Goal: Communication & Community: Answer question/provide support

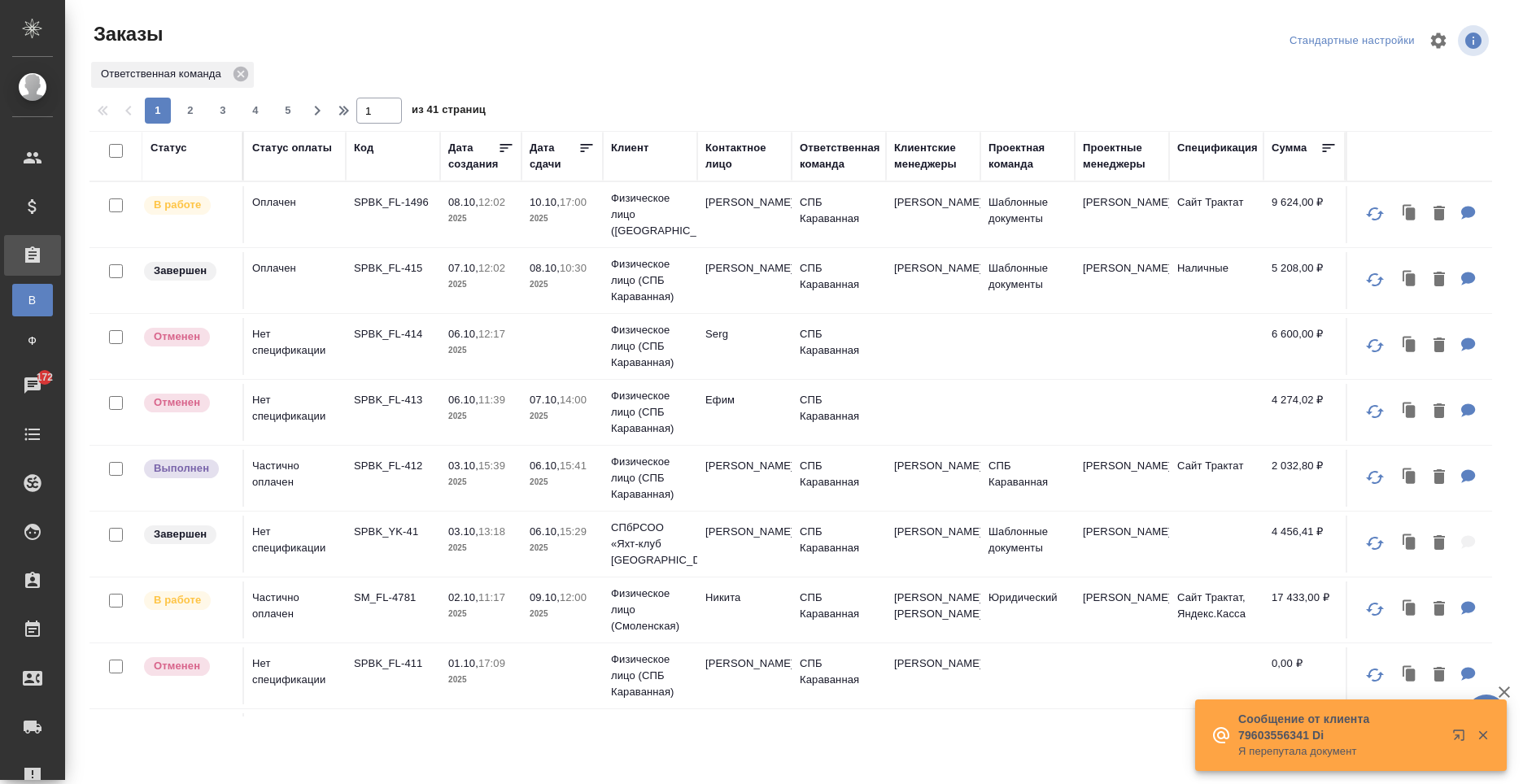
scroll to position [244, 0]
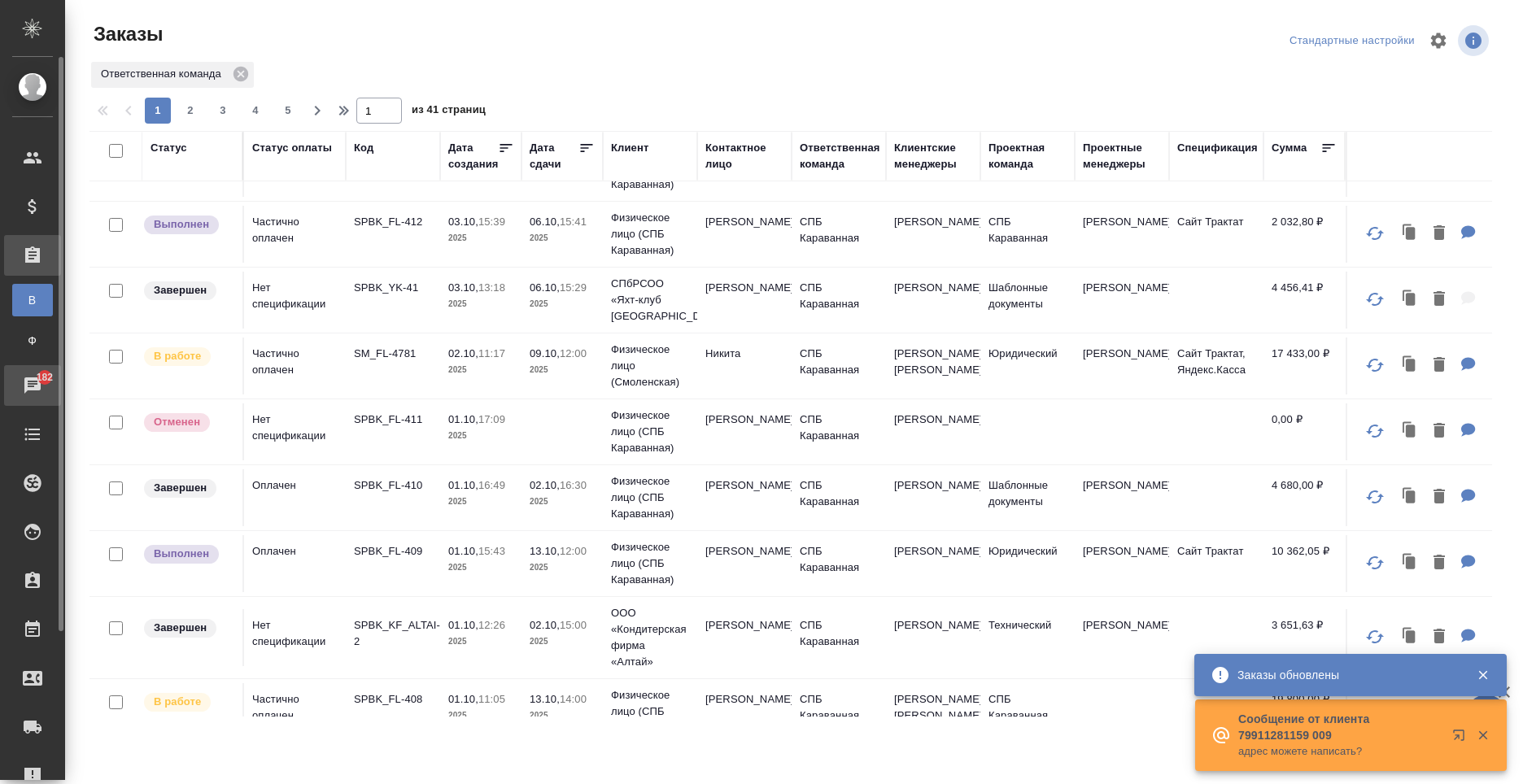
click at [27, 378] on div "Чаты" at bounding box center [12, 385] width 41 height 24
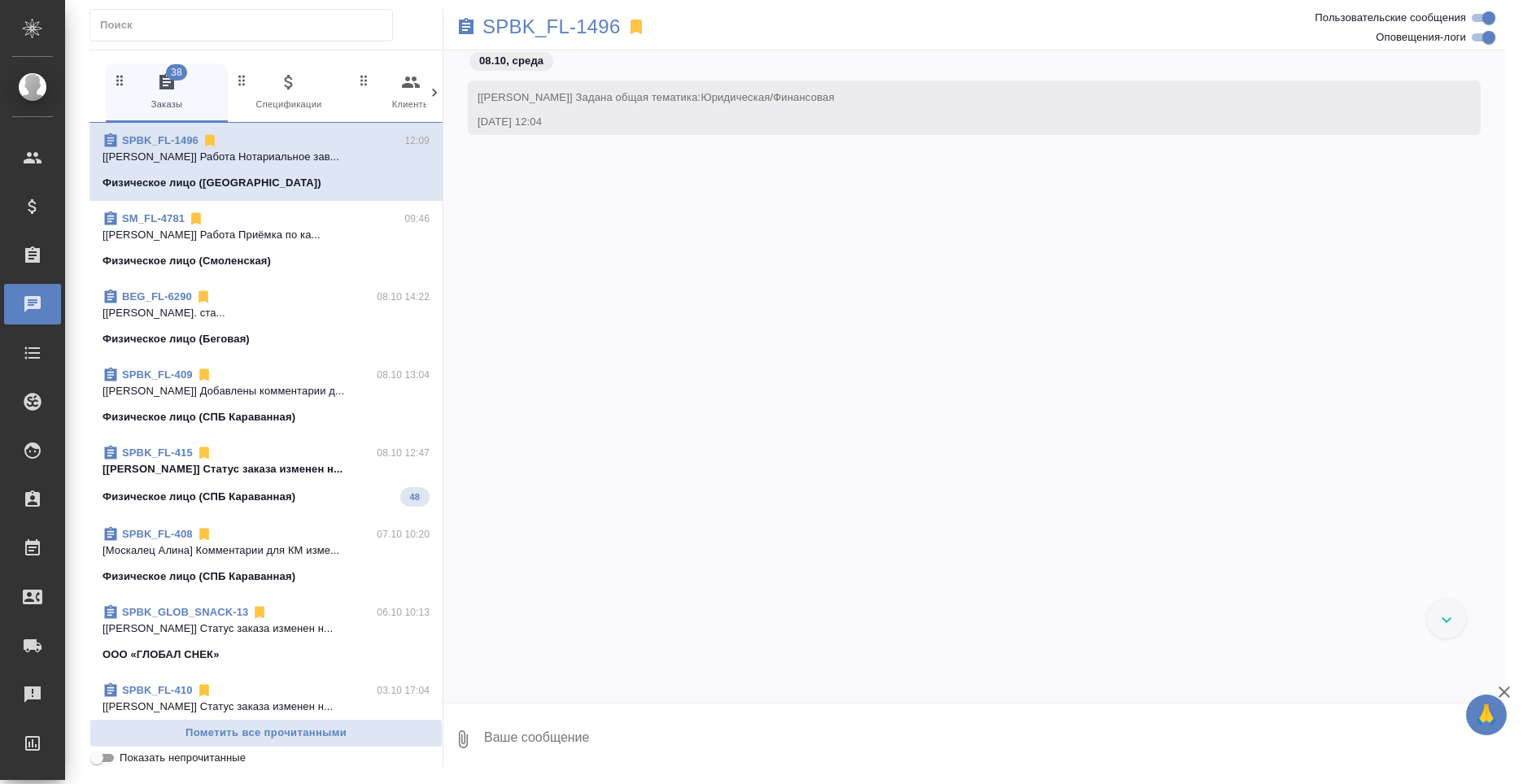
scroll to position [4059, 0]
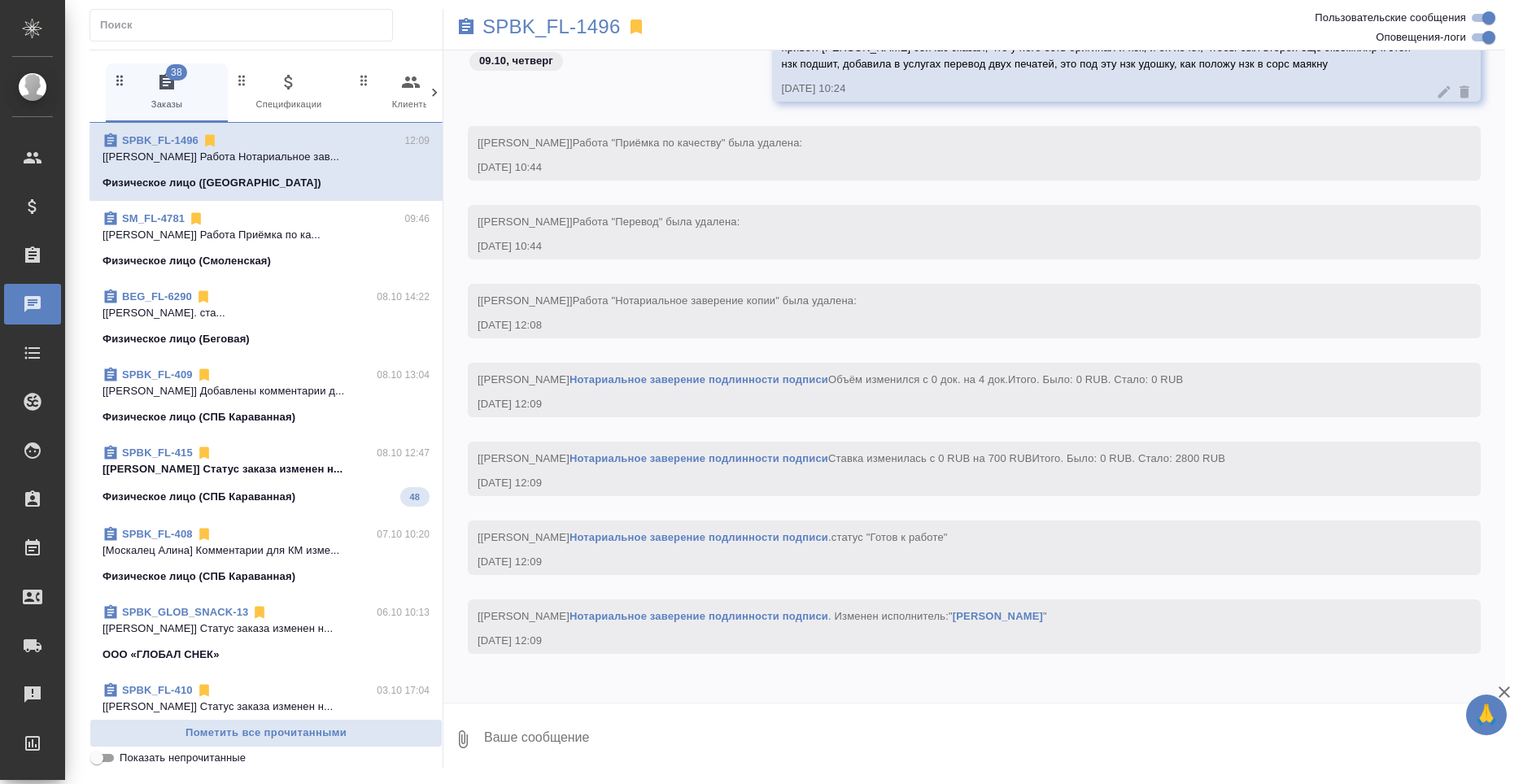
click at [431, 104] on div at bounding box center [434, 92] width 17 height 58
click at [378, 86] on span "99+ Мессенджеры" at bounding box center [365, 92] width 109 height 40
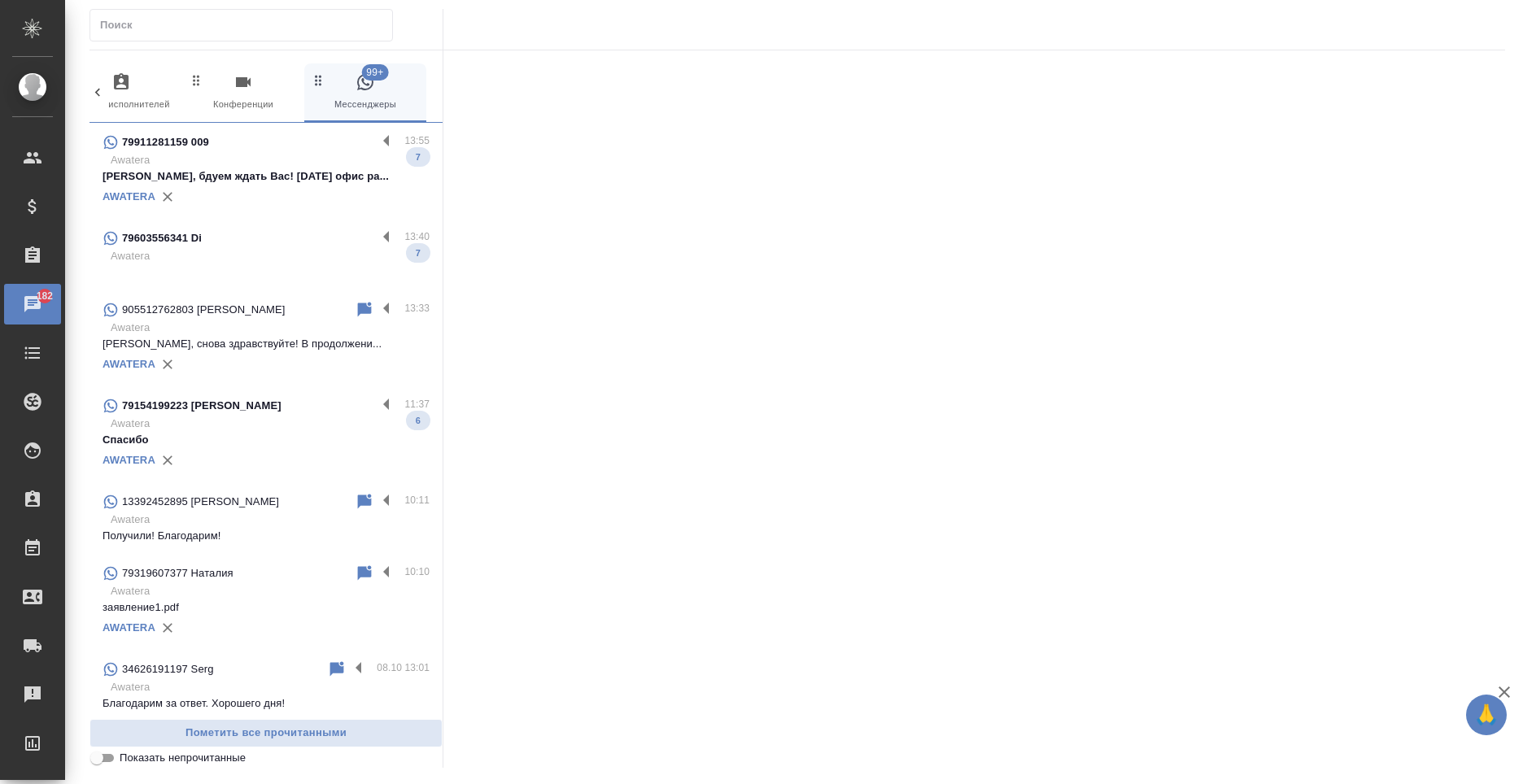
click at [324, 176] on p "Хорошо, бдуем ждать Вас! Сегодня офис ра..." at bounding box center [266, 176] width 327 height 17
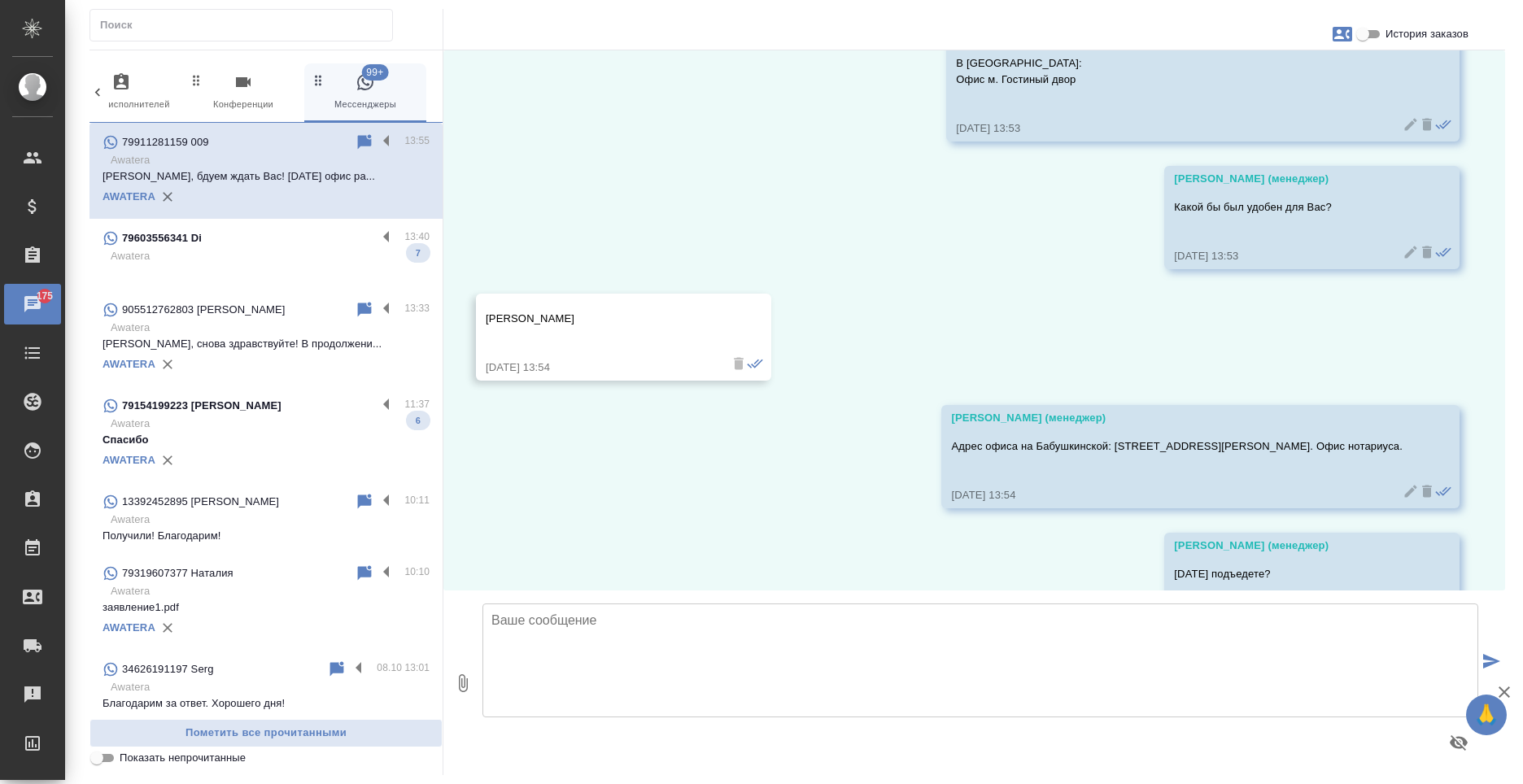
scroll to position [2023, 0]
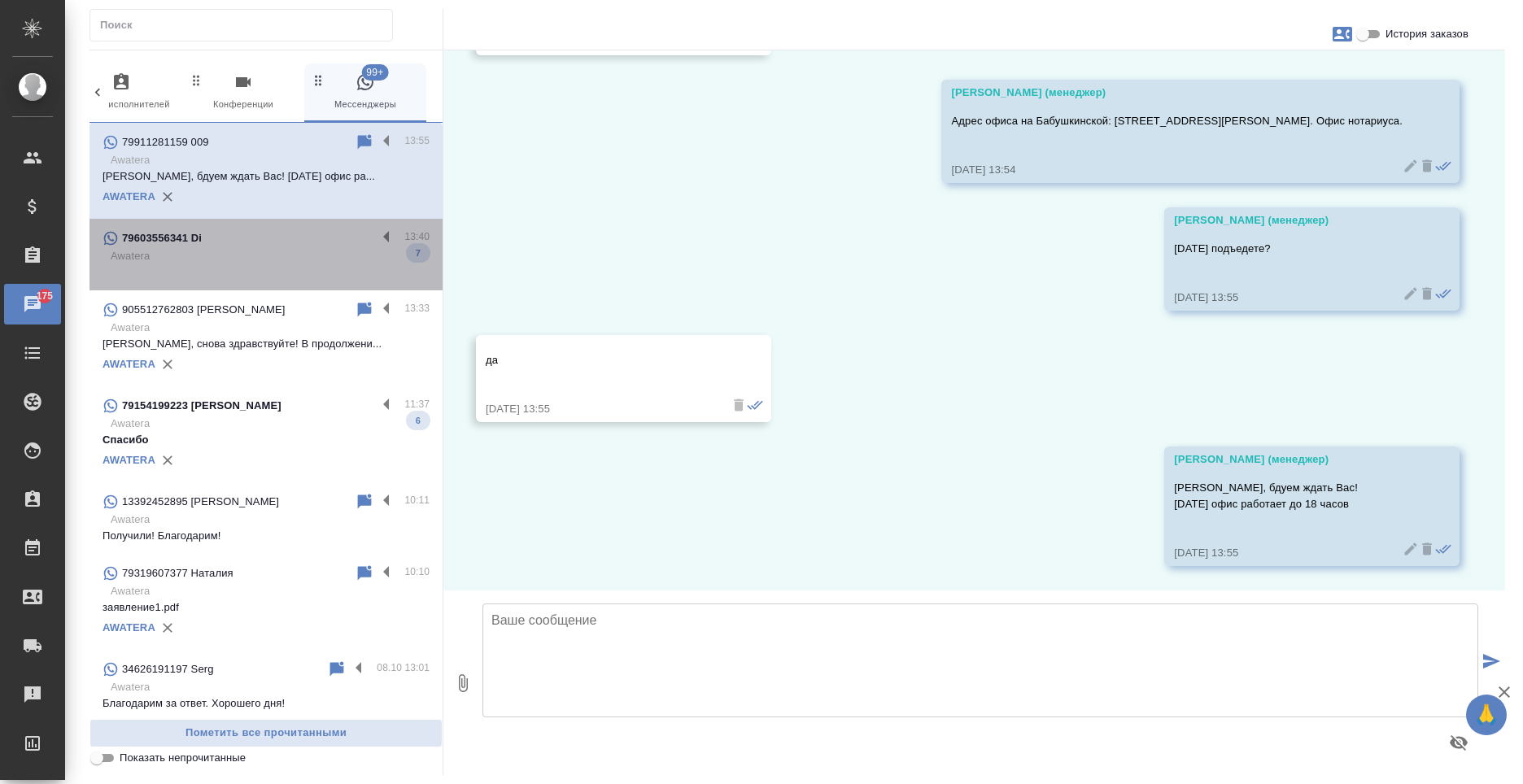
click at [290, 271] on p at bounding box center [266, 272] width 327 height 17
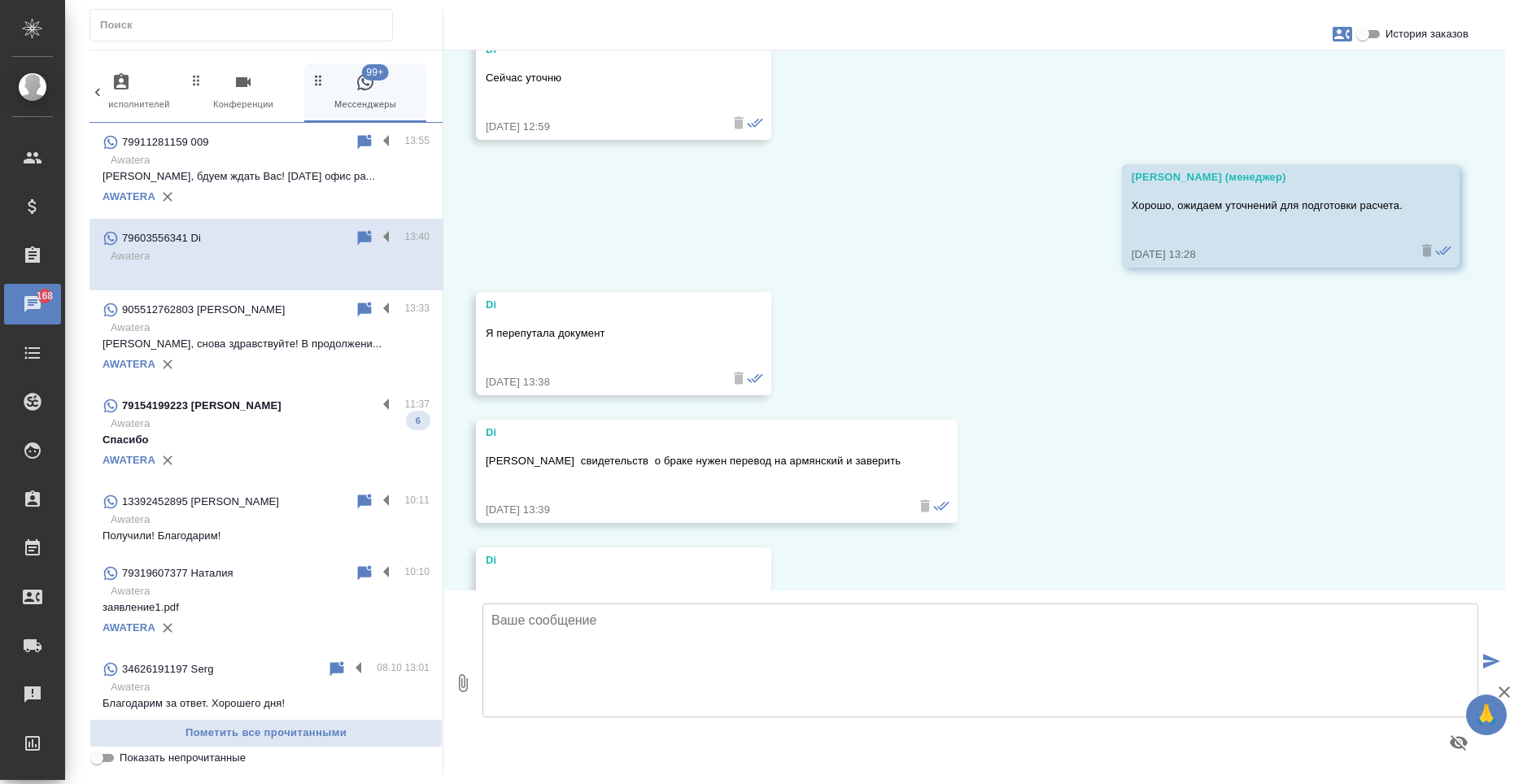
scroll to position [4742, 0]
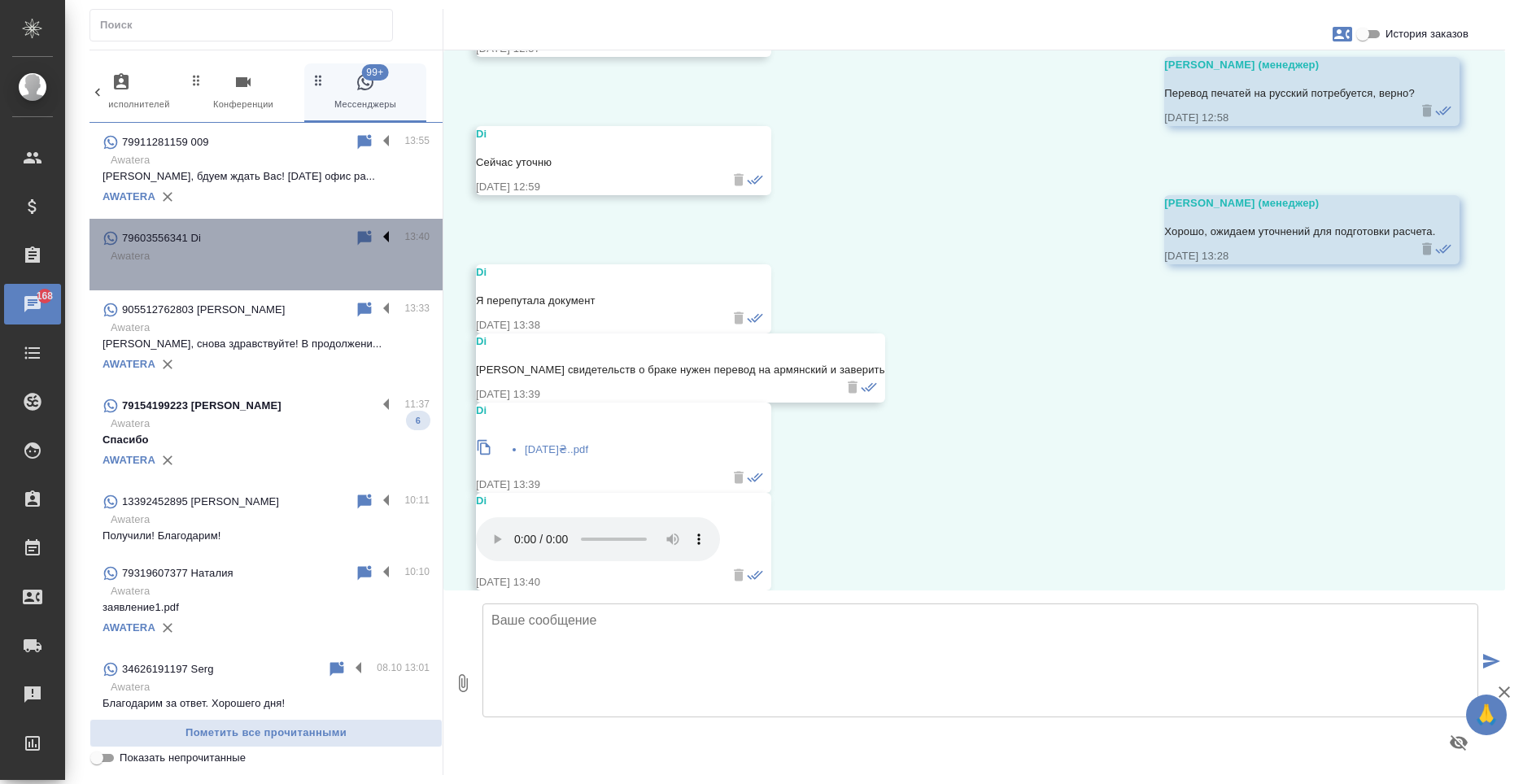
click at [377, 236] on label at bounding box center [391, 237] width 28 height 18
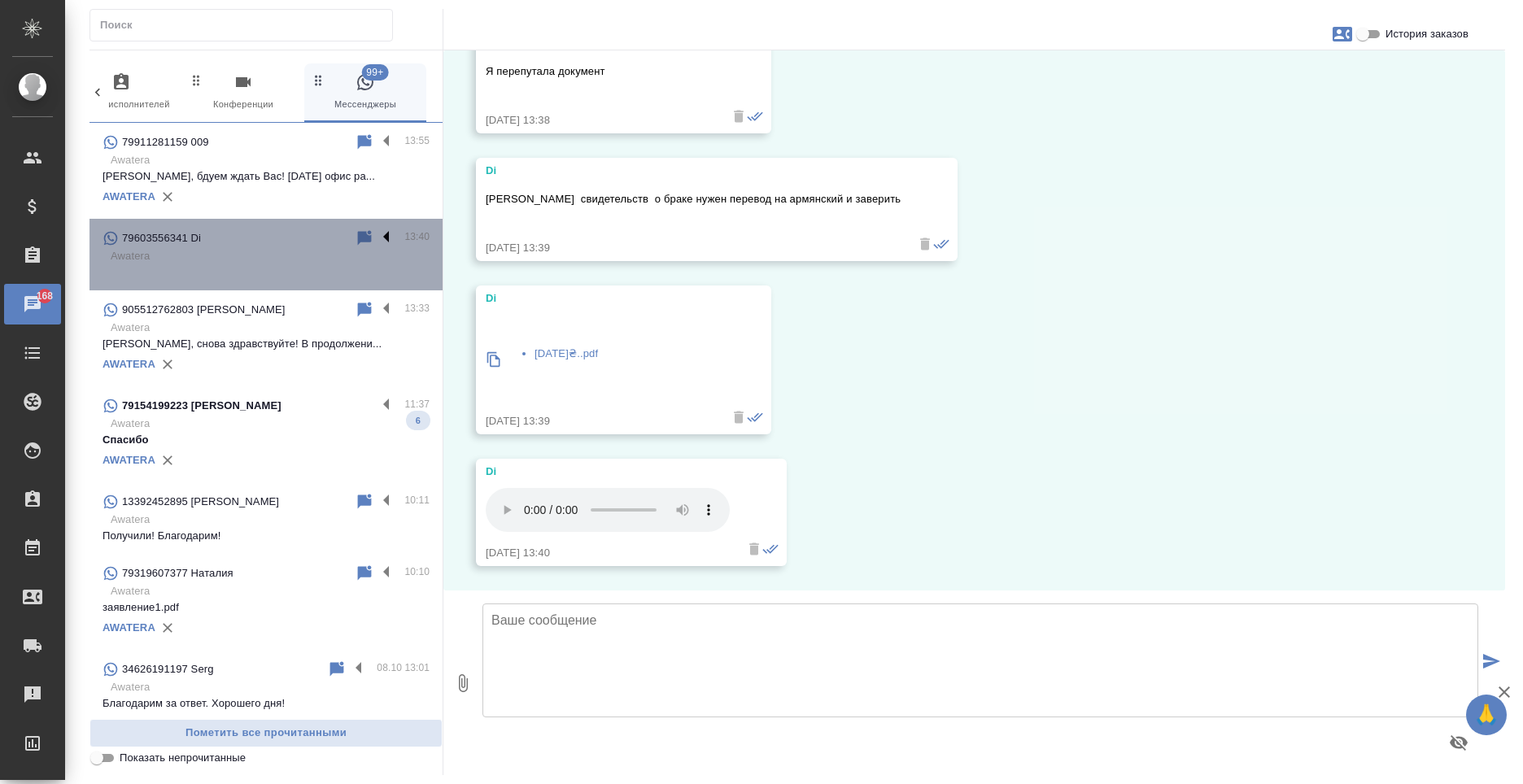
click at [0, 0] on input "checkbox" at bounding box center [0, 0] width 0 height 0
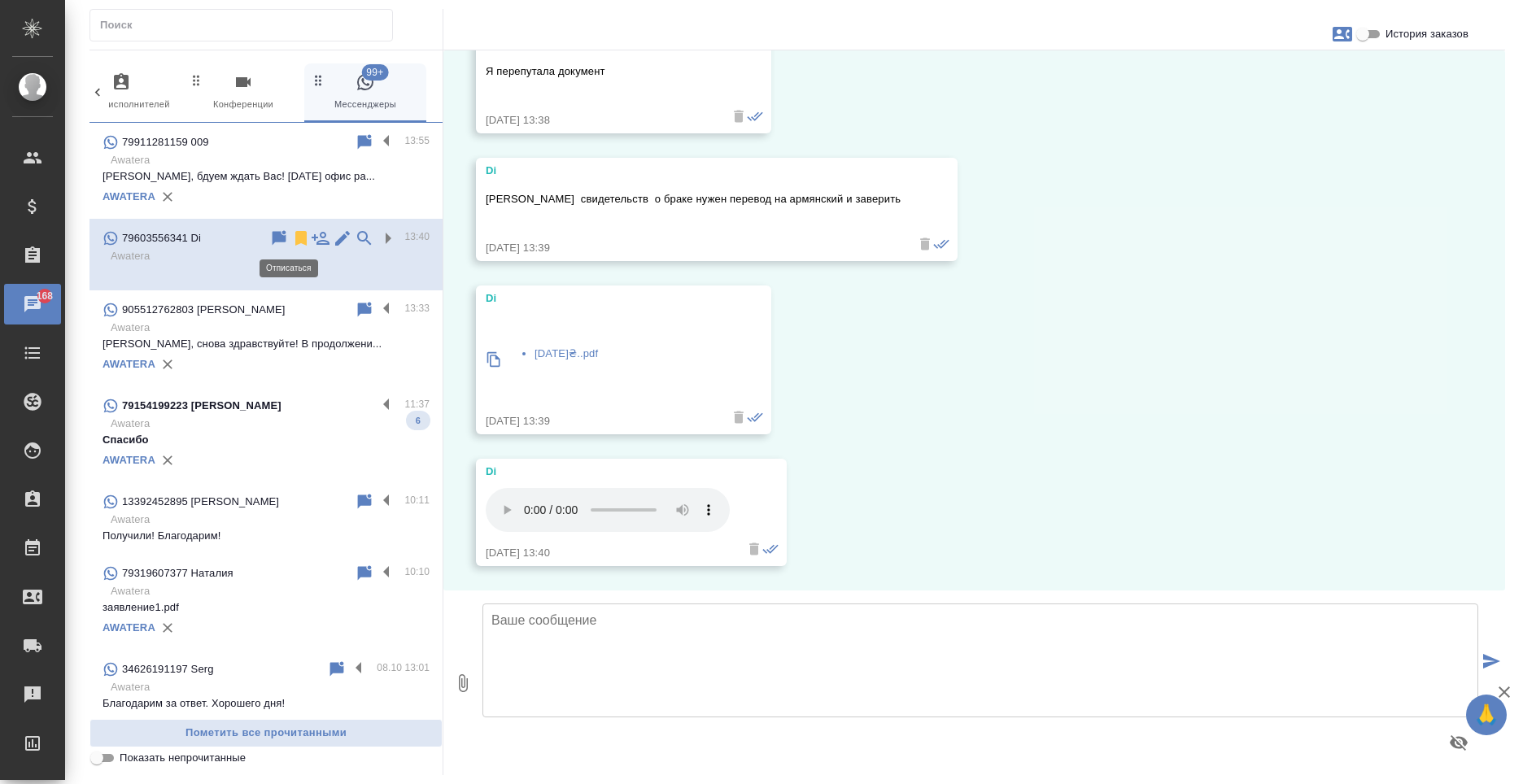
click at [296, 239] on icon at bounding box center [301, 238] width 11 height 15
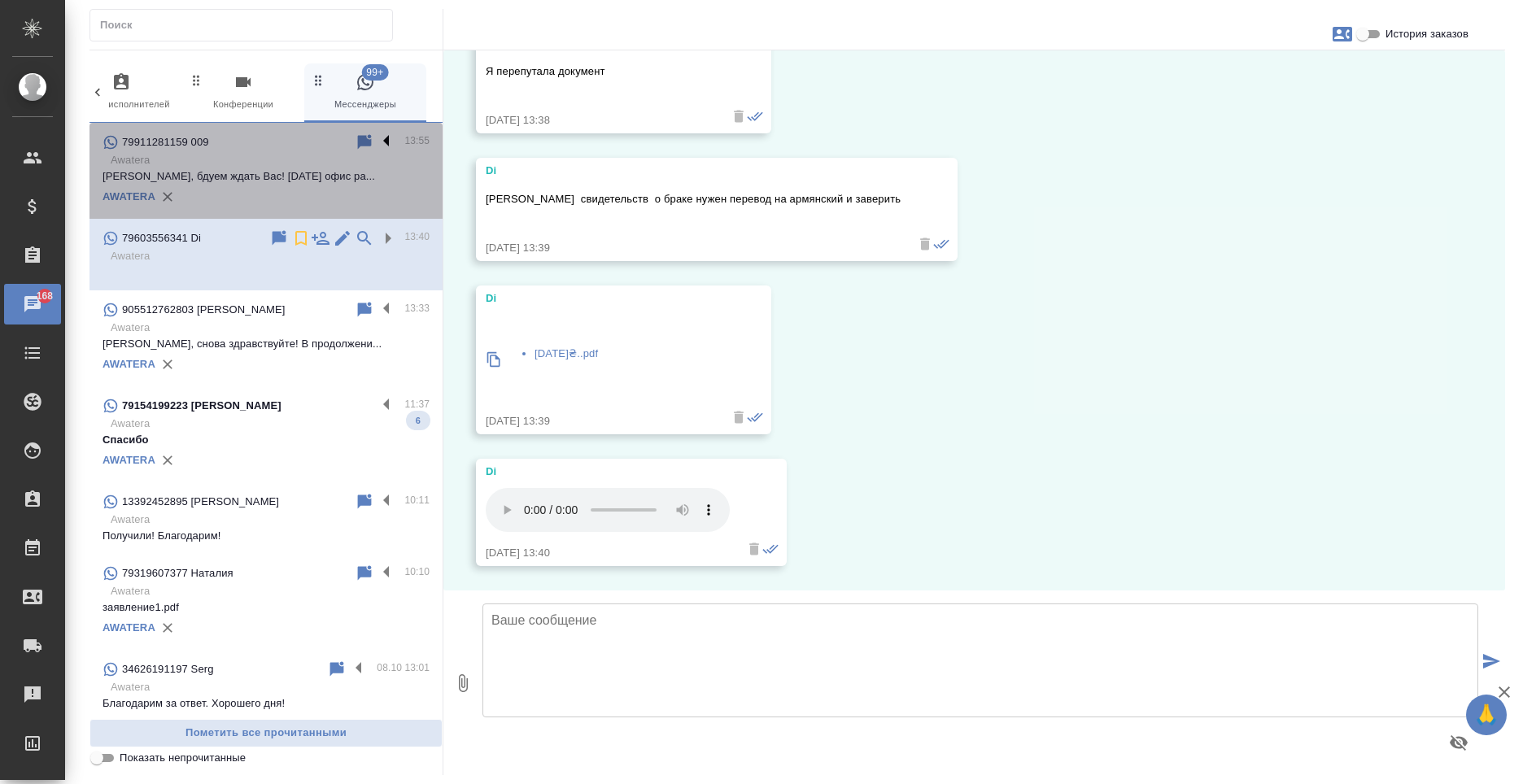
click at [377, 142] on label at bounding box center [391, 141] width 28 height 18
click at [0, 0] on input "checkbox" at bounding box center [0, 0] width 0 height 0
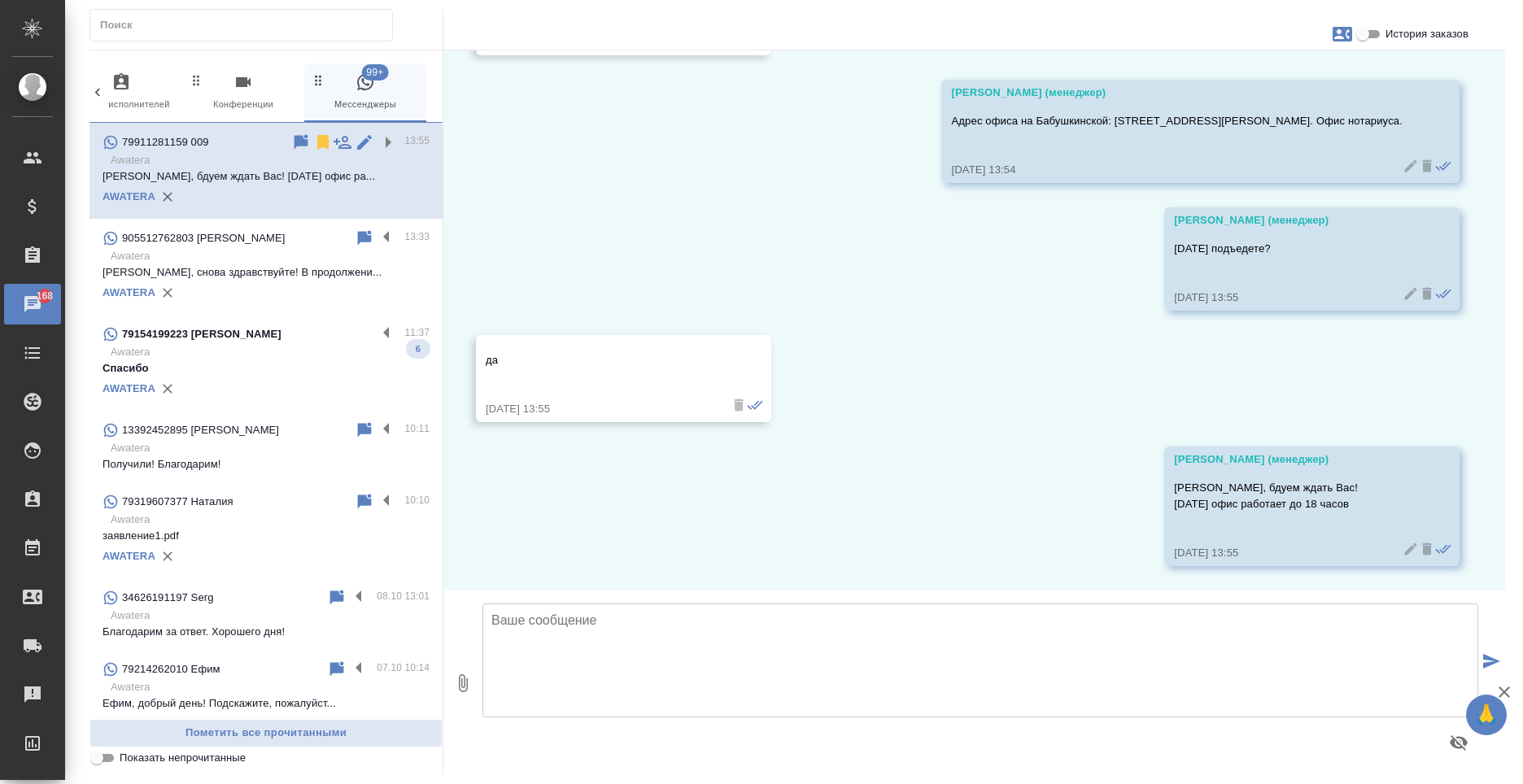
scroll to position [2023, 0]
click at [318, 147] on icon at bounding box center [323, 142] width 11 height 15
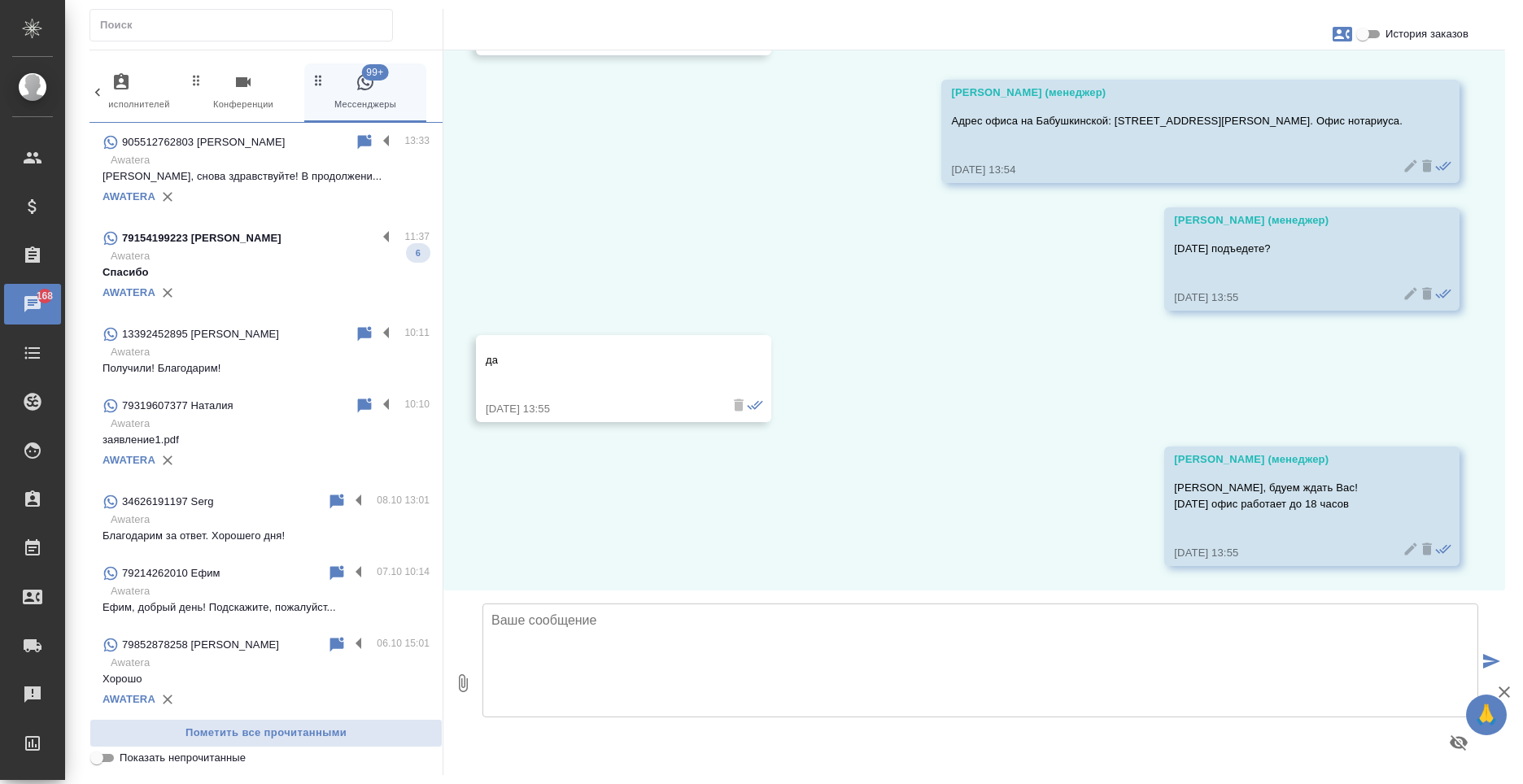
click at [204, 170] on p "Аллина, снова здравствуйте! В продолжени..." at bounding box center [266, 176] width 327 height 17
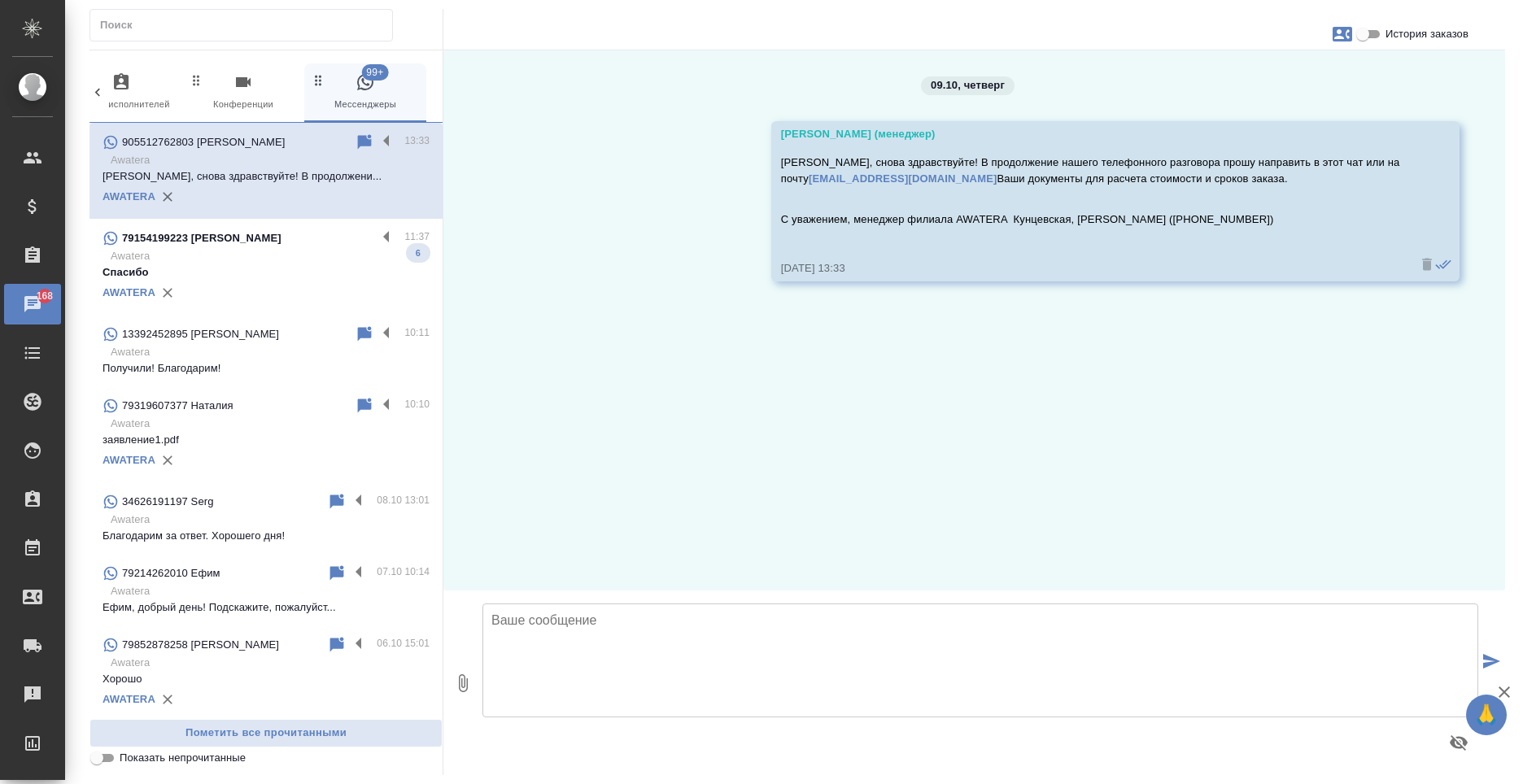
scroll to position [0, 0]
click at [378, 147] on label at bounding box center [391, 141] width 28 height 18
click at [0, 0] on input "checkbox" at bounding box center [0, 0] width 0 height 0
click at [318, 140] on icon at bounding box center [323, 142] width 11 height 15
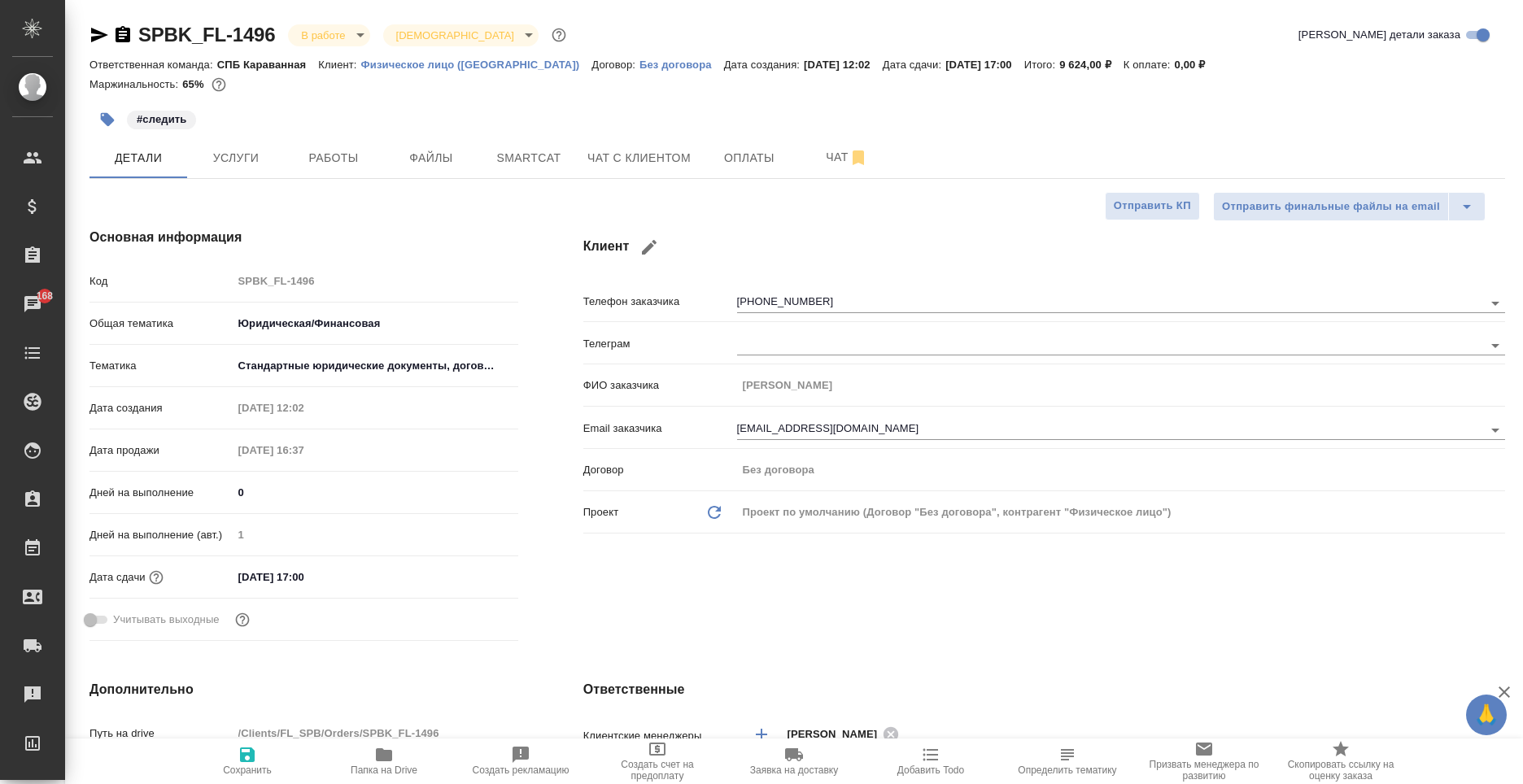
select select "RU"
click at [246, 163] on span "Услуги" at bounding box center [236, 158] width 79 height 20
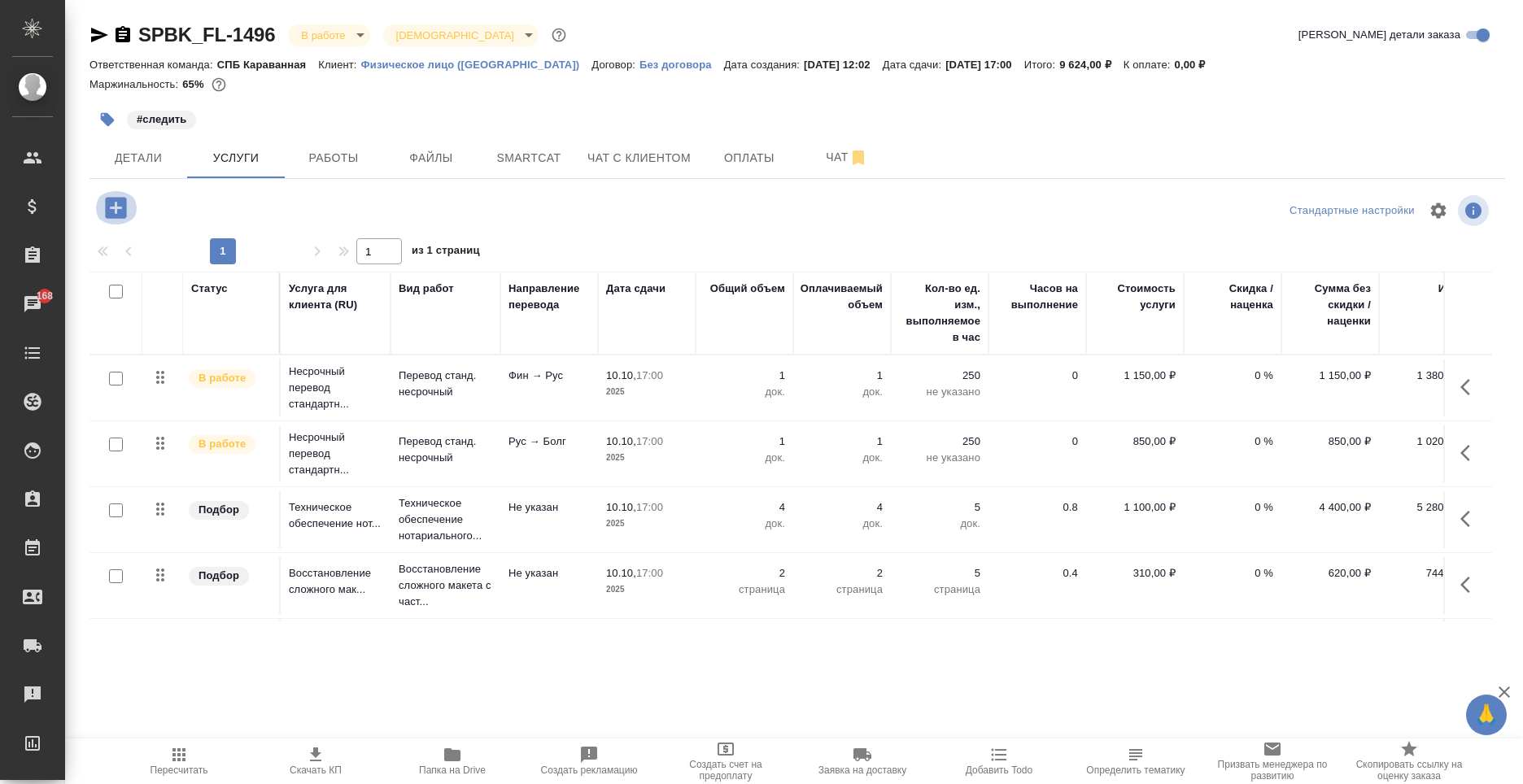
click at [115, 213] on icon "button" at bounding box center [115, 208] width 21 height 21
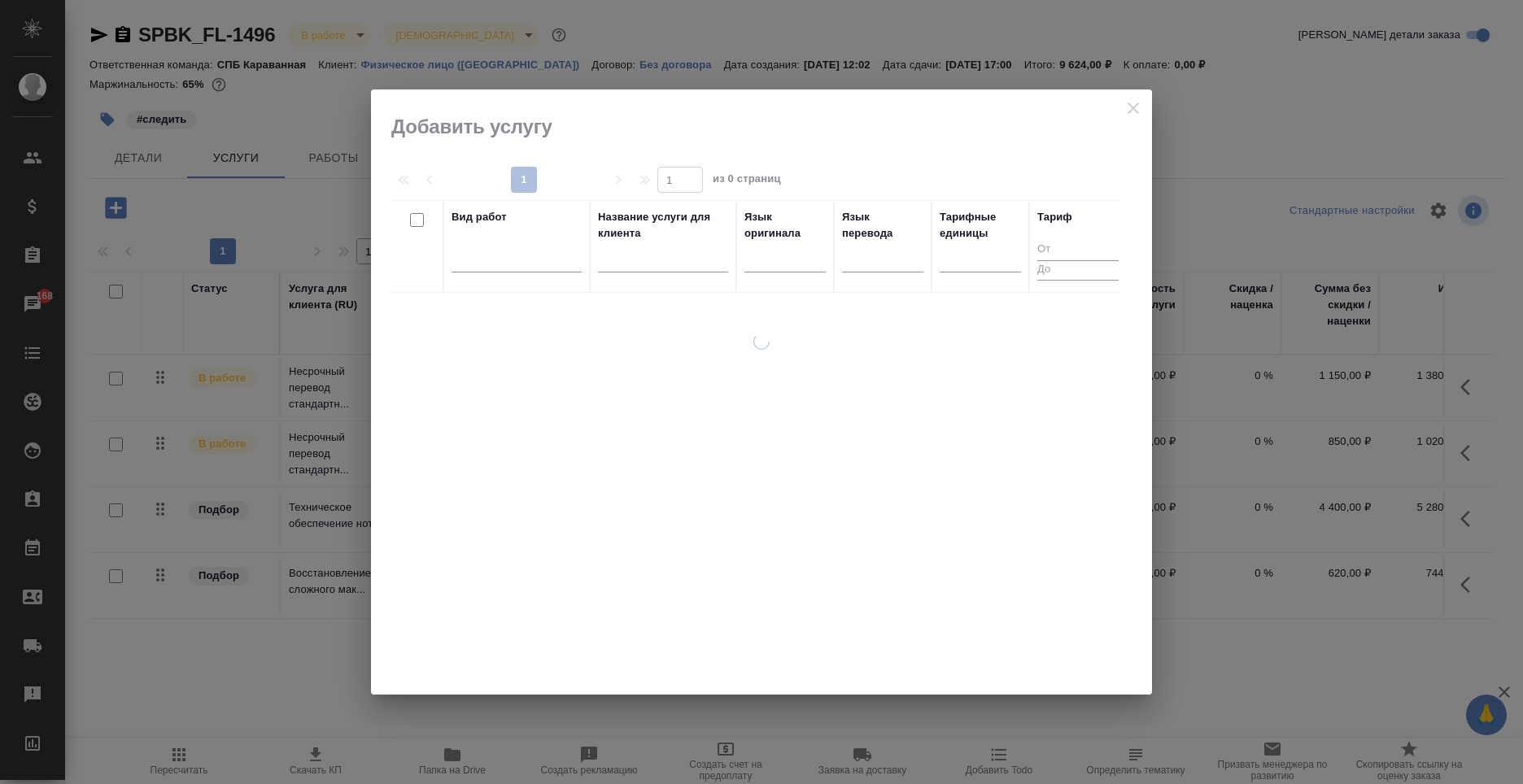
click at [791, 279] on div at bounding box center [785, 262] width 81 height 43
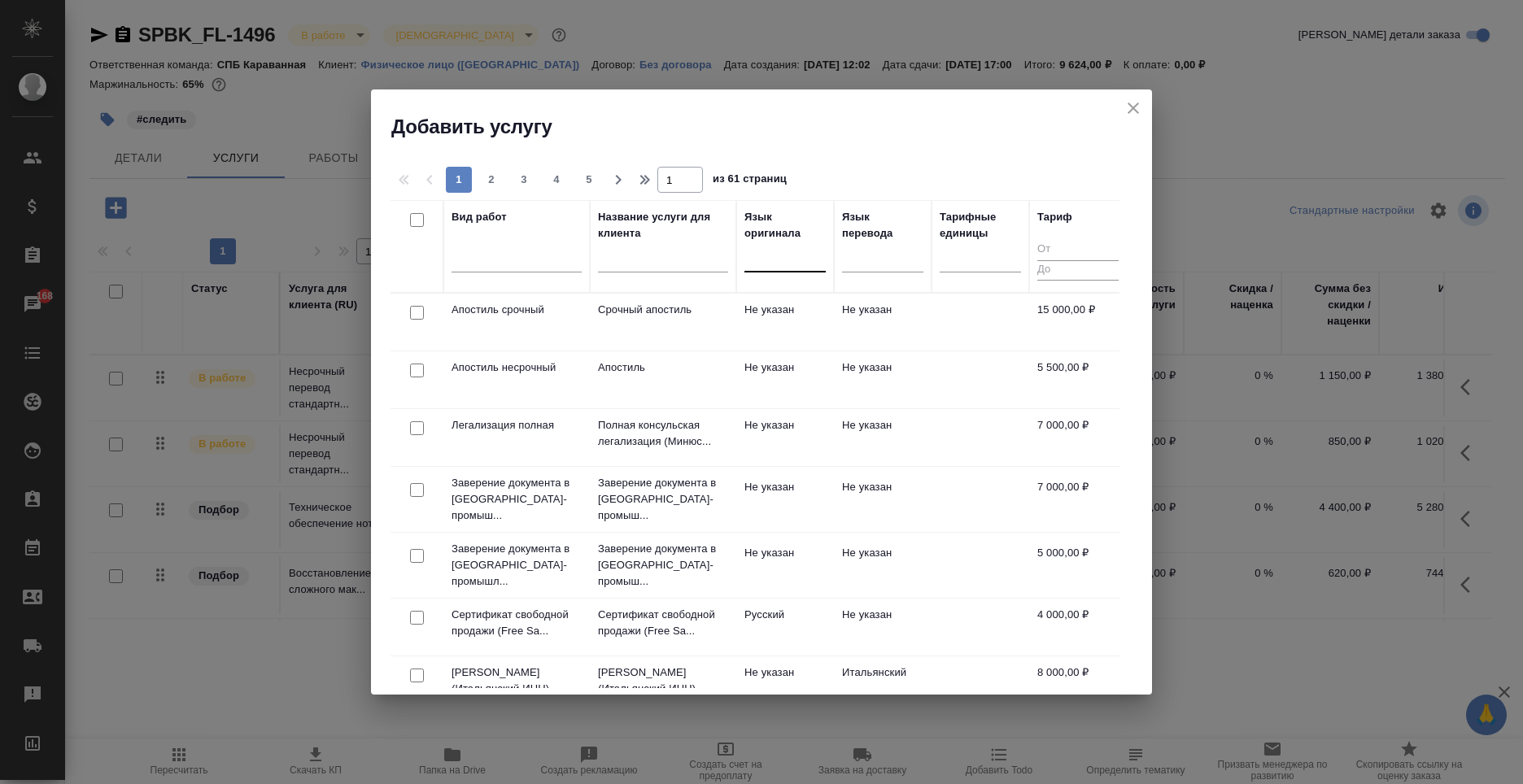
click at [780, 262] on div at bounding box center [785, 256] width 81 height 24
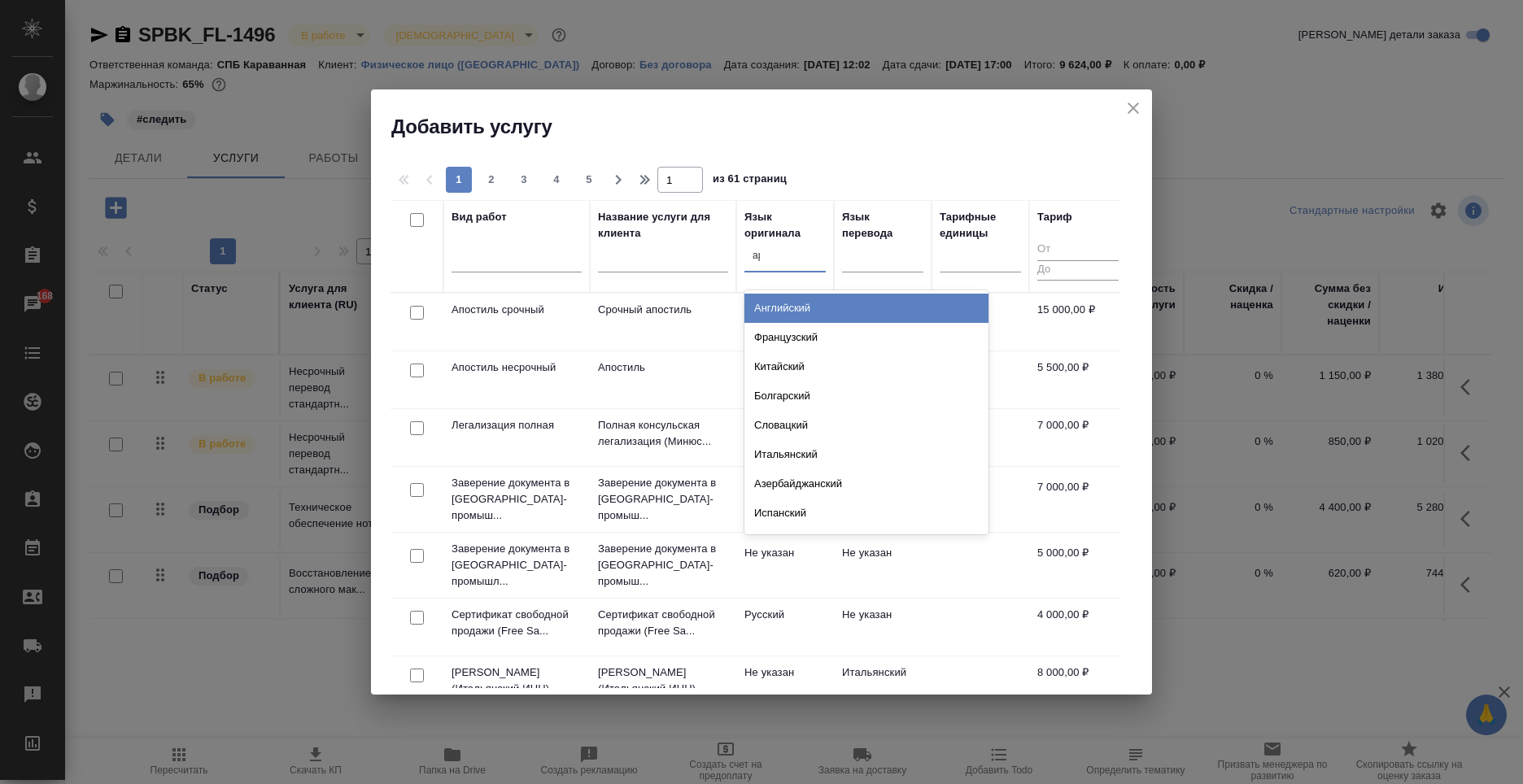
type input "арм"
click at [882, 313] on div "Армянский" at bounding box center [867, 309] width 244 height 30
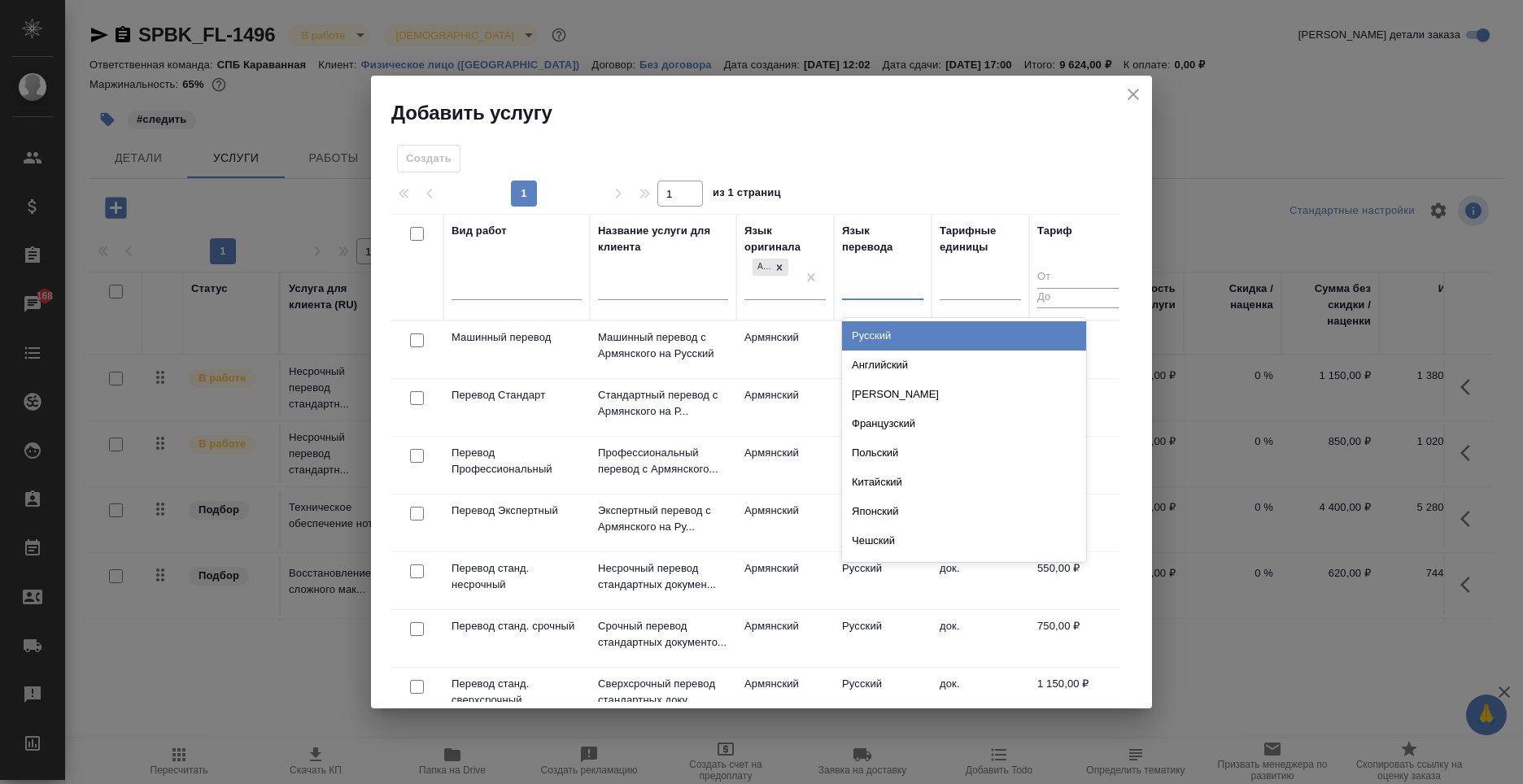
click at [860, 283] on div at bounding box center [883, 284] width 81 height 24
type input "рус"
click at [872, 337] on div "Русский" at bounding box center [965, 337] width 244 height 30
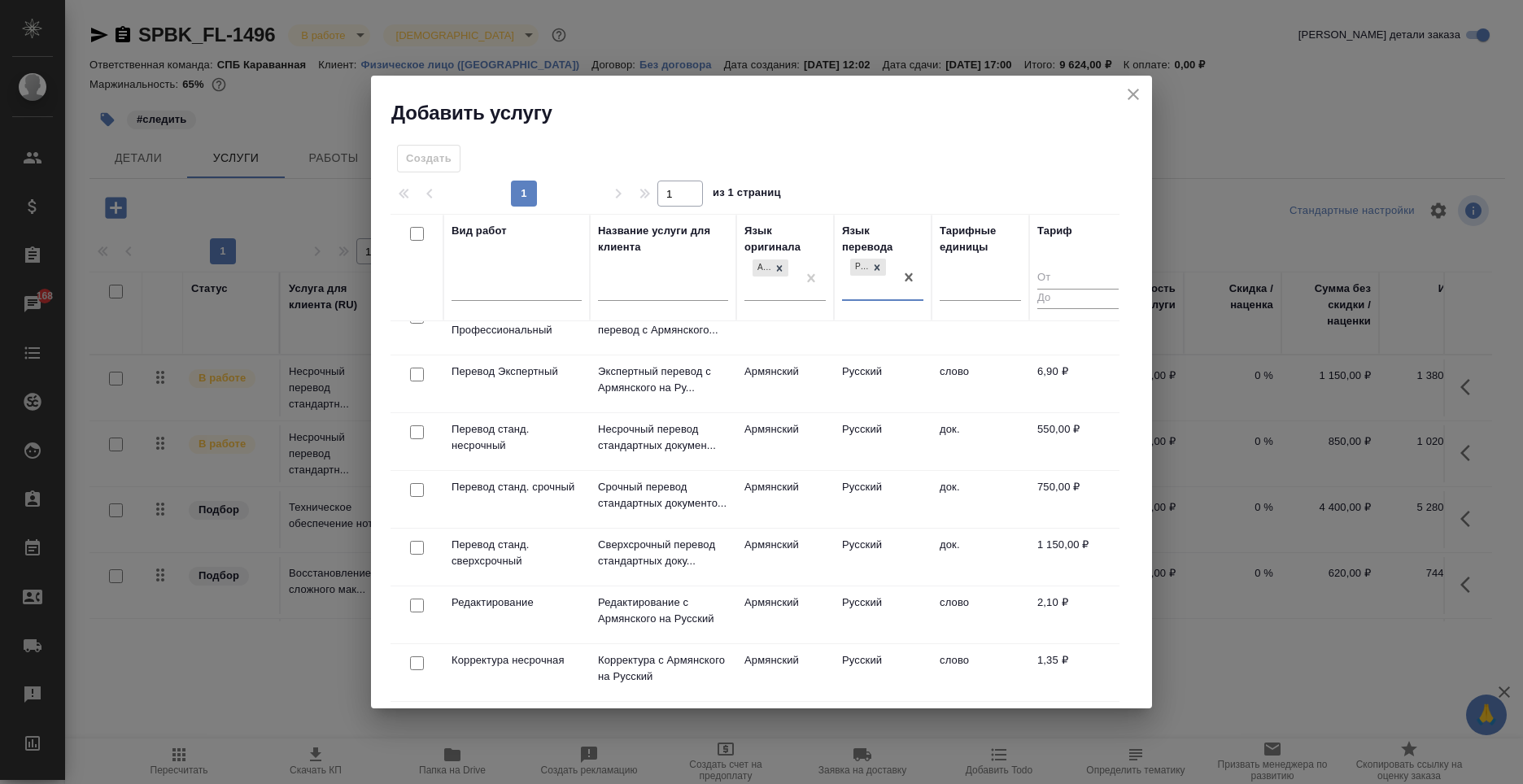
scroll to position [152, 0]
click at [777, 487] on td "Армянский" at bounding box center [785, 499] width 98 height 57
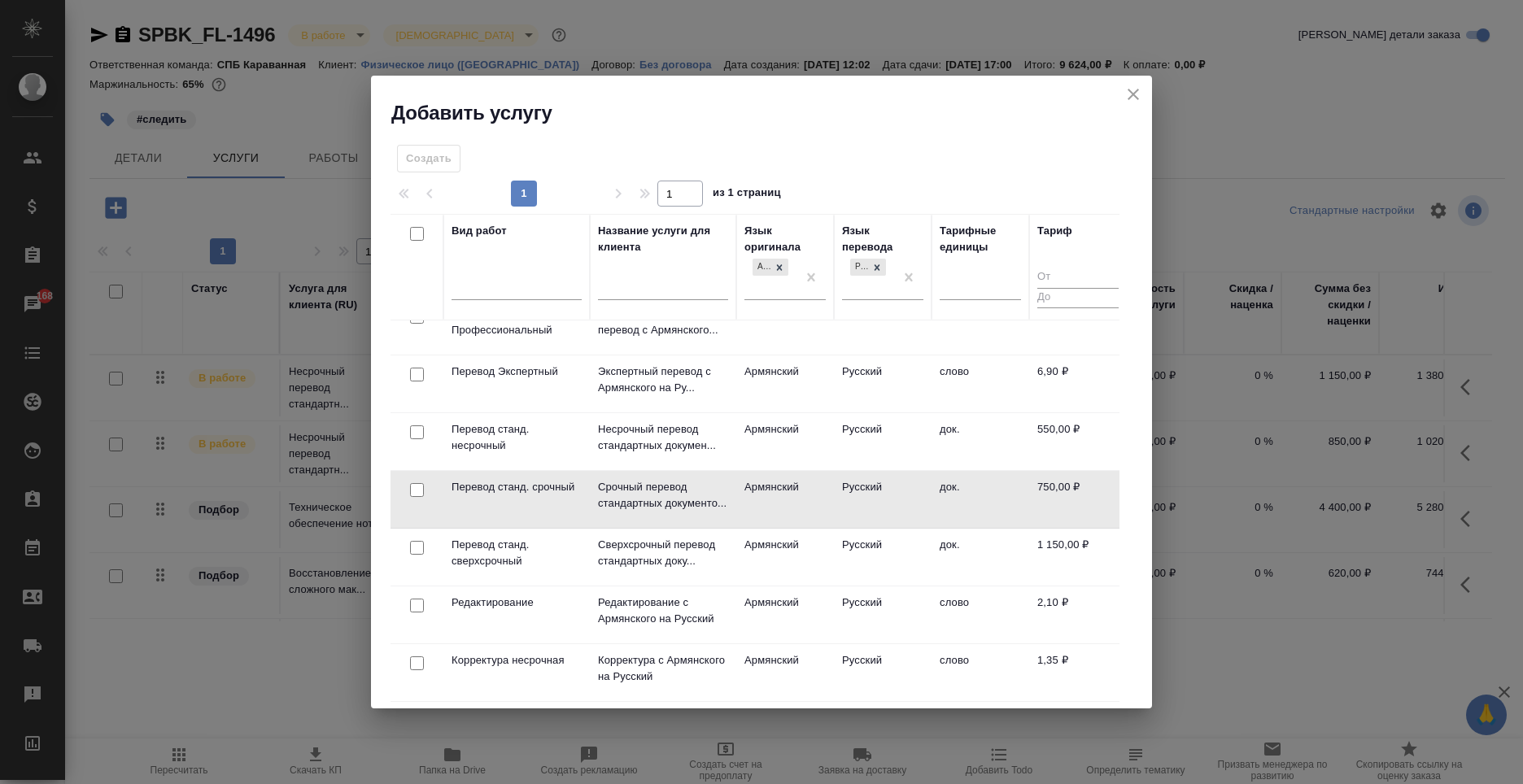
click at [777, 487] on td "Армянский" at bounding box center [785, 499] width 98 height 57
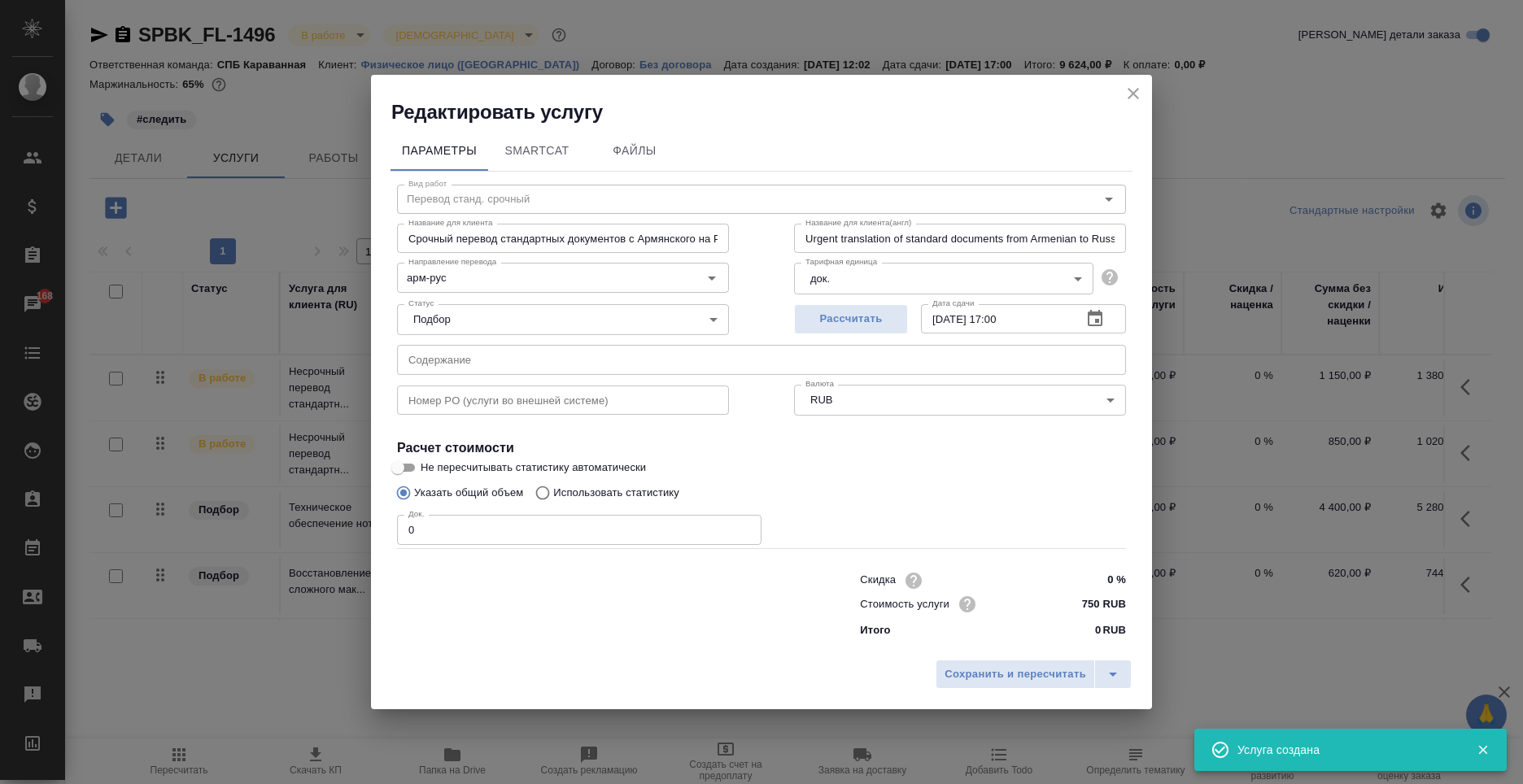
click at [490, 547] on div "Скидка 0 % Стоимость услуги 750 RUB Итого 0 RUB" at bounding box center [762, 604] width 795 height 136
click at [488, 542] on input "0" at bounding box center [579, 530] width 365 height 30
type input "1"
click at [1028, 672] on span "Сохранить и пересчитать" at bounding box center [1015, 674] width 141 height 18
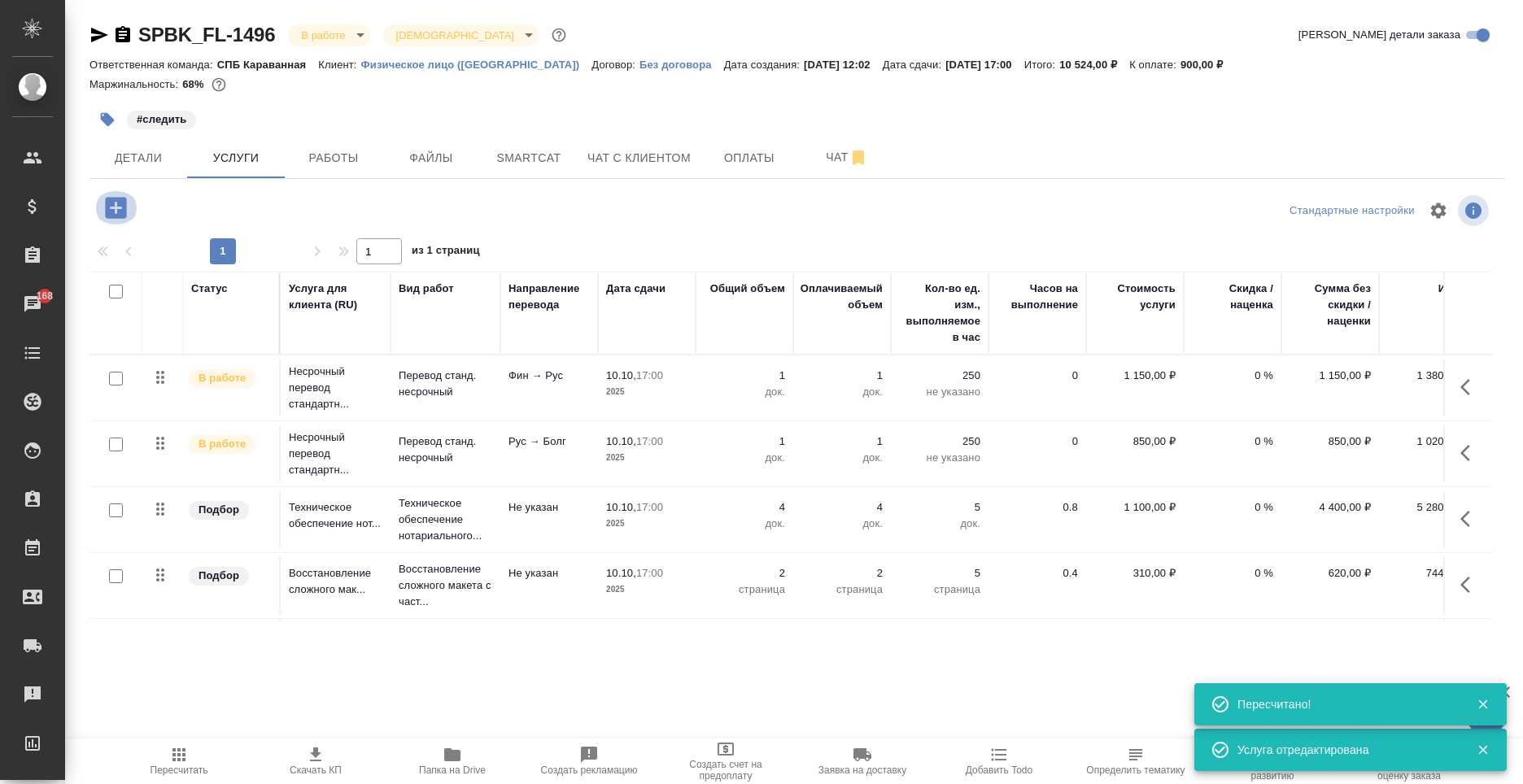
click at [117, 208] on icon "button" at bounding box center [116, 208] width 29 height 29
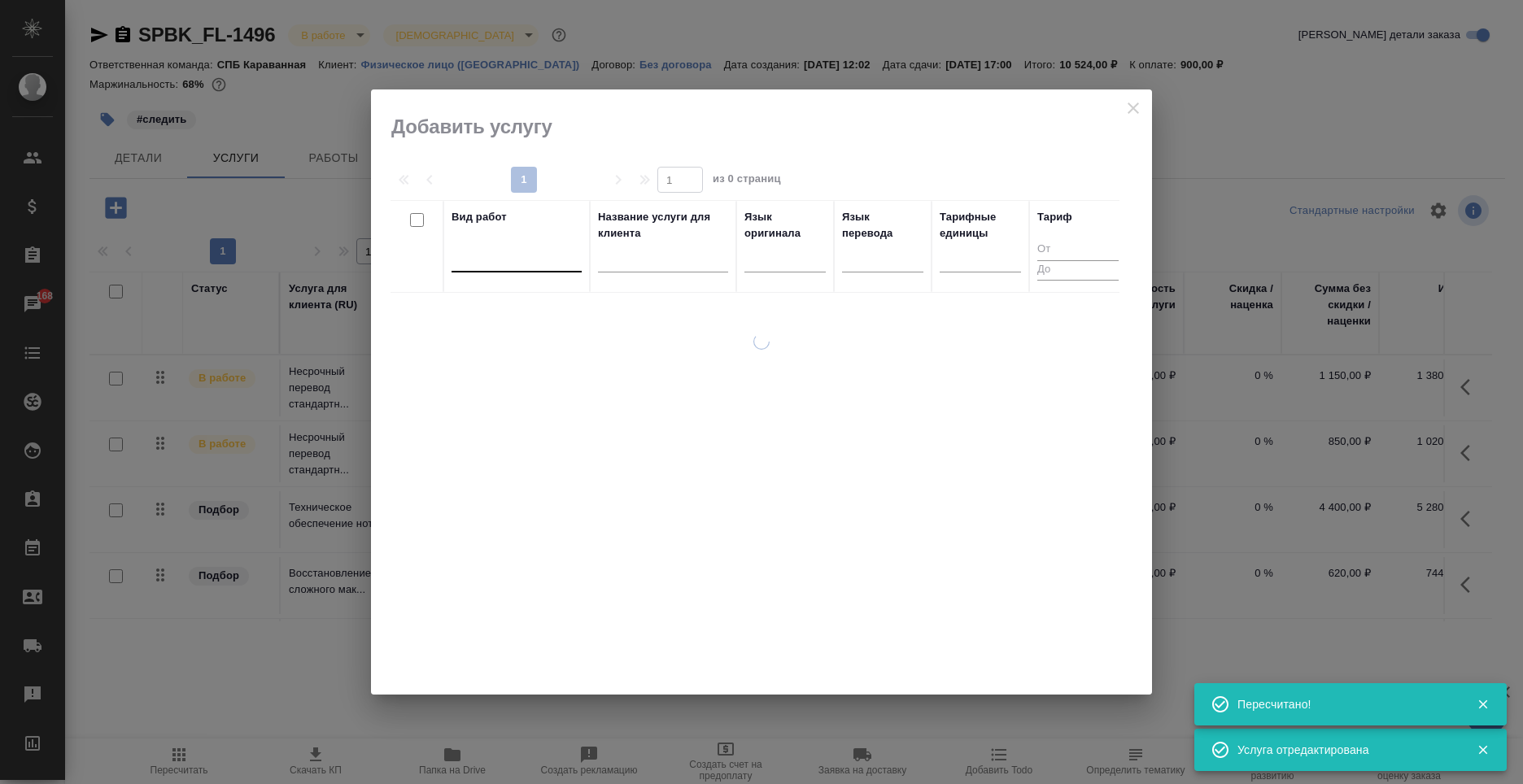
click at [498, 261] on div at bounding box center [516, 256] width 130 height 24
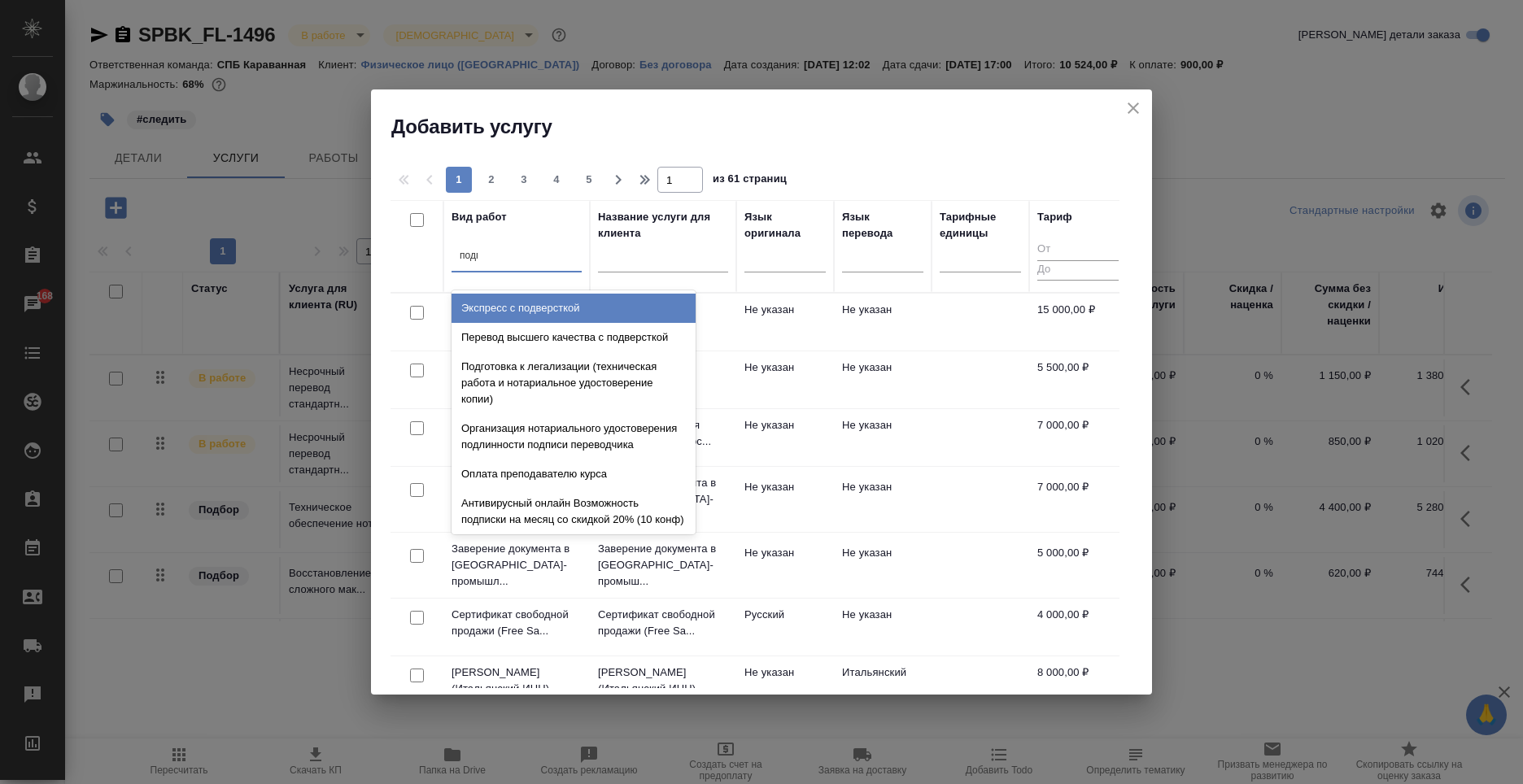
type input "подпи"
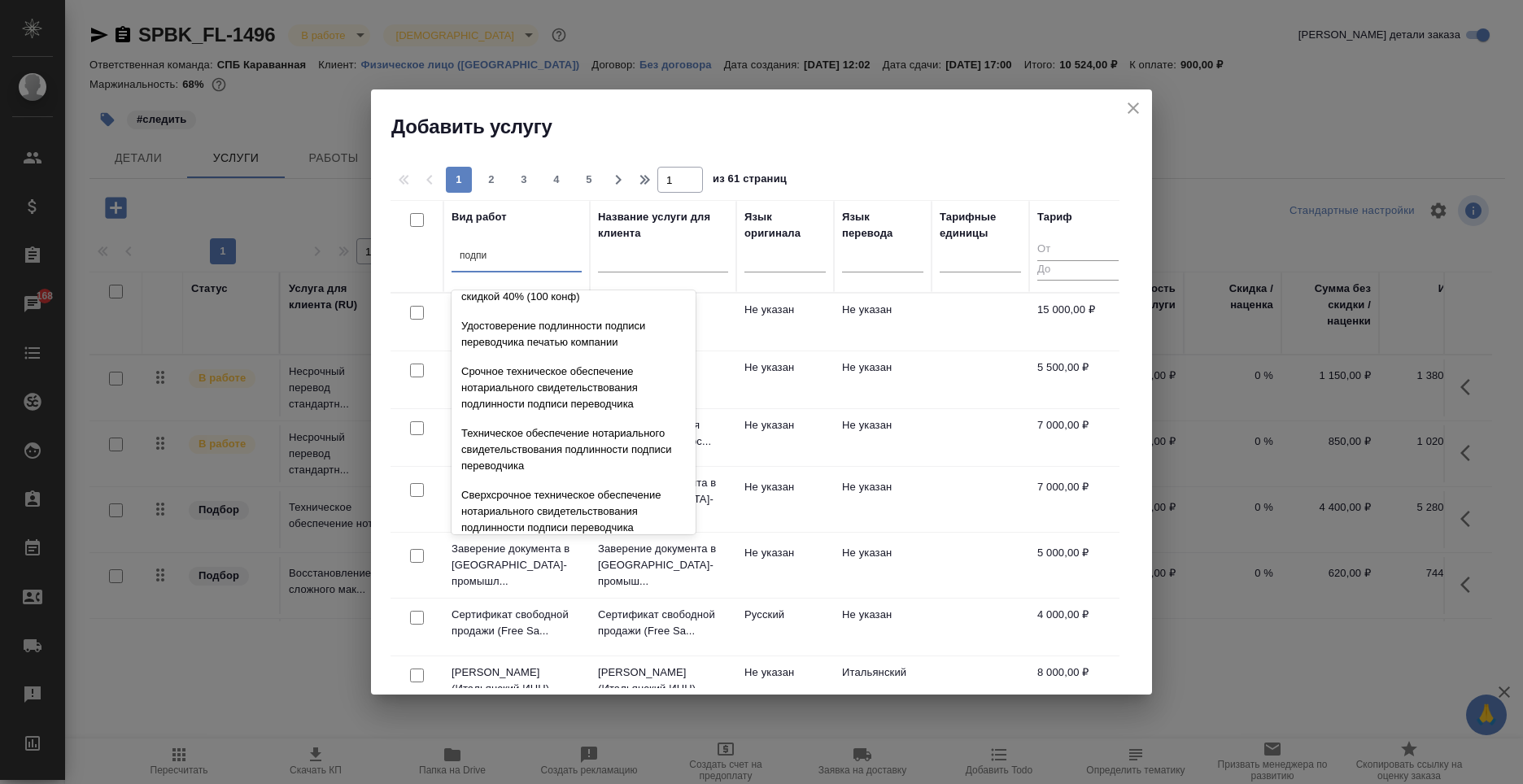
scroll to position [406, 0]
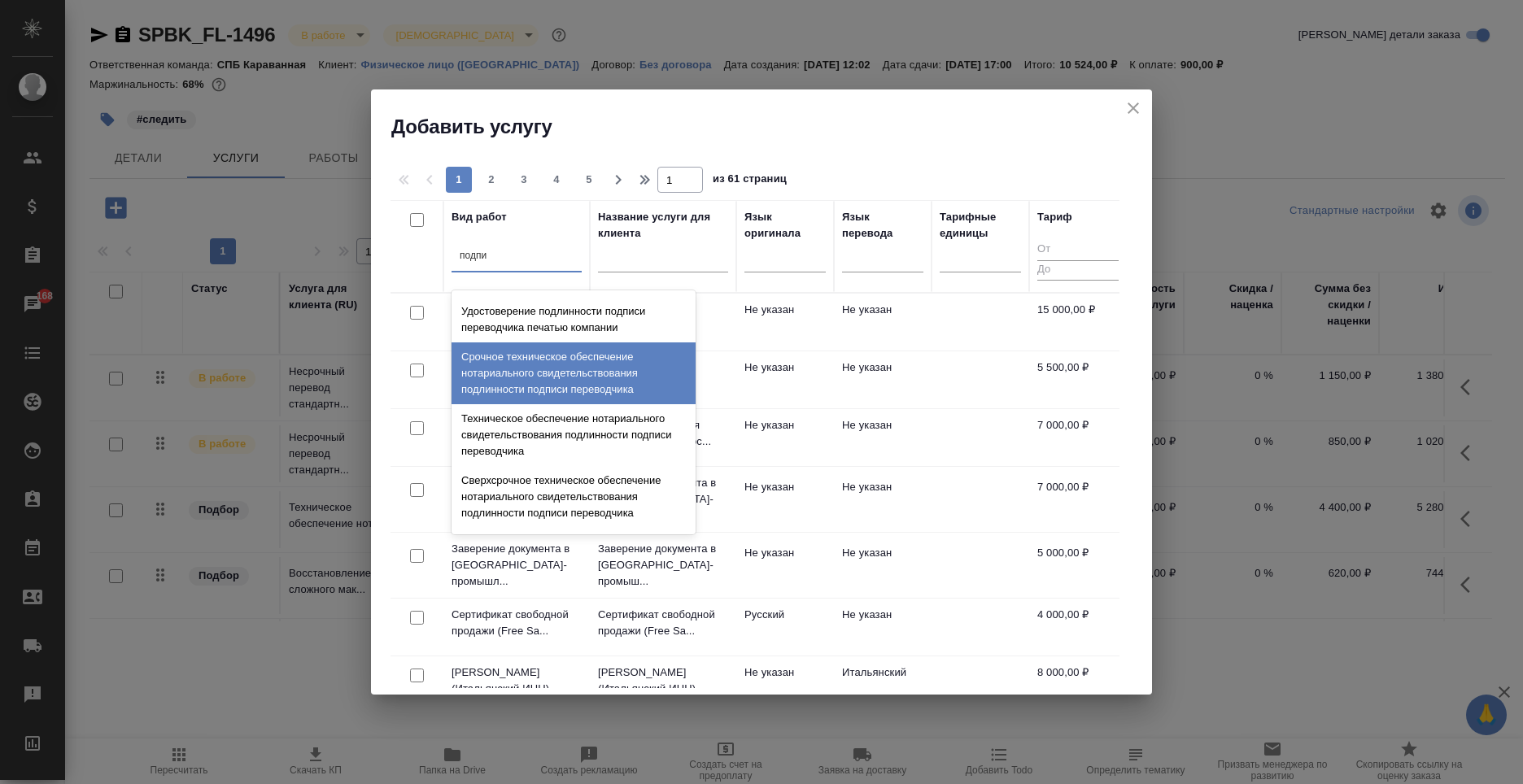
click at [582, 405] on div "Срочное техническое обеспечение нотариального свидетельствования подлинности по…" at bounding box center [574, 373] width 244 height 62
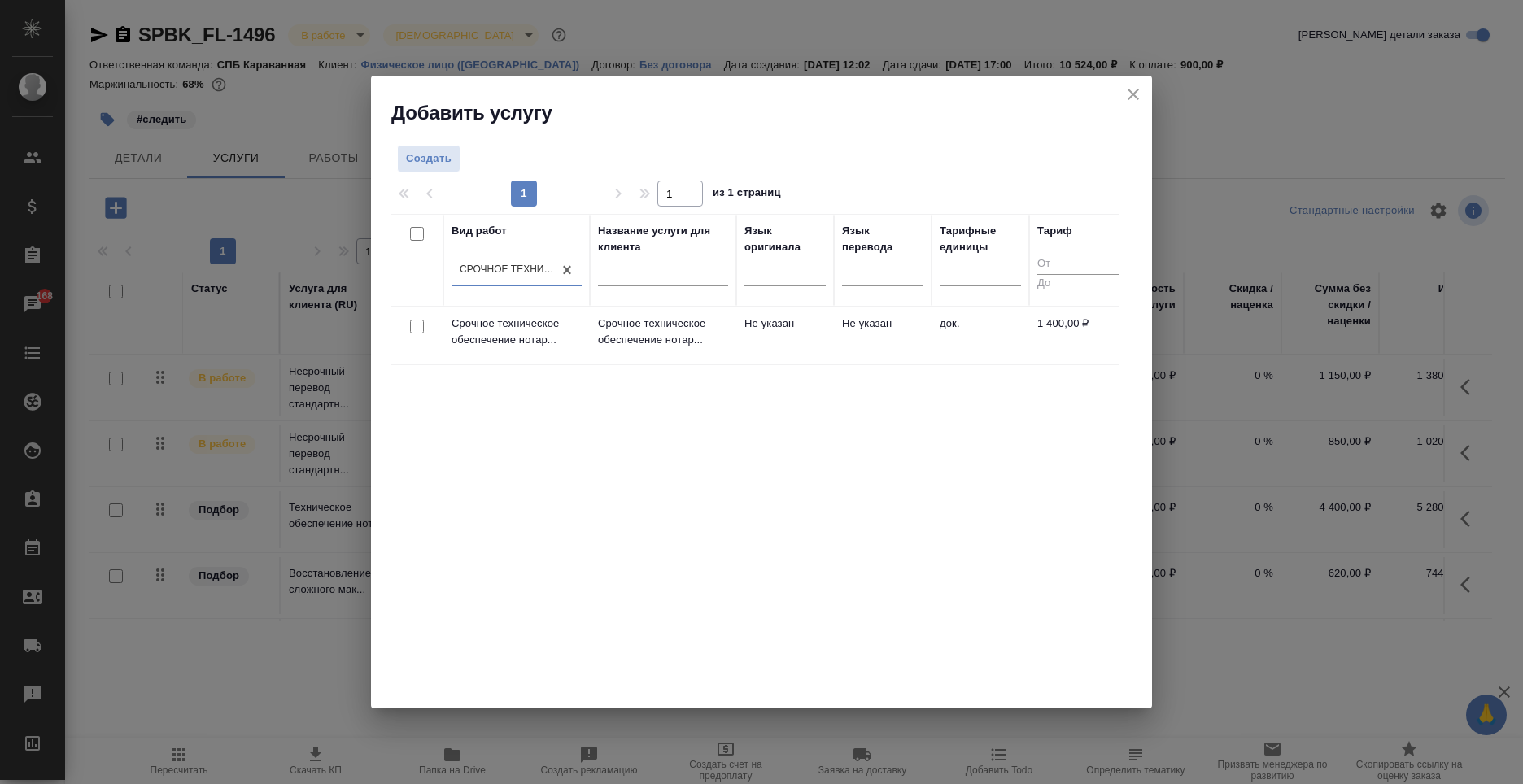
click at [930, 315] on td "Не указан" at bounding box center [883, 336] width 98 height 57
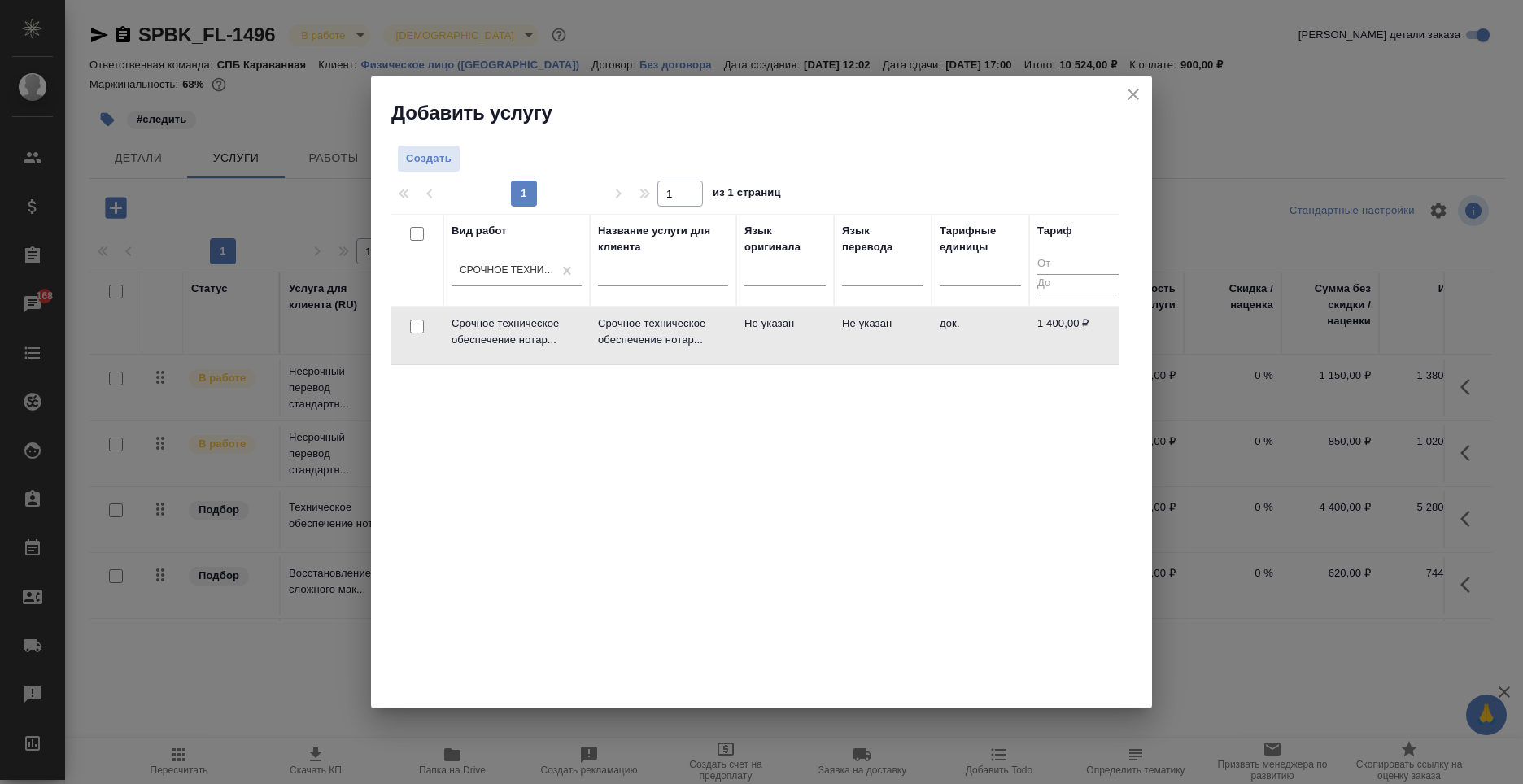
click at [930, 315] on td "Не указан" at bounding box center [883, 336] width 98 height 57
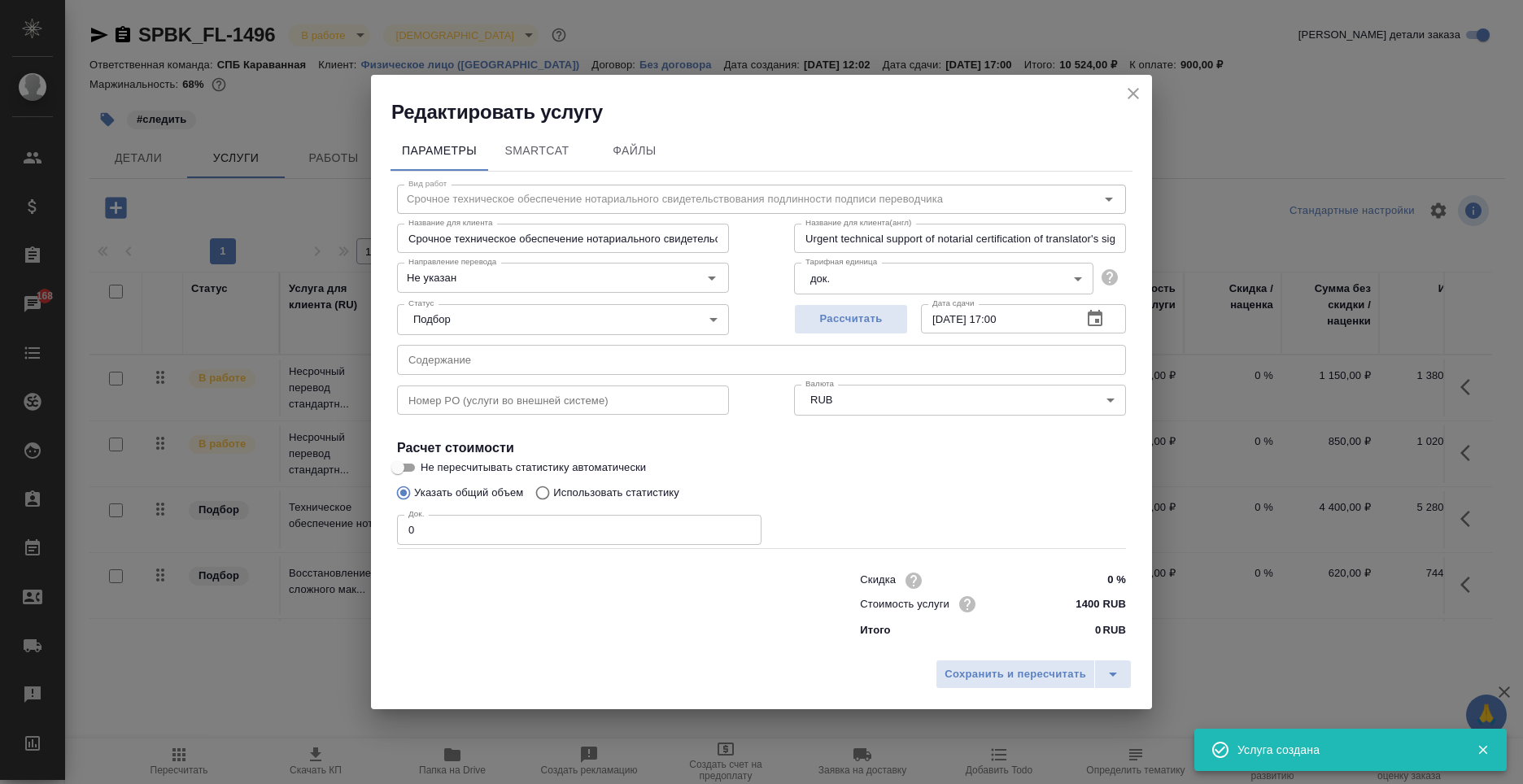
click at [479, 528] on input "0" at bounding box center [579, 530] width 365 height 30
type input "1"
click at [1014, 673] on span "Сохранить и пересчитать" at bounding box center [1015, 674] width 141 height 18
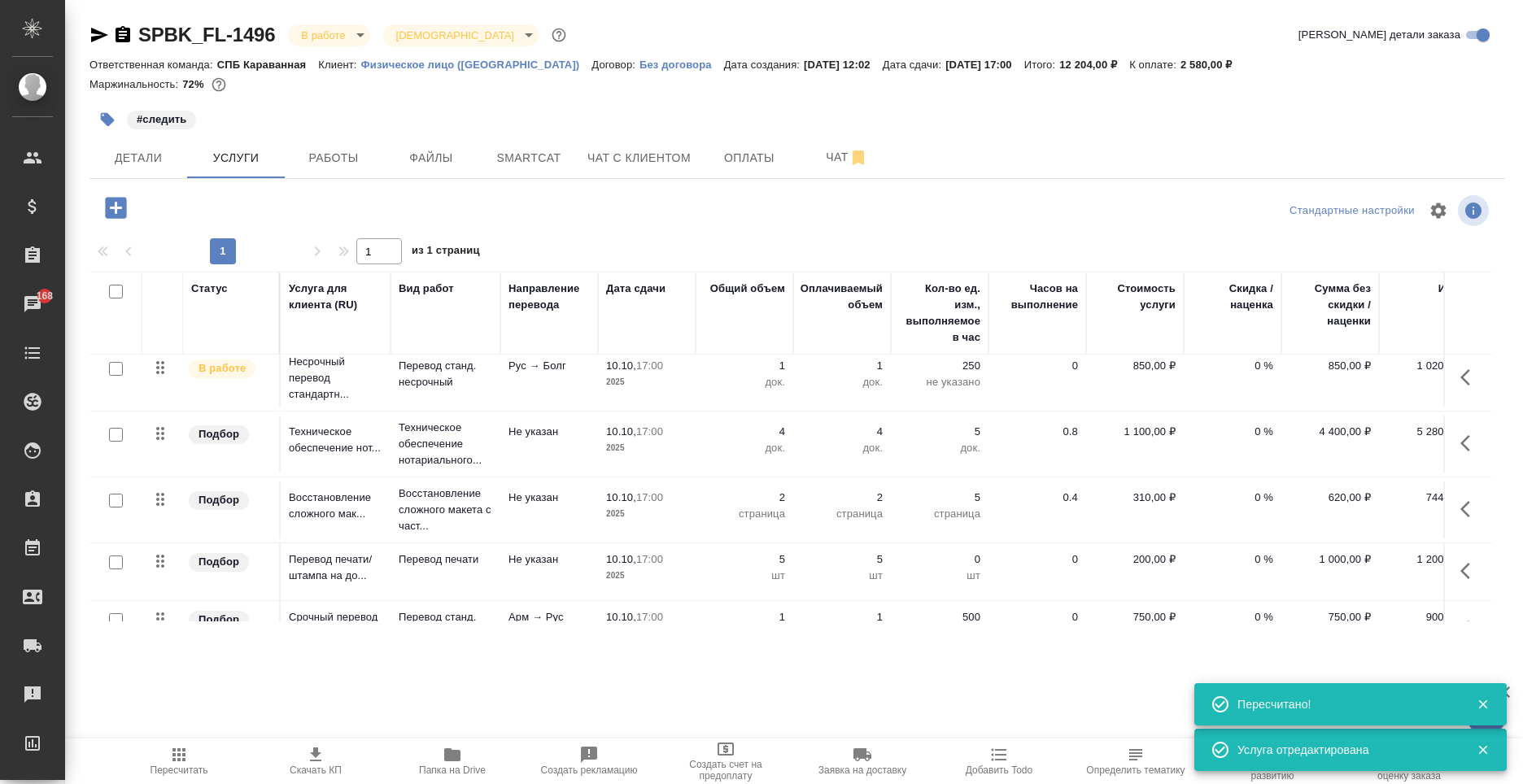
scroll to position [208, 0]
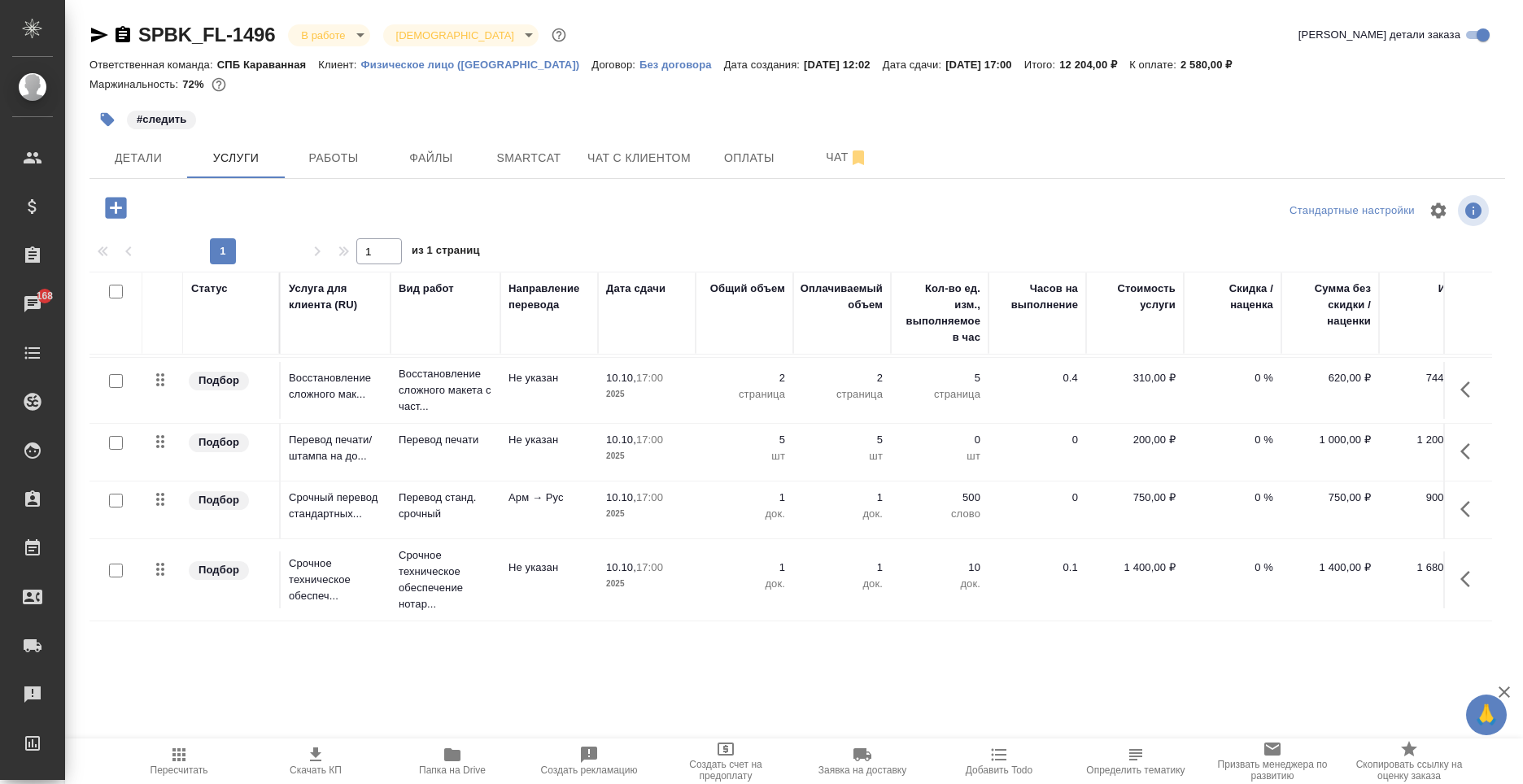
click at [1465, 500] on icon "button" at bounding box center [1471, 509] width 19 height 19
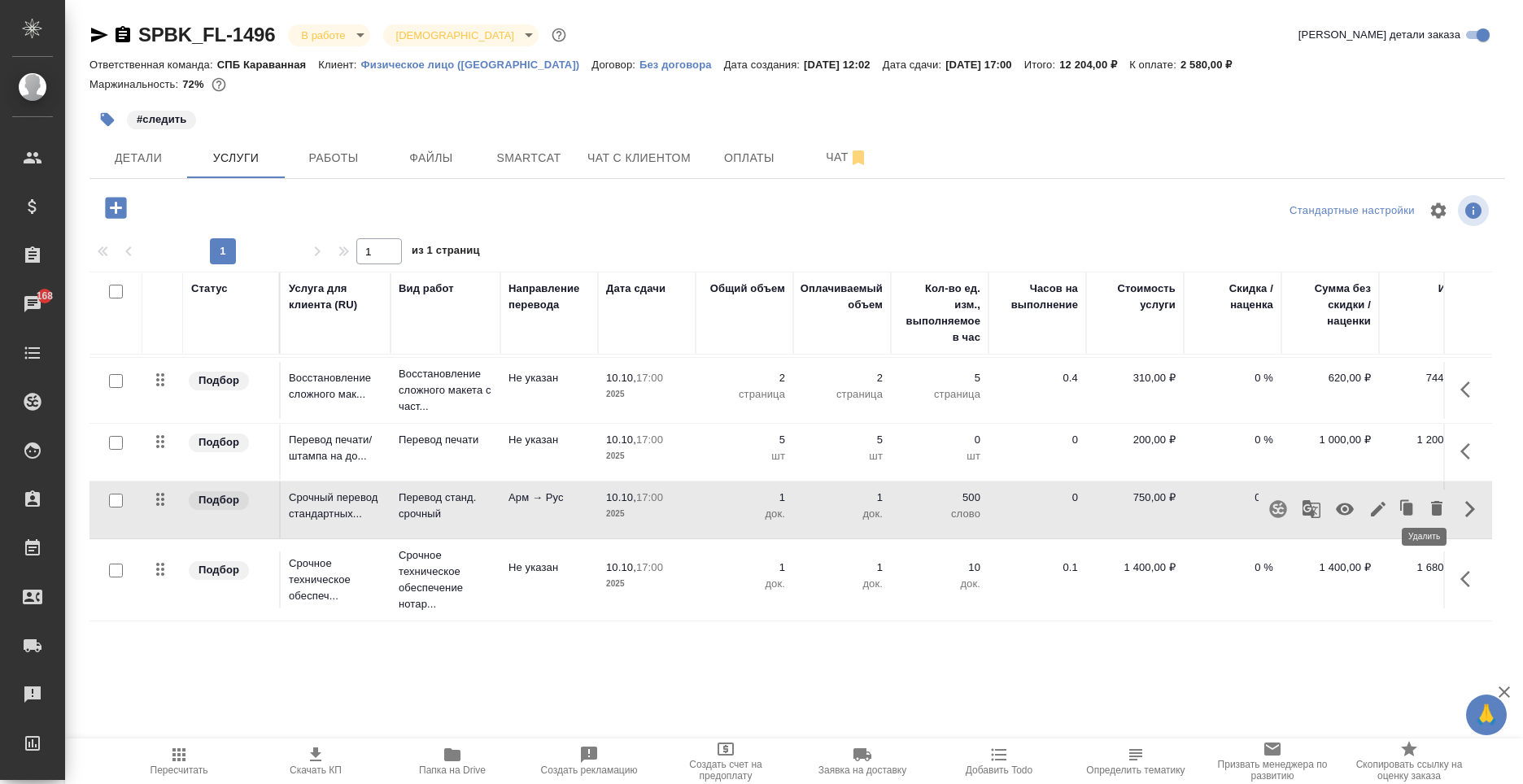
click at [1424, 510] on button "button" at bounding box center [1438, 509] width 28 height 39
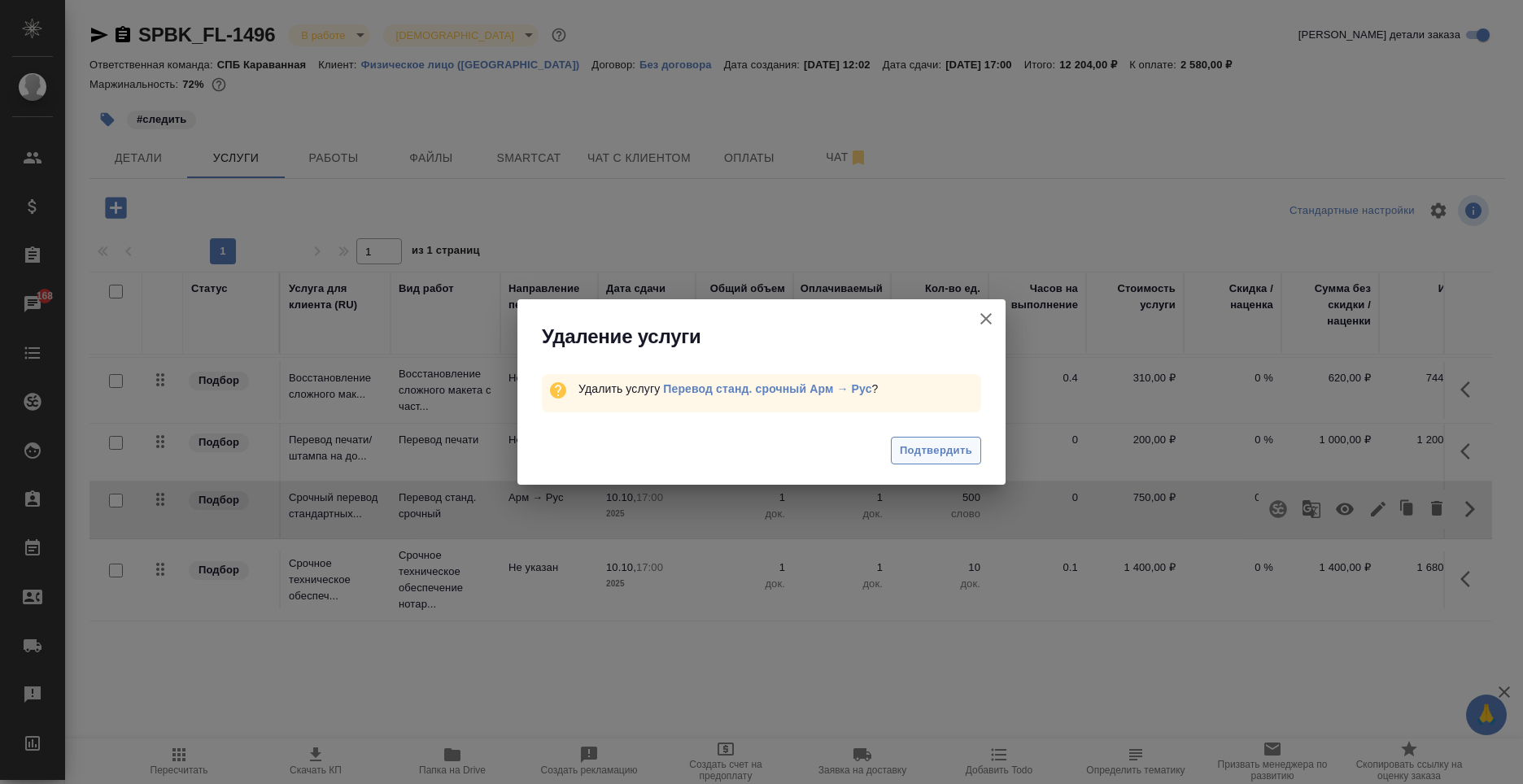
click at [957, 447] on span "Подтвердить" at bounding box center [936, 451] width 72 height 18
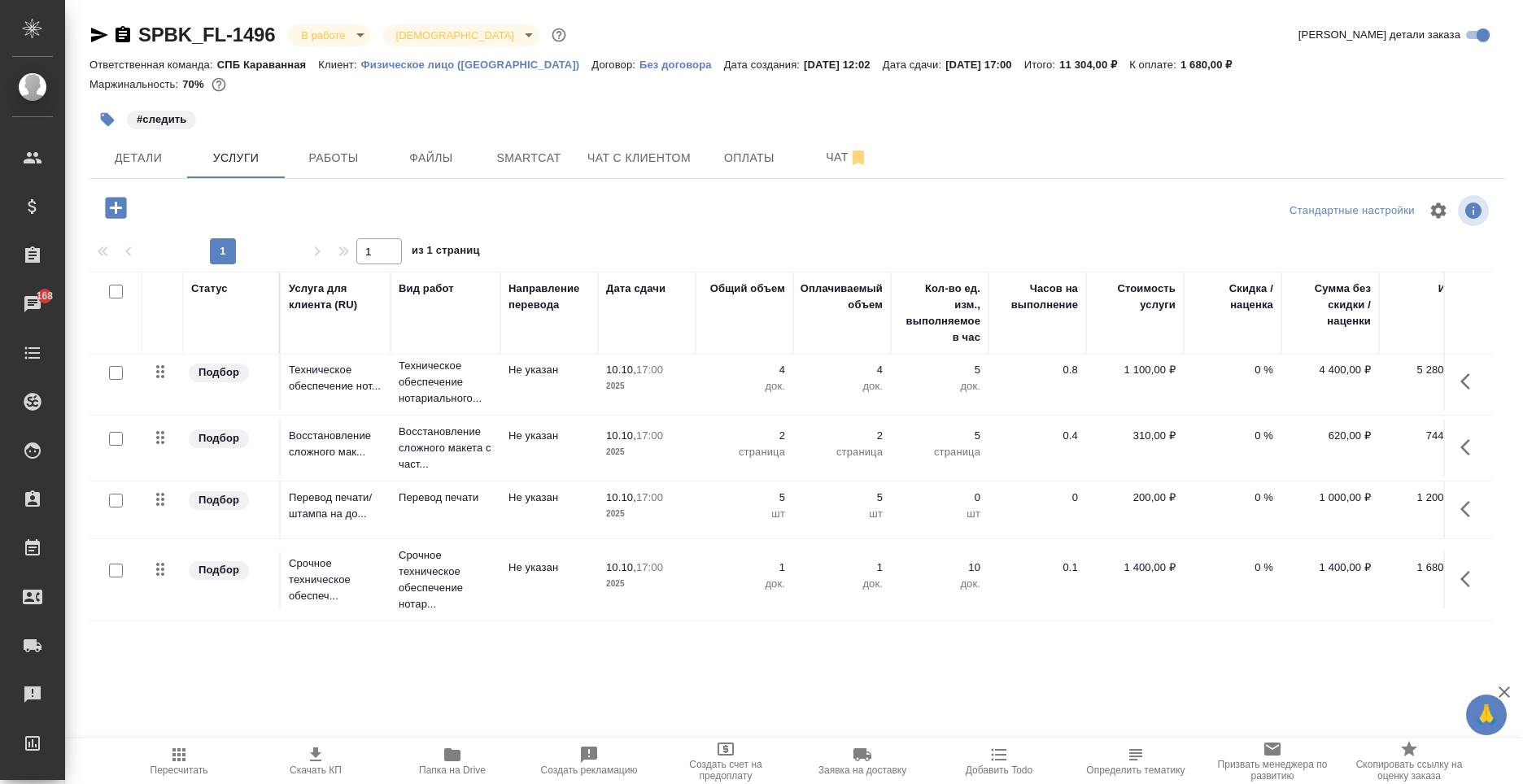
scroll to position [150, 0]
click at [1461, 569] on icon "button" at bounding box center [1471, 579] width 19 height 19
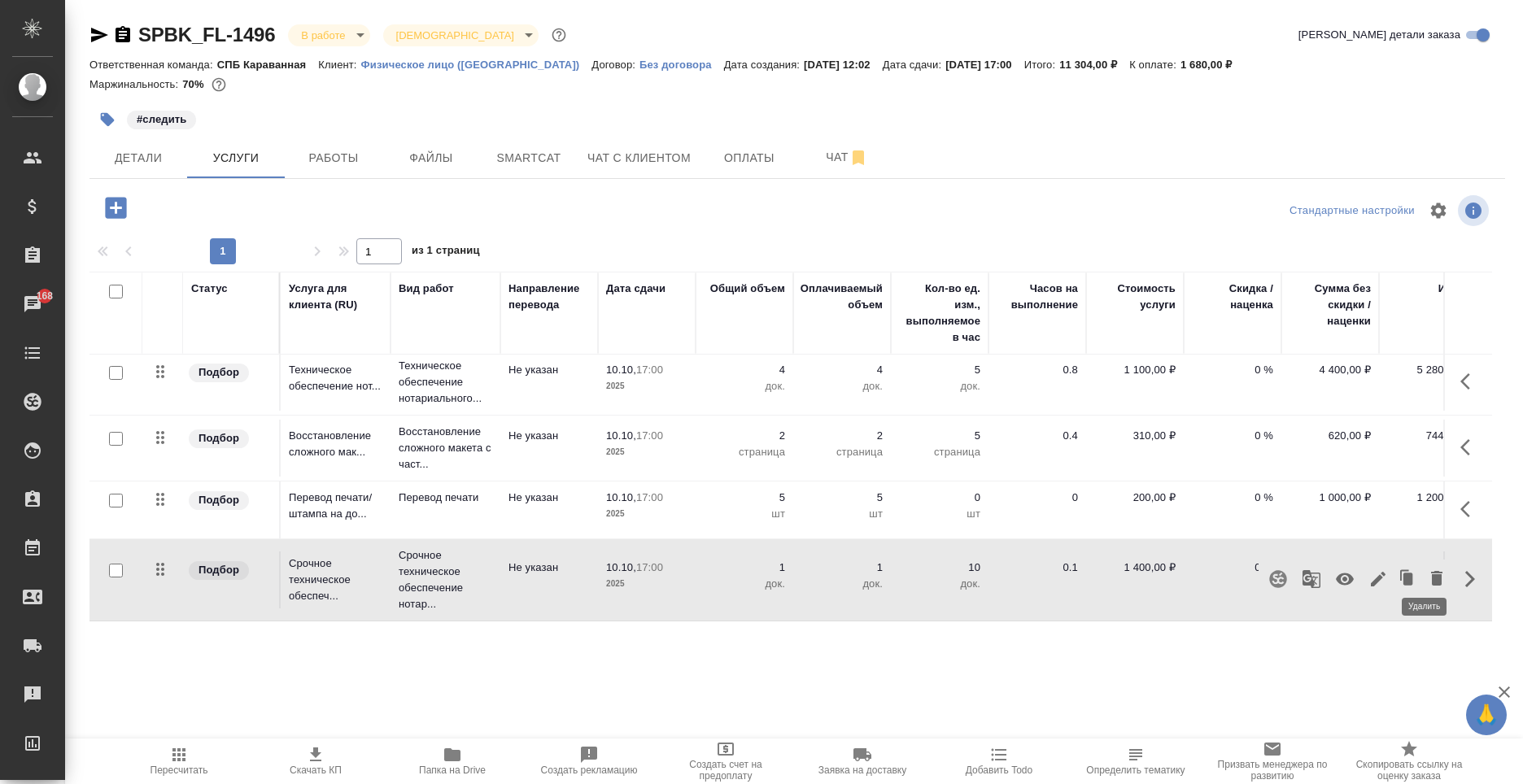
click at [1431, 569] on icon "button" at bounding box center [1437, 578] width 19 height 19
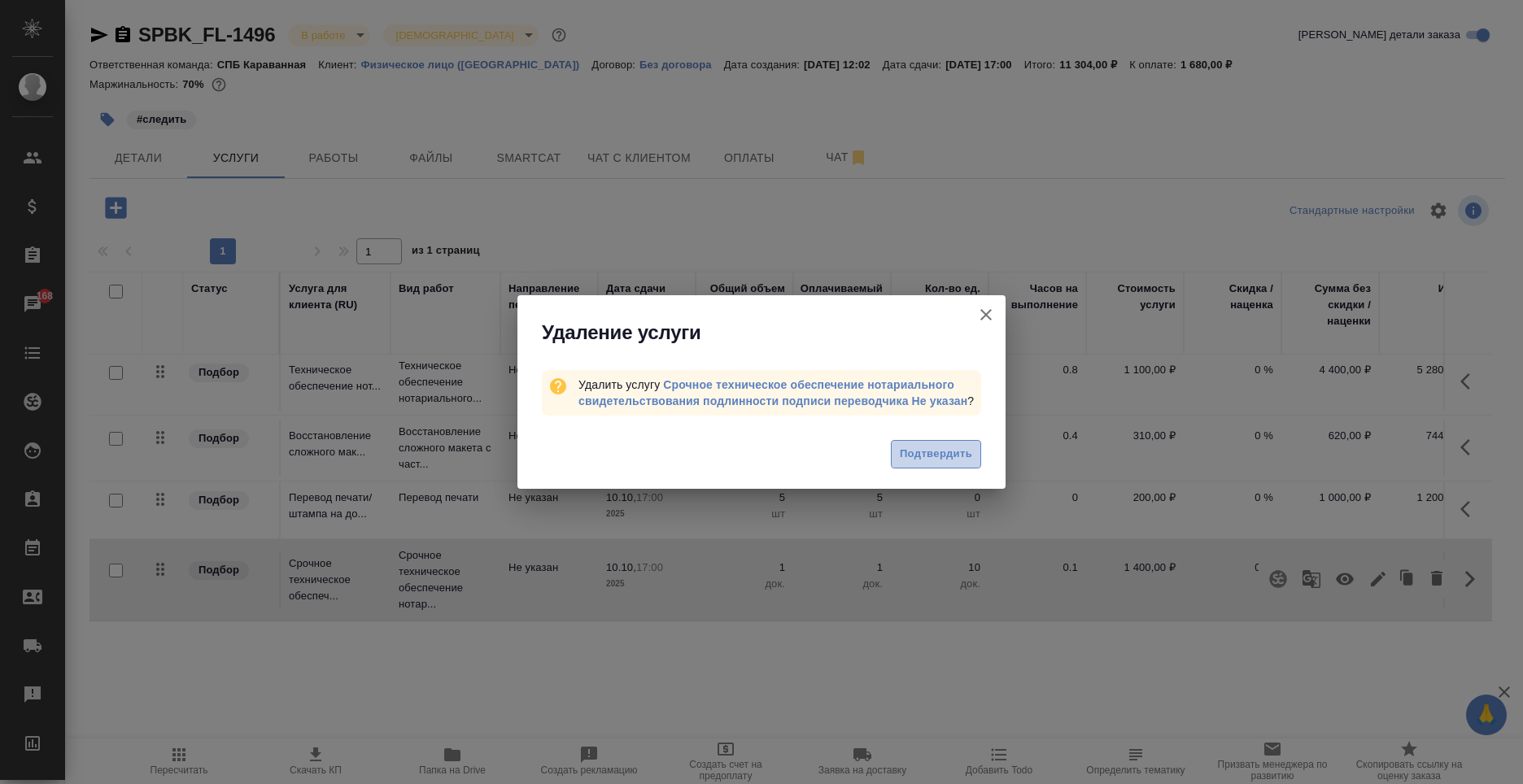
click at [953, 456] on span "Подтвердить" at bounding box center [936, 453] width 72 height 18
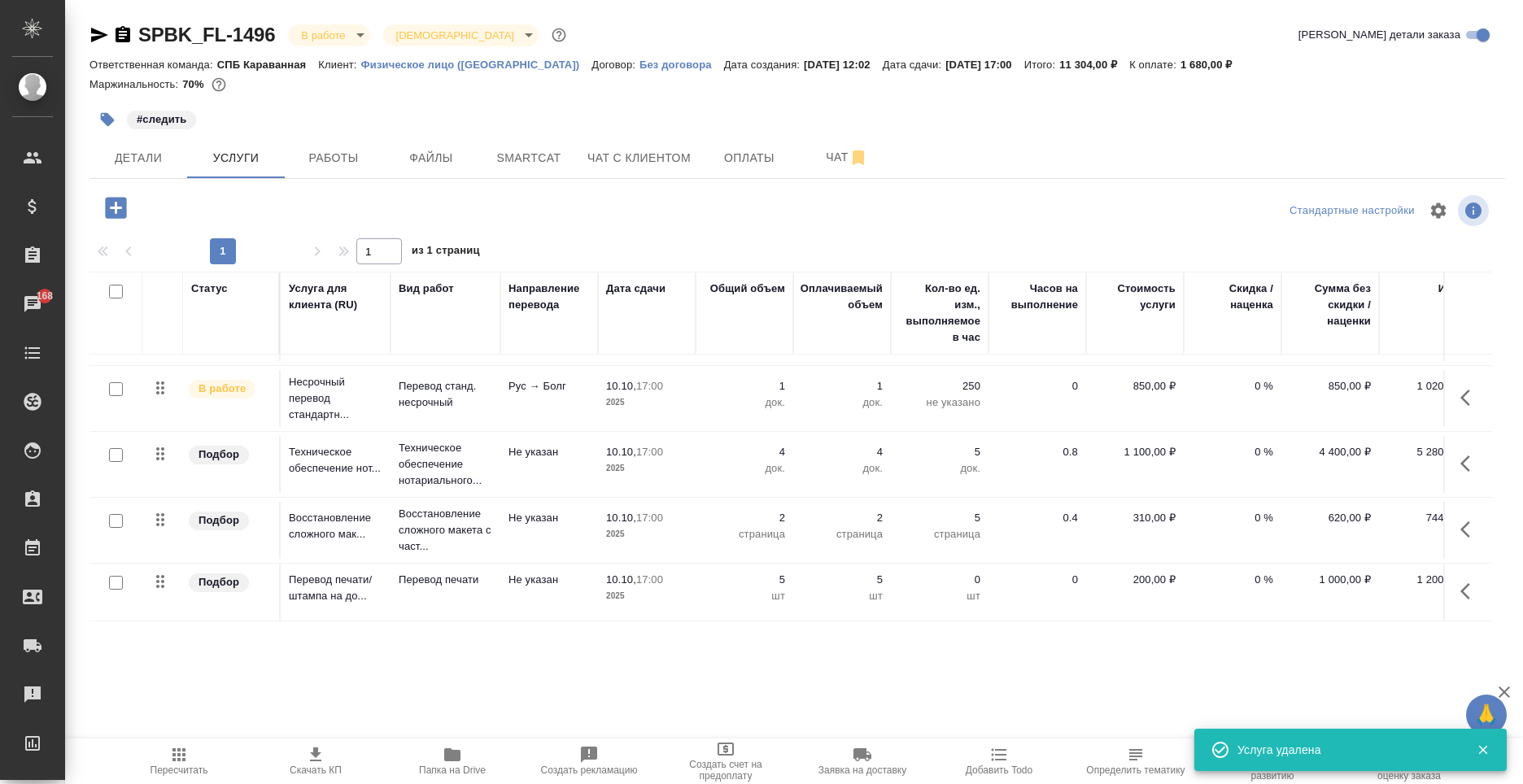
scroll to position [67, 0]
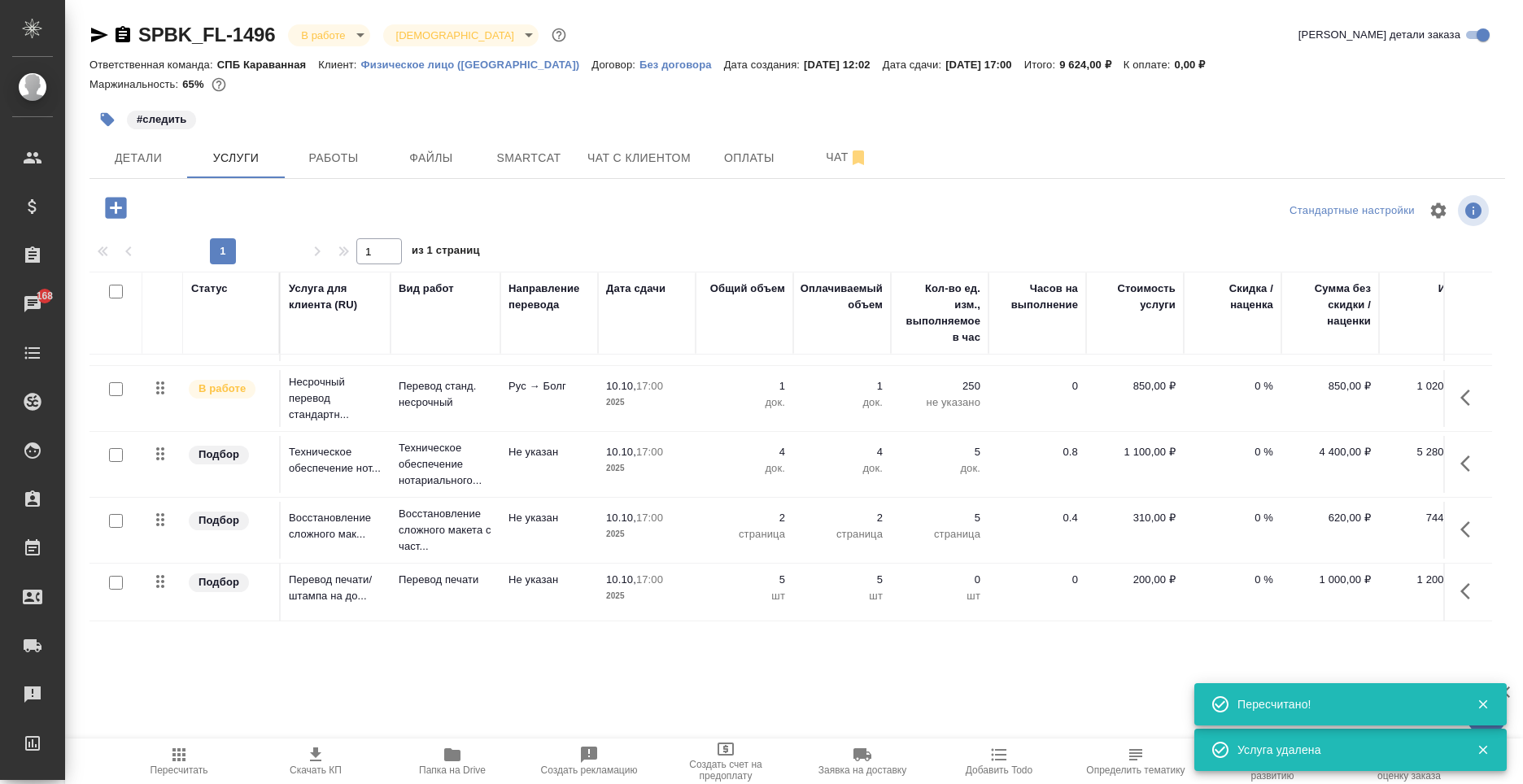
click at [390, 69] on p "Физическое лицо ([GEOGRAPHIC_DATA])" at bounding box center [476, 65] width 231 height 12
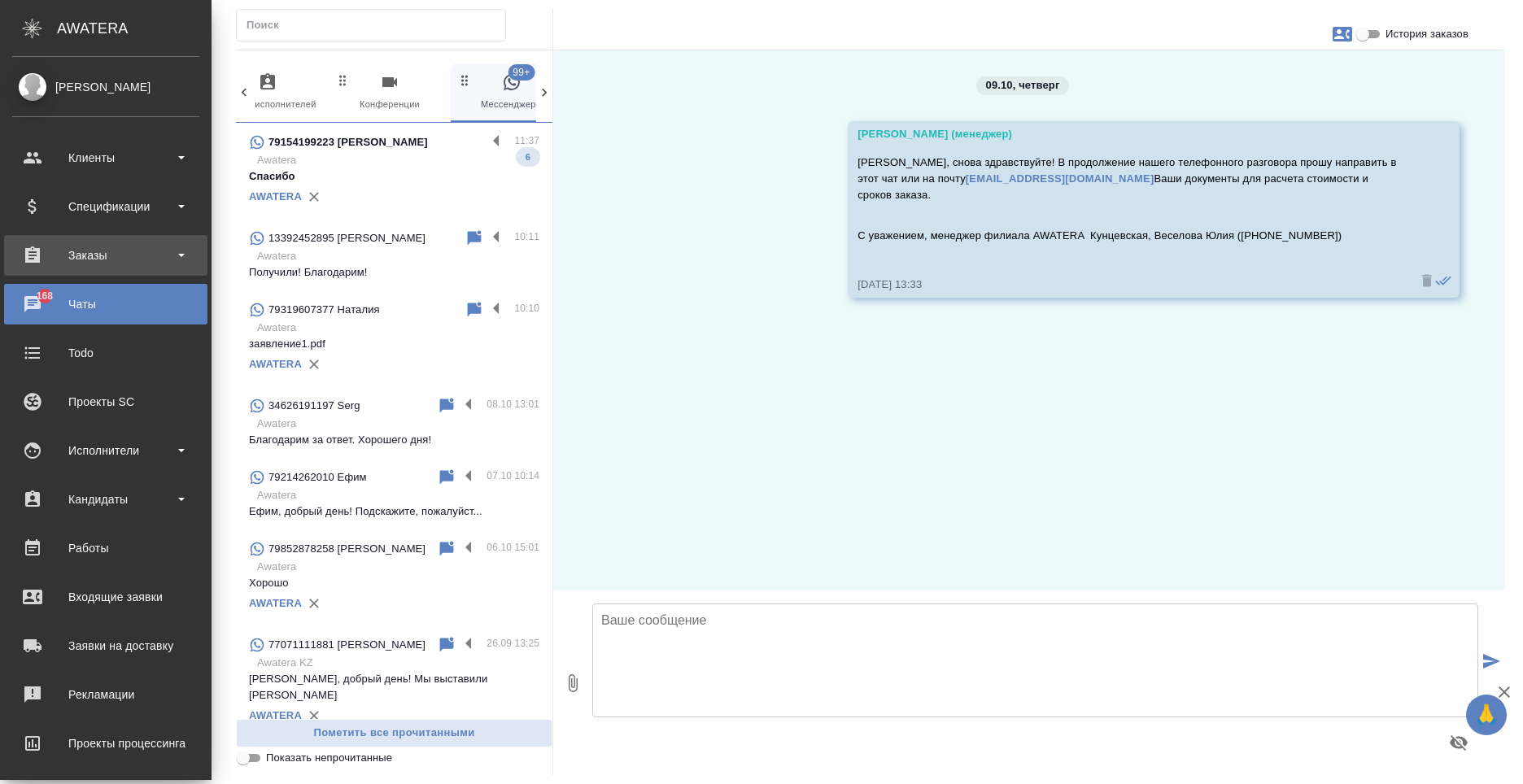
click at [97, 266] on div "Заказы" at bounding box center [106, 256] width 188 height 24
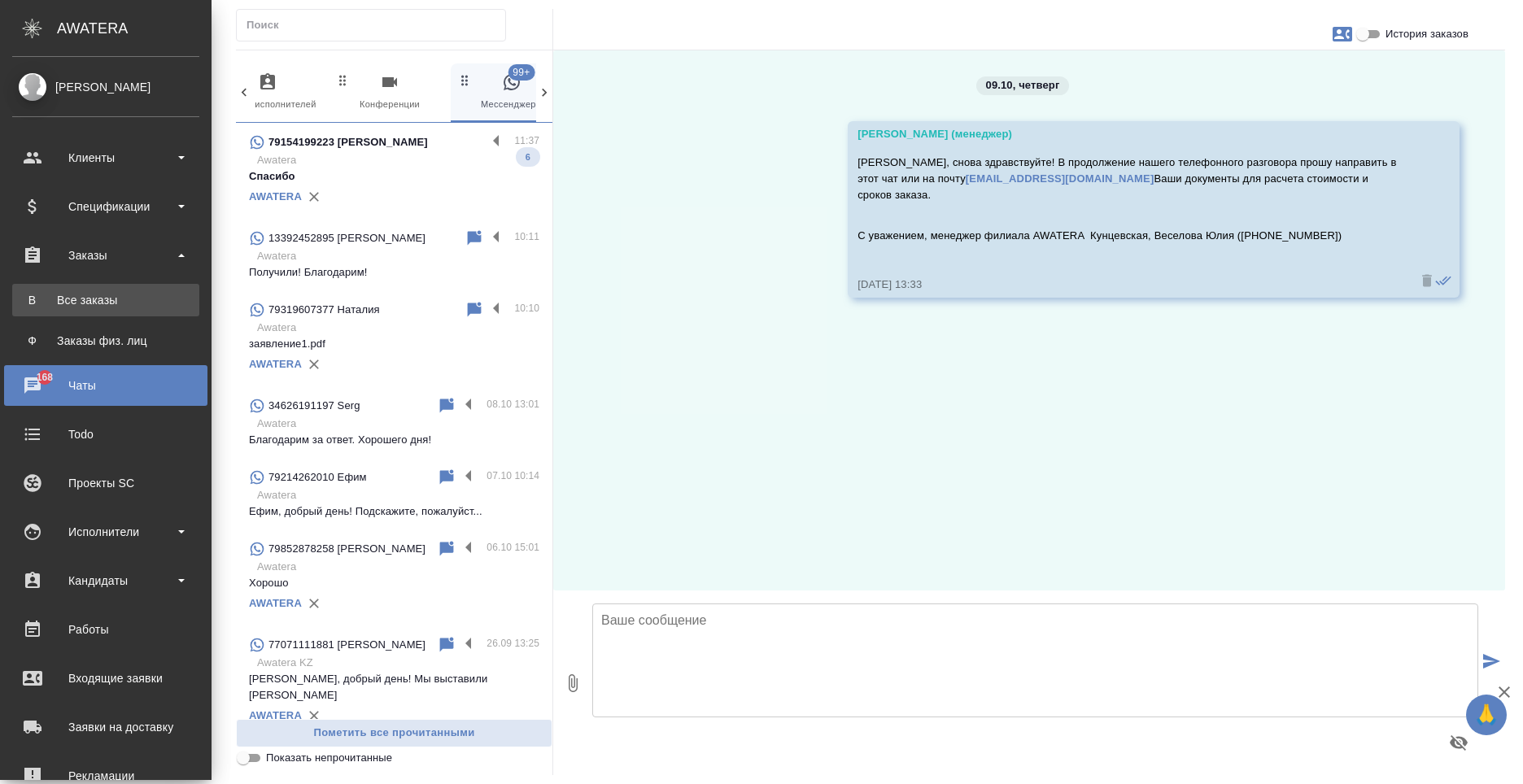
click at [105, 309] on link "В Все заказы" at bounding box center [106, 300] width 188 height 32
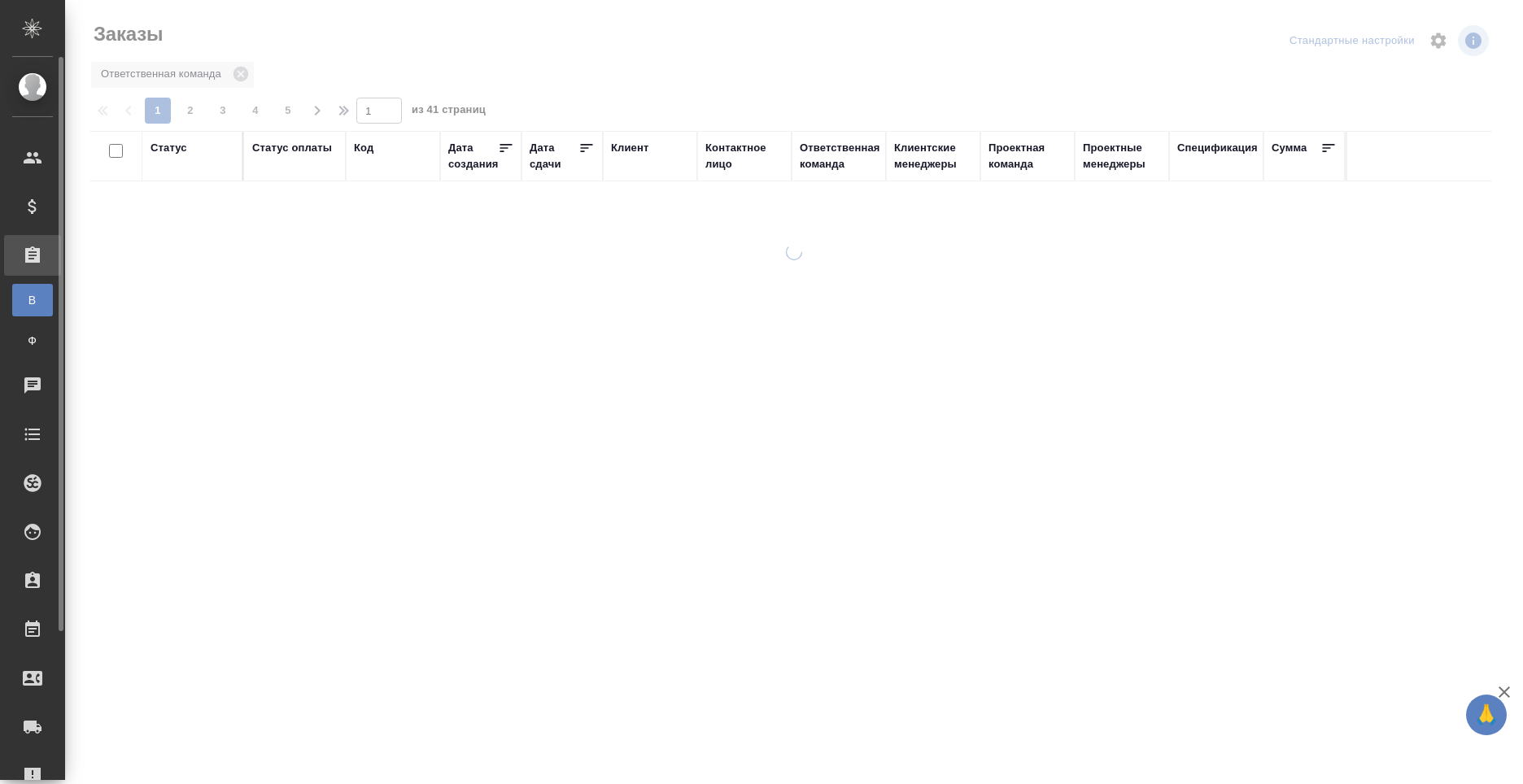
click at [25, 258] on div "Заказы" at bounding box center [12, 256] width 41 height 24
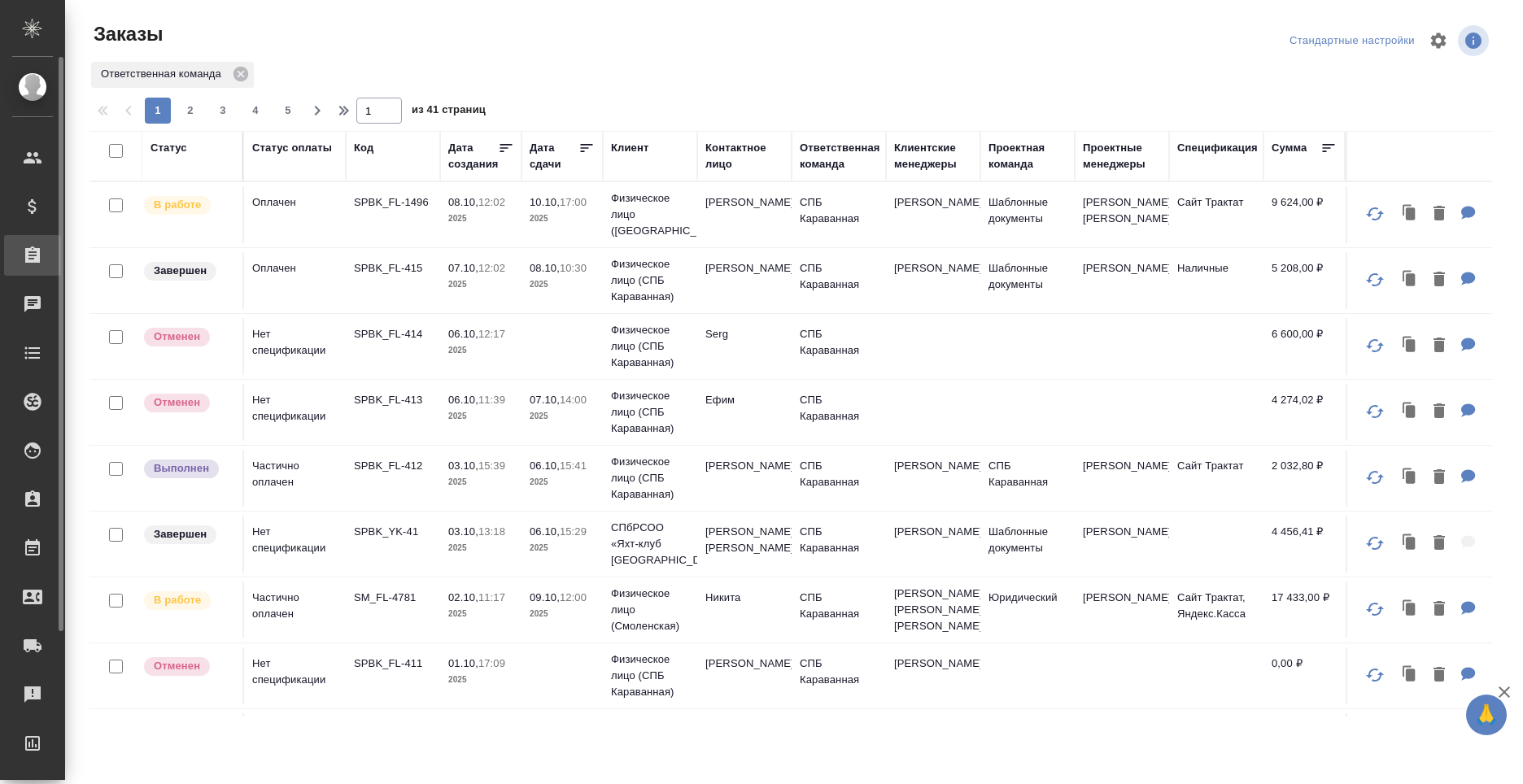
click at [43, 259] on div at bounding box center [45, 256] width 45 height 19
click at [24, 348] on div "Заказы физ. лиц" at bounding box center [12, 341] width 24 height 17
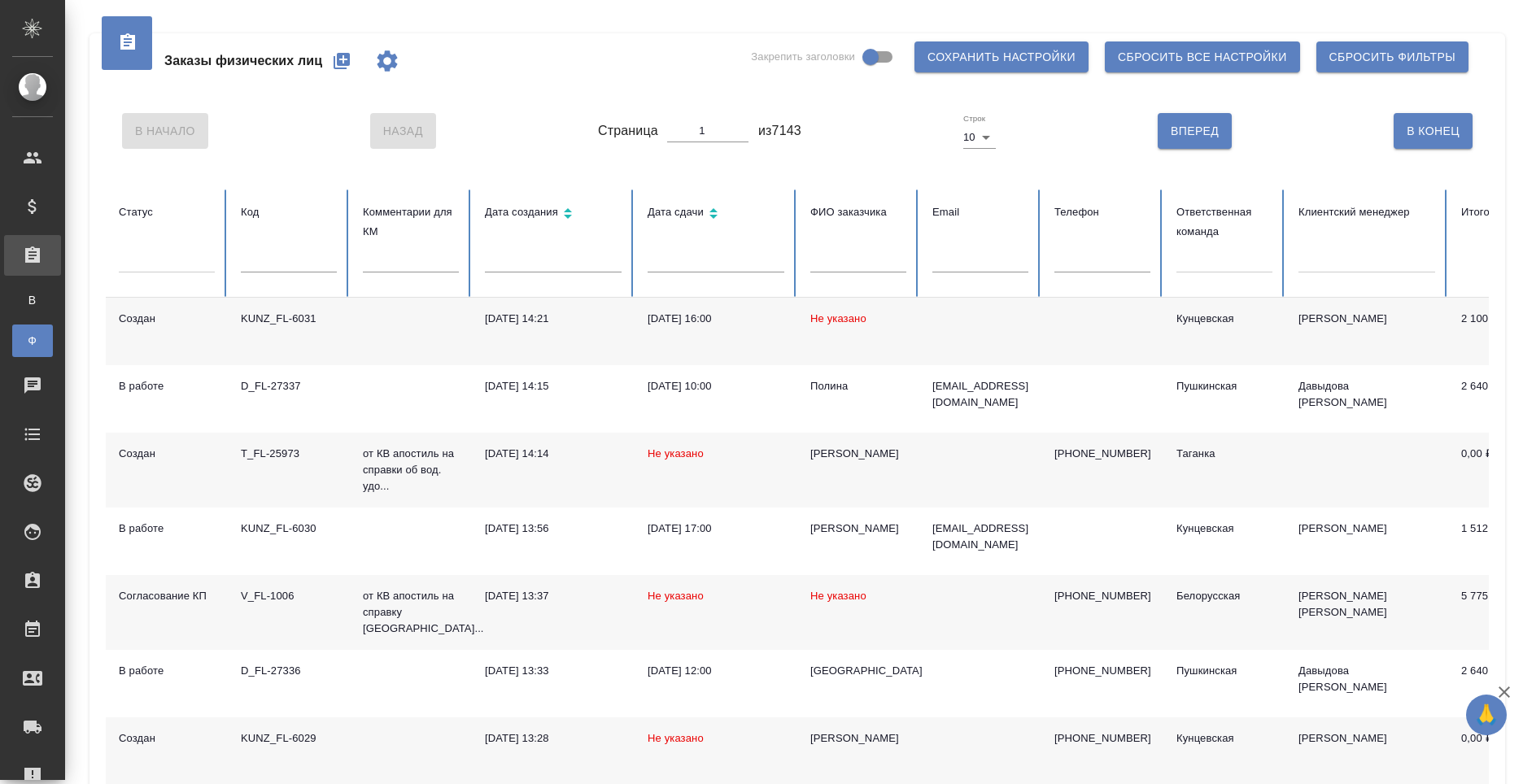
click at [345, 65] on icon "button" at bounding box center [342, 61] width 17 height 17
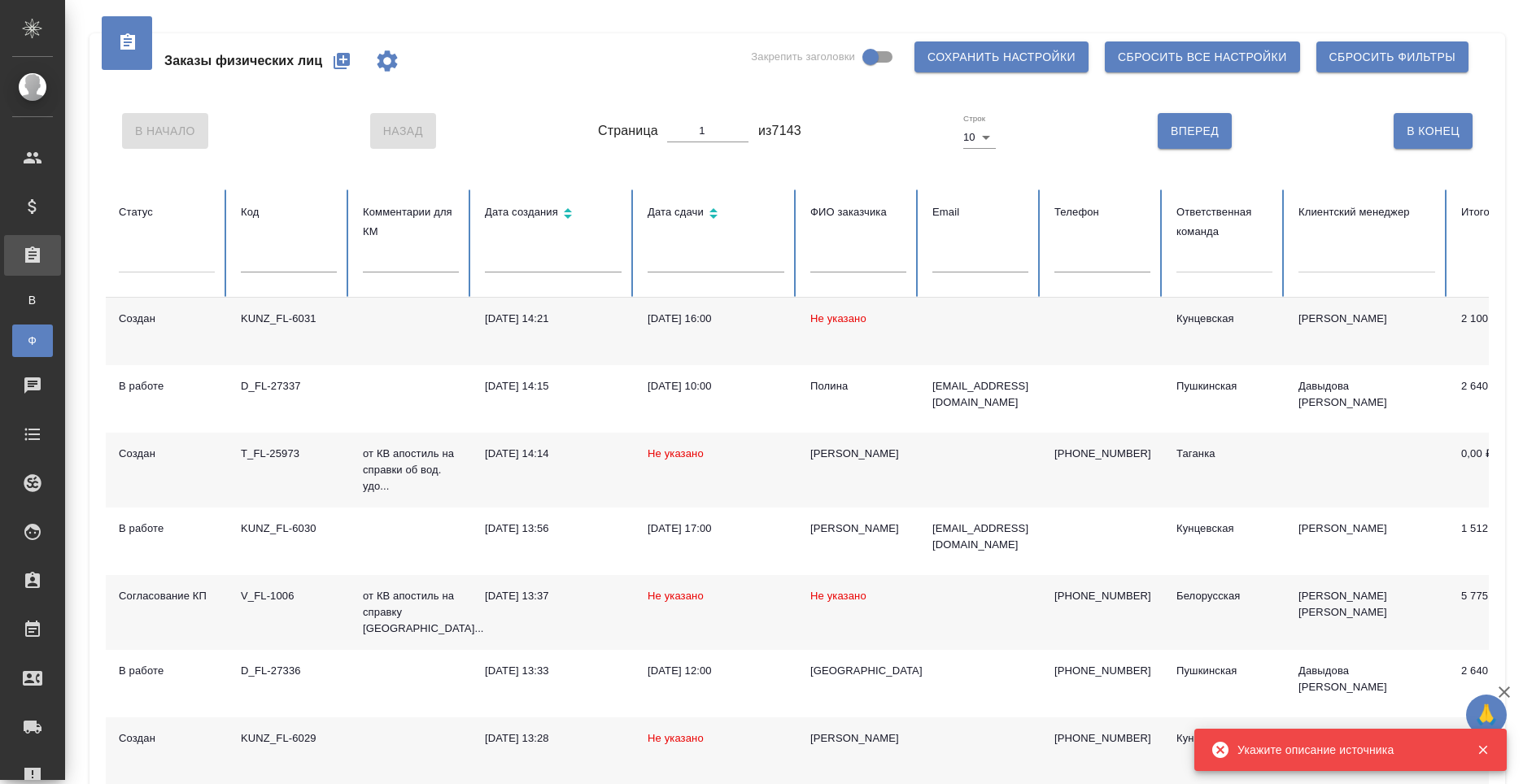
click at [339, 59] on icon "button" at bounding box center [342, 61] width 17 height 17
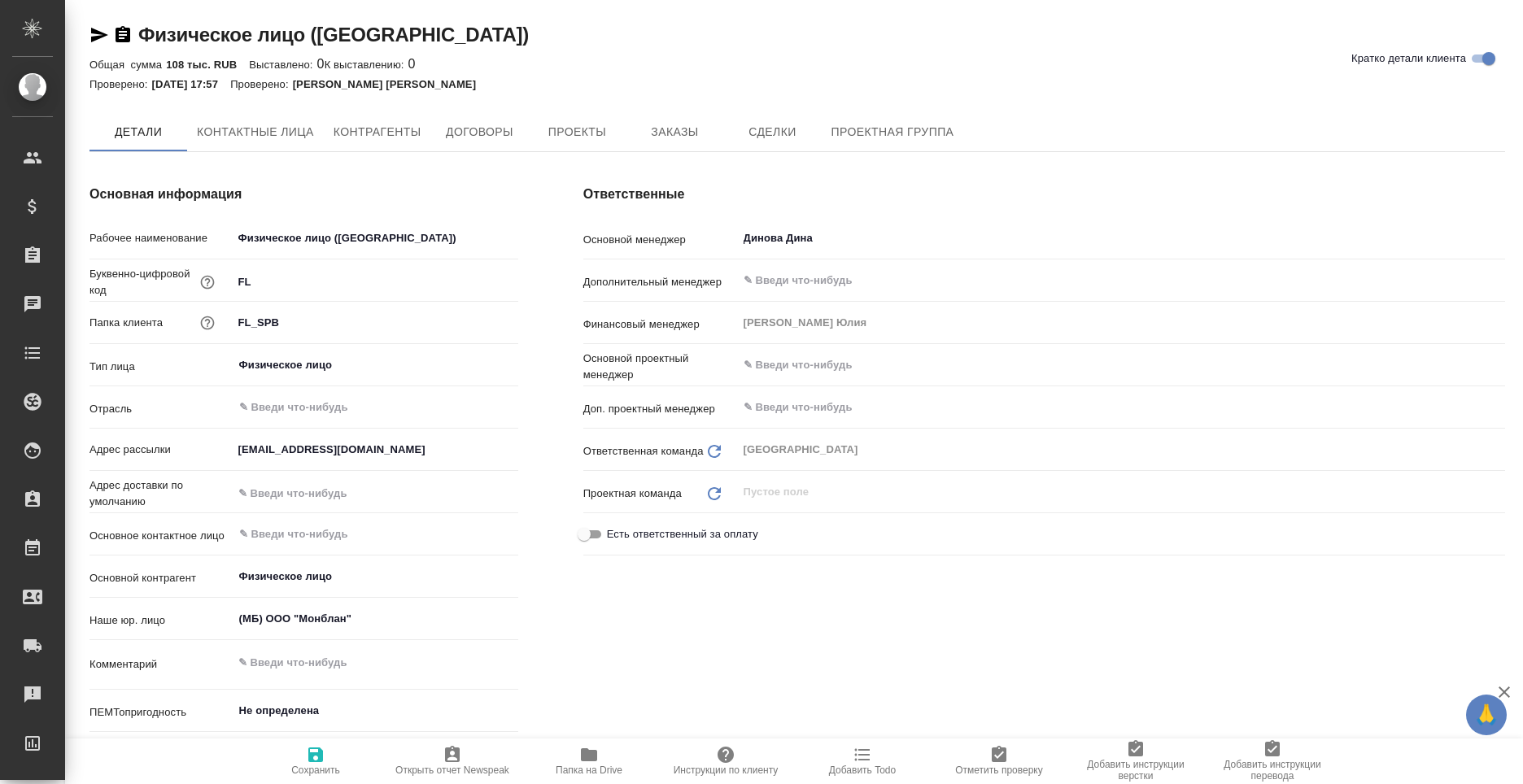
type textarea "x"
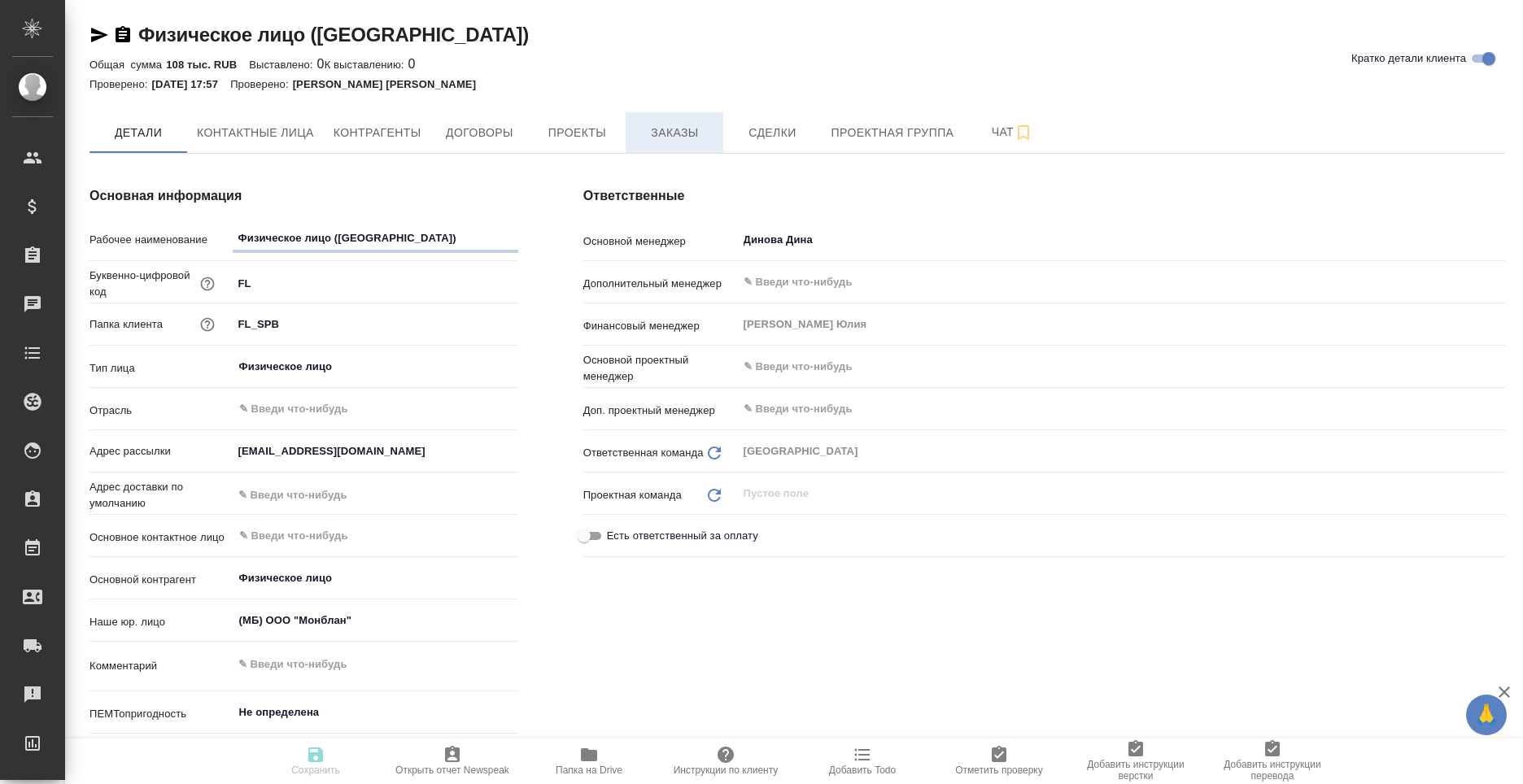
type textarea "x"
click at [603, 132] on span "Проекты" at bounding box center [577, 133] width 79 height 20
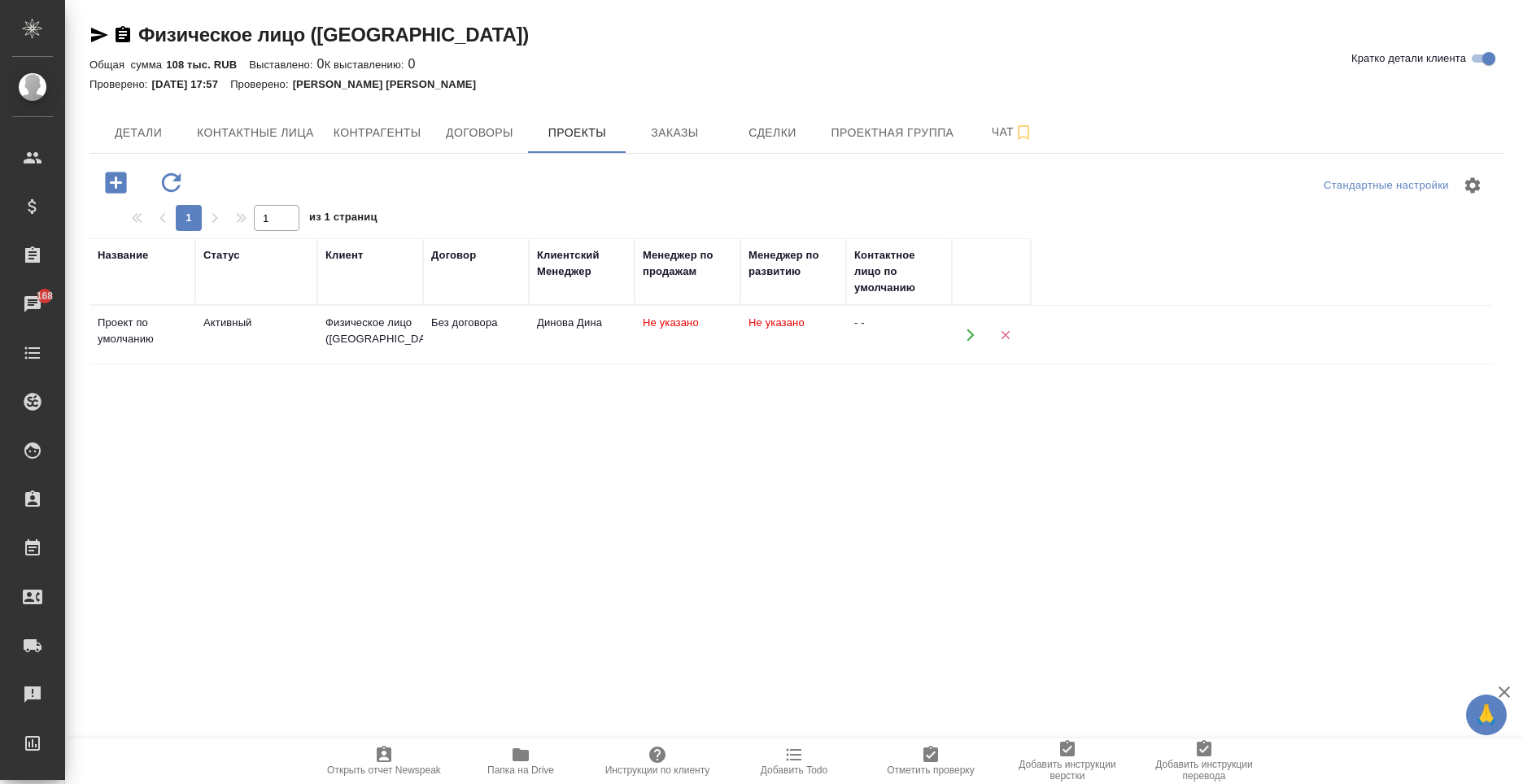
click at [522, 345] on td "Без договора" at bounding box center [475, 335] width 106 height 57
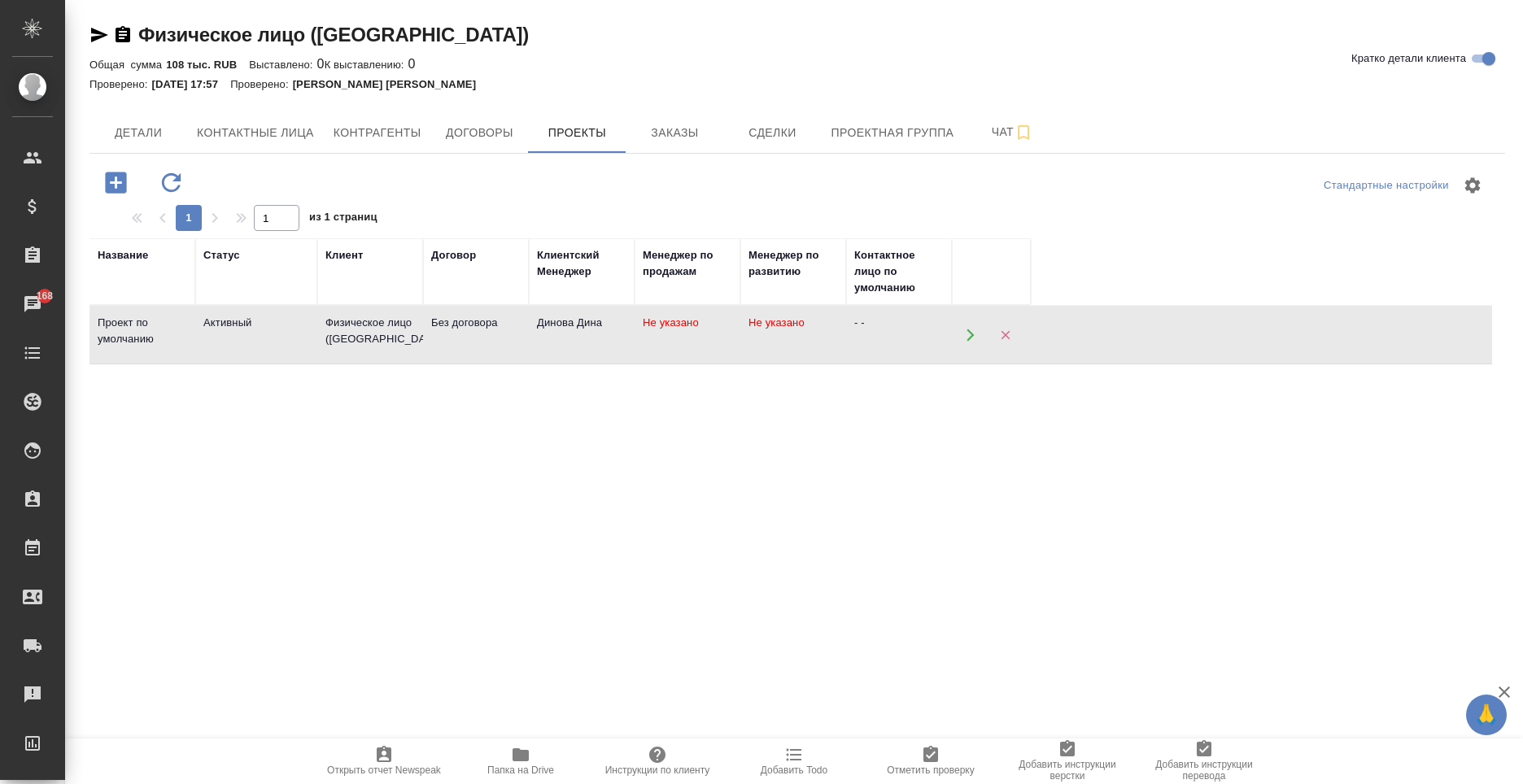
click at [522, 345] on td "Без договора" at bounding box center [475, 335] width 106 height 57
drag, startPoint x: 637, startPoint y: 147, endPoint x: 626, endPoint y: 152, distance: 12.1
click at [637, 146] on button "Заказы" at bounding box center [674, 133] width 98 height 41
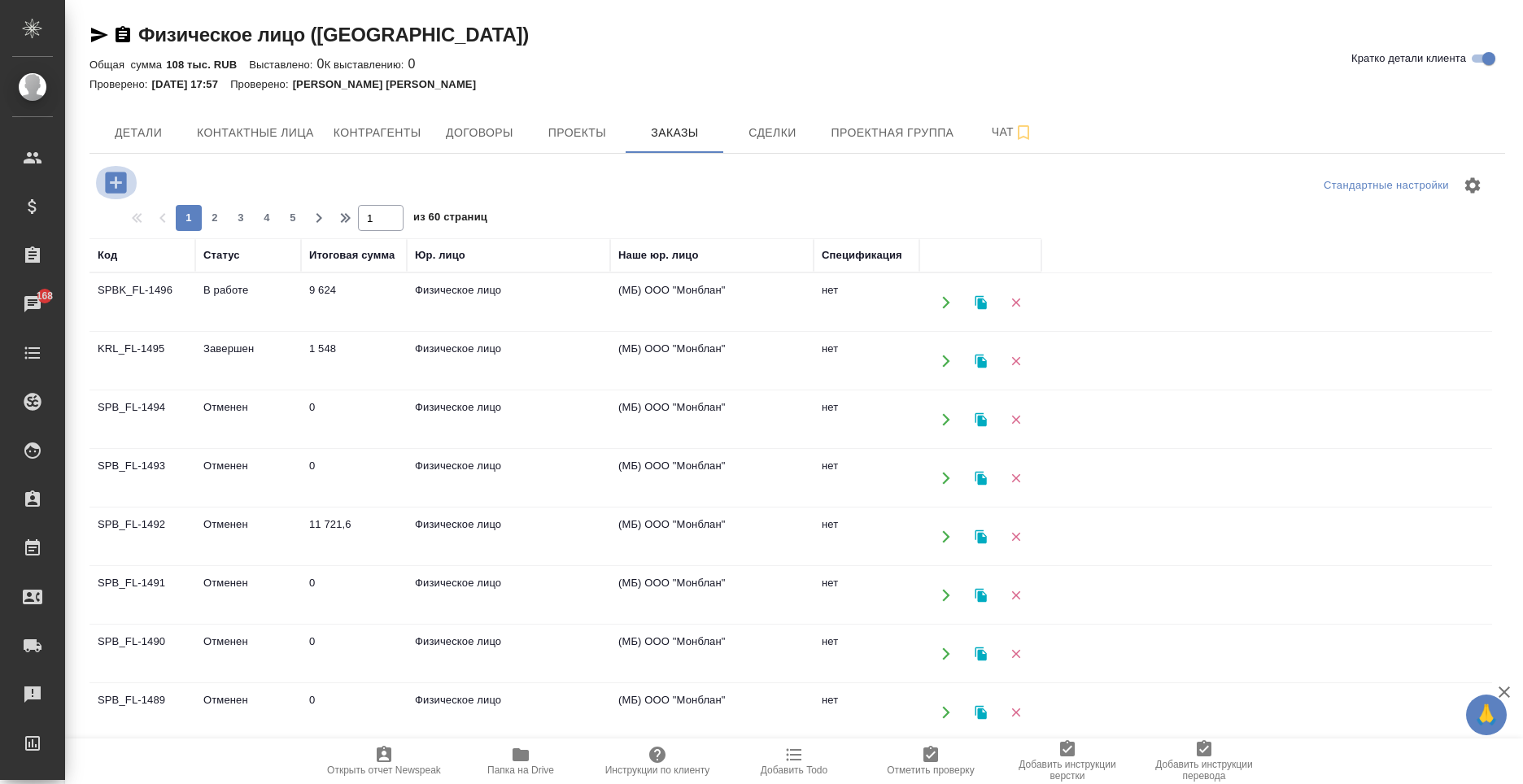
click at [110, 178] on icon "button" at bounding box center [115, 182] width 21 height 21
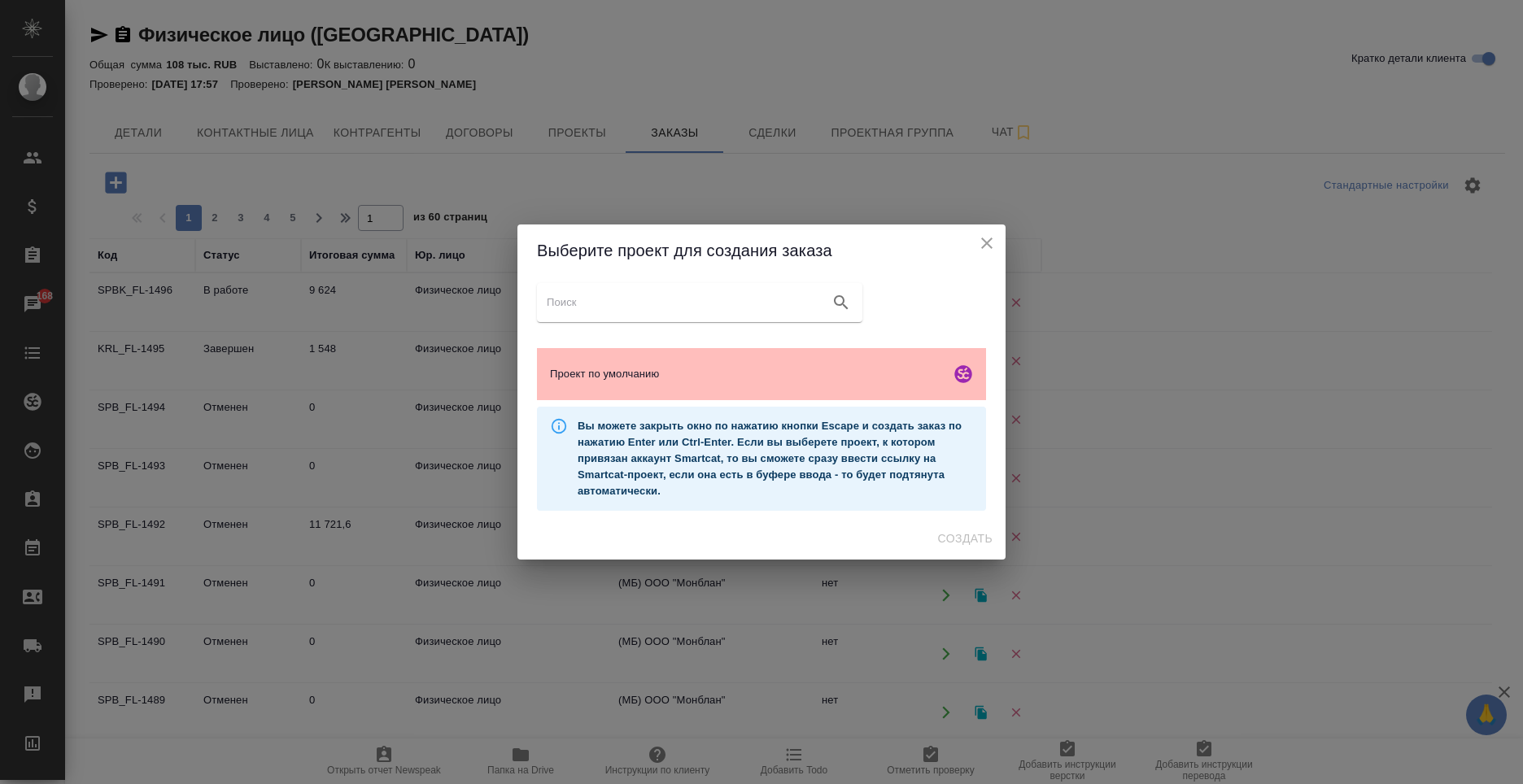
click at [687, 358] on div "Проект по умолчанию" at bounding box center [762, 374] width 449 height 52
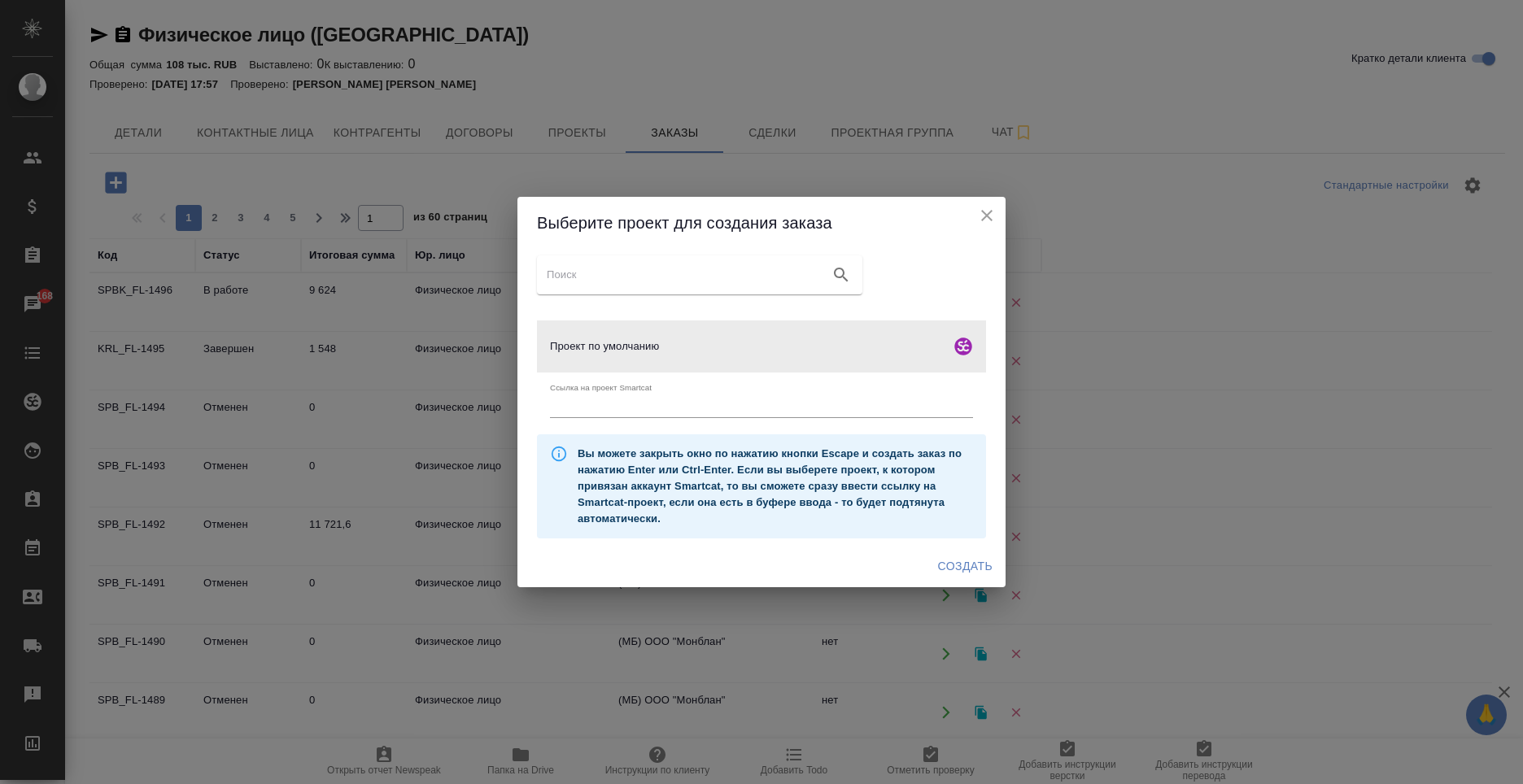
click at [987, 571] on span "Создать" at bounding box center [966, 566] width 55 height 20
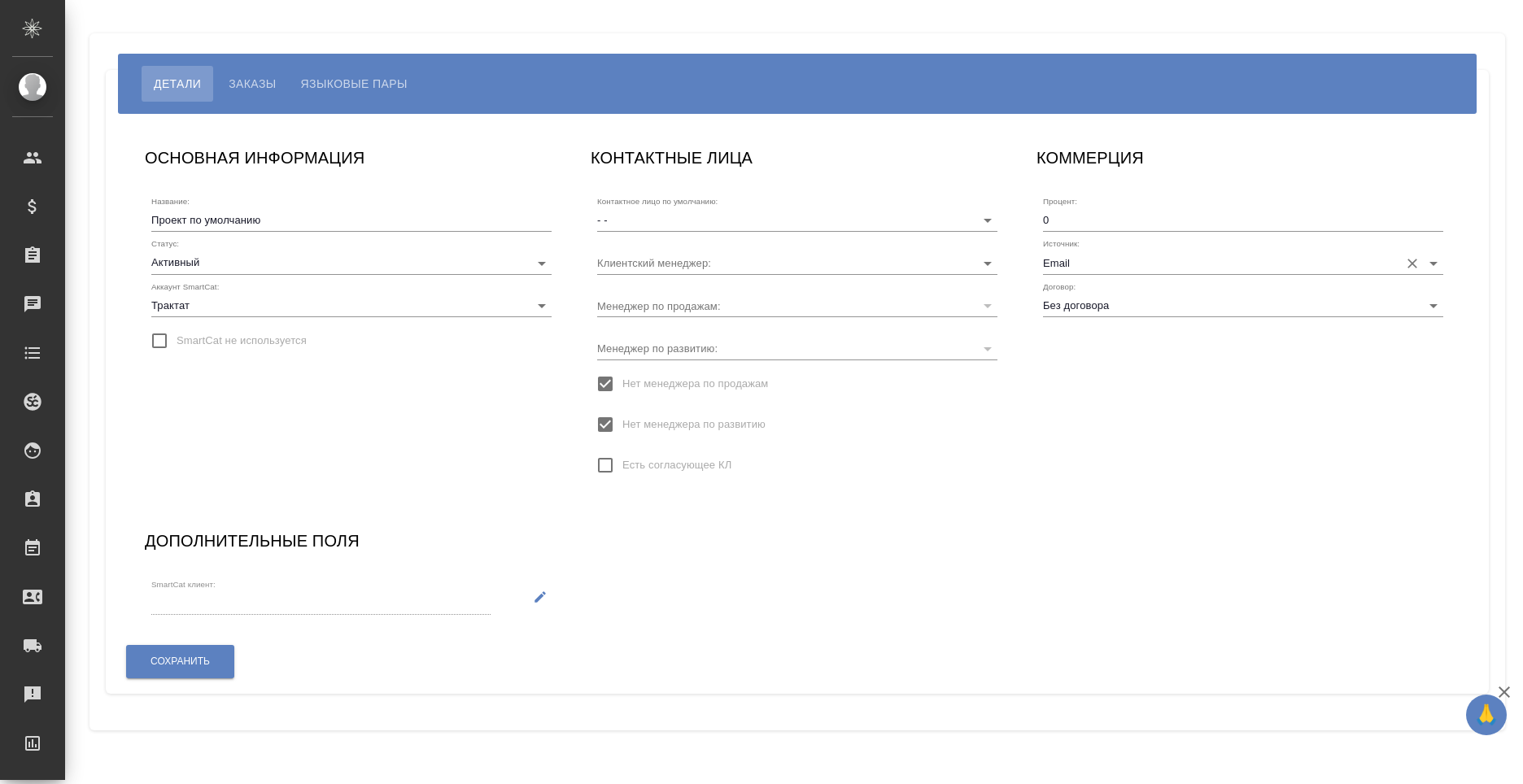
type input "Динова Дина"
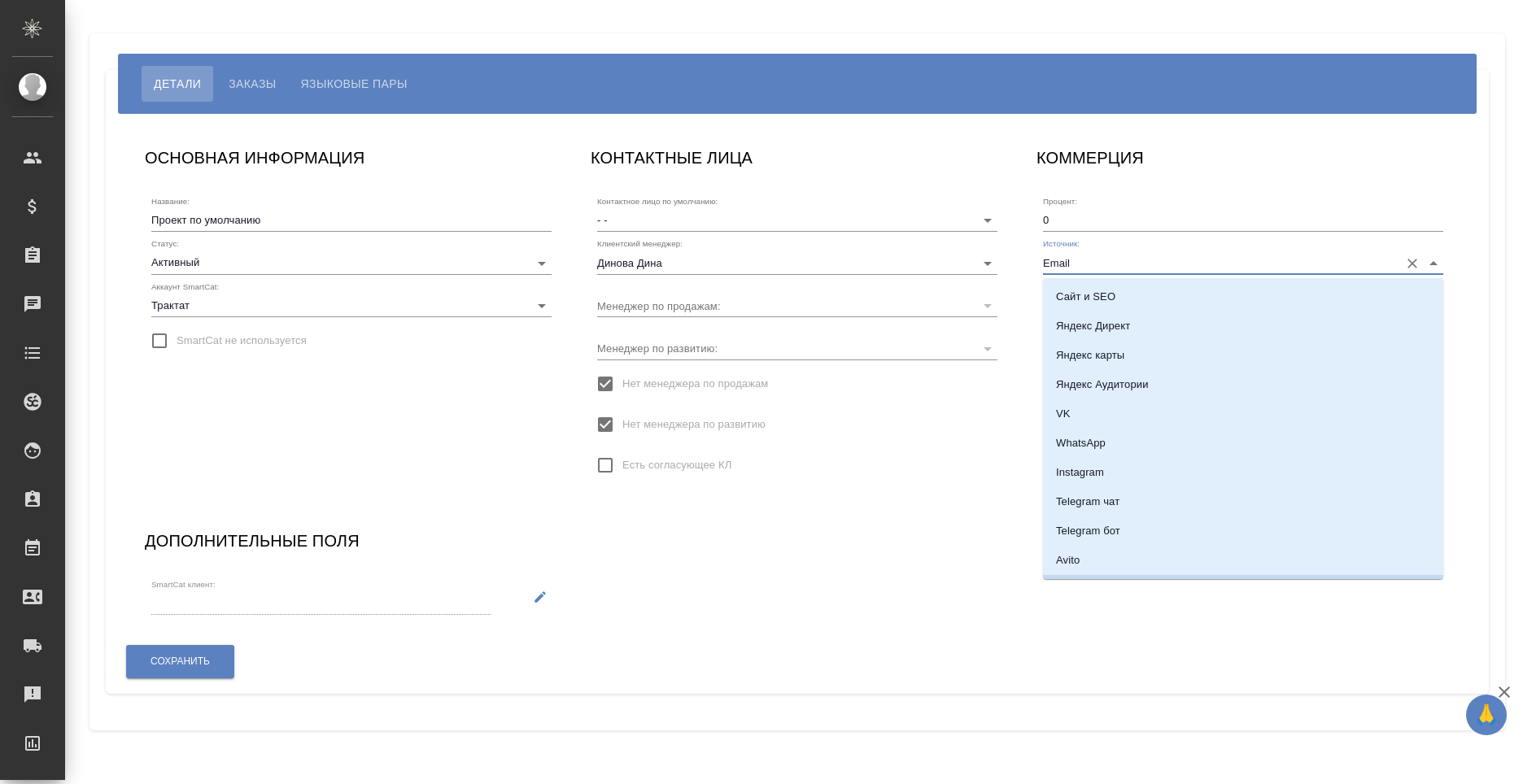
click at [1205, 261] on input "Email" at bounding box center [1217, 262] width 348 height 22
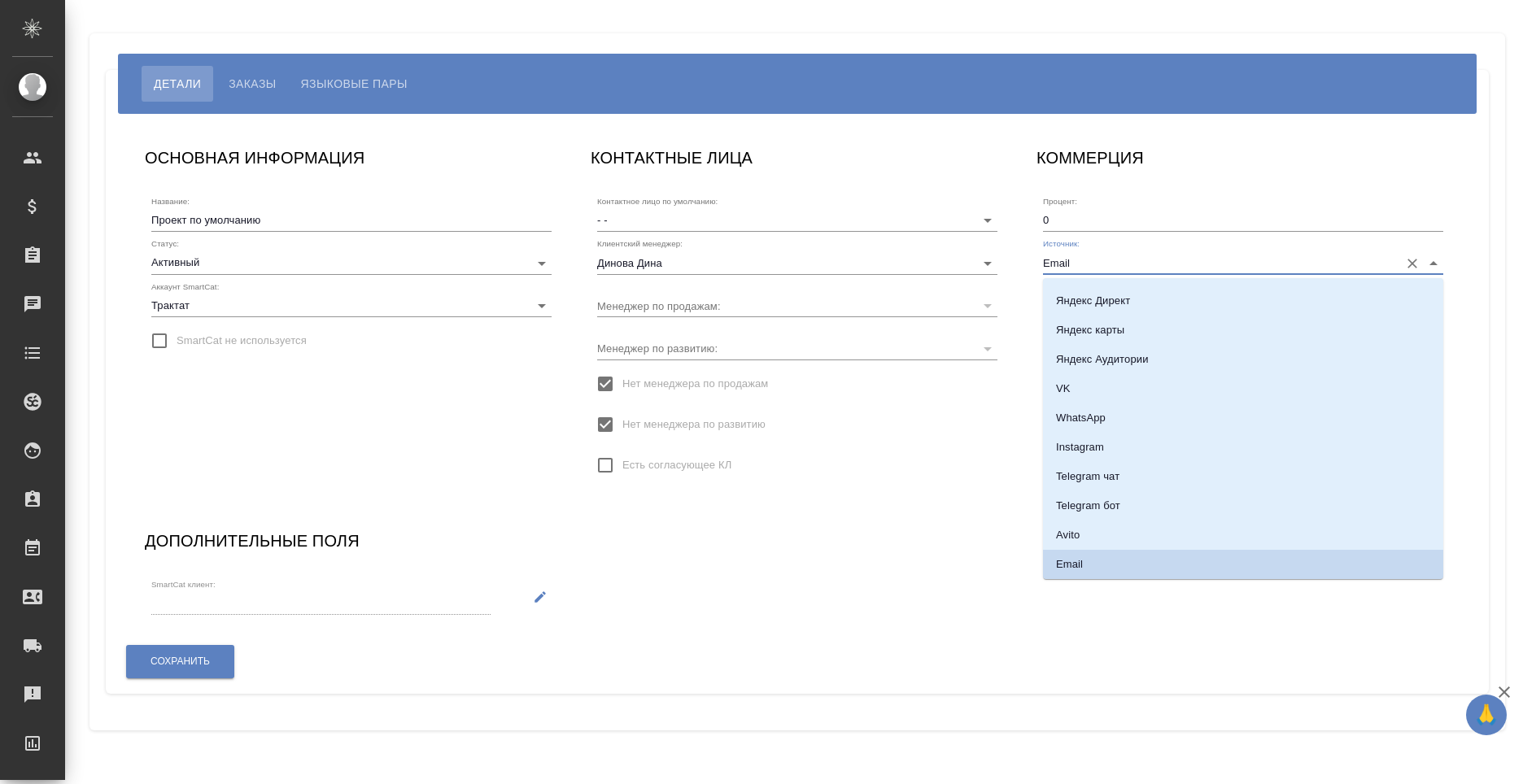
click at [1102, 555] on li "Email" at bounding box center [1243, 565] width 400 height 30
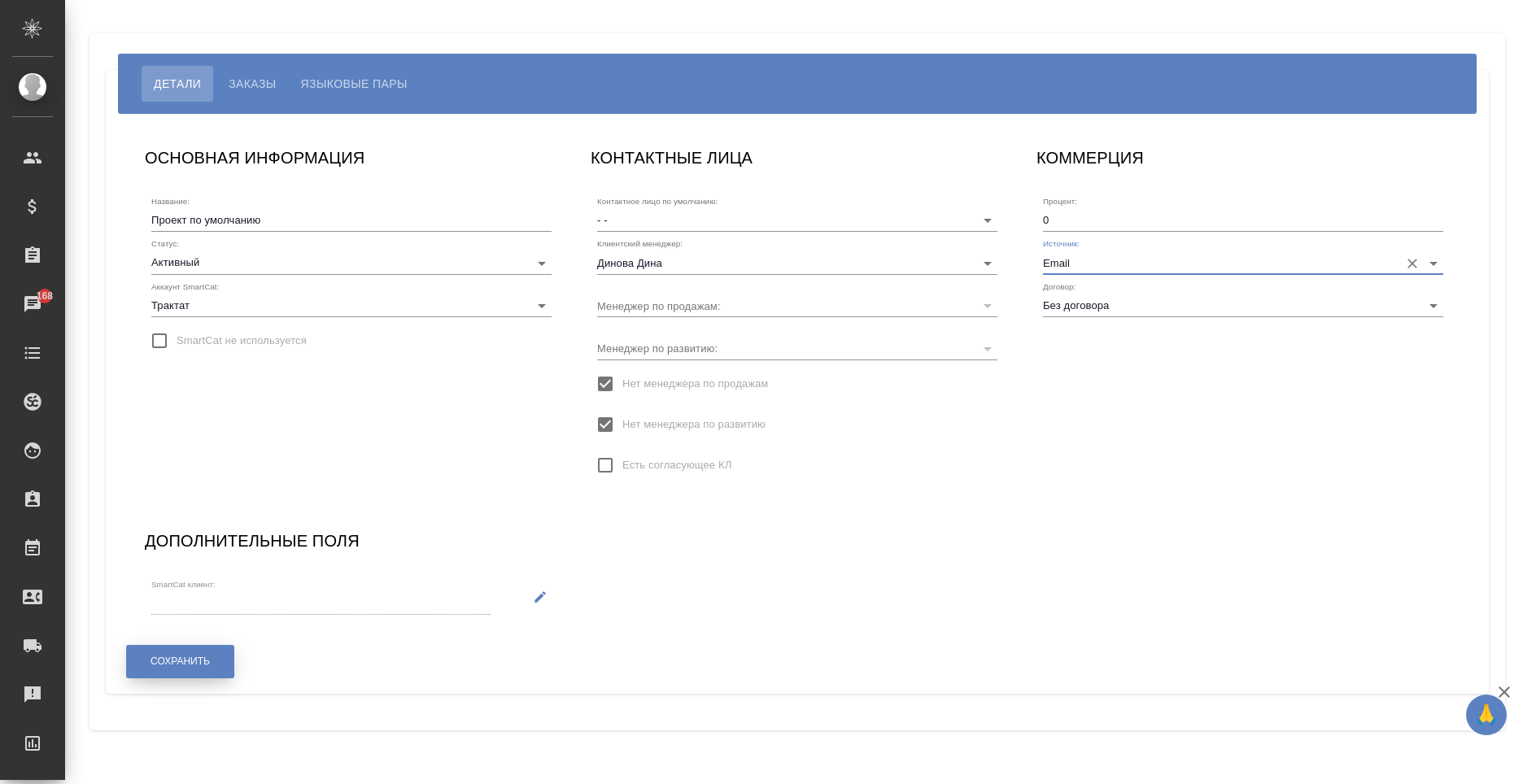
click at [167, 658] on span "Сохранить" at bounding box center [181, 662] width 59 height 14
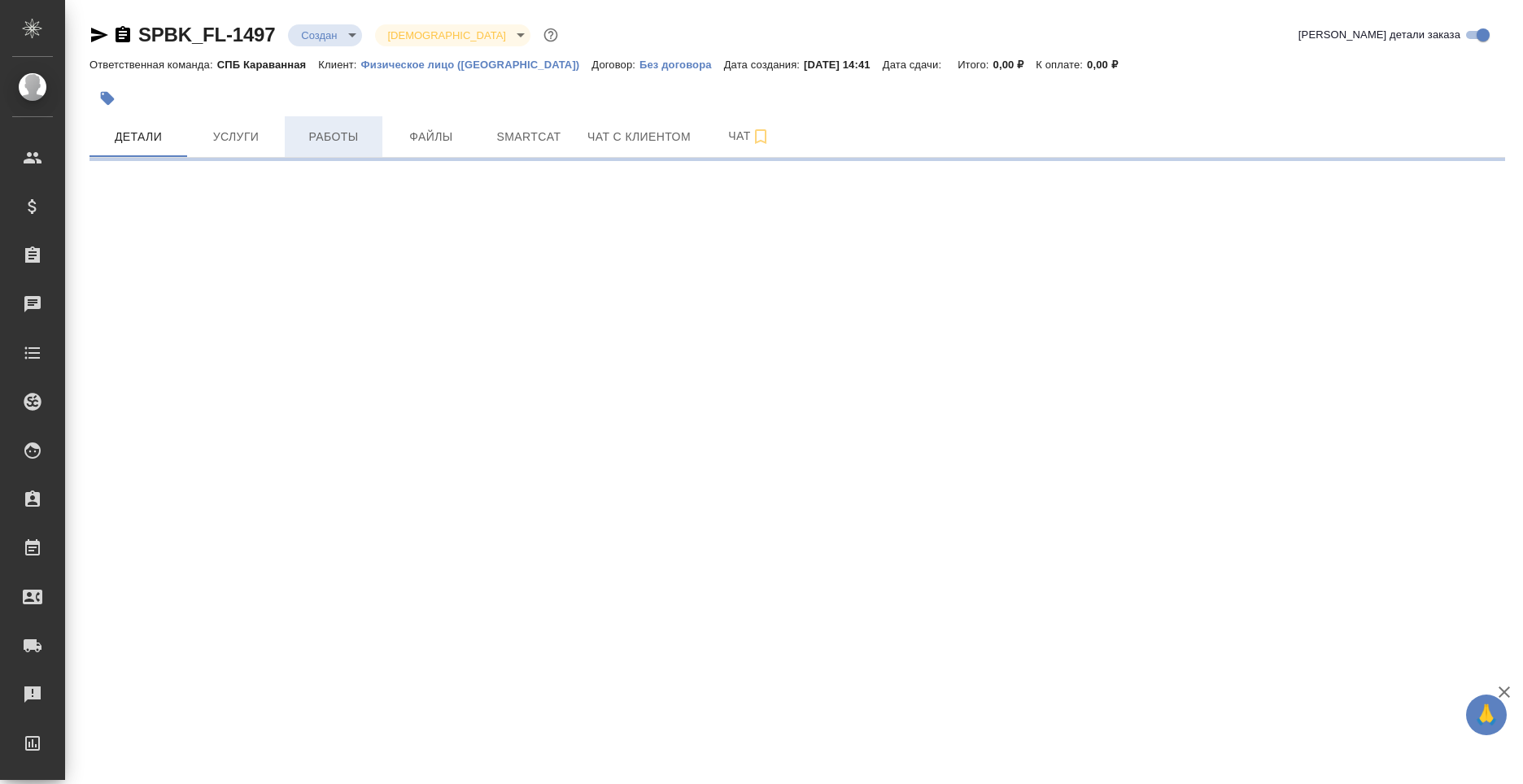
select select "RU"
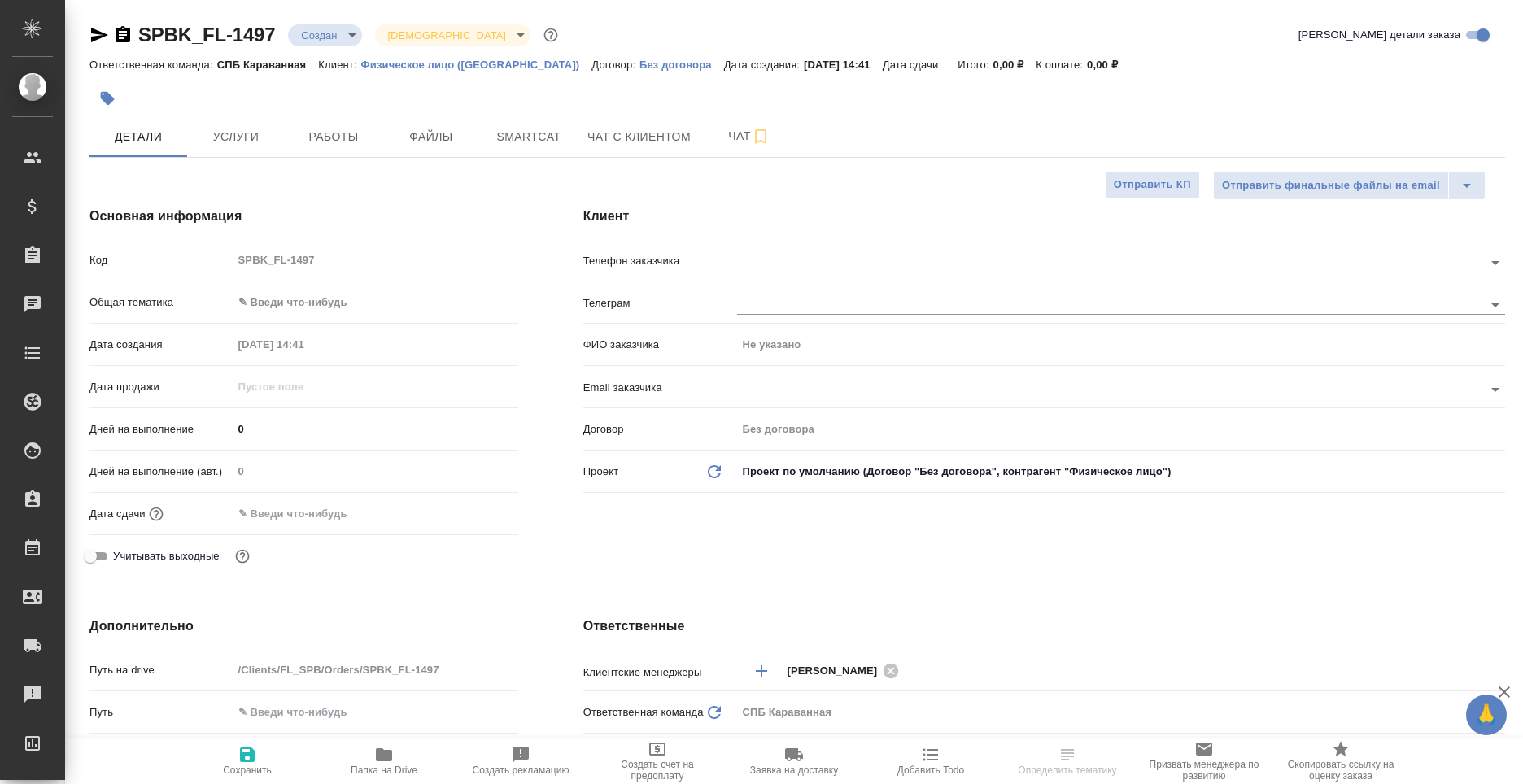
type textarea "x"
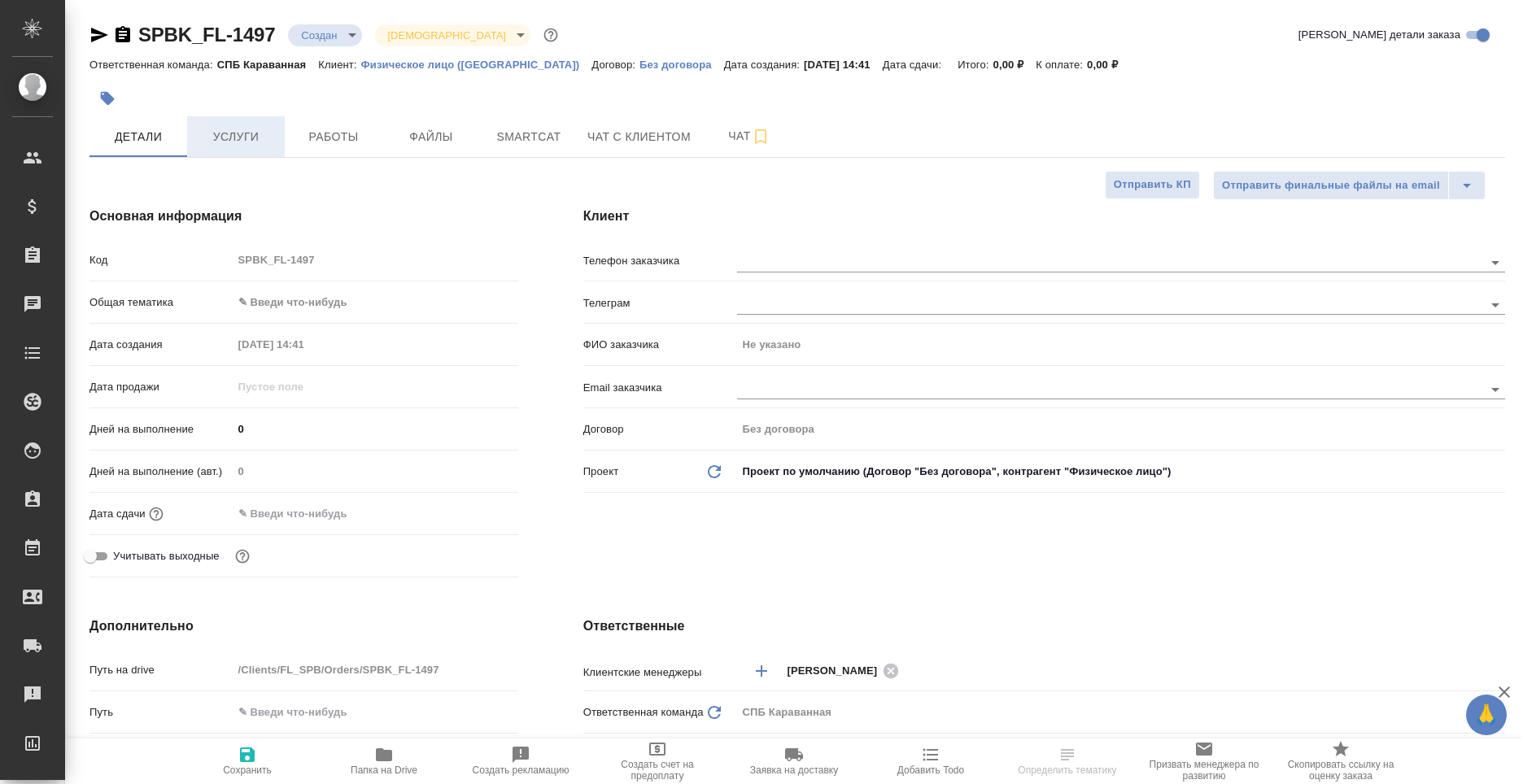
type textarea "x"
click at [220, 151] on button "Услуги" at bounding box center [236, 136] width 98 height 41
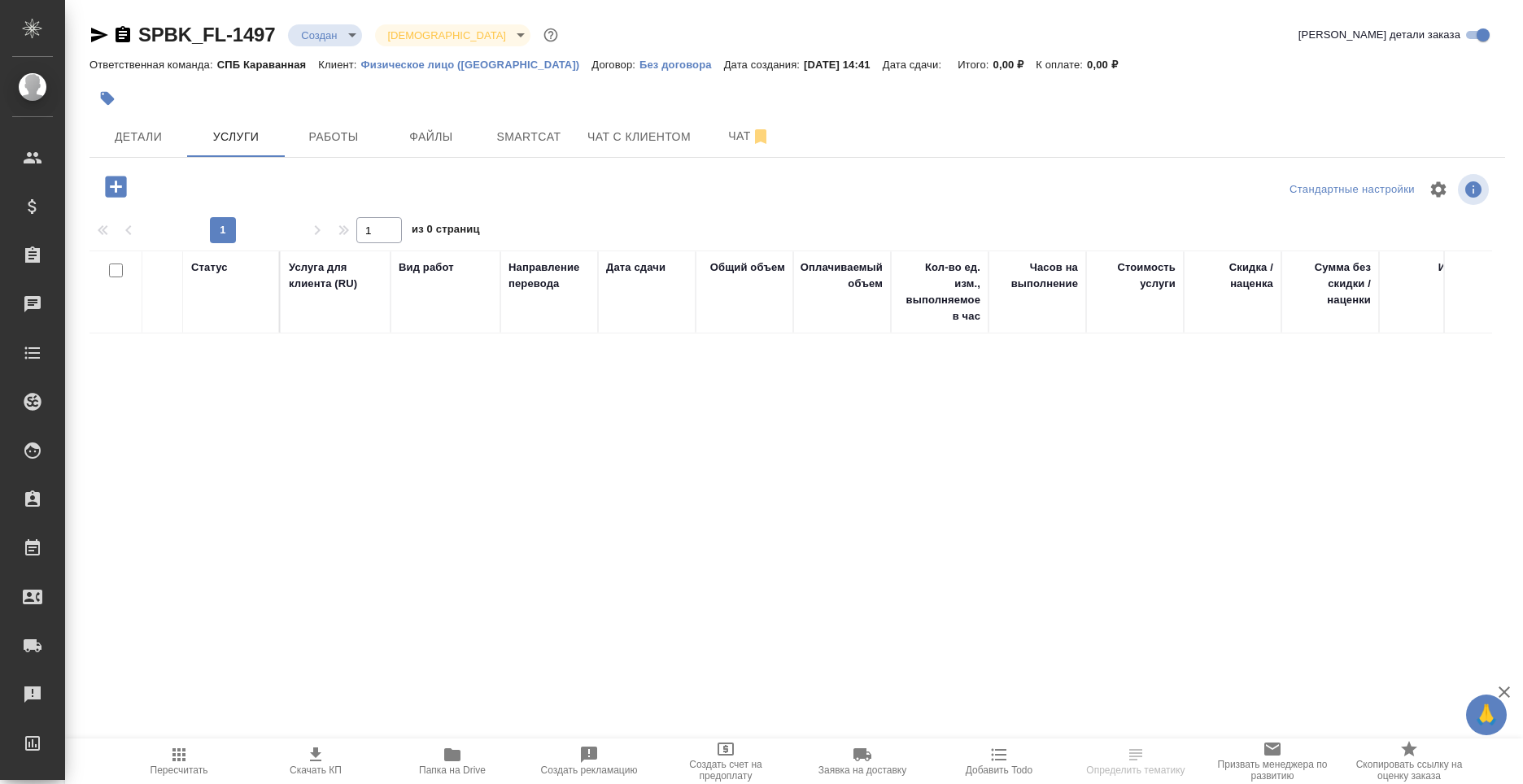
click at [99, 181] on button "button" at bounding box center [115, 187] width 44 height 33
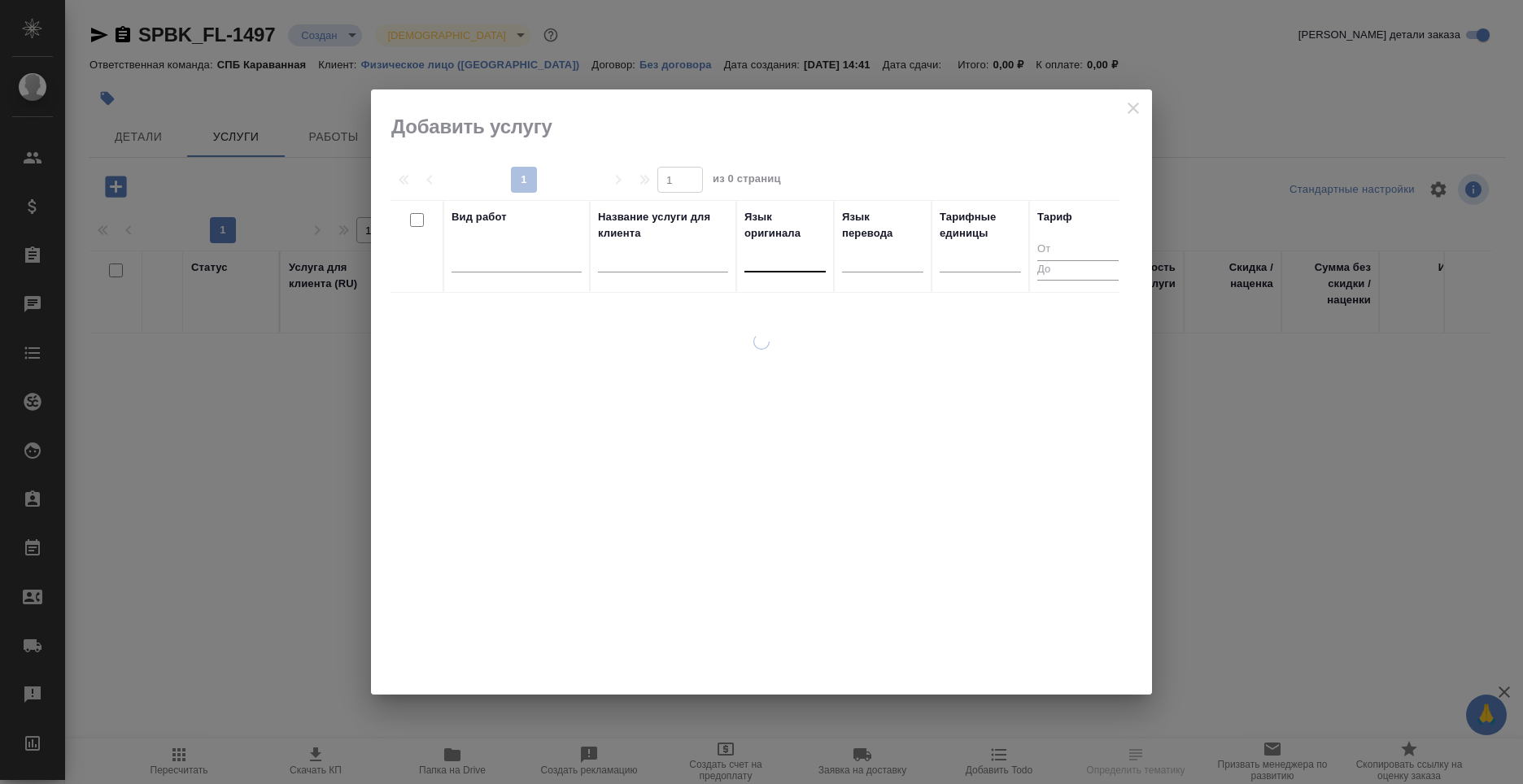
click at [800, 266] on div at bounding box center [785, 256] width 81 height 24
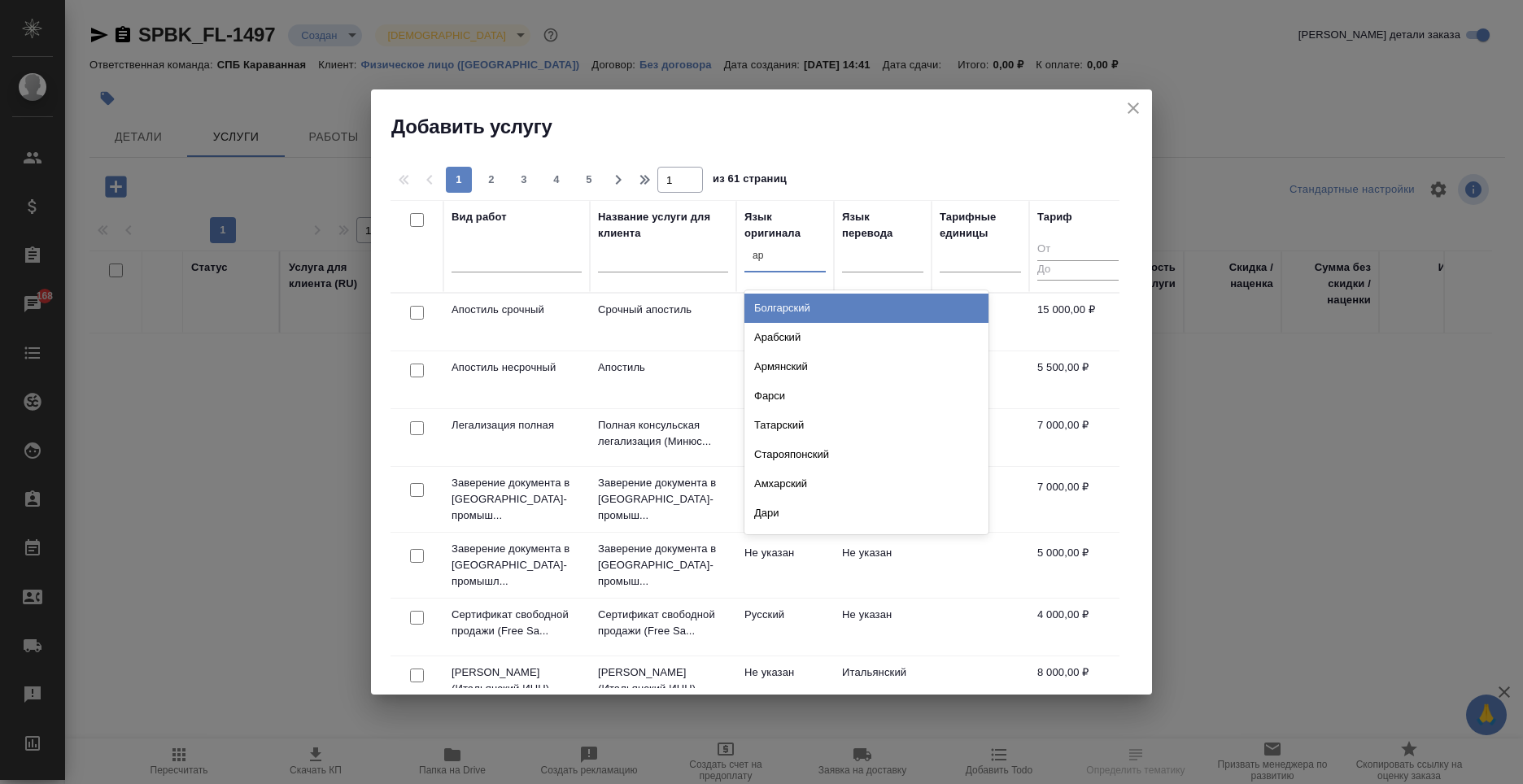
type input "арм"
click at [810, 306] on div "Армянский" at bounding box center [867, 309] width 244 height 30
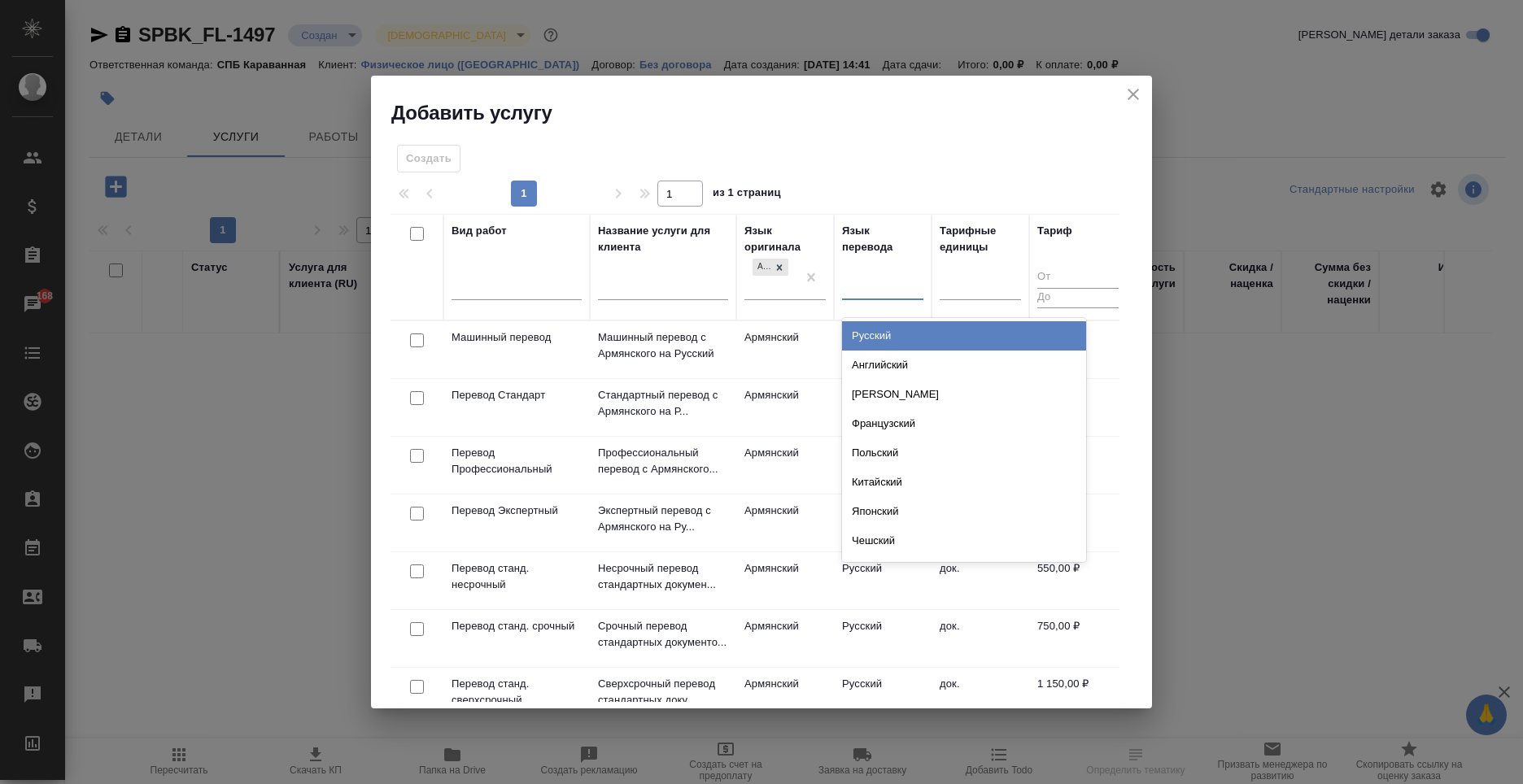
click at [871, 282] on div at bounding box center [883, 284] width 81 height 24
type input "рус"
click at [874, 332] on div "Русский" at bounding box center [965, 337] width 244 height 30
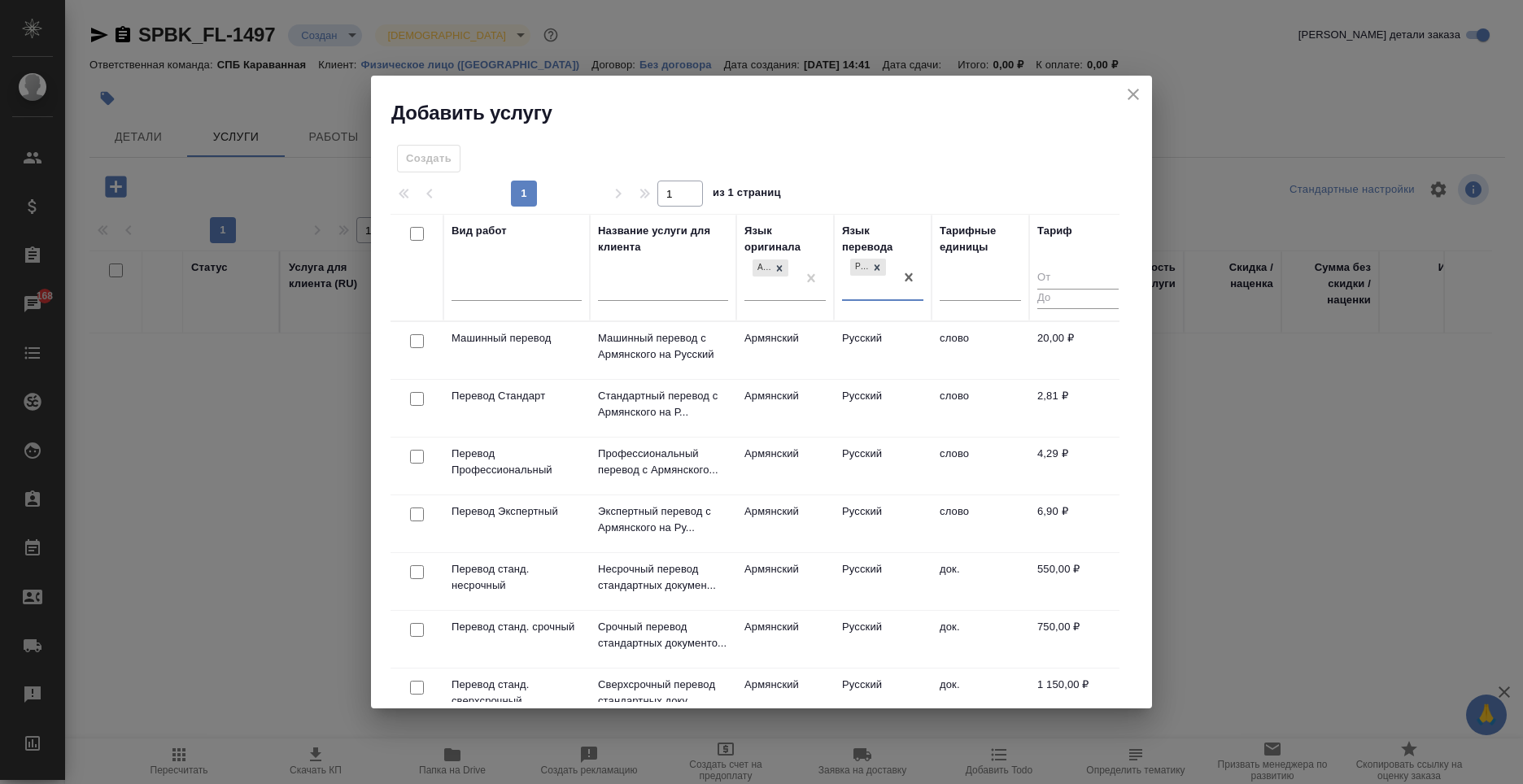
scroll to position [81, 0]
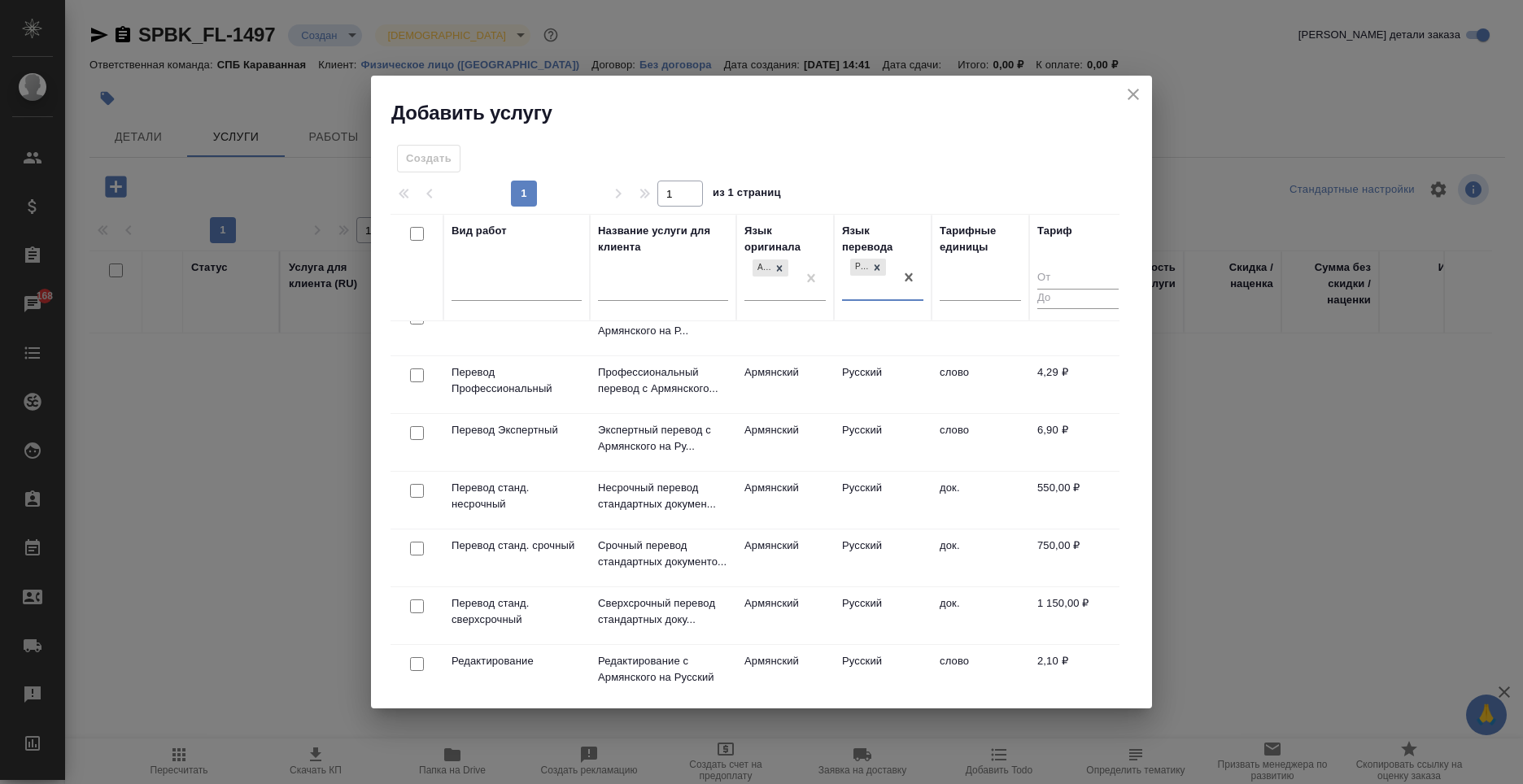
click at [994, 573] on td "док." at bounding box center [980, 557] width 98 height 57
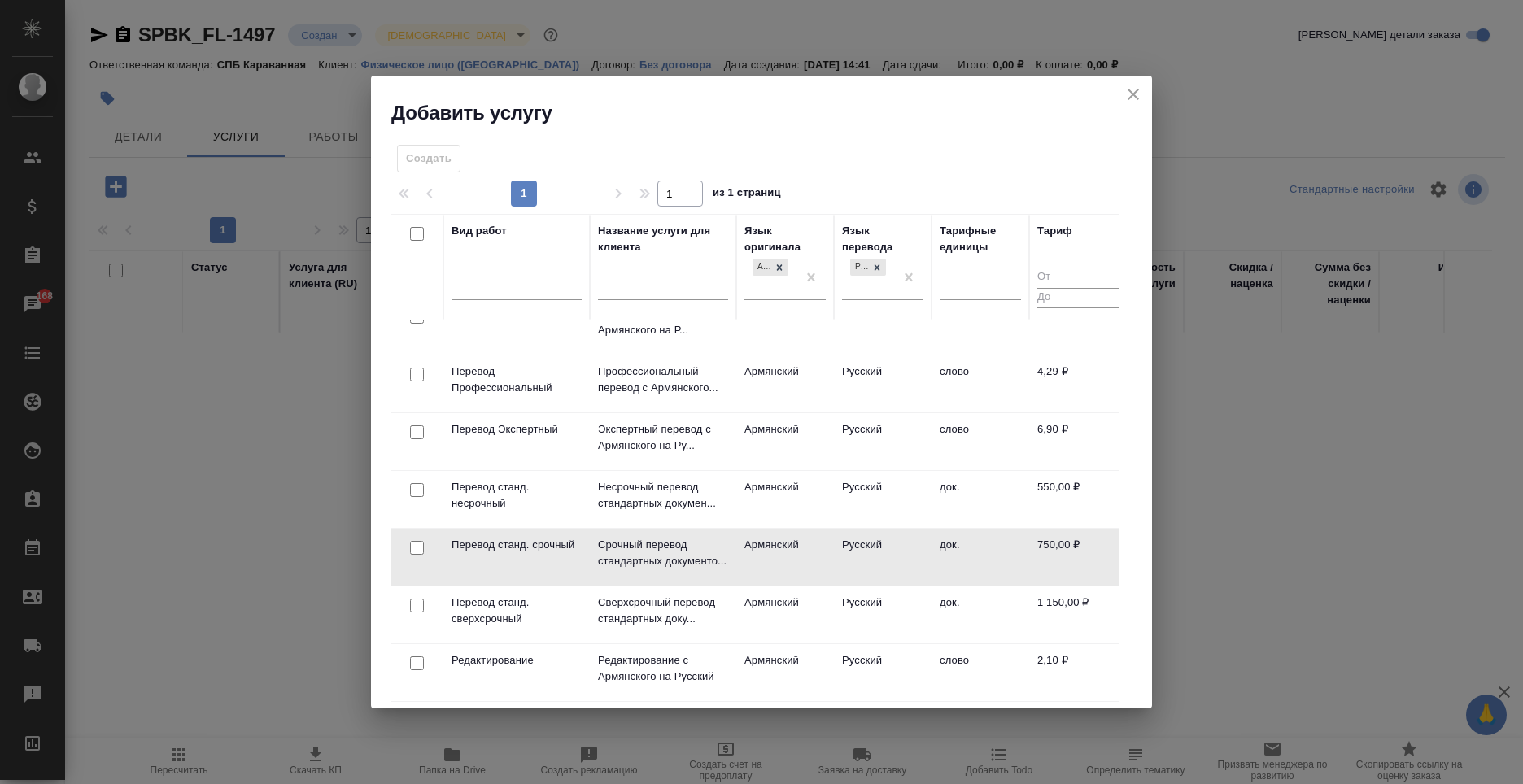
click at [994, 573] on td "док." at bounding box center [980, 556] width 98 height 57
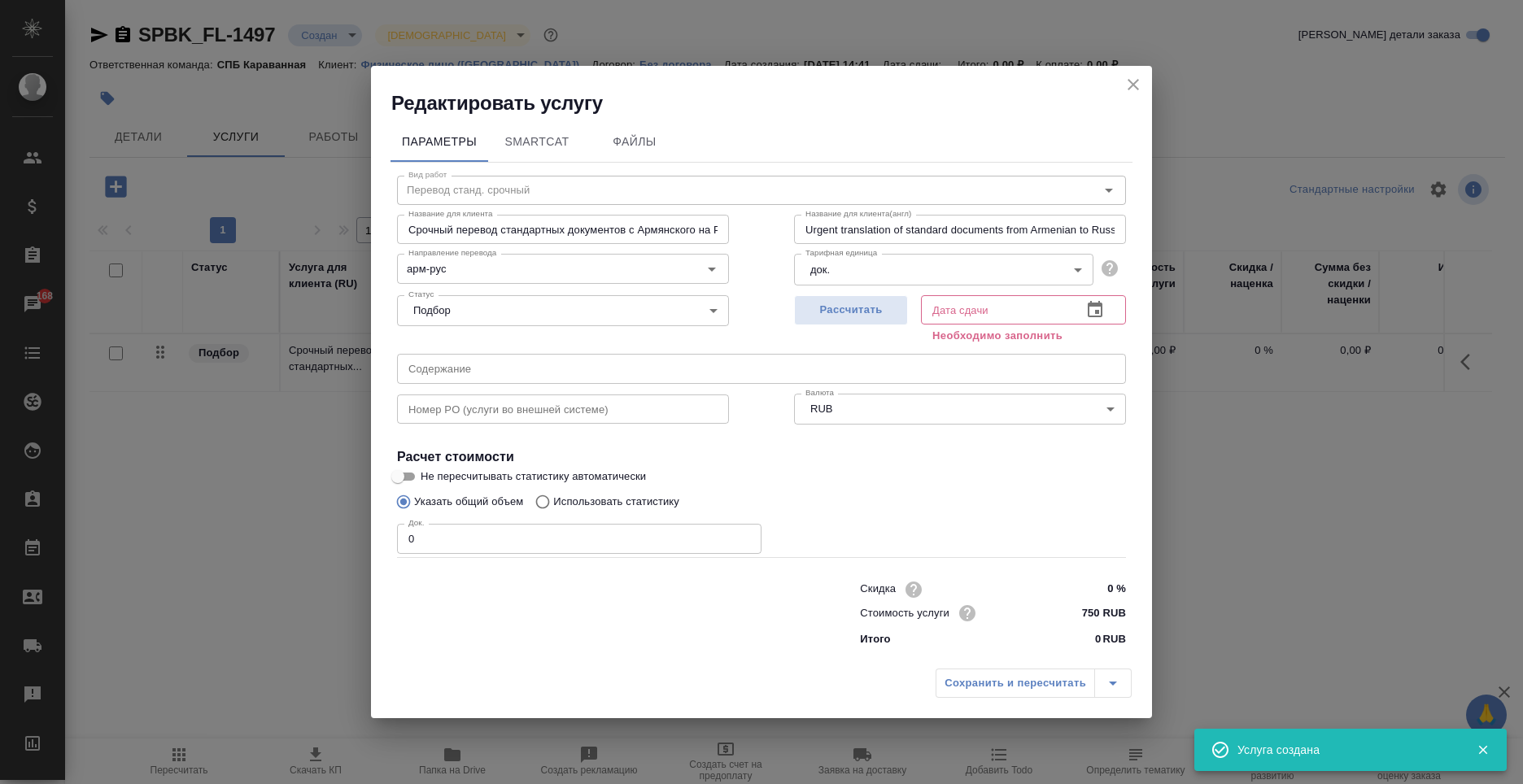
click at [567, 529] on input "0" at bounding box center [579, 539] width 365 height 30
type input "1"
click at [843, 320] on button "Рассчитать" at bounding box center [851, 310] width 114 height 31
type input "09.10.2025 14:41"
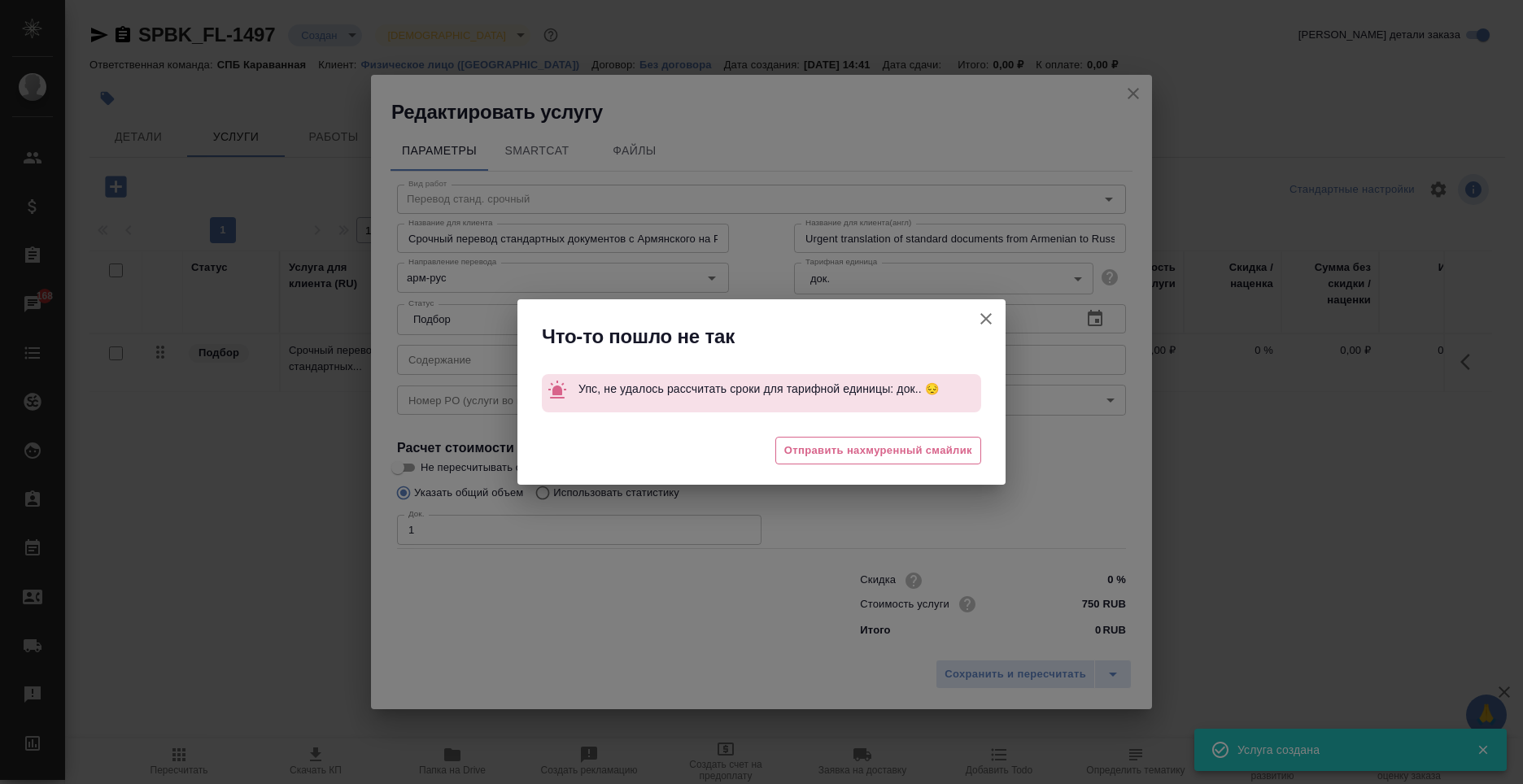
click at [992, 319] on icon "button" at bounding box center [987, 319] width 19 height 19
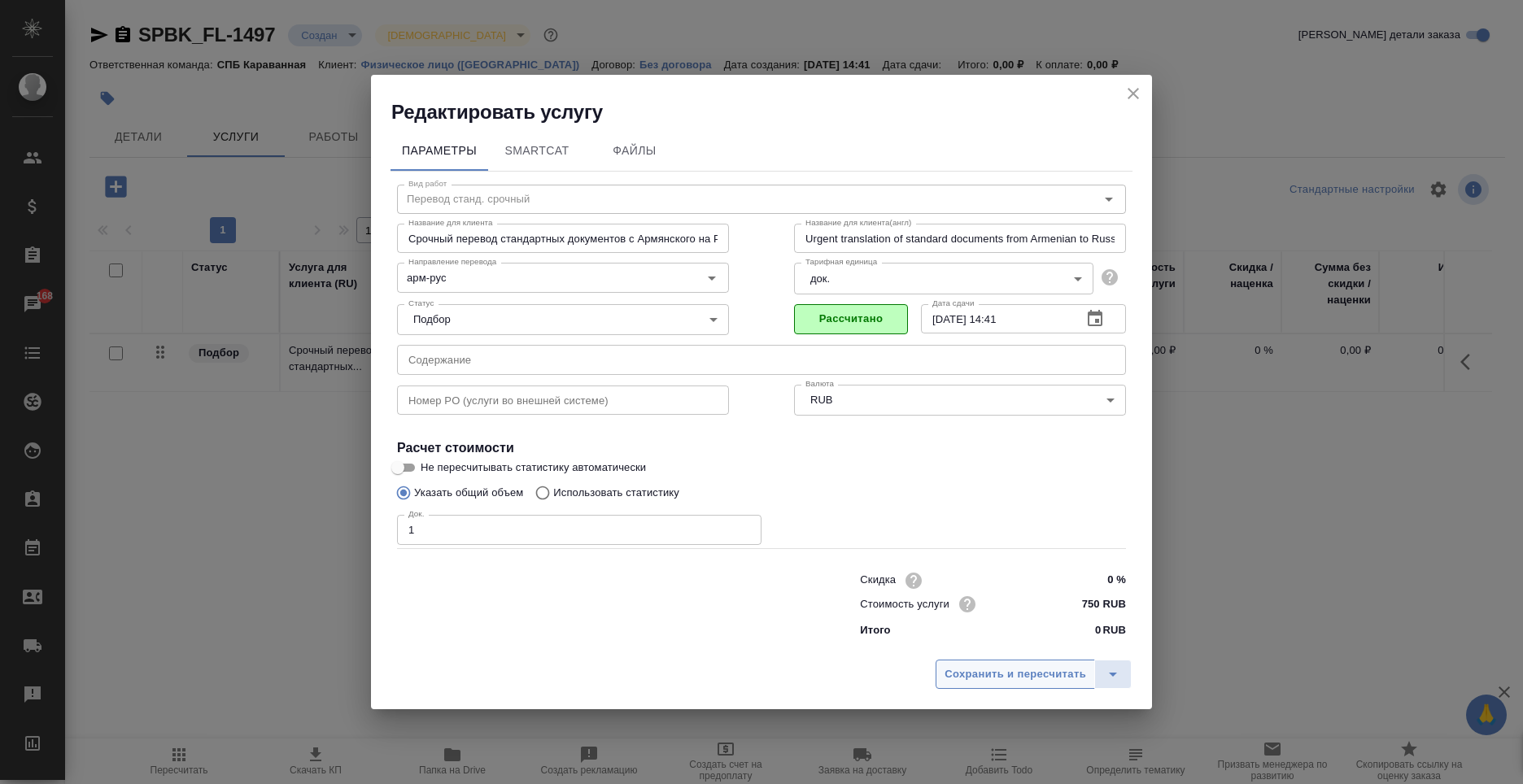
click at [1039, 679] on span "Сохранить и пересчитать" at bounding box center [1015, 674] width 141 height 18
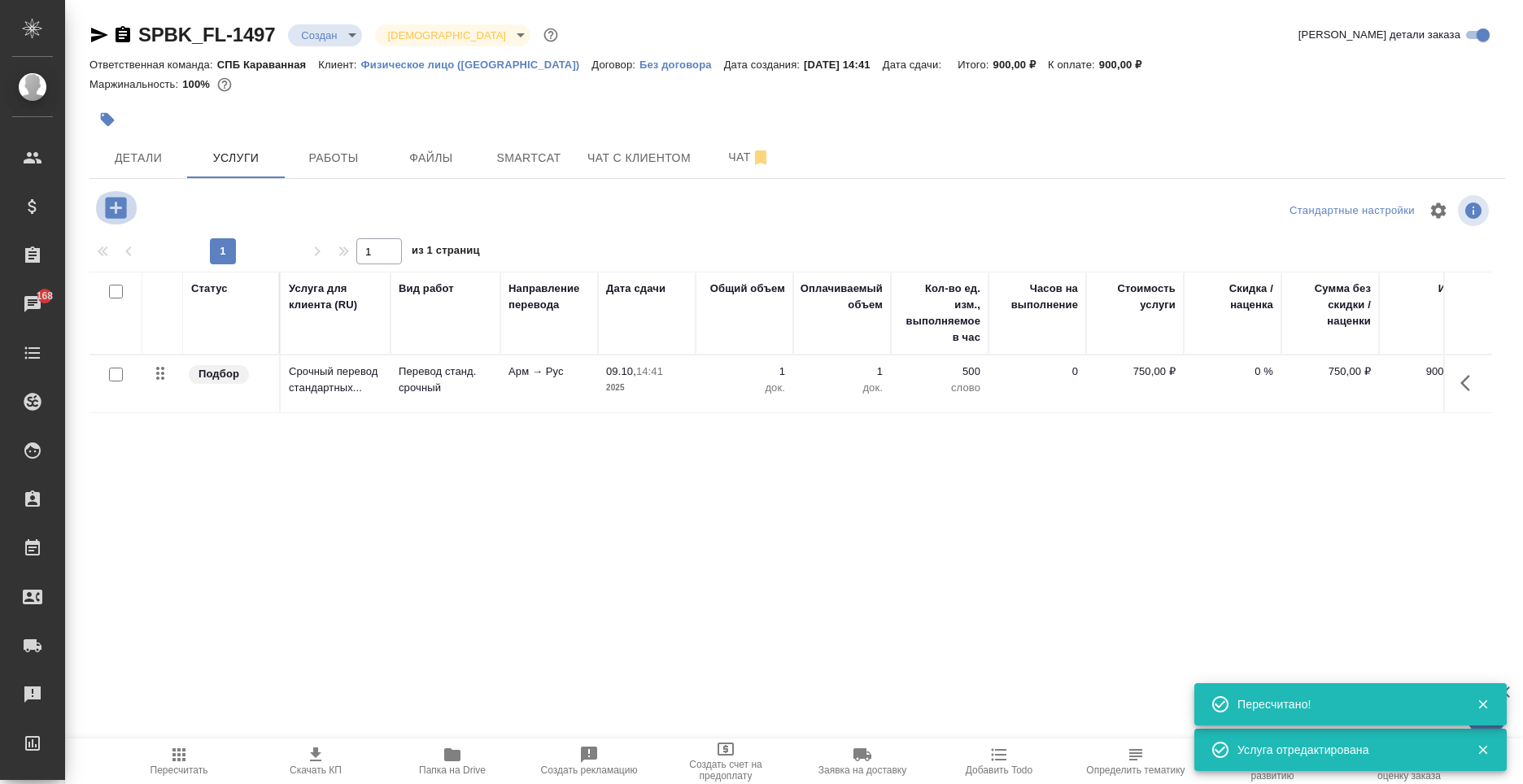
click at [104, 204] on icon "button" at bounding box center [116, 208] width 29 height 29
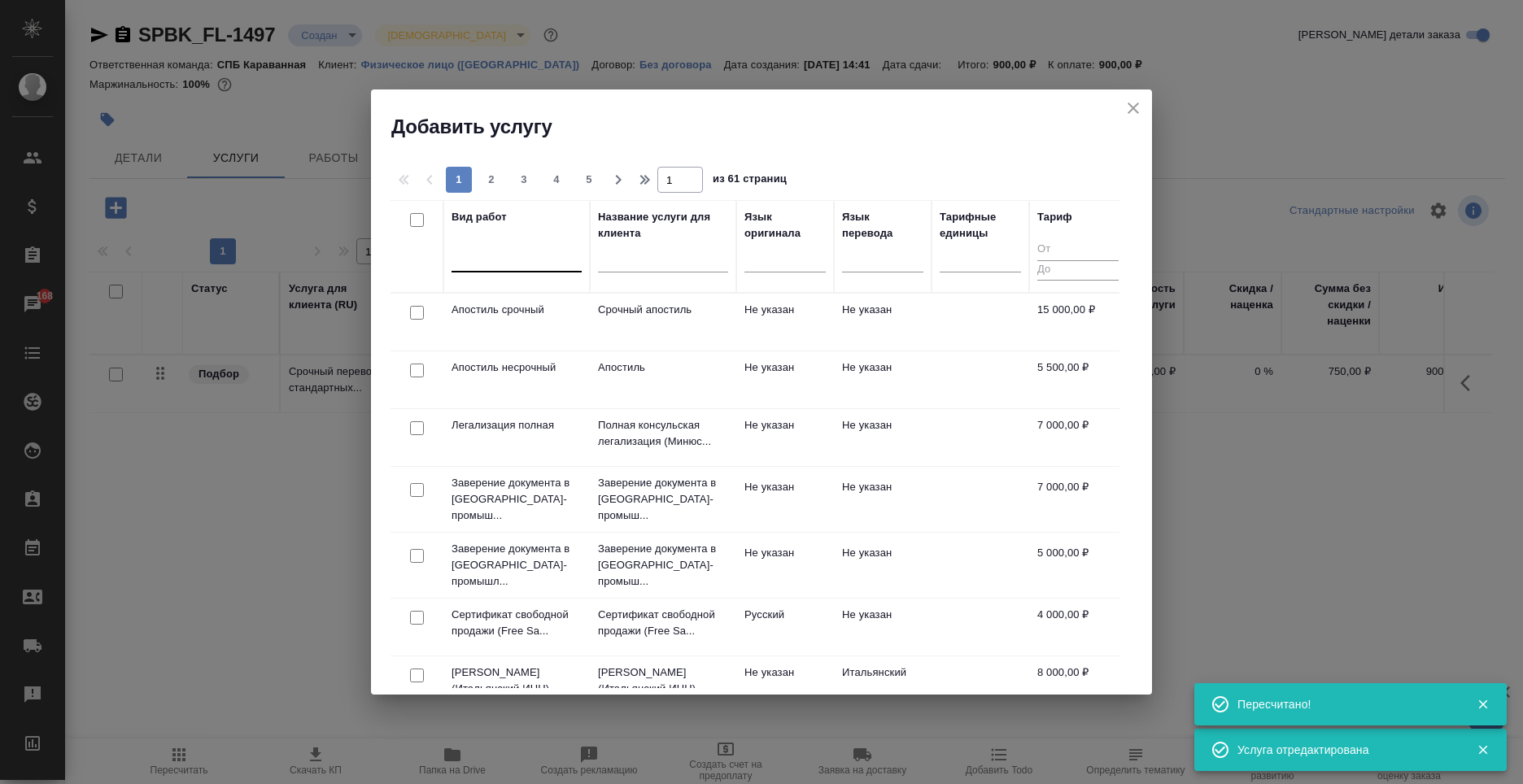
click at [563, 264] on div at bounding box center [516, 256] width 130 height 24
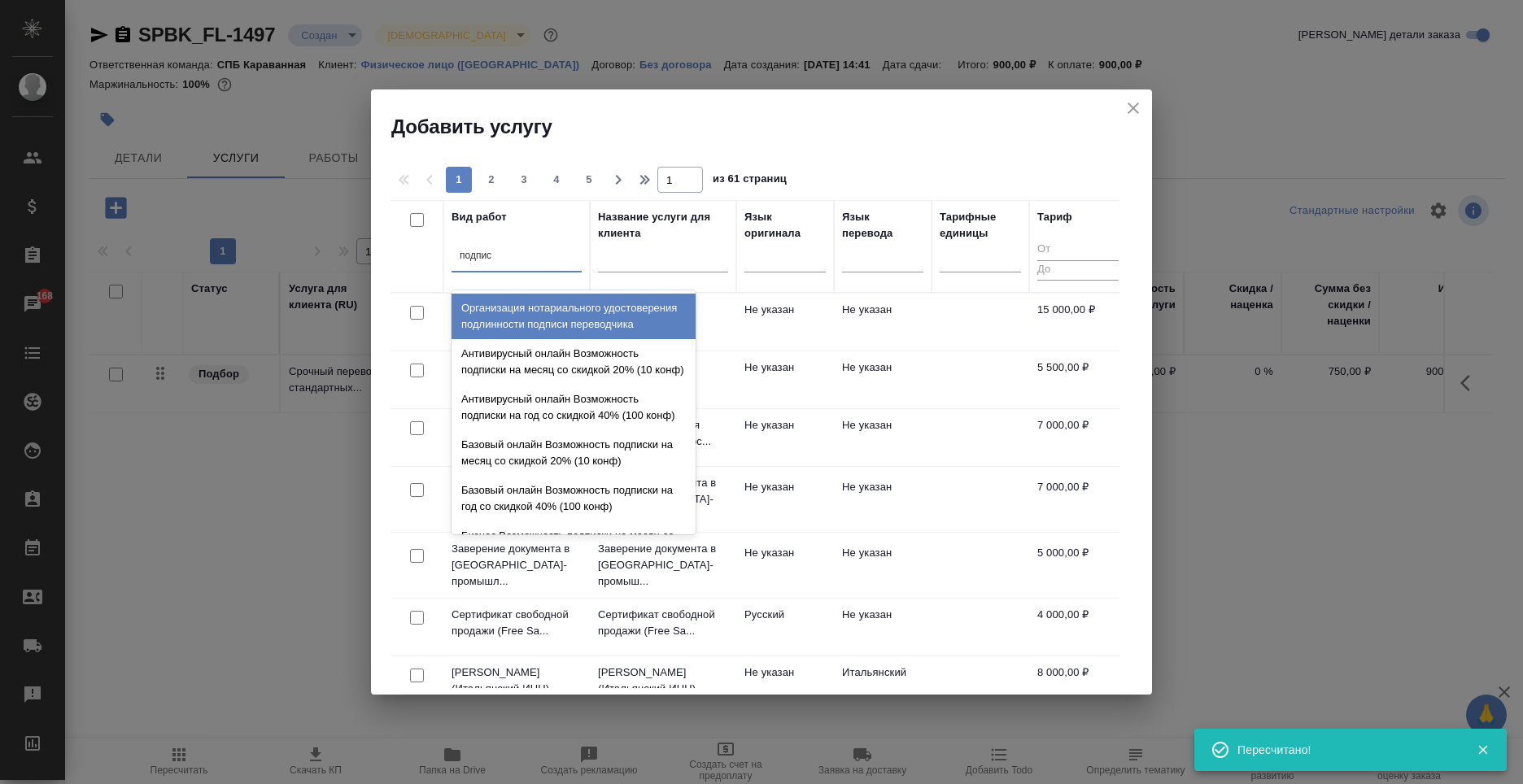
type input "подписи"
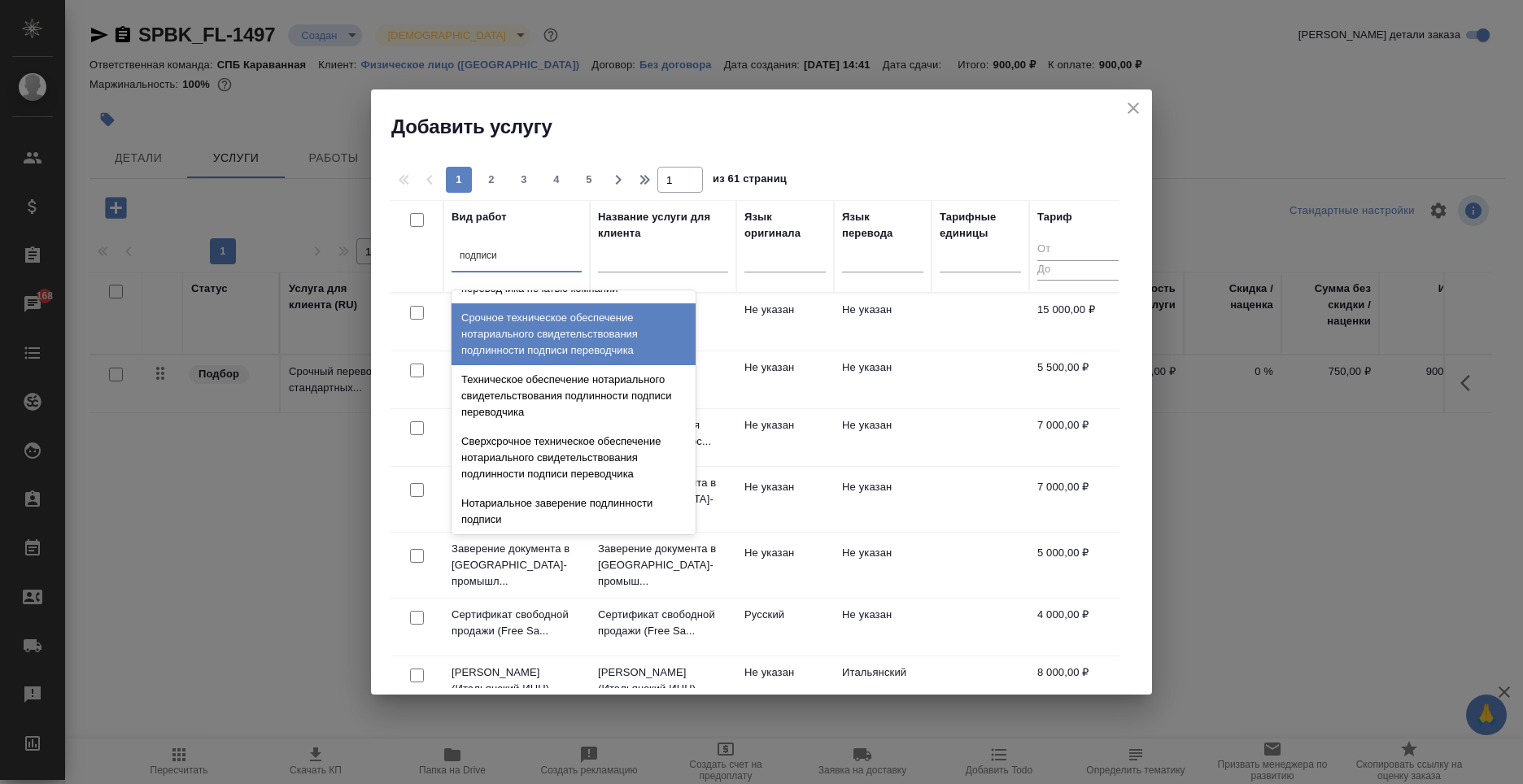
click at [599, 351] on div "Срочное техническое обеспечение нотариального свидетельствования подлинности по…" at bounding box center [574, 334] width 244 height 62
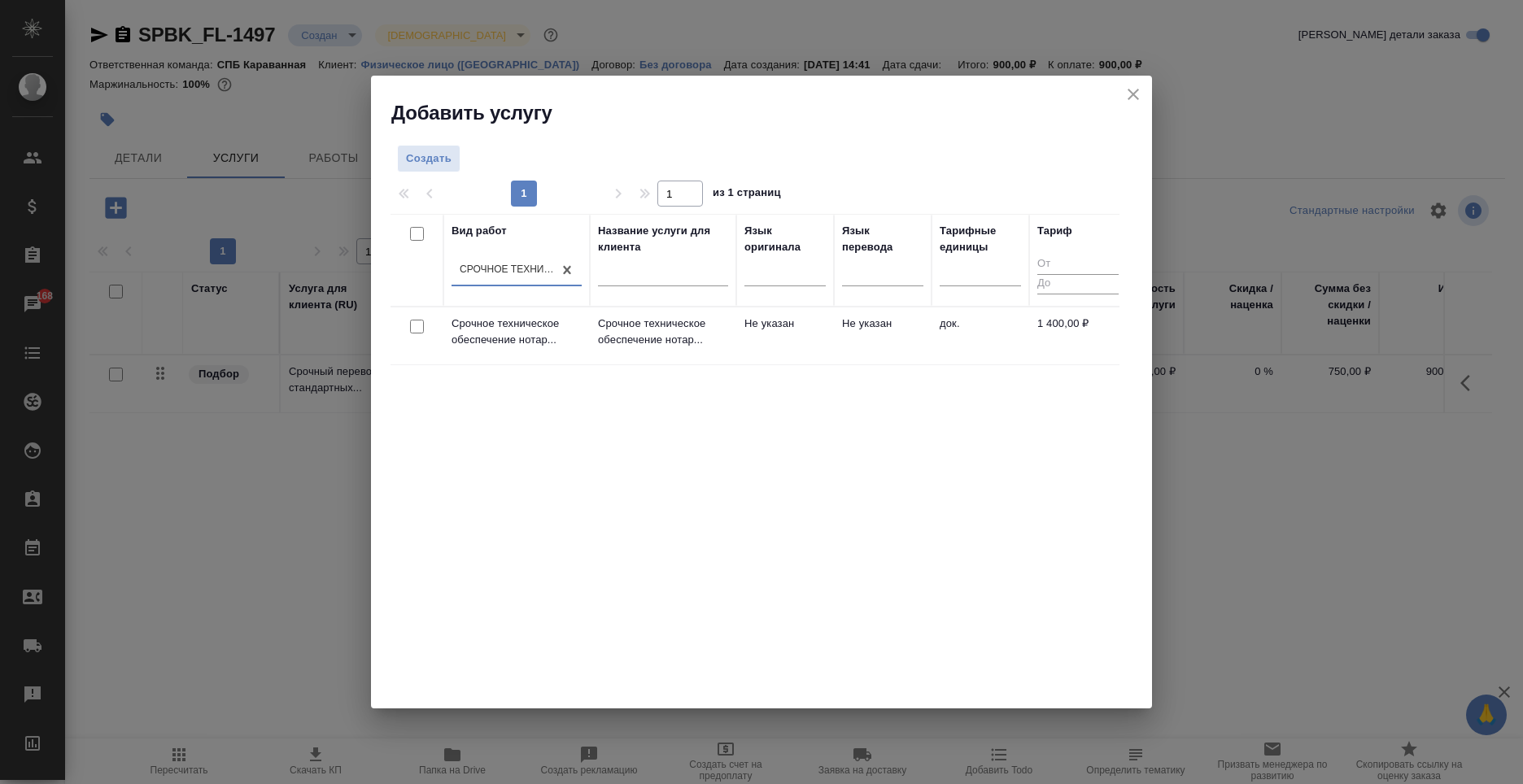
click at [928, 352] on td "Не указан" at bounding box center [883, 336] width 98 height 57
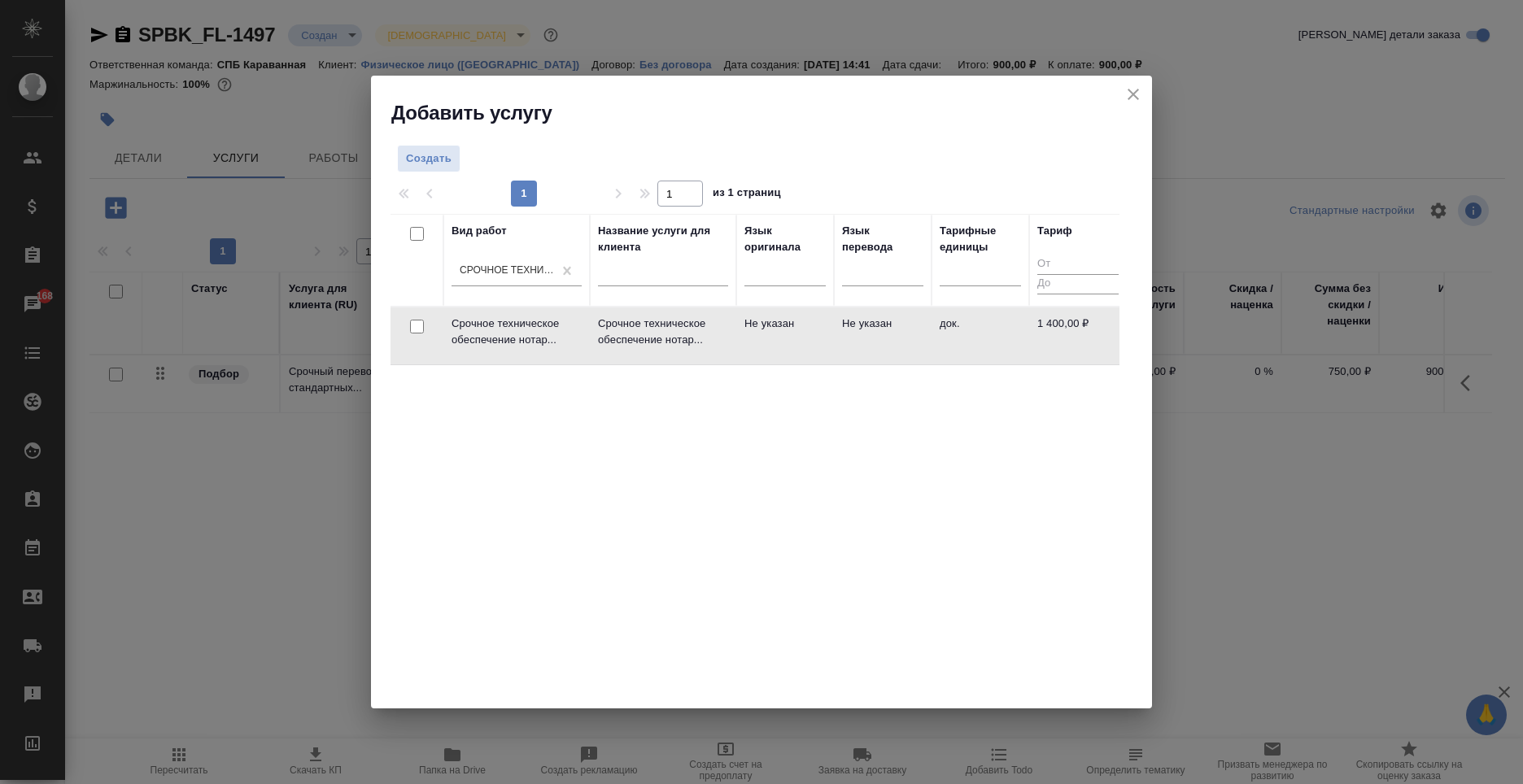
click at [928, 352] on td "Не указан" at bounding box center [883, 336] width 98 height 57
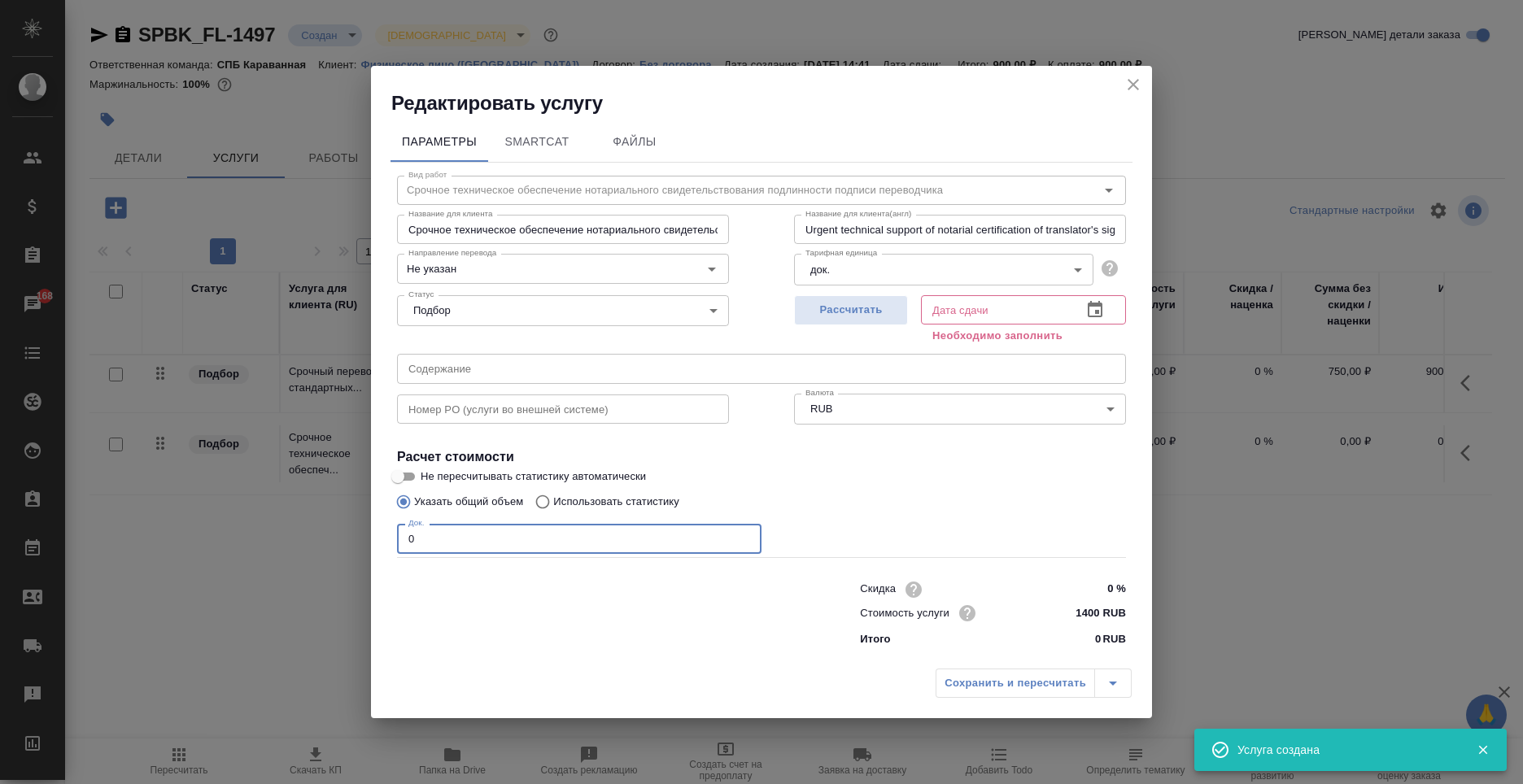
click at [513, 542] on input "0" at bounding box center [579, 539] width 365 height 30
type input "1"
click at [875, 296] on button "Рассчитать" at bounding box center [851, 310] width 114 height 31
type input "09.10.2025 14:47"
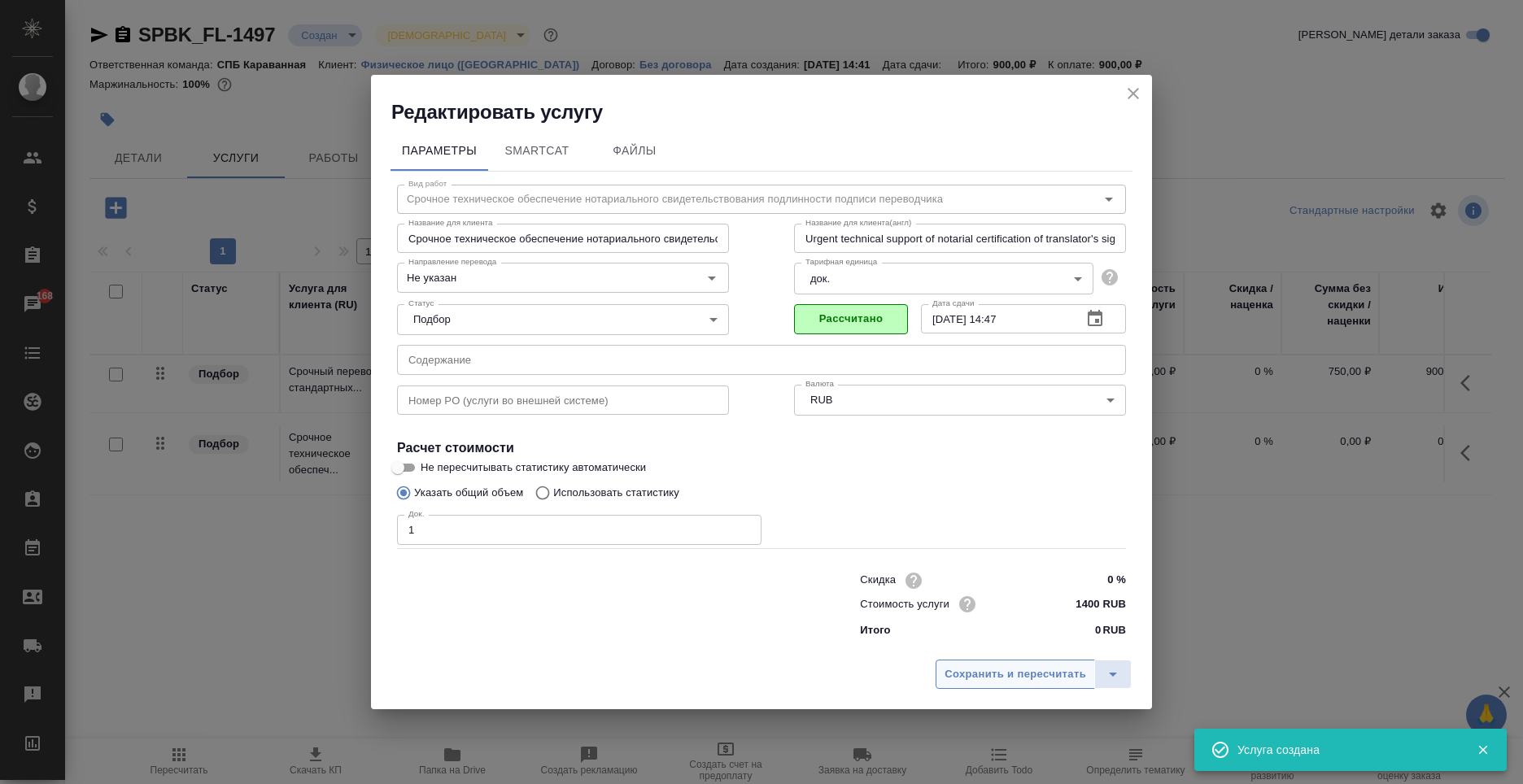
click at [987, 667] on span "Сохранить и пересчитать" at bounding box center [1015, 674] width 141 height 18
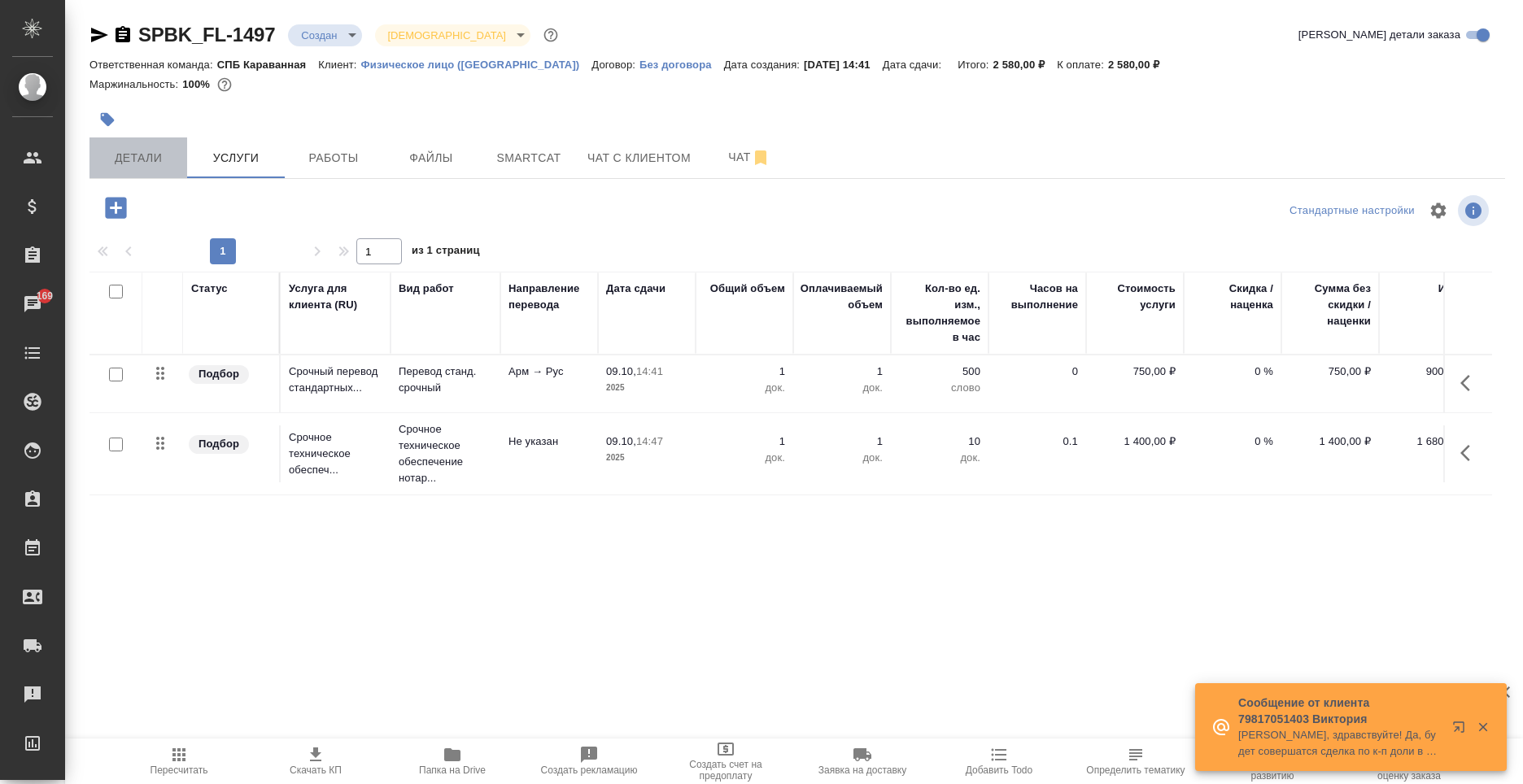
click at [164, 149] on span "Детали" at bounding box center [139, 158] width 79 height 20
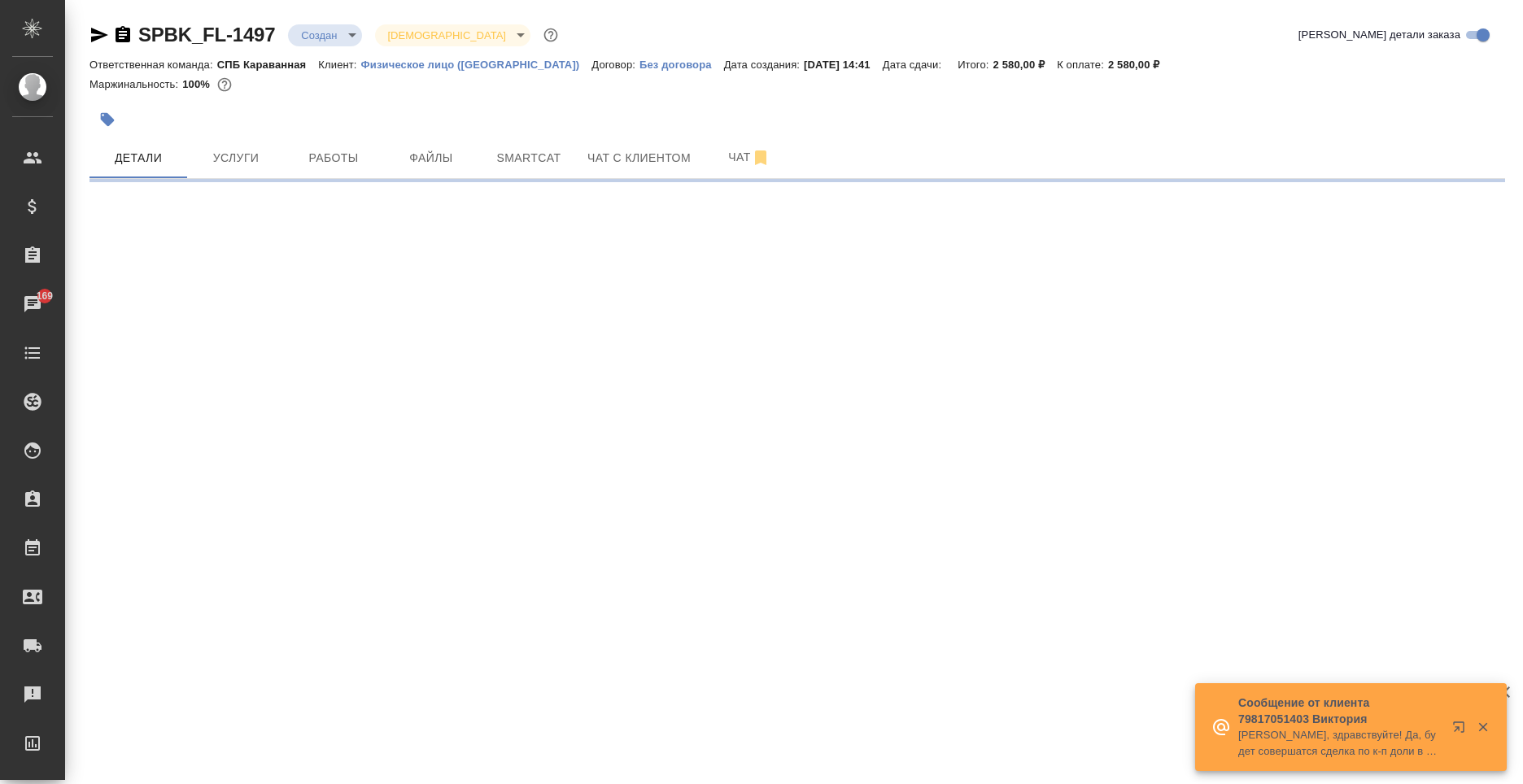
select select "RU"
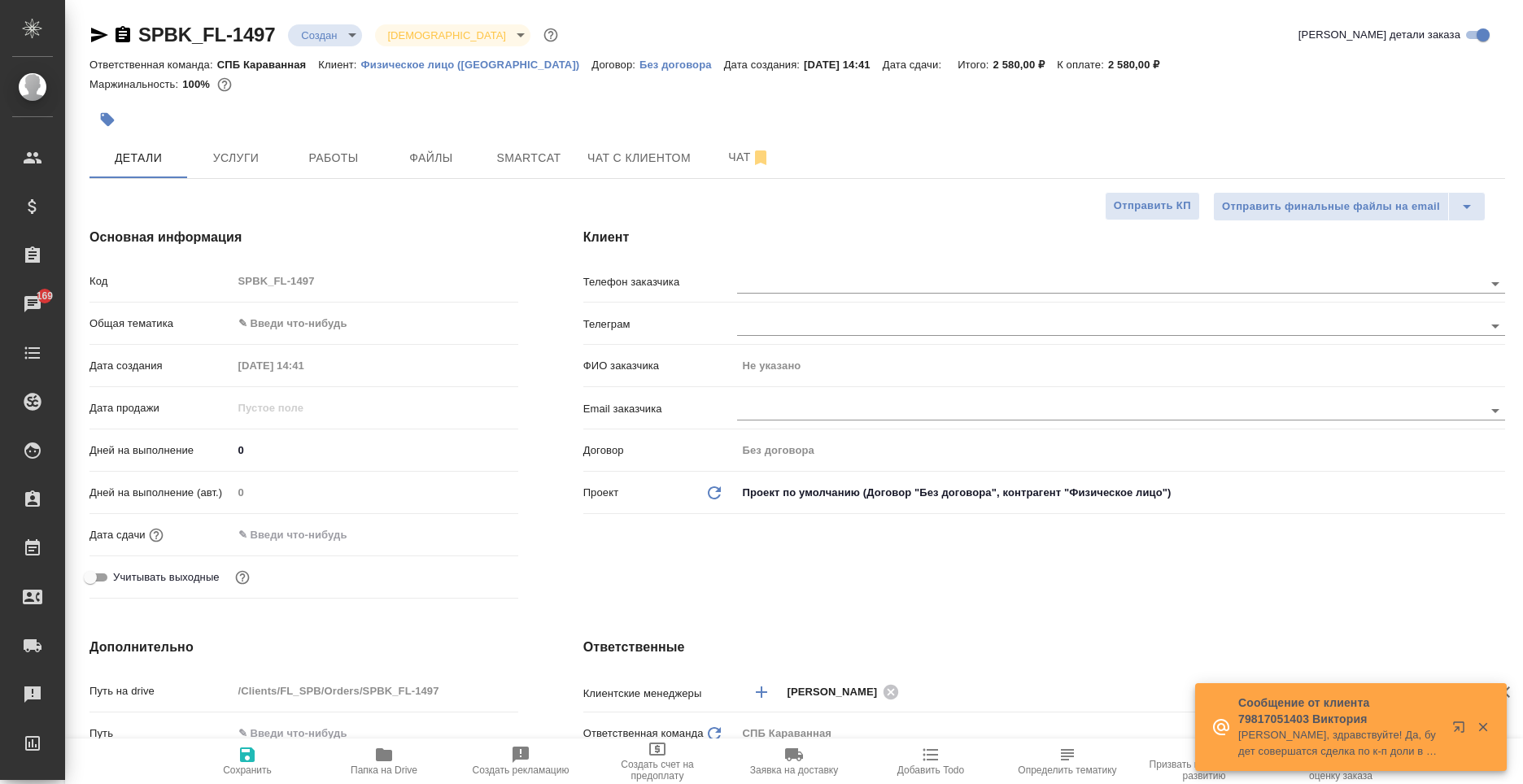
type textarea "x"
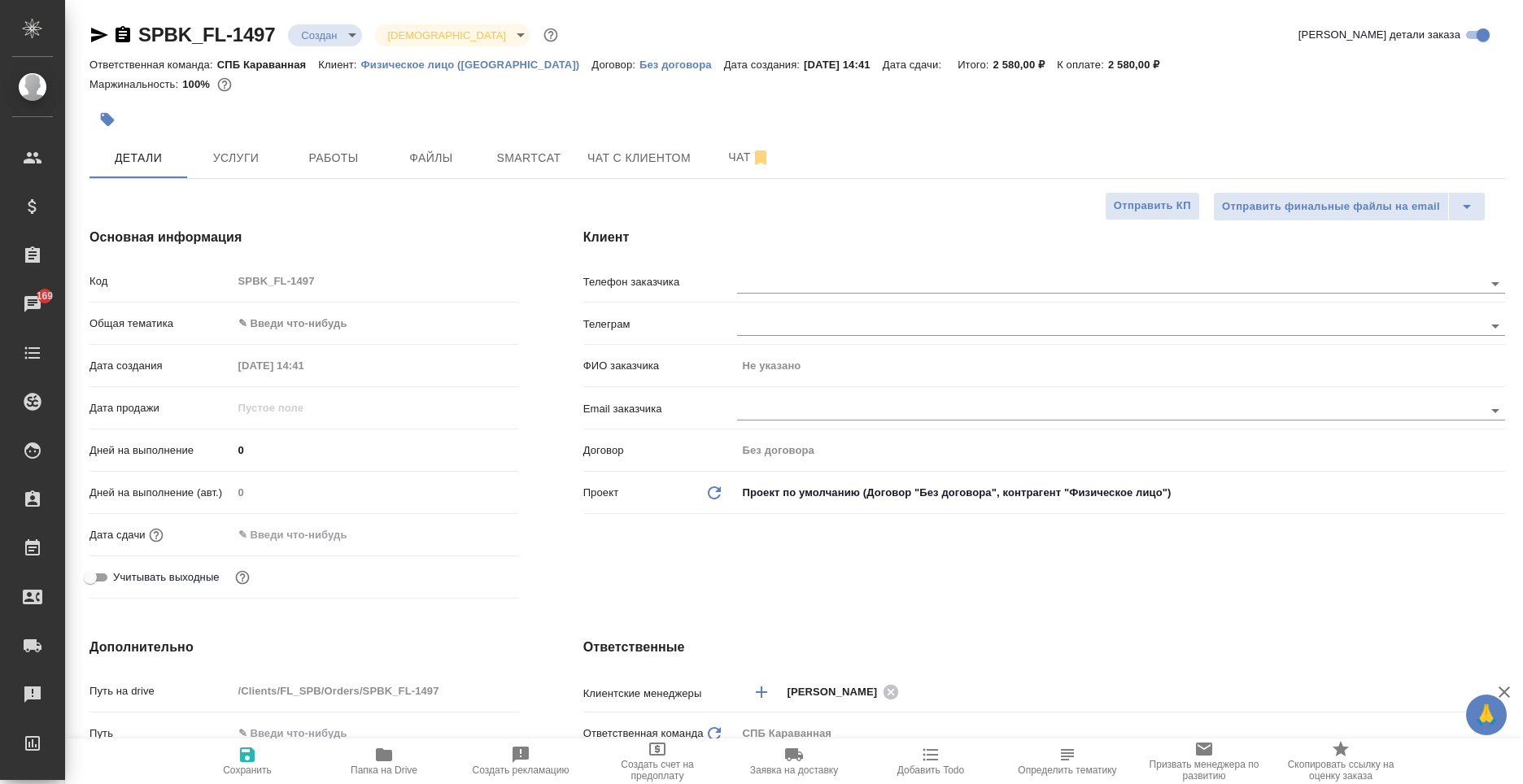
click at [280, 538] on input "text" at bounding box center [304, 535] width 142 height 24
click at [481, 531] on div at bounding box center [489, 534] width 57 height 19
click at [472, 530] on icon "button" at bounding box center [471, 534] width 15 height 17
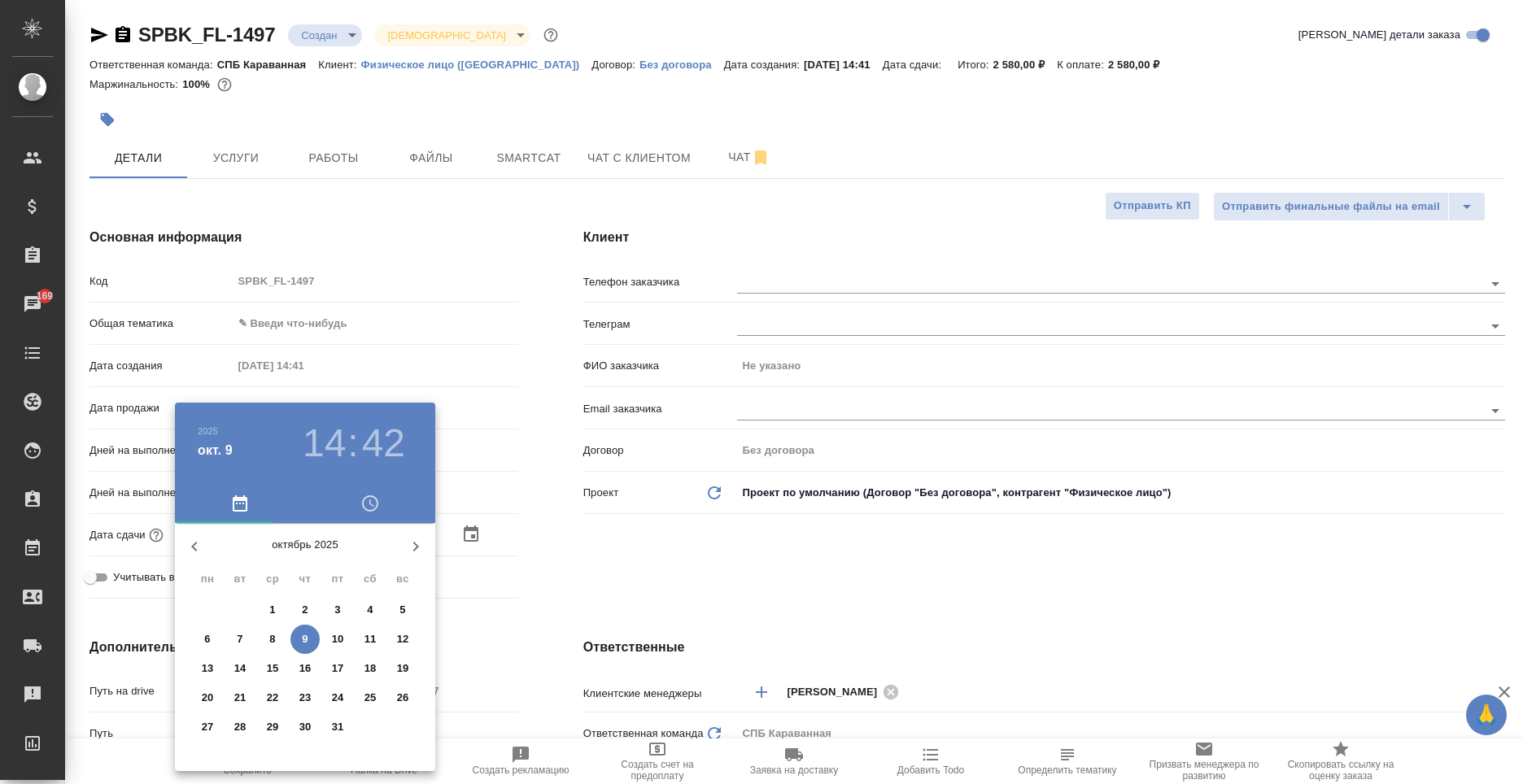
click at [303, 631] on p "9" at bounding box center [304, 639] width 6 height 17
type input "09.10.2025 14:42"
type textarea "x"
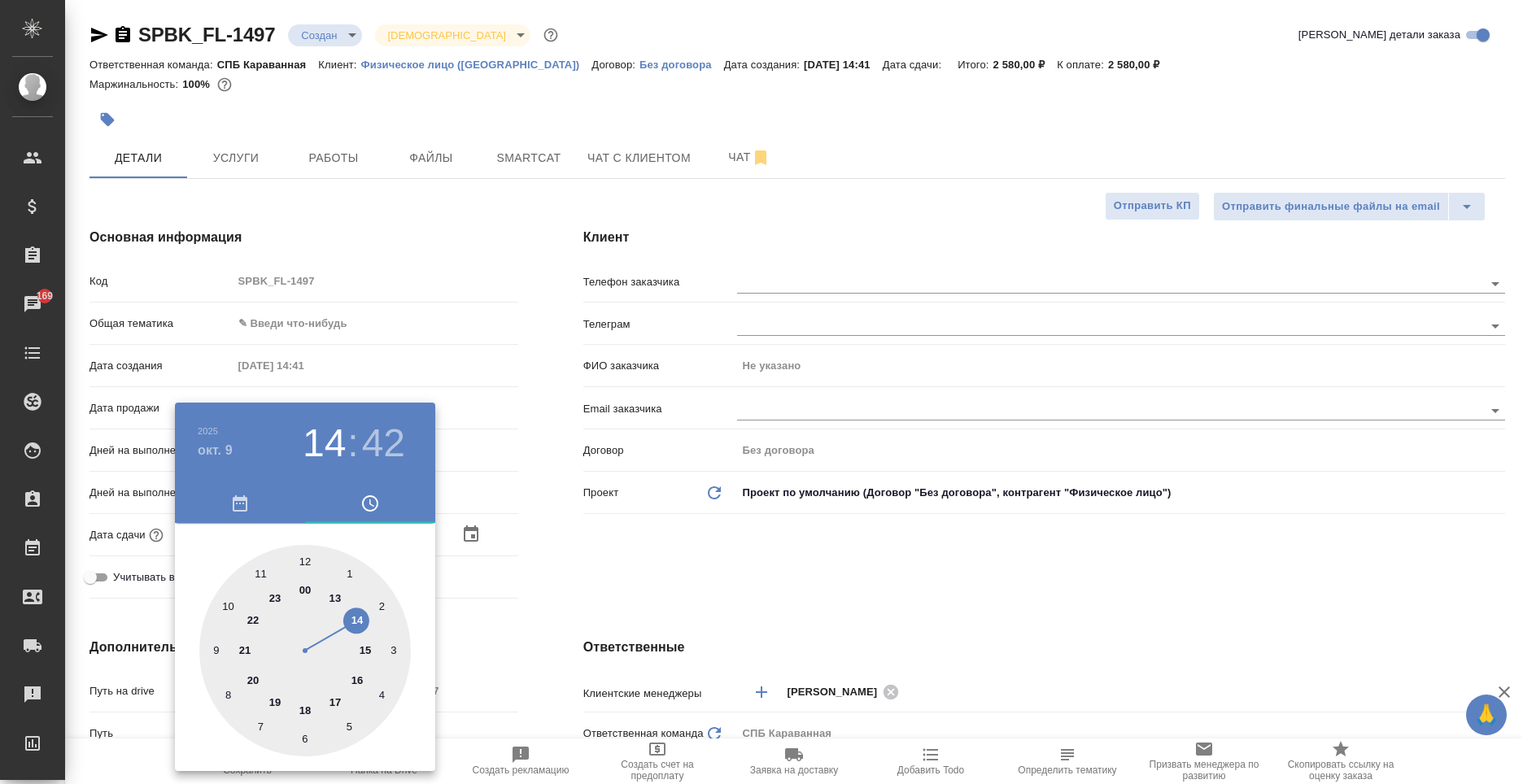
click at [338, 702] on div at bounding box center [305, 651] width 212 height 212
type input "09.10.2025 17:42"
type textarea "x"
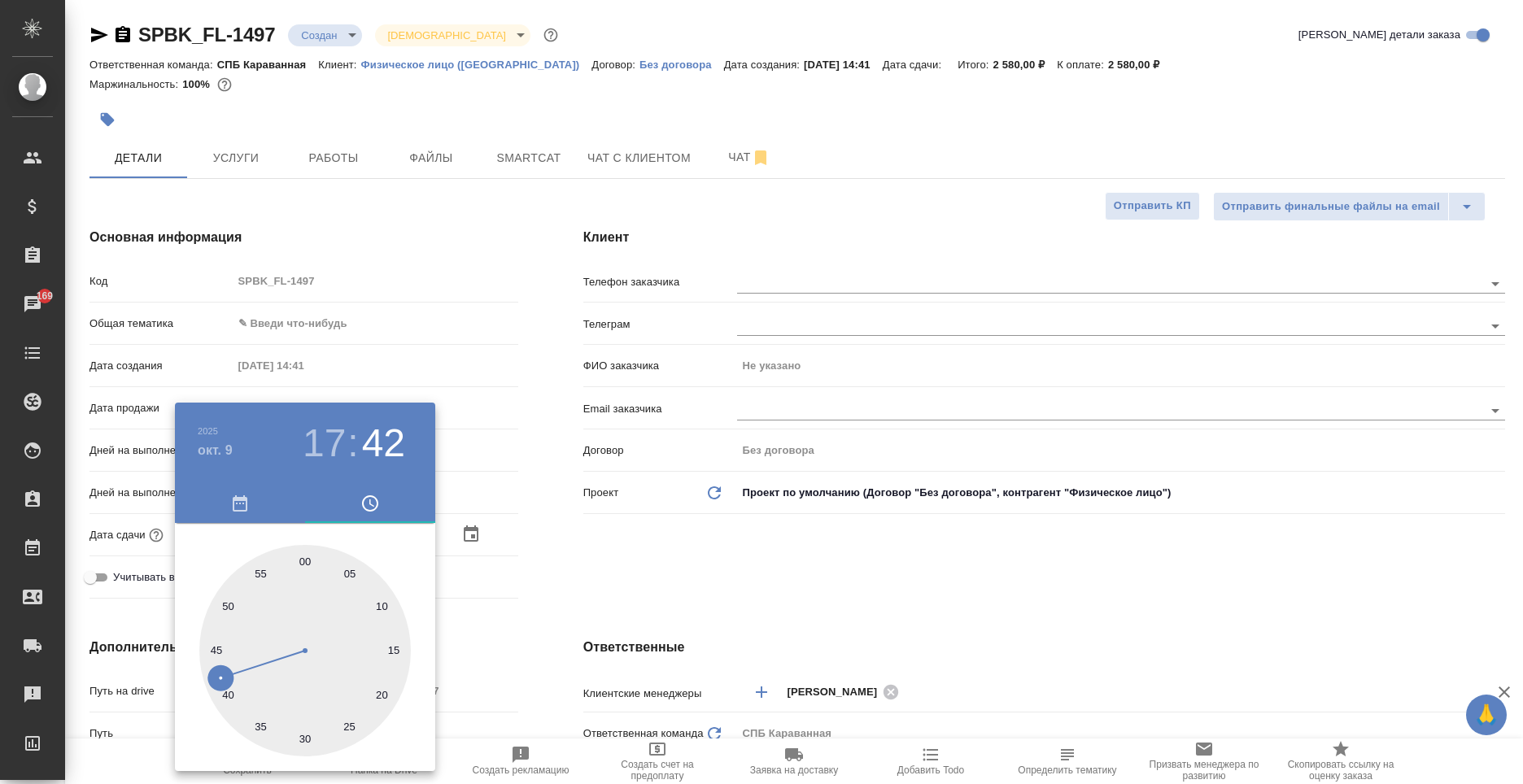
click at [305, 561] on div at bounding box center [305, 651] width 212 height 212
type input "09.10.2025 17:00"
type textarea "x"
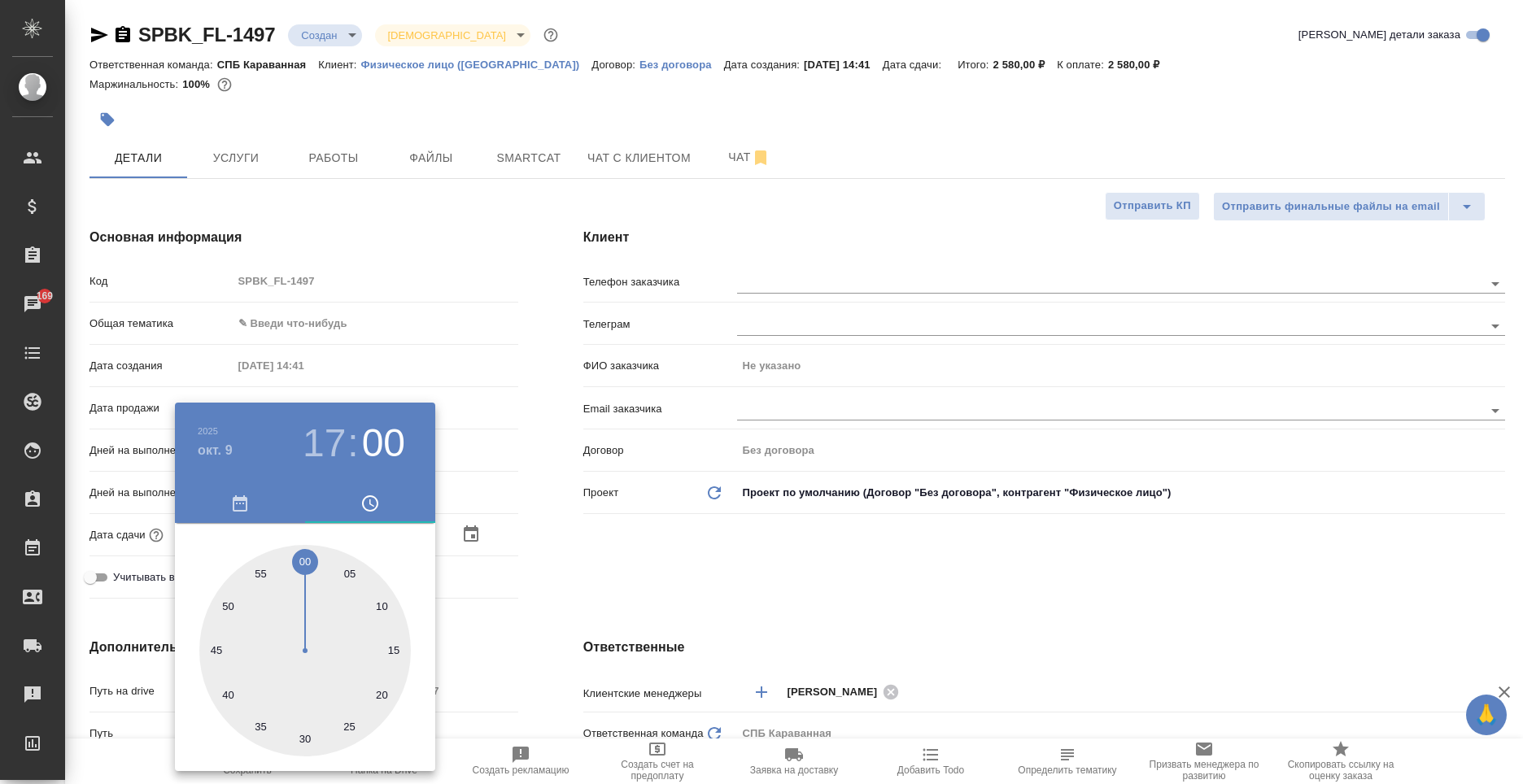
click at [569, 604] on div at bounding box center [762, 392] width 1523 height 784
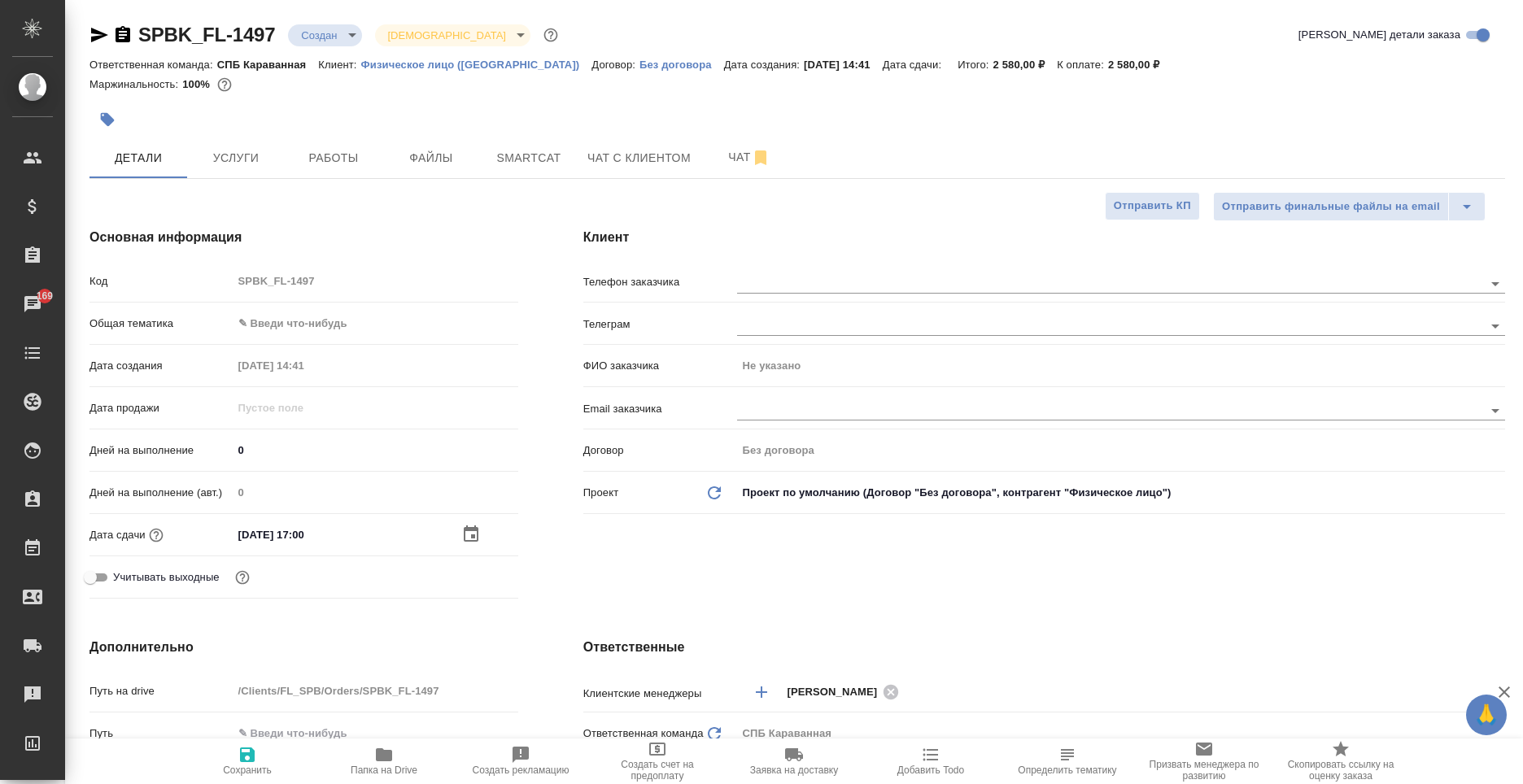
click at [285, 319] on body "🙏 .cls-1 fill:#fff; AWATERA Moskalets Alina Клиенты Спецификации Заказы 169 Чат…" at bounding box center [762, 392] width 1523 height 784
drag, startPoint x: 313, startPoint y: 478, endPoint x: 298, endPoint y: 444, distance: 37.2
click at [313, 477] on li "Юридическая/Финансовая" at bounding box center [375, 481] width 285 height 26
type input "yr-fn"
type textarea "x"
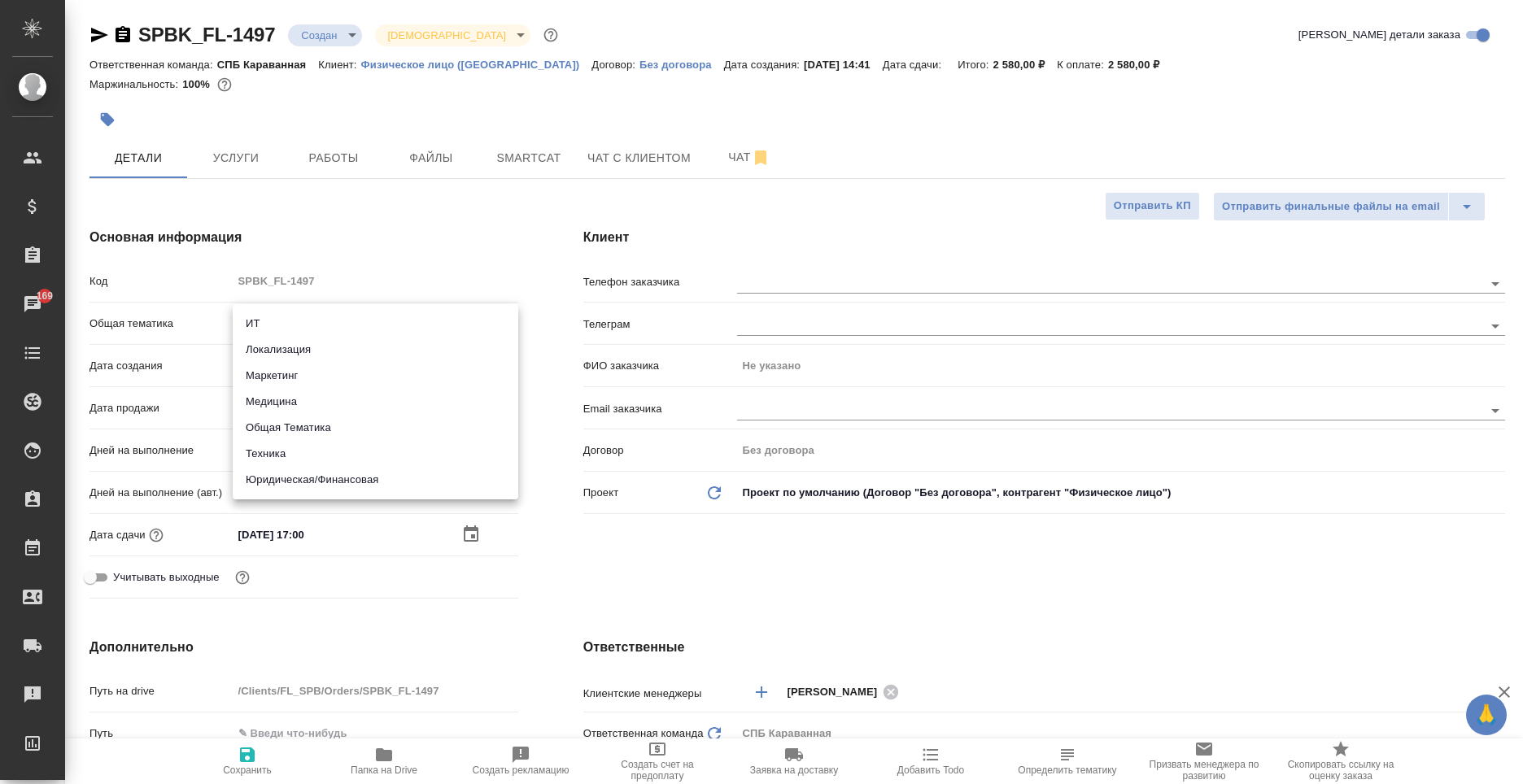
type textarea "x"
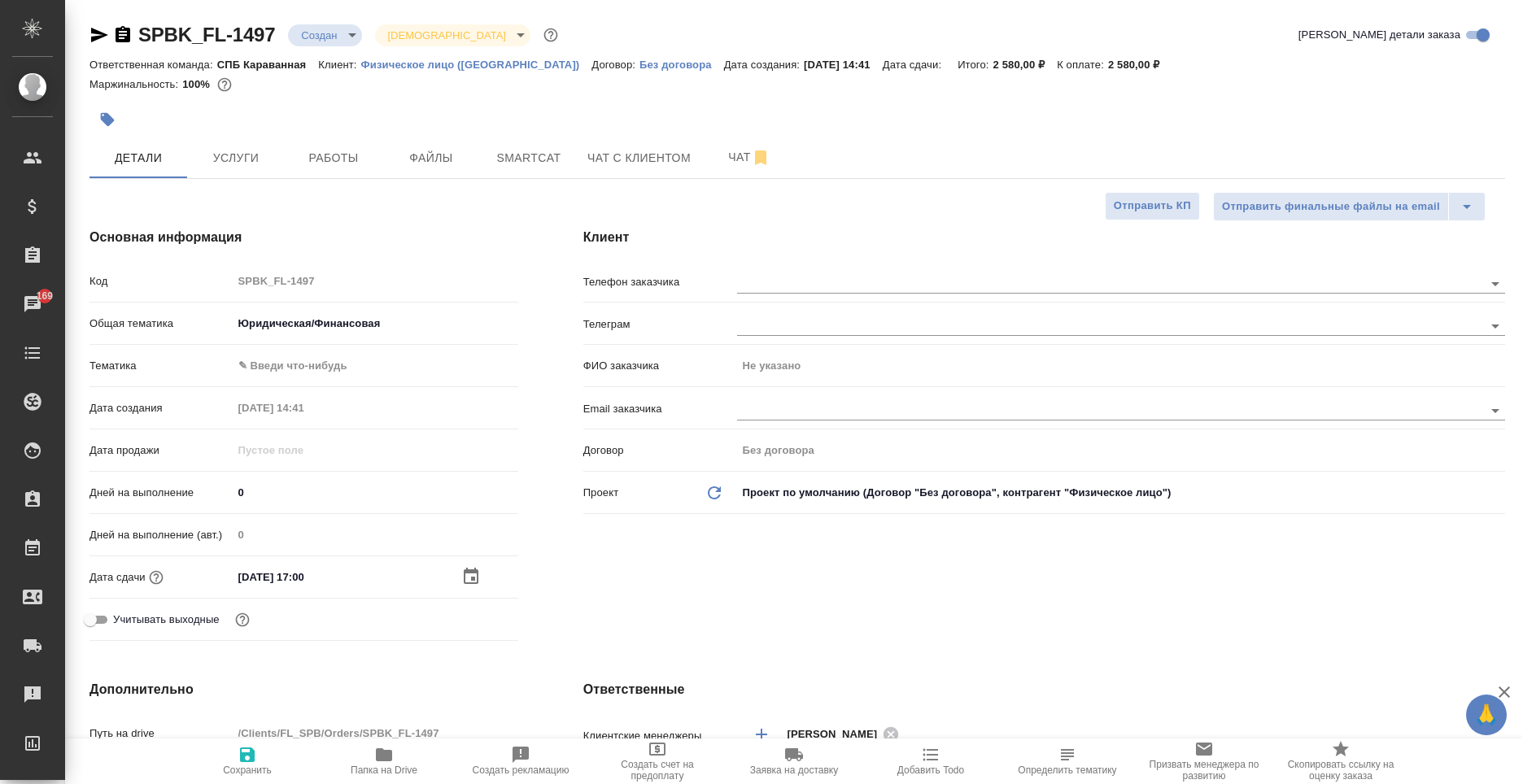
click at [271, 363] on body "🙏 .cls-1 fill:#fff; AWATERA Moskalets Alina Клиенты Спецификации Заказы 169 Чат…" at bounding box center [762, 392] width 1523 height 784
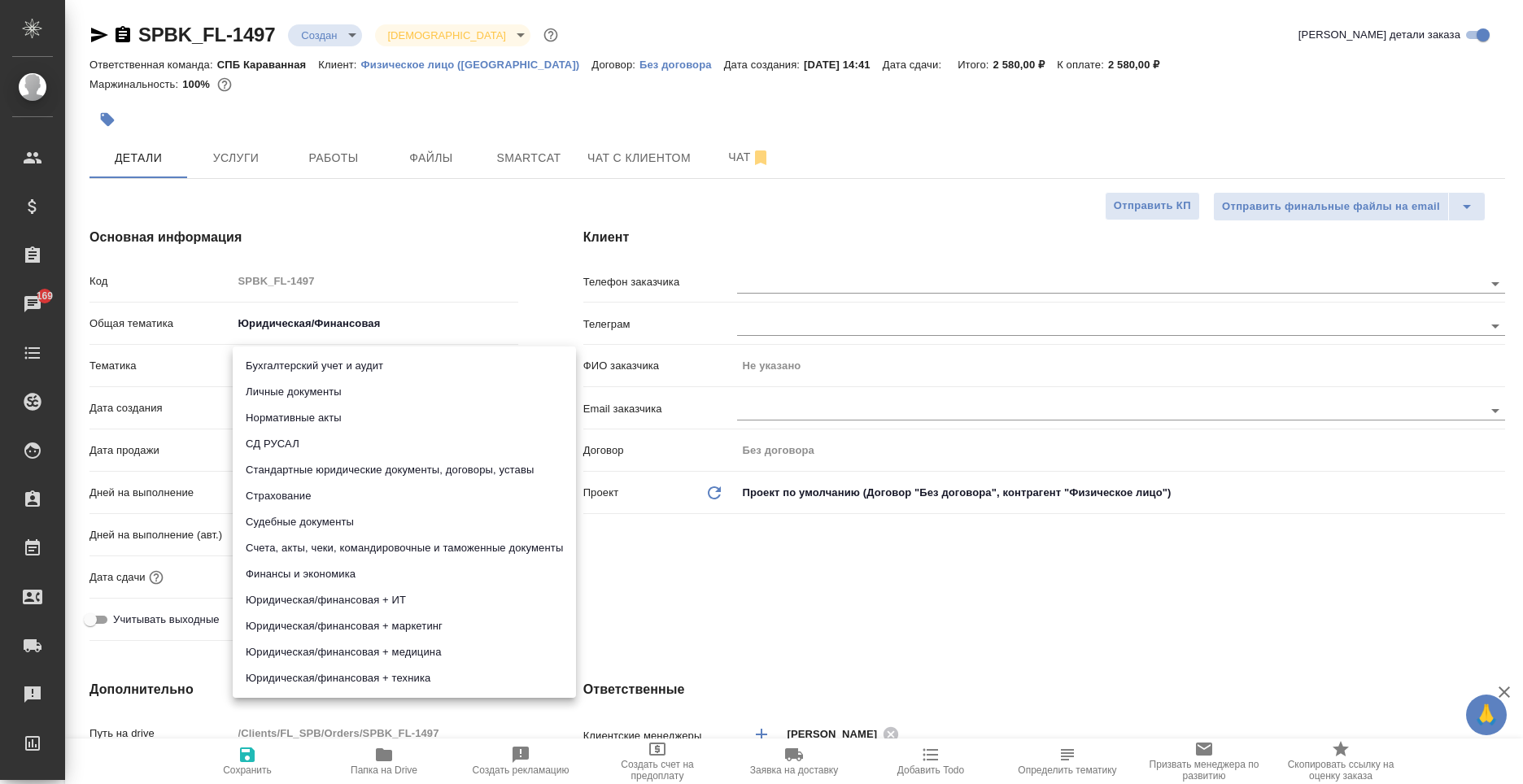
click at [311, 393] on li "Личные документы" at bounding box center [405, 392] width 344 height 26
type textarea "x"
type input "5a8b8b956a9677013d343cfe"
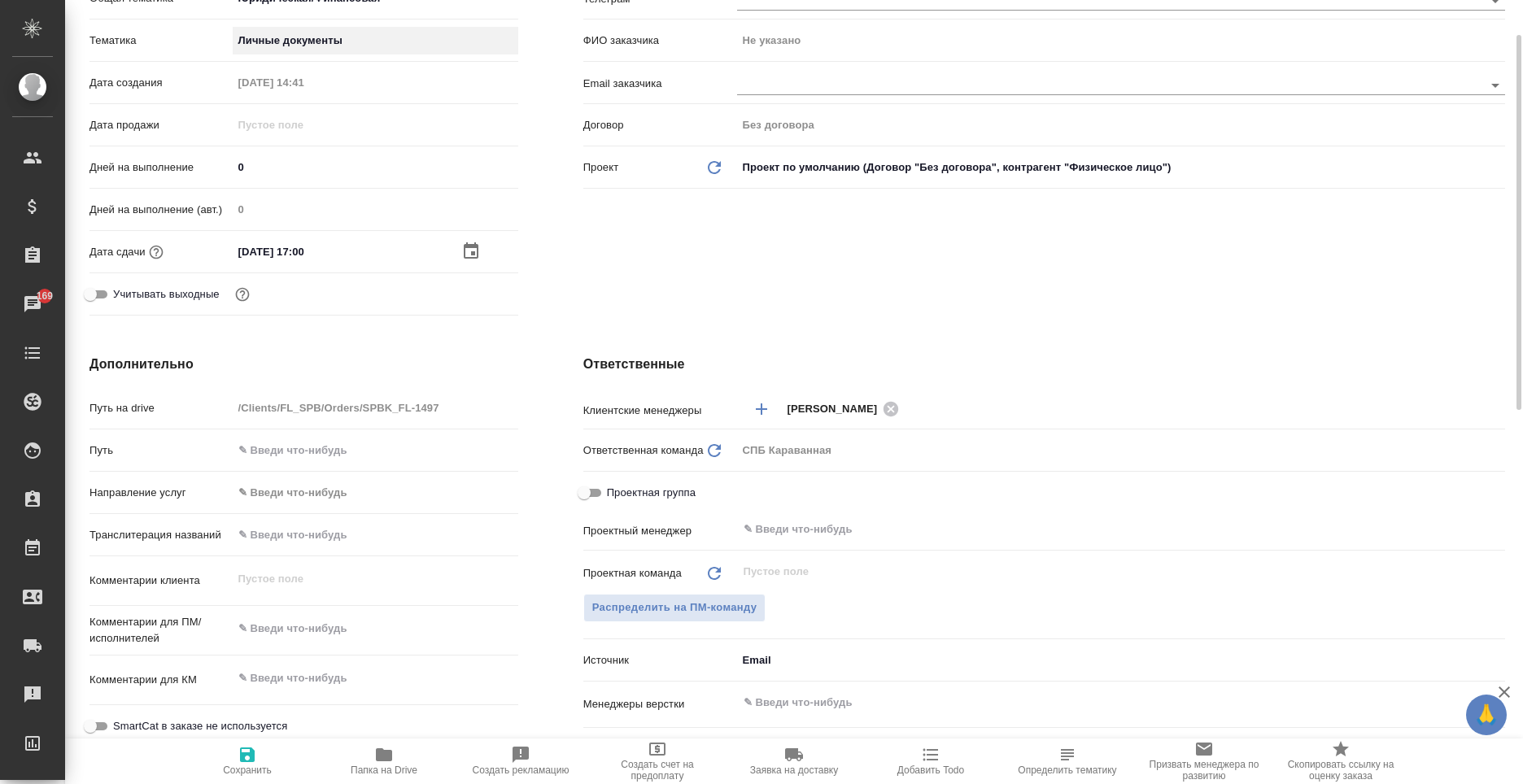
scroll to position [488, 0]
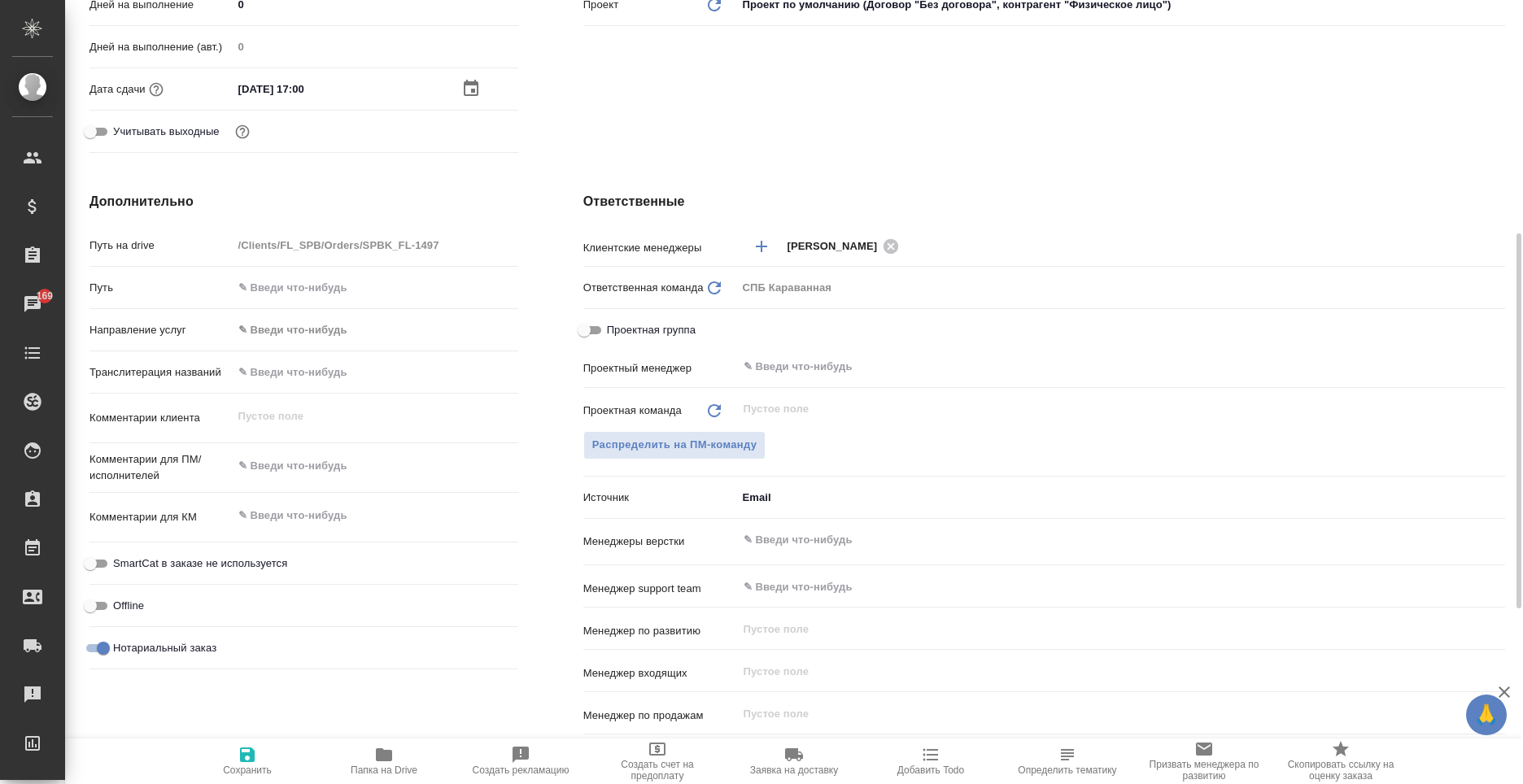
type textarea "x"
click at [300, 467] on textarea at bounding box center [376, 467] width 284 height 28
type textarea "п"
type textarea "x"
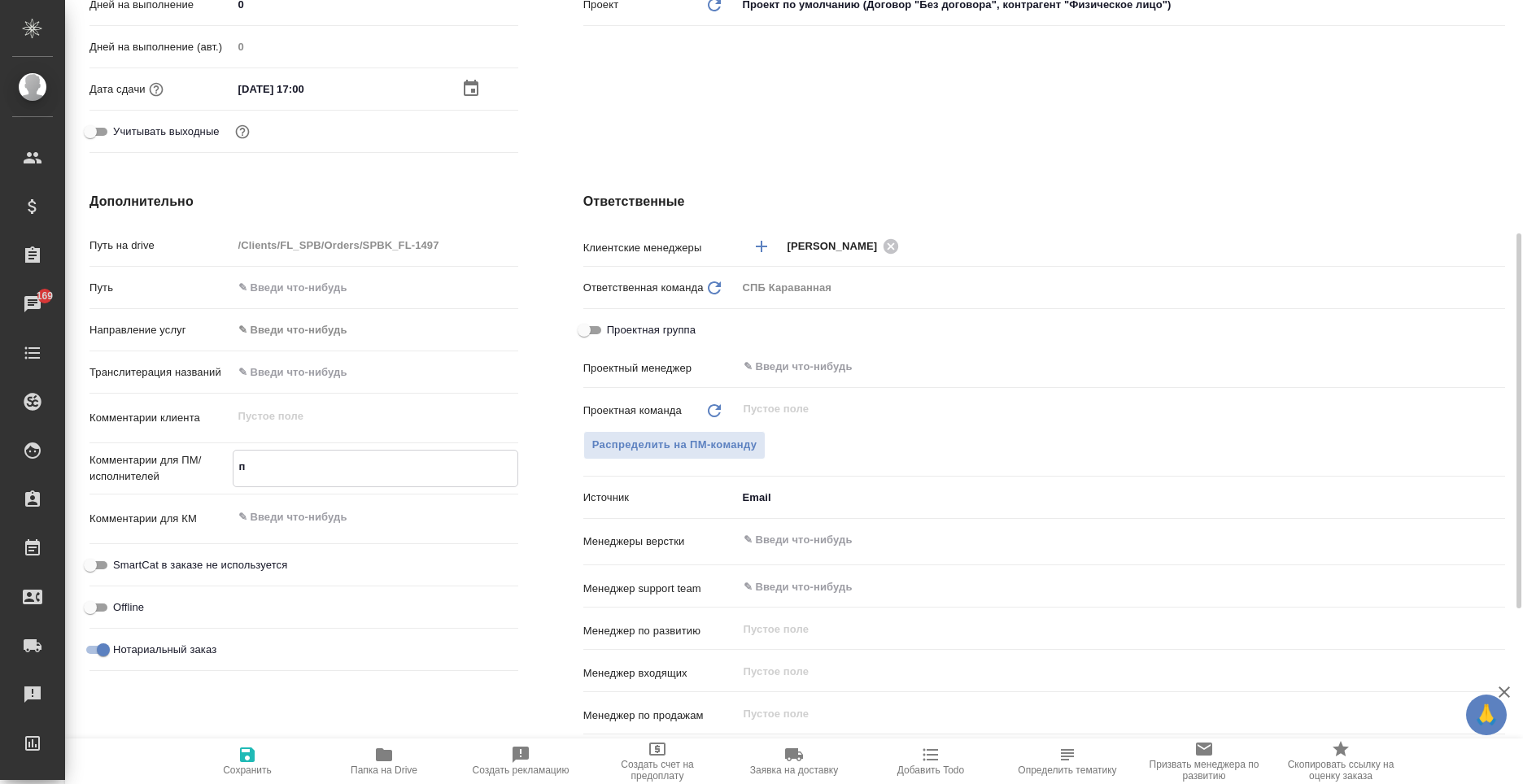
type textarea "x"
type textarea "па"
type textarea "x"
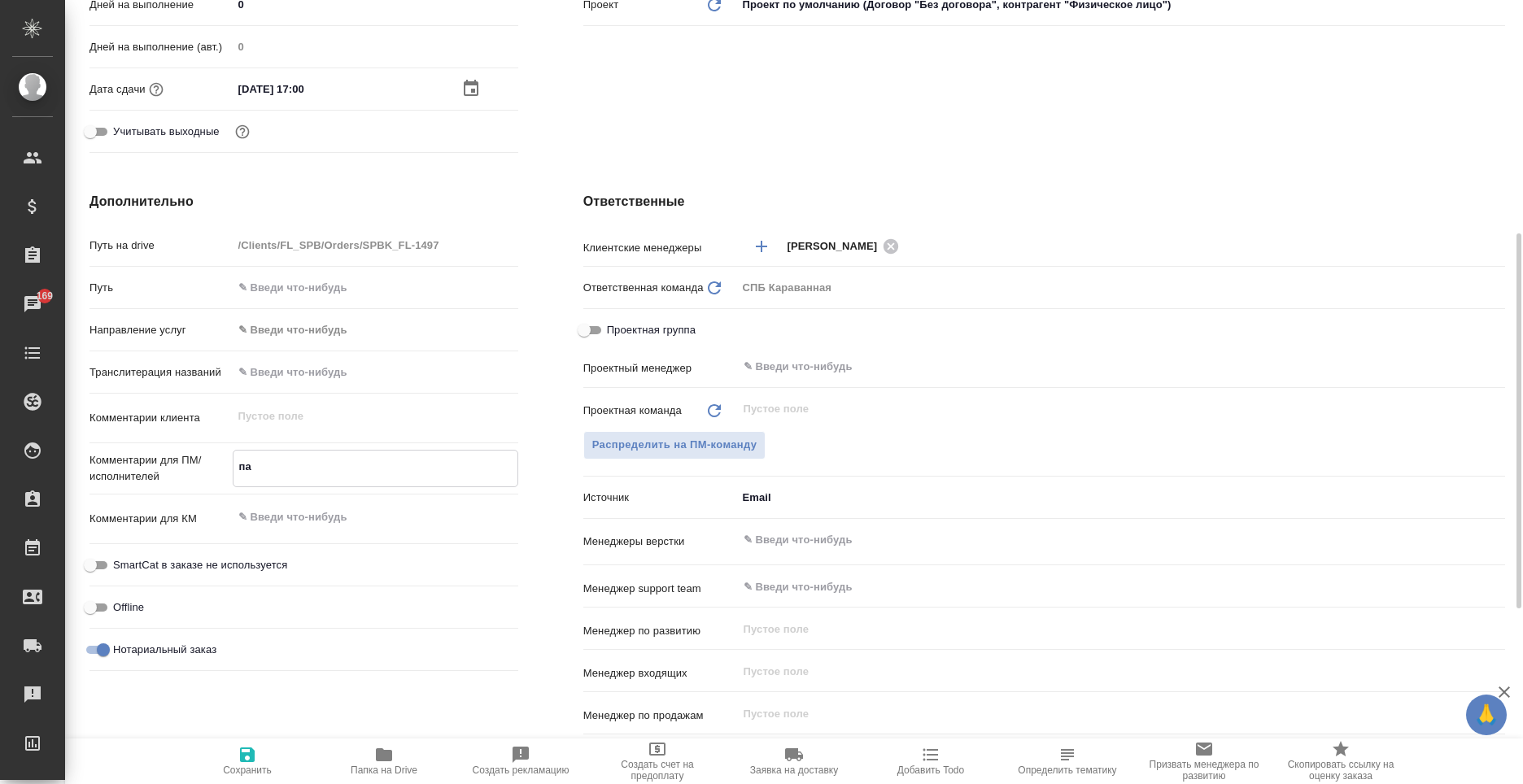
type textarea "пас"
type textarea "x"
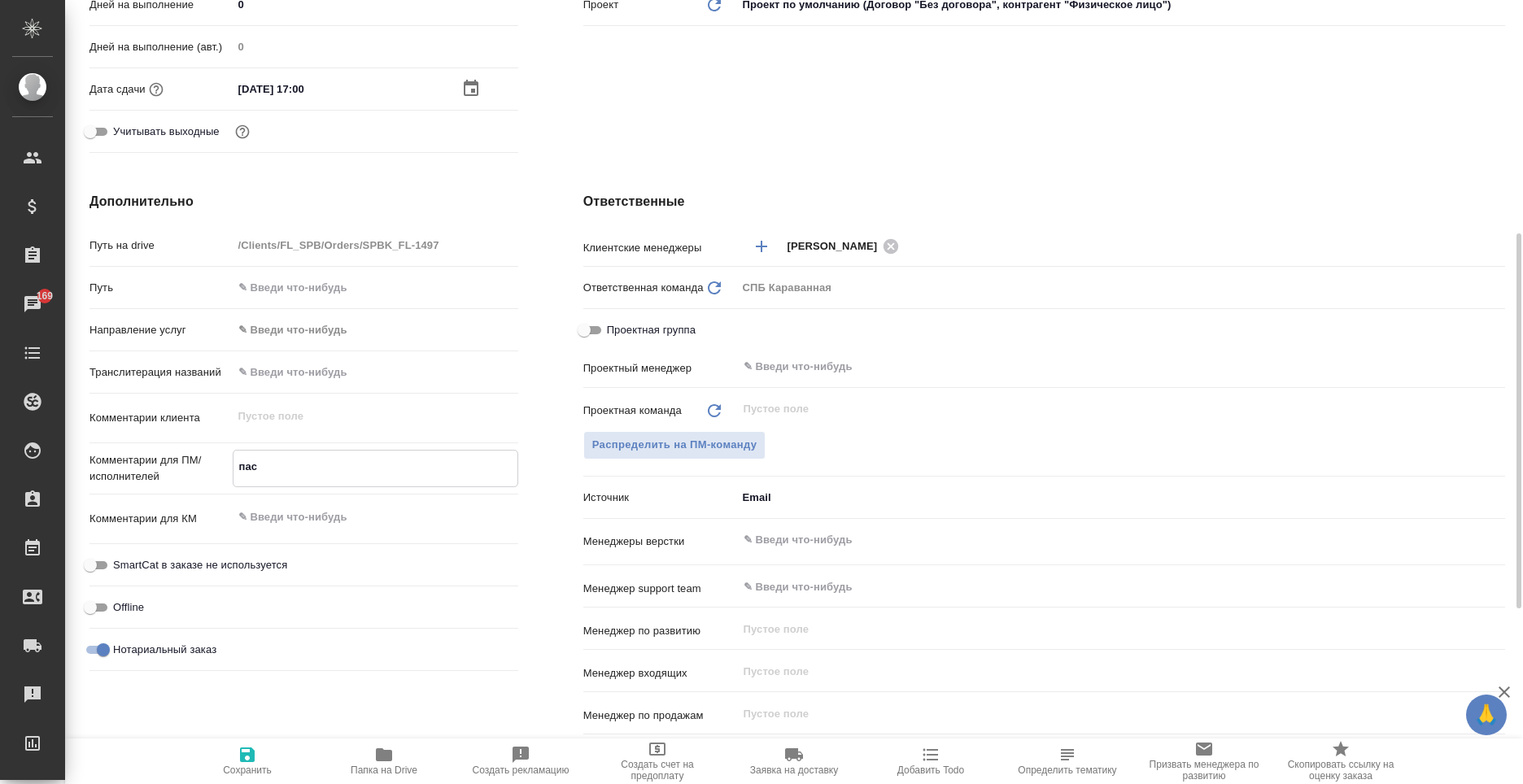
type textarea "пасп"
type textarea "x"
type textarea "пасп"
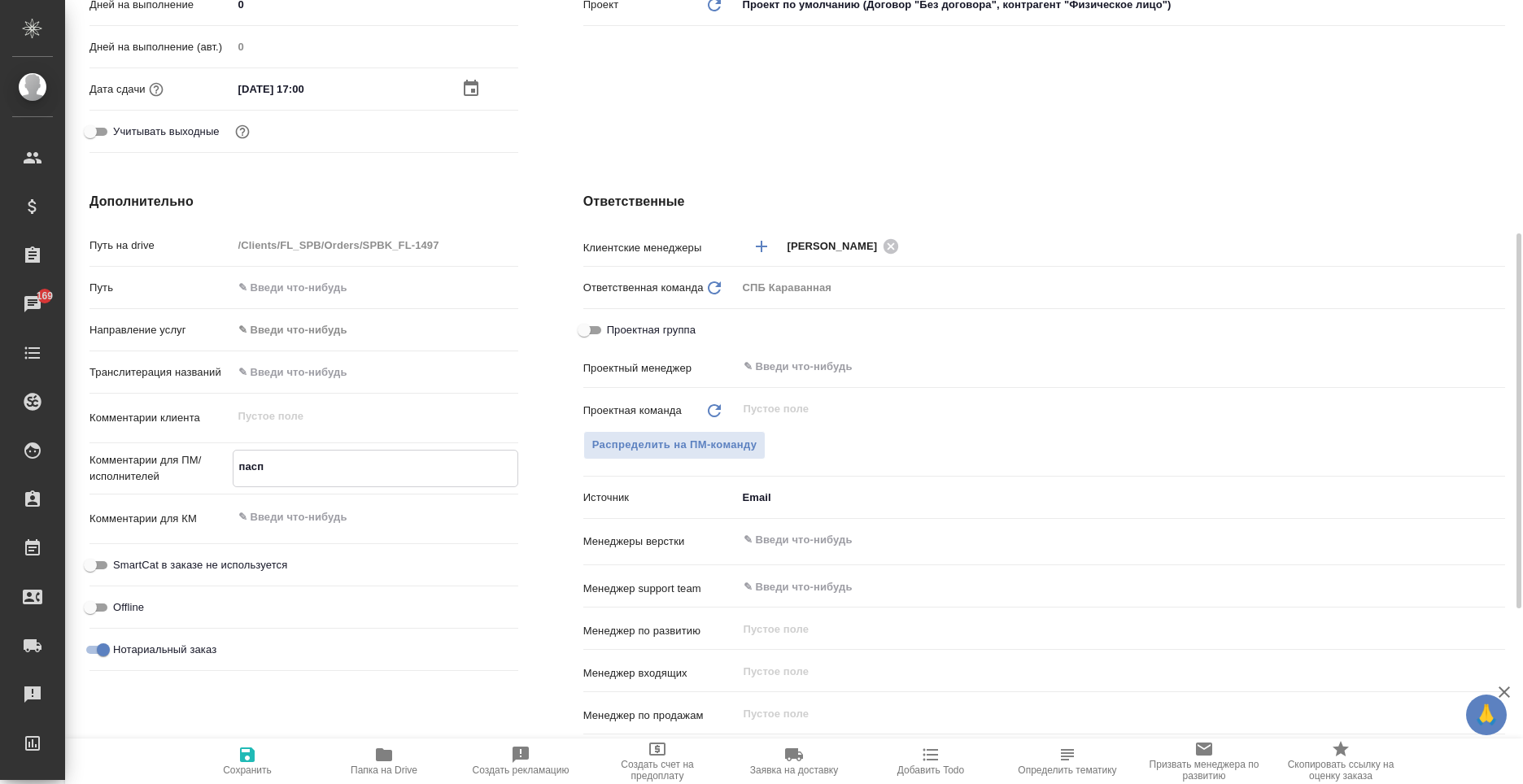
type textarea "x"
type textarea "пасп у"
type textarea "x"
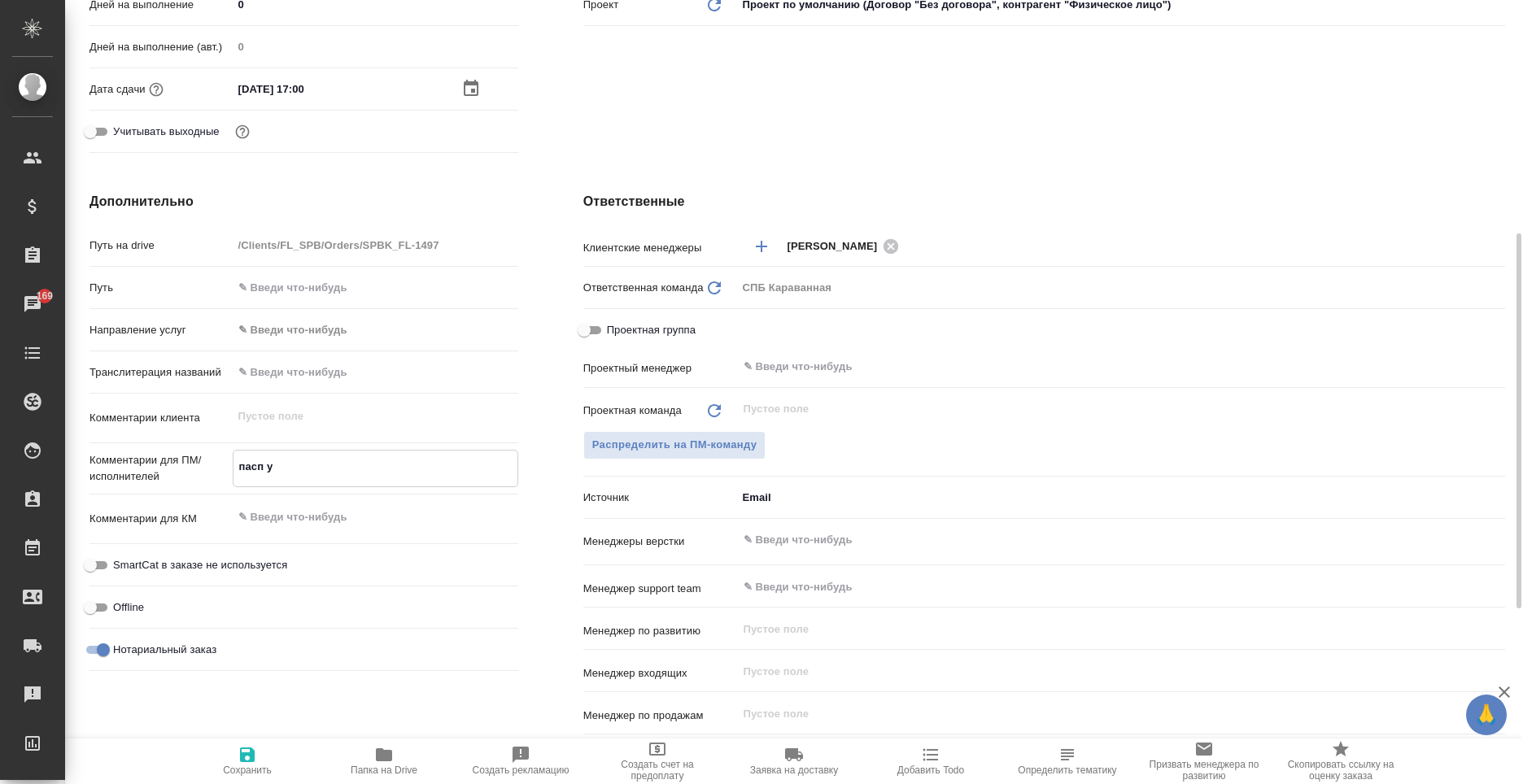
type textarea "x"
type textarea "пасп"
type textarea "x"
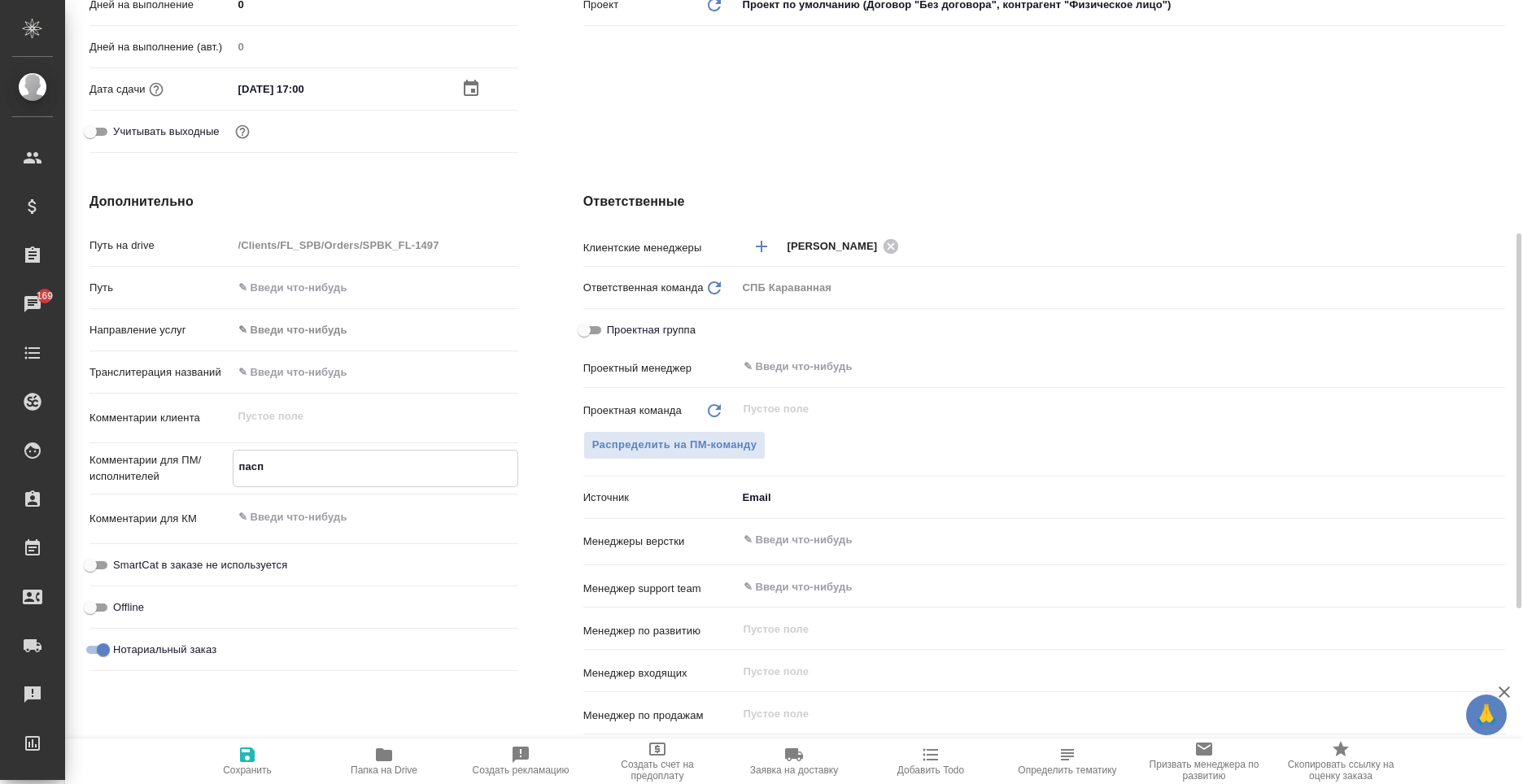
type textarea "пасп а"
type textarea "x"
type textarea "пасп ар"
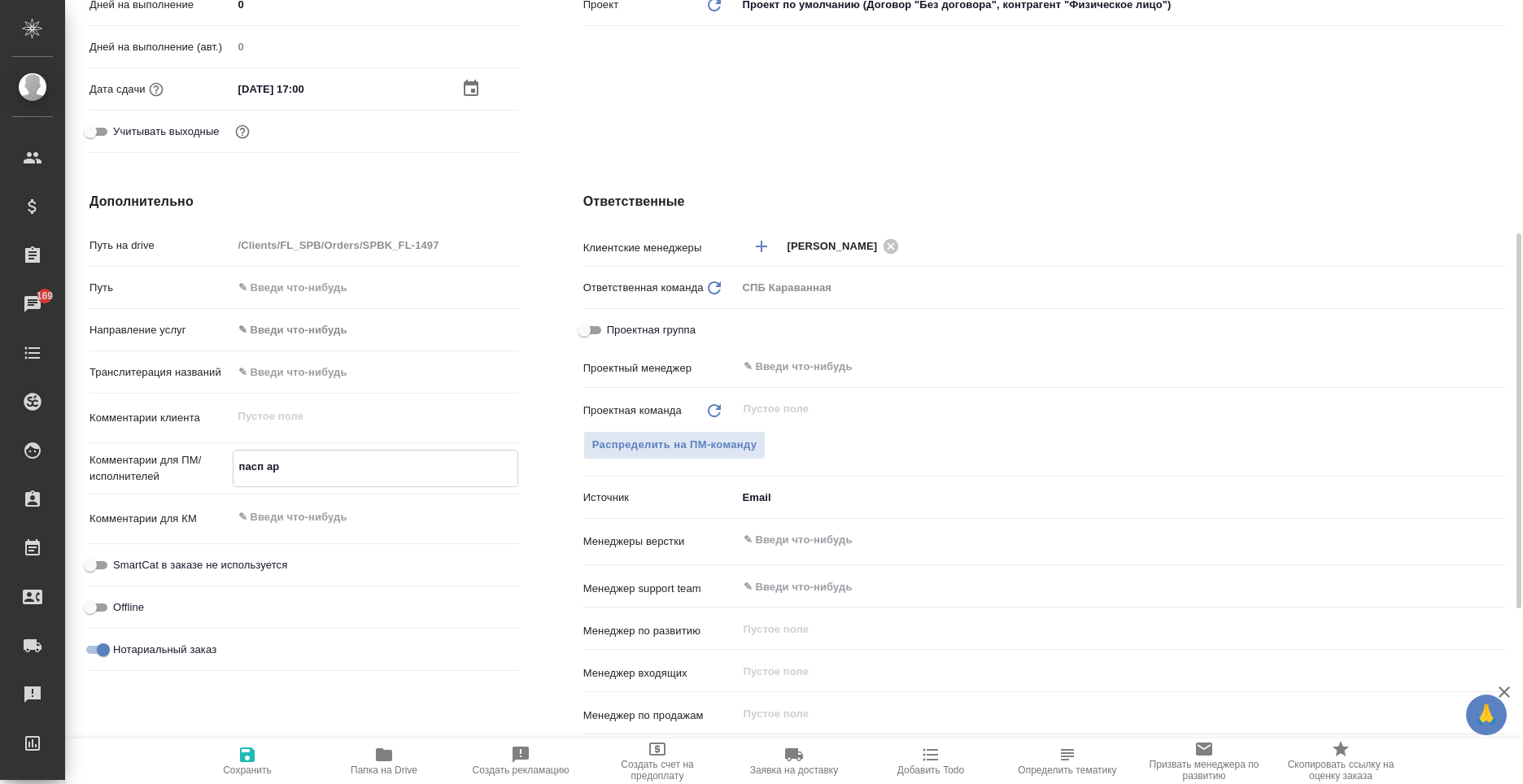
type textarea "x"
type textarea "пасп арм"
type textarea "x"
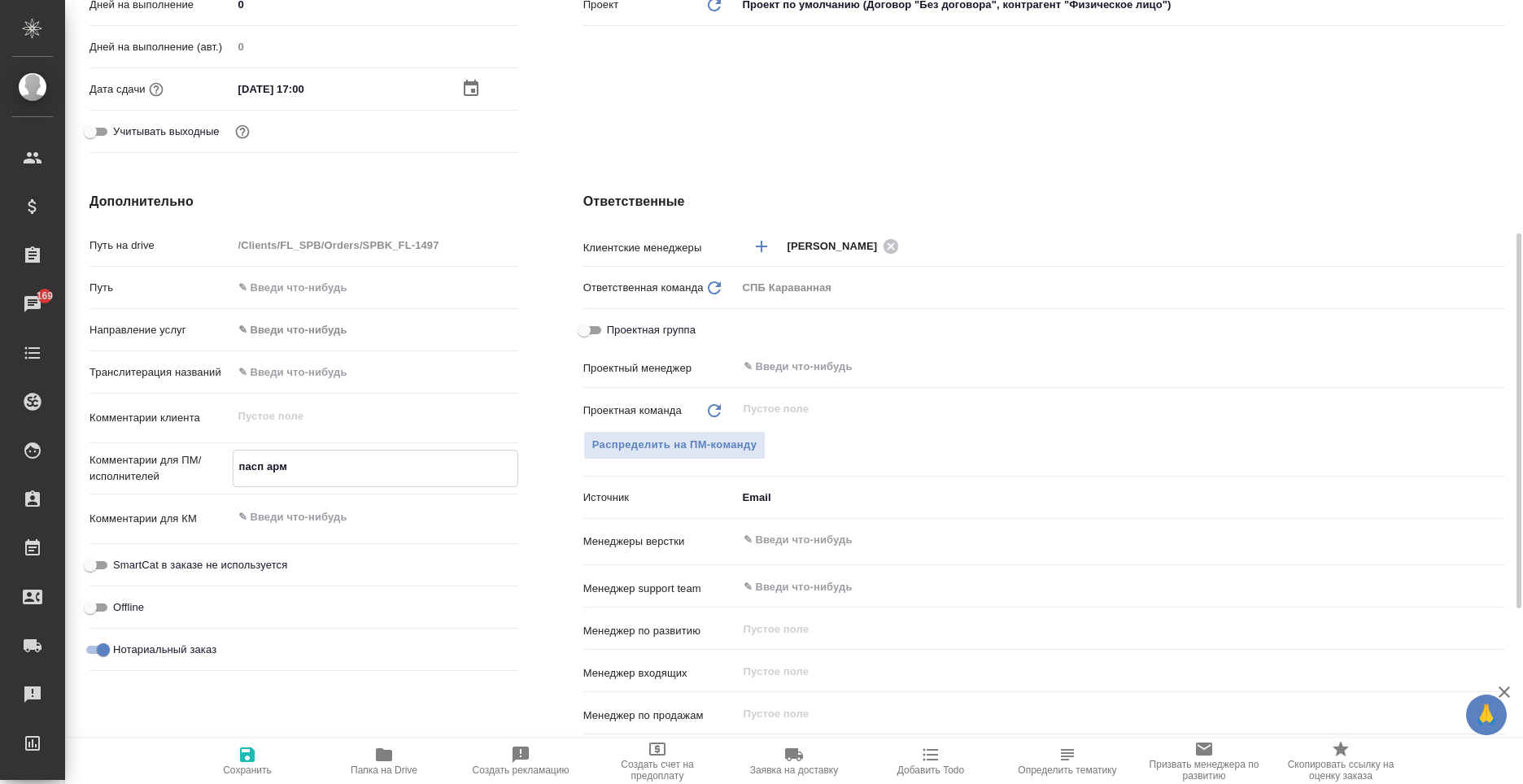
type textarea "x"
type textarea "пасп арм-"
type textarea "x"
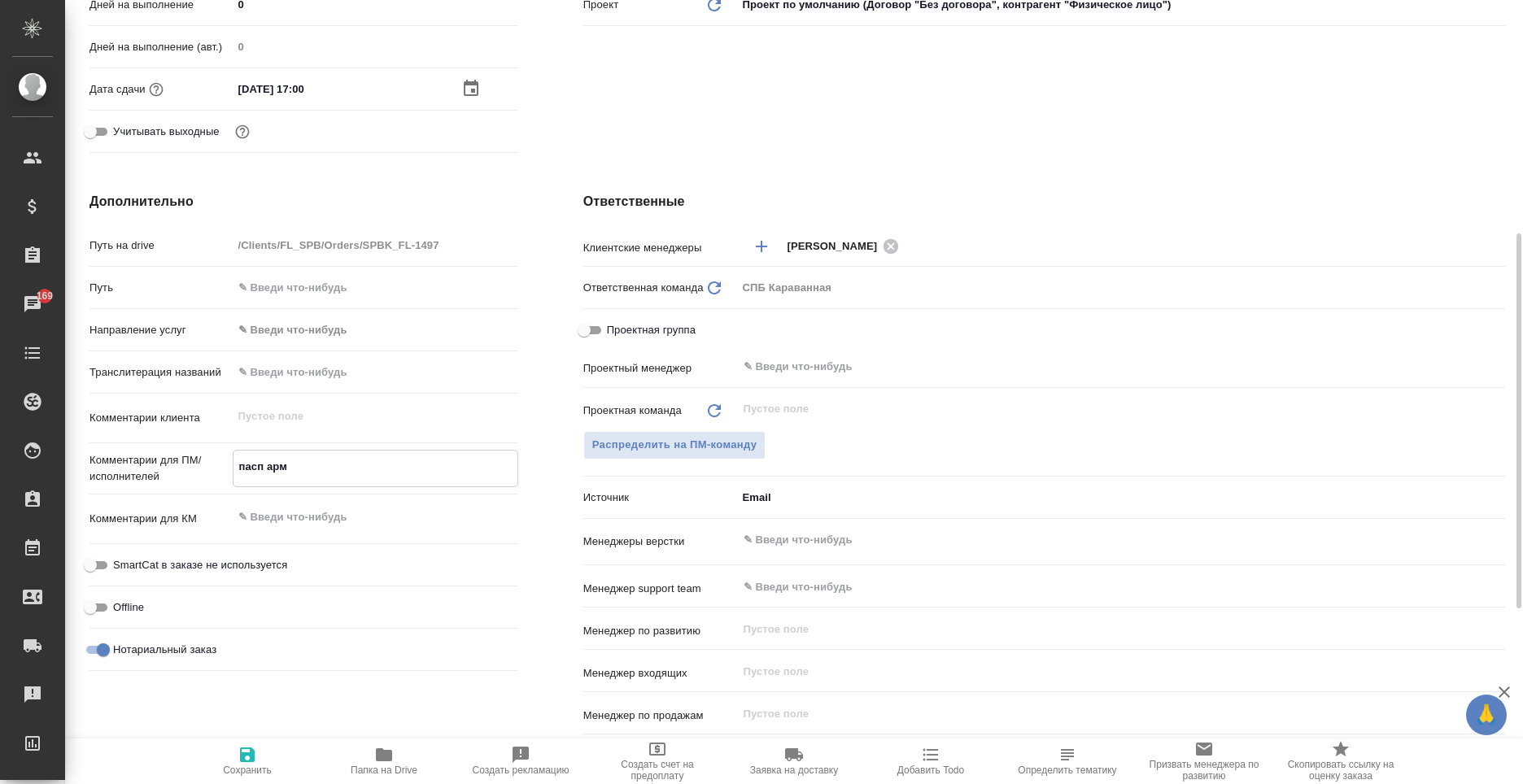
type textarea "x"
type textarea "пасп арм-р"
type textarea "x"
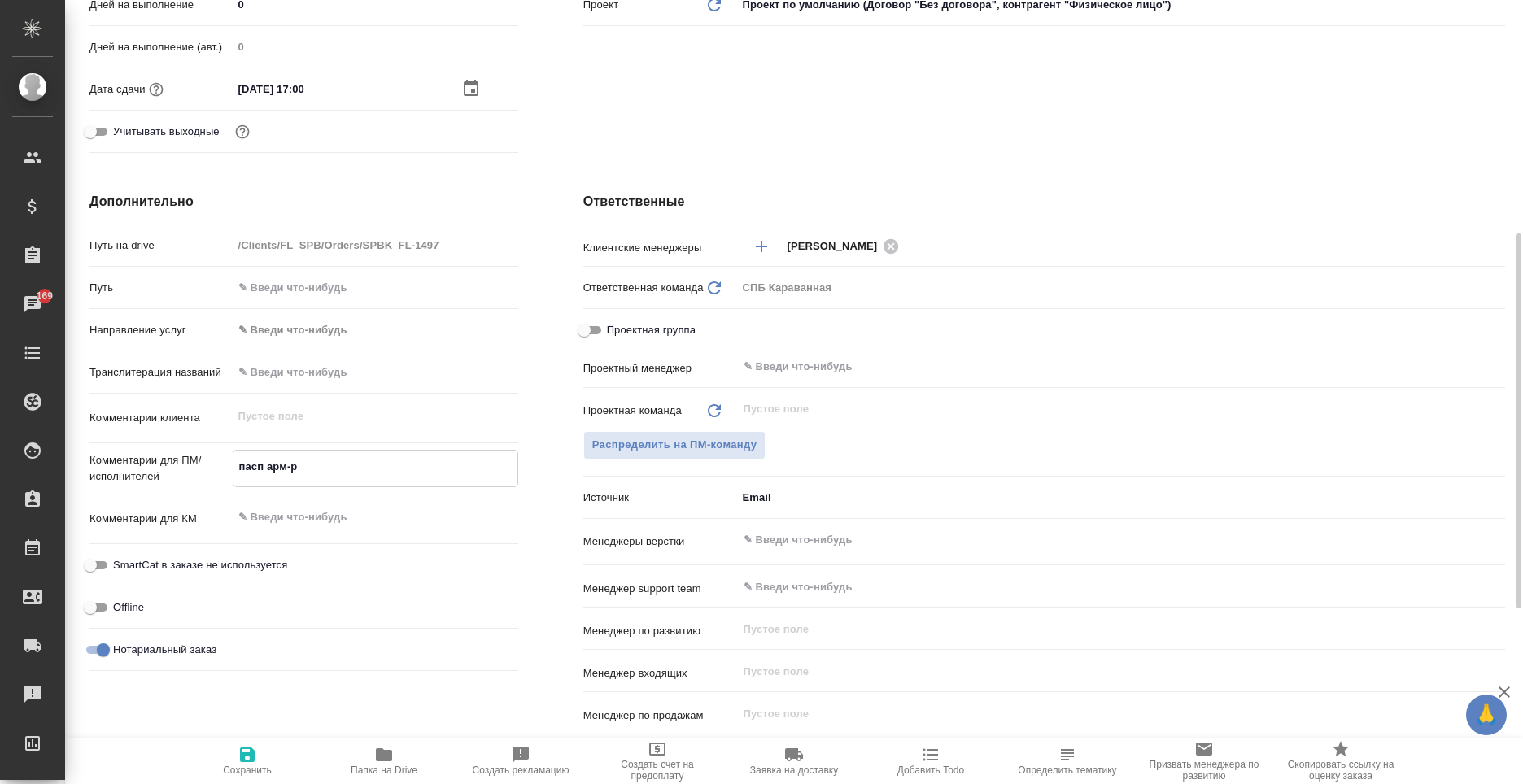
type textarea "пасп арм-ру"
type textarea "x"
type textarea "пасп арм-рус"
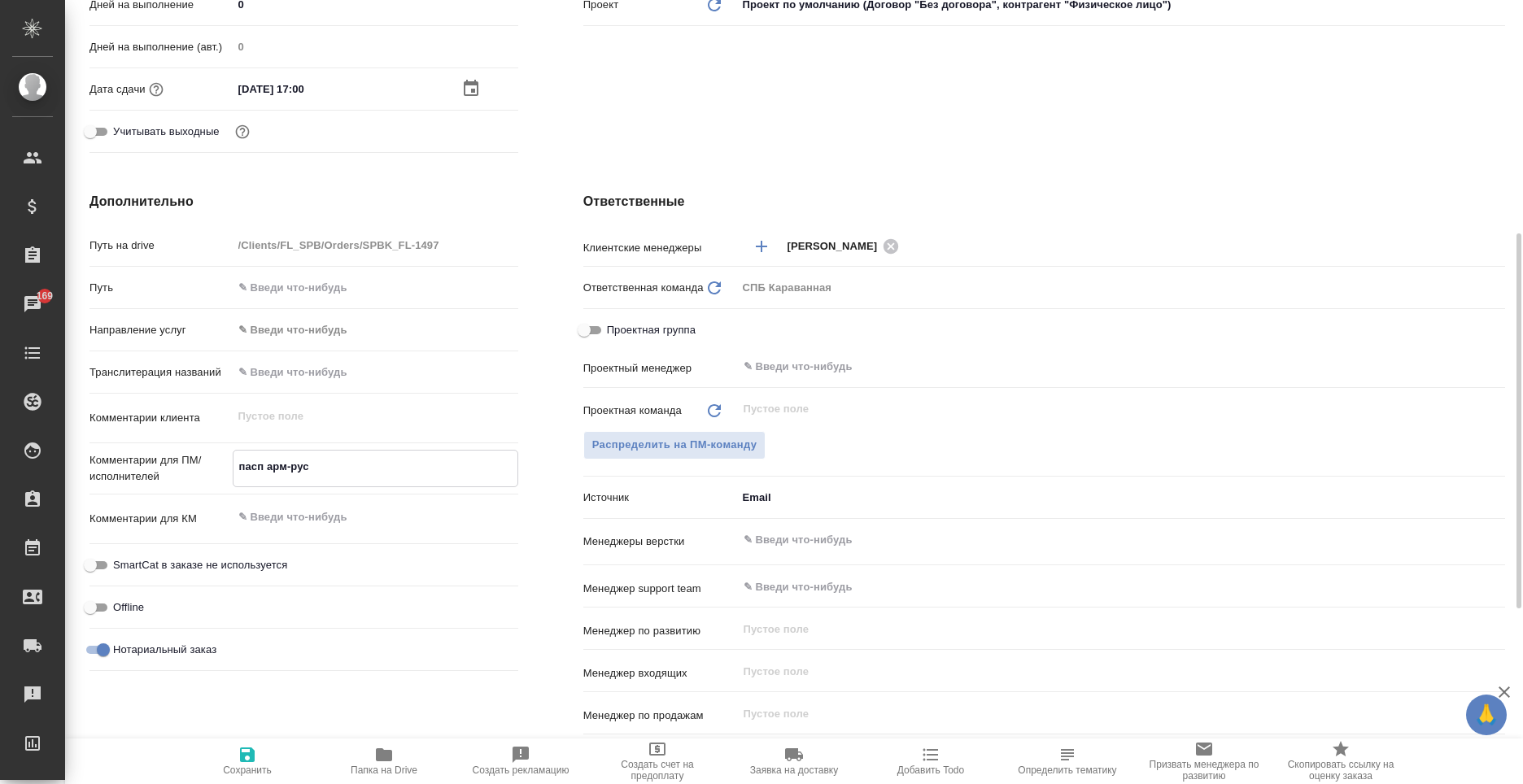
type textarea "x"
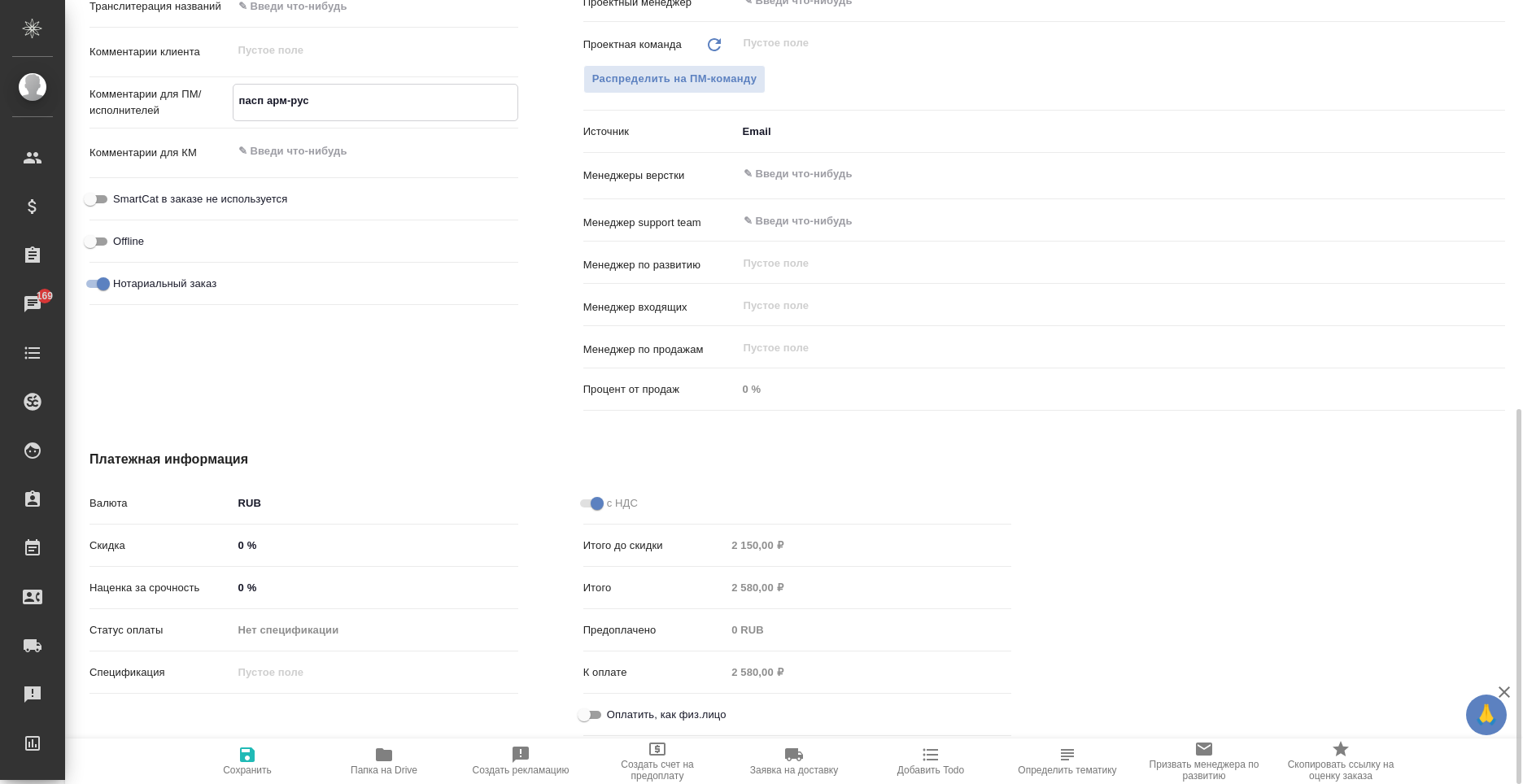
type textarea "пасп арм-рус"
type textarea "x"
click at [604, 714] on input "Оплатить, как физ.лицо" at bounding box center [584, 715] width 58 height 19
checkbox input "true"
type textarea "x"
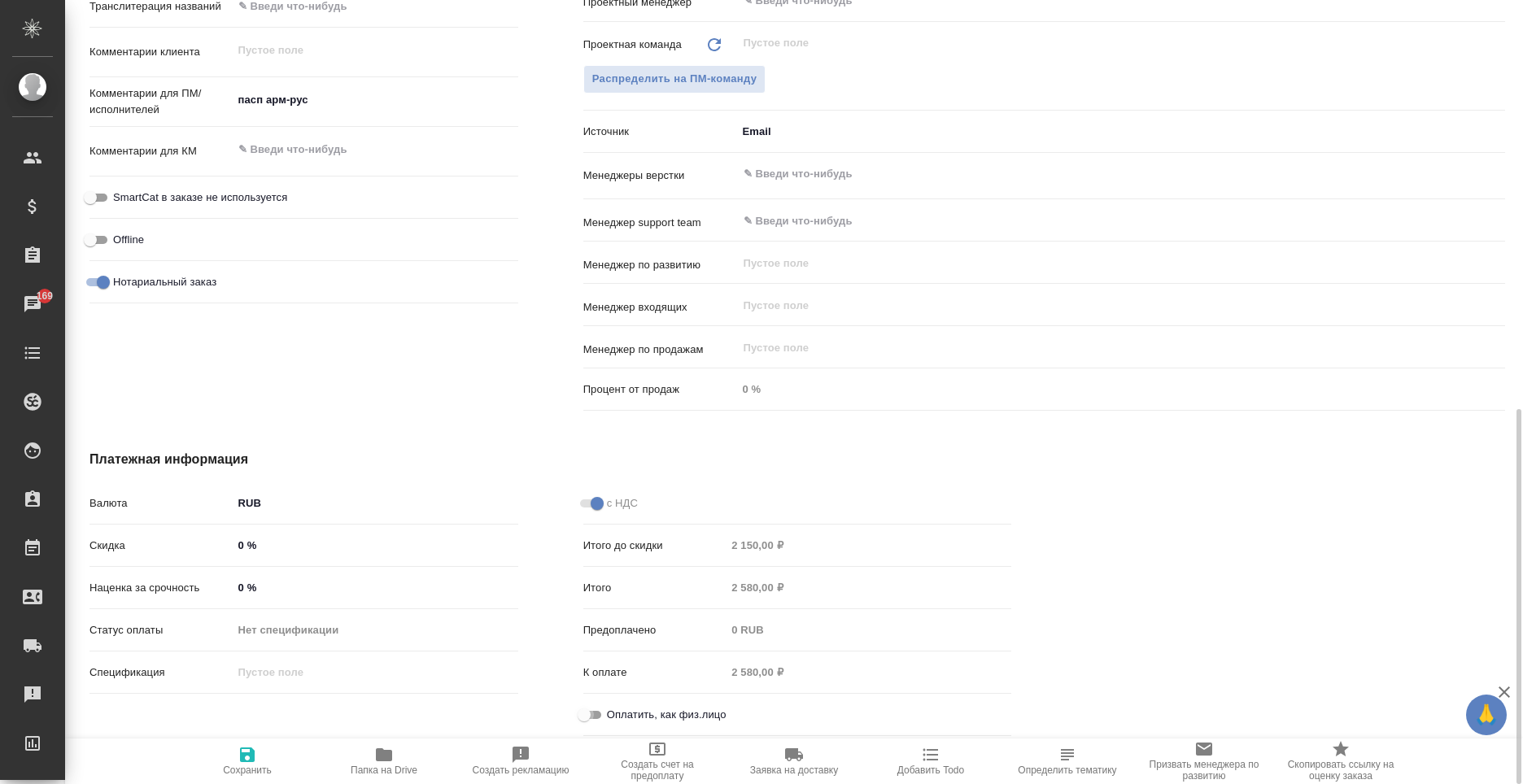
type textarea "x"
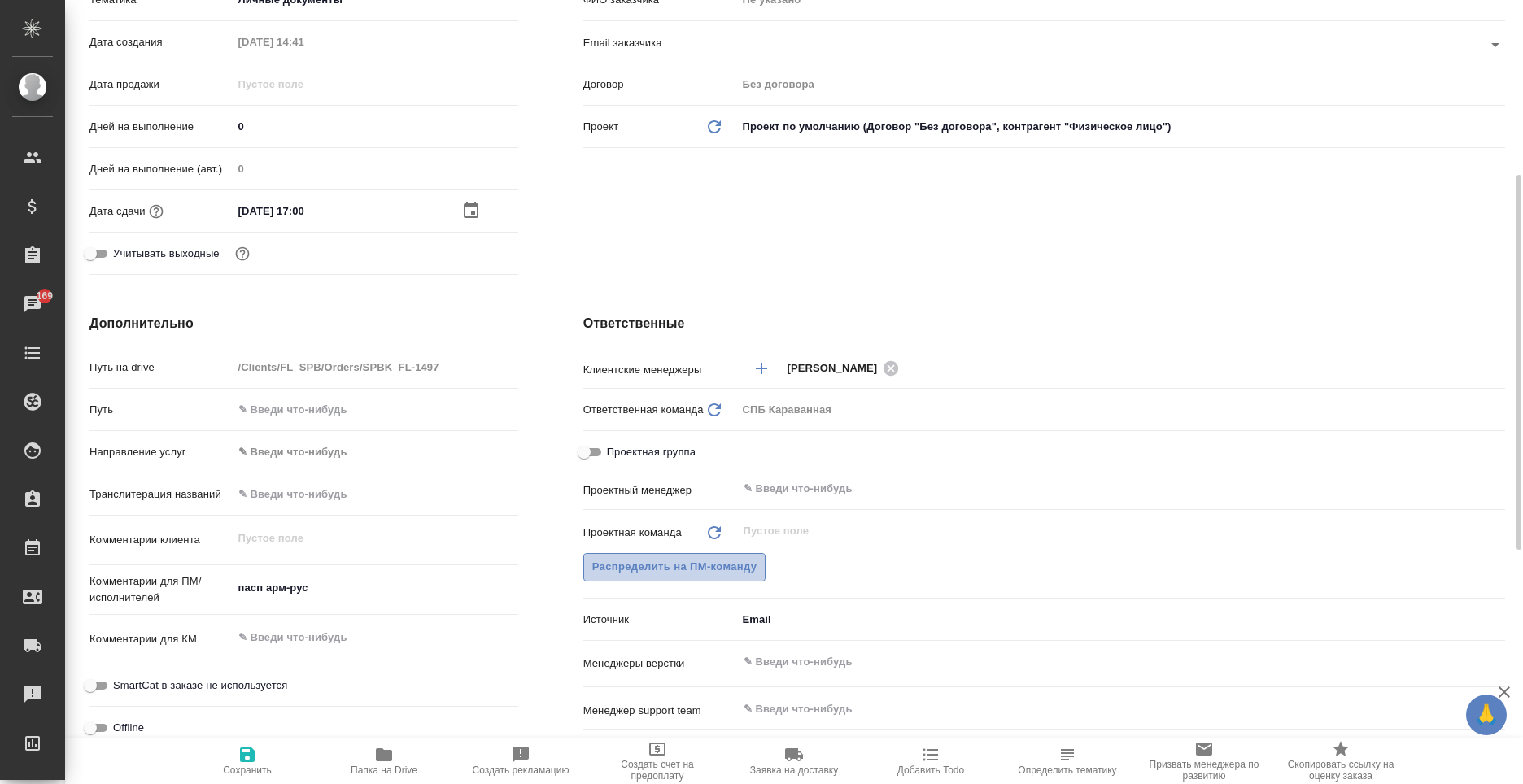
click at [649, 563] on span "Распределить на ПМ-команду" at bounding box center [674, 567] width 165 height 18
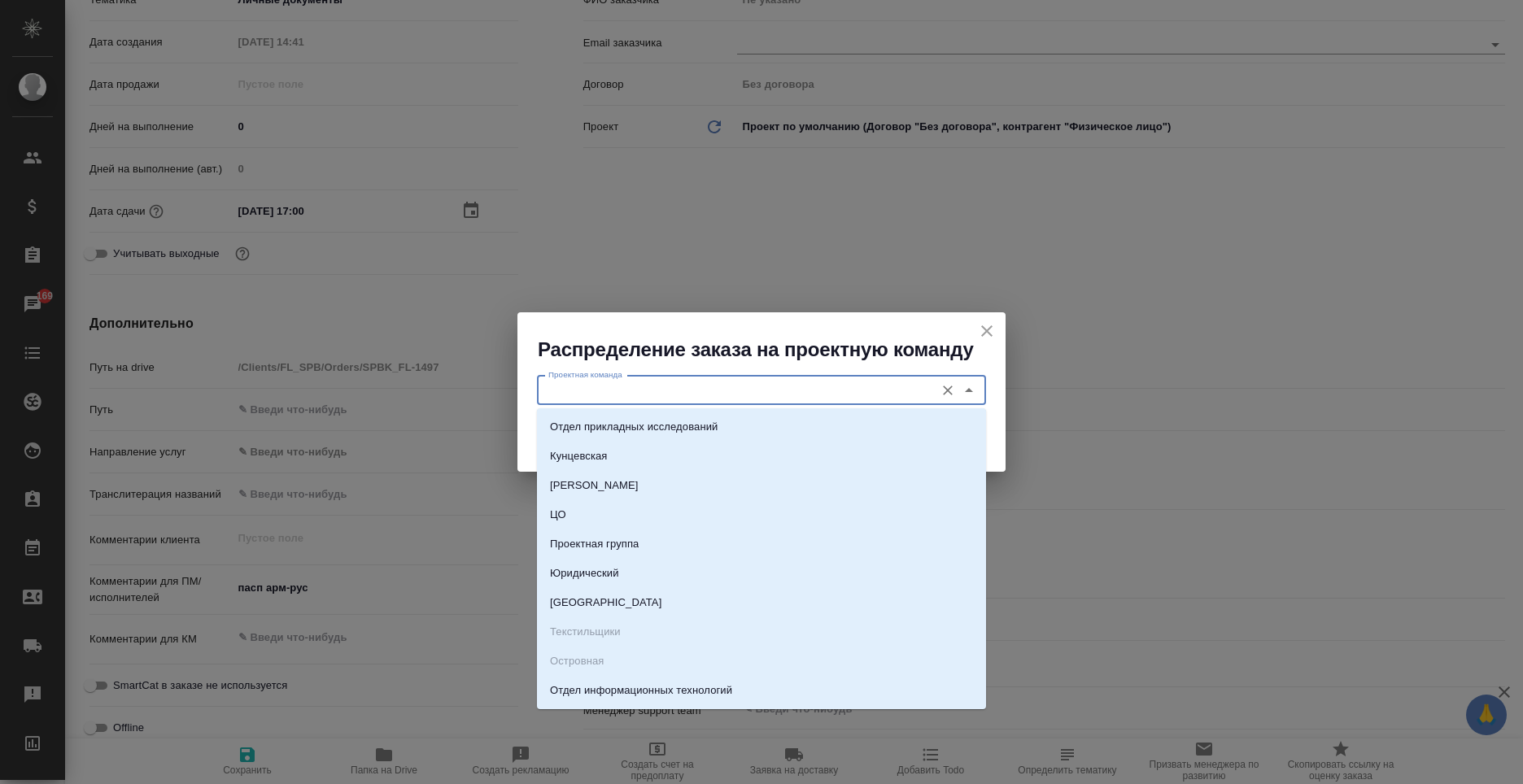
click at [678, 389] on input "Проектная команда" at bounding box center [734, 391] width 385 height 19
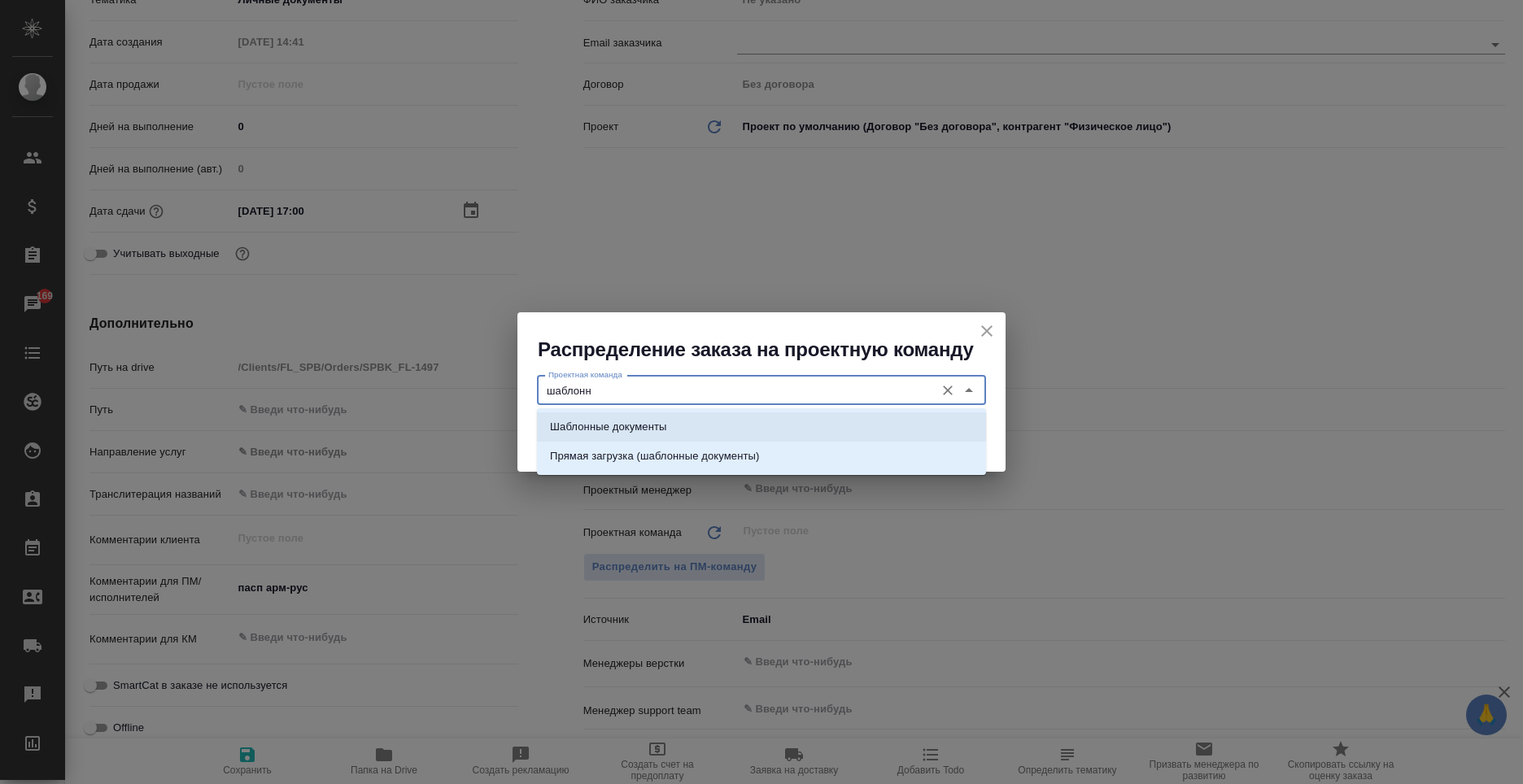
click at [747, 417] on li "Шаблонные документы" at bounding box center [762, 427] width 449 height 30
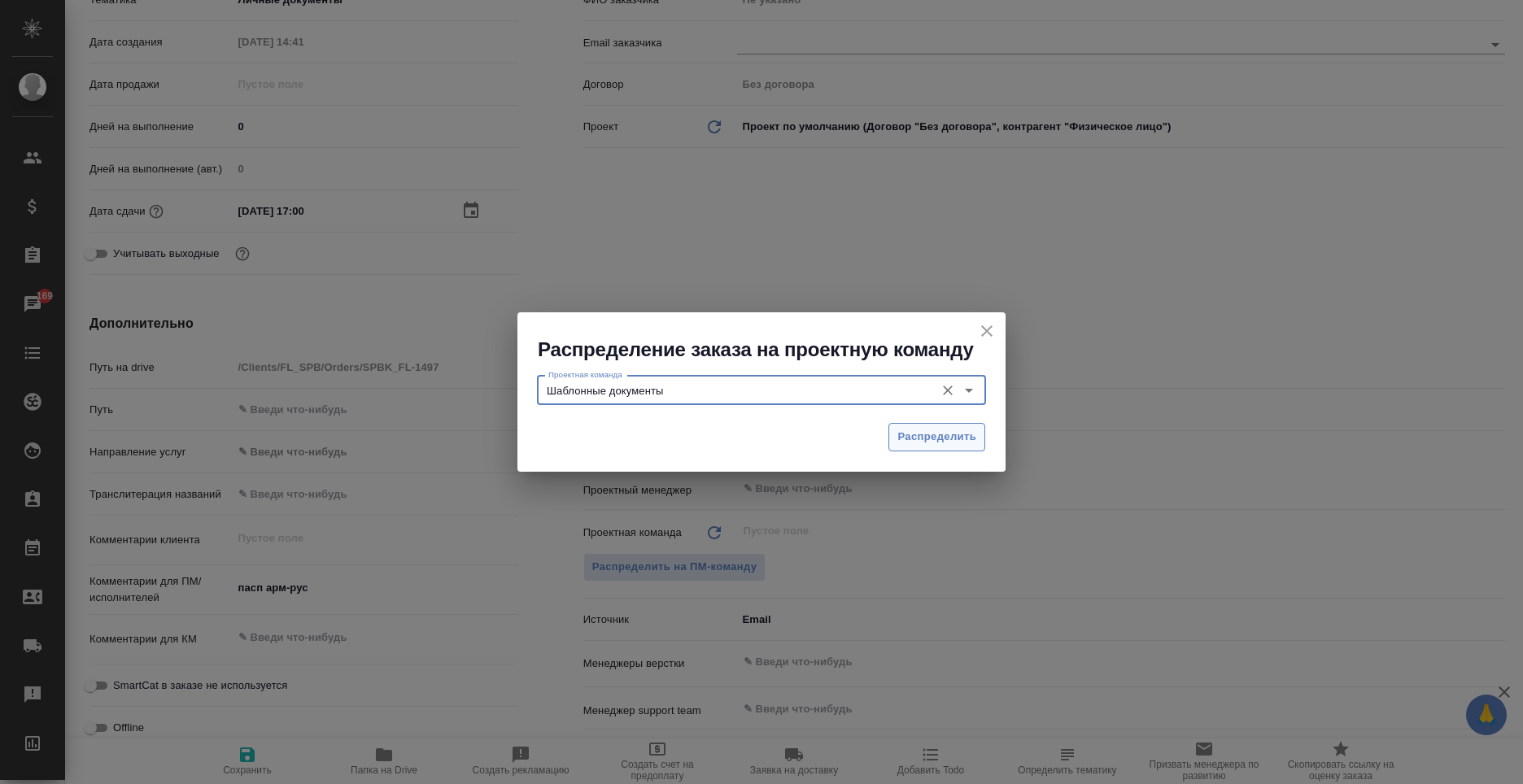
type input "Шаблонные документы"
click at [899, 432] on span "Распределить" at bounding box center [937, 437] width 79 height 18
type textarea "x"
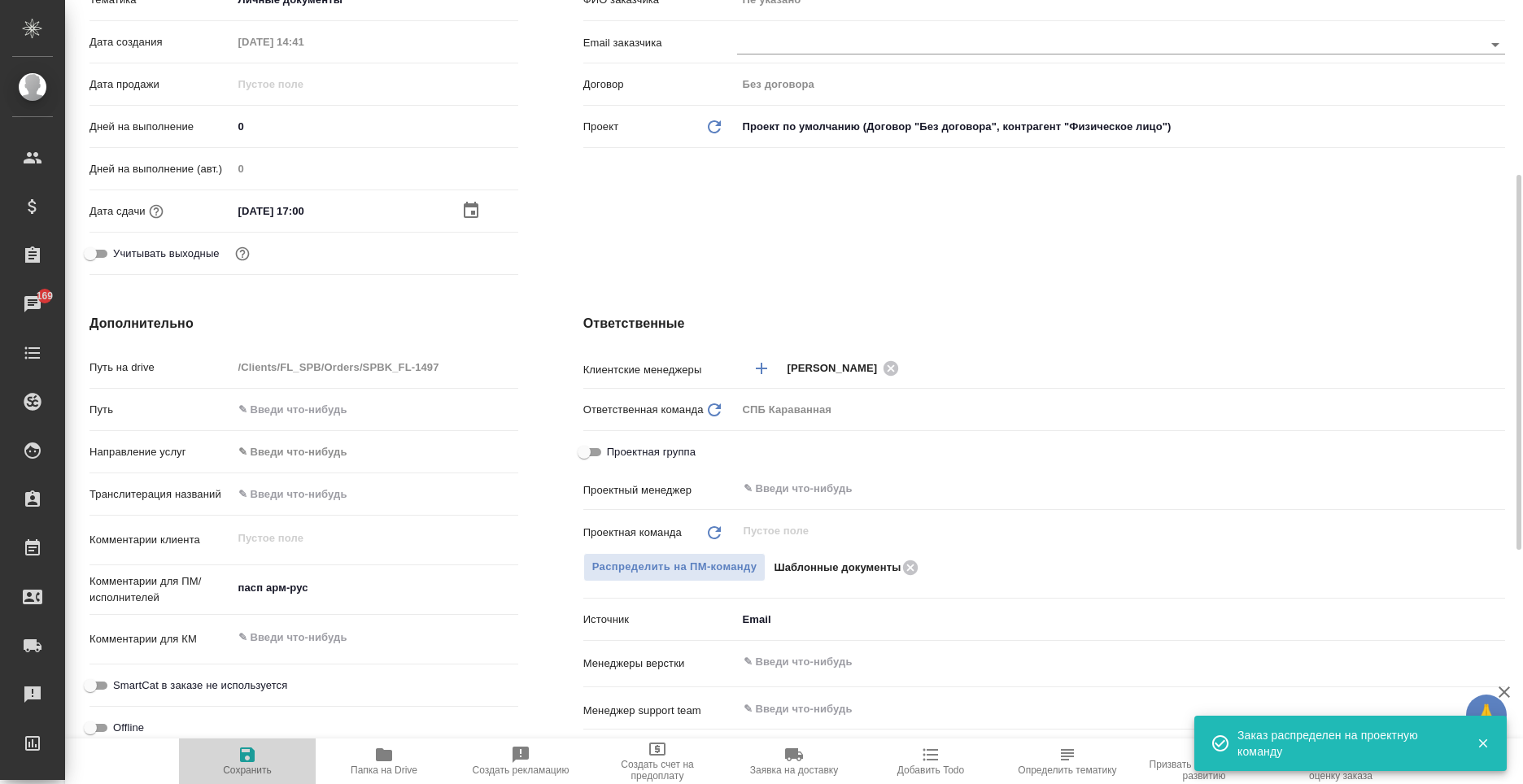
click at [246, 751] on icon "button" at bounding box center [247, 755] width 19 height 19
type textarea "x"
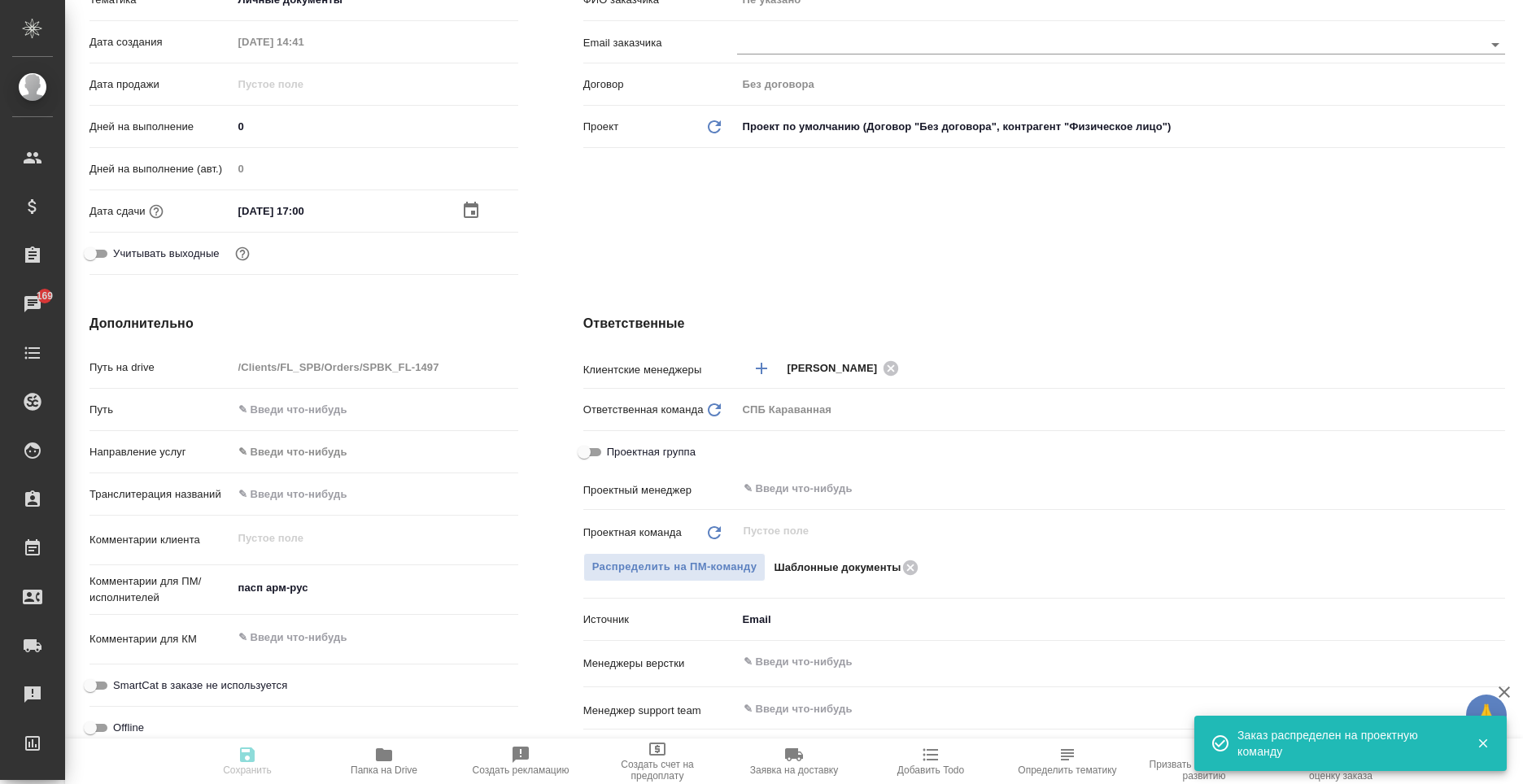
type textarea "x"
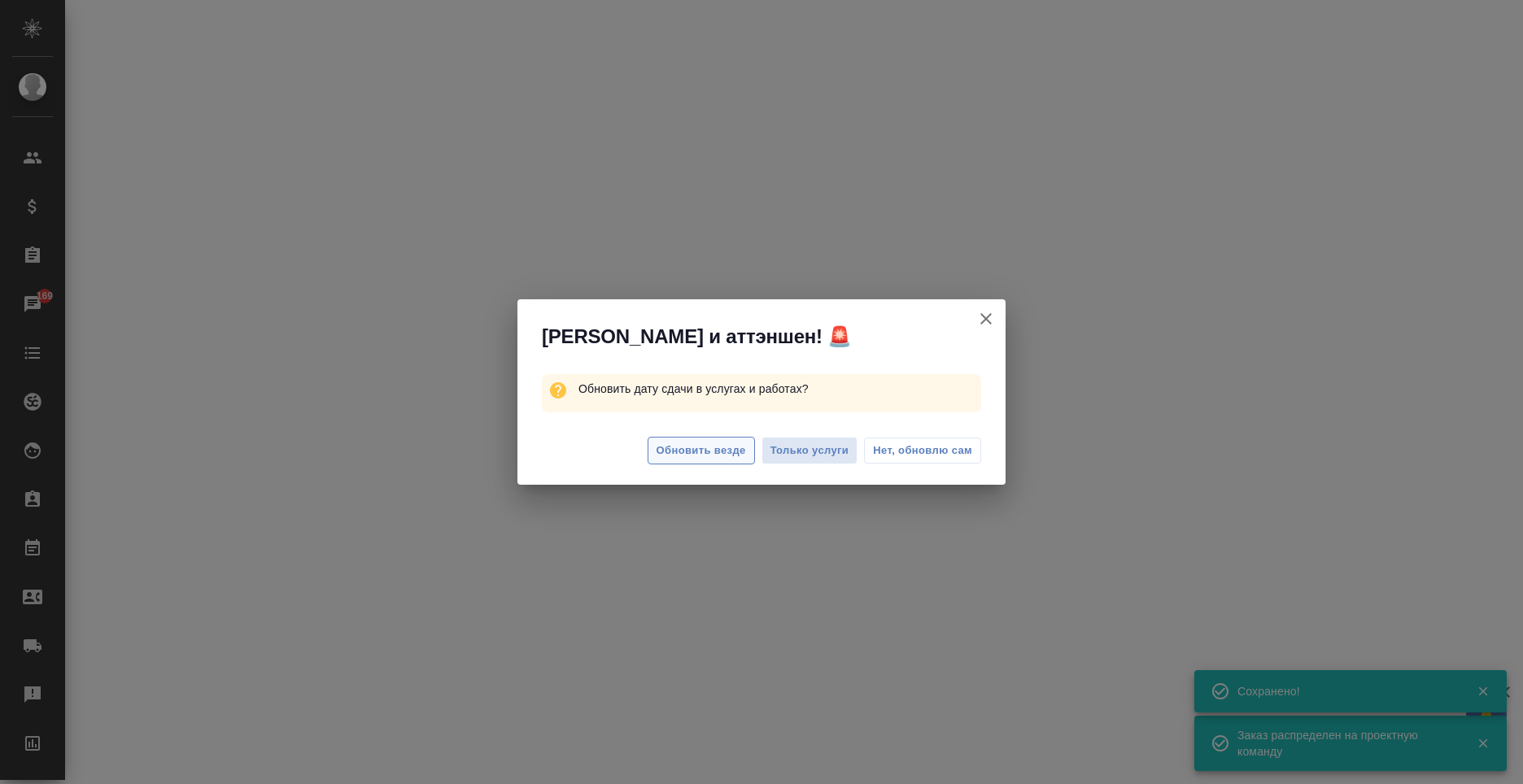
select select "RU"
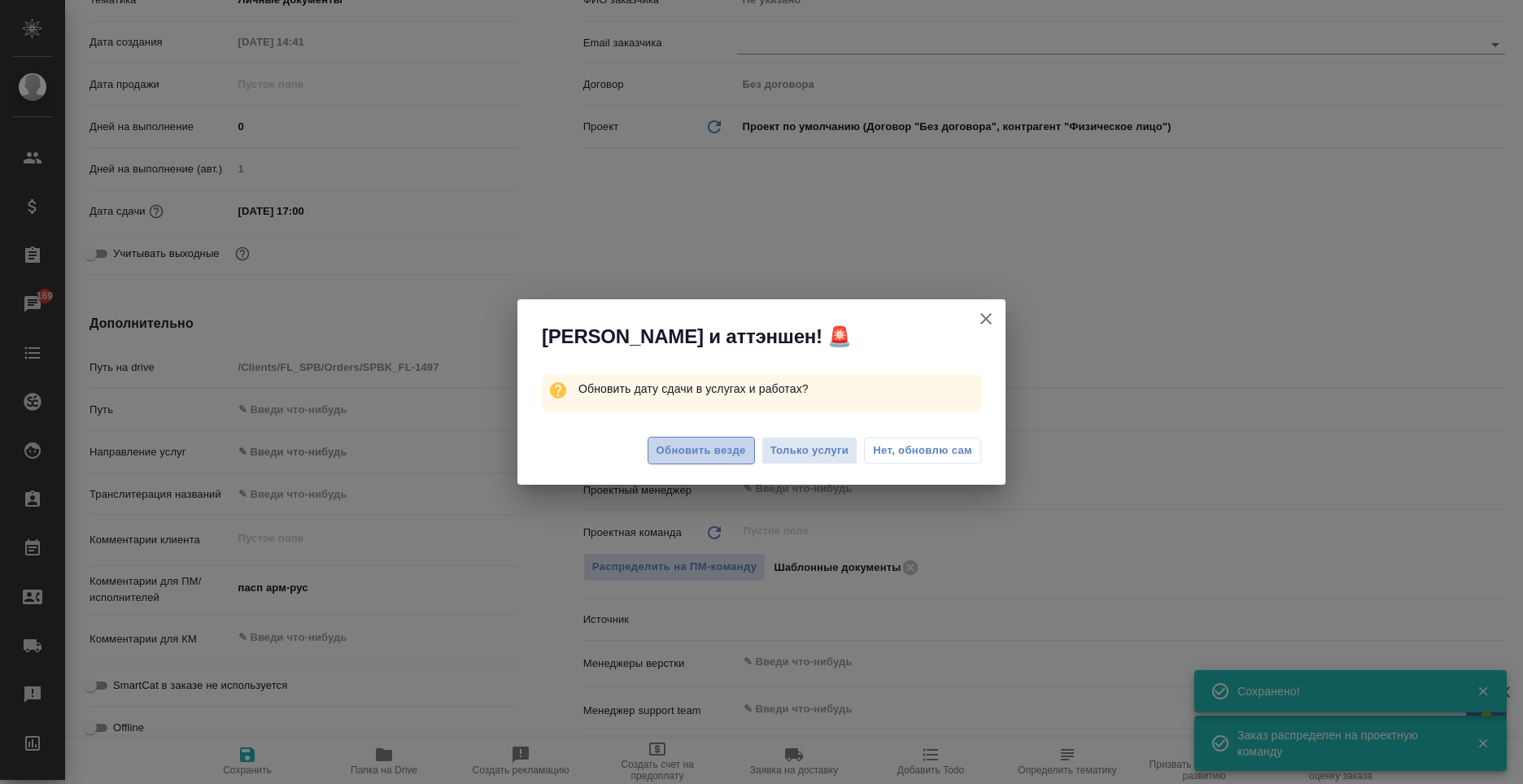
click at [722, 455] on span "Обновить везде" at bounding box center [701, 451] width 90 height 18
type textarea "x"
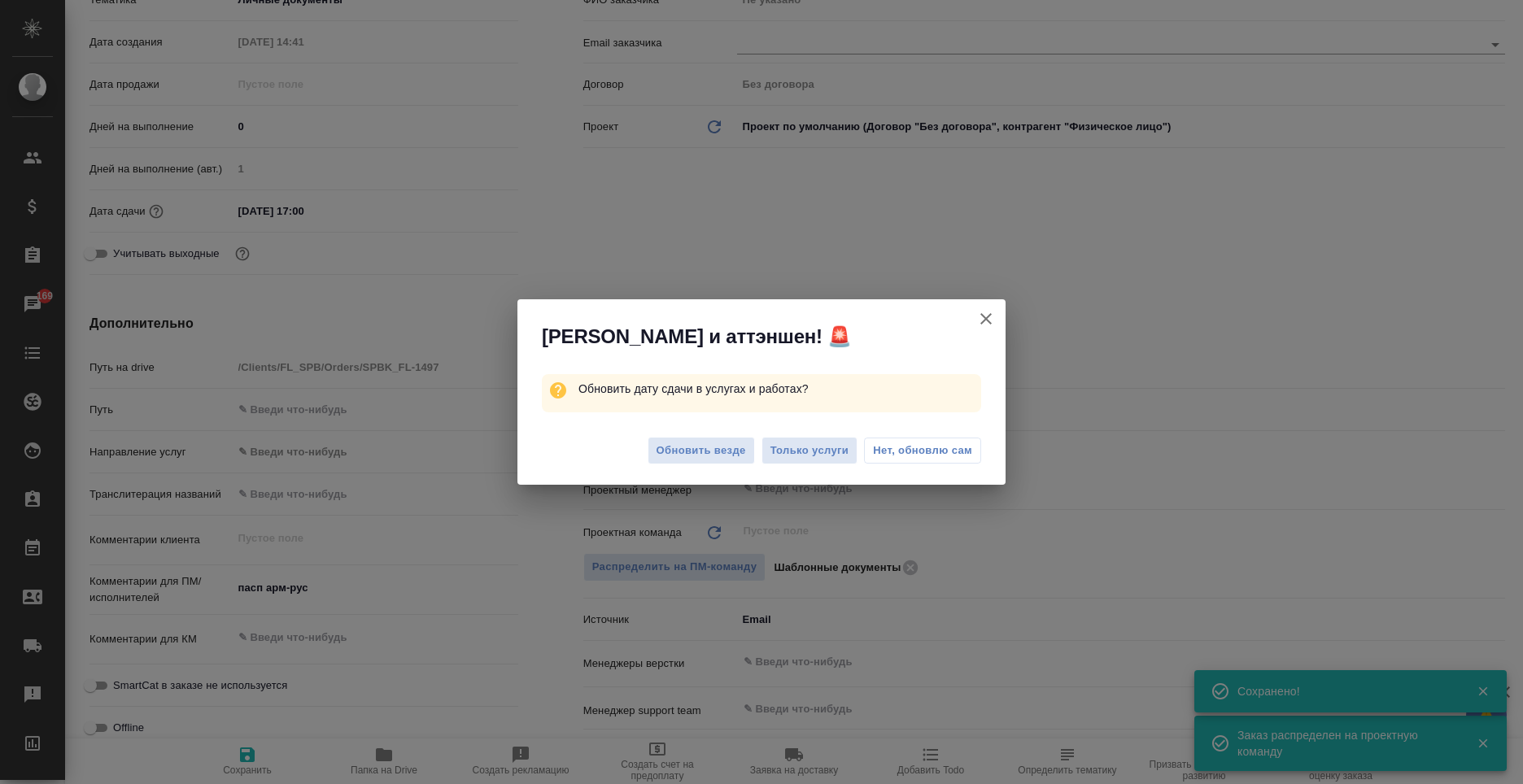
type textarea "x"
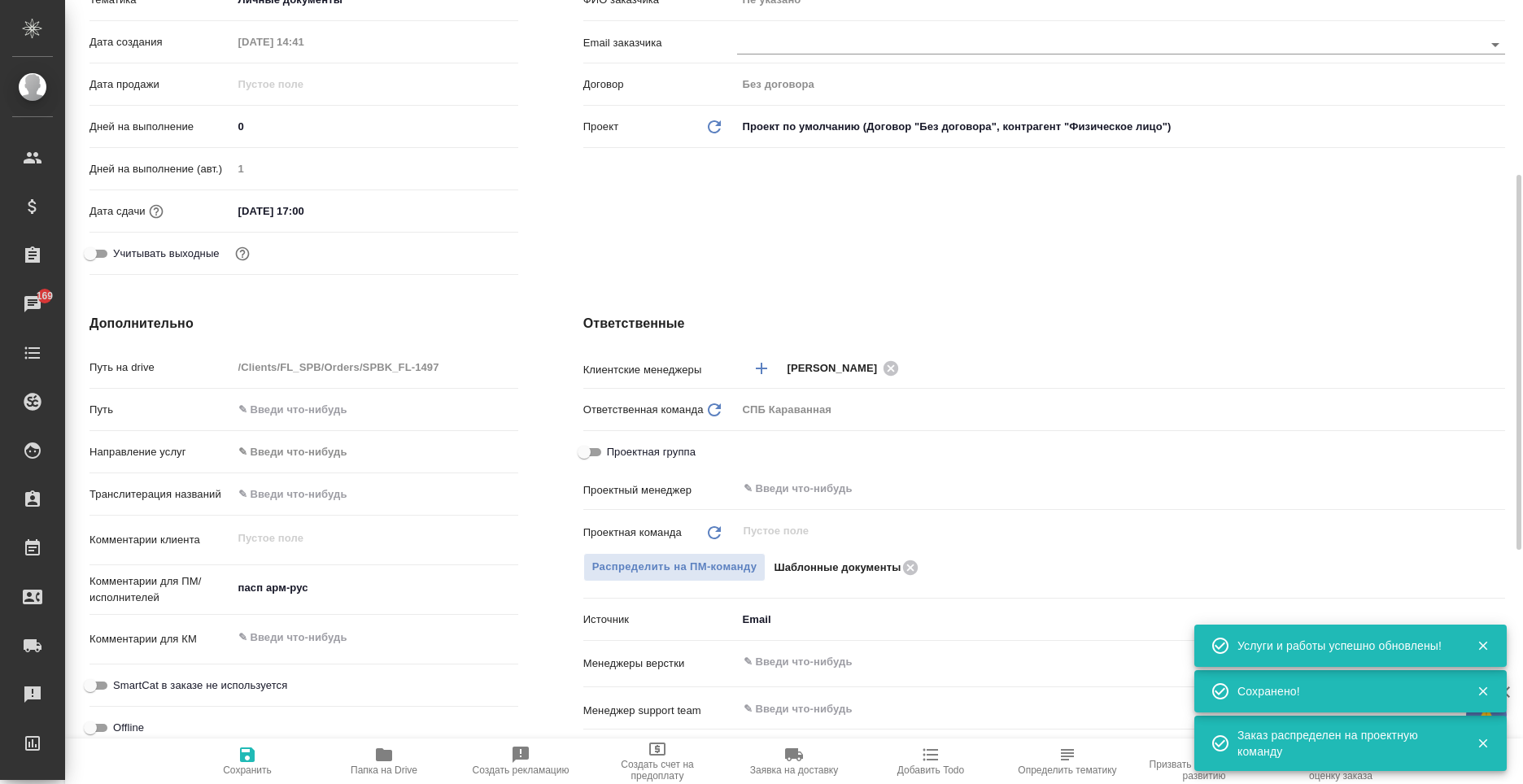
scroll to position [0, 0]
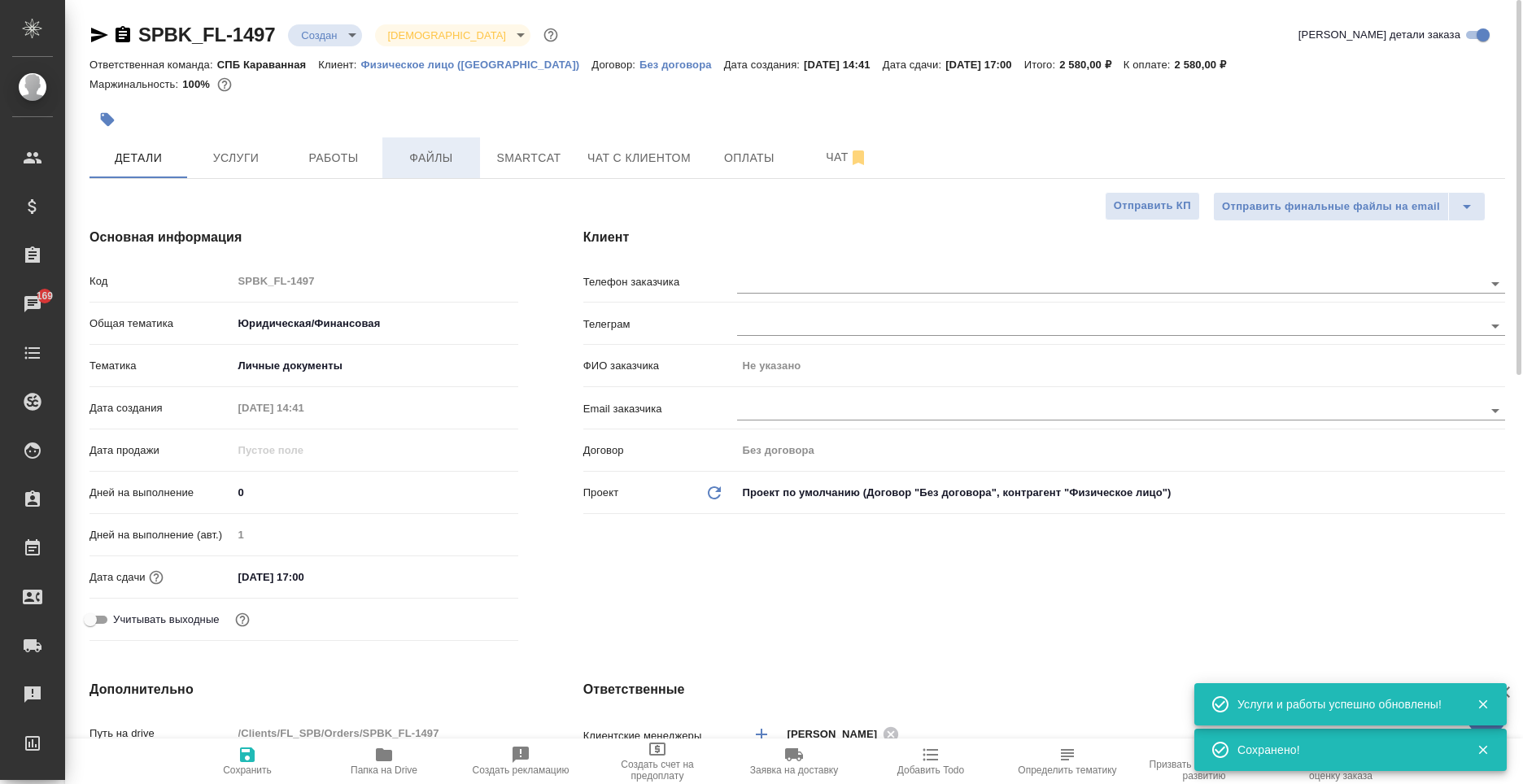
click at [431, 158] on span "Файлы" at bounding box center [432, 158] width 79 height 20
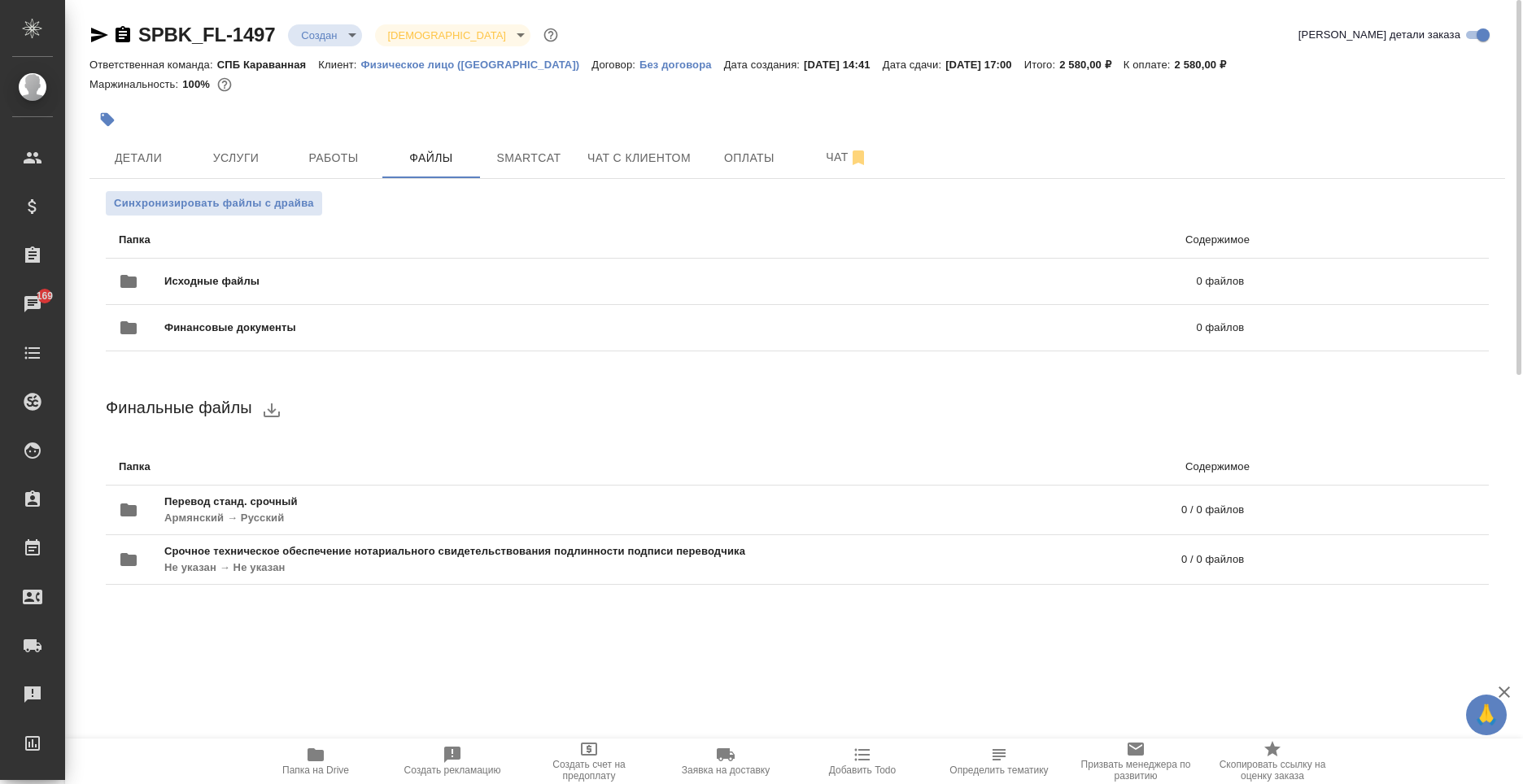
click at [115, 31] on icon "button" at bounding box center [122, 34] width 15 height 17
drag, startPoint x: 1239, startPoint y: 67, endPoint x: 1178, endPoint y: 64, distance: 61.1
click at [1178, 64] on div "Ответственная команда: СПБ Караванная Клиент: Физическое лицо (Санкт-Петербург)…" at bounding box center [797, 65] width 1416 height 19
click at [1256, 62] on div "Ответственная команда: СПБ Караванная Клиент: Физическое лицо (Санкт-Петербург)…" at bounding box center [797, 65] width 1416 height 19
drag, startPoint x: 1246, startPoint y: 65, endPoint x: 1194, endPoint y: 62, distance: 52.1
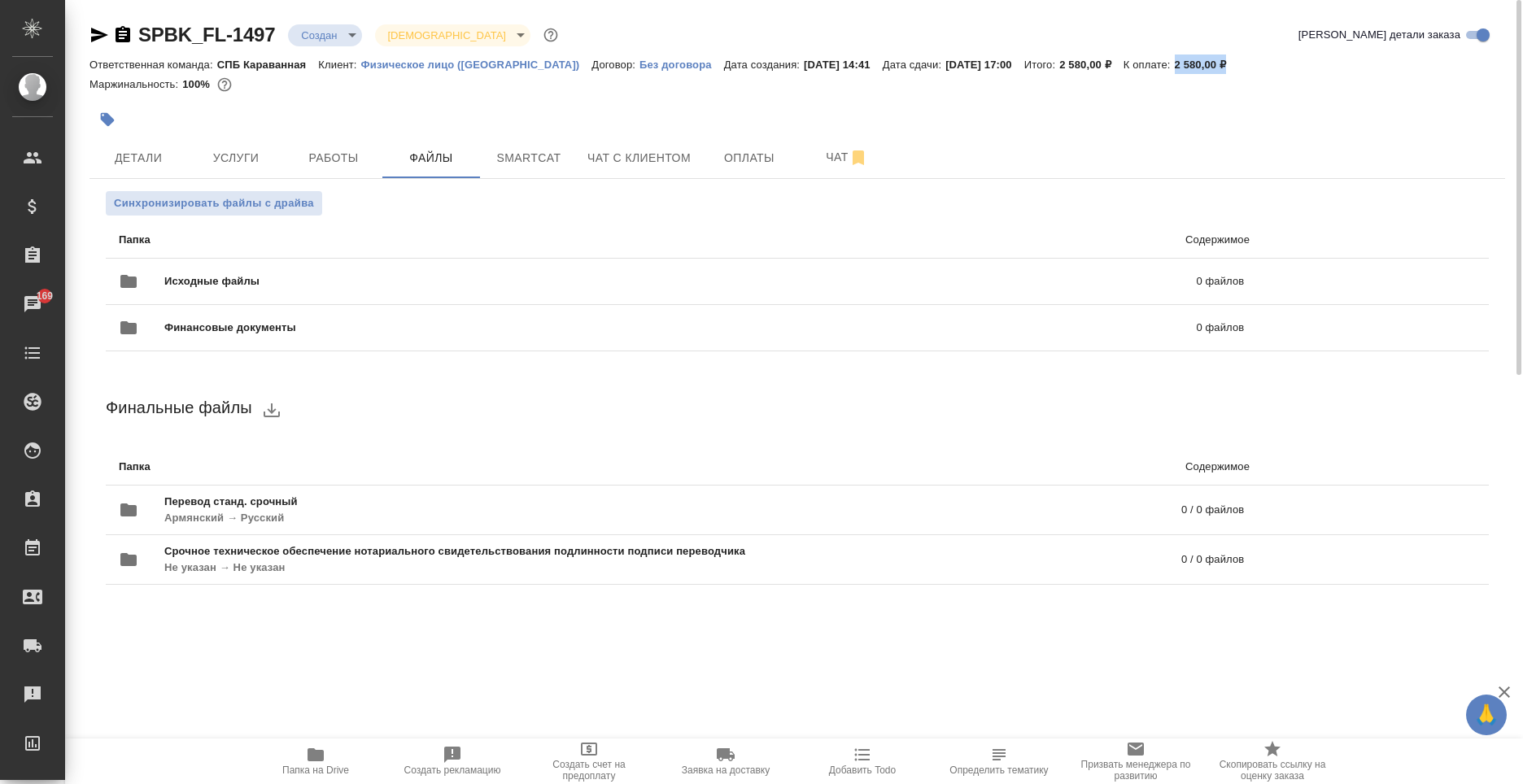
click at [1194, 62] on p "2 580,00 ₽" at bounding box center [1207, 65] width 65 height 12
copy p "2 580,00 ₽"
click at [321, 174] on button "Работы" at bounding box center [334, 158] width 98 height 41
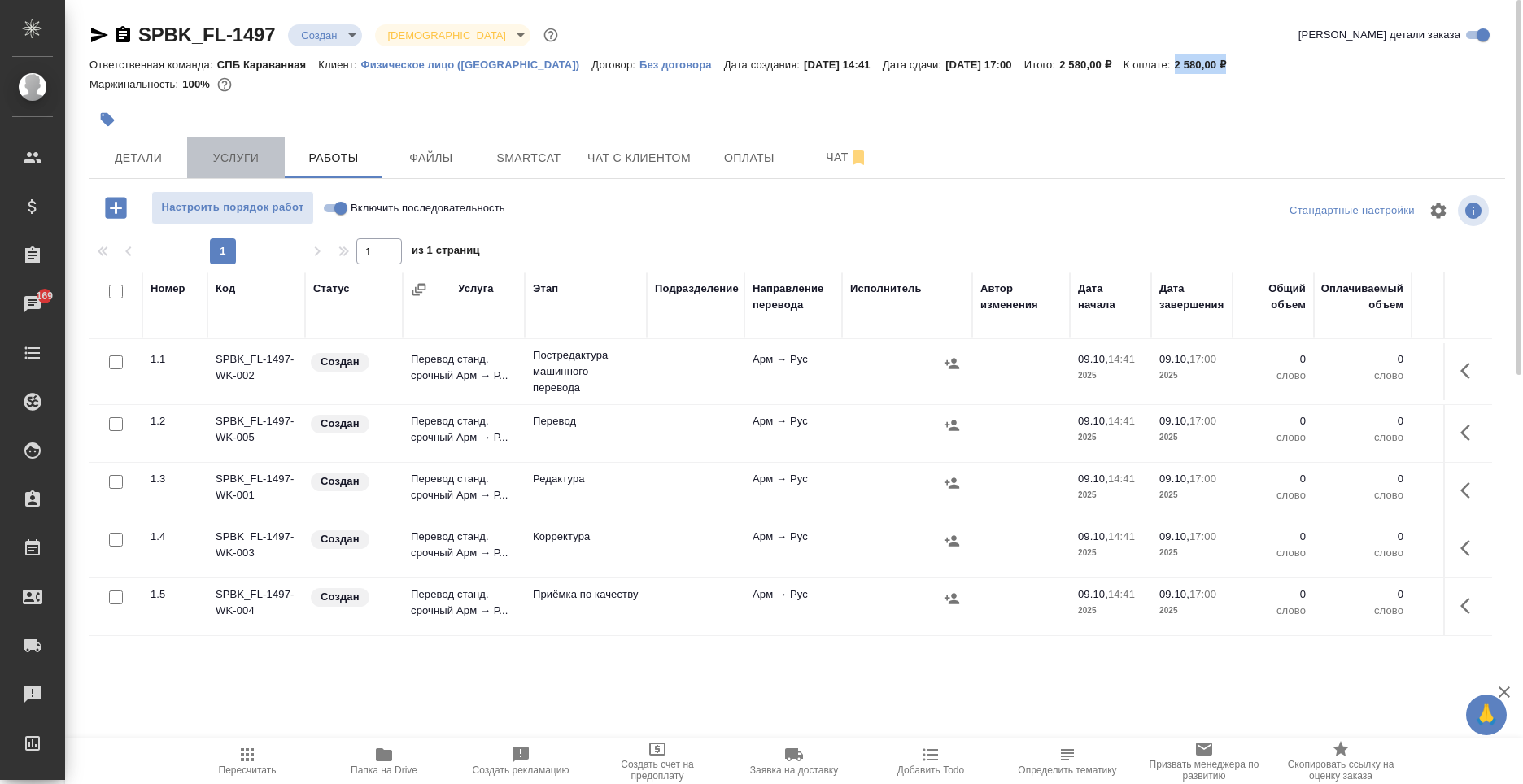
click at [244, 171] on button "Услуги" at bounding box center [236, 158] width 98 height 41
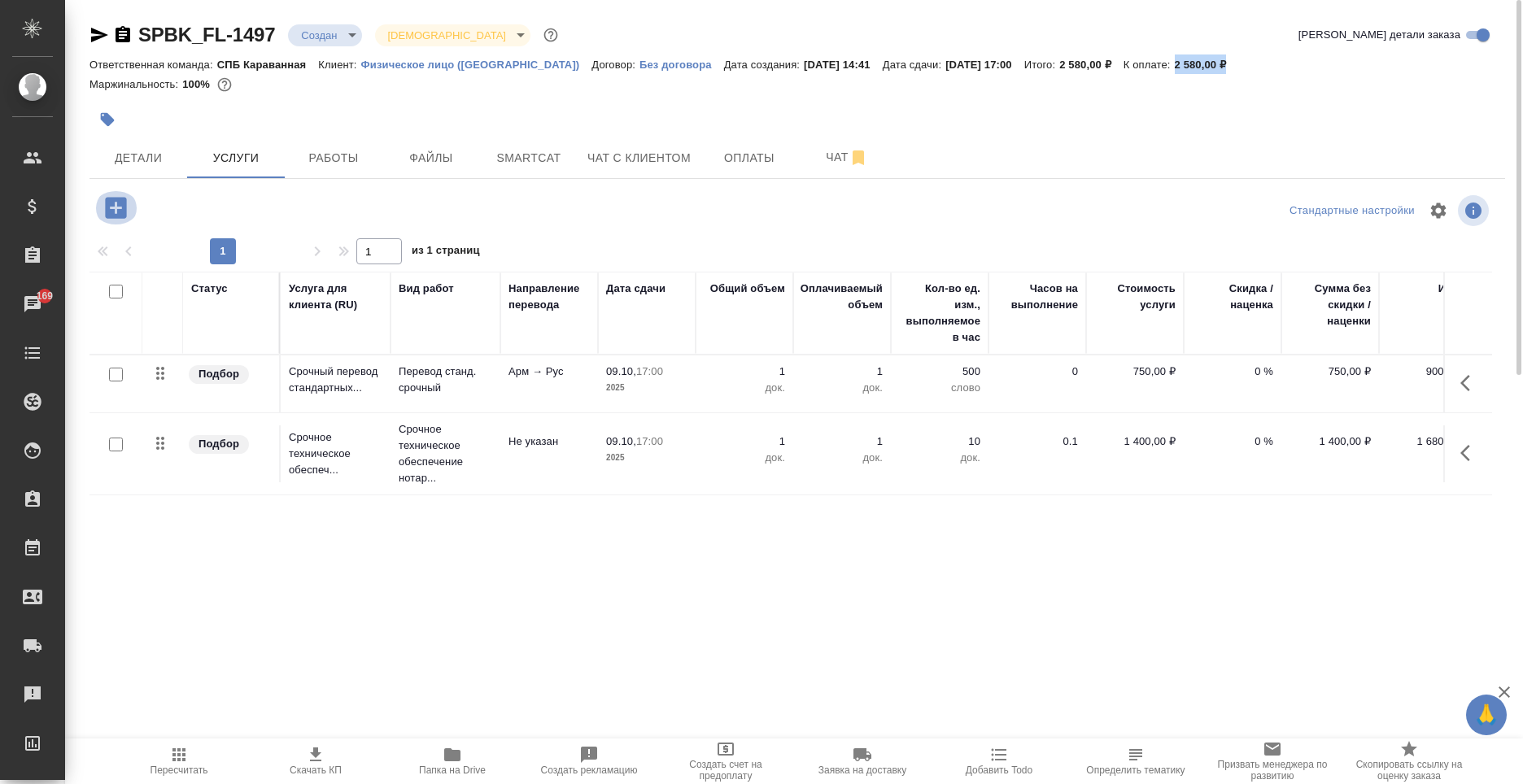
click at [115, 201] on icon "button" at bounding box center [115, 208] width 21 height 21
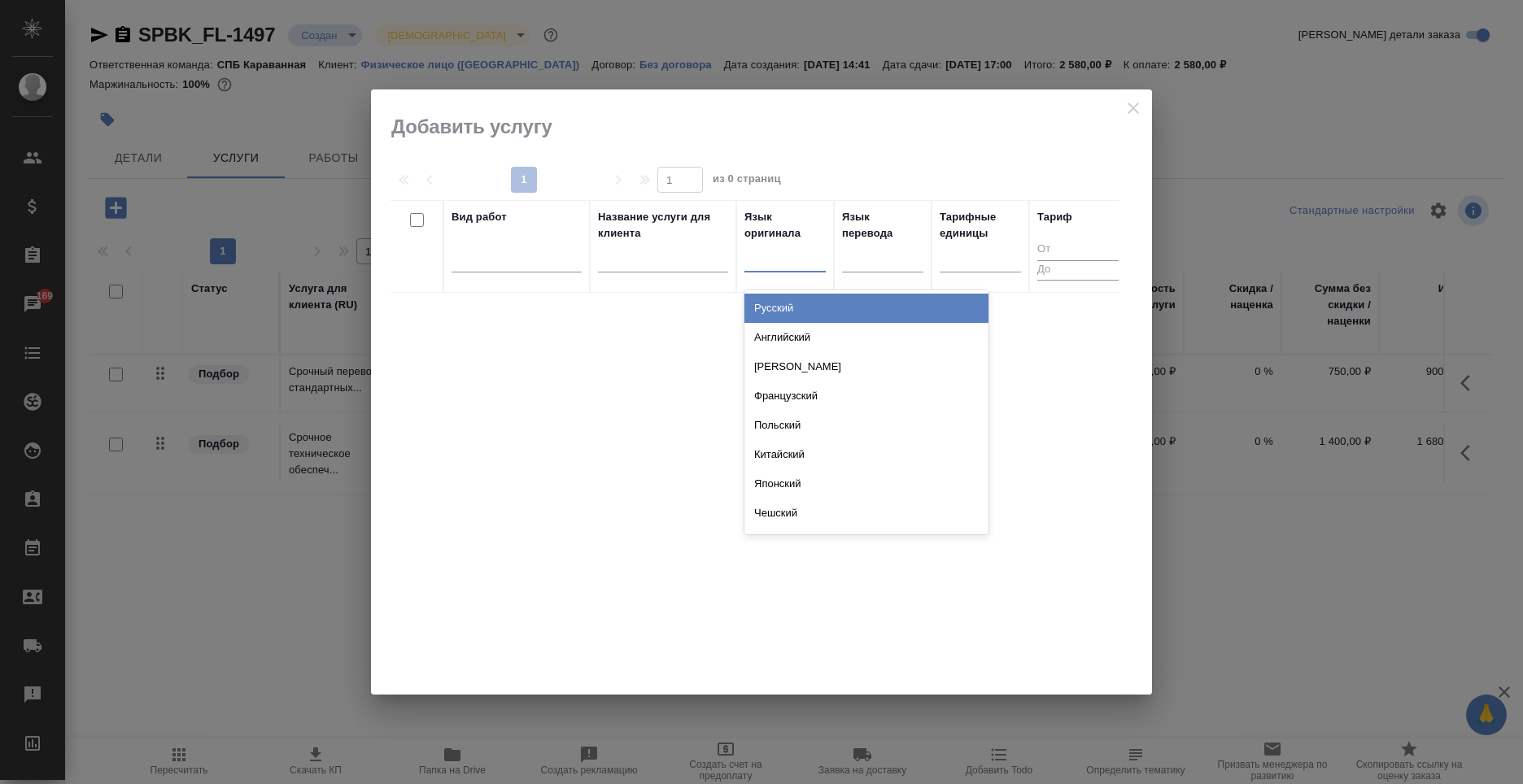
click at [772, 268] on div at bounding box center [785, 256] width 81 height 24
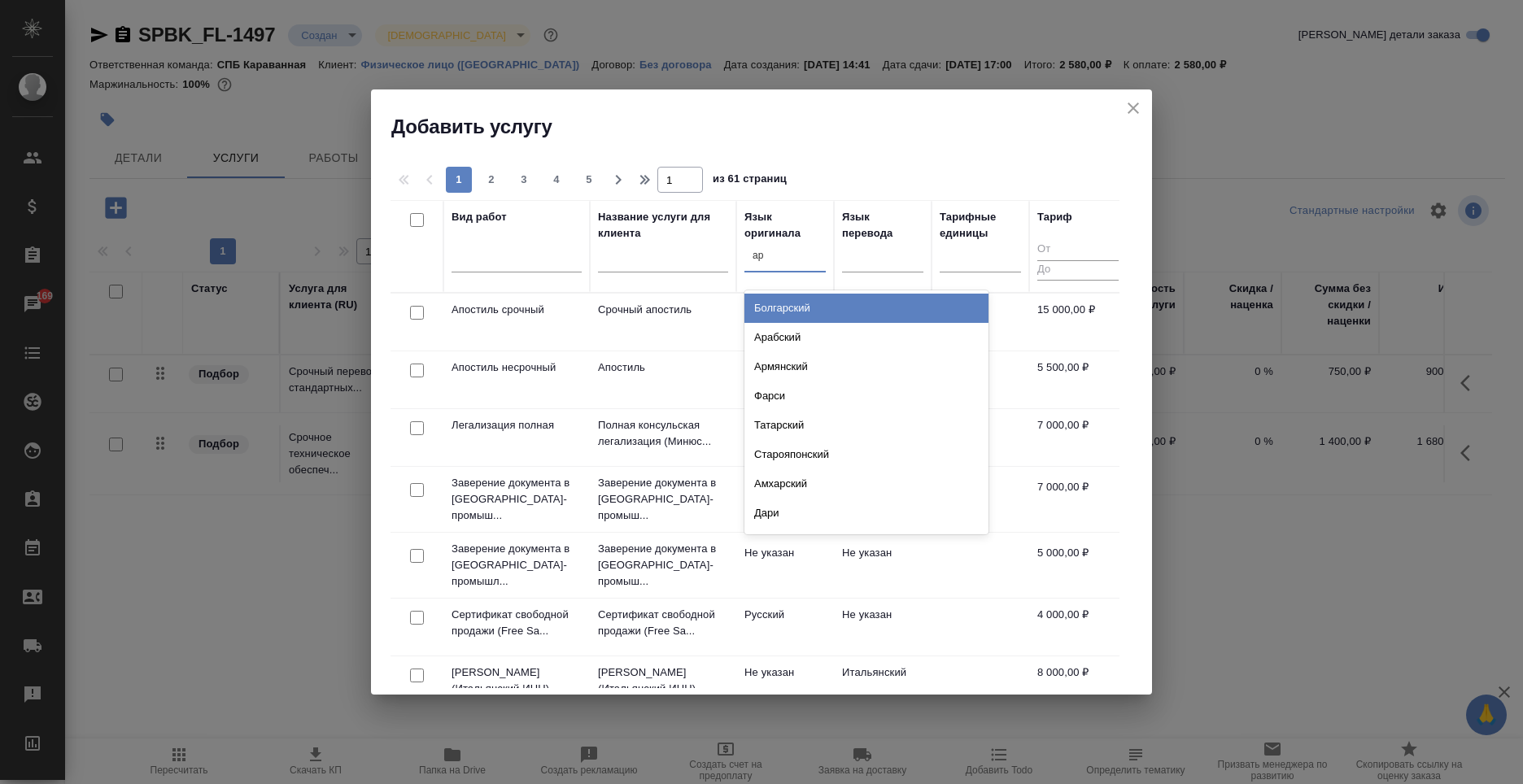
type input "арм"
click at [819, 312] on div "Армянский" at bounding box center [867, 309] width 244 height 30
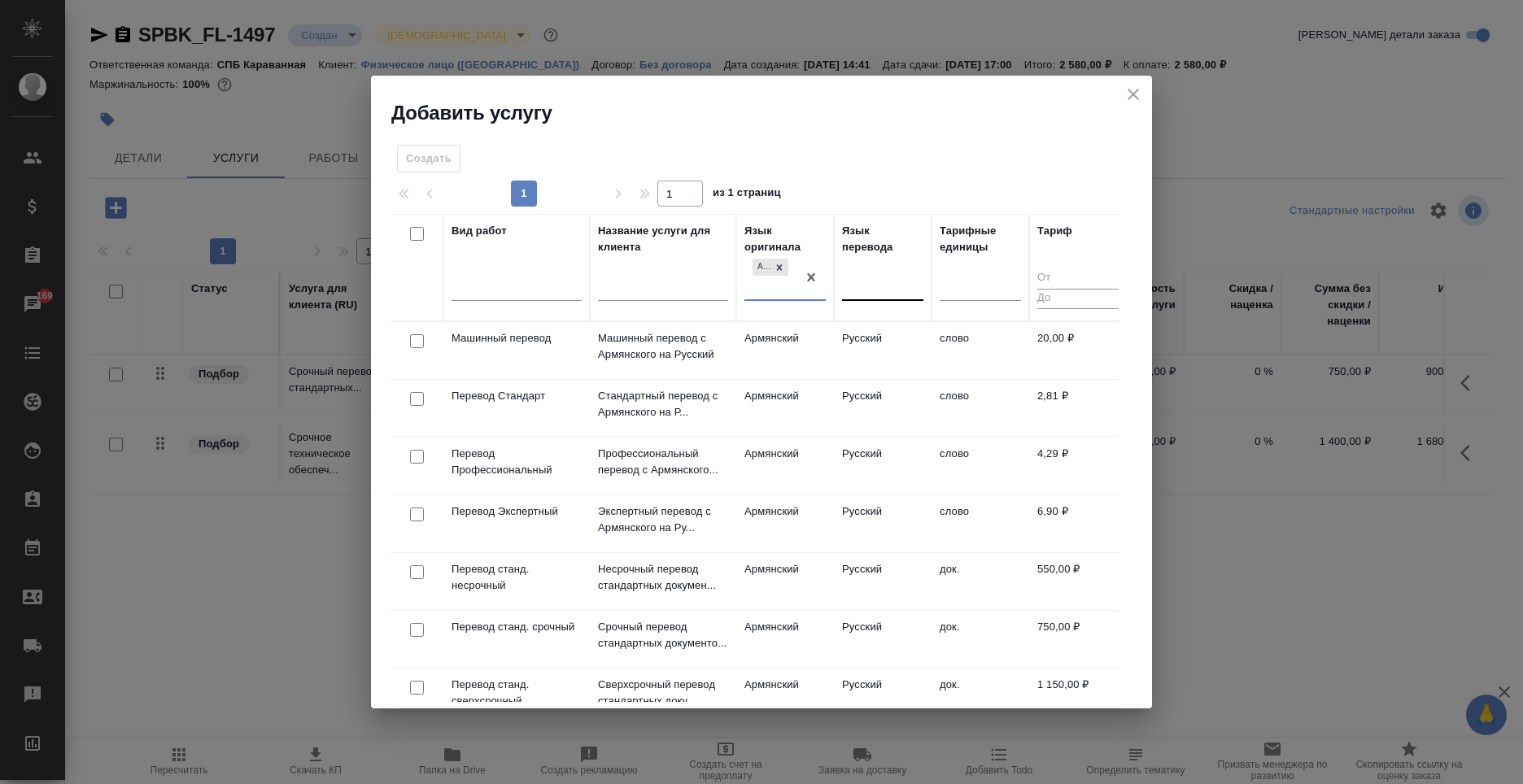
click at [872, 275] on div at bounding box center [883, 284] width 81 height 24
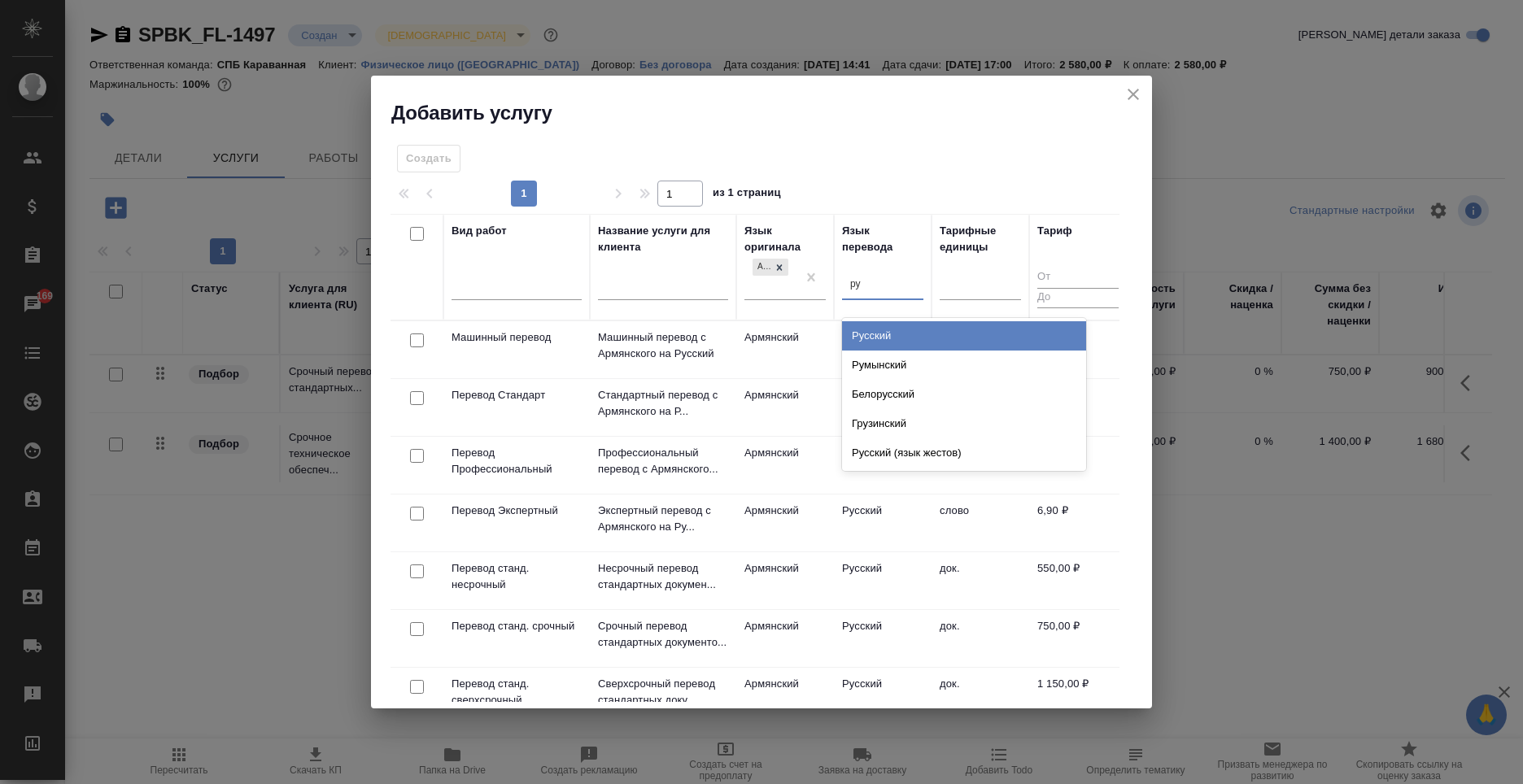
type input "рус"
click at [878, 338] on div "Русский" at bounding box center [965, 337] width 244 height 30
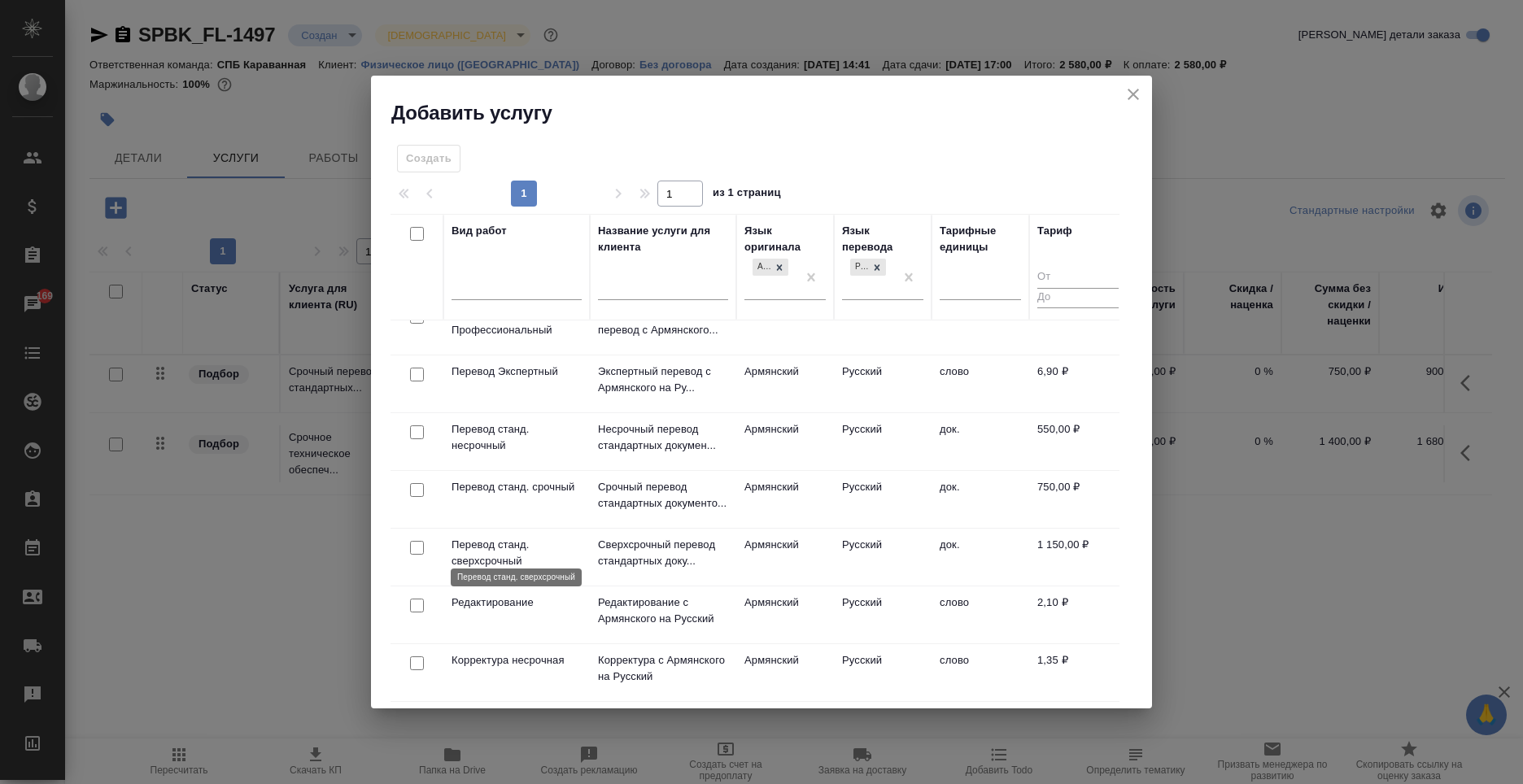
scroll to position [152, 0]
click at [535, 547] on p "Перевод станд. сверхсрочный" at bounding box center [516, 553] width 130 height 32
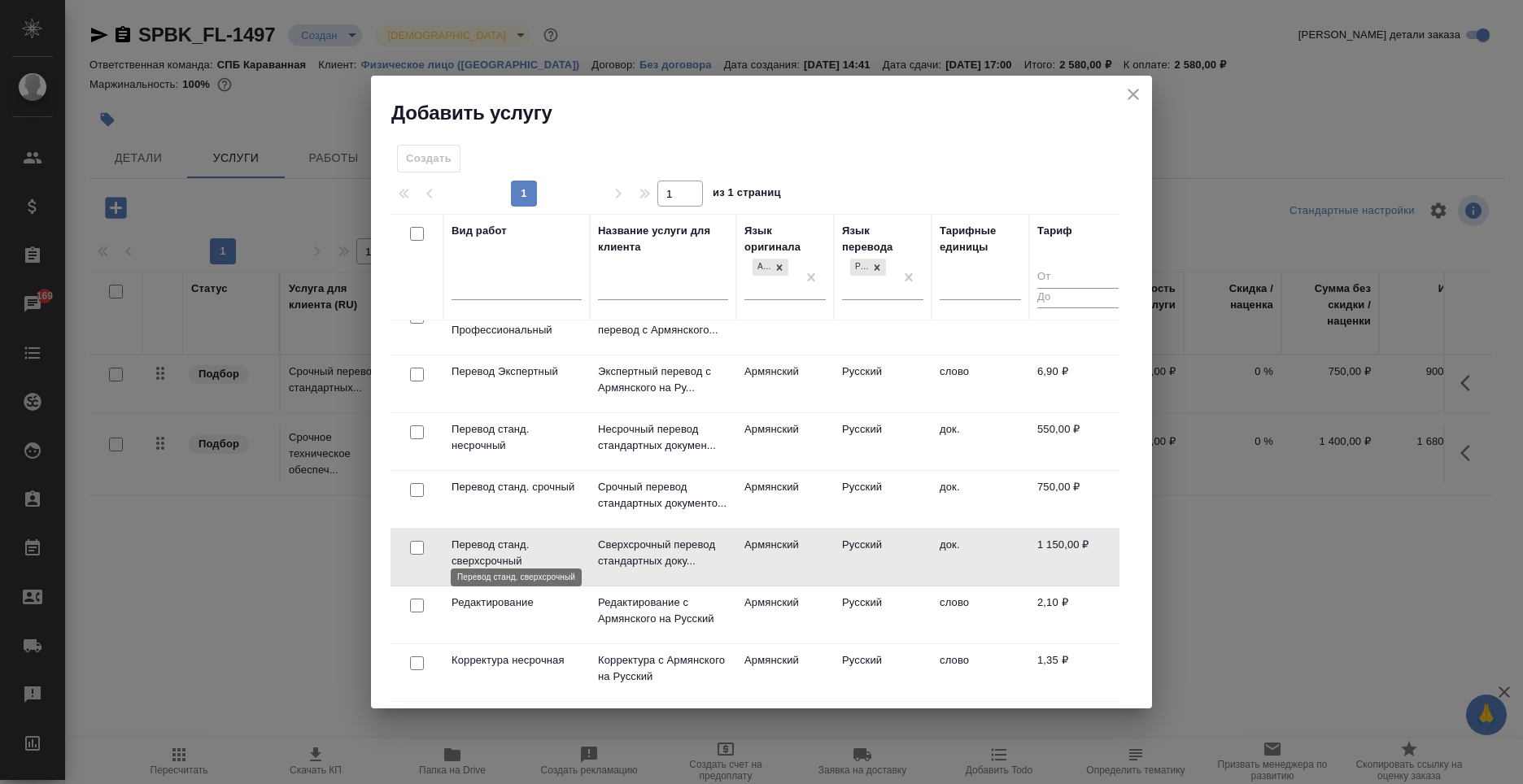
click at [535, 547] on p "Перевод станд. сверхсрочный" at bounding box center [516, 553] width 130 height 32
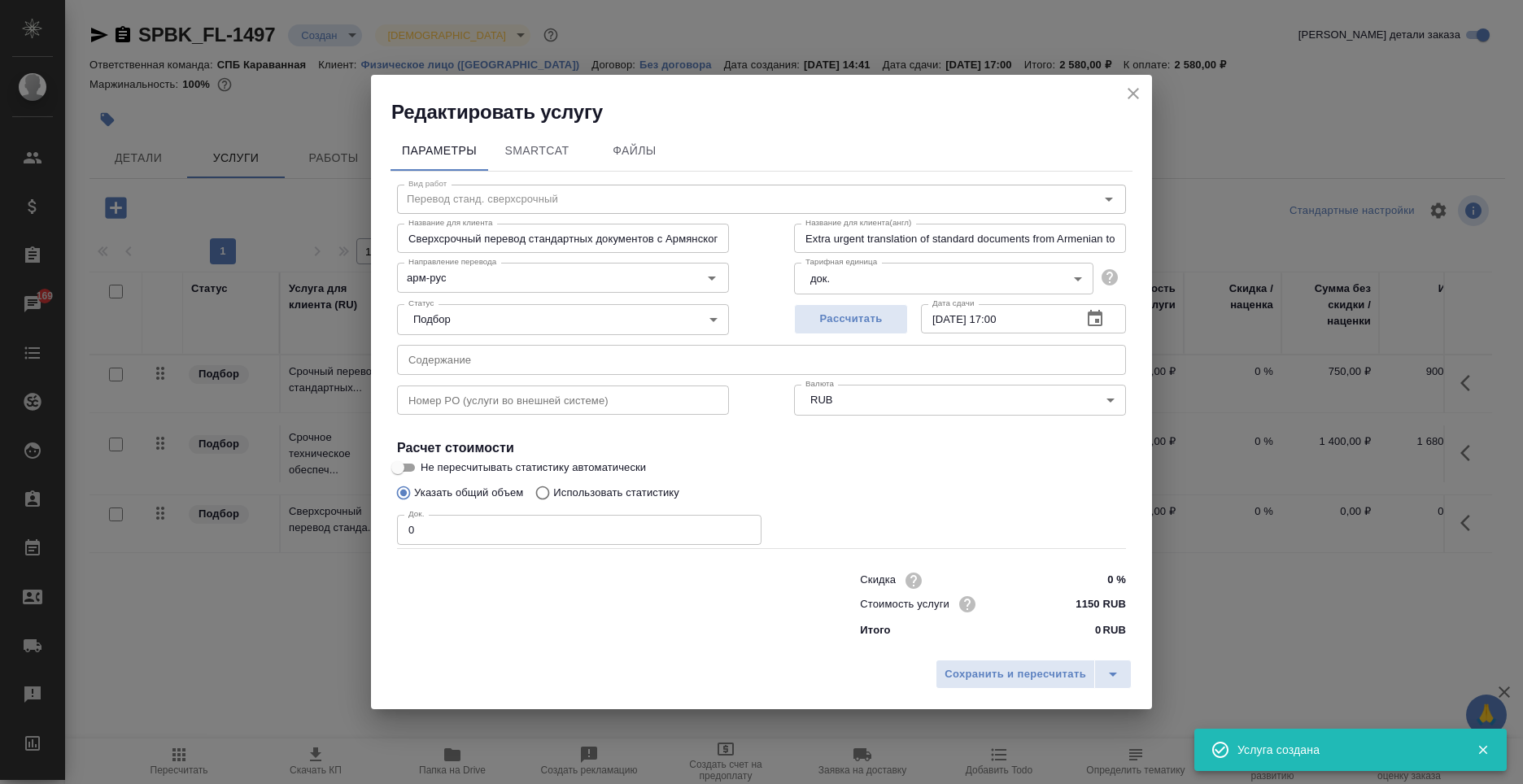
click at [475, 545] on div "Скидка 0 % Стоимость услуги 1150 RUB Итого 0 RUB" at bounding box center [762, 604] width 795 height 136
click at [473, 526] on input "0" at bounding box center [579, 530] width 365 height 30
type input "1"
click at [973, 658] on div "Сохранить и пересчитать" at bounding box center [762, 680] width 782 height 58
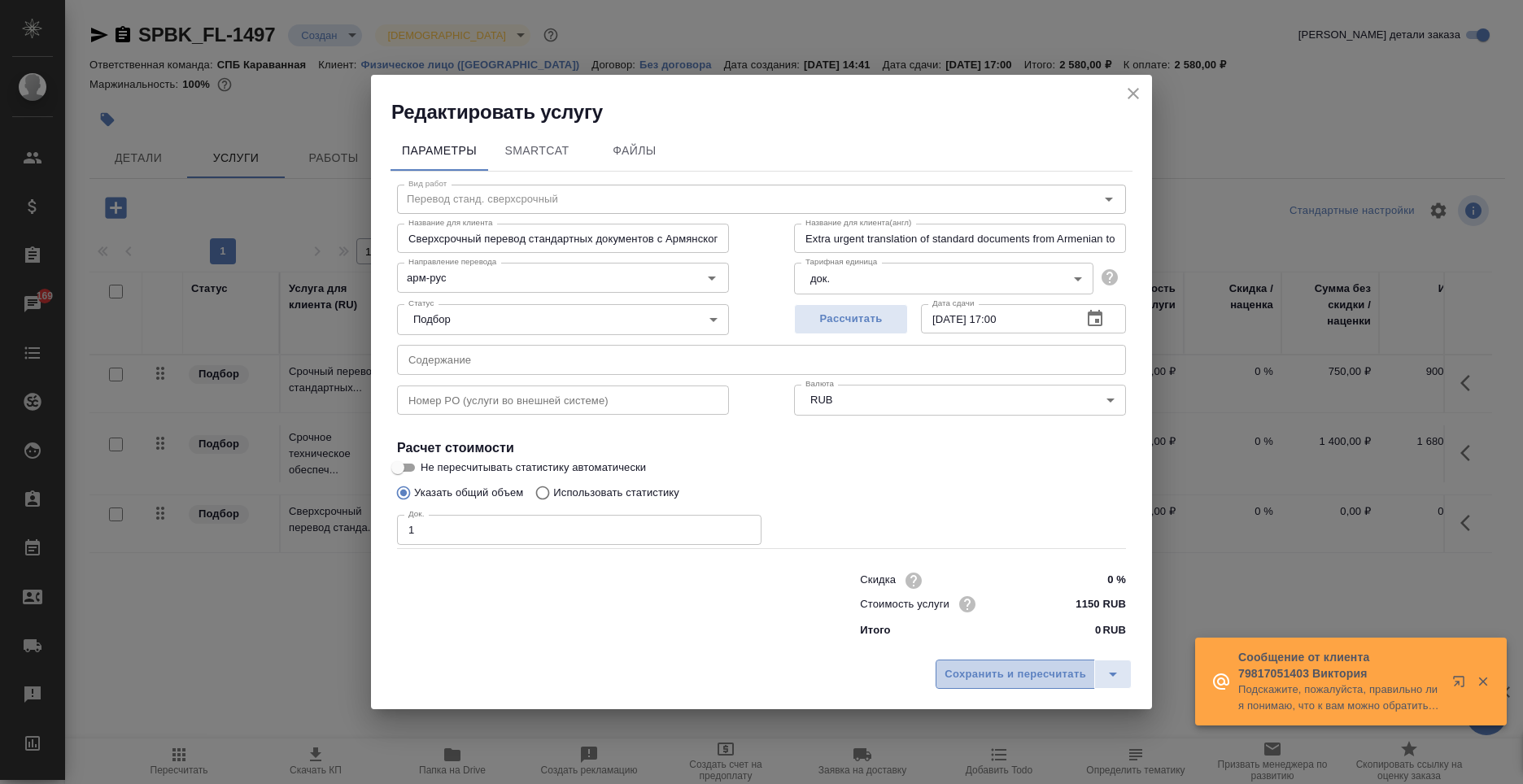
click at [974, 674] on span "Сохранить и пересчитать" at bounding box center [1015, 674] width 141 height 18
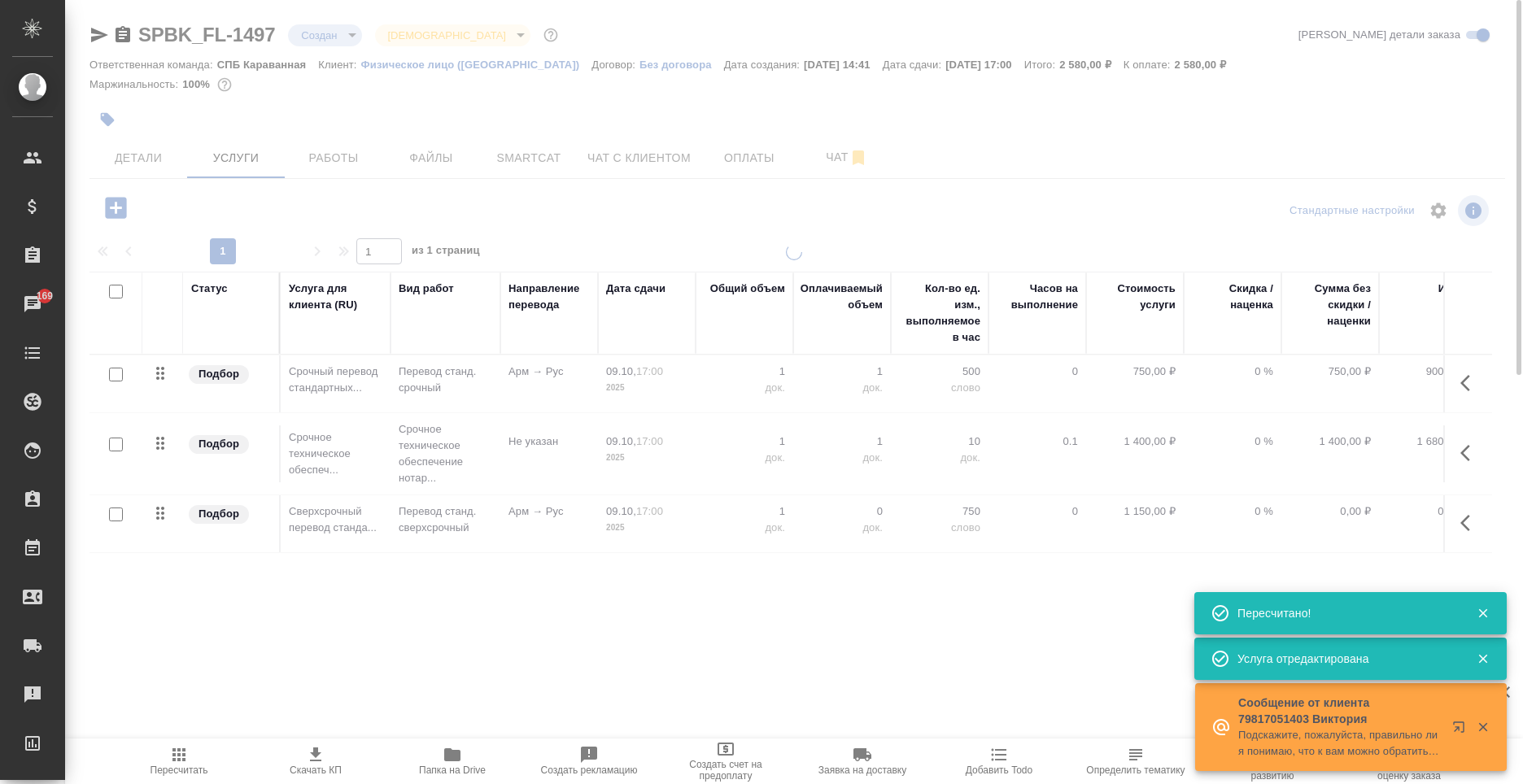
type input "urgent"
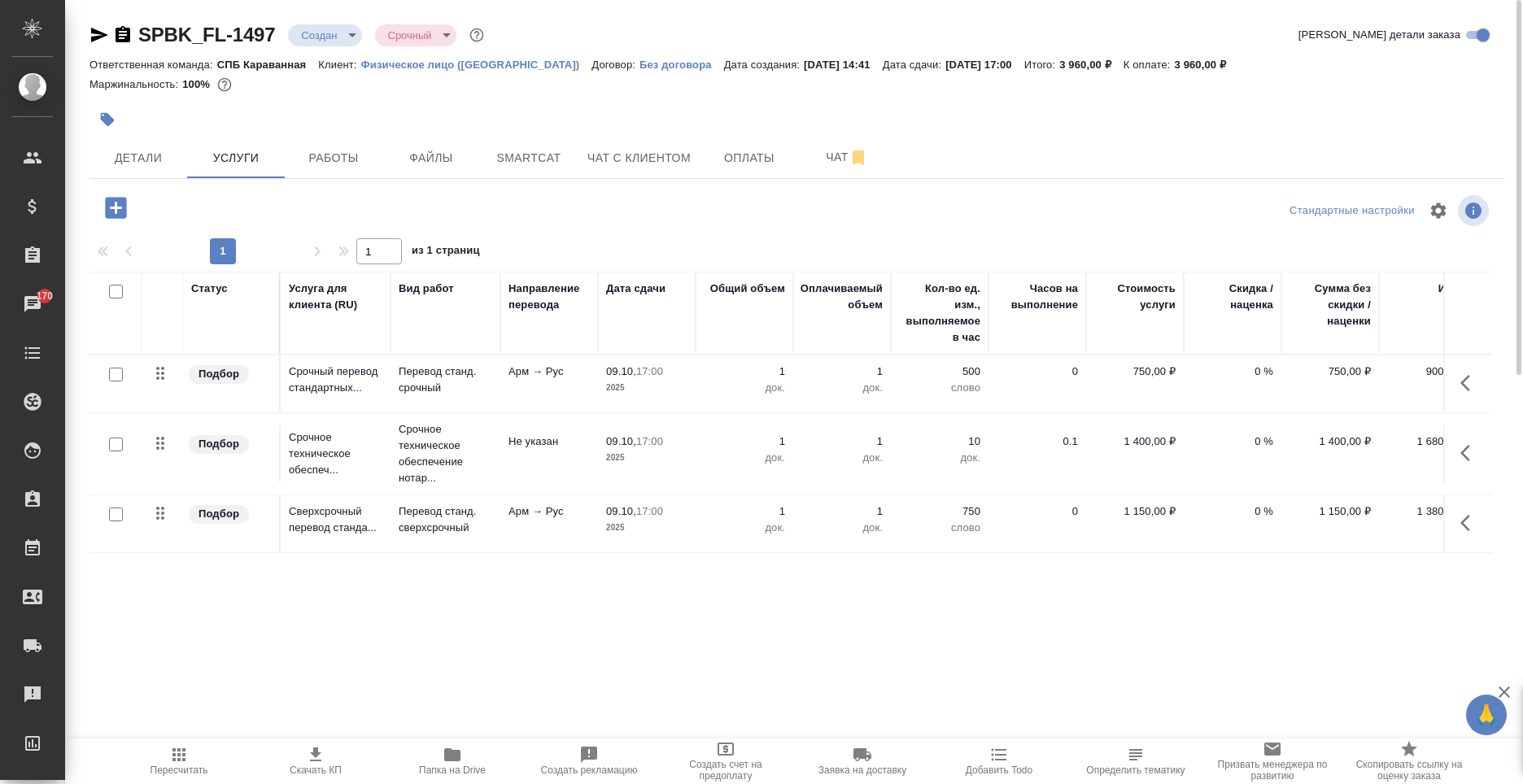
scroll to position [0, 33]
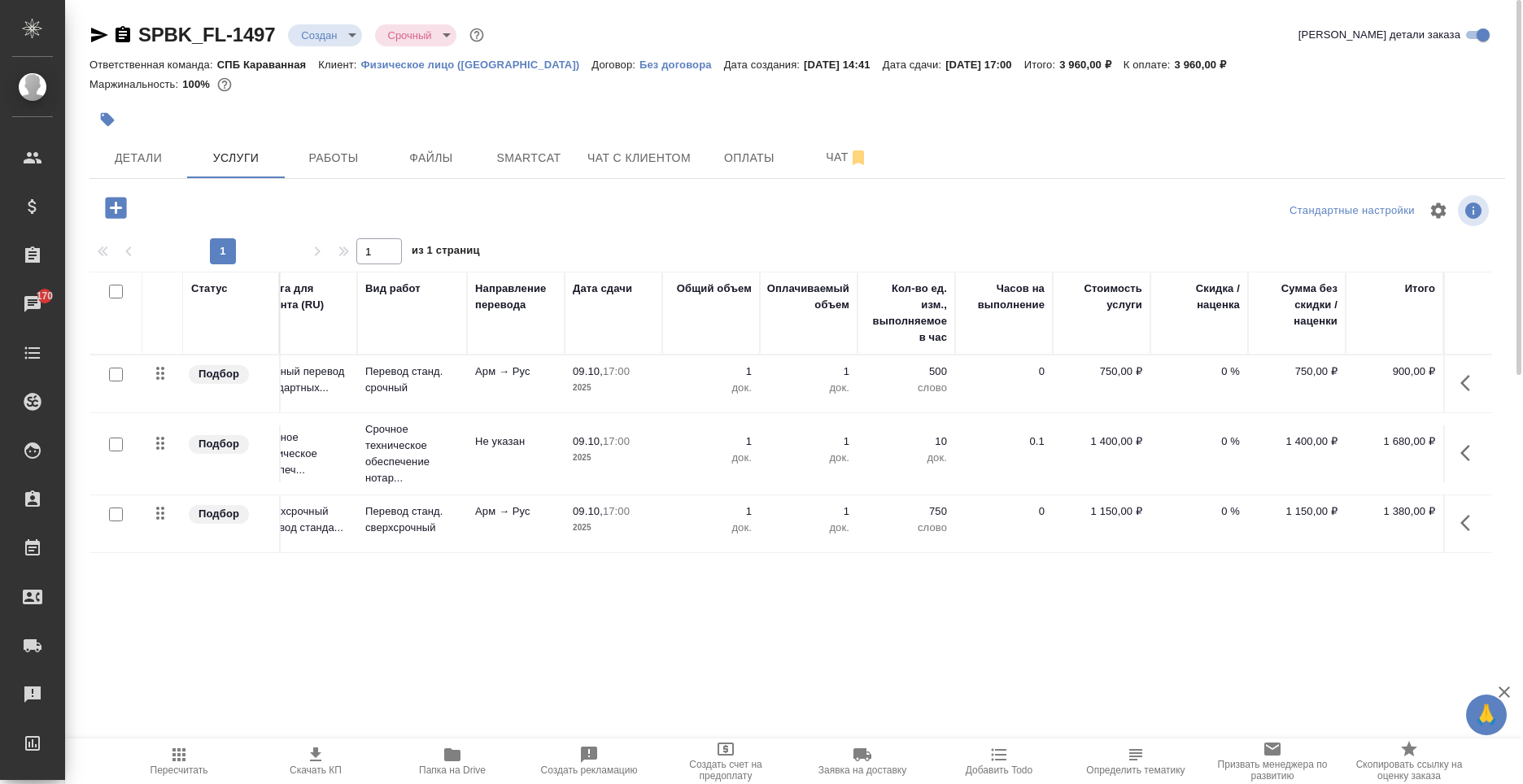
click at [1459, 381] on button "button" at bounding box center [1470, 383] width 39 height 39
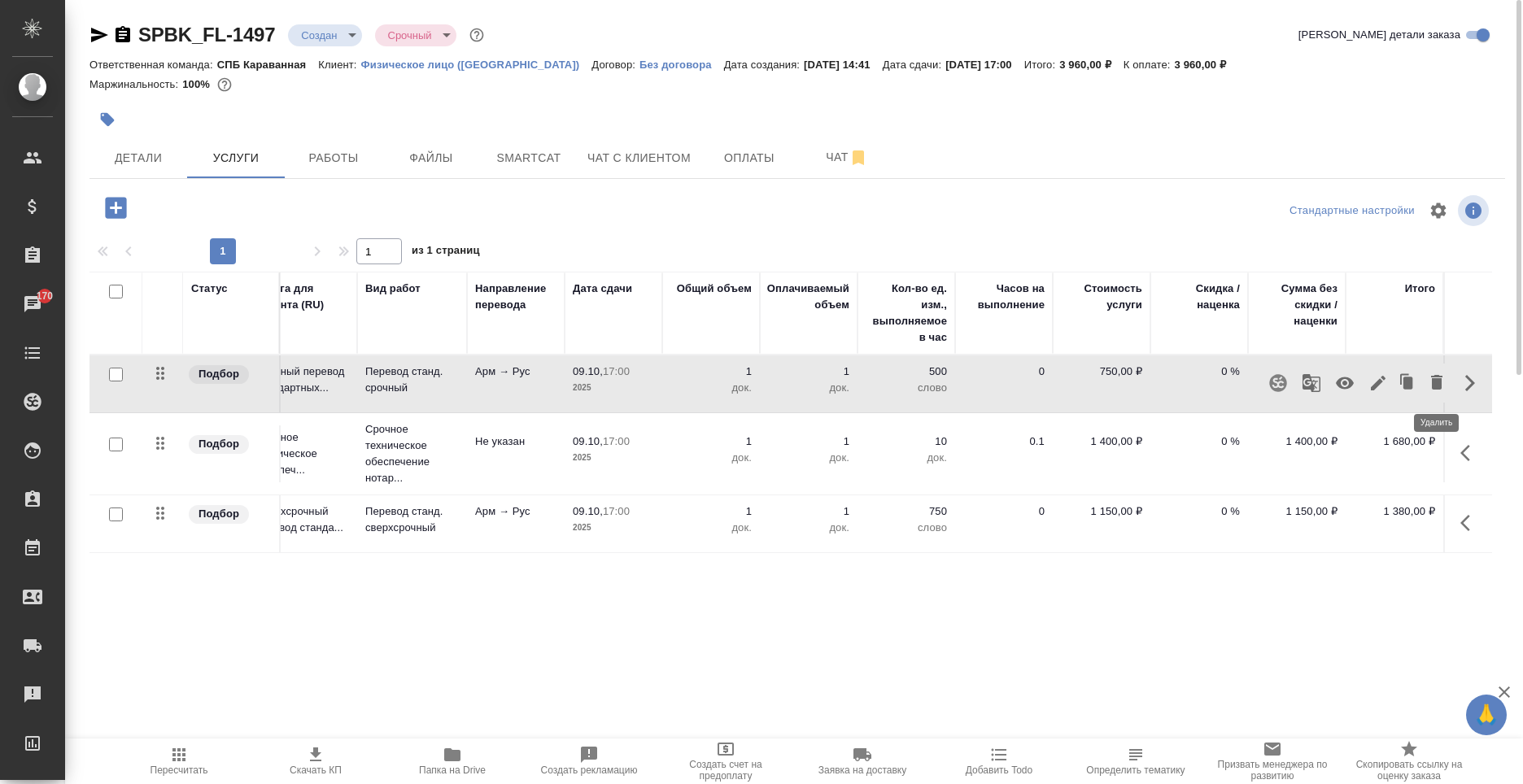
click at [1426, 380] on button "button" at bounding box center [1438, 383] width 28 height 39
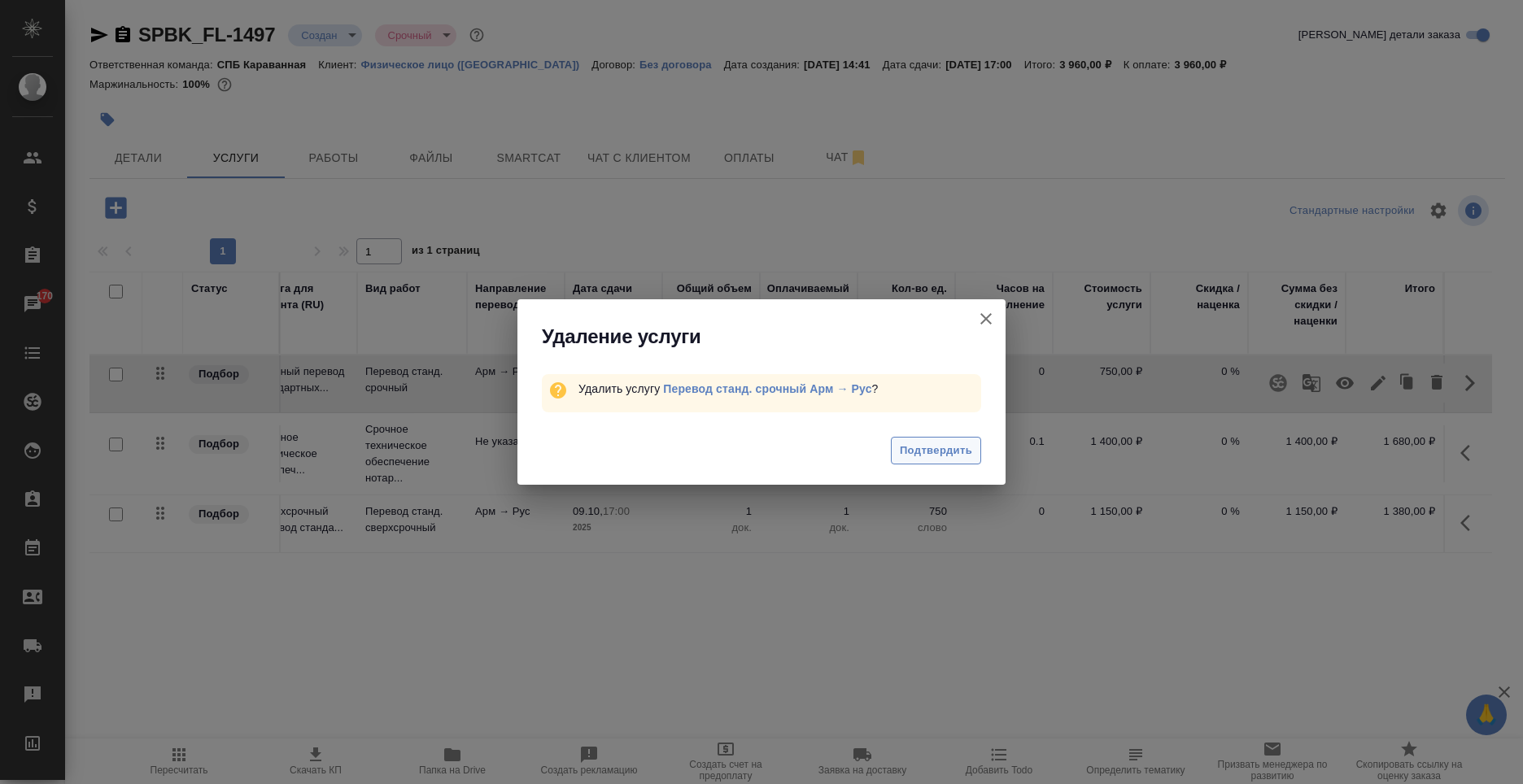
click at [930, 455] on span "Подтвердить" at bounding box center [936, 451] width 72 height 18
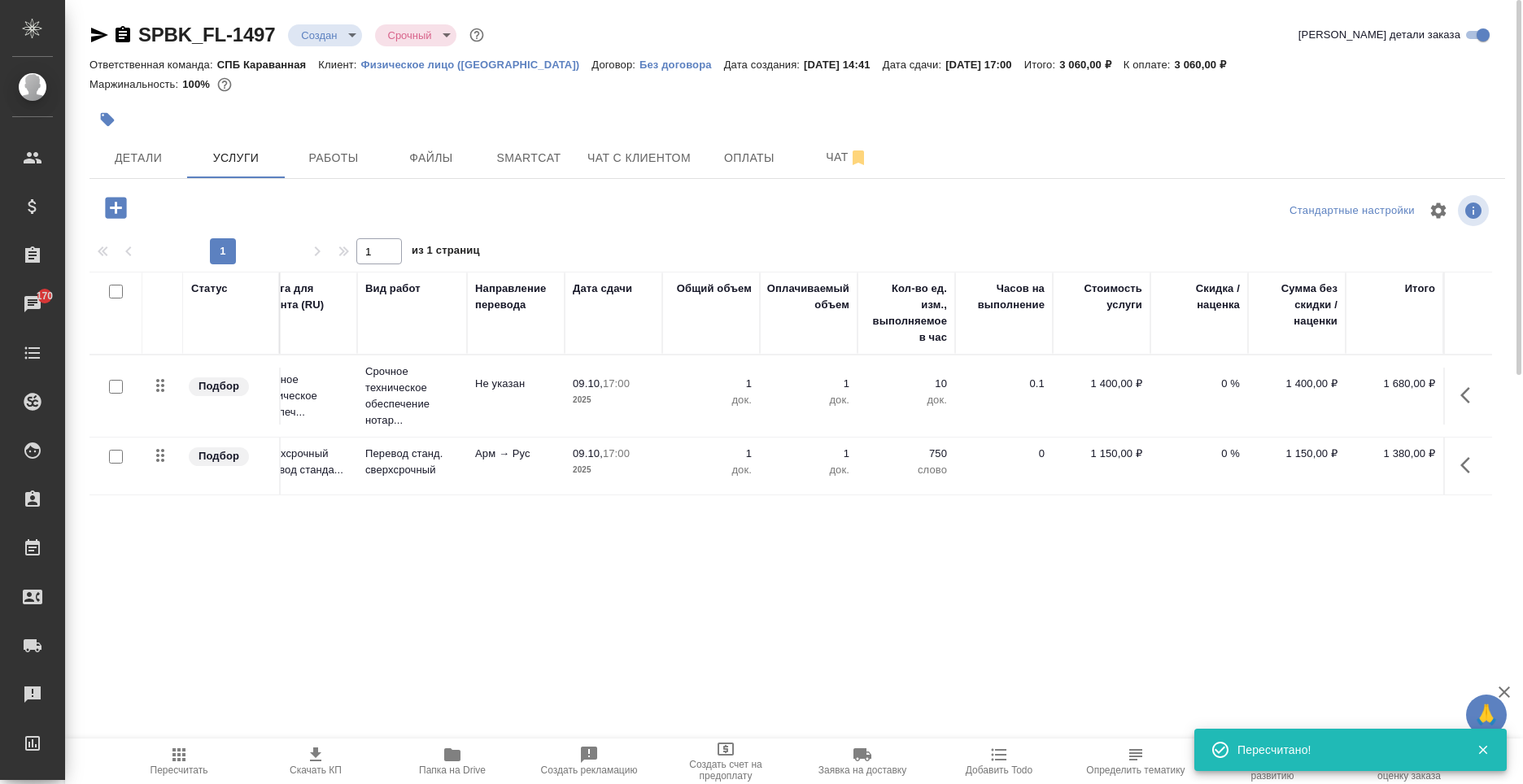
drag, startPoint x: 669, startPoint y: 609, endPoint x: 409, endPoint y: 596, distance: 260.3
click at [410, 599] on div "Статус Услуга для клиента (RU) Вид работ Направление перевода Дата сдачи Общий …" at bounding box center [791, 447] width 1403 height 350
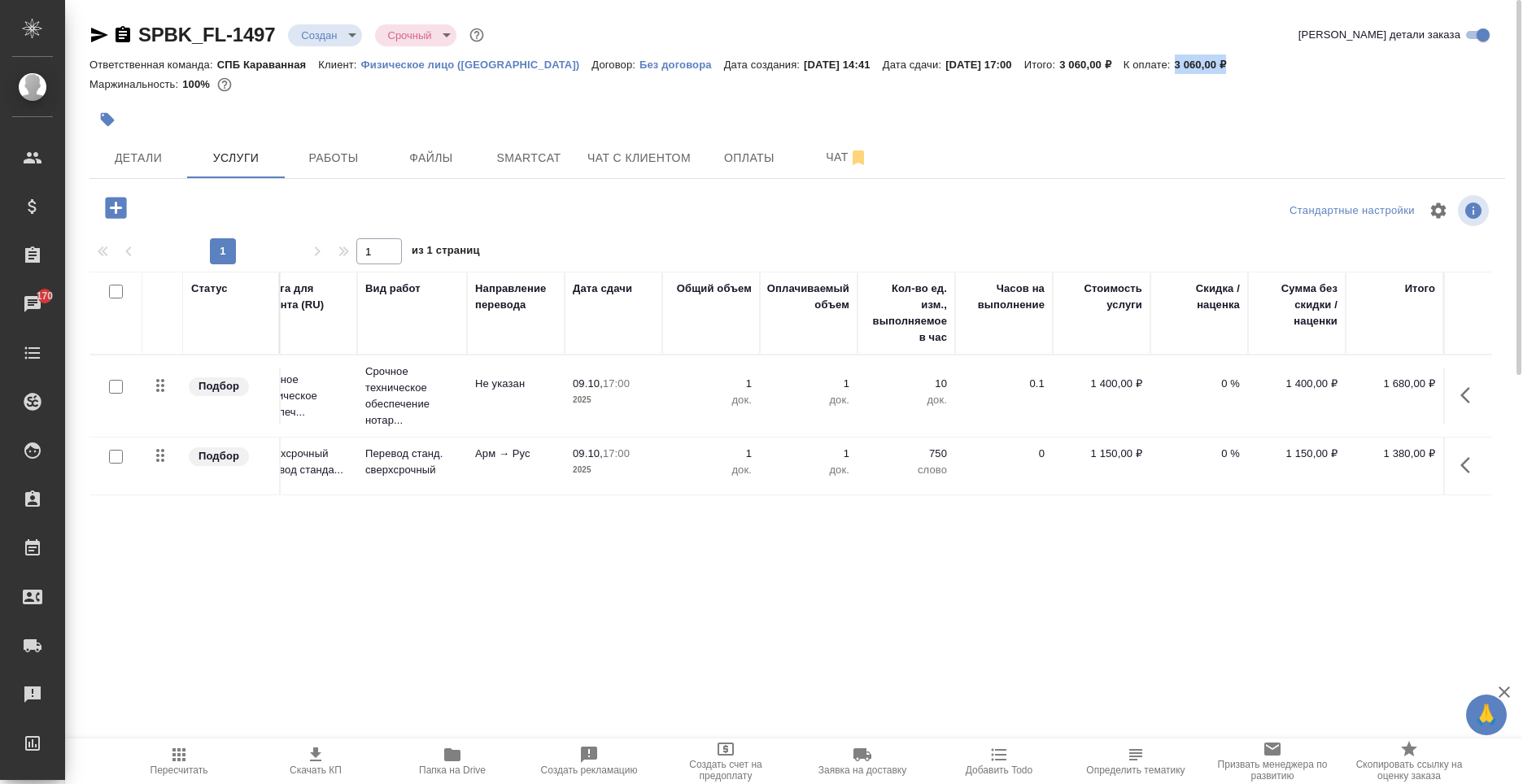
drag, startPoint x: 1251, startPoint y: 63, endPoint x: 1215, endPoint y: 69, distance: 36.5
click at [1195, 59] on p "3 060,00 ₽" at bounding box center [1207, 65] width 65 height 12
click at [1243, 72] on div "Ответственная команда: СПБ Караванная Клиент: Физическое лицо (Санкт-Петербург)…" at bounding box center [797, 65] width 1416 height 19
drag, startPoint x: 1247, startPoint y: 72, endPoint x: 1194, endPoint y: 63, distance: 53.8
click at [1194, 63] on div "Ответственная команда: СПБ Караванная Клиент: Физическое лицо (Санкт-Петербург)…" at bounding box center [797, 65] width 1416 height 19
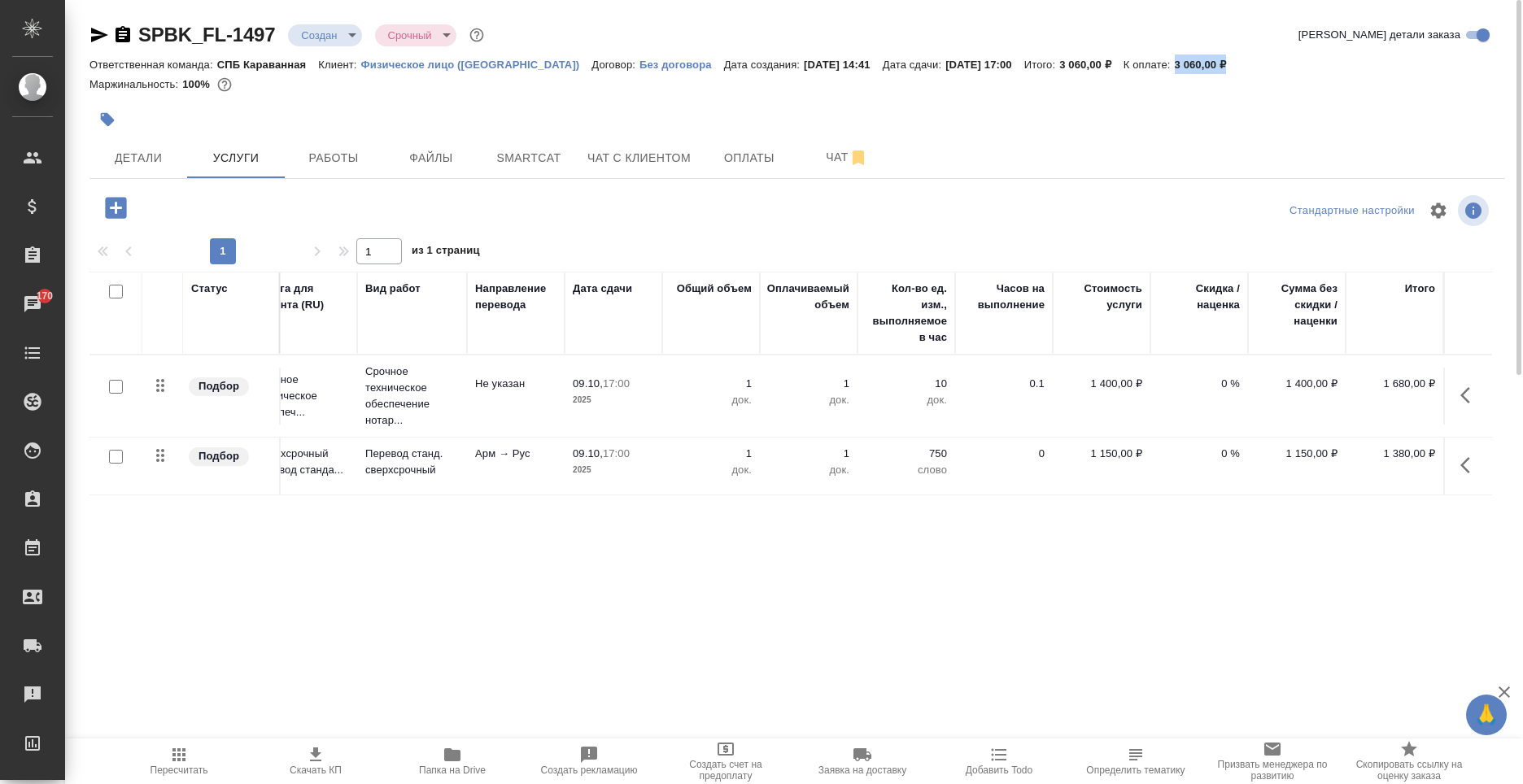
copy p "3 060,00 ₽"
click at [141, 152] on span "Детали" at bounding box center [139, 158] width 79 height 20
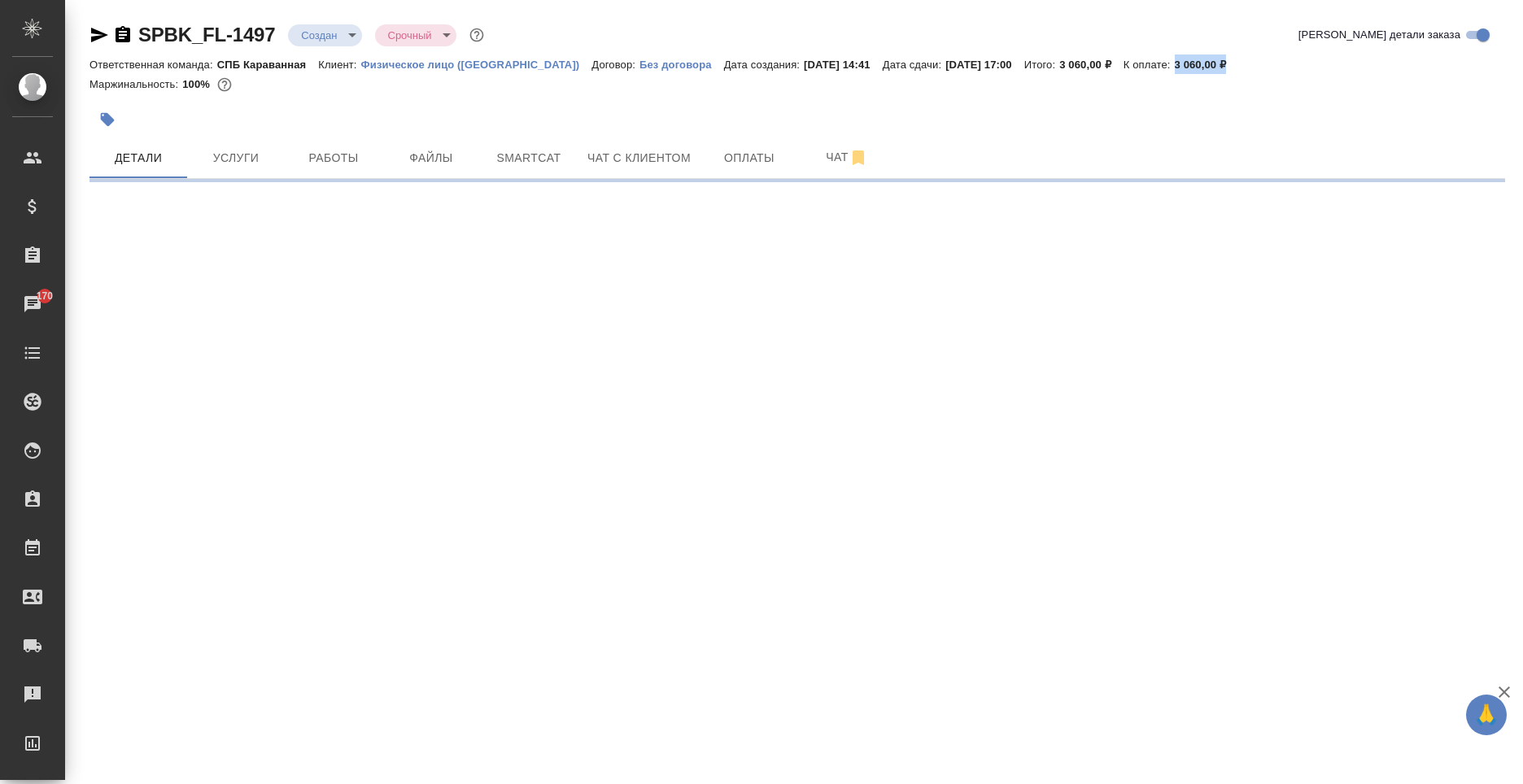
select select "RU"
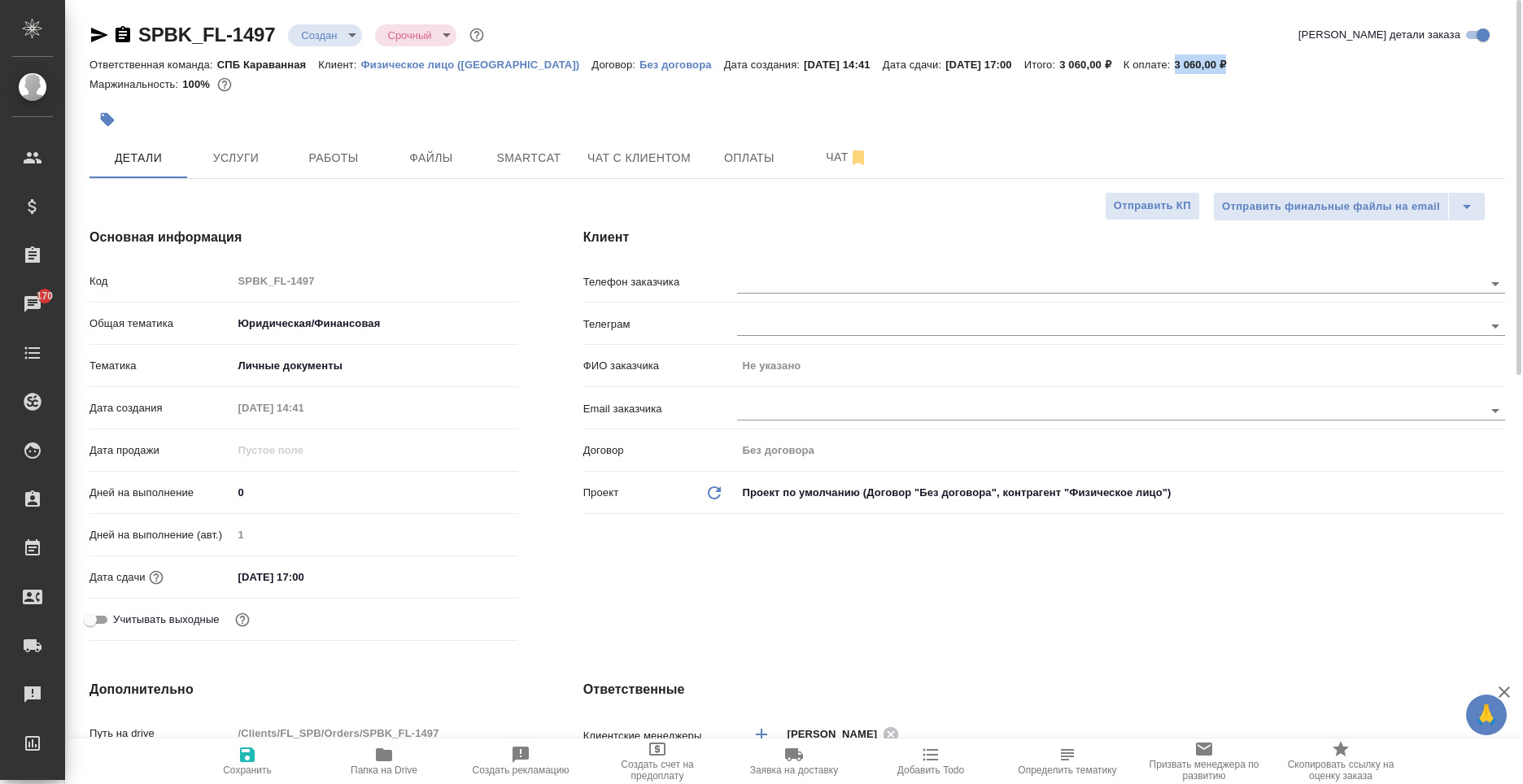
type textarea "x"
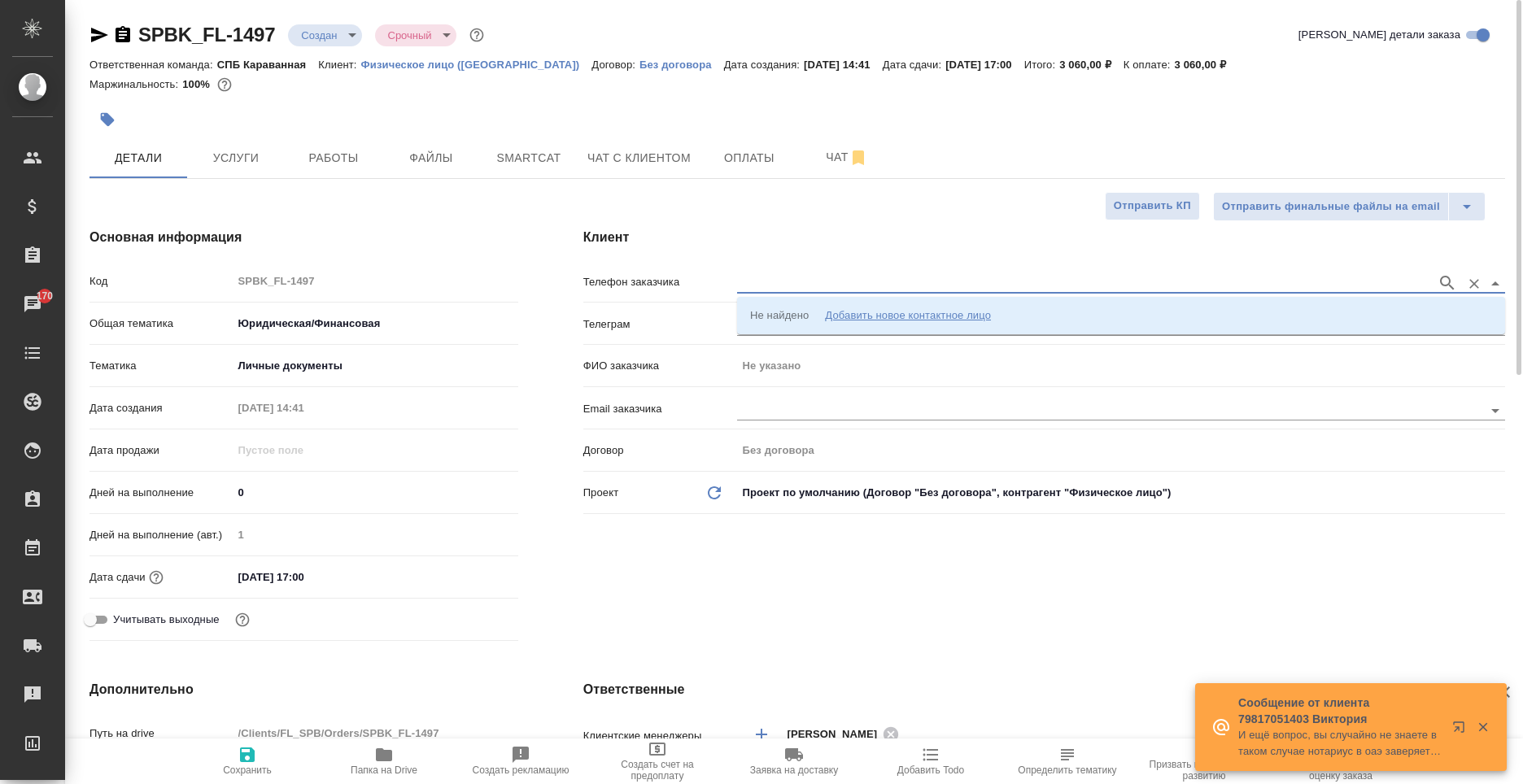
click at [796, 276] on input "text" at bounding box center [1082, 283] width 692 height 19
click at [966, 312] on div "Добавить новое контактное лицо" at bounding box center [908, 316] width 166 height 17
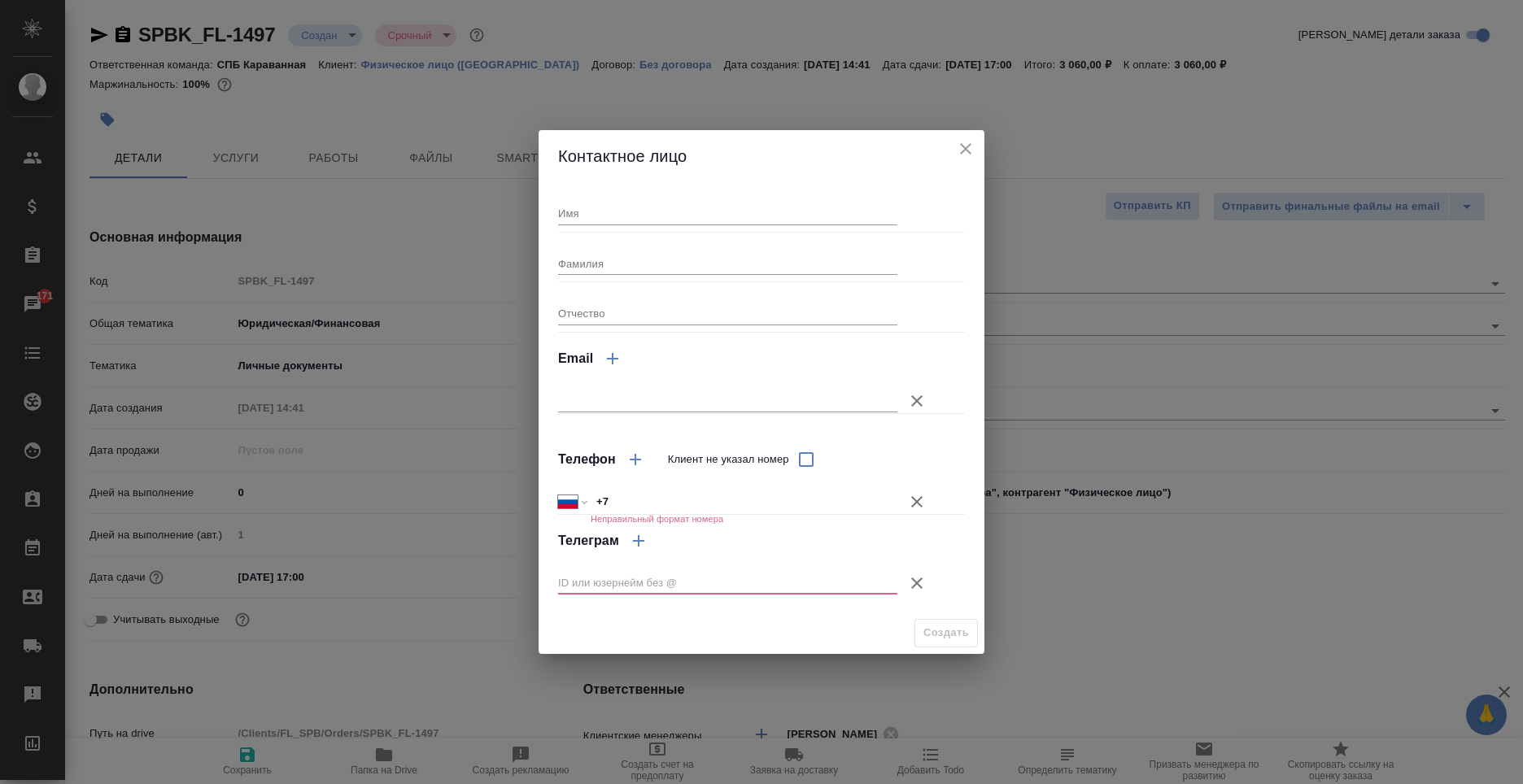
click at [968, 148] on icon "close" at bounding box center [966, 149] width 19 height 19
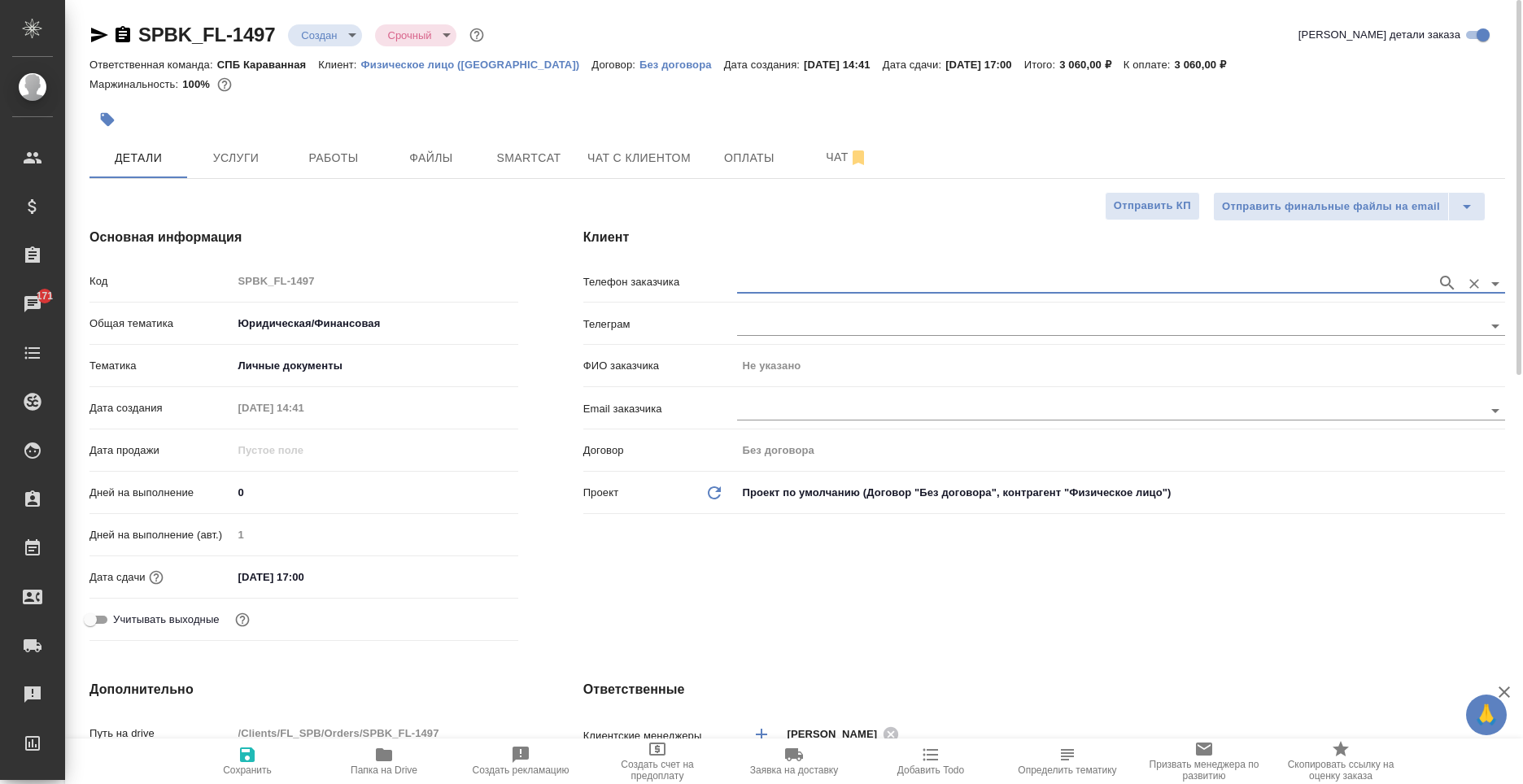
click at [325, 566] on input "09.10.2025 17:00" at bounding box center [304, 576] width 142 height 24
click at [463, 574] on icon "button" at bounding box center [471, 576] width 19 height 19
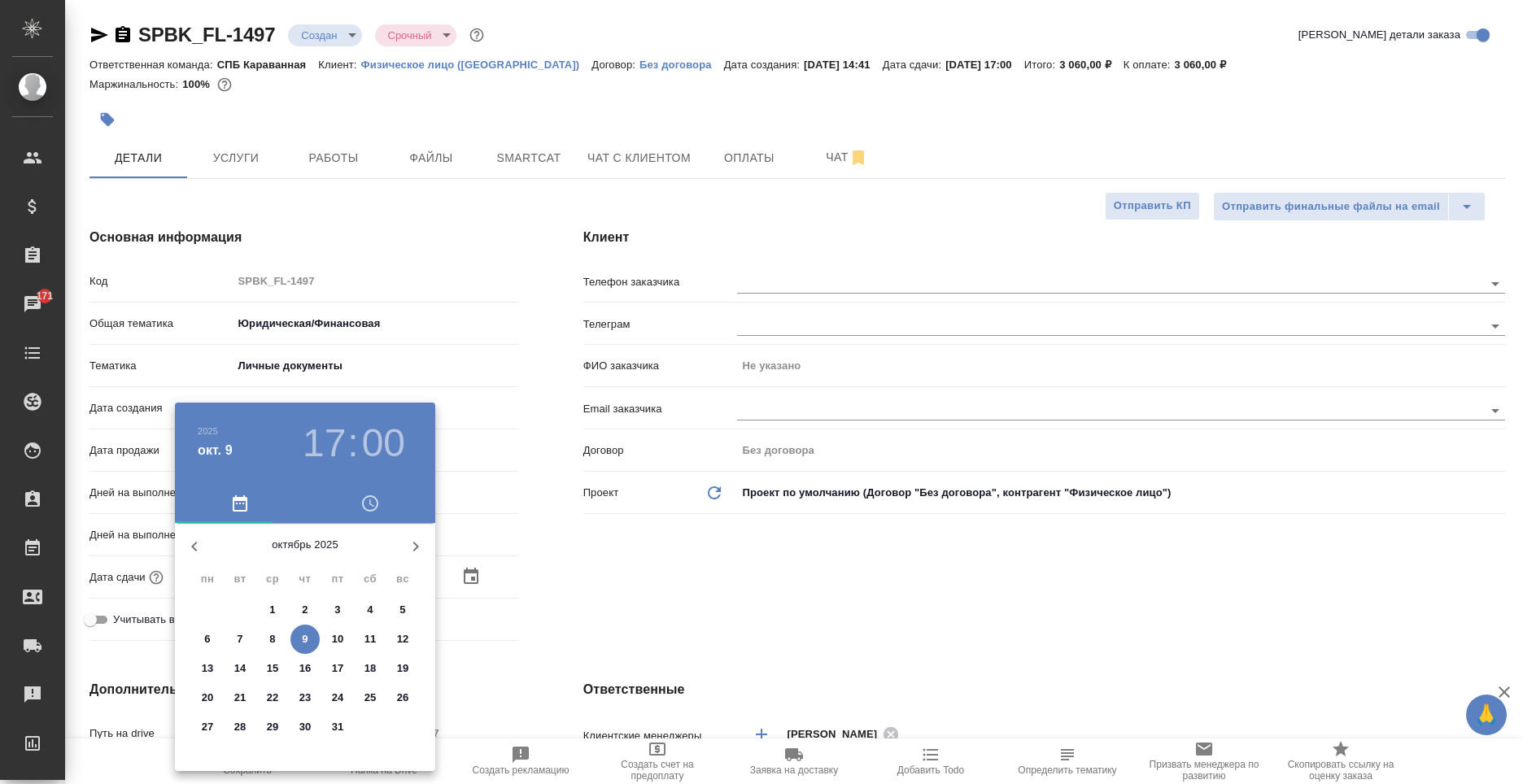
click at [310, 641] on span "9" at bounding box center [305, 639] width 30 height 17
type textarea "x"
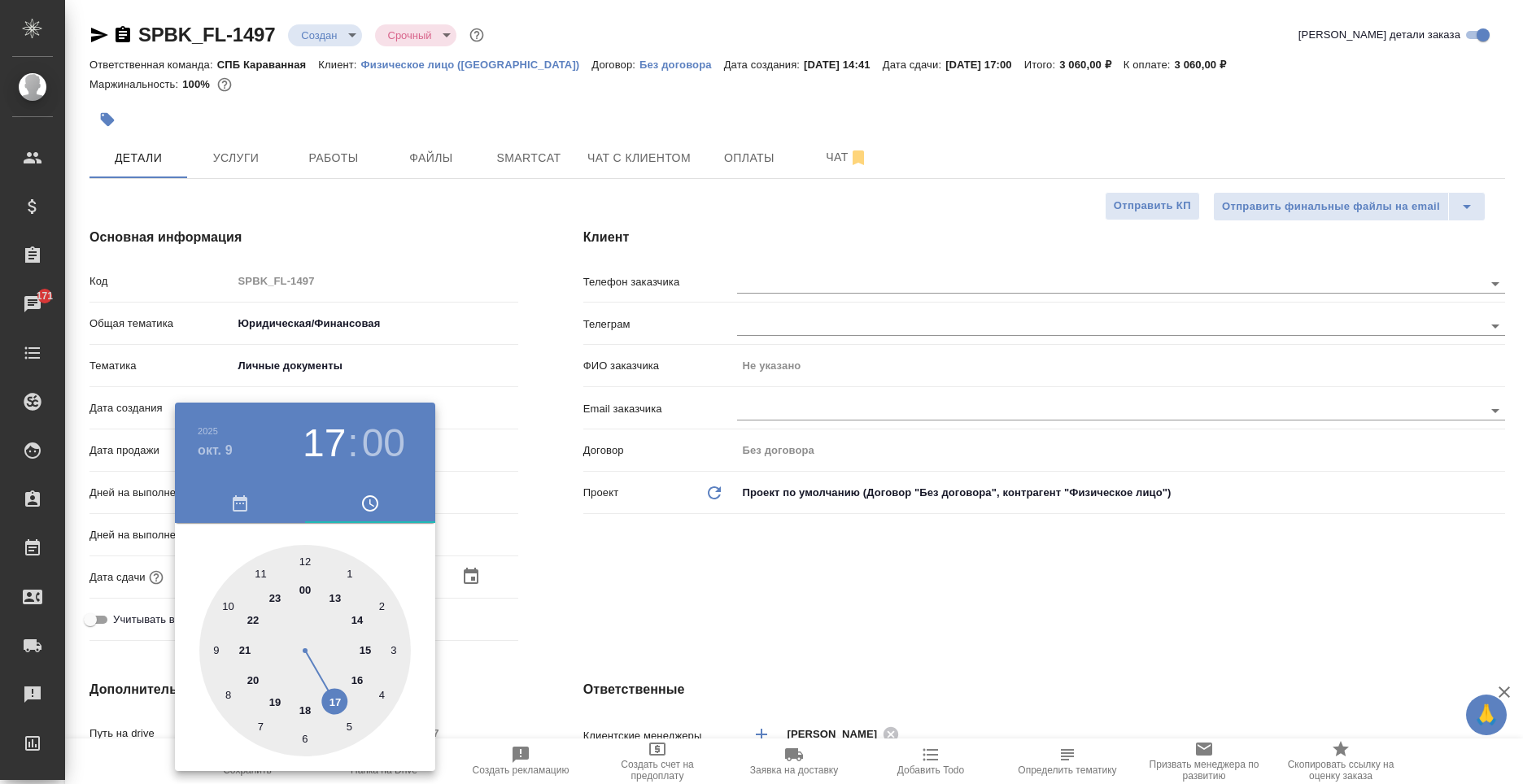
click at [336, 700] on div at bounding box center [305, 651] width 212 height 212
type textarea "x"
click at [309, 735] on div at bounding box center [305, 651] width 212 height 212
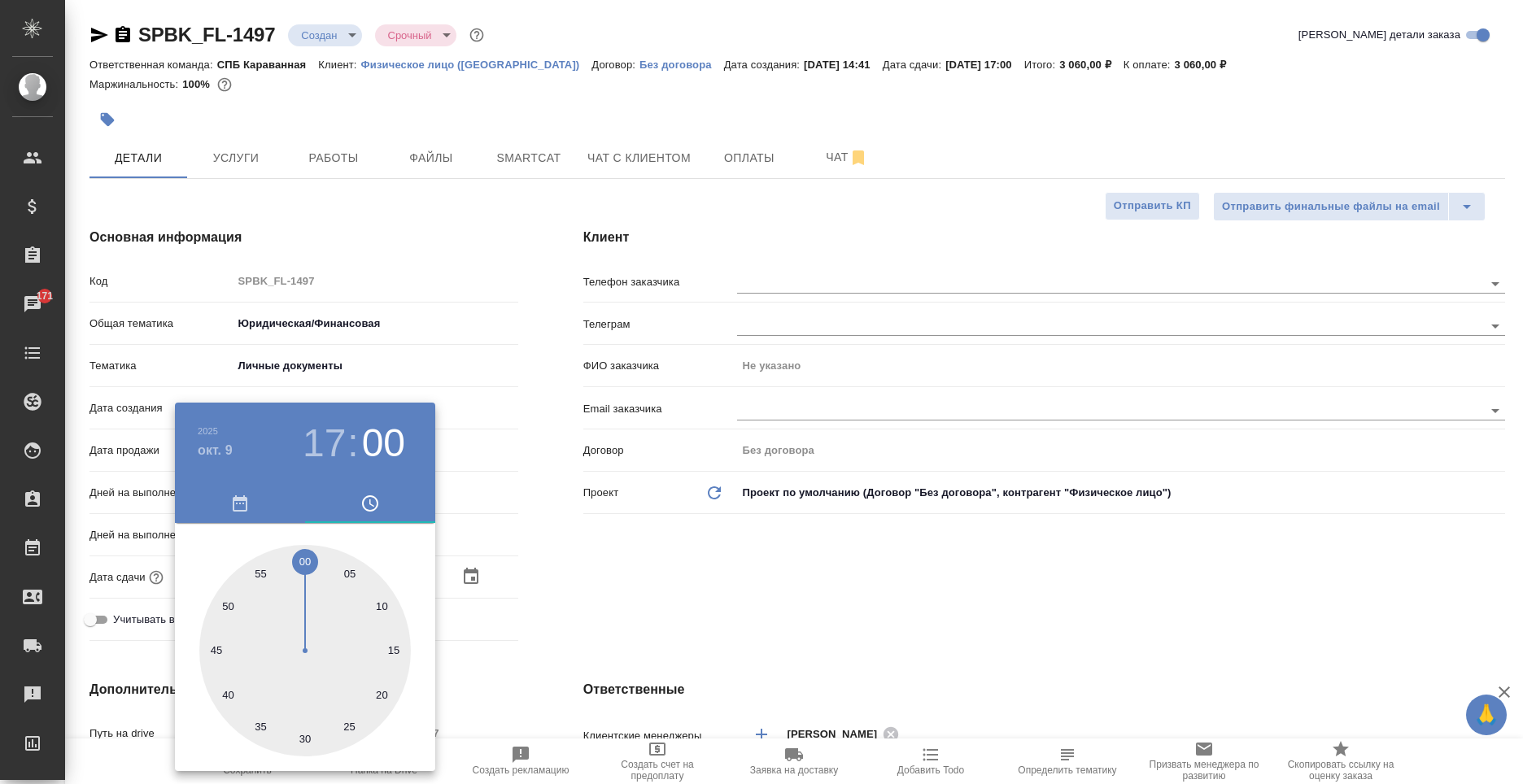
type input "[DATE] 17:30"
type textarea "x"
click at [575, 673] on div at bounding box center [762, 392] width 1523 height 784
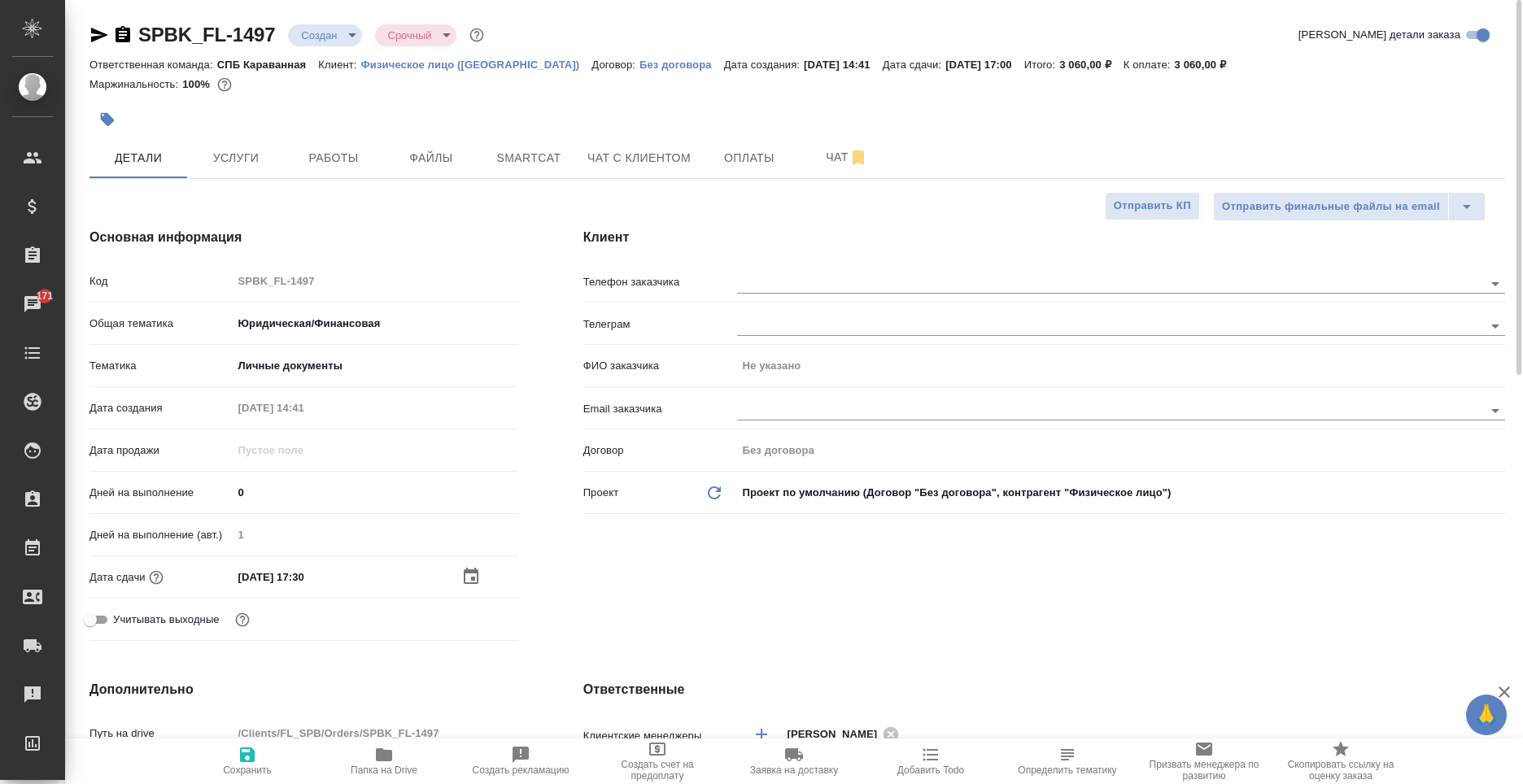
click at [263, 760] on span "Сохранить" at bounding box center [247, 760] width 117 height 31
type textarea "x"
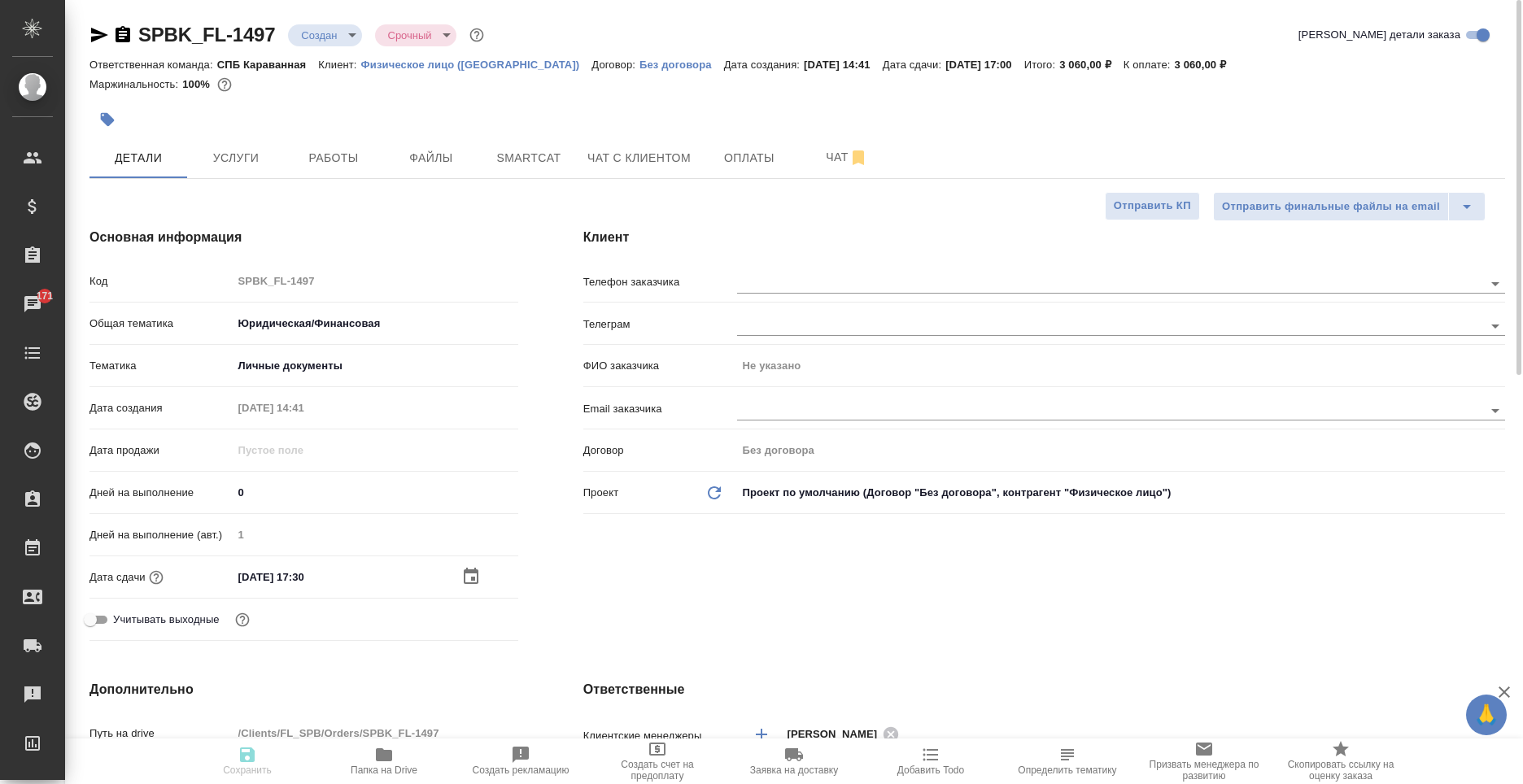
type textarea "x"
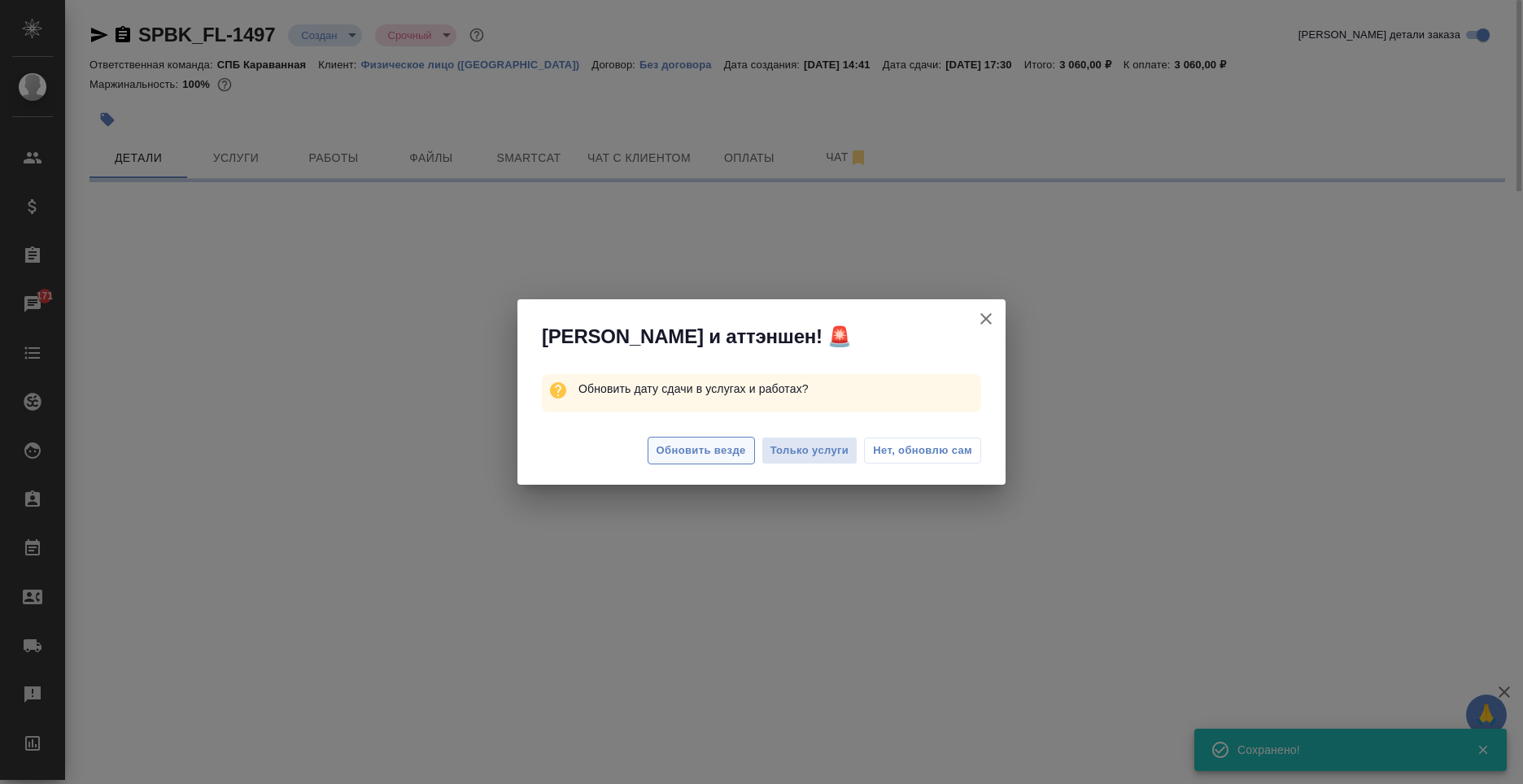
select select "RU"
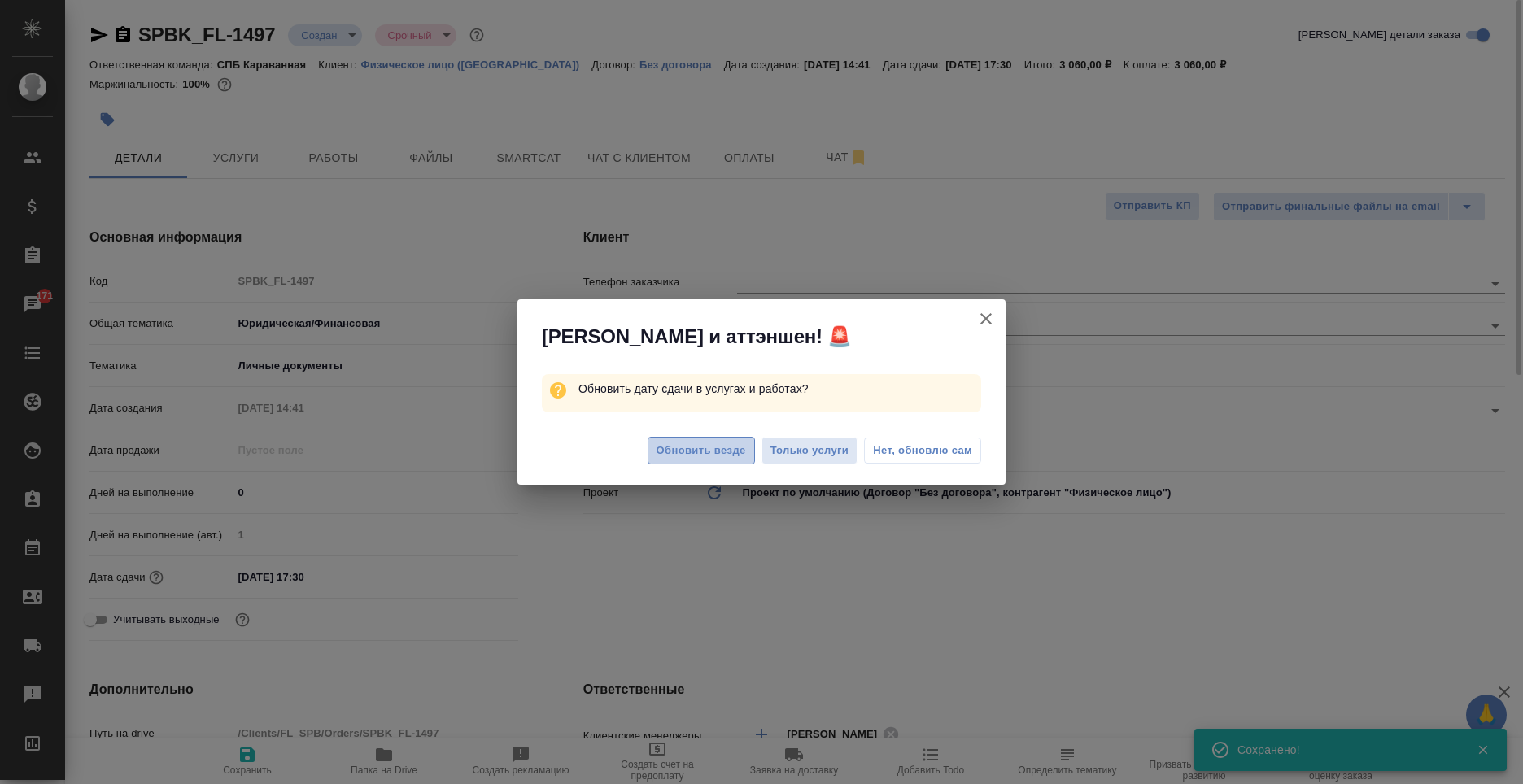
click at [696, 457] on span "Обновить везде" at bounding box center [701, 451] width 90 height 18
type textarea "x"
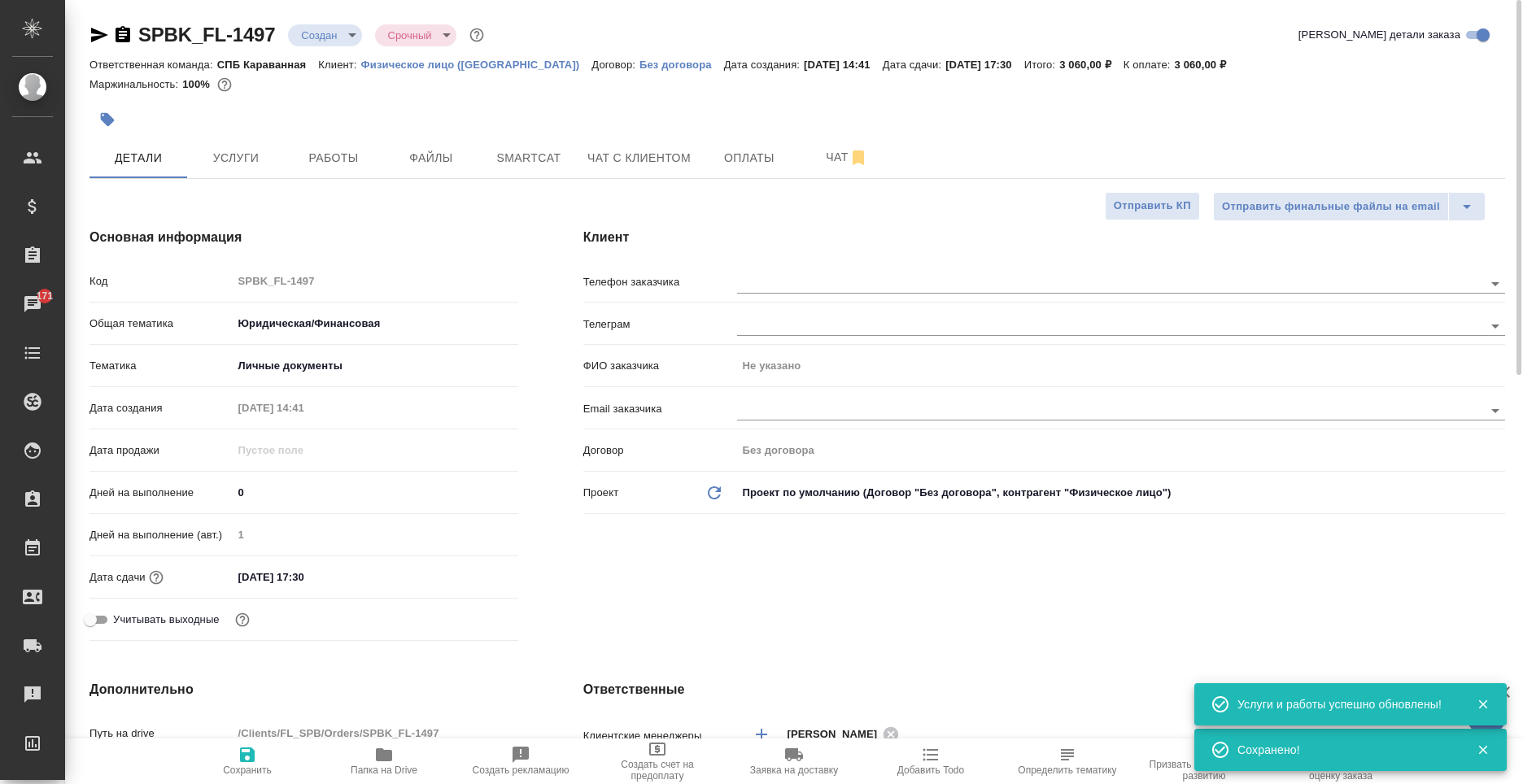
type textarea "x"
click at [786, 285] on input "text" at bounding box center [1082, 283] width 692 height 19
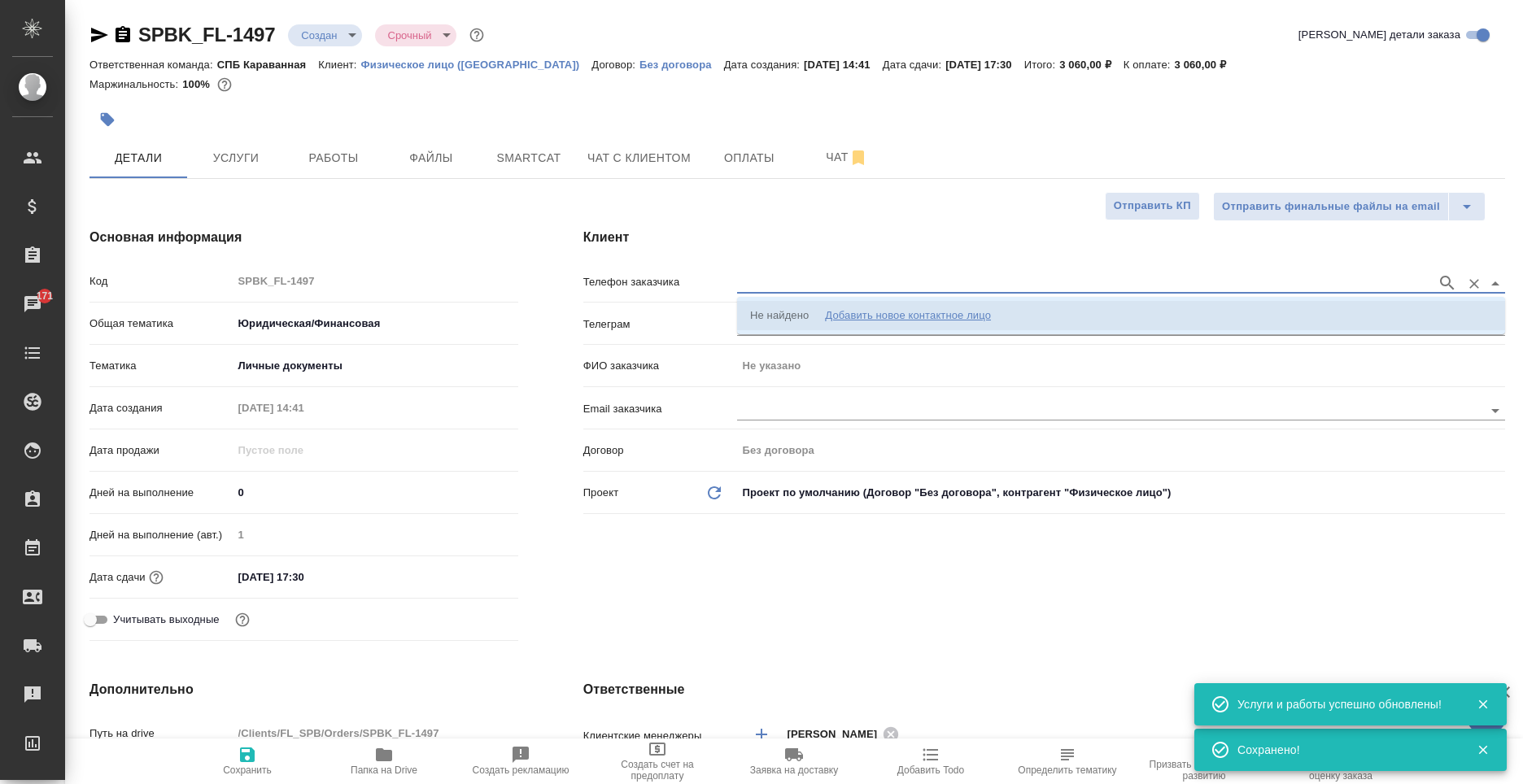
click at [986, 316] on div "Добавить новое контактное лицо" at bounding box center [908, 316] width 166 height 17
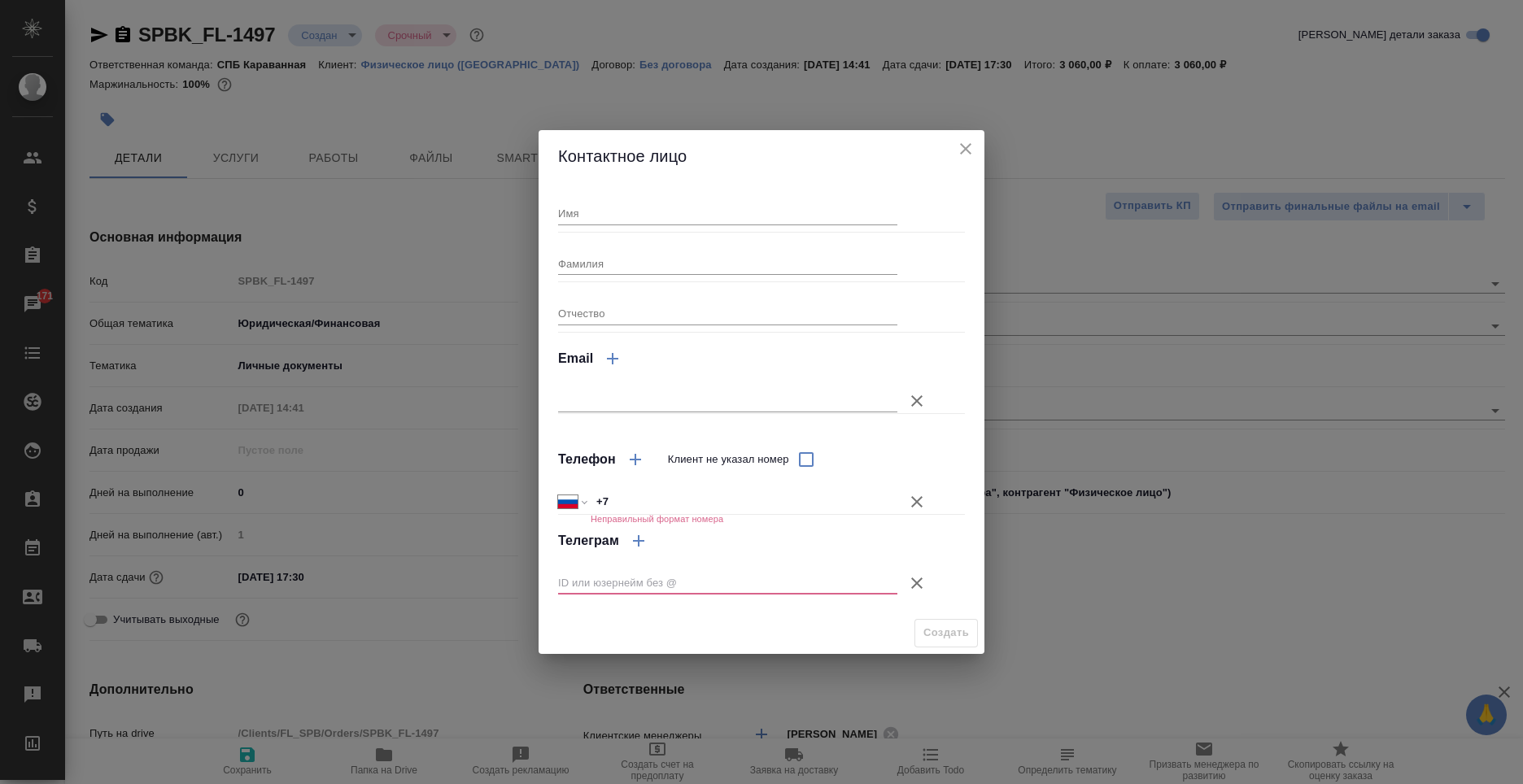
click at [964, 149] on icon "close" at bounding box center [966, 149] width 19 height 19
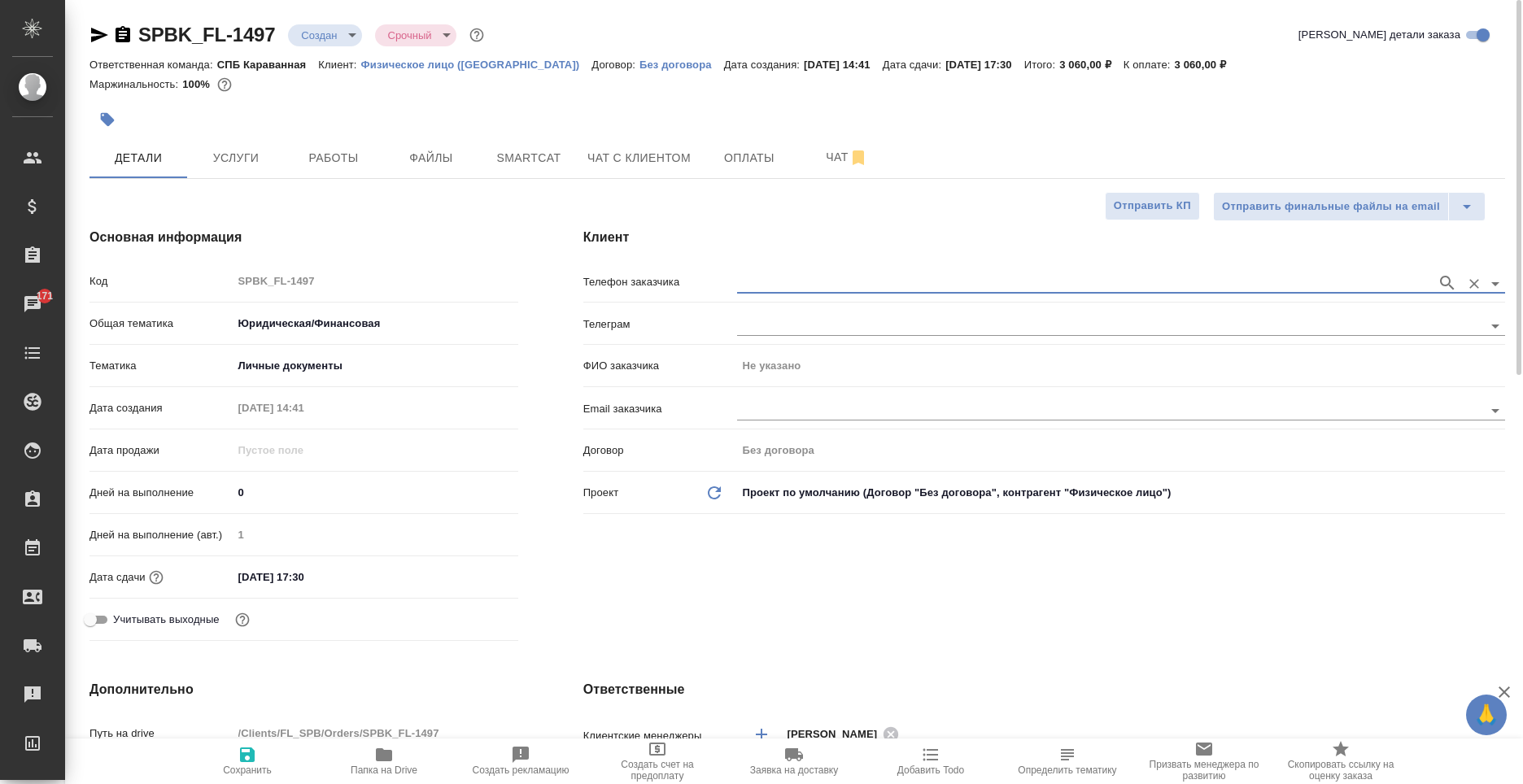
click at [127, 37] on icon "button" at bounding box center [122, 34] width 15 height 17
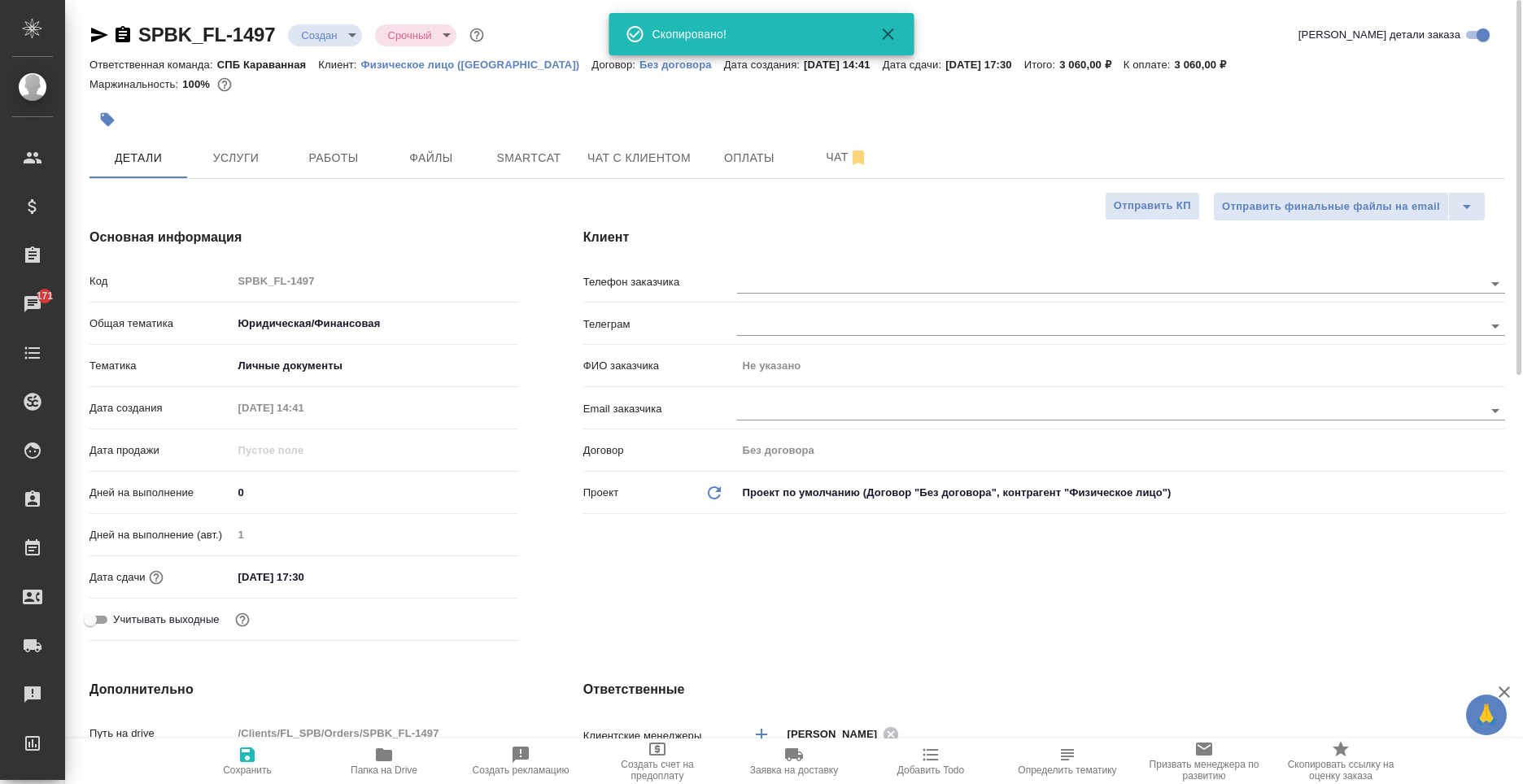
type textarea "x"
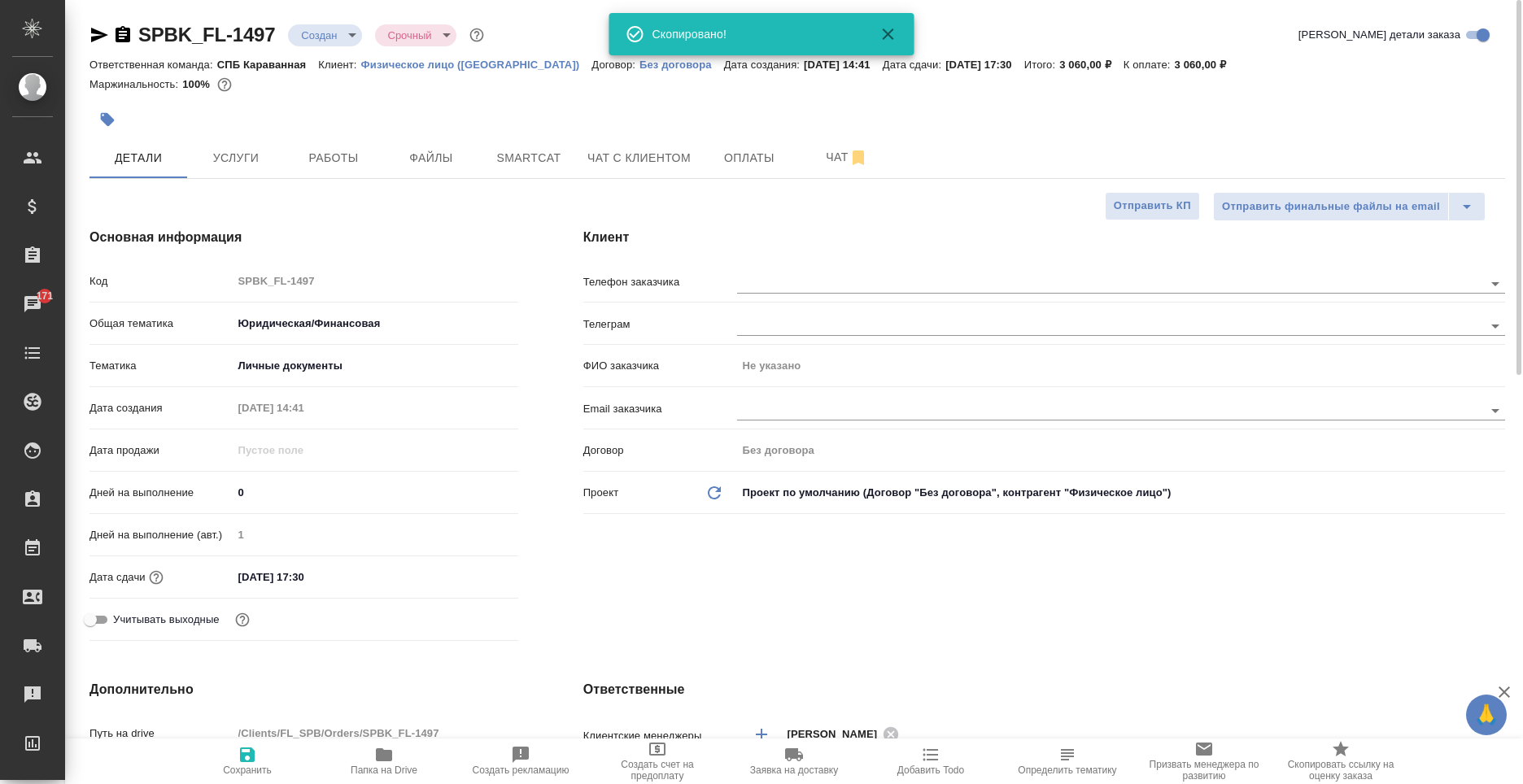
type textarea "x"
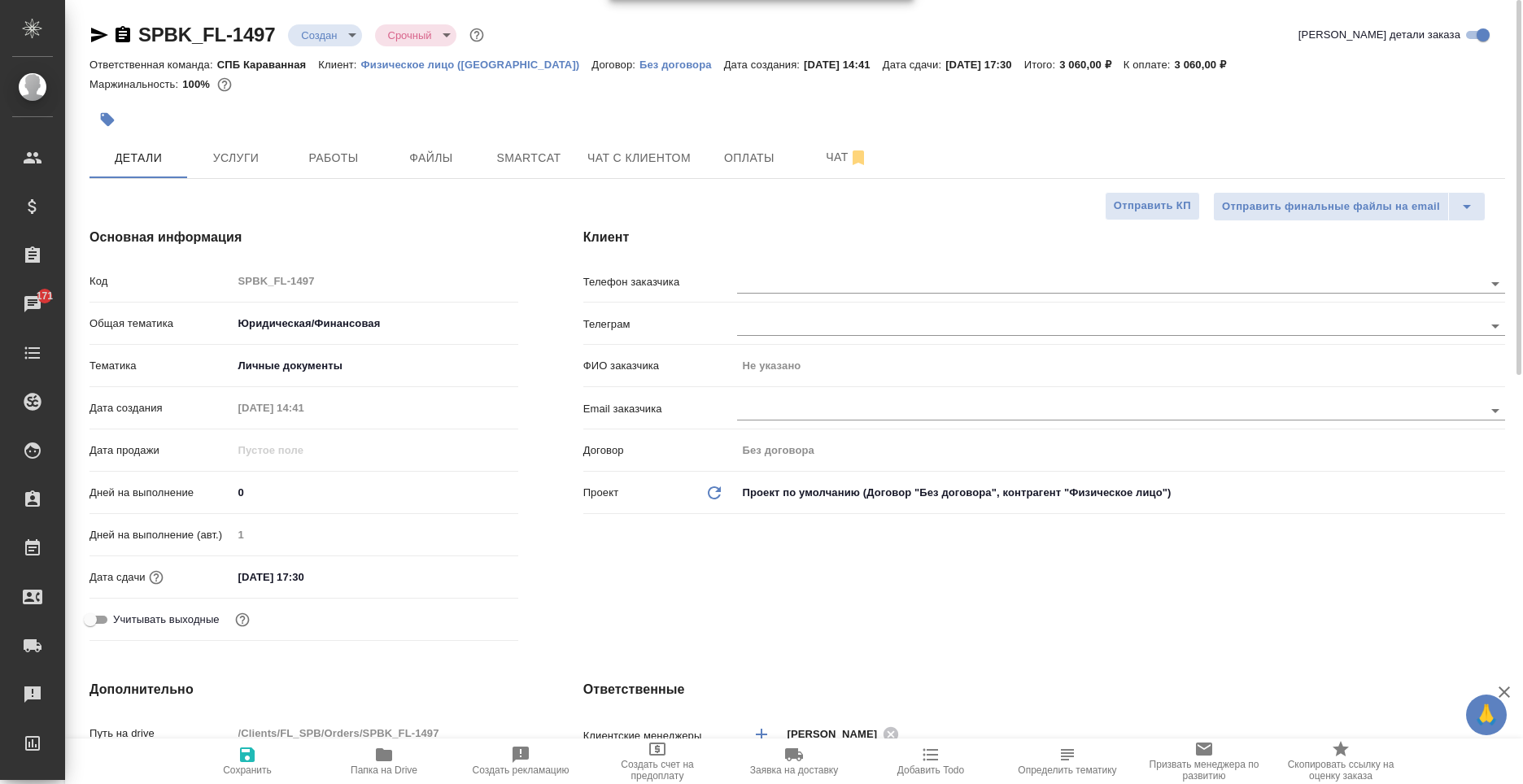
click at [101, 31] on icon "button" at bounding box center [99, 35] width 19 height 19
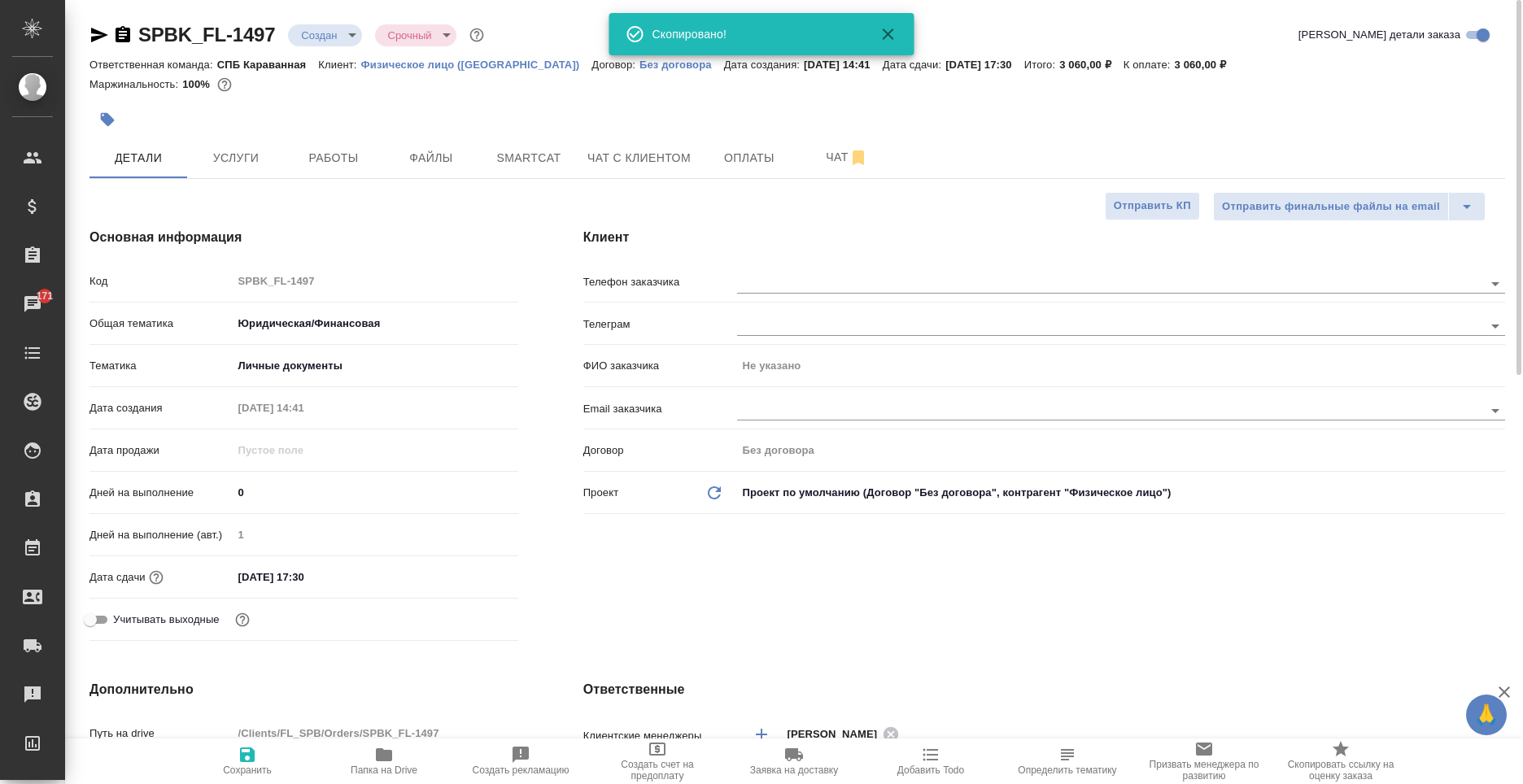
type textarea "x"
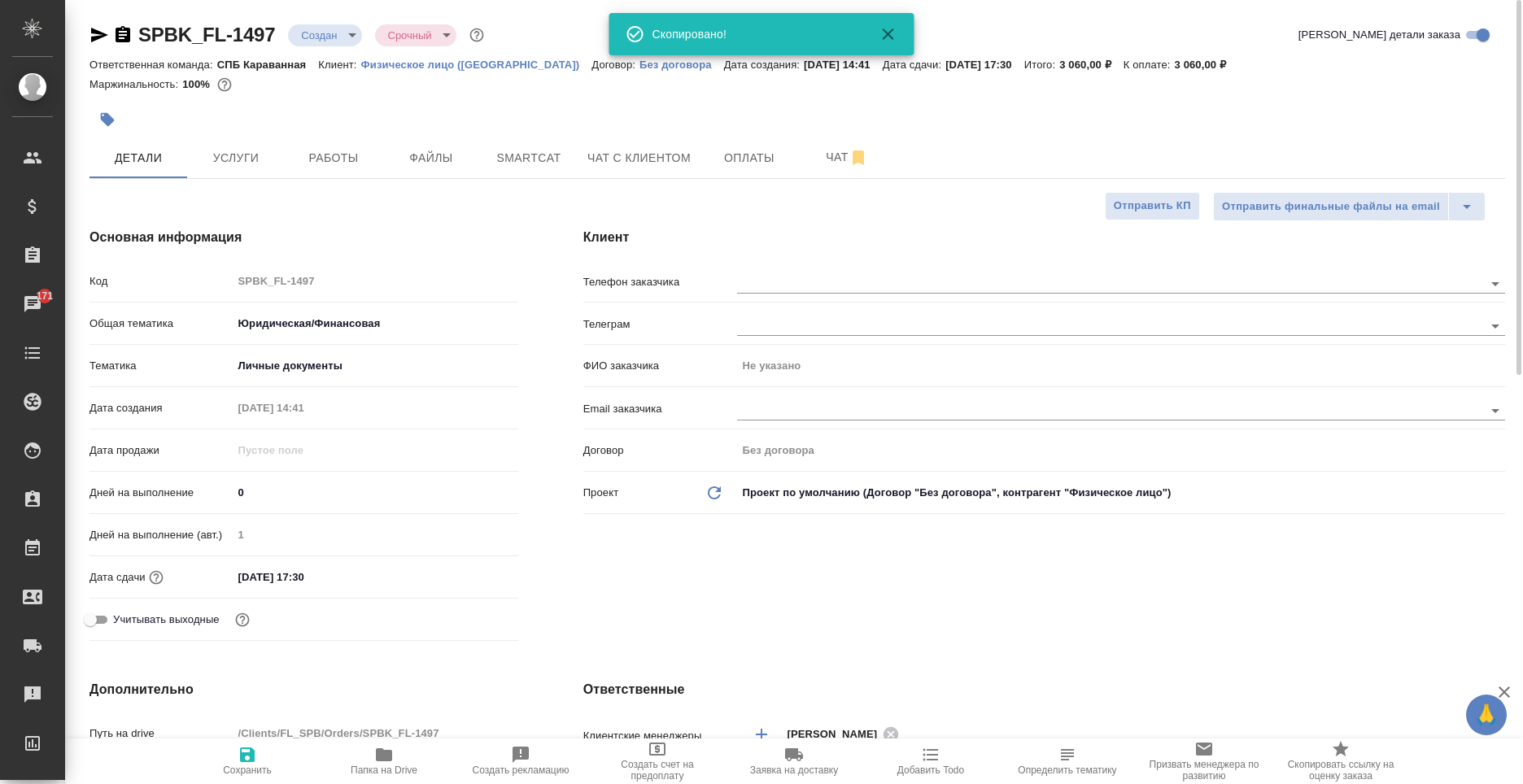
type textarea "x"
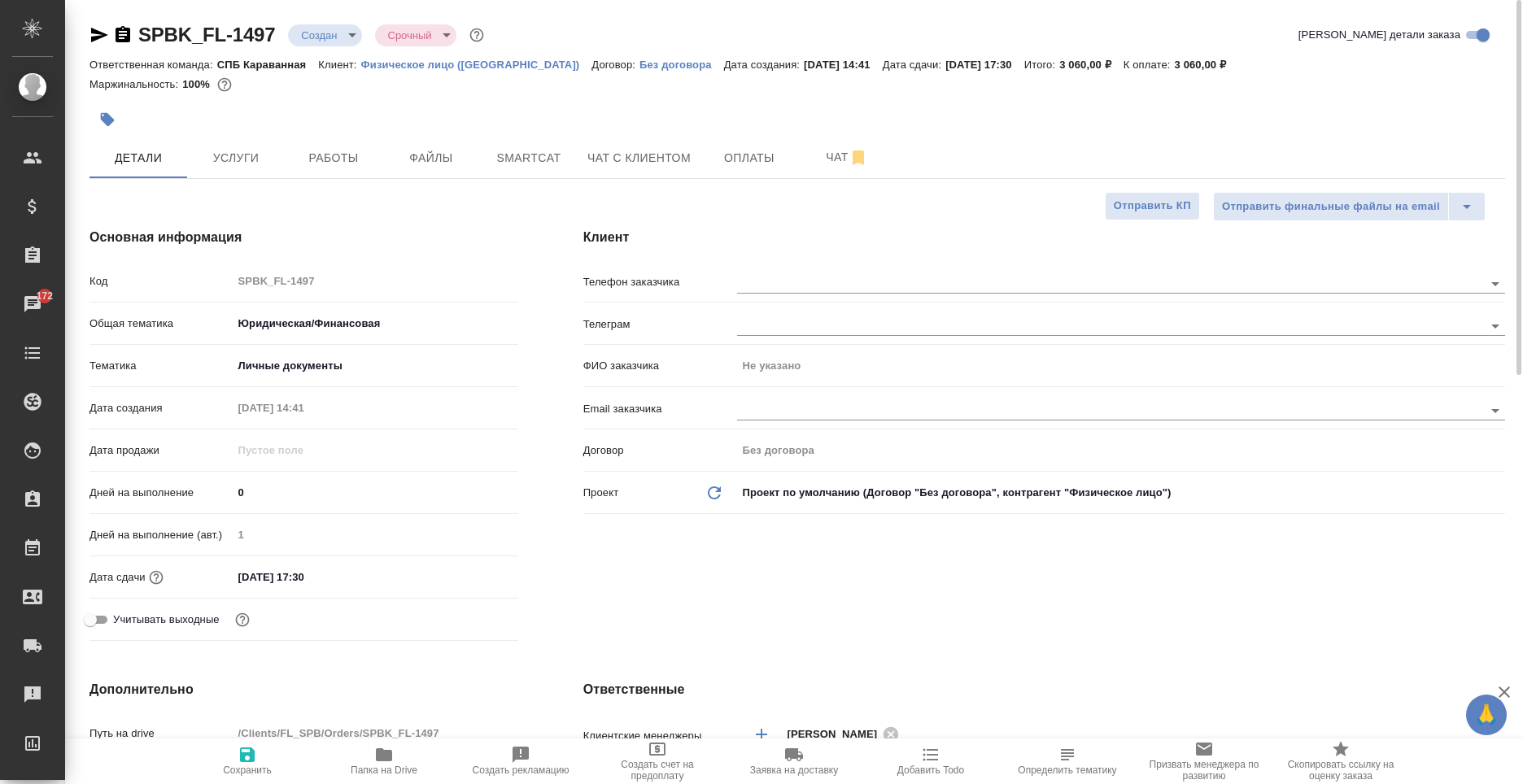
type textarea "x"
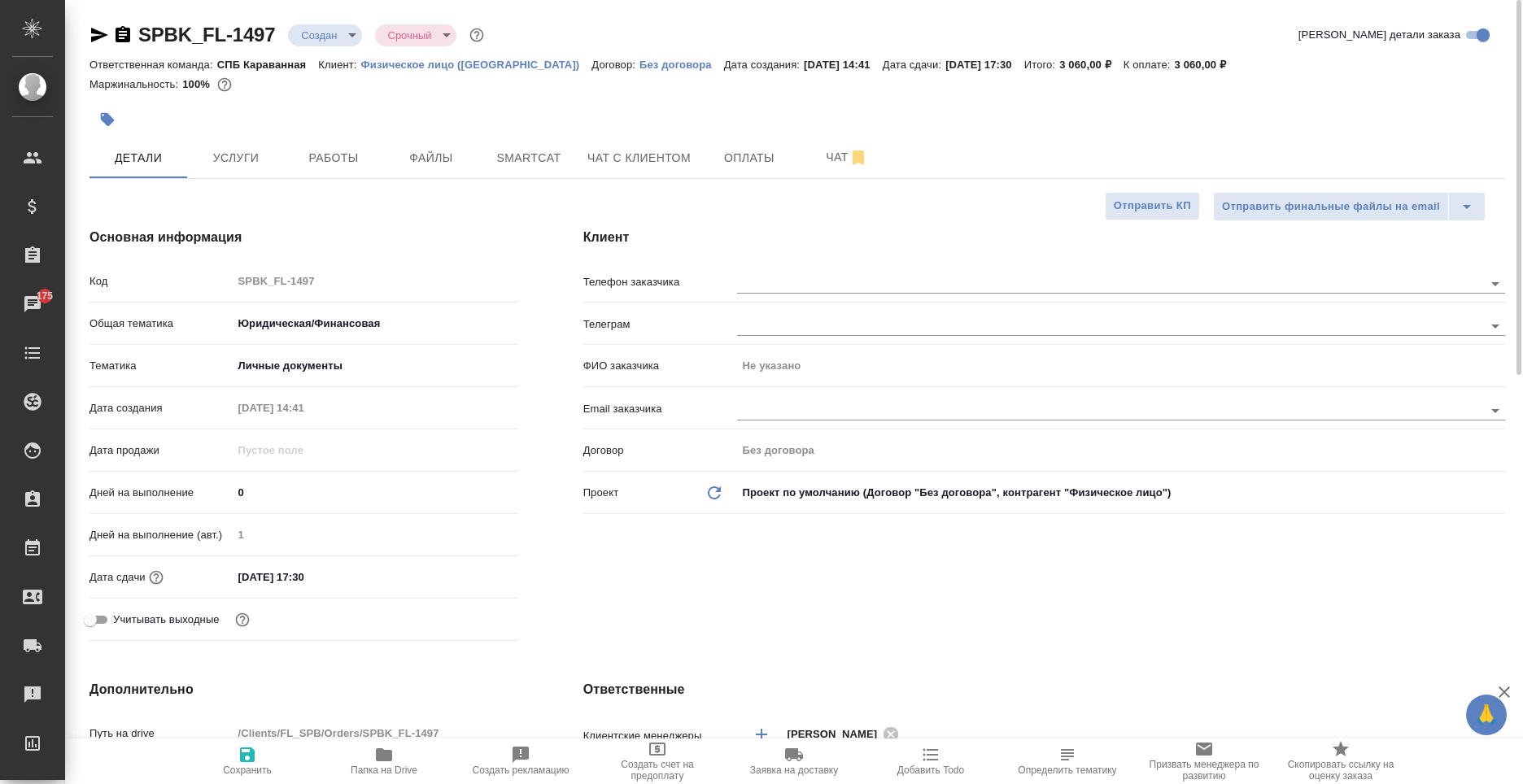
type textarea "x"
click at [843, 291] on input "text" at bounding box center [1082, 283] width 692 height 19
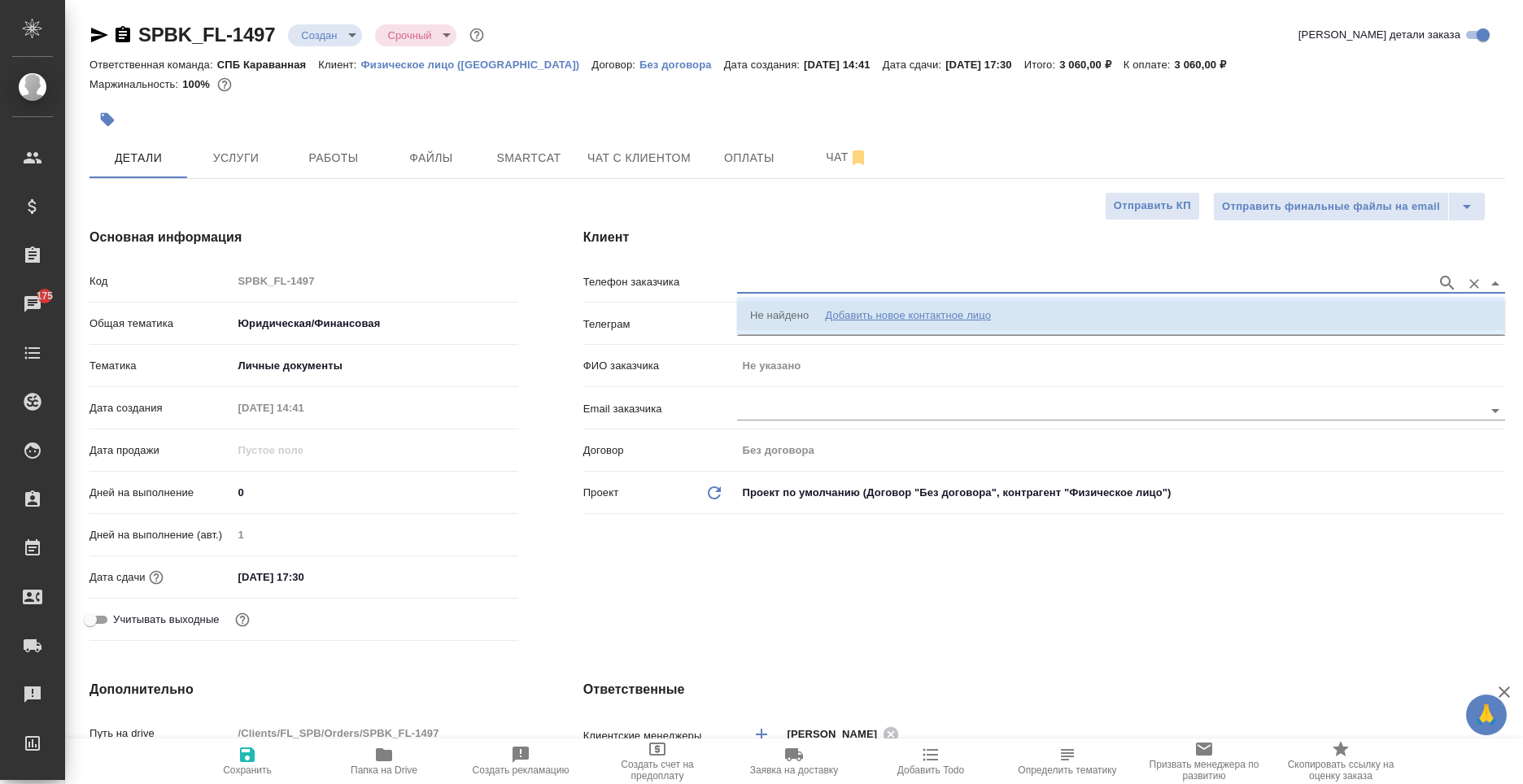
click at [959, 322] on div "Добавить новое контактное лицо" at bounding box center [908, 316] width 166 height 17
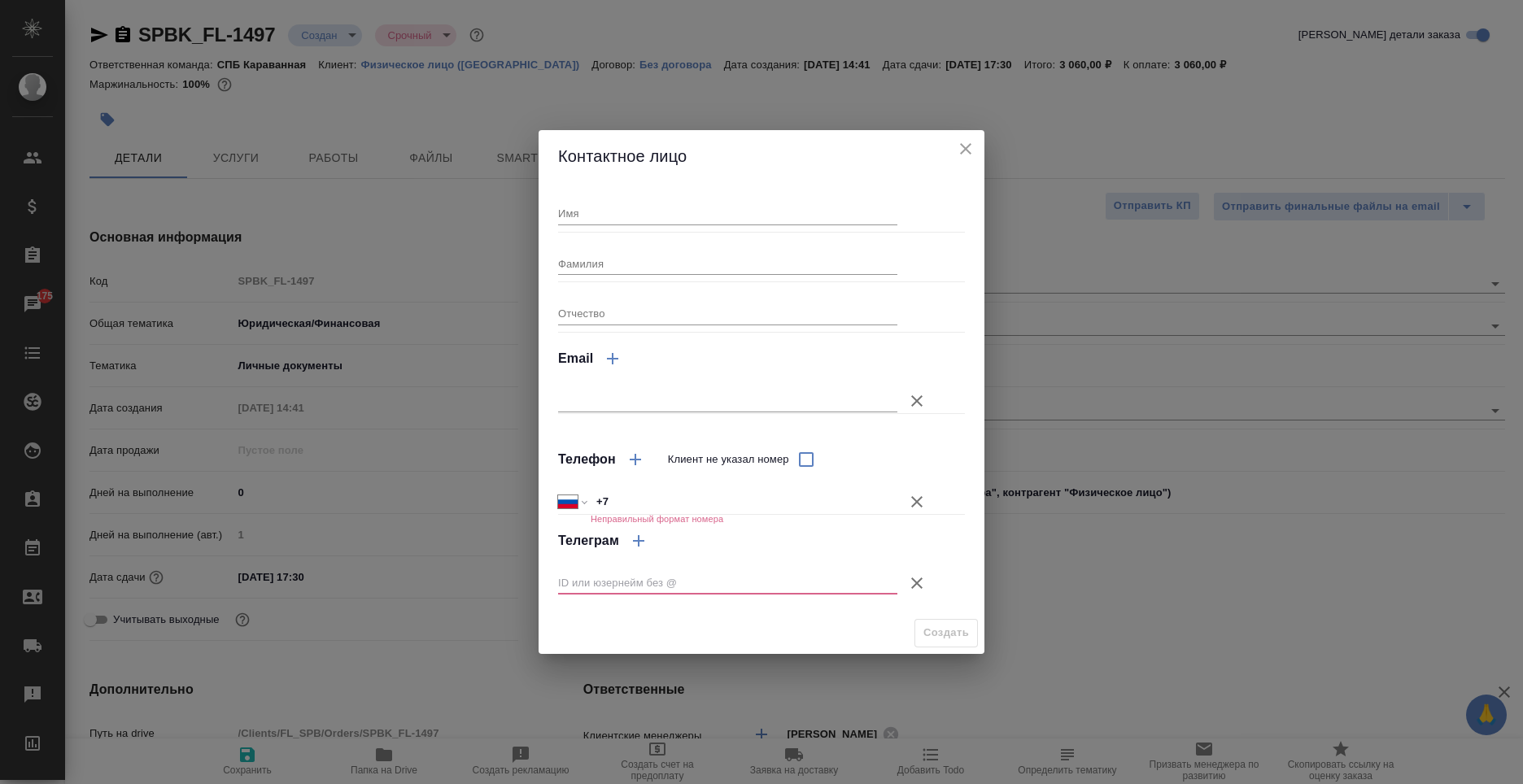
click at [690, 503] on input "+7" at bounding box center [744, 501] width 307 height 24
type input "[PHONE_NUMBER]"
click at [925, 579] on icon "button" at bounding box center [917, 583] width 19 height 19
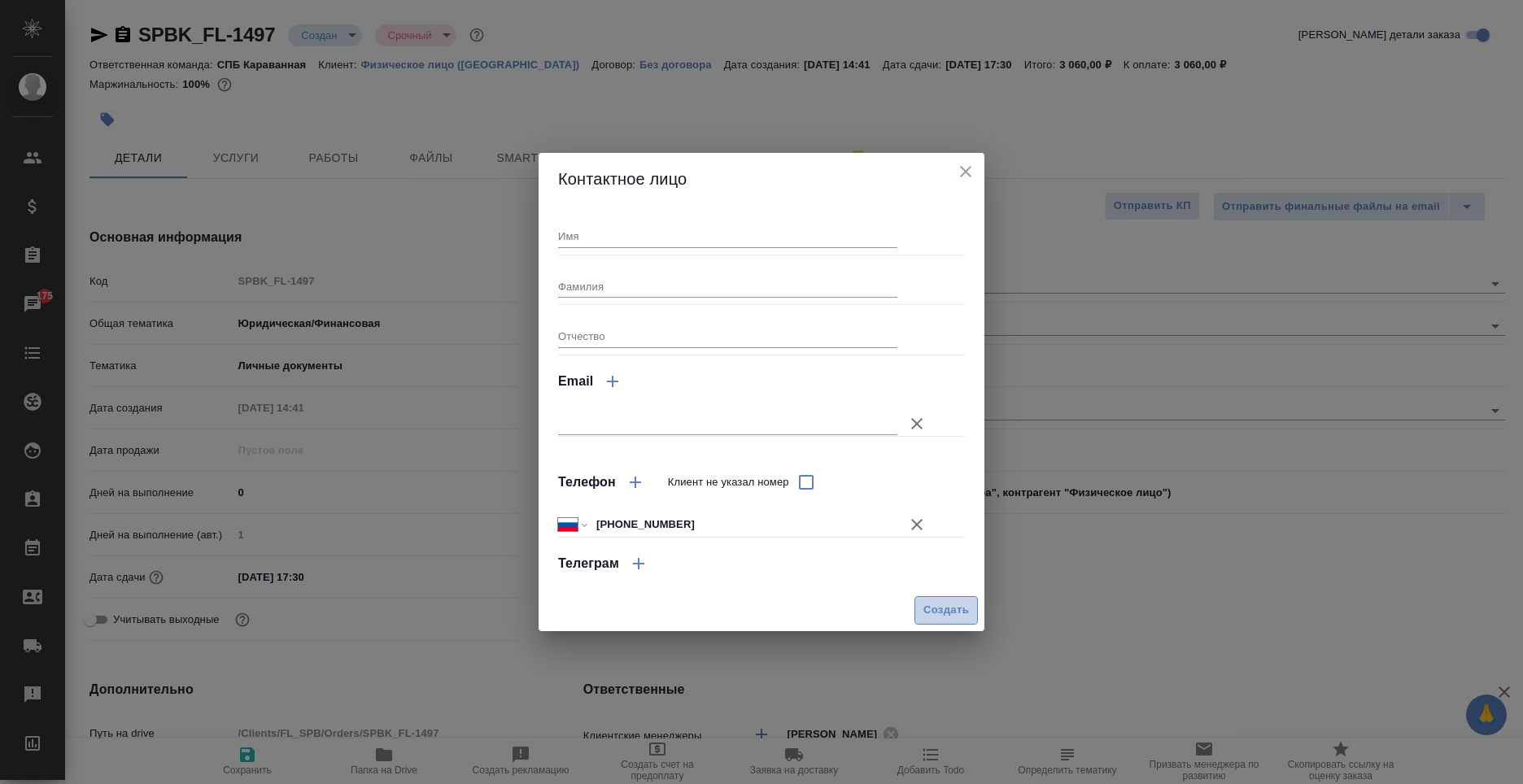
click at [940, 613] on span "Создать" at bounding box center [946, 610] width 45 height 18
type textarea "x"
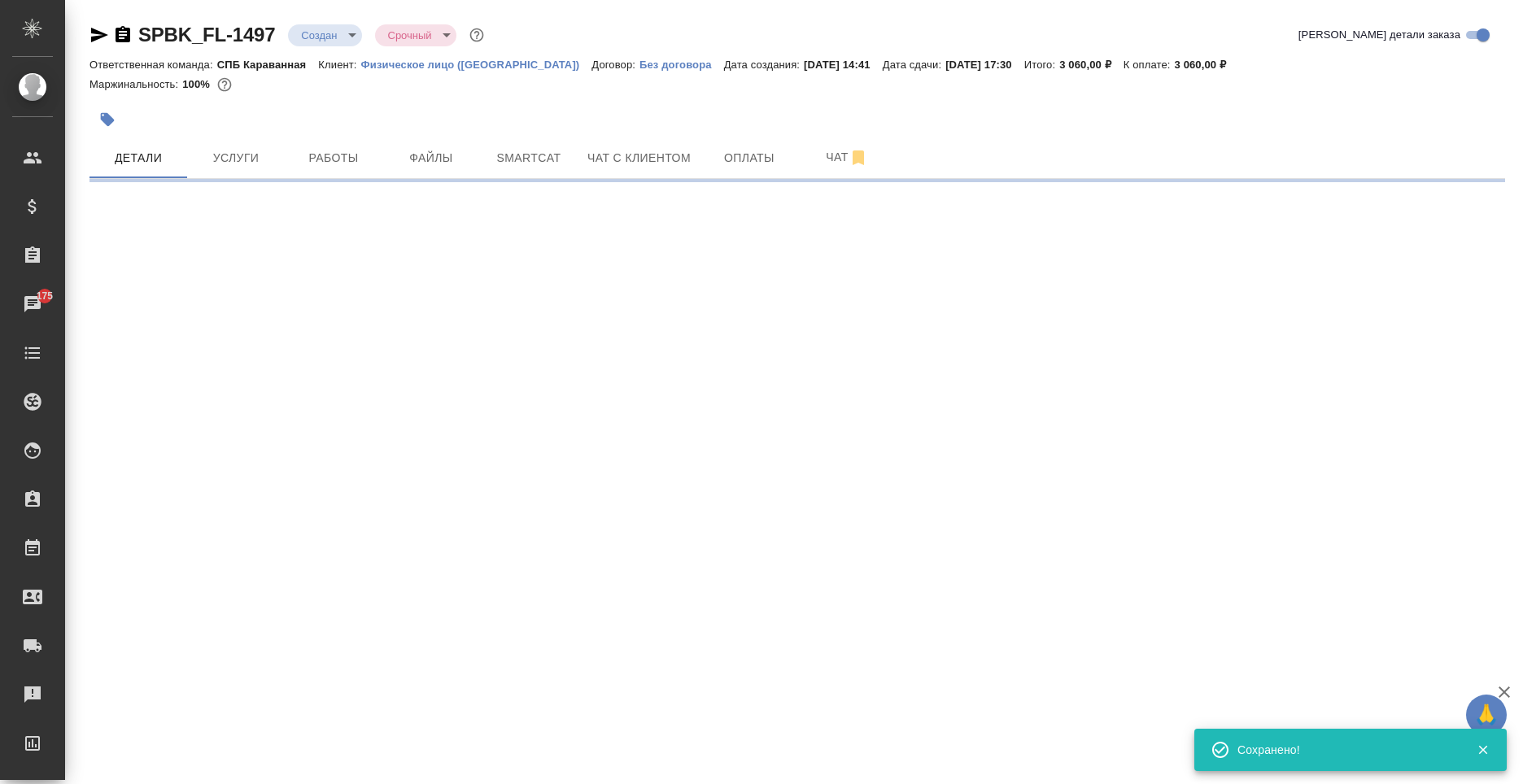
select select "RU"
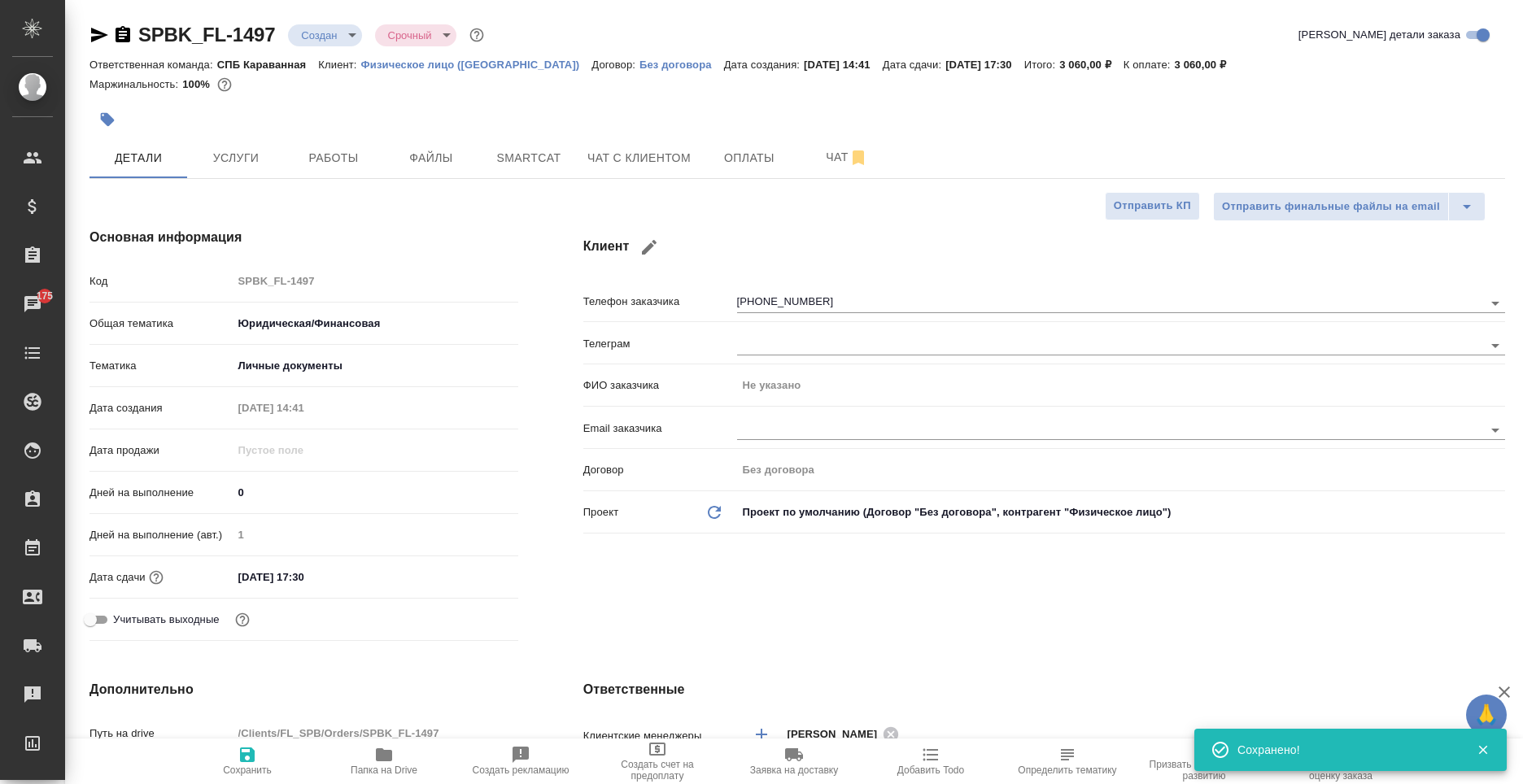
type textarea "x"
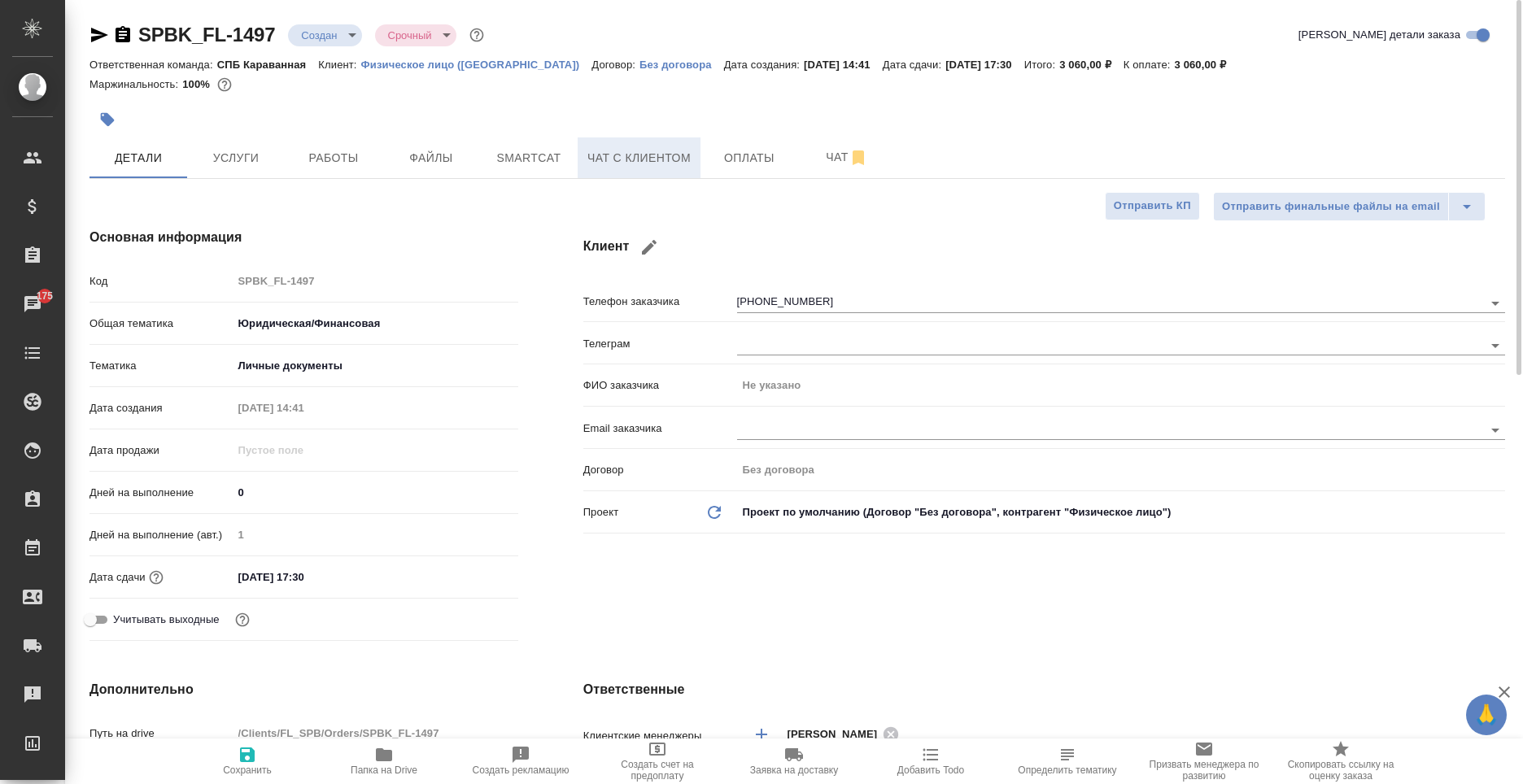
click at [669, 161] on span "Чат с клиентом" at bounding box center [639, 158] width 103 height 20
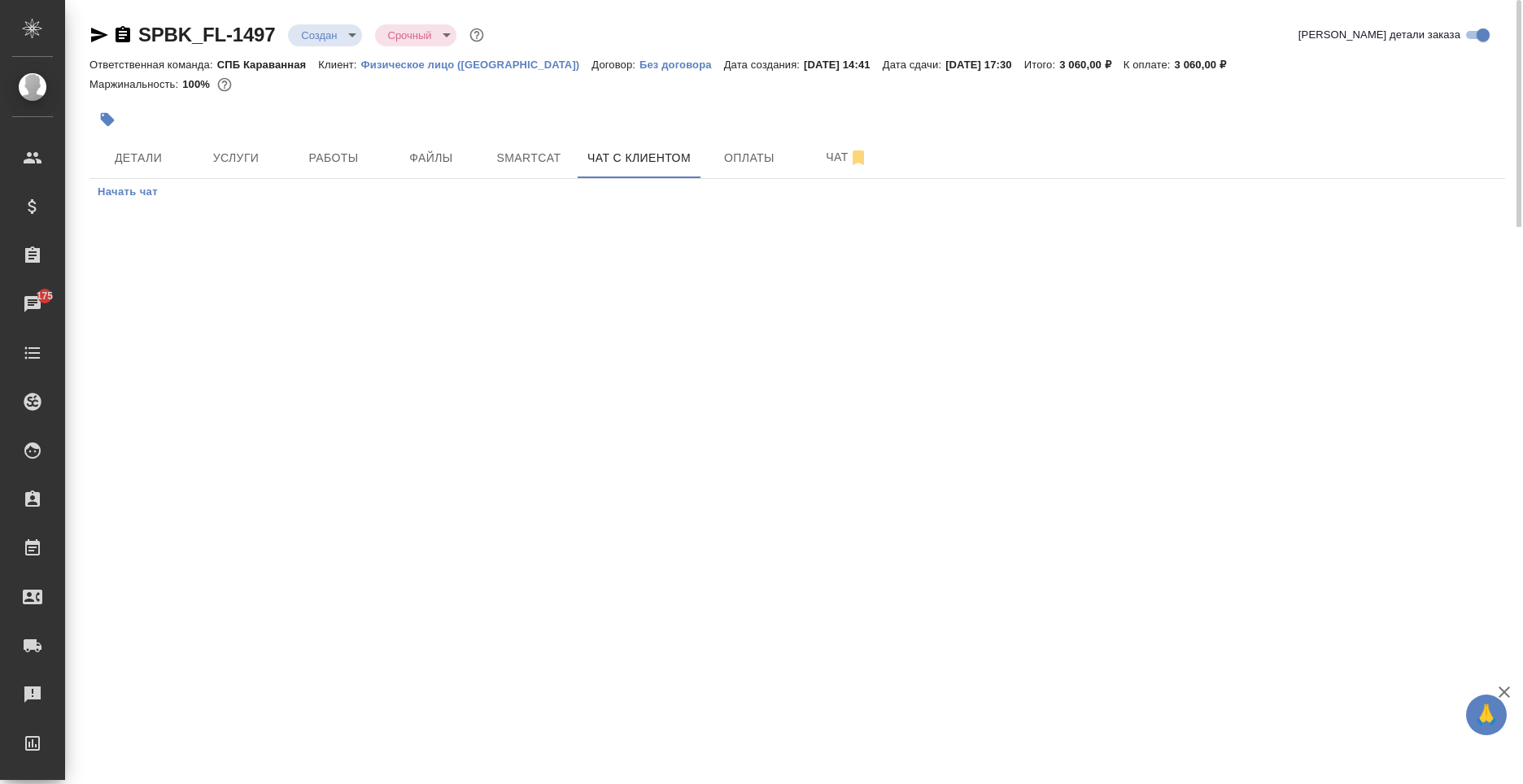
click at [144, 201] on span "Начать чат" at bounding box center [127, 192] width 60 height 18
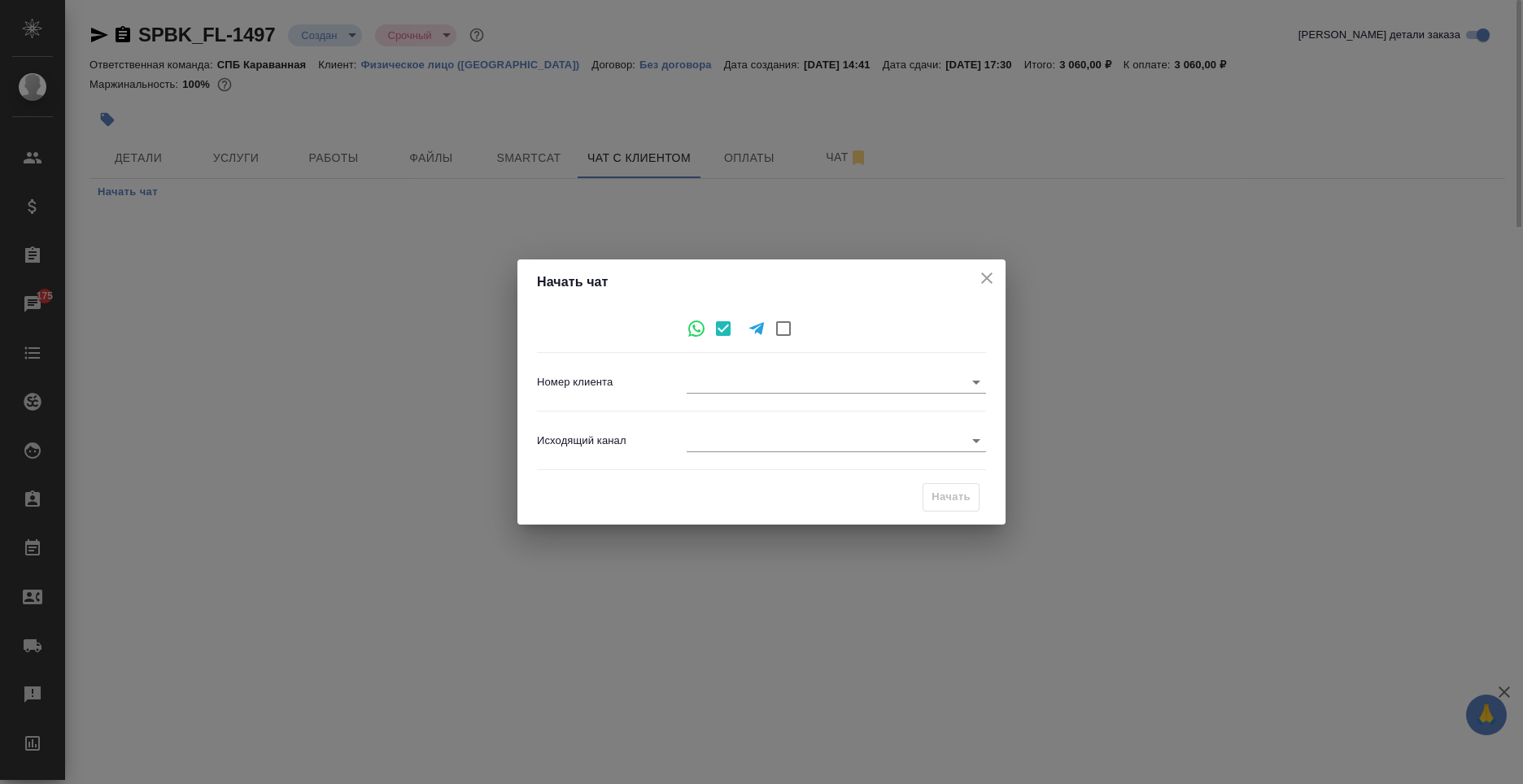
type input "[PHONE_NUMBER]"
click at [757, 431] on body "🙏 .cls-1 fill:#fff; AWATERA Moskalets Alina Клиенты Спецификации Заказы 175 Чат…" at bounding box center [762, 392] width 1523 height 784
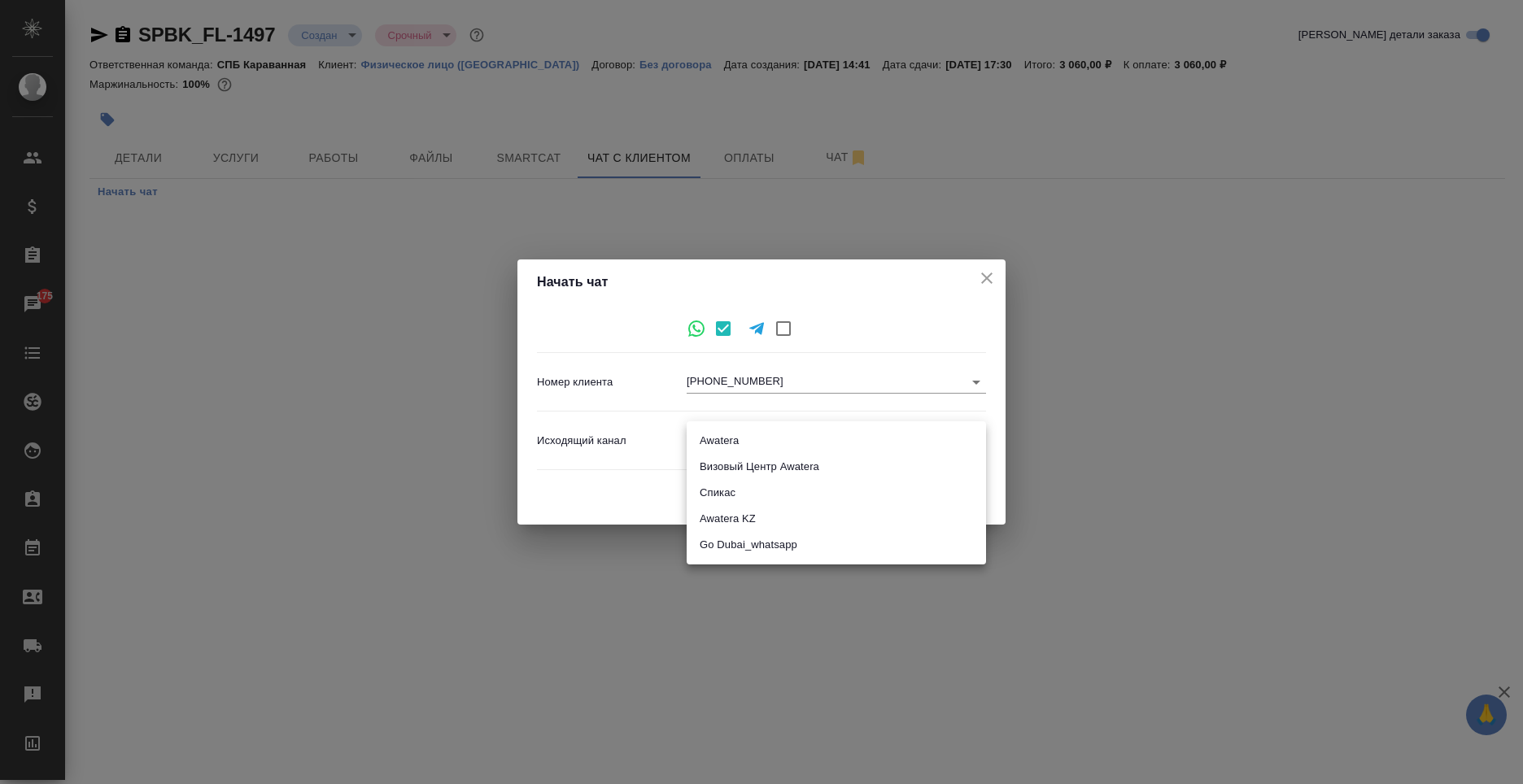
click at [746, 434] on li "Awatera" at bounding box center [836, 441] width 299 height 26
type input "2"
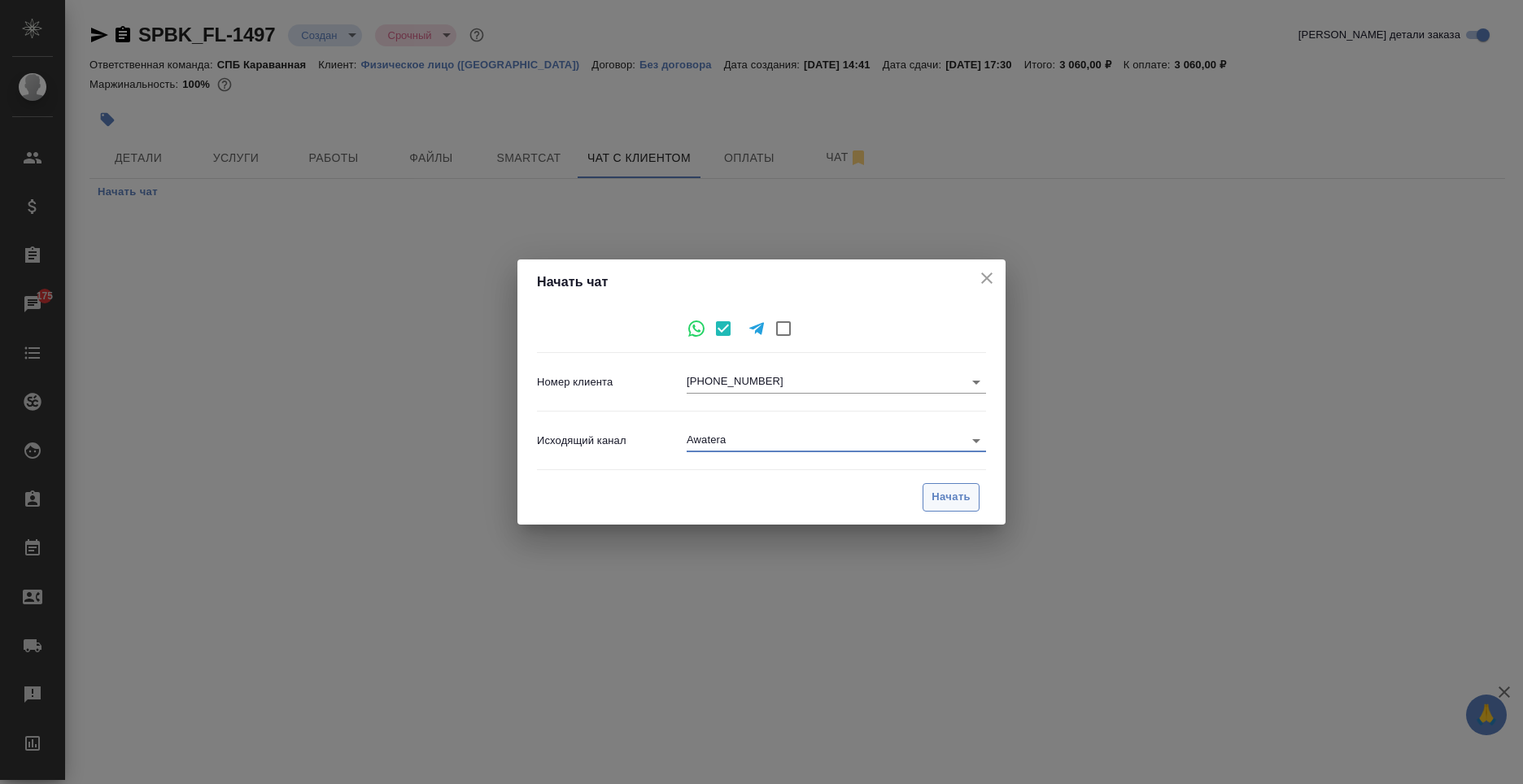
click at [965, 497] on span "Начать" at bounding box center [951, 497] width 39 height 18
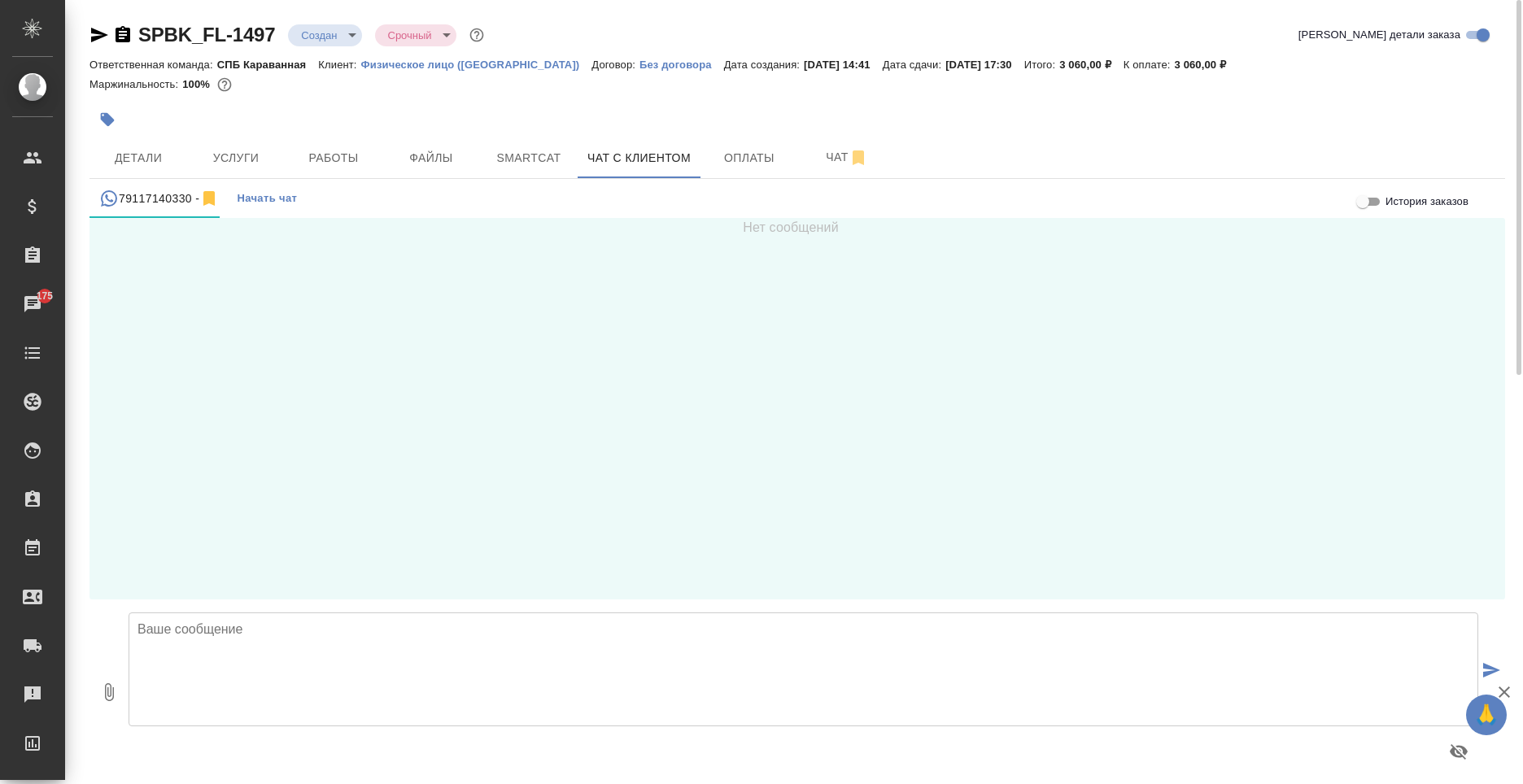
click at [412, 642] on textarea at bounding box center [803, 670] width 1350 height 114
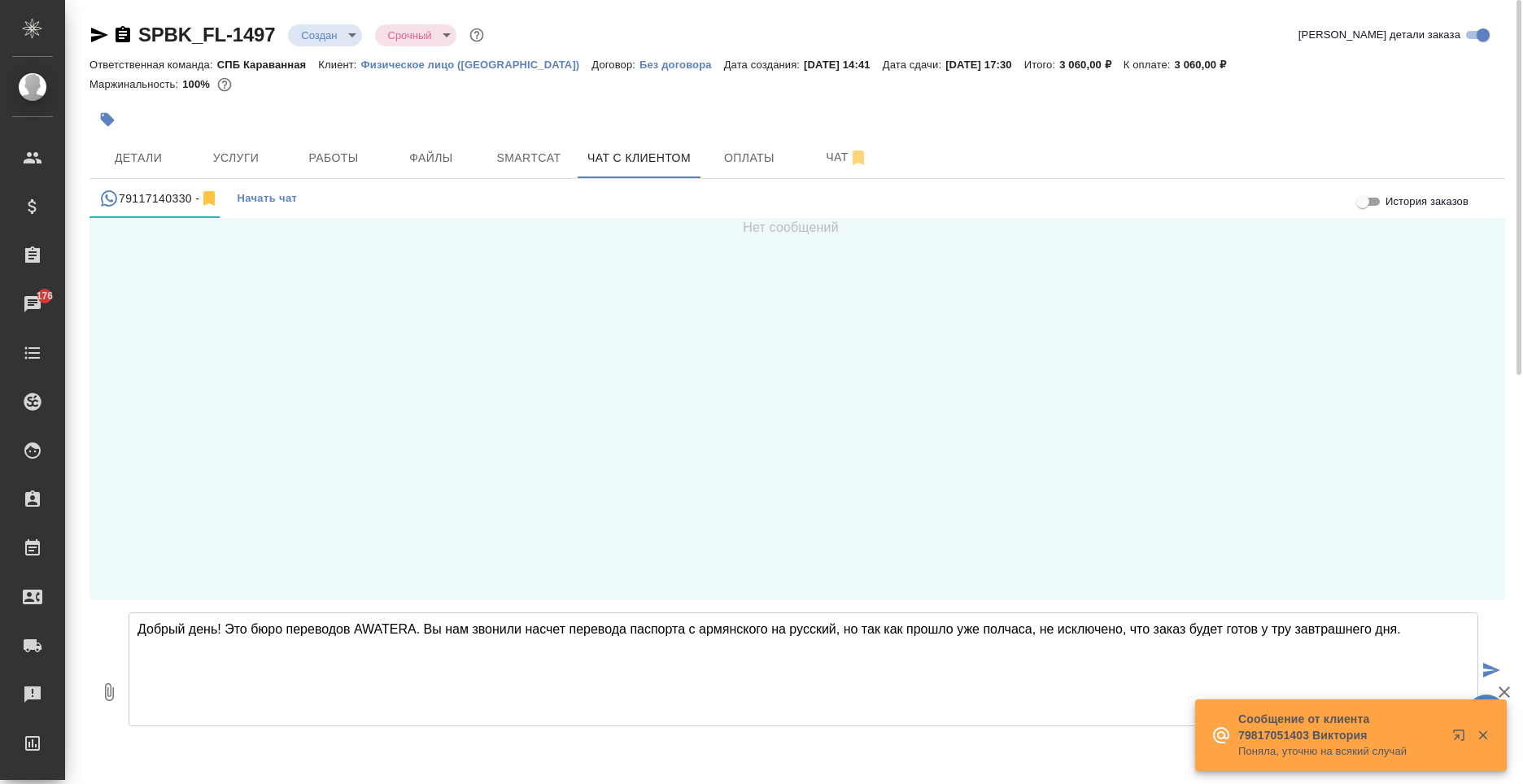
click at [1271, 627] on textarea "Добрый день! Это бюро переводов AWATERA. Вы нам звонили насчет перевода паспорт…" at bounding box center [803, 670] width 1350 height 114
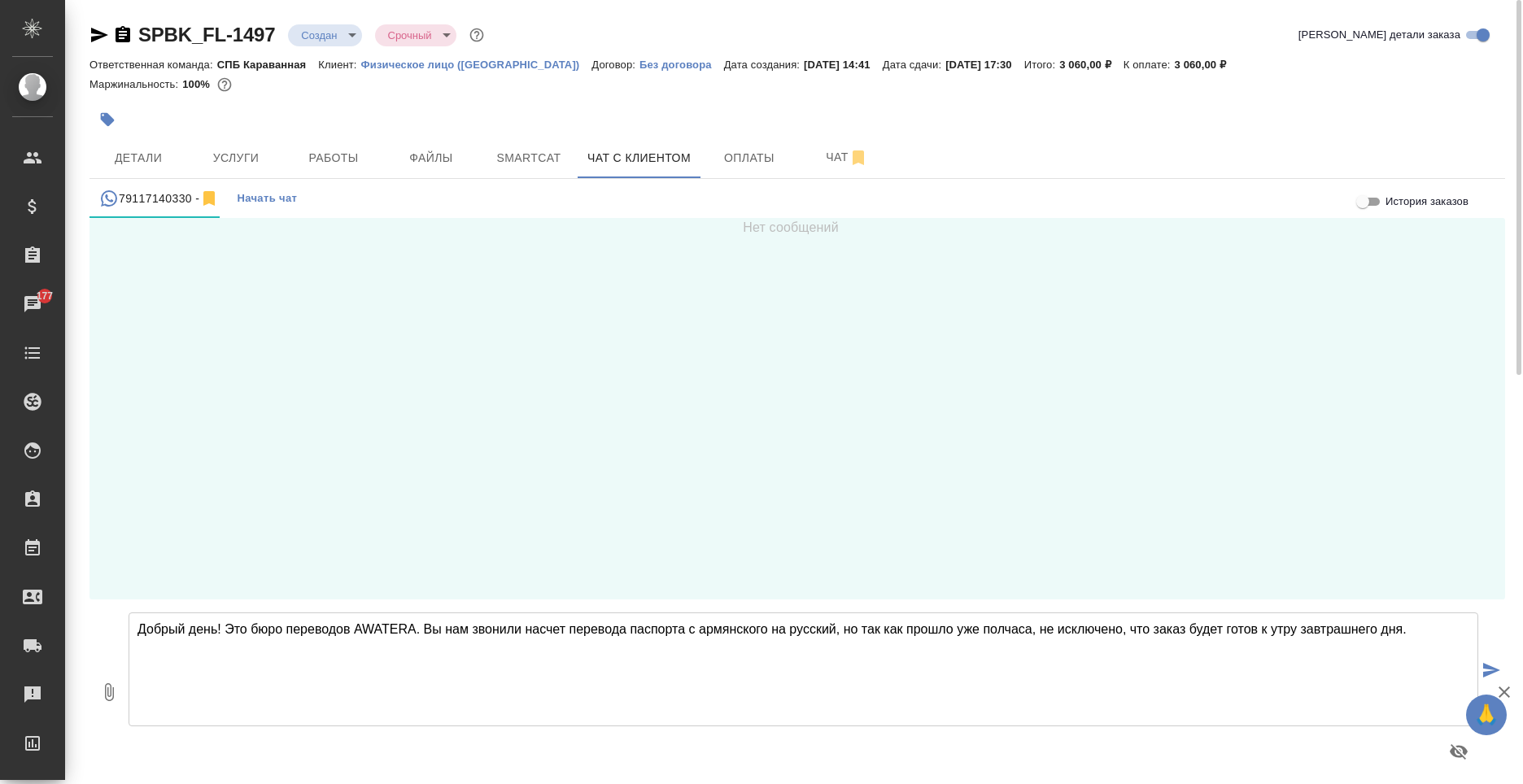
click at [1123, 628] on textarea "Добрый день! Это бюро переводов AWATERA. Вы нам звонили насчет перевода паспорт…" at bounding box center [803, 670] width 1350 height 114
click at [1406, 638] on textarea "Добрый день! Это бюро переводов AWATERA. Вы нам звонили насчет перевода паспорт…" at bounding box center [803, 670] width 1350 height 114
click at [232, 687] on textarea "Добрый день! Это бюро переводов AWATERA. Вы нам звонили насчет перевода паспорт…" at bounding box center [803, 670] width 1350 height 114
click at [394, 657] on textarea "Добрый день! Это бюро переводов AWATERA. Вы нам звонили насчет перевода паспорт…" at bounding box center [803, 670] width 1350 height 114
click at [389, 664] on textarea "Добрый день! Это бюро переводов AWATERA. Вы нам звонили насчет перевода паспорт…" at bounding box center [803, 670] width 1350 height 114
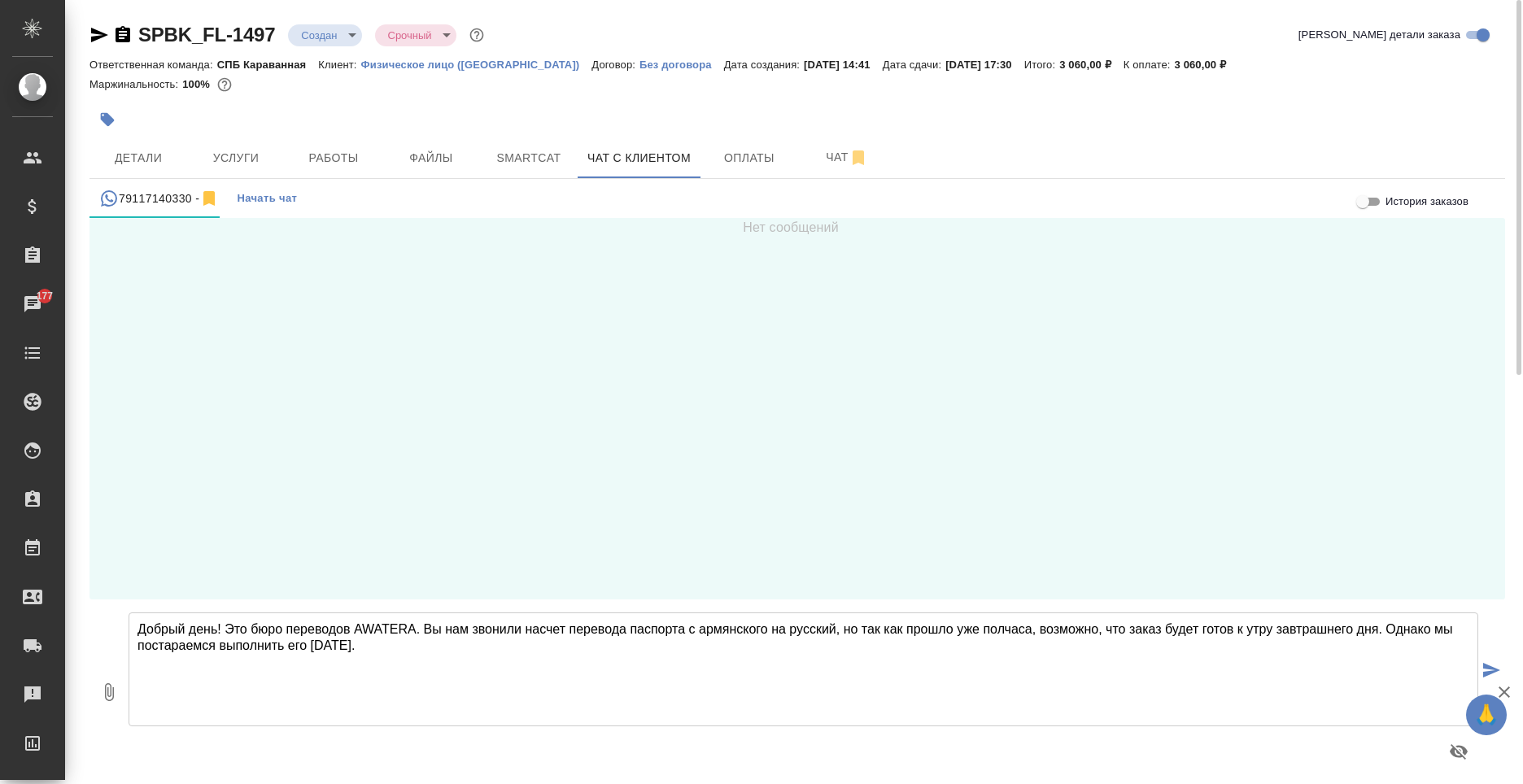
paste textarea "Направляю Вам расчет по сверхсрочному заказу SPBK_FL-1497 -) стоимость: 3 060,0…"
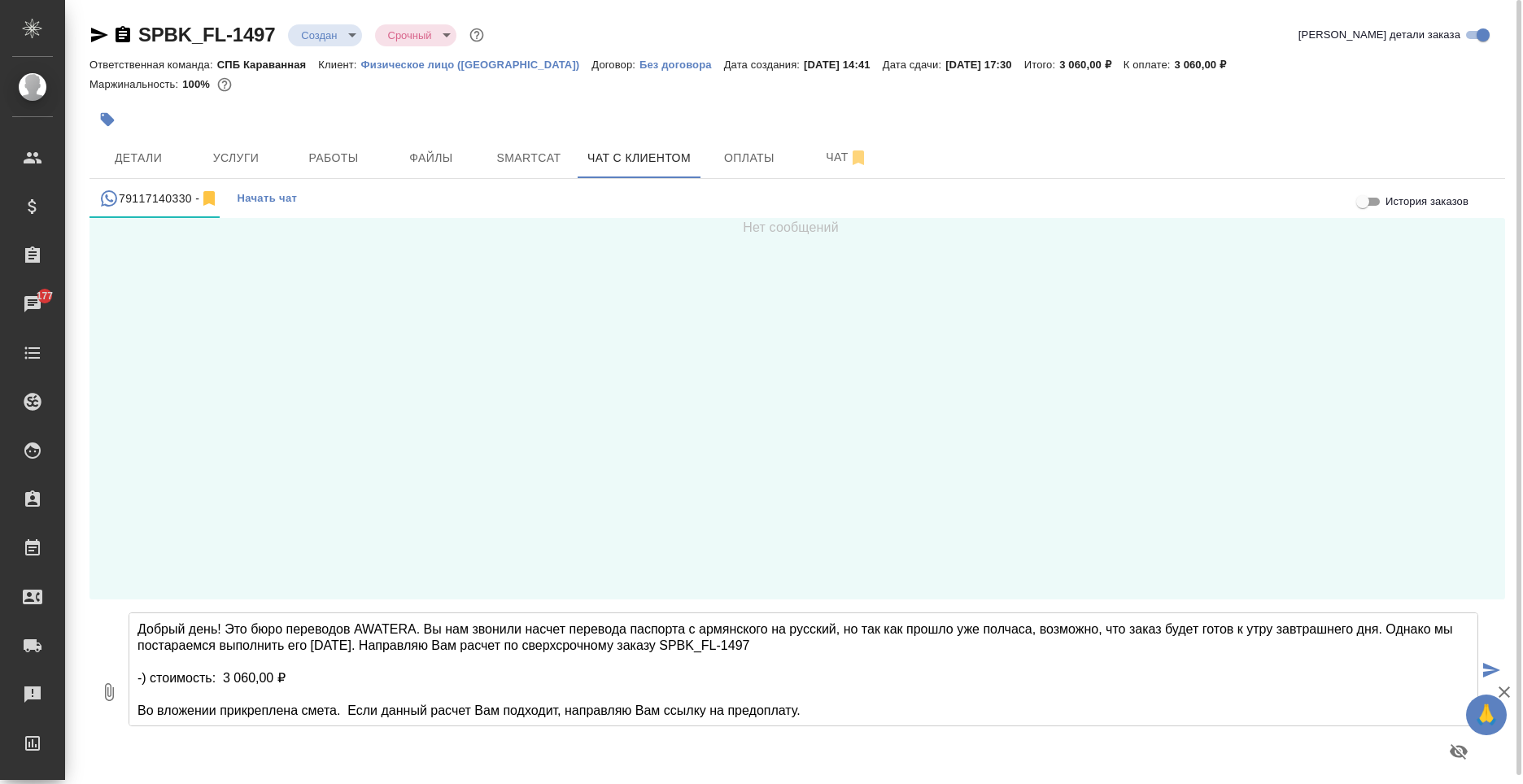
click at [1377, 625] on textarea "Добрый день! Это бюро переводов AWATERA. Вы нам звонили насчет перевода паспорт…" at bounding box center [803, 670] width 1350 height 114
click at [170, 647] on textarea "Добрый день! Это бюро переводов AWATERA. Вы нам звонили насчет перевода паспорт…" at bounding box center [803, 670] width 1350 height 114
click at [147, 644] on textarea "Добрый день! Это бюро переводов AWATERA. Вы нам звонили насчет перевода паспорт…" at bounding box center [803, 670] width 1350 height 114
click at [507, 647] on textarea "Добрый день! Это бюро переводов AWATERA. Вы нам звонили насчет перевода паспорт…" at bounding box center [803, 670] width 1350 height 114
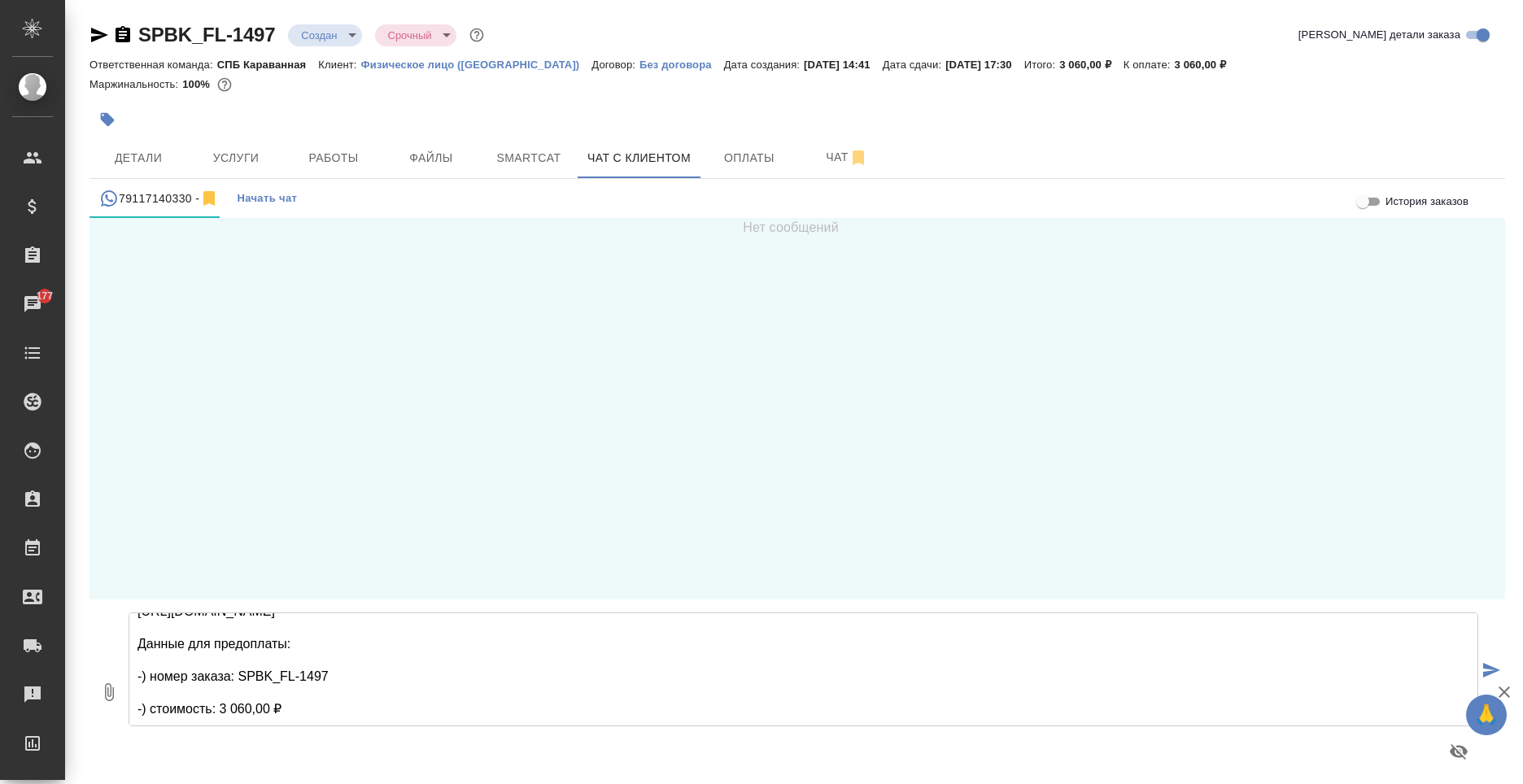
type textarea "Добрый день! Это бюро переводов AWATERA. Вы нам звонили насчет перевода паспорт…"
click at [103, 702] on button "0" at bounding box center [109, 692] width 39 height 185
type input "C:\fakepath\Proposal_SPBK_FL-1497.pdf"
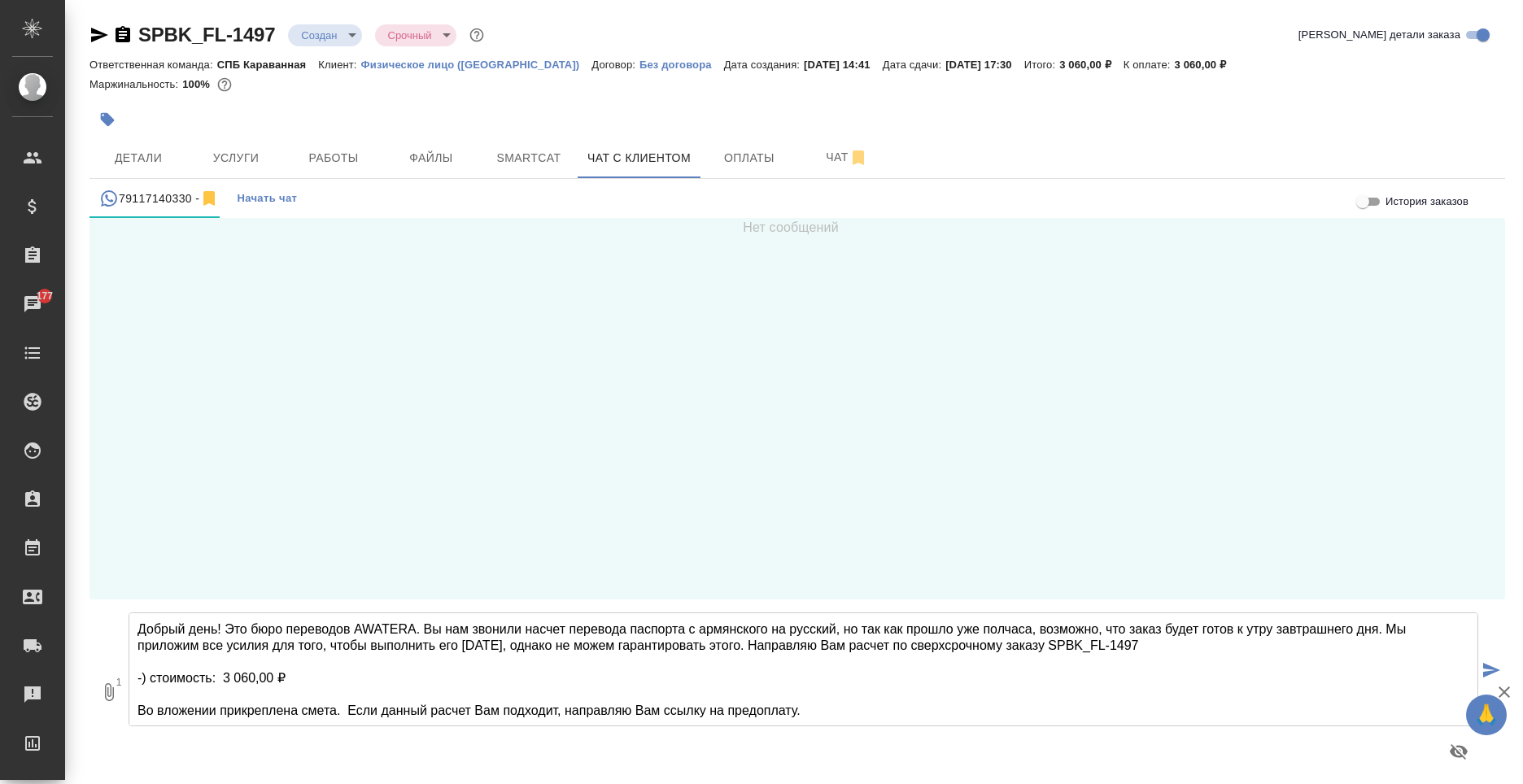
click at [1030, 631] on textarea "Добрый день! Это бюро переводов AWATERA. Вы нам звонили насчет перевода паспорт…" at bounding box center [803, 670] width 1350 height 114
click at [1261, 631] on textarea "Добрый день! Это бюро переводов AWATERA. Вы нам звонили насчет перевода паспорт…" at bounding box center [803, 670] width 1350 height 114
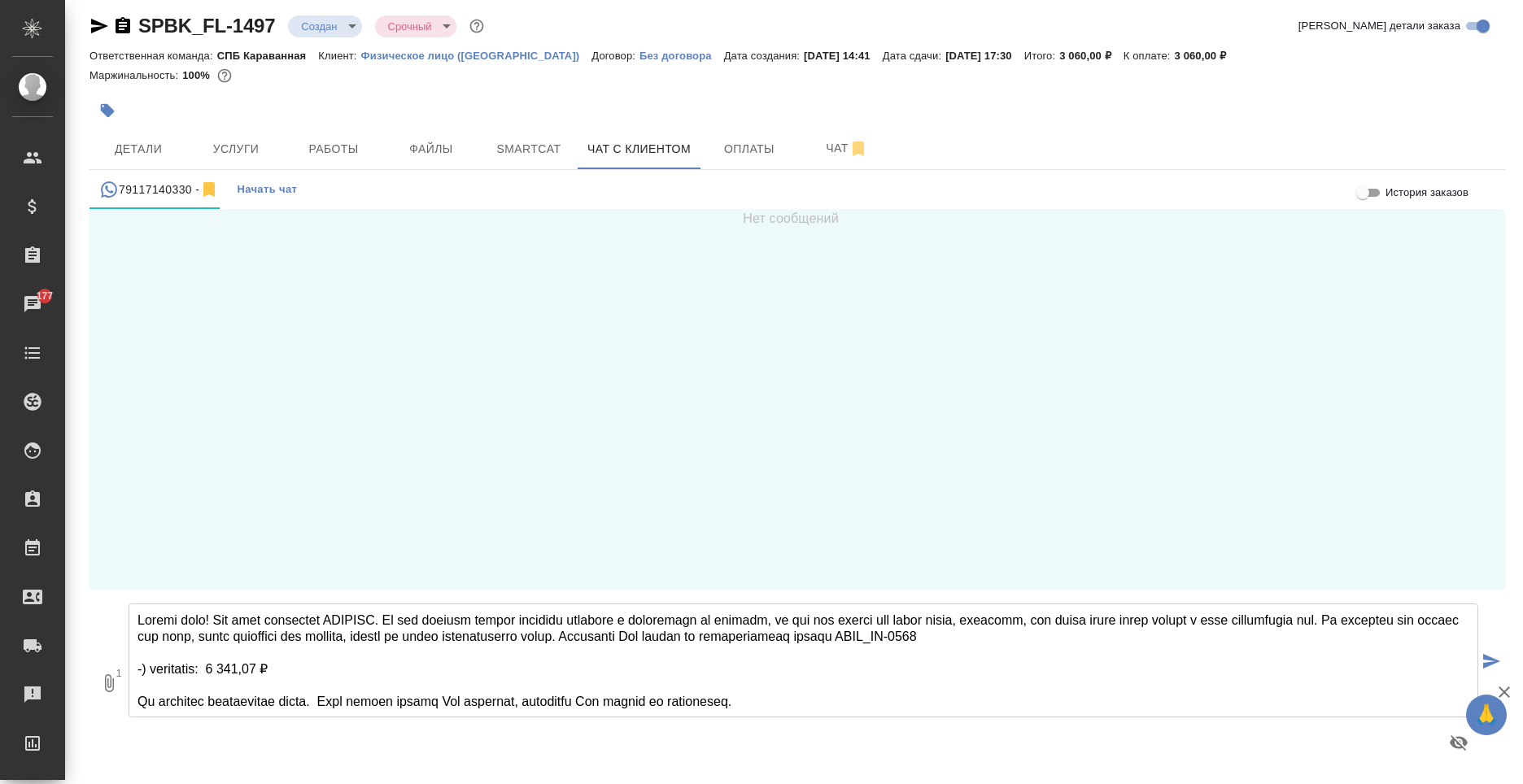
type textarea "Добрый день! Это бюро переводов AWATERA. Вы нам звонили насчет перевода паспорт…"
click at [1484, 656] on icon "submit" at bounding box center [1492, 661] width 17 height 15
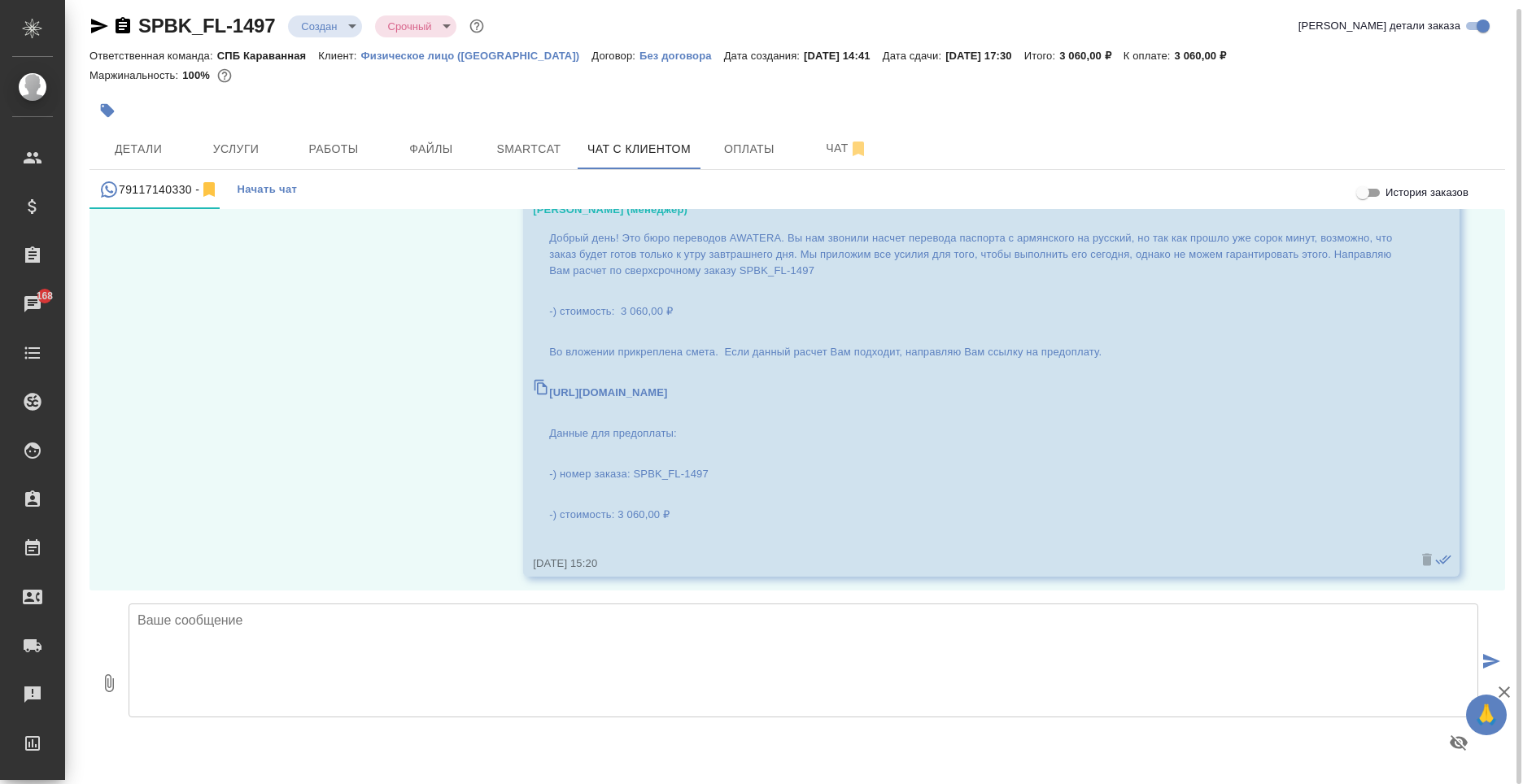
scroll to position [222, 0]
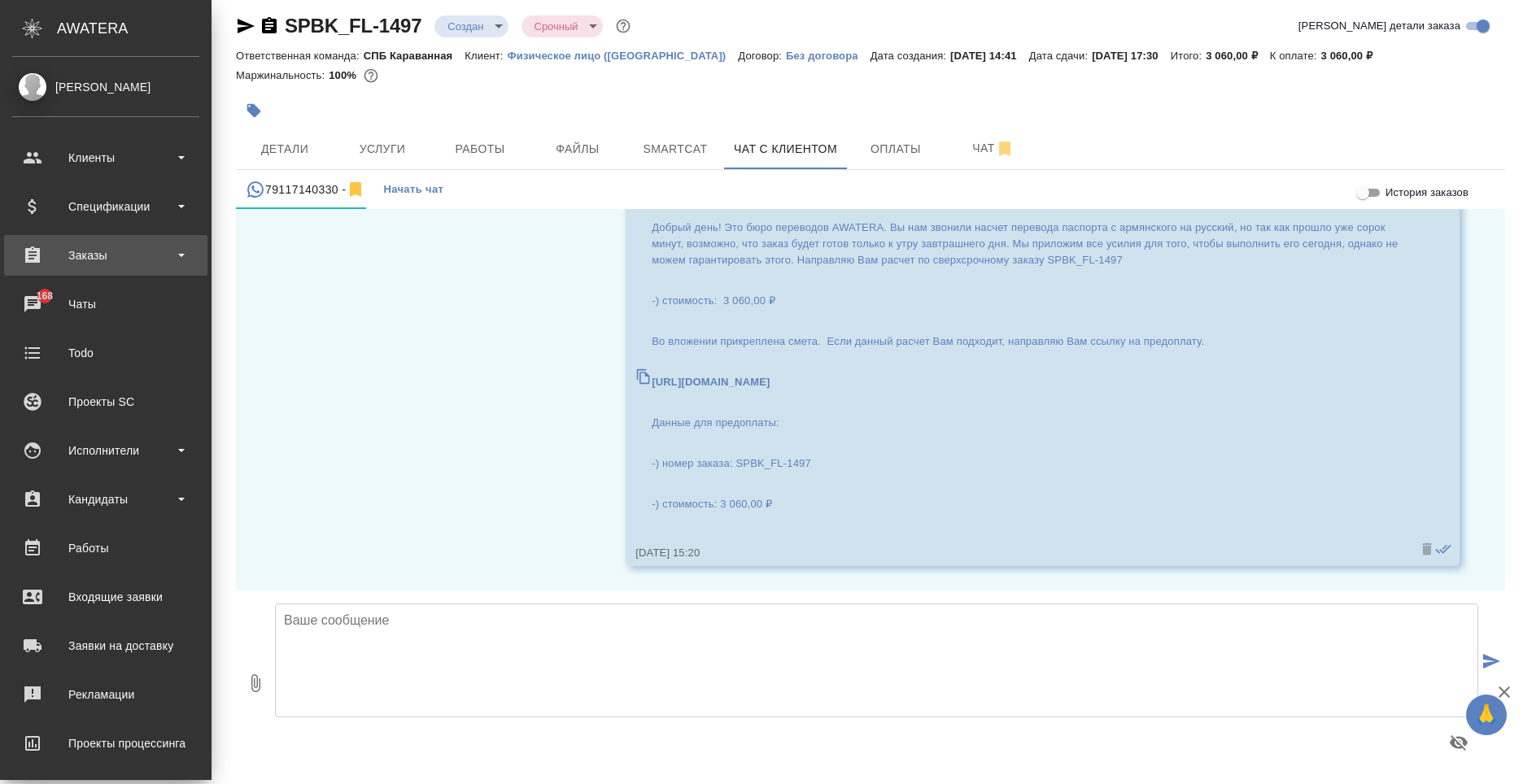
click at [99, 263] on div "Заказы" at bounding box center [106, 256] width 188 height 24
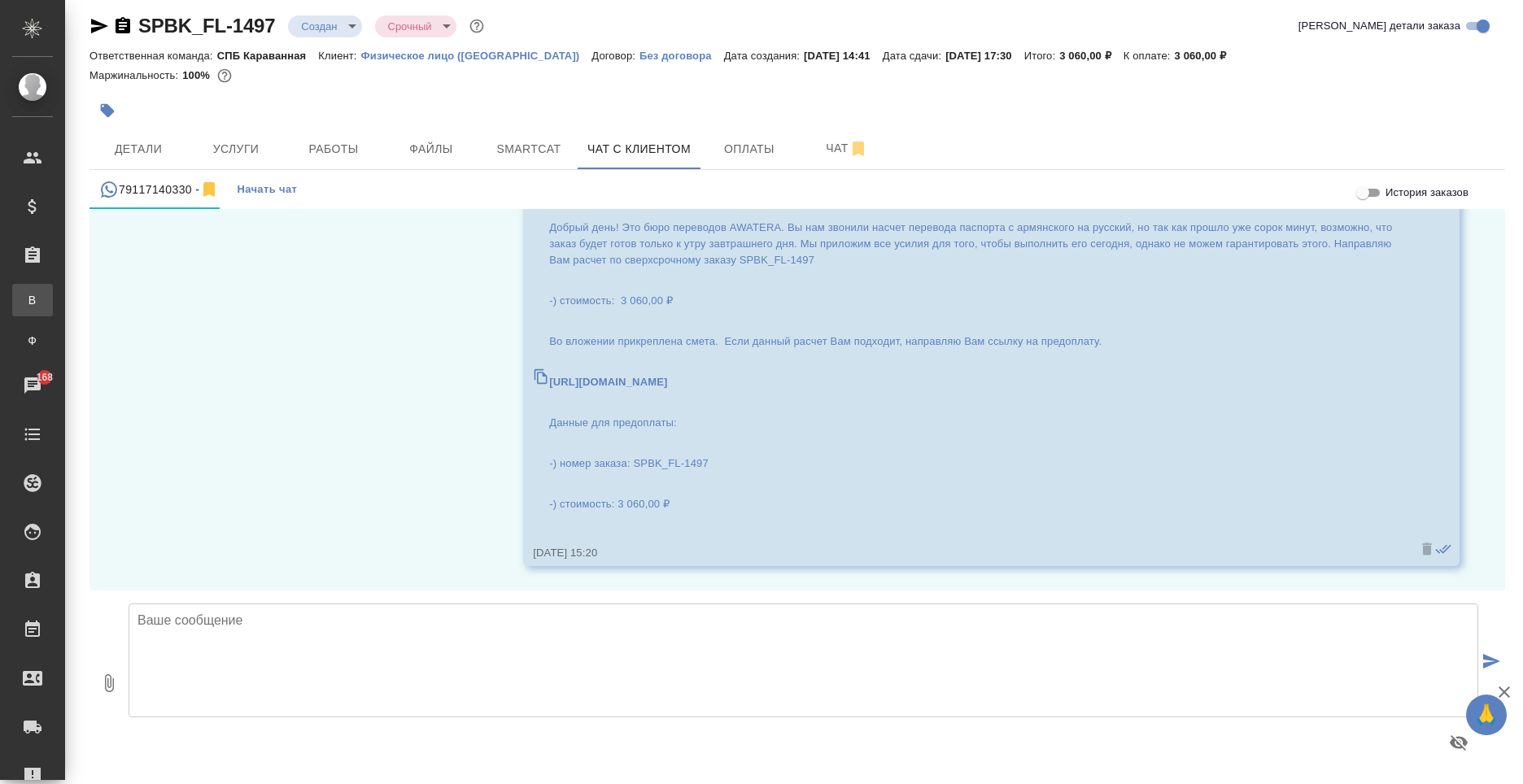
click at [24, 297] on div "Все заказы" at bounding box center [12, 300] width 24 height 17
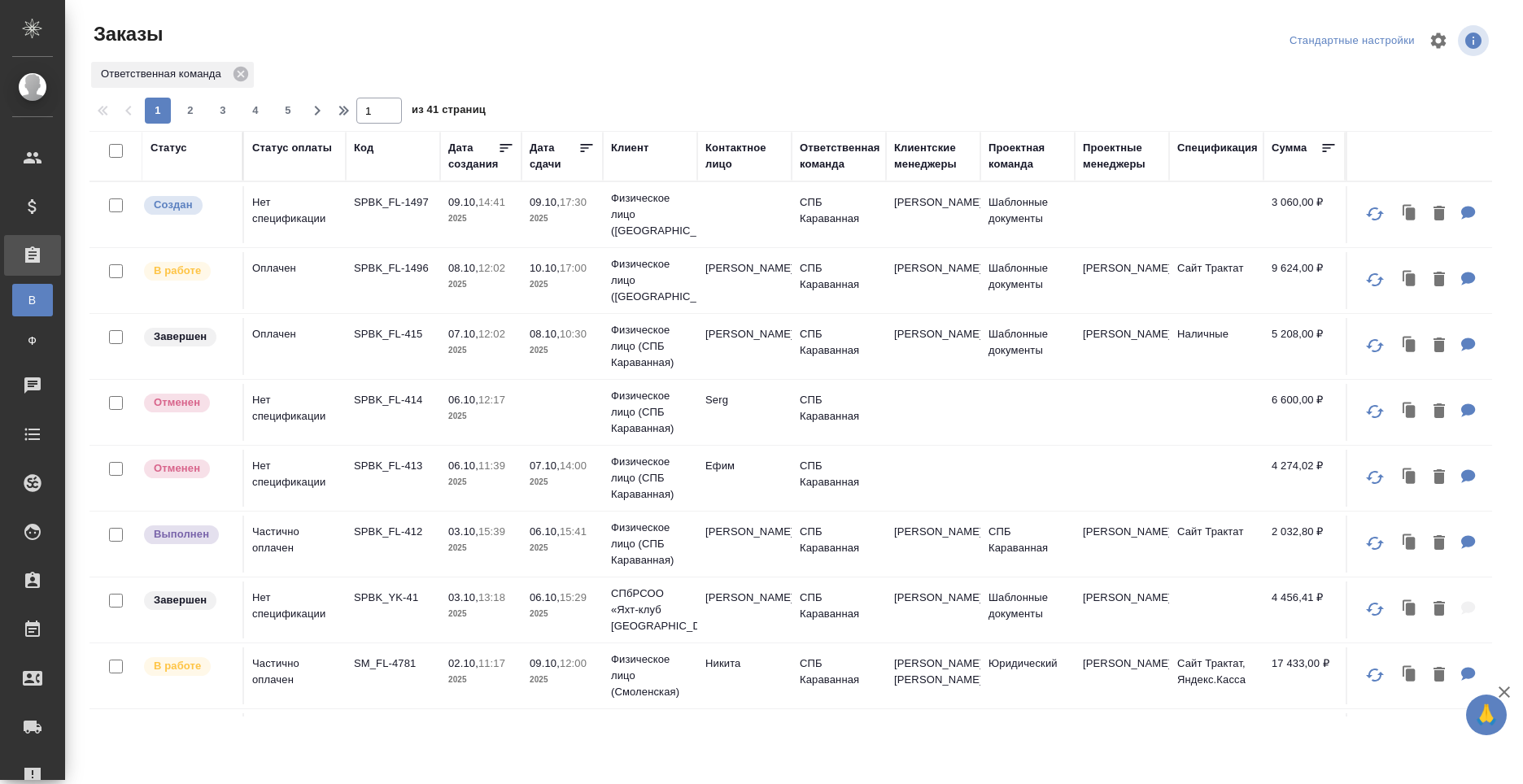
click at [765, 552] on td "Игудин Денис" at bounding box center [745, 543] width 94 height 57
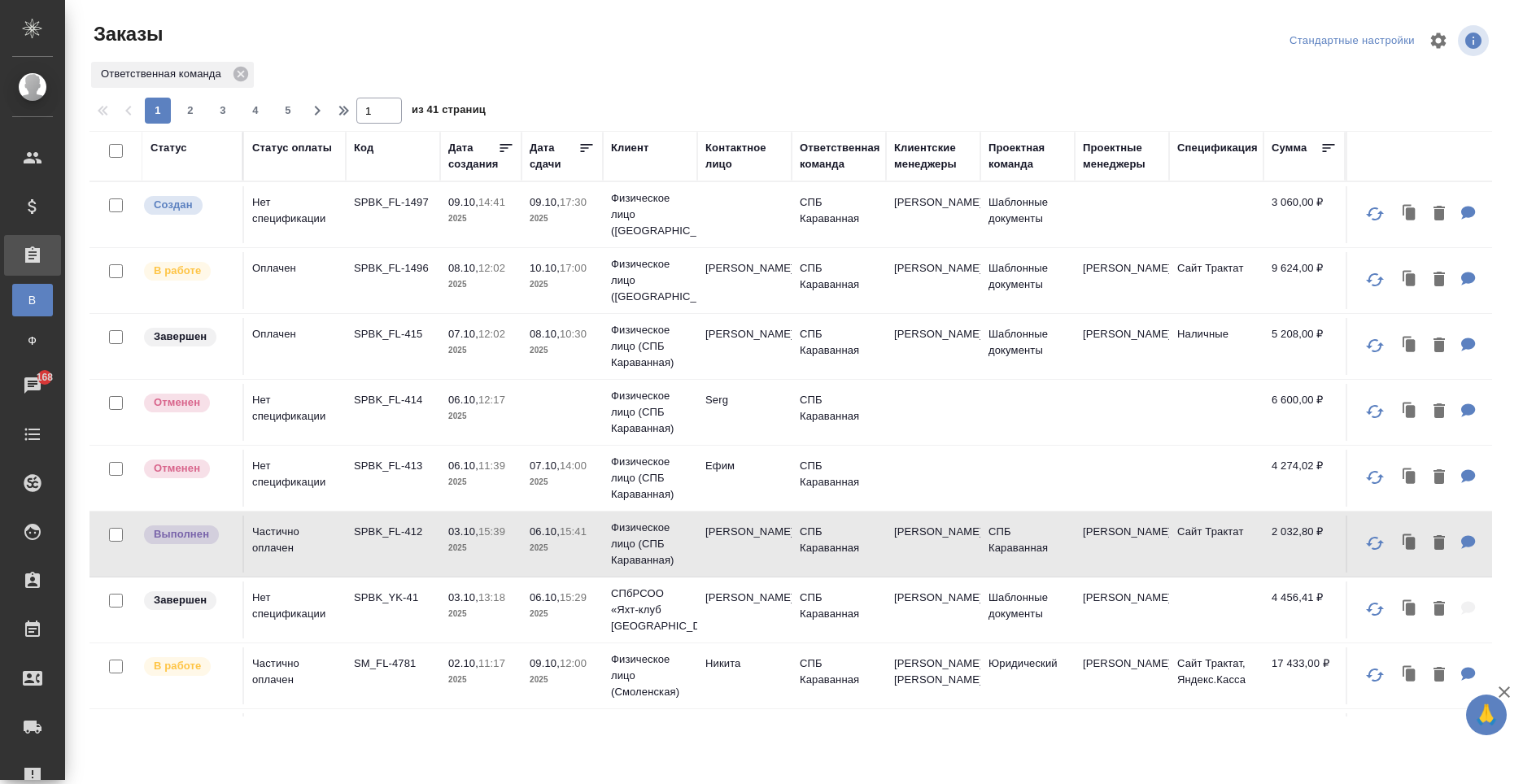
click at [703, 209] on td at bounding box center [745, 215] width 94 height 57
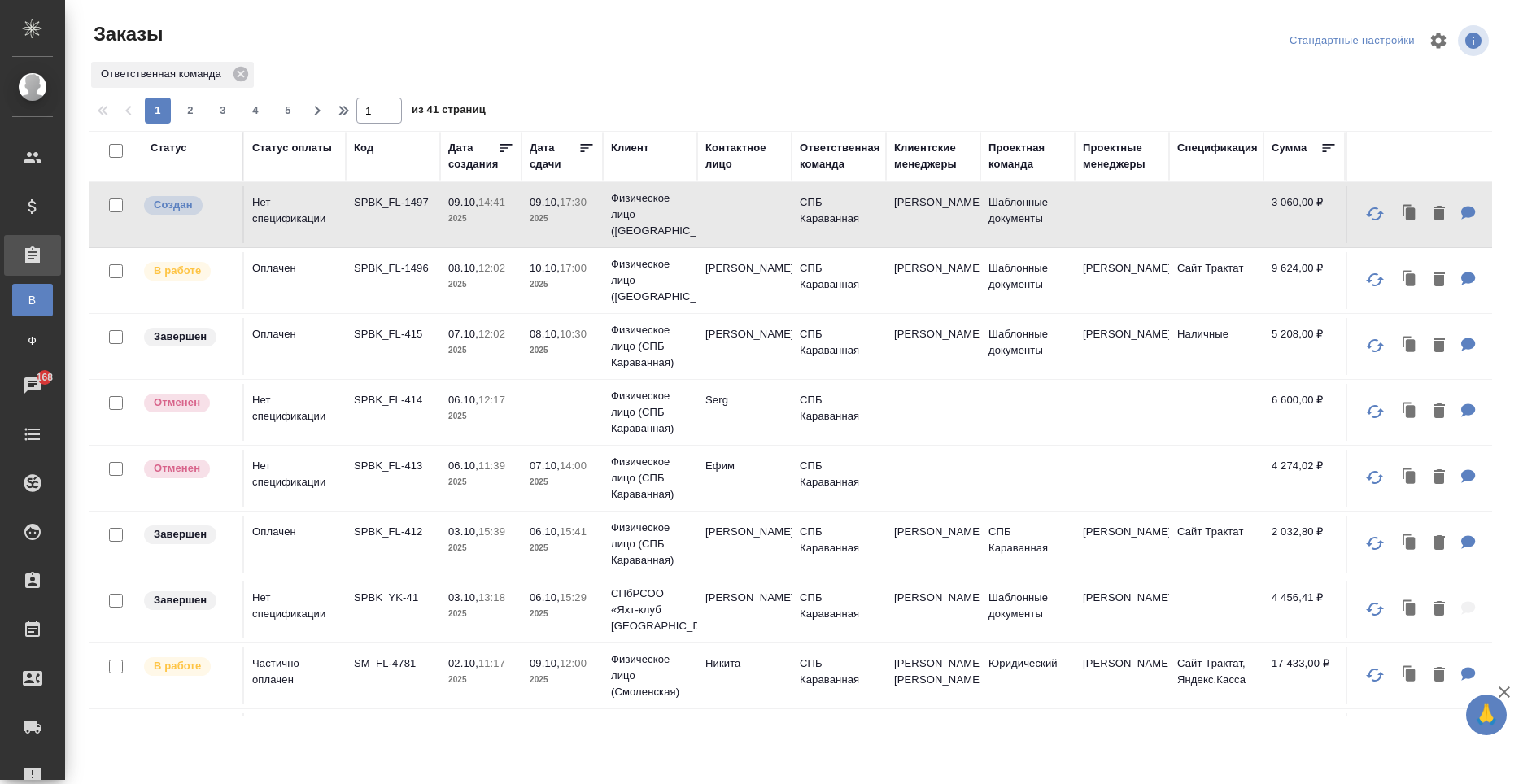
click at [703, 209] on td at bounding box center [745, 215] width 94 height 57
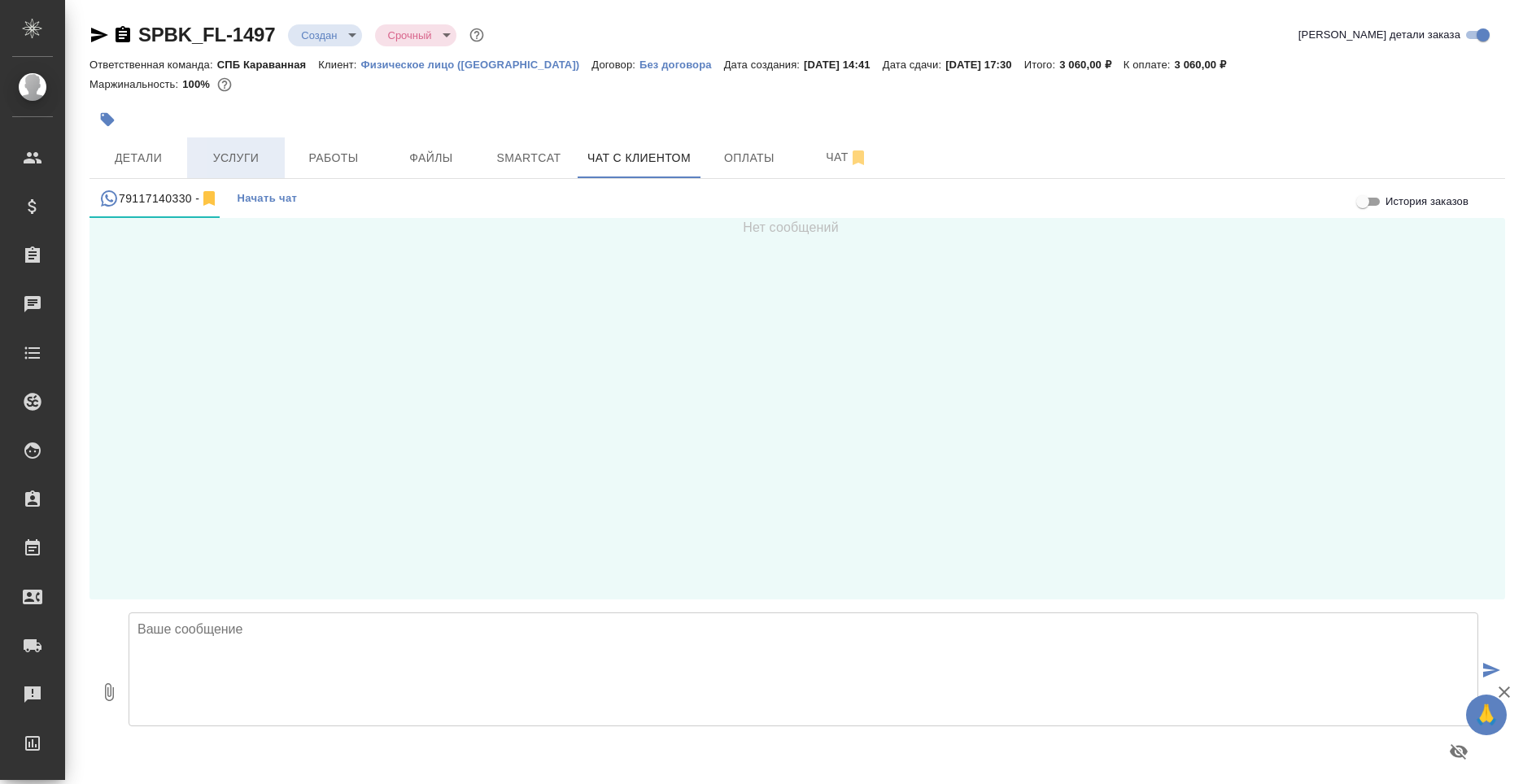
click at [260, 157] on span "Услуги" at bounding box center [236, 158] width 79 height 20
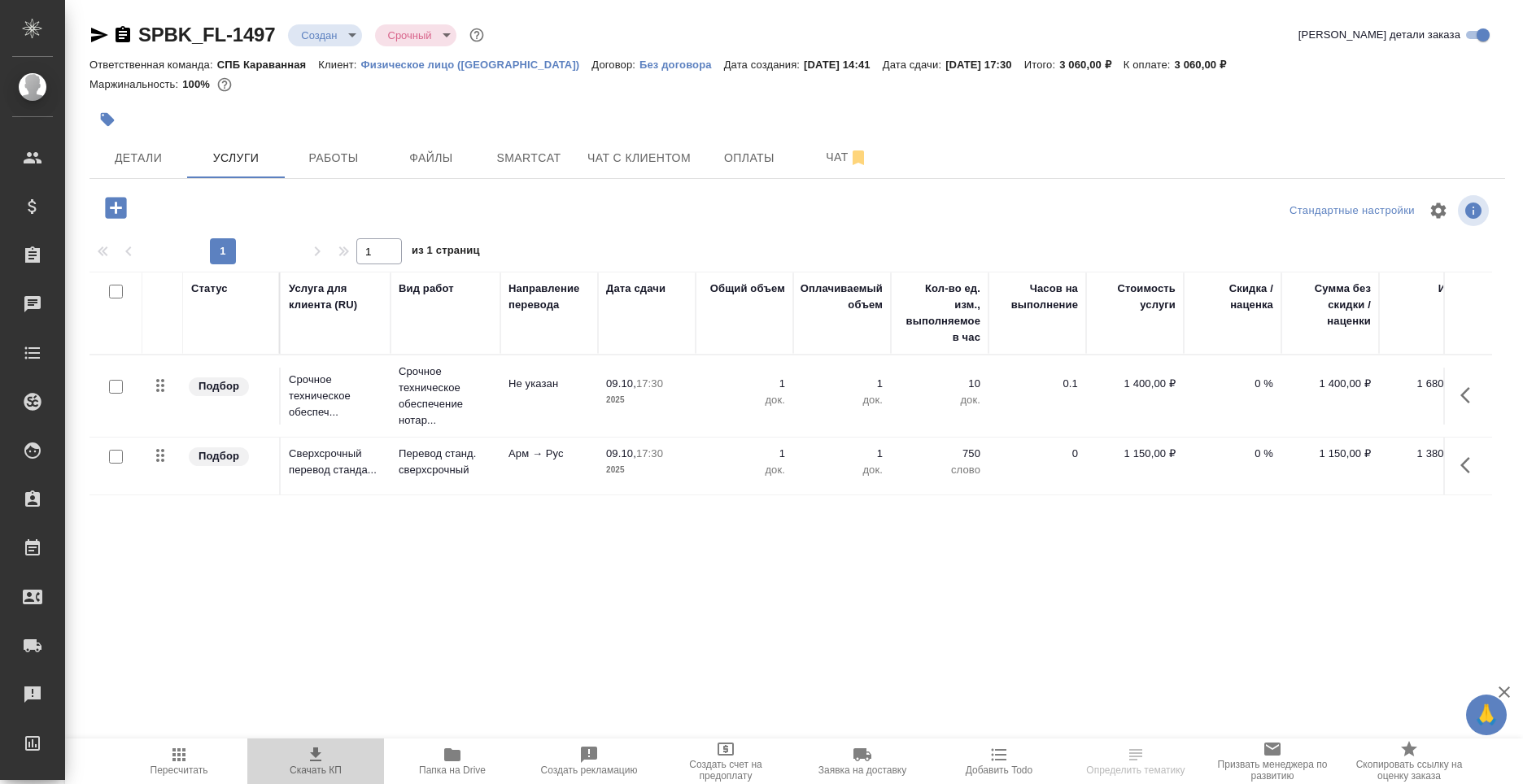
click at [324, 754] on icon "button" at bounding box center [316, 755] width 19 height 19
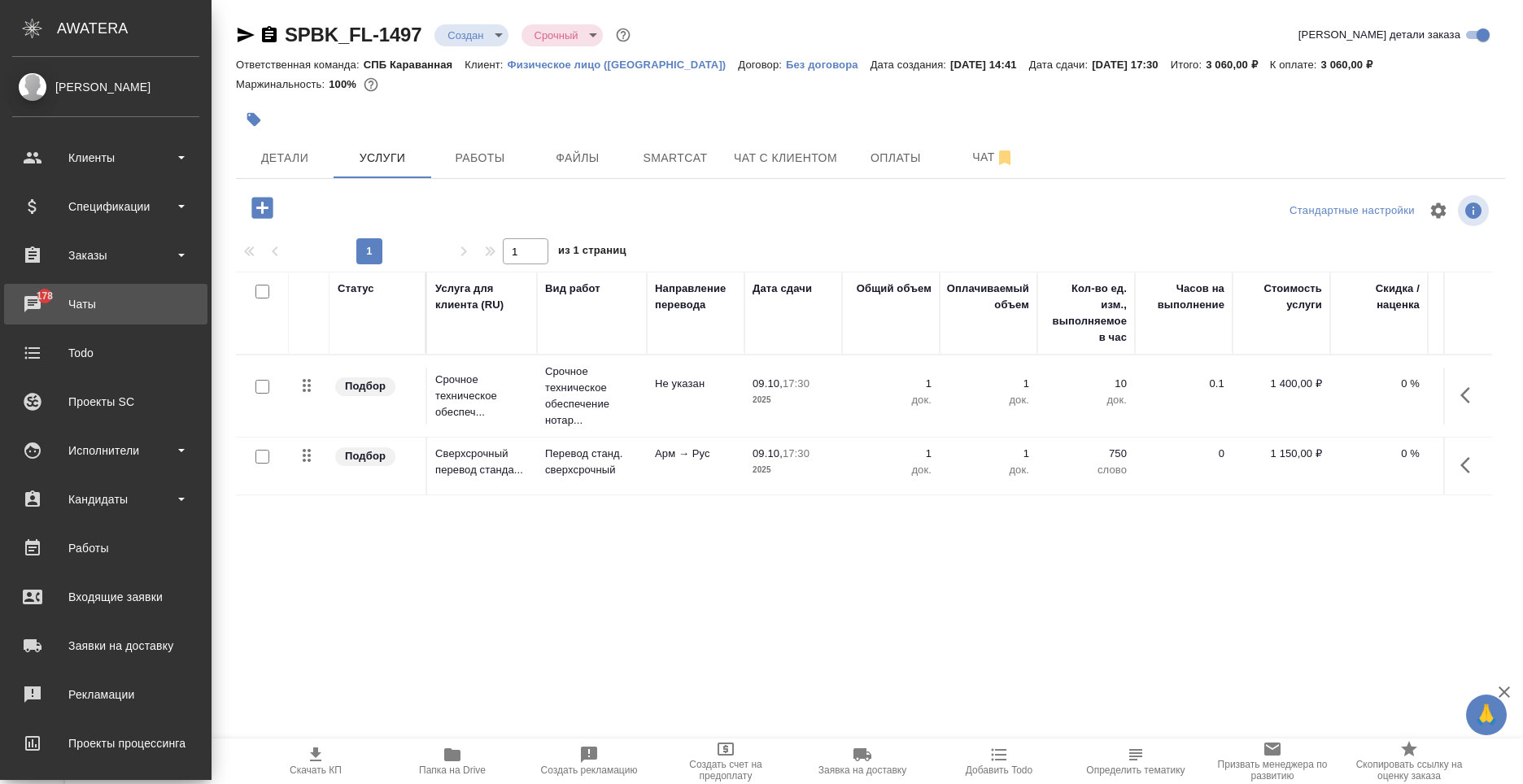
click at [46, 315] on div "Чаты" at bounding box center [106, 304] width 188 height 24
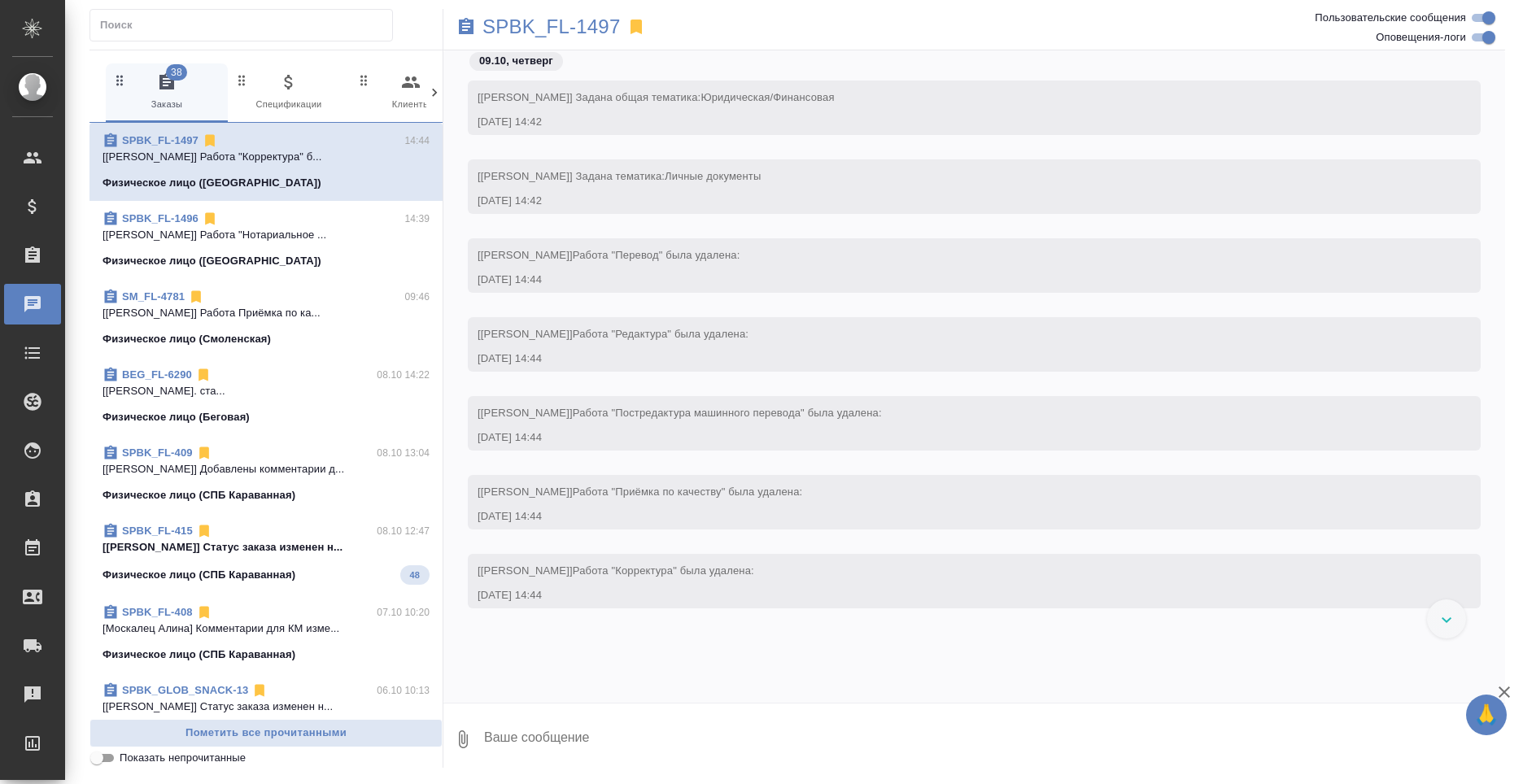
click at [433, 97] on icon at bounding box center [434, 92] width 17 height 17
click at [325, 85] on icon "button" at bounding box center [318, 80] width 16 height 16
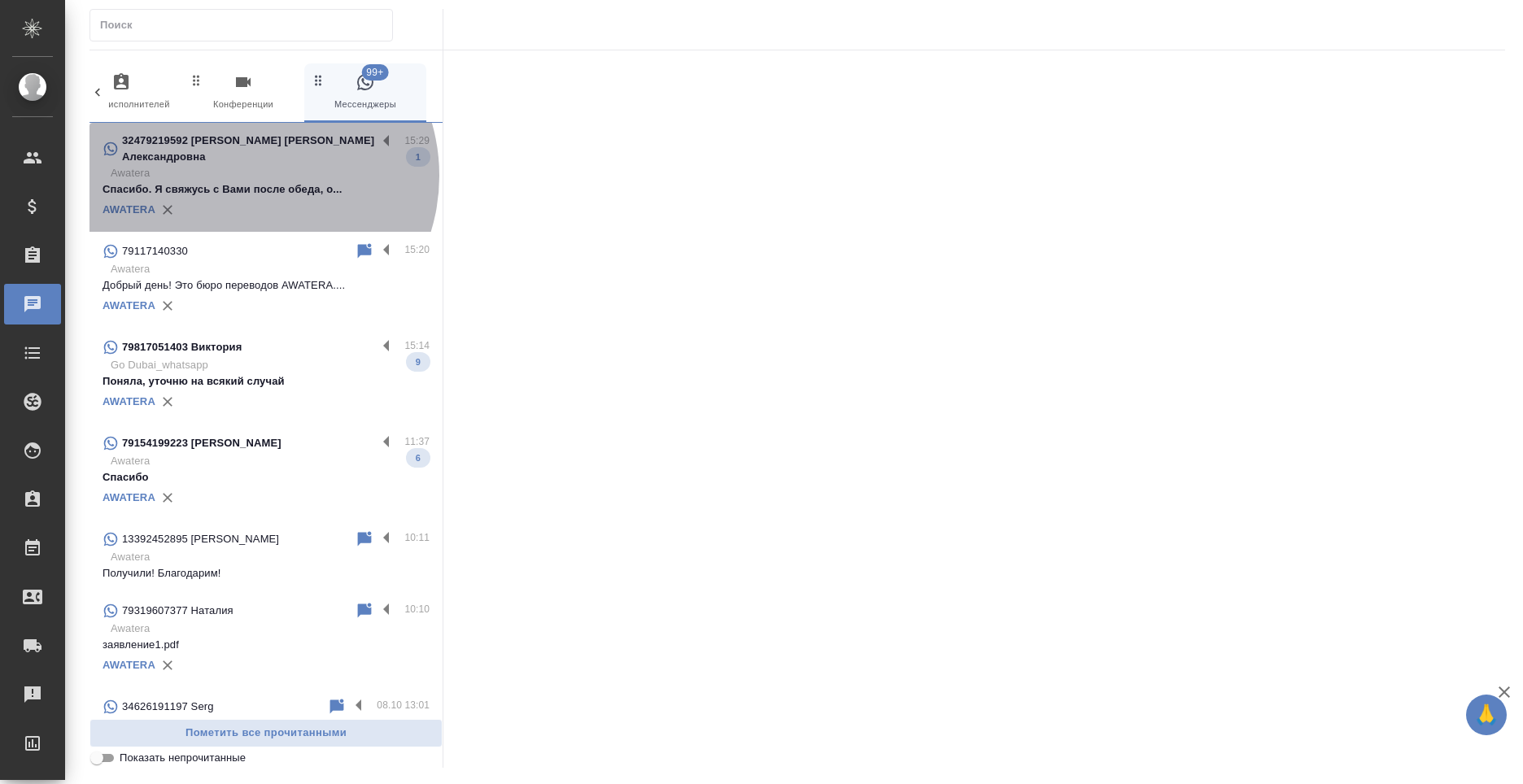
click at [249, 181] on p "Спасибо. Я свяжусь с Вами после обеда, о..." at bounding box center [266, 189] width 327 height 17
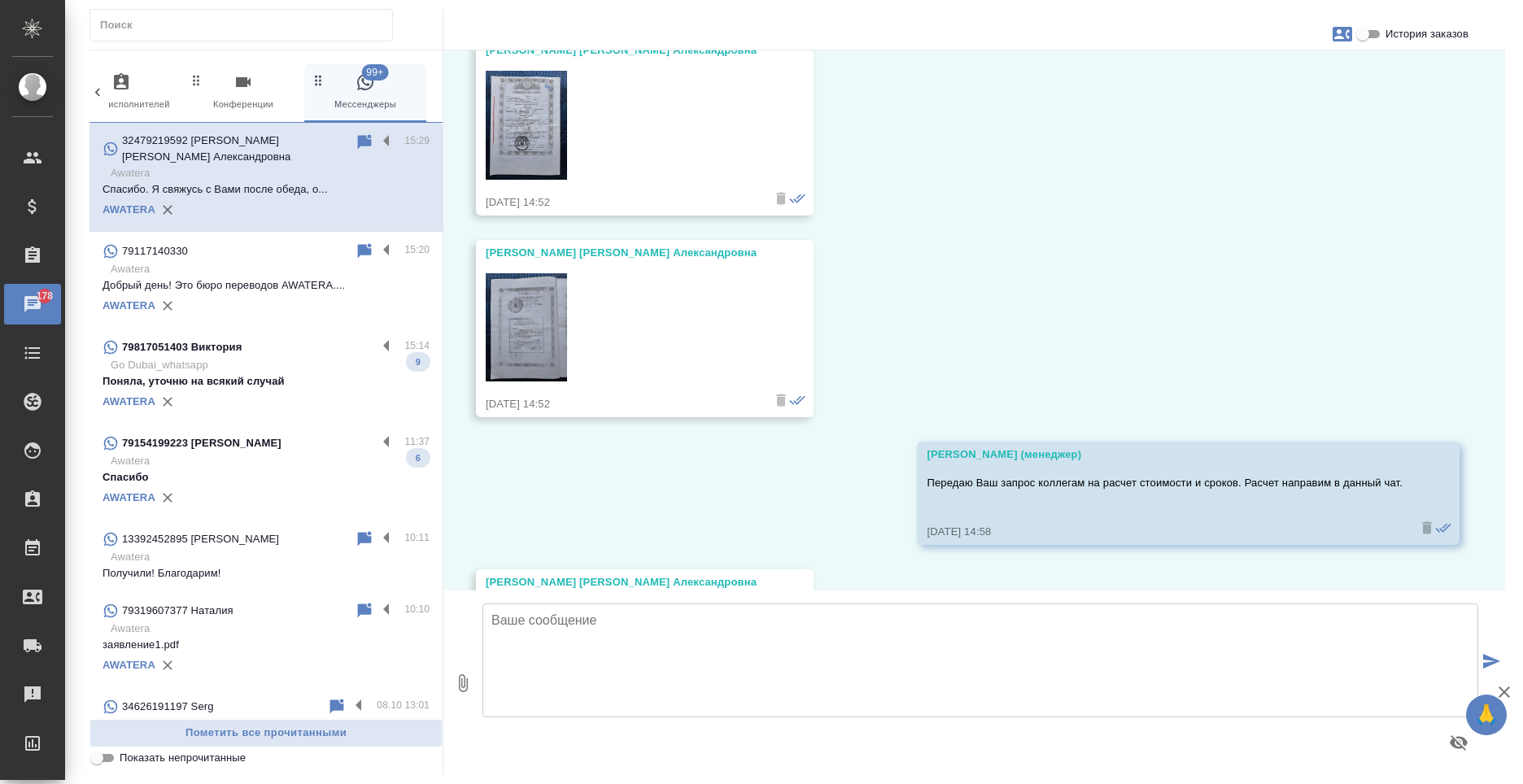
scroll to position [688, 0]
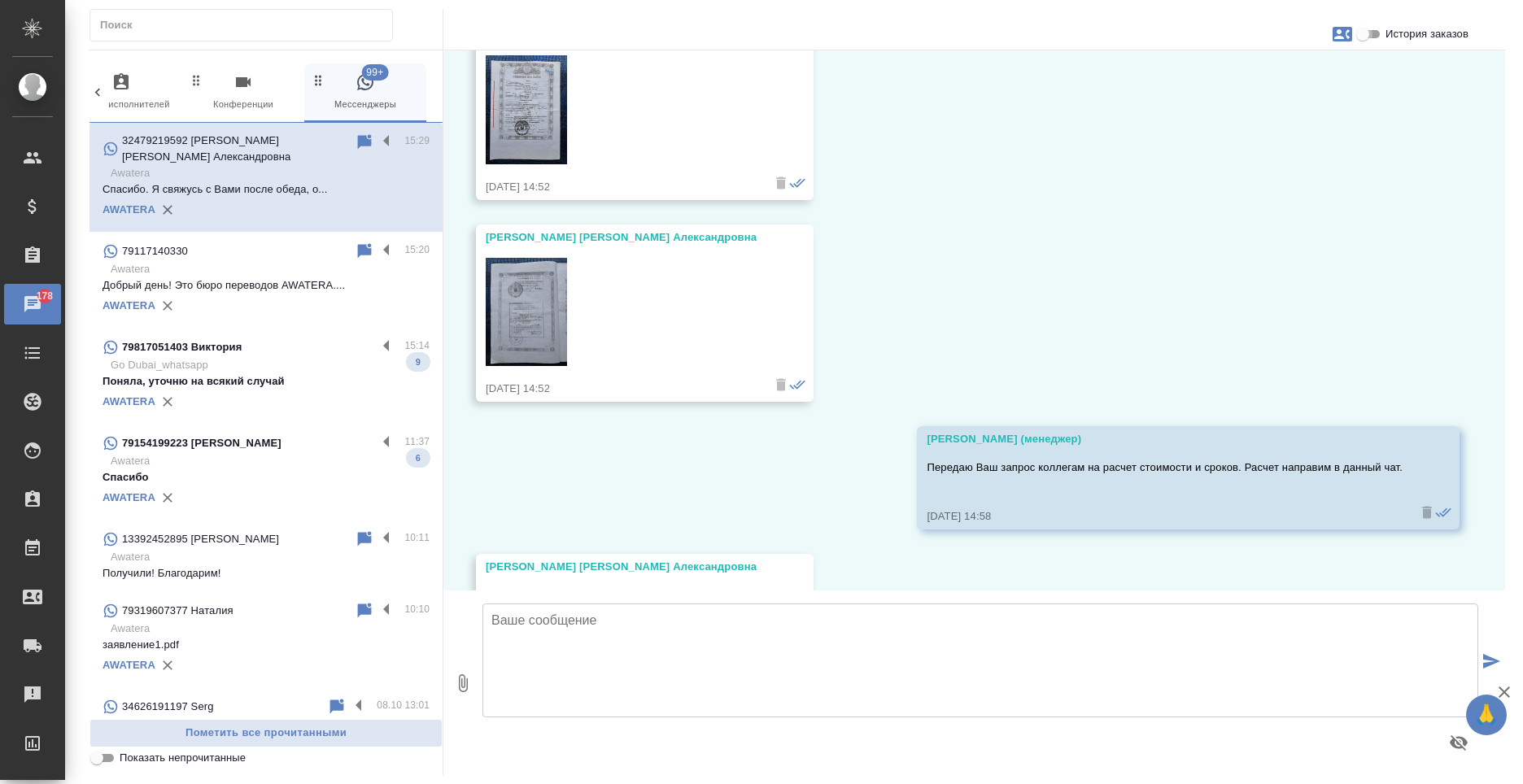
click at [1368, 31] on input "История заказов" at bounding box center [1363, 34] width 58 height 19
checkbox input "true"
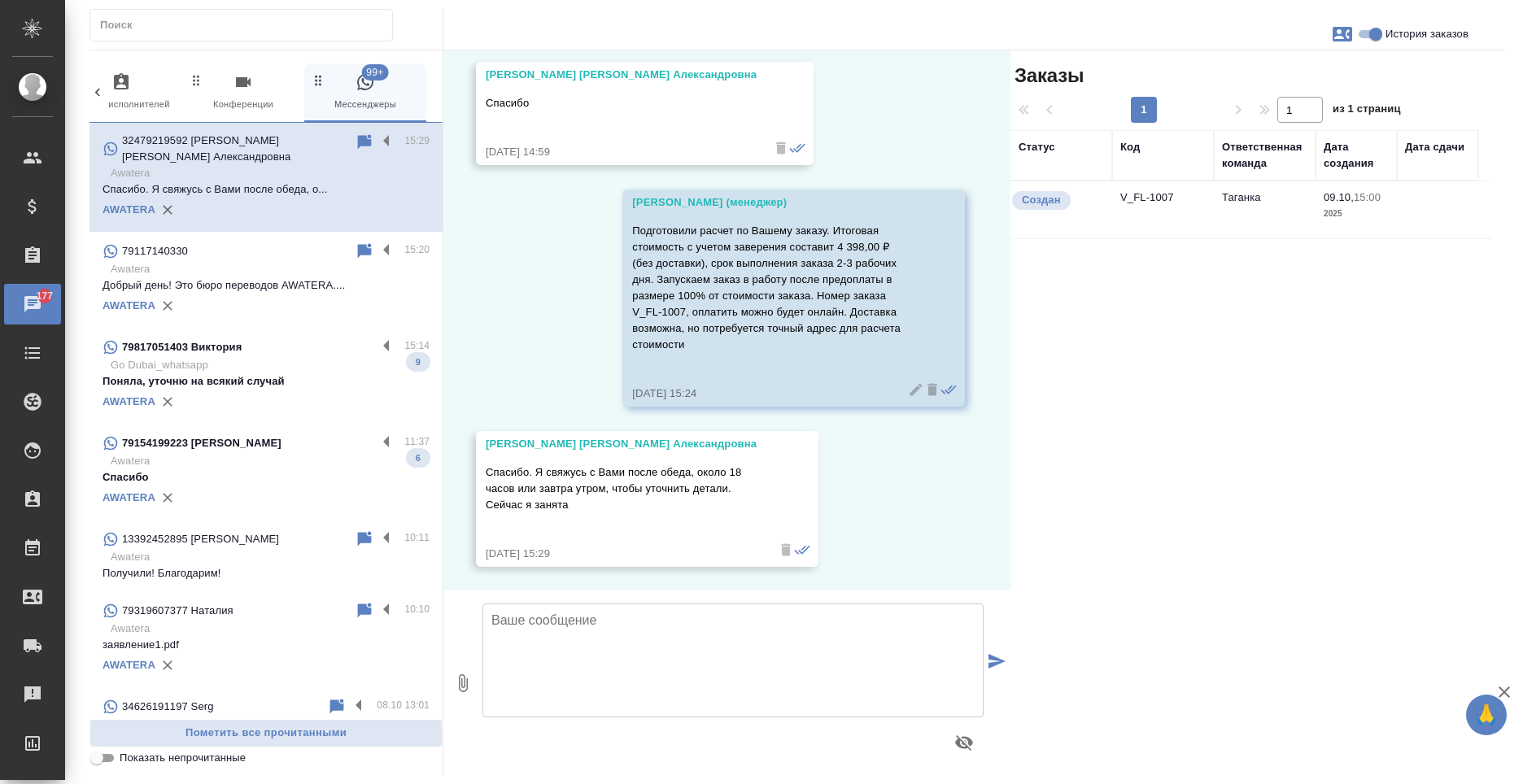
scroll to position [1246, 0]
click at [377, 143] on label at bounding box center [391, 141] width 28 height 18
click at [0, 0] on input "checkbox" at bounding box center [0, 0] width 0 height 0
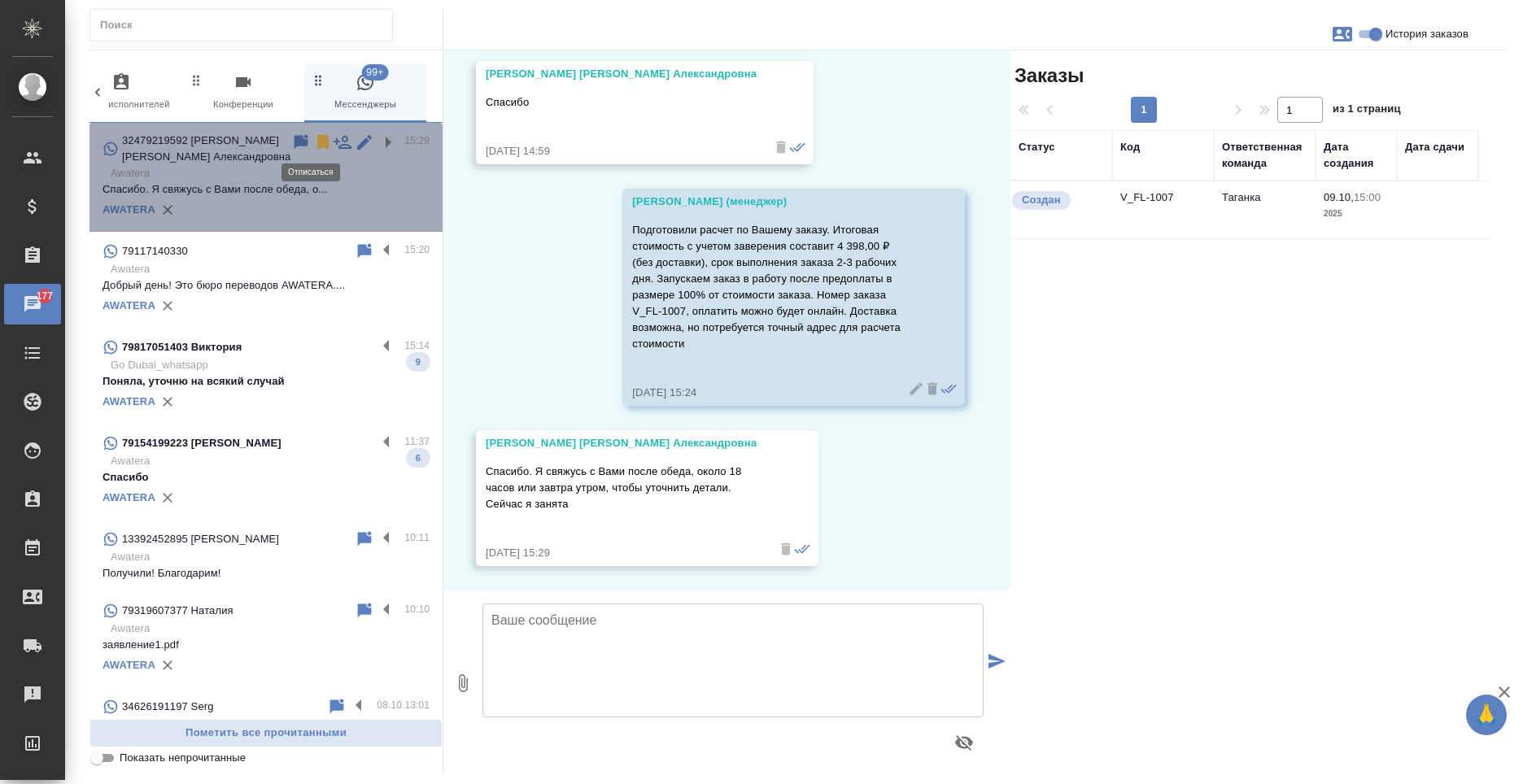
click at [318, 143] on icon at bounding box center [323, 142] width 11 height 15
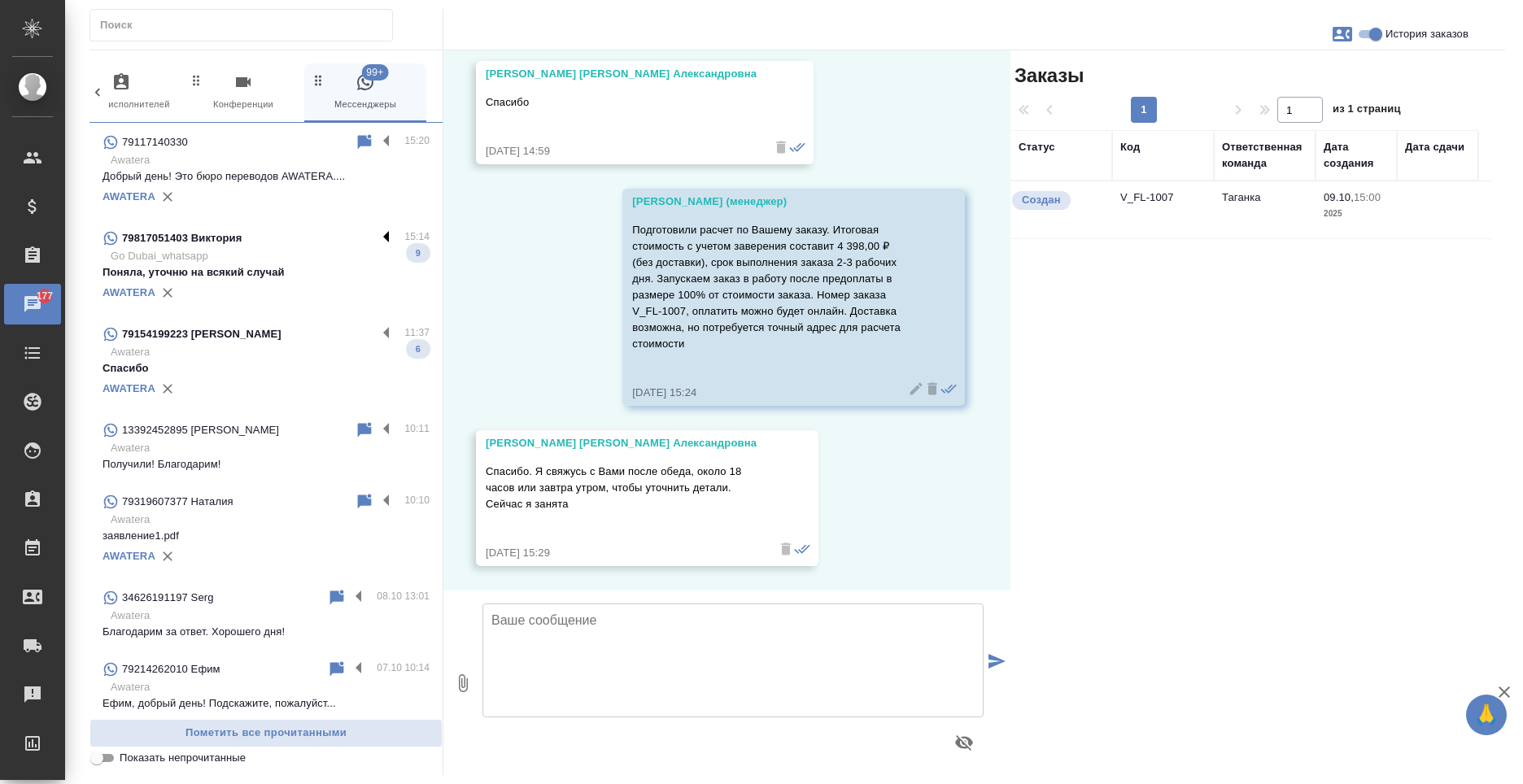
click at [377, 245] on label at bounding box center [391, 237] width 28 height 18
click at [0, 0] on input "checkbox" at bounding box center [0, 0] width 0 height 0
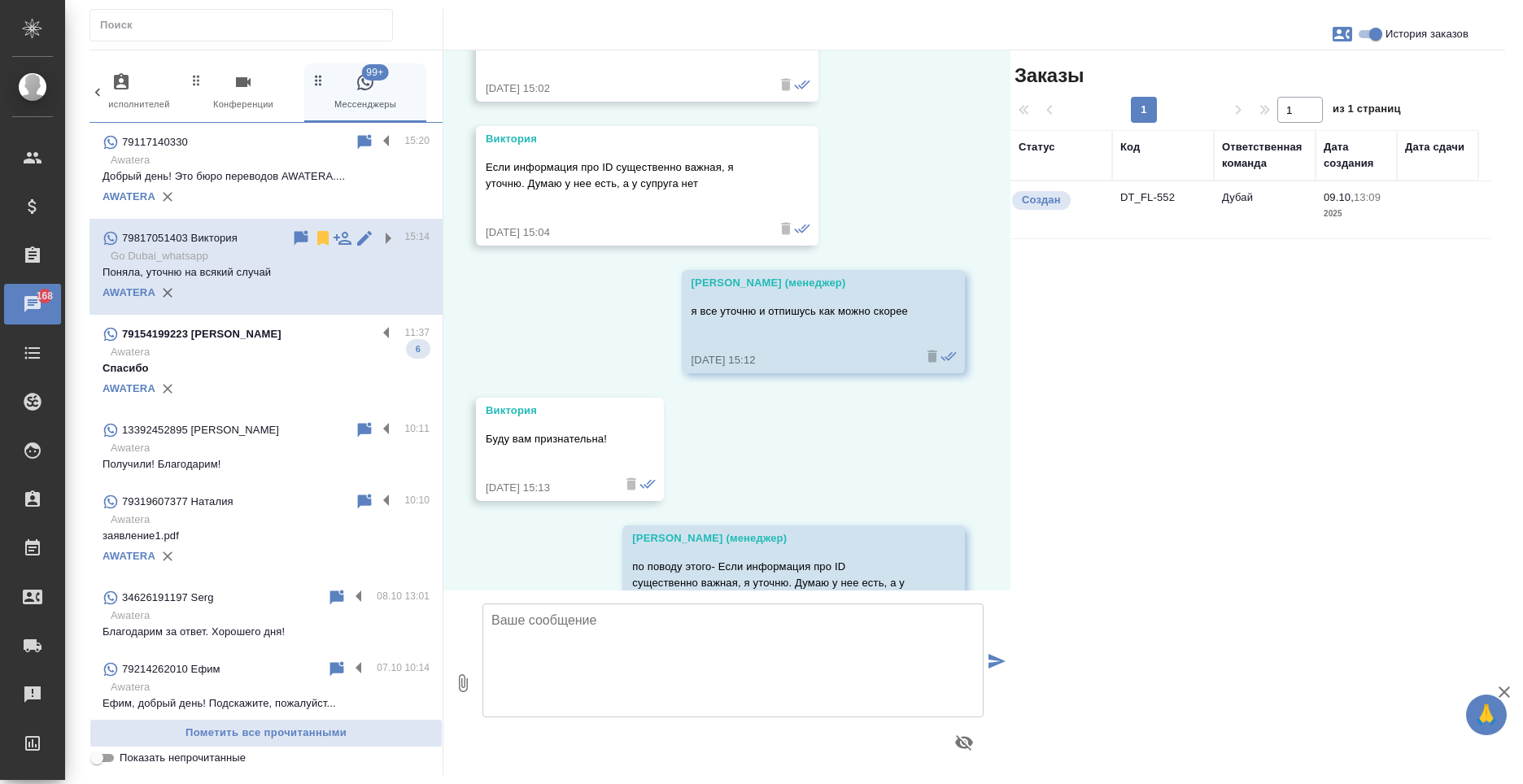
scroll to position [2499, 0]
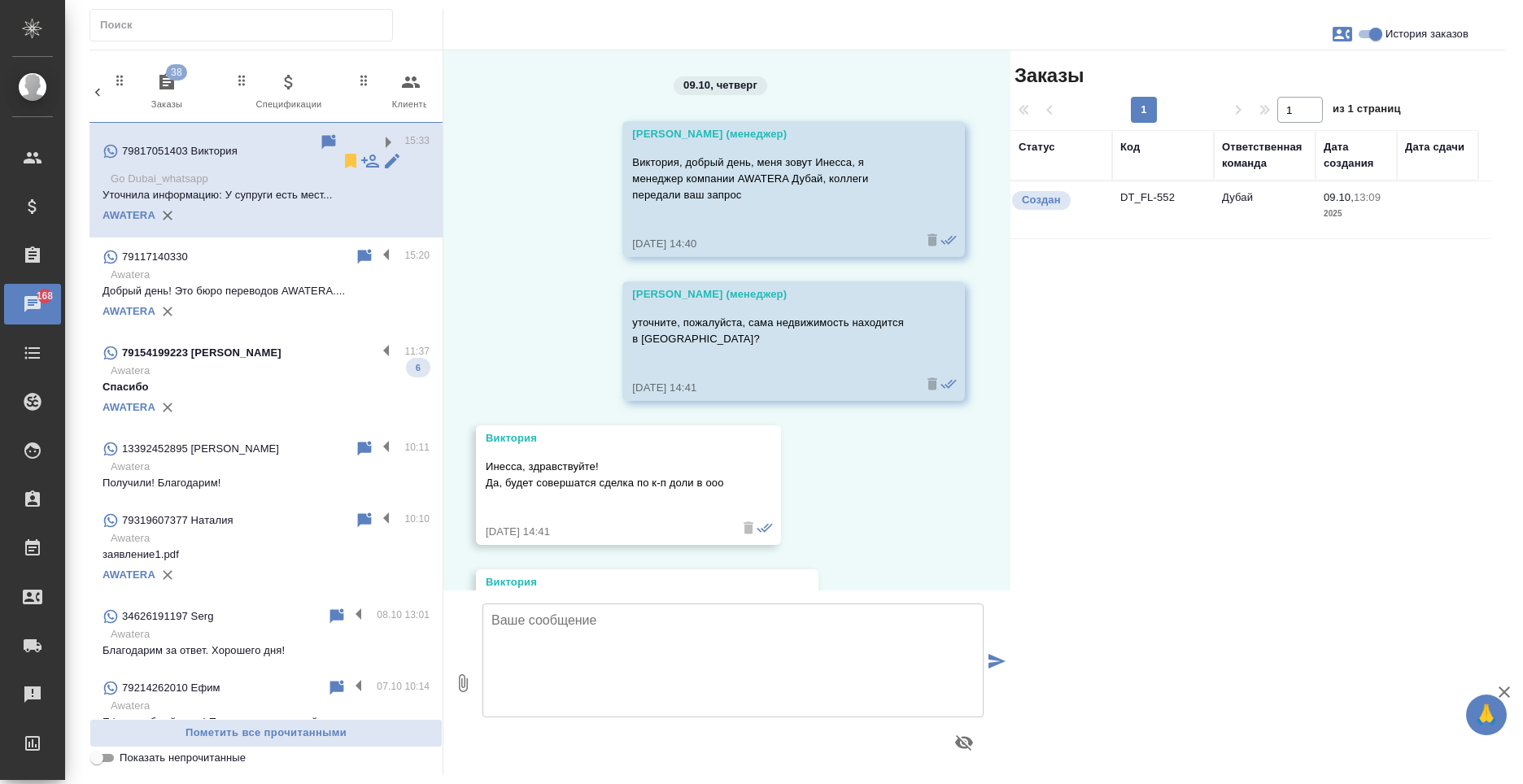
scroll to position [2499, 0]
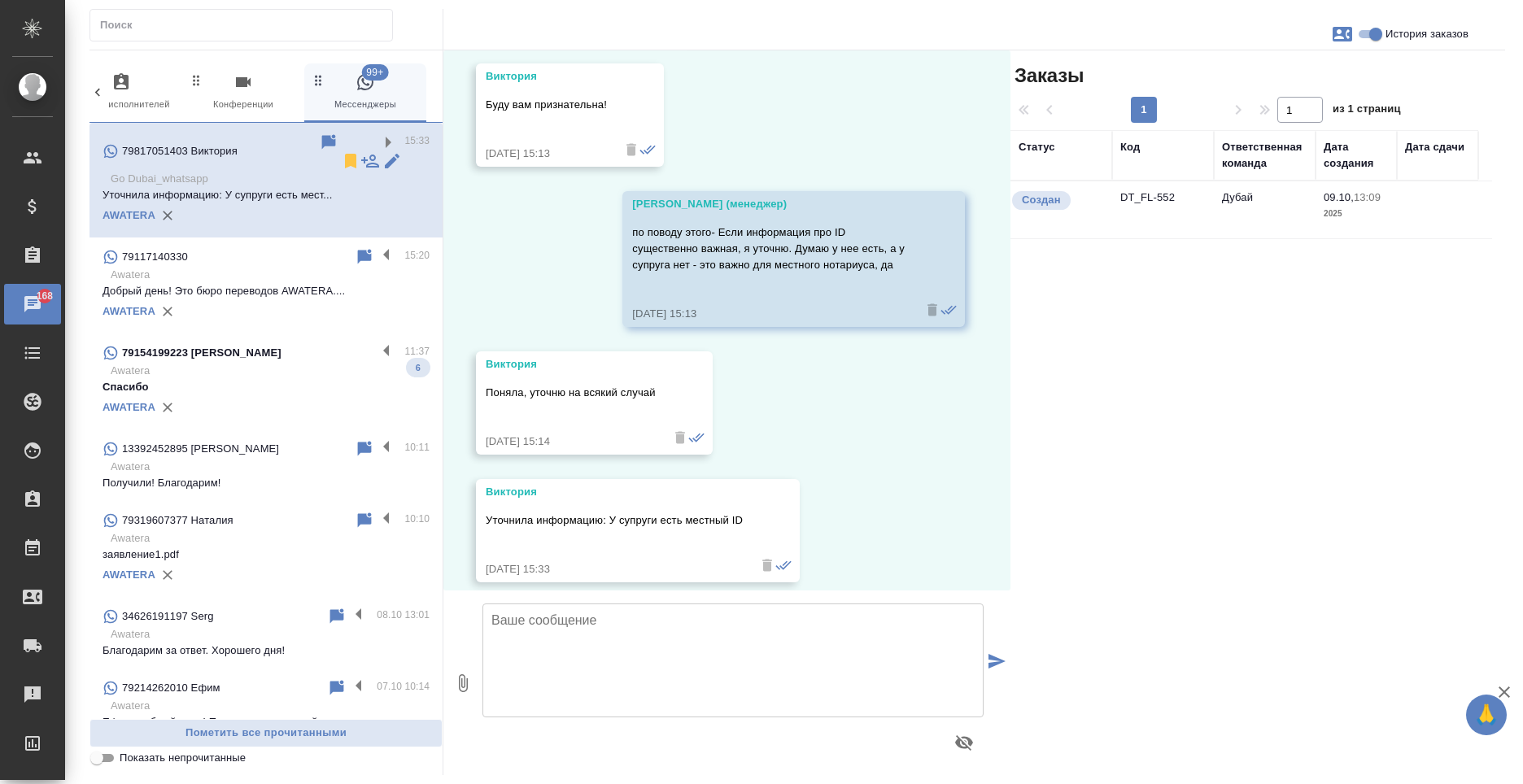
click at [292, 283] on p "Добрый день! Это бюро переводов AWATERA...." at bounding box center [266, 291] width 327 height 17
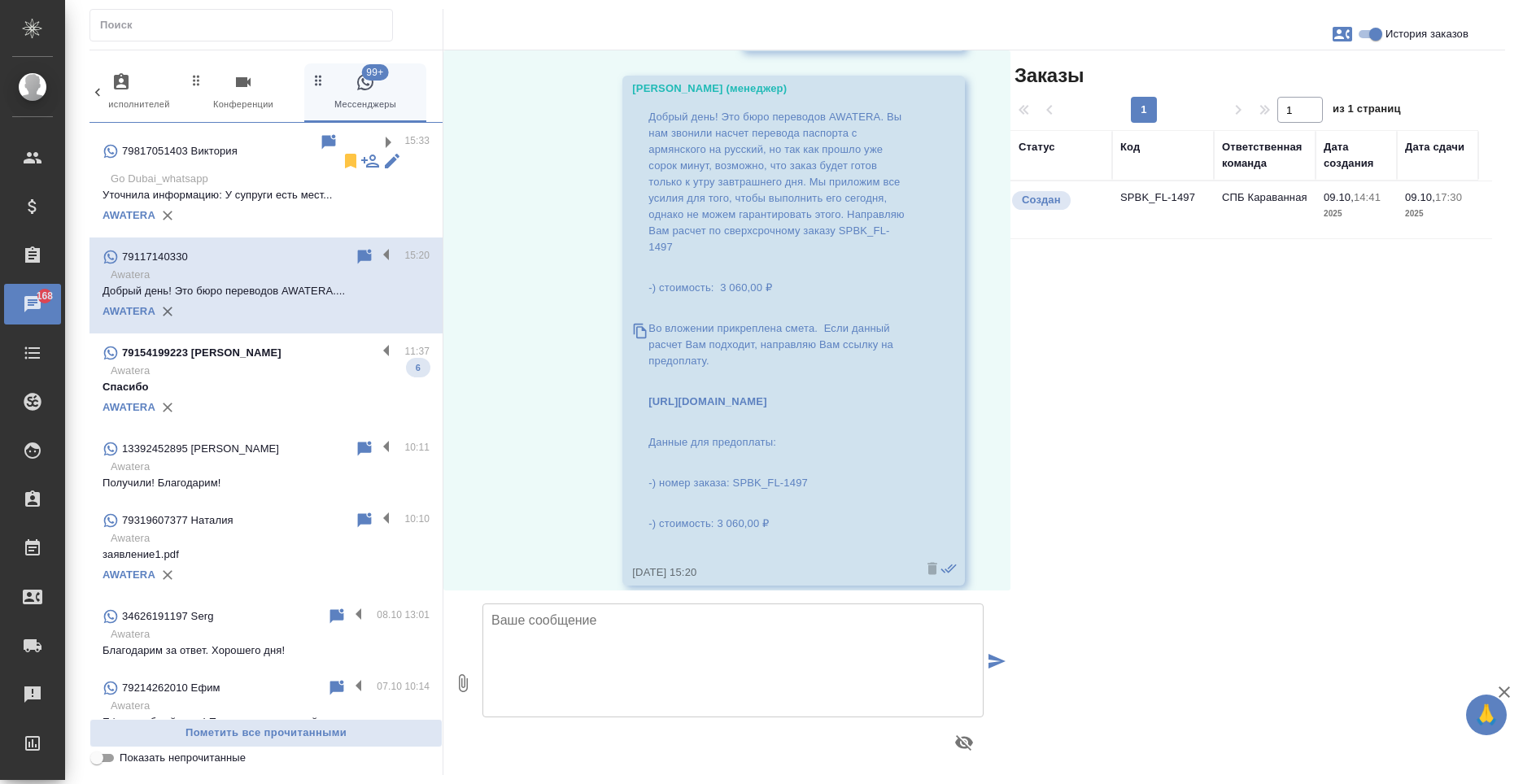
scroll to position [193, 0]
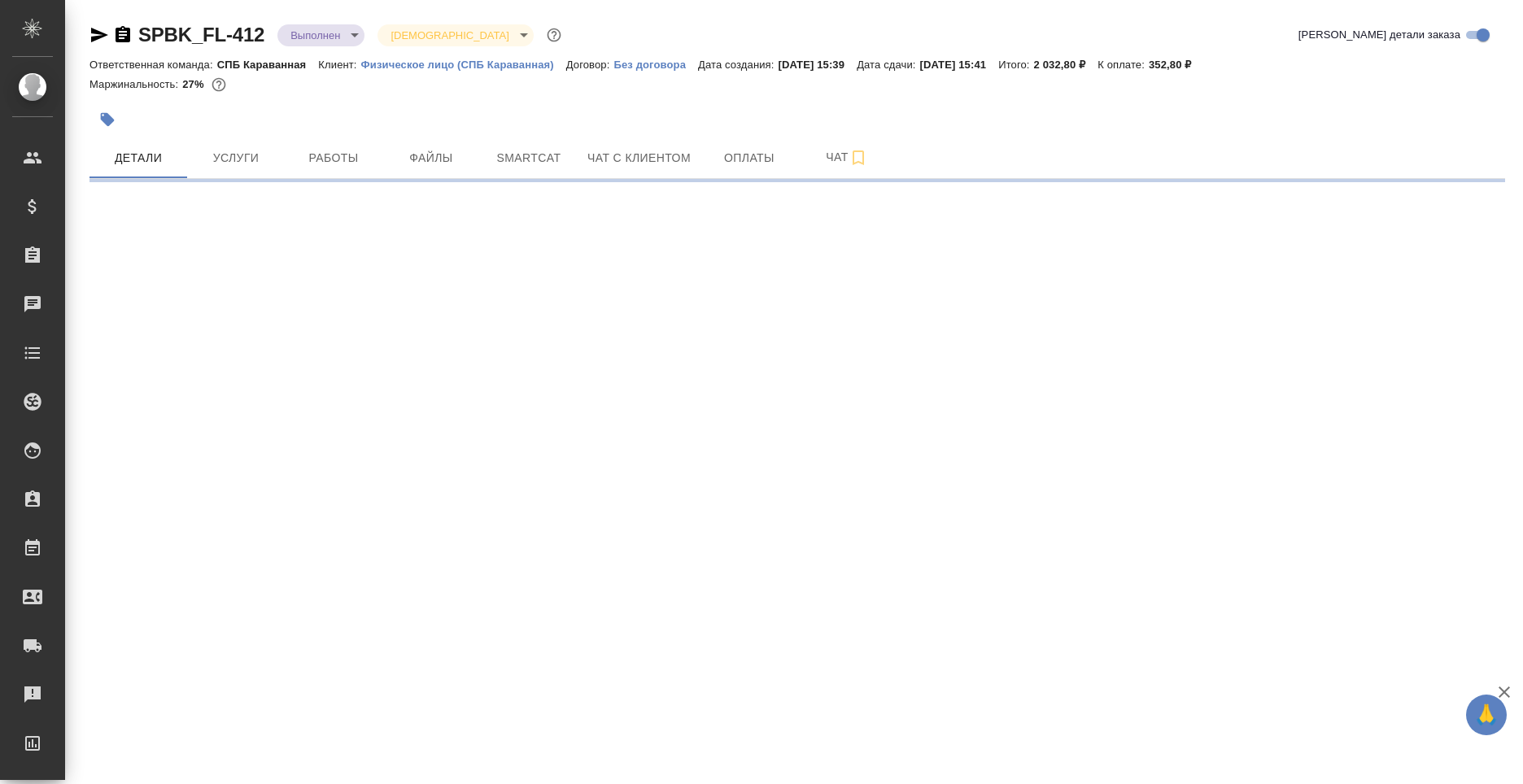
select select "RU"
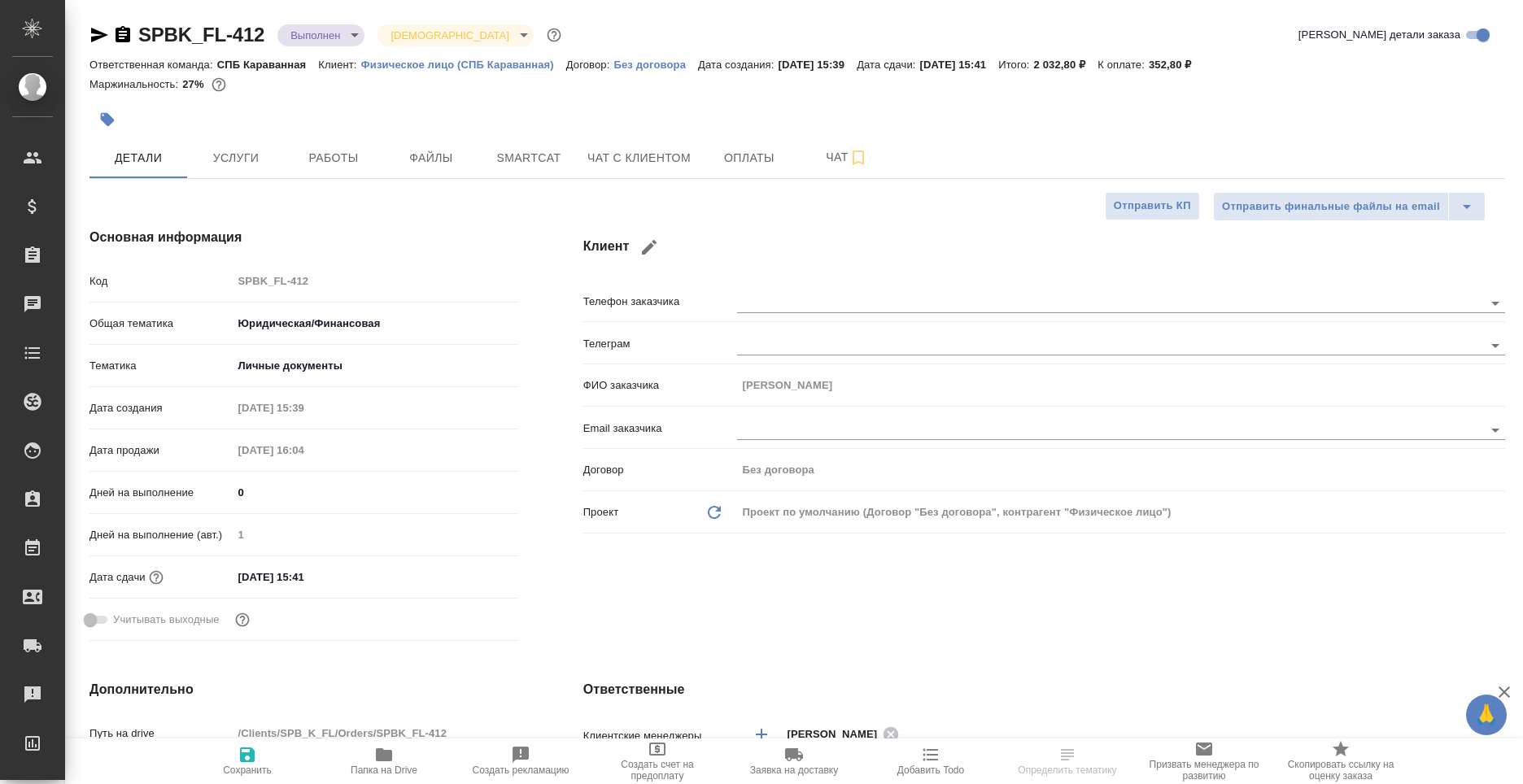
type textarea "x"
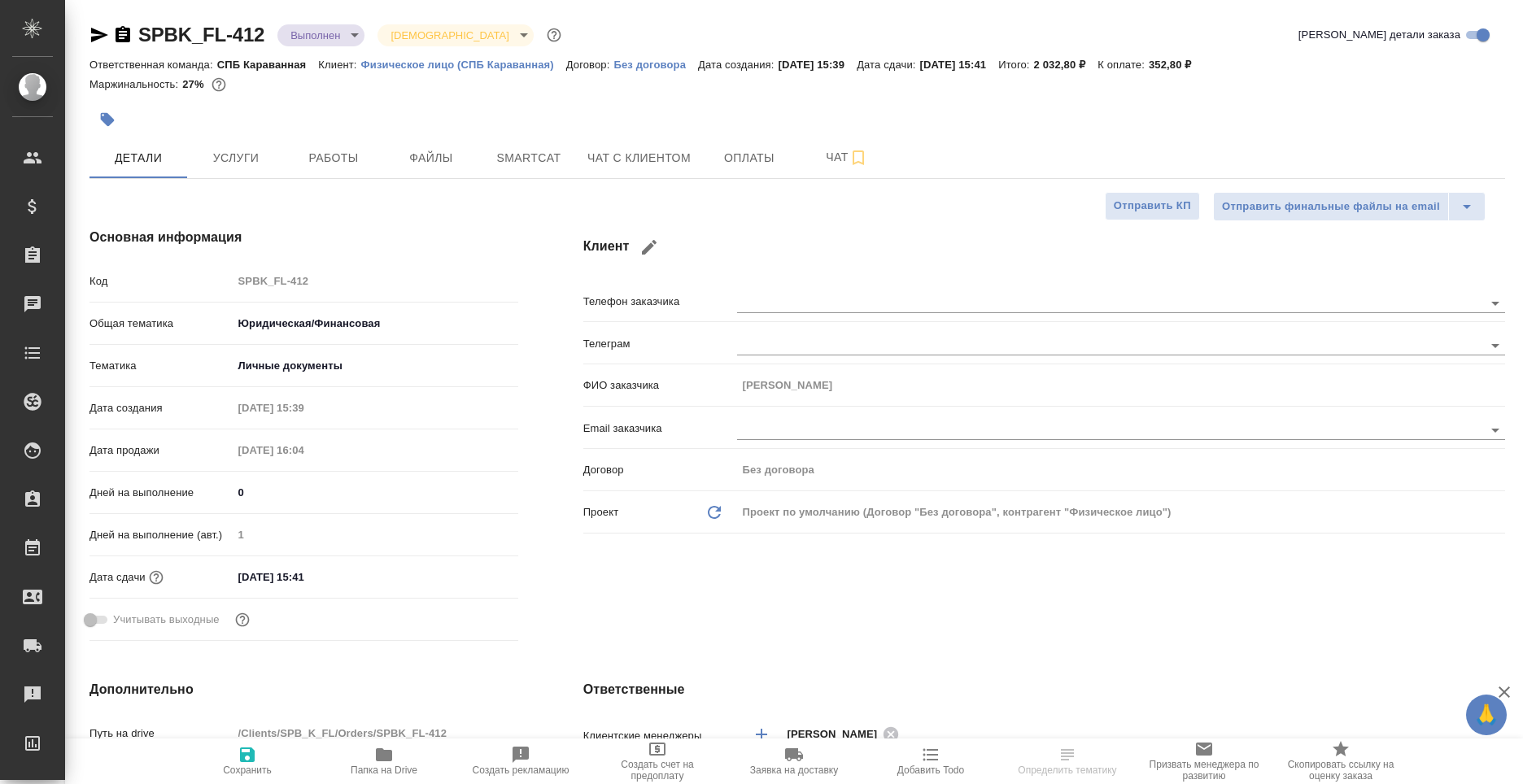
type textarea "x"
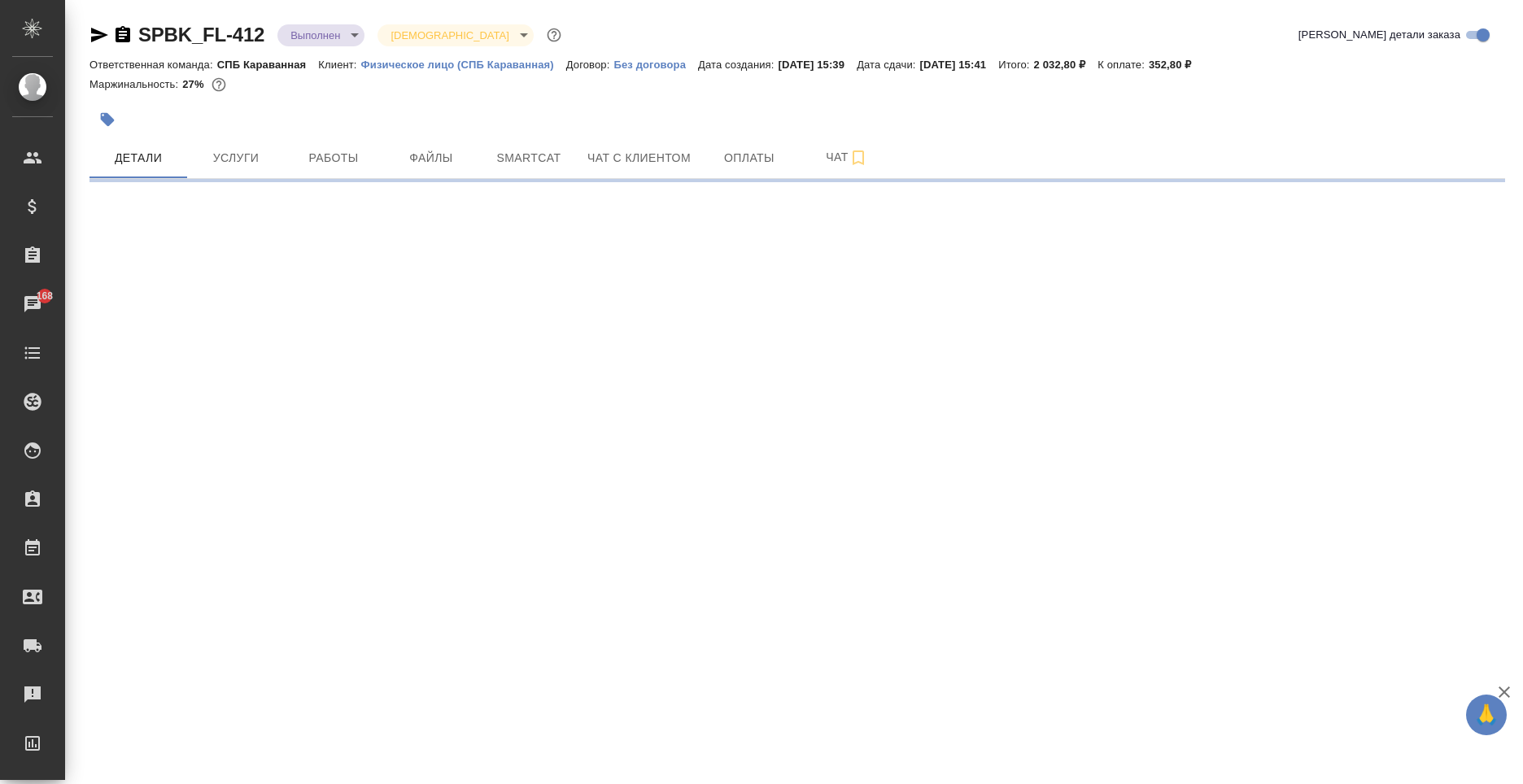
select select "RU"
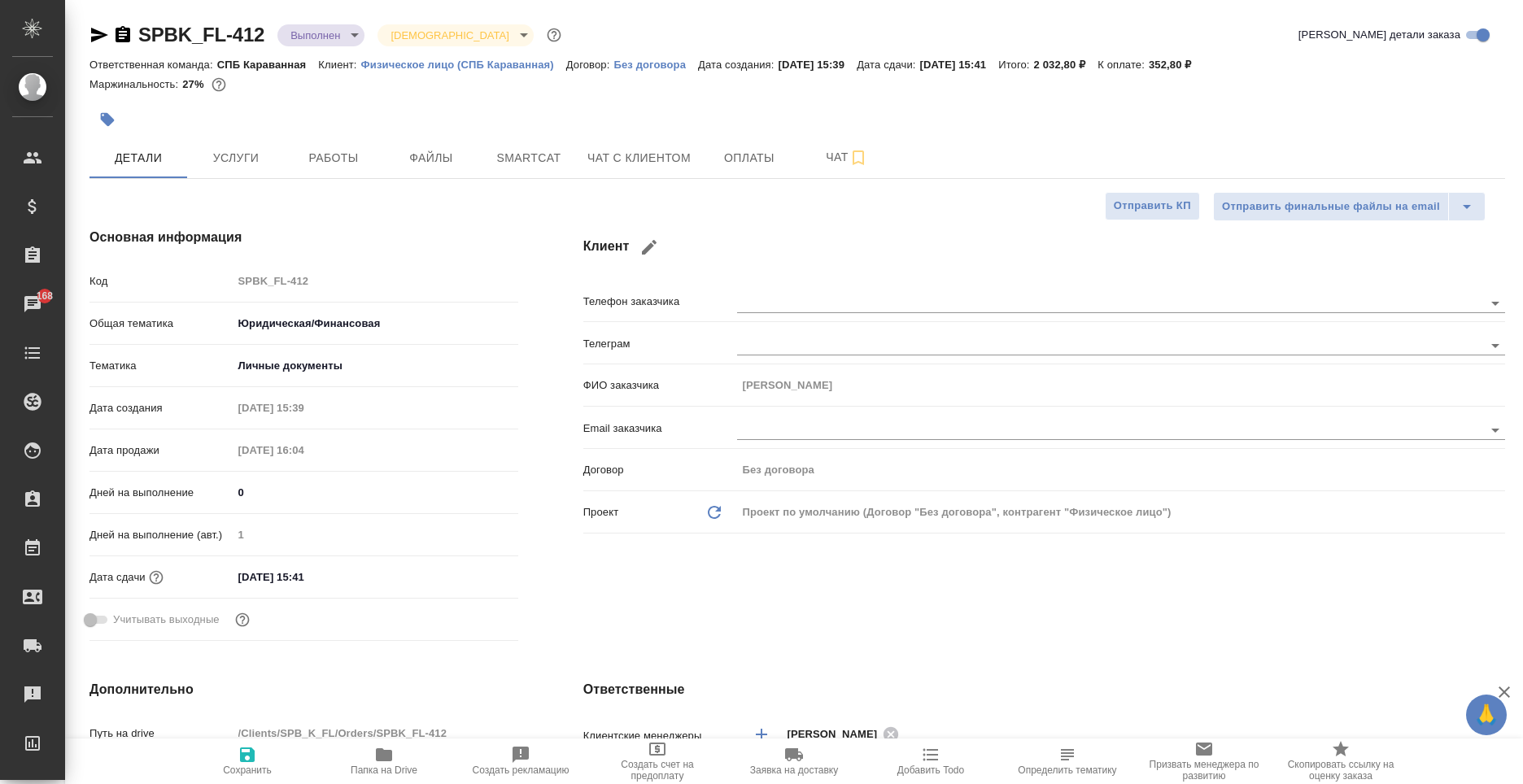
type textarea "x"
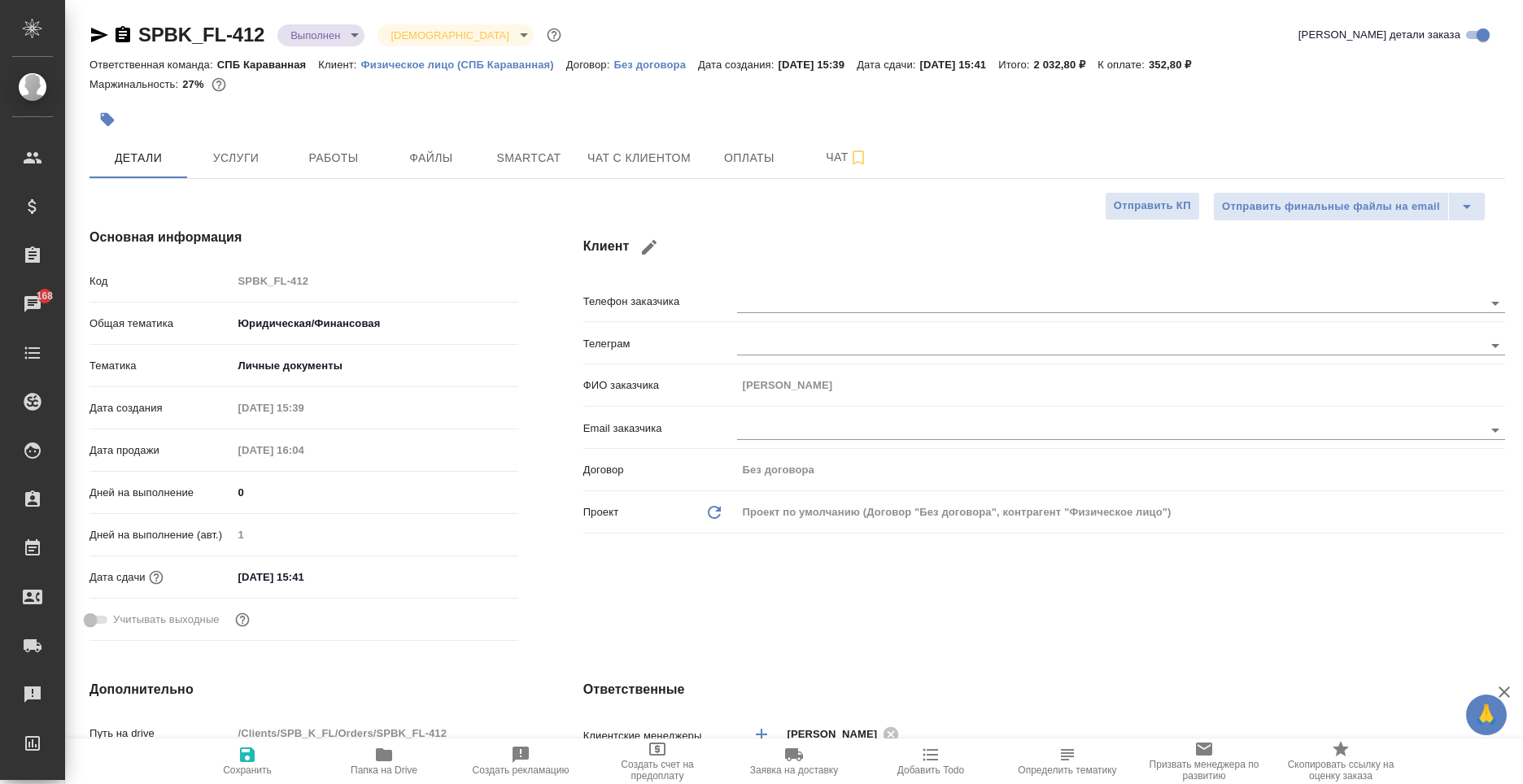
type textarea "x"
click at [695, 164] on button "Чат с клиентом" at bounding box center [639, 158] width 123 height 41
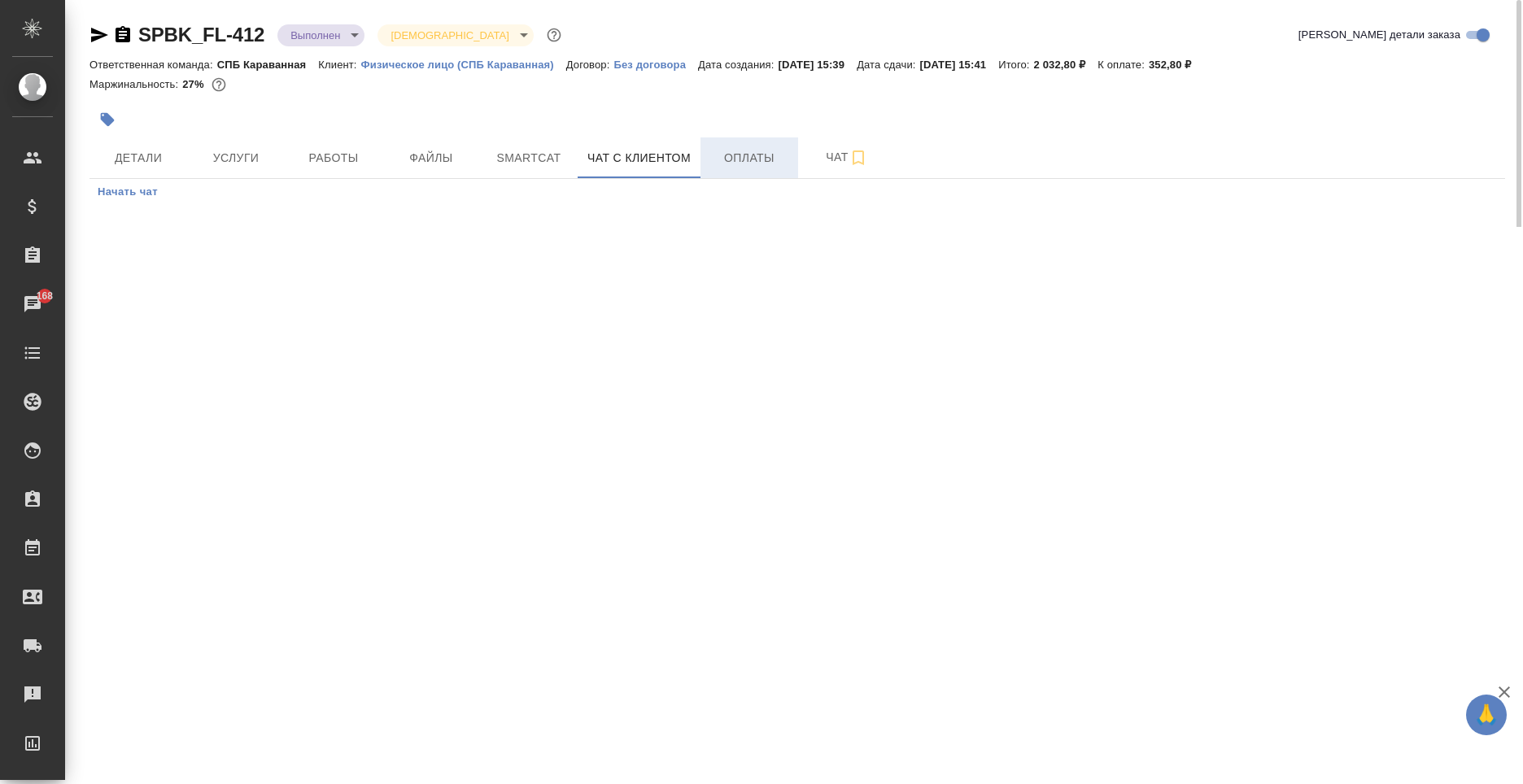
click at [732, 158] on span "Оплаты" at bounding box center [749, 158] width 79 height 20
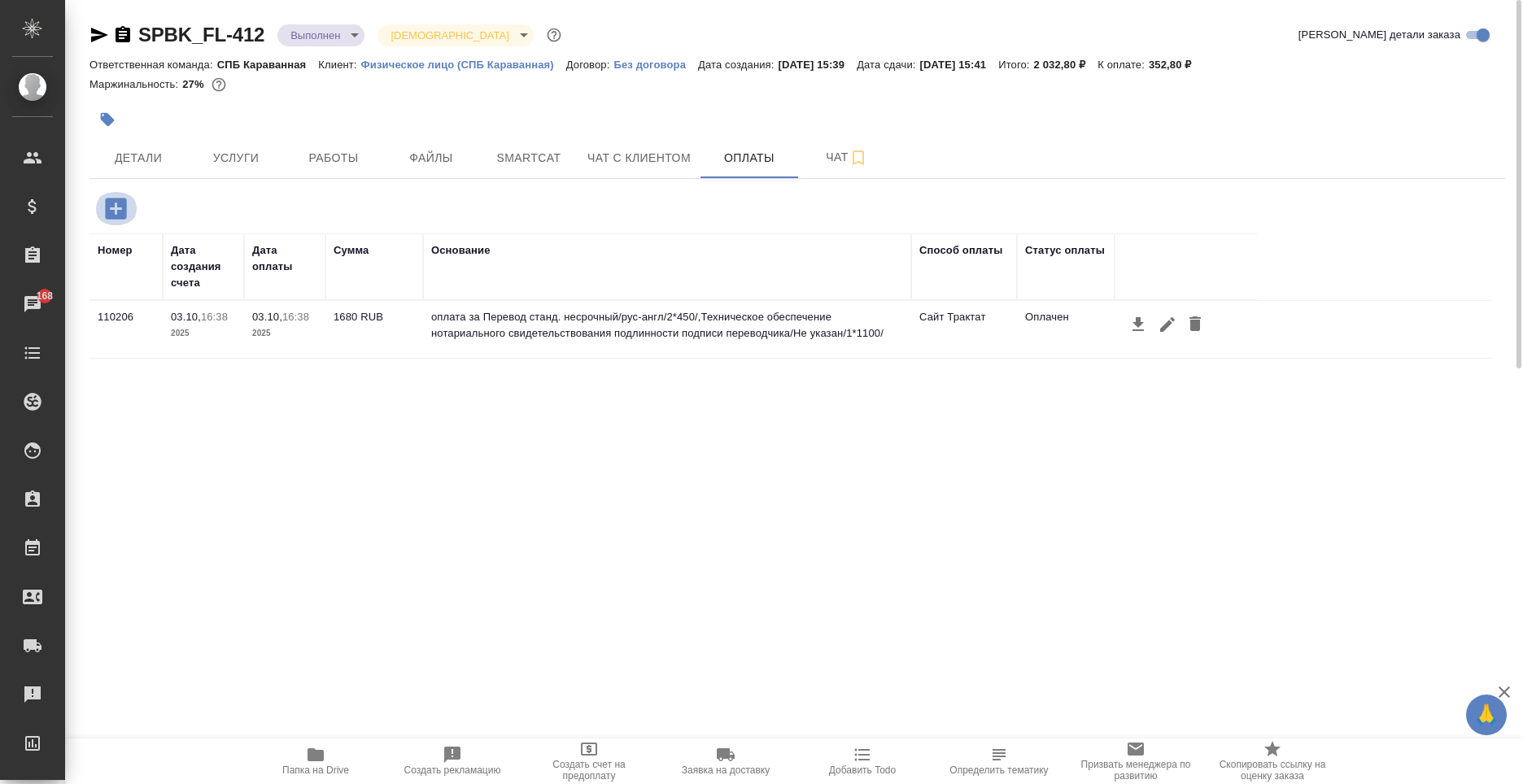
click at [104, 218] on icon "button" at bounding box center [116, 208] width 29 height 29
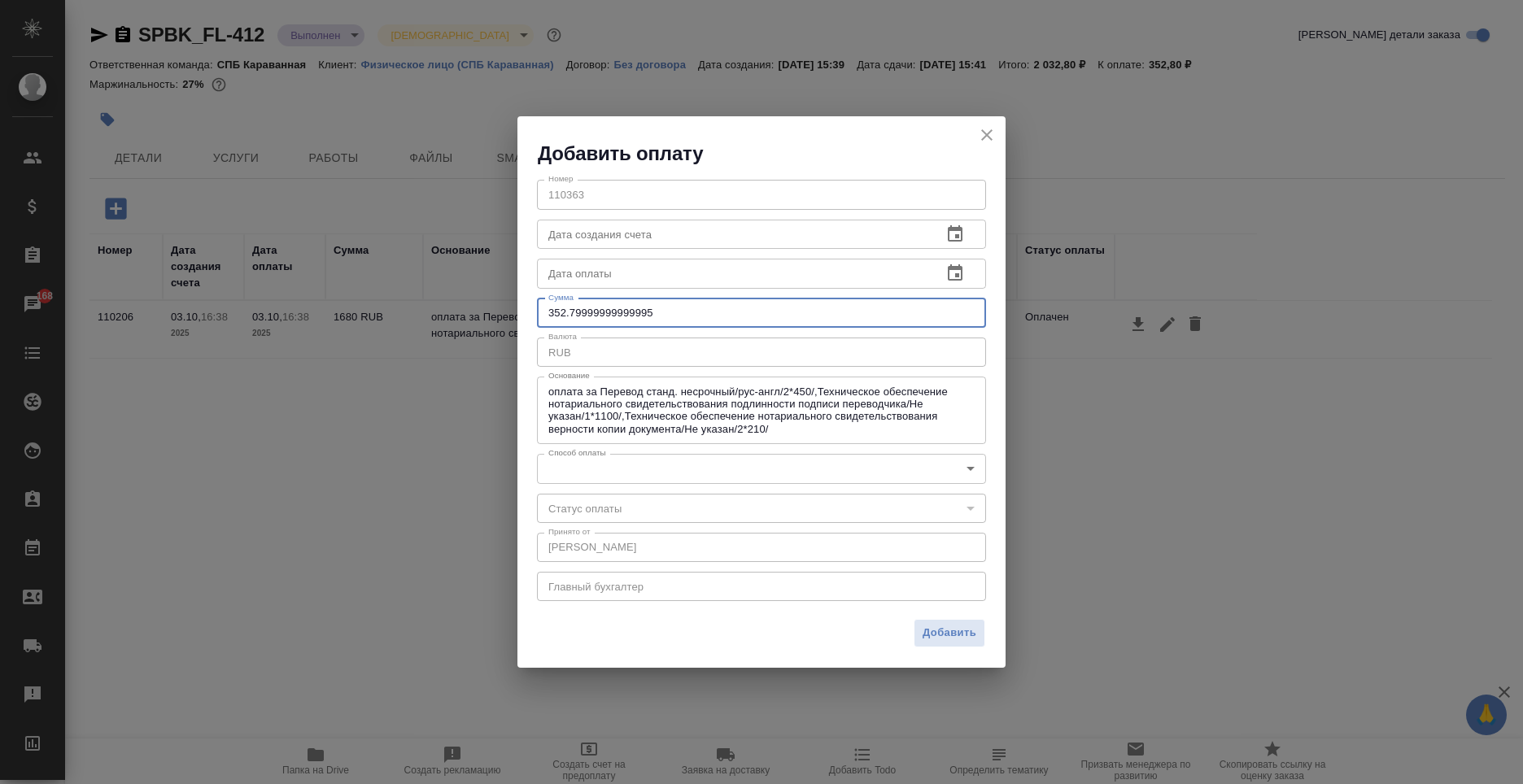
drag, startPoint x: 653, startPoint y: 310, endPoint x: 570, endPoint y: 310, distance: 83.0
click at [570, 310] on input "352.79999999999995" at bounding box center [762, 313] width 449 height 30
type input "352.80"
click at [577, 455] on body "🙏 .cls-1 fill:#fff; AWATERA [PERSON_NAME] Спецификации Заказы 168 Чаты Todo Про…" at bounding box center [762, 392] width 1523 height 784
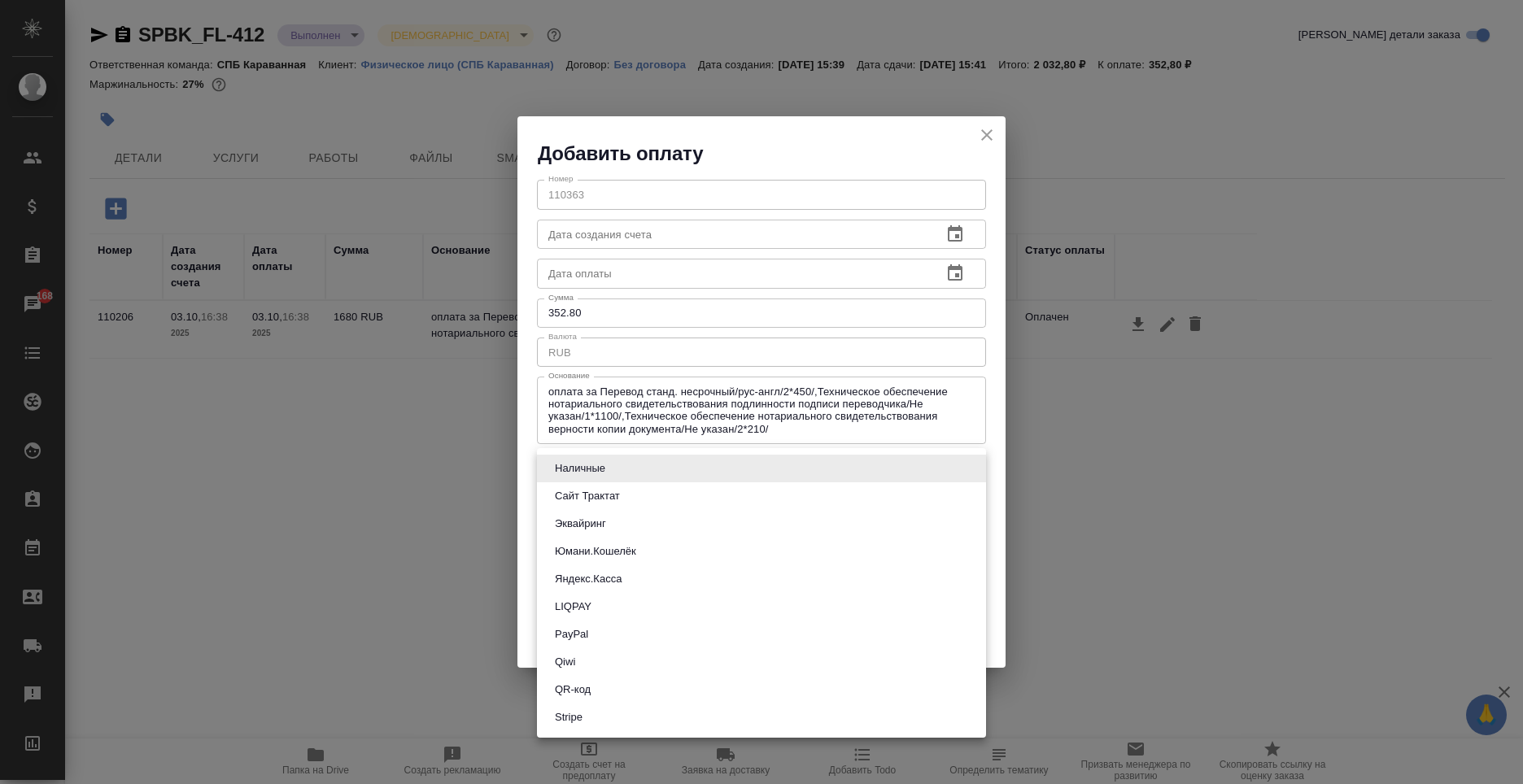
click at [605, 685] on li "QR-код" at bounding box center [762, 690] width 449 height 28
type input "60e5684acae83f185c96e013"
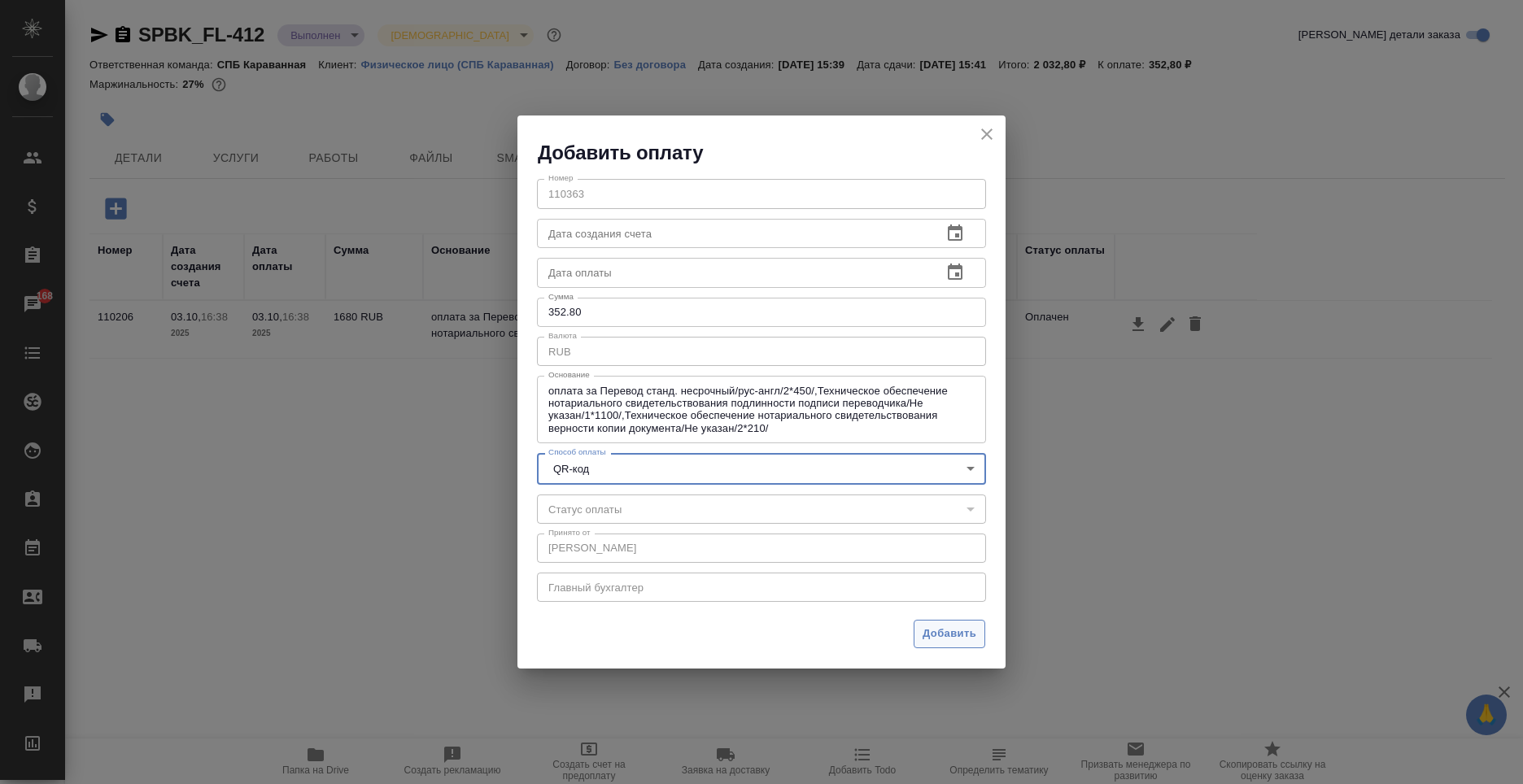
click at [948, 632] on span "Добавить" at bounding box center [950, 634] width 54 height 18
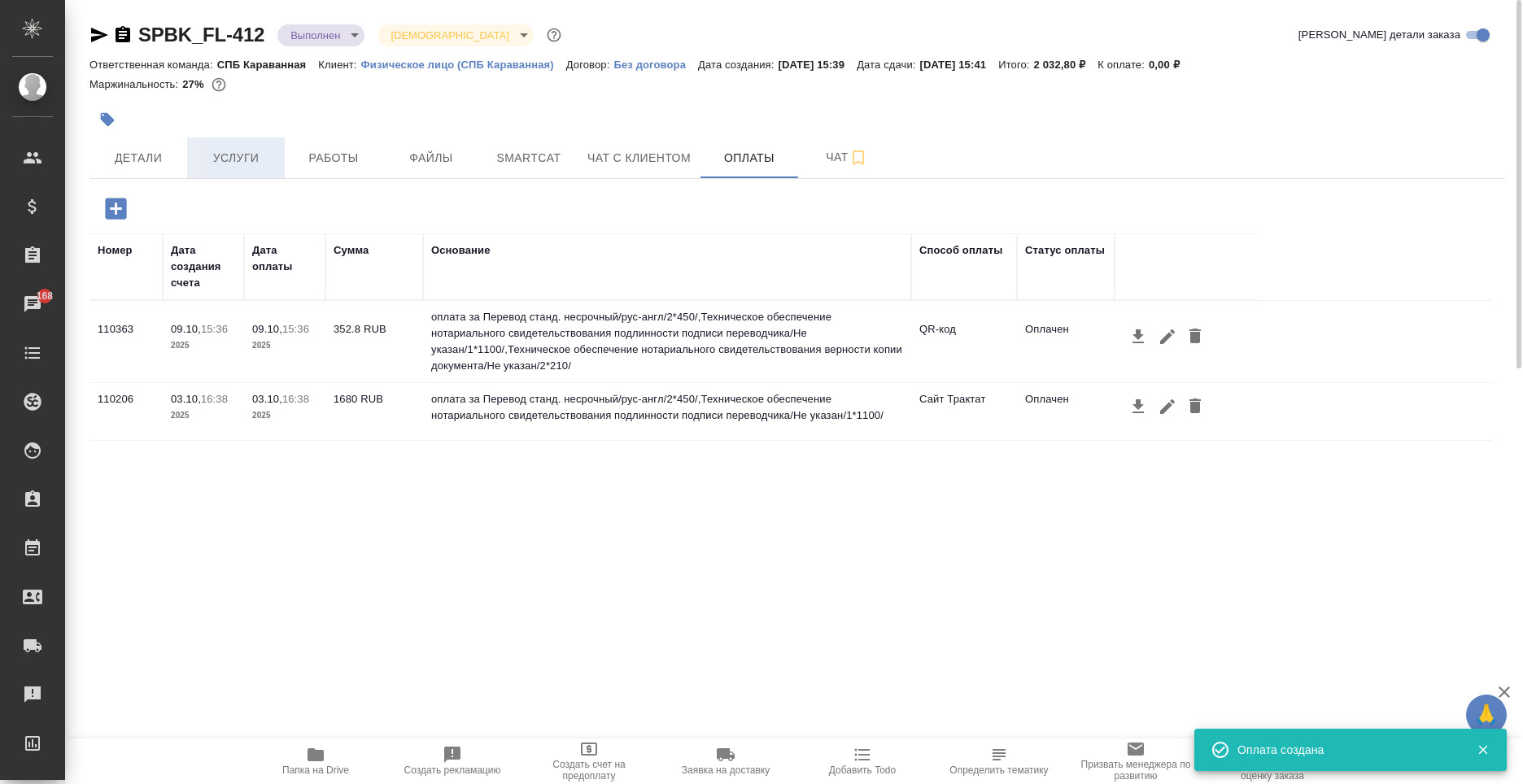
click at [201, 165] on span "Услуги" at bounding box center [236, 158] width 79 height 20
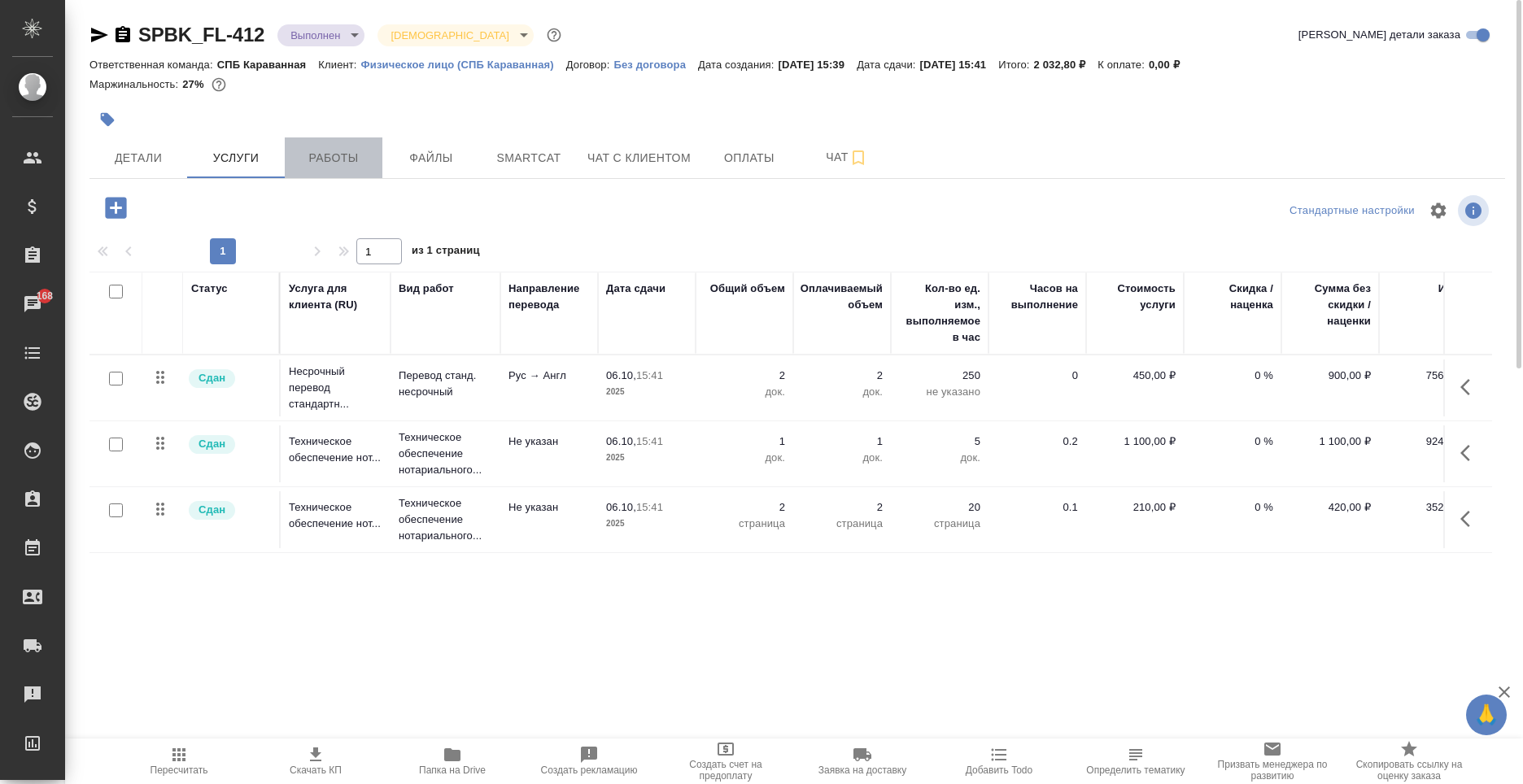
click at [307, 153] on span "Работы" at bounding box center [334, 158] width 79 height 20
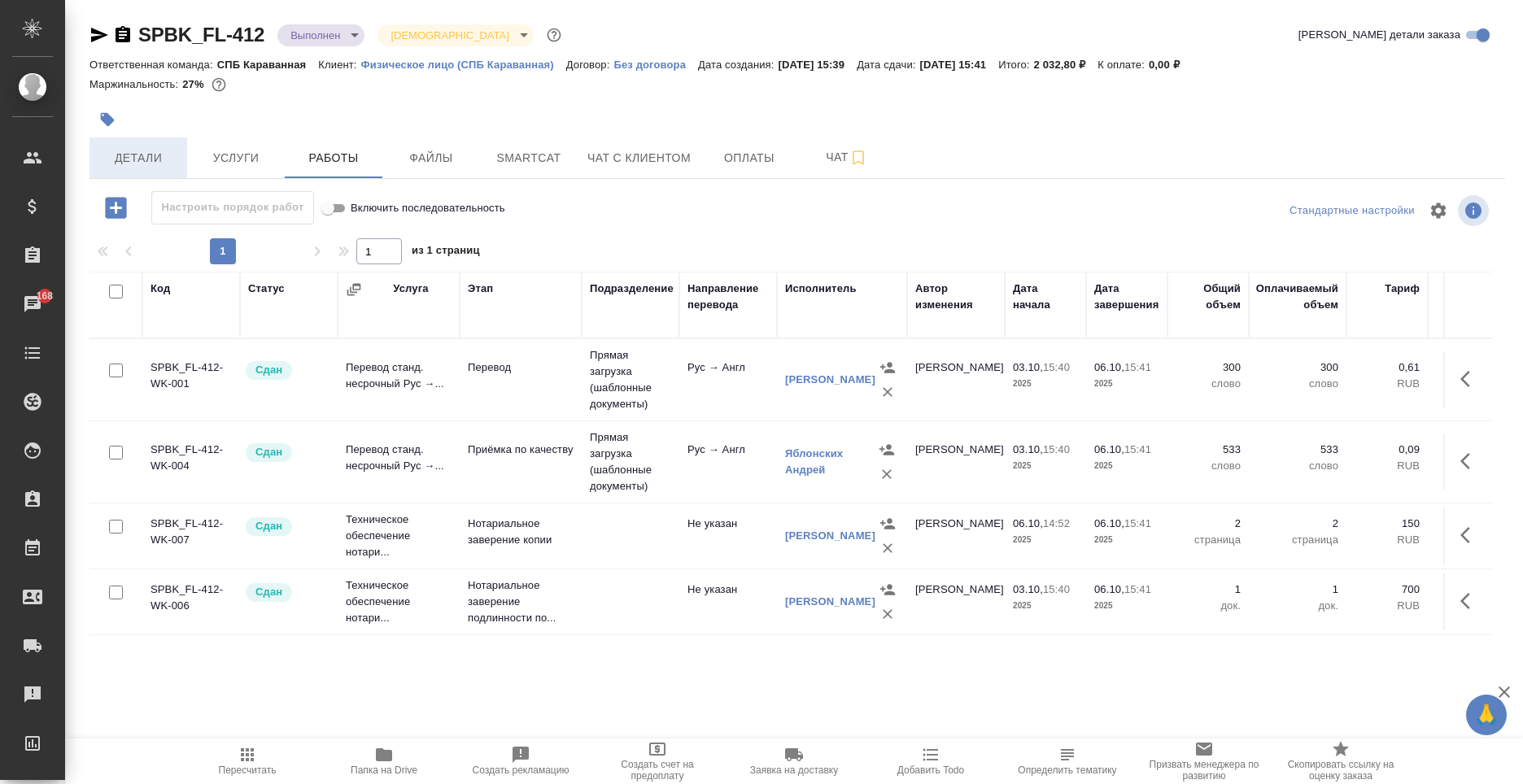
click at [172, 164] on span "Детали" at bounding box center [139, 158] width 79 height 20
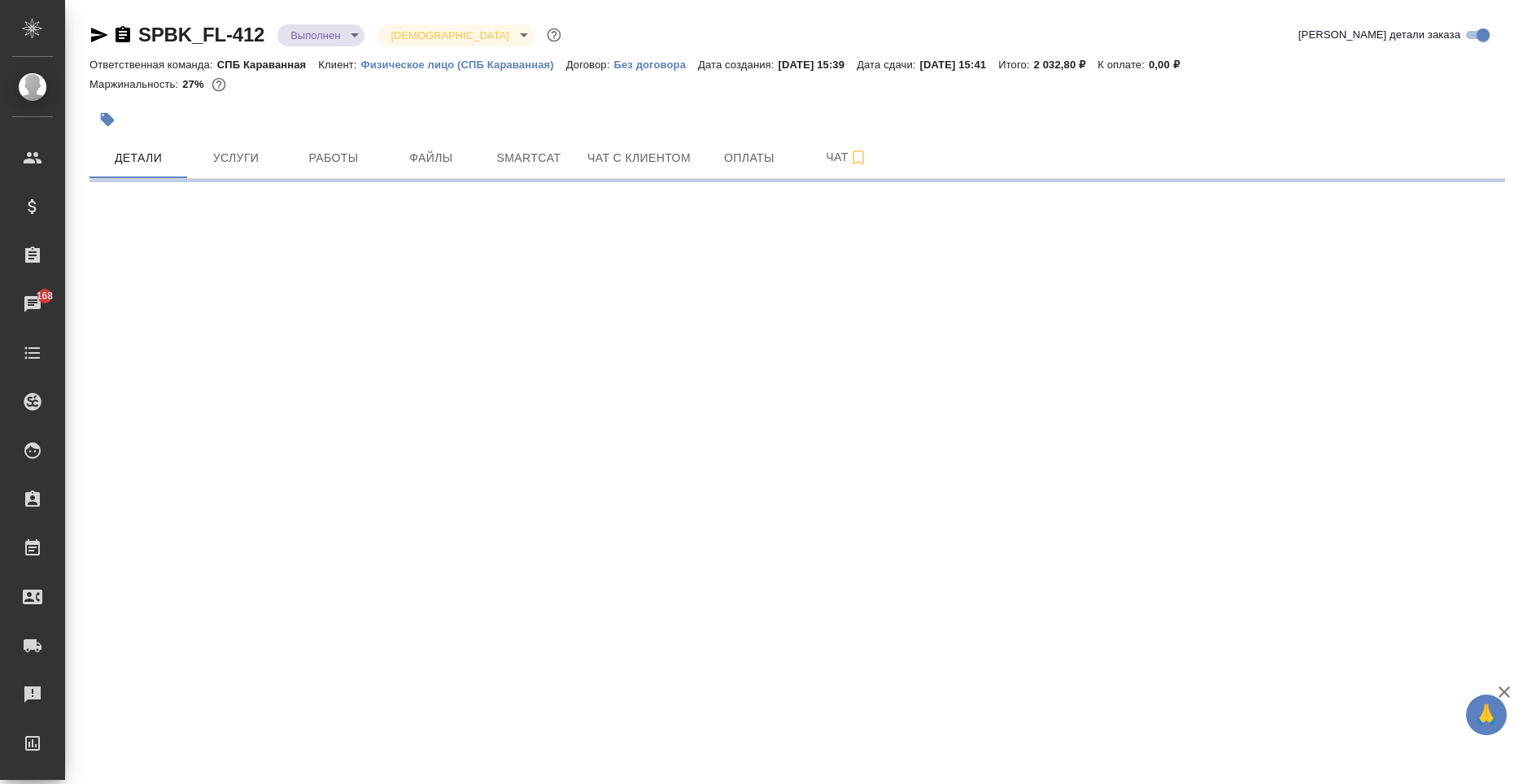
select select "RU"
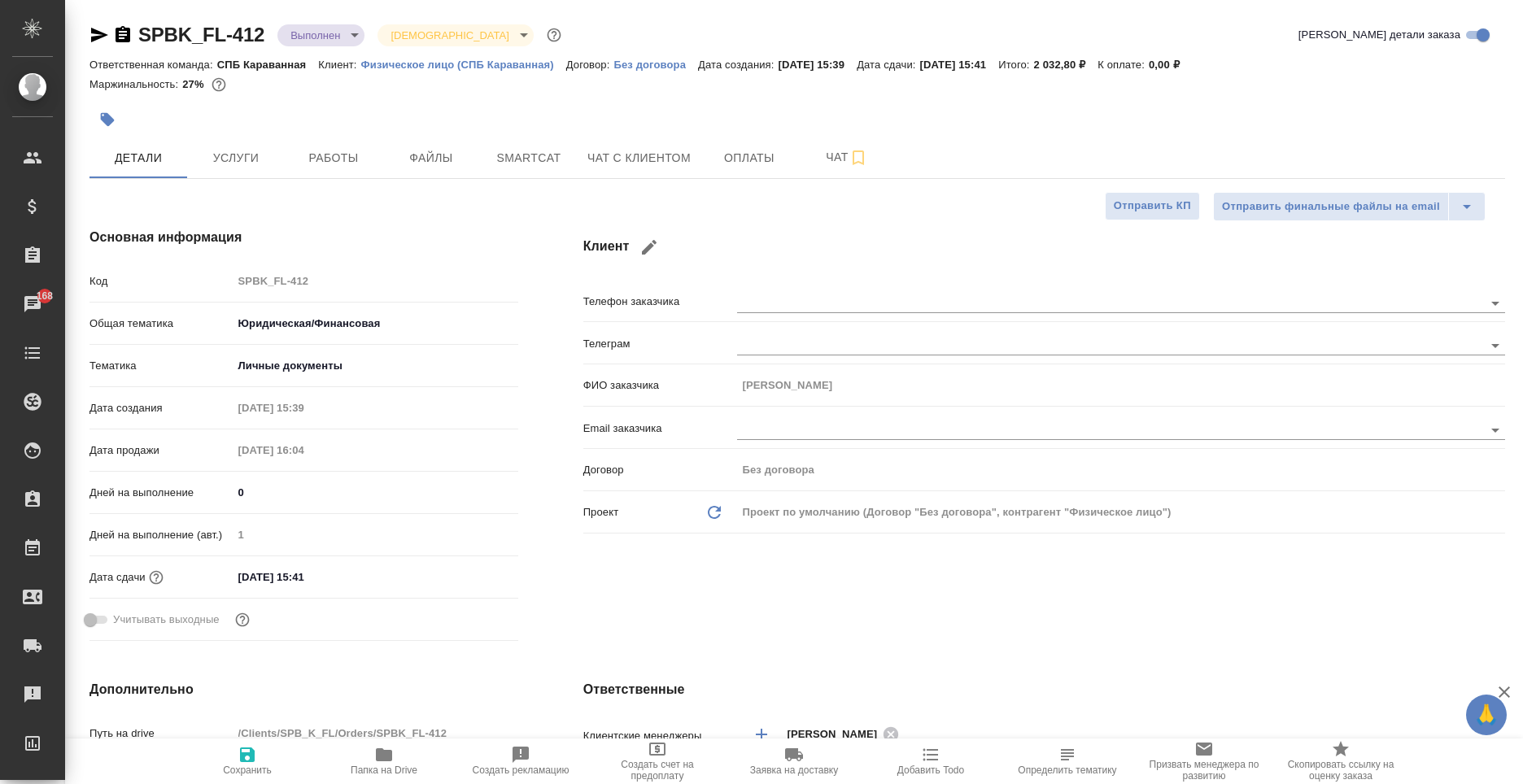
type textarea "x"
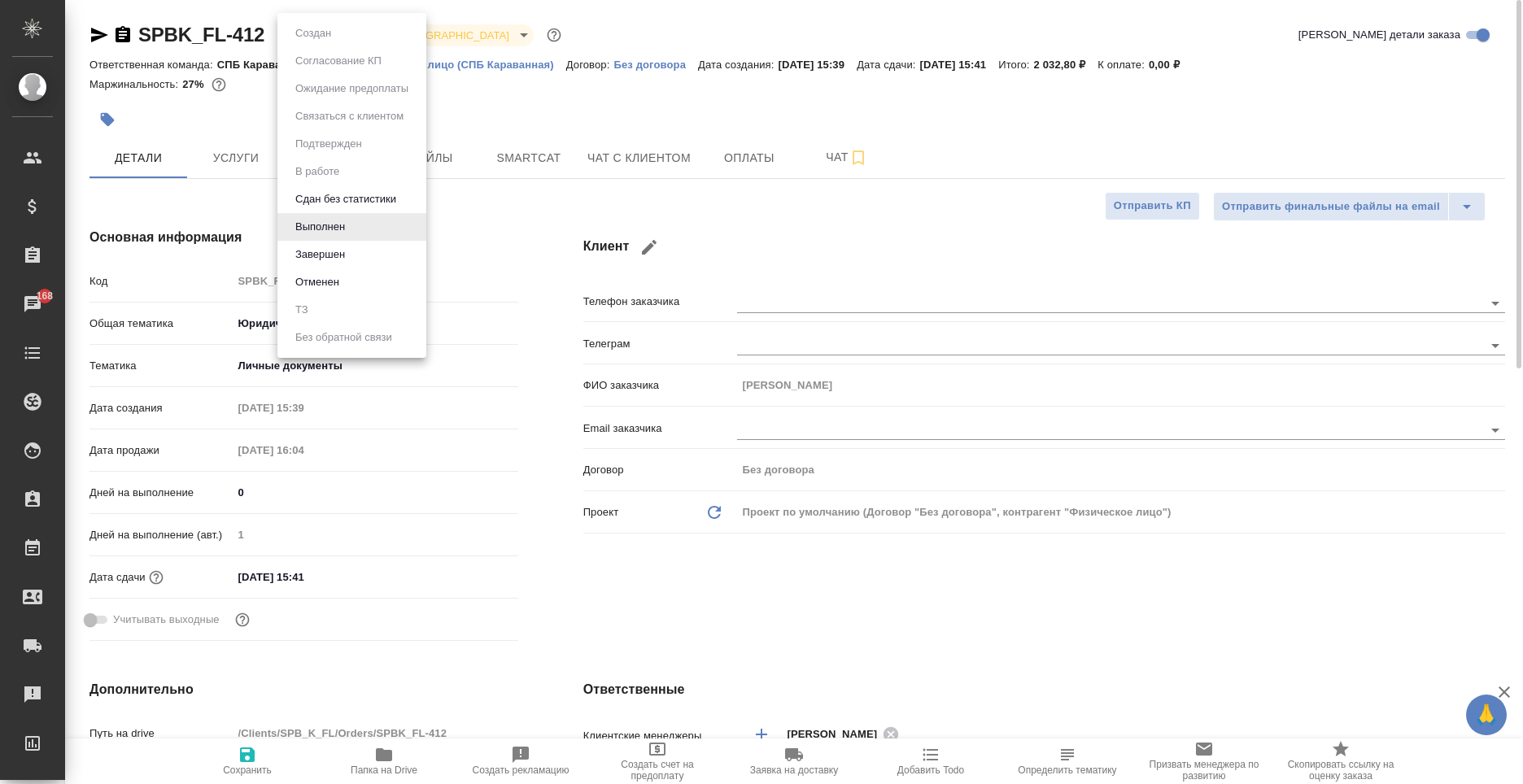
click at [334, 35] on body "🙏 .cls-1 fill:#fff; AWATERA Moskalets Alina Клиенты Спецификации Заказы 168 Чат…" at bounding box center [762, 392] width 1523 height 784
click at [367, 245] on li "Завершен" at bounding box center [352, 255] width 149 height 28
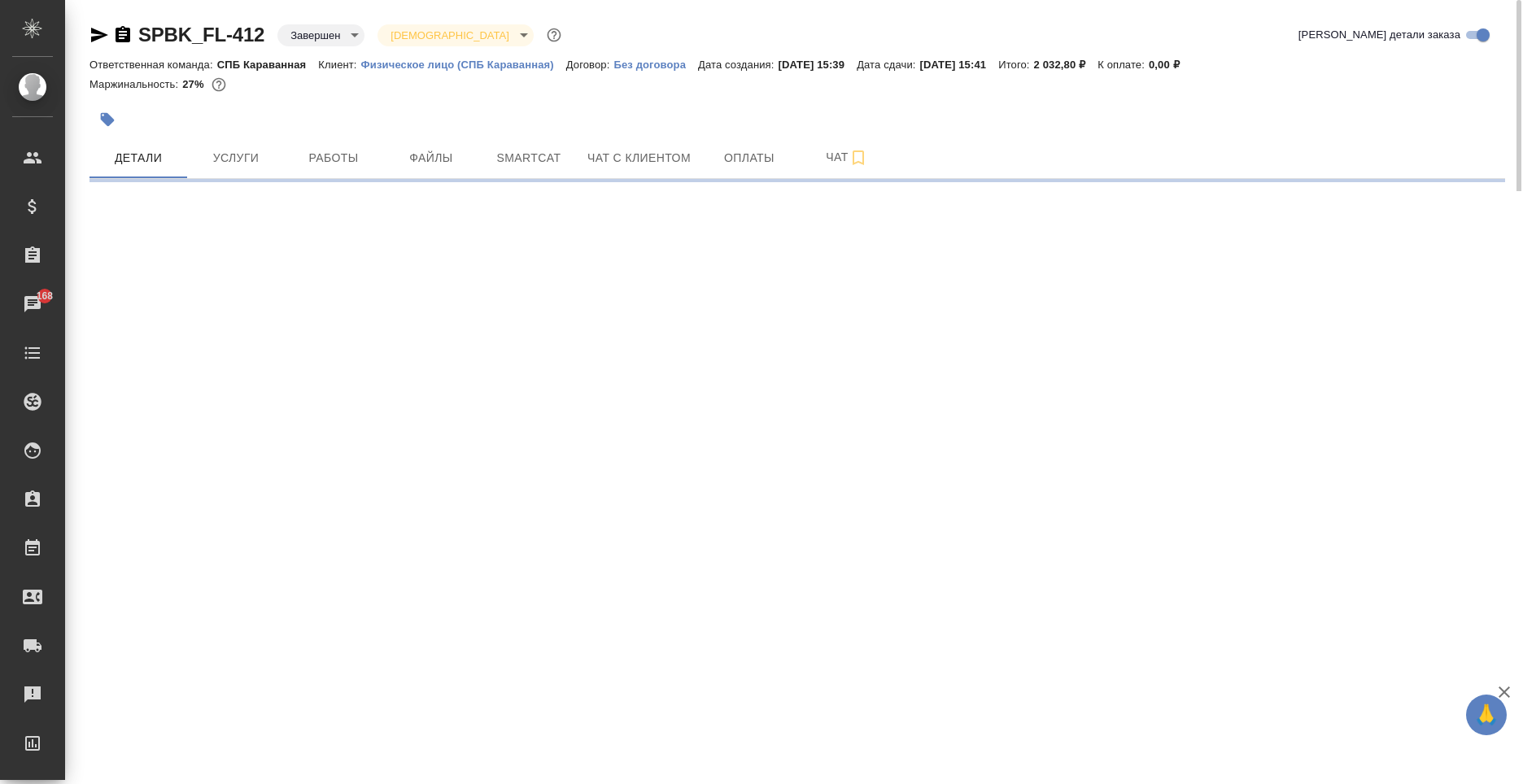
select select "RU"
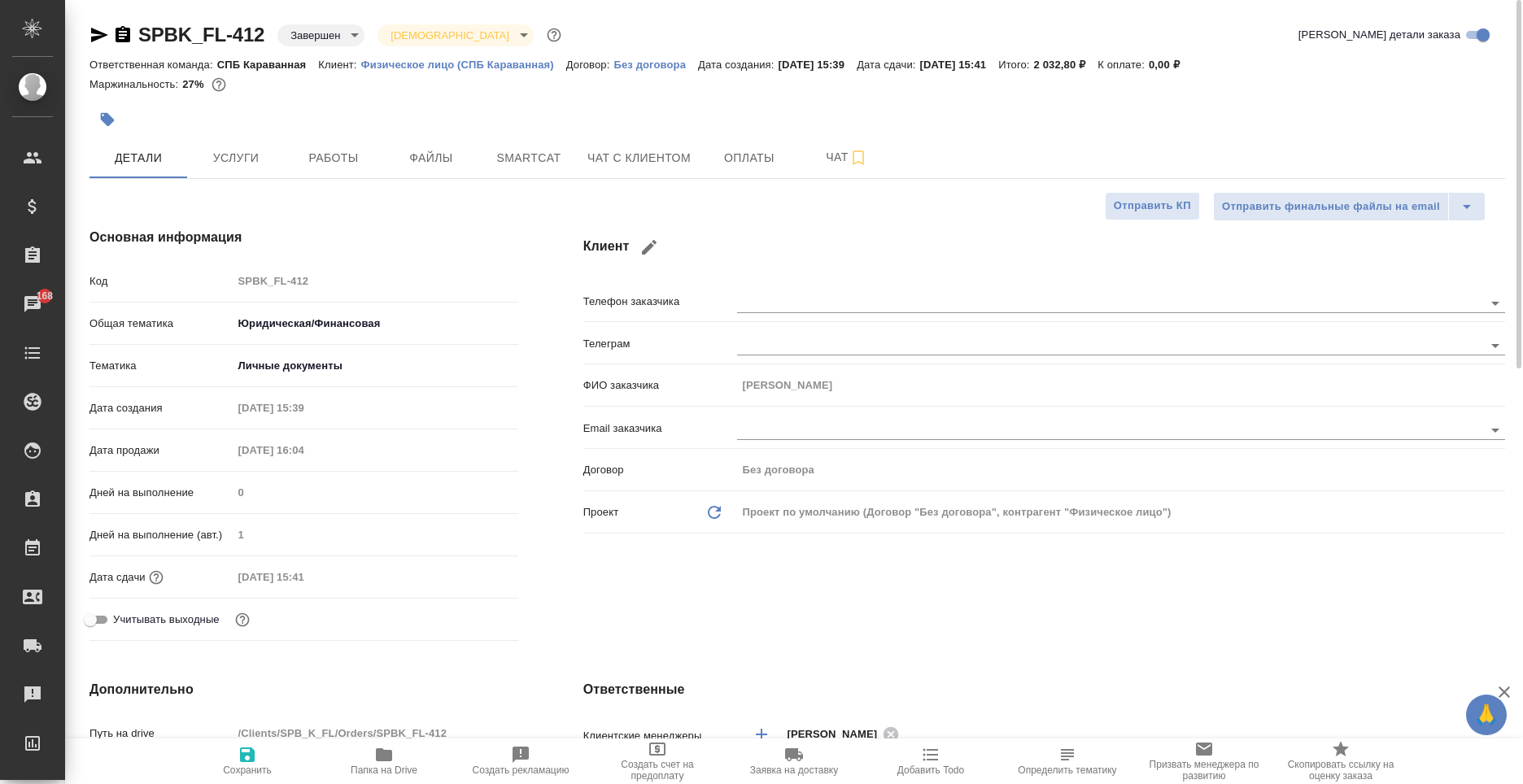
type textarea "x"
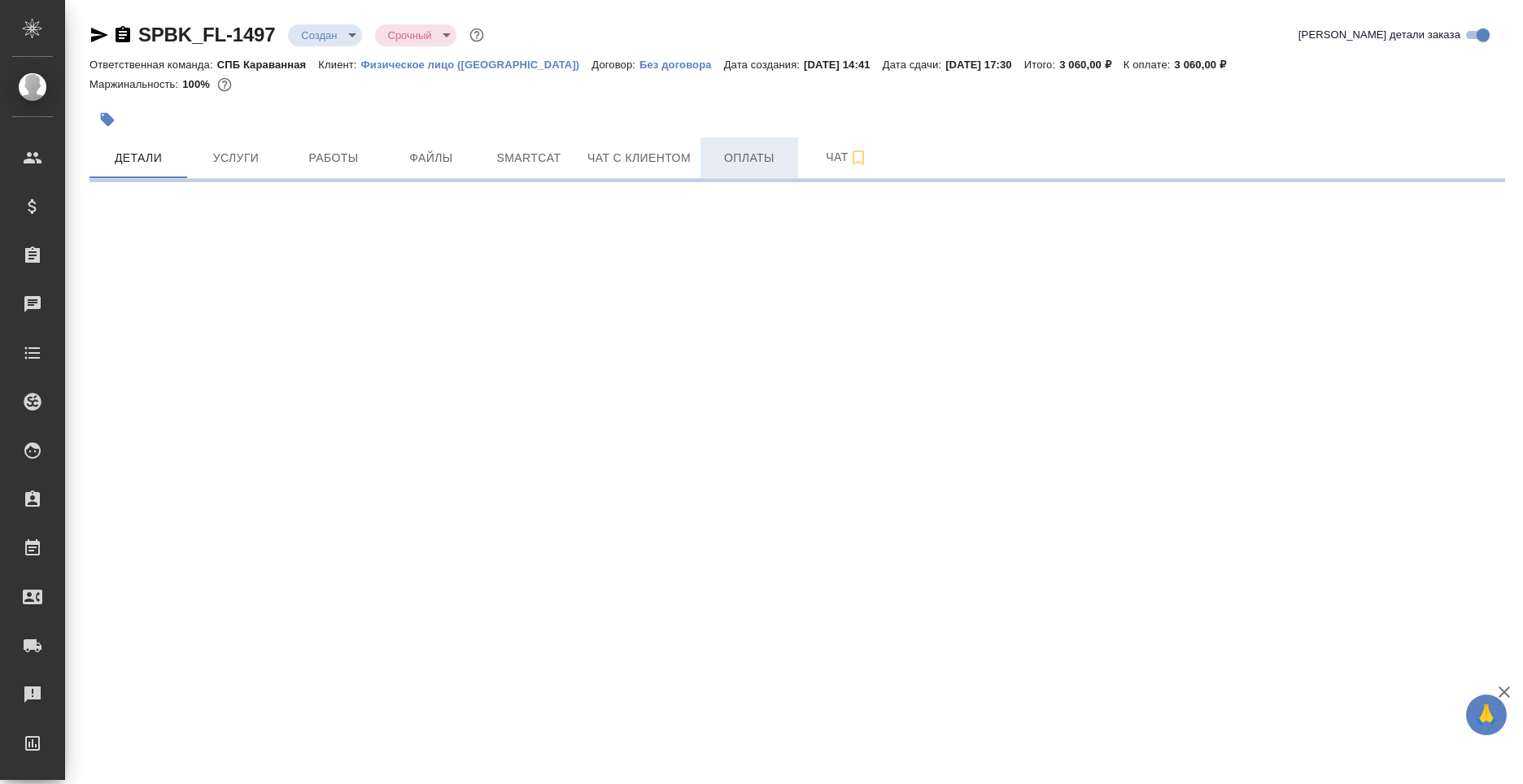
select select "RU"
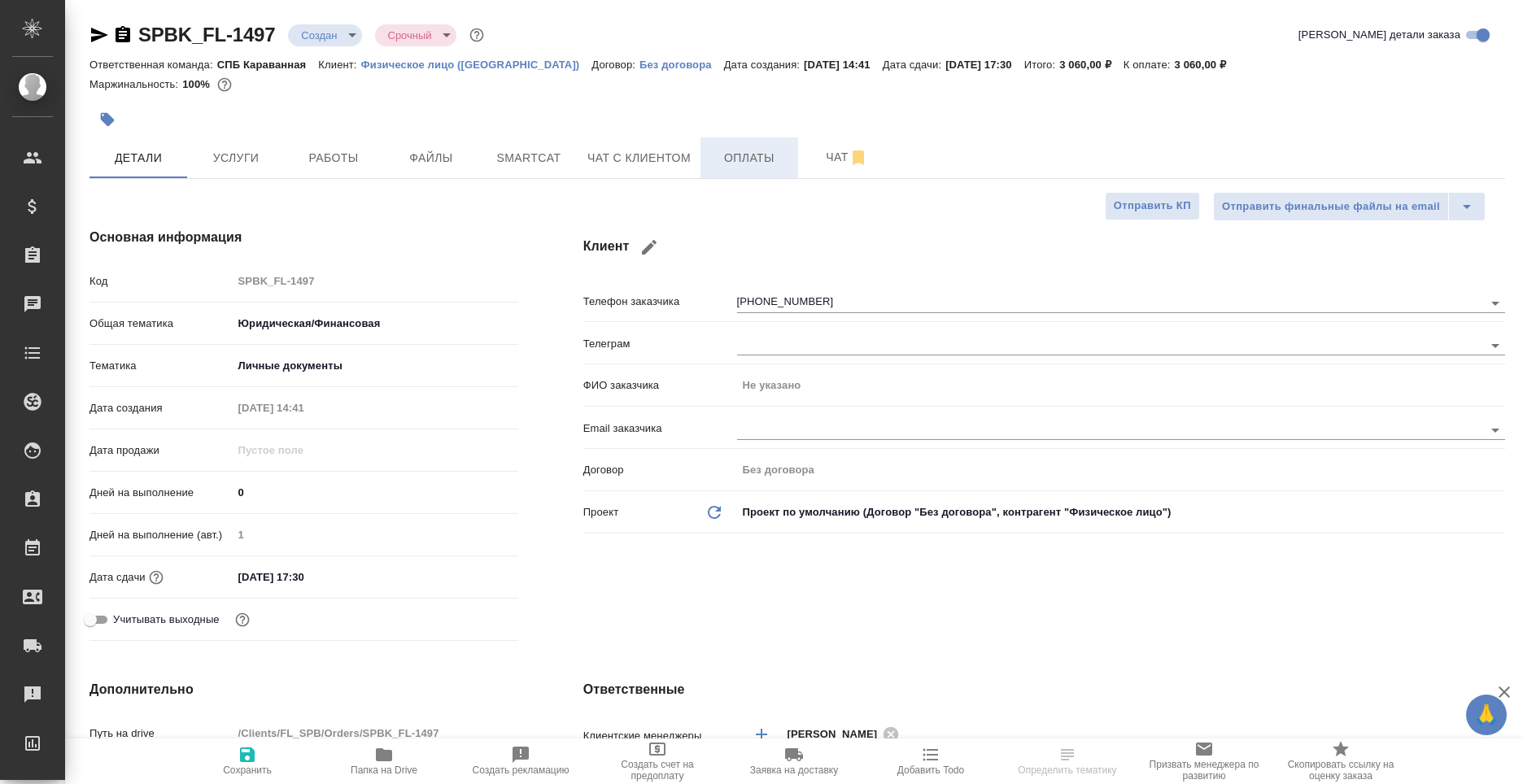
type textarea "x"
click at [608, 161] on span "Чат с клиентом" at bounding box center [639, 158] width 103 height 20
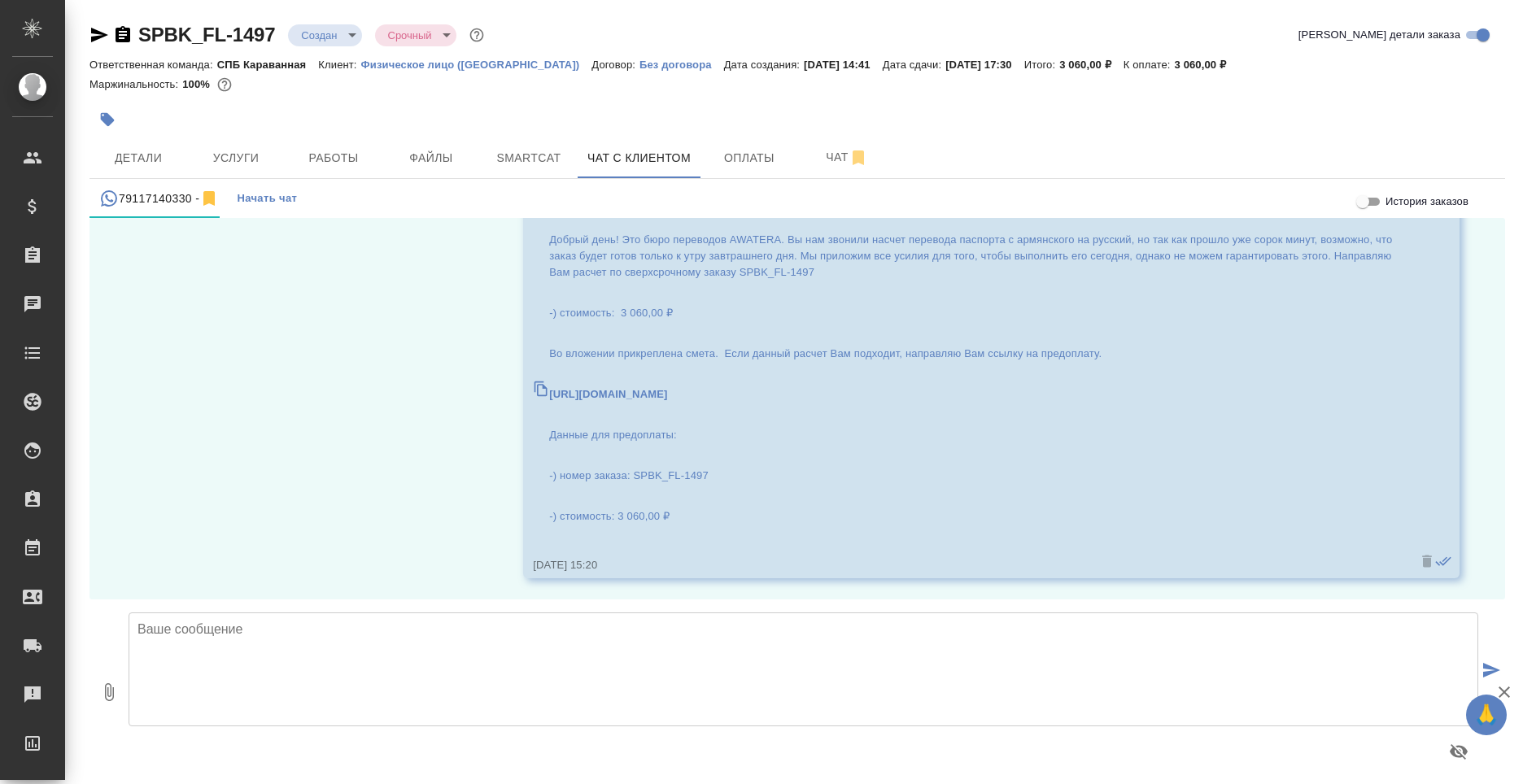
scroll to position [222, 0]
click at [674, 509] on p "-) стоимость: 3 060,00 ₽" at bounding box center [976, 513] width 854 height 17
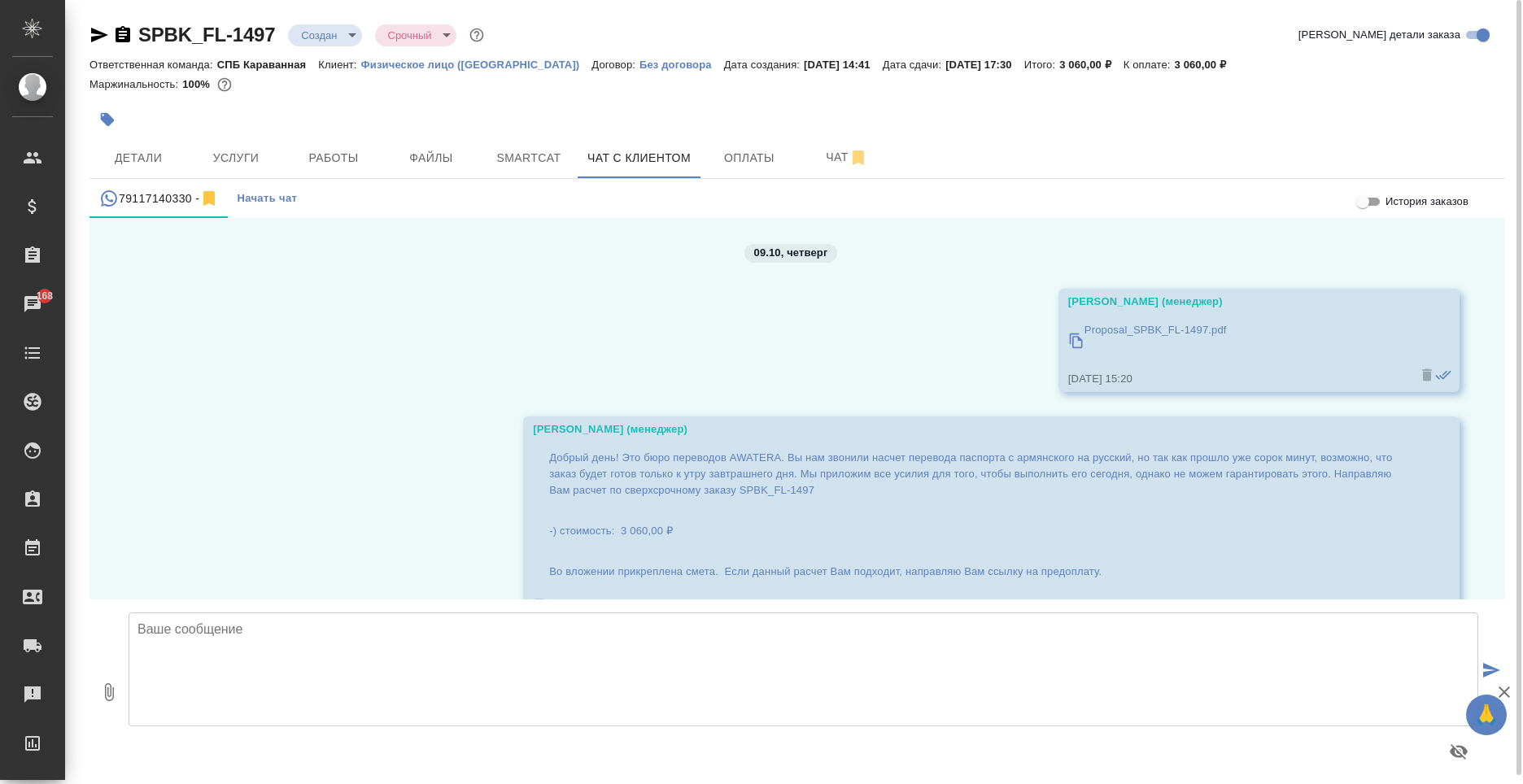
click at [565, 446] on div "Добрый день! Это бюро переводов AWATERA. Вы нам звонили насчет перевода паспорт…" at bounding box center [976, 606] width 854 height 322
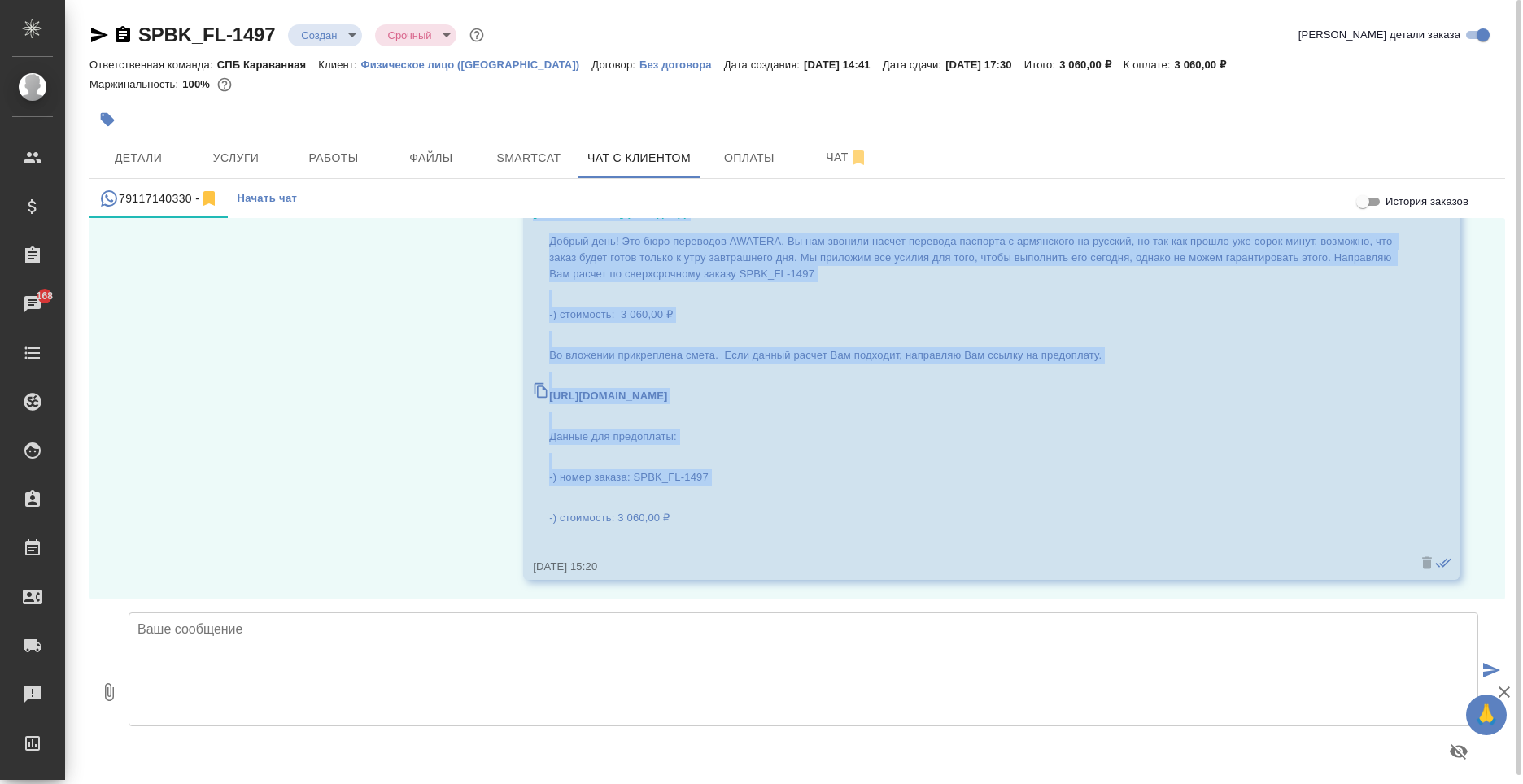
scroll to position [222, 0]
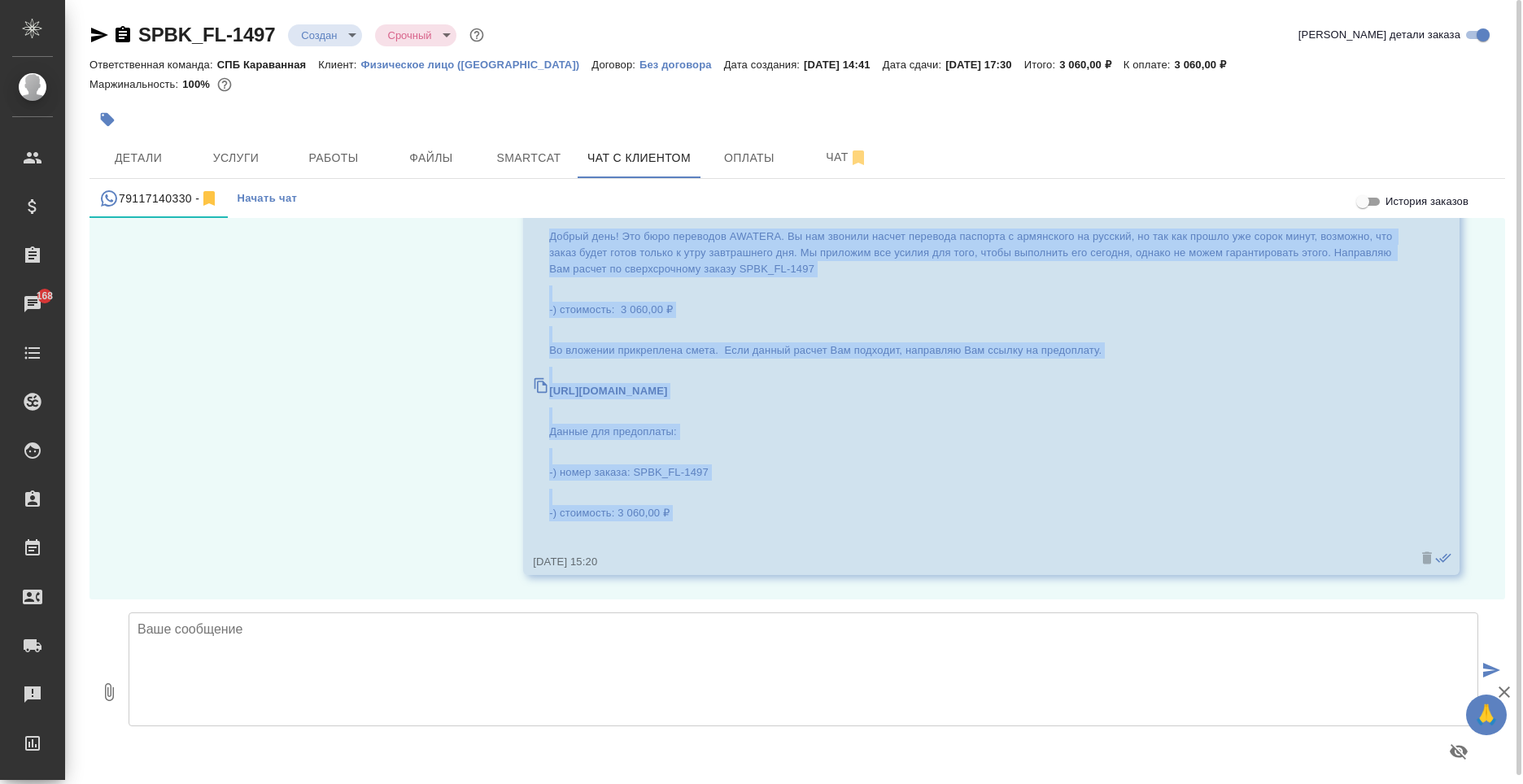
drag, startPoint x: 530, startPoint y: 367, endPoint x: 772, endPoint y: 528, distance: 290.7
click at [772, 528] on div "[PERSON_NAME] (менеджер) Добрый день! Это бюро переводов AWATERA. Вы нам звонил…" at bounding box center [967, 385] width 870 height 370
copy div "Loremips Dolor (sitametc) Adipis elit! Sed doei temporinc UTLABOR. Et dol magna…"
click at [181, 153] on button "Детали" at bounding box center [139, 158] width 98 height 41
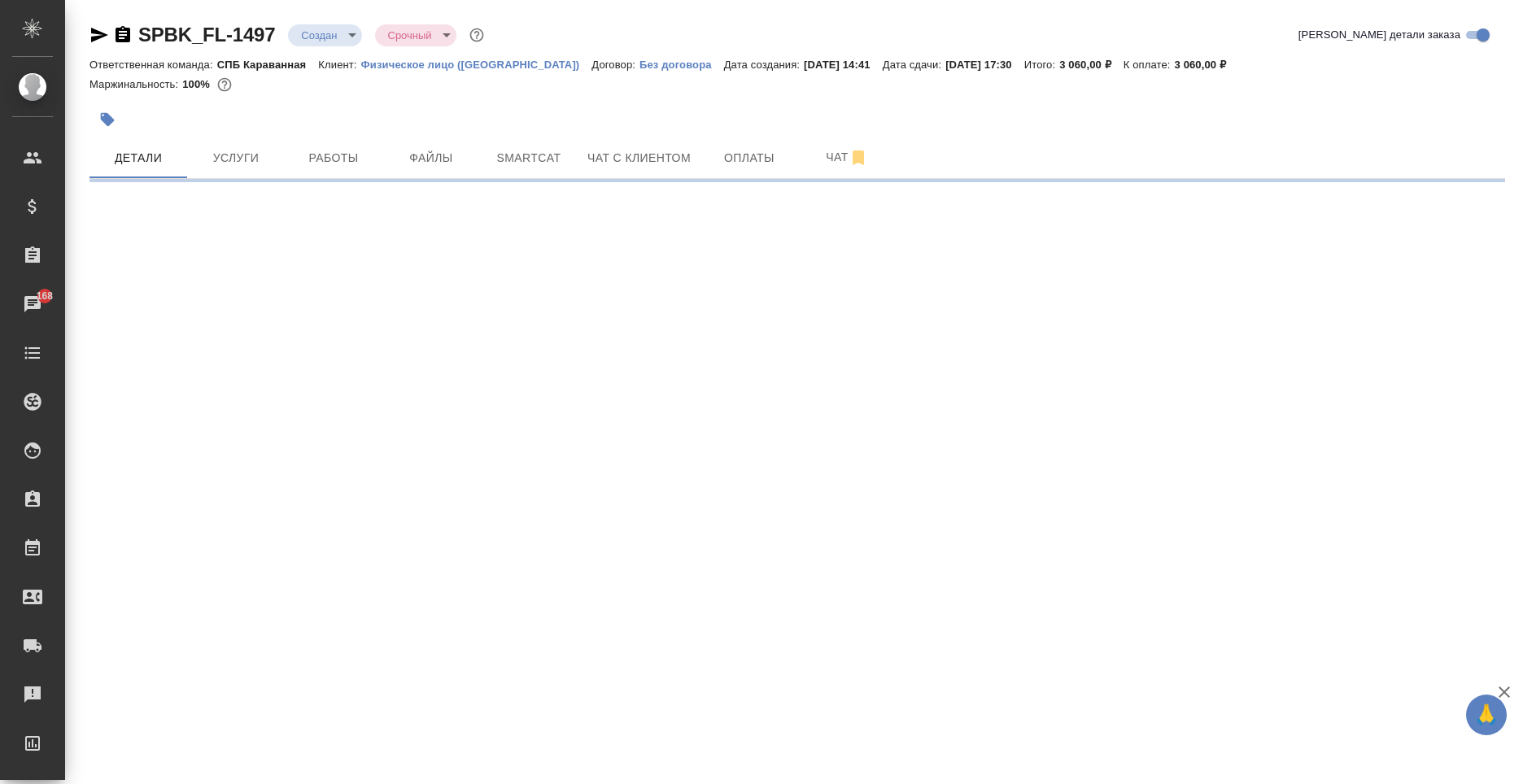
select select "RU"
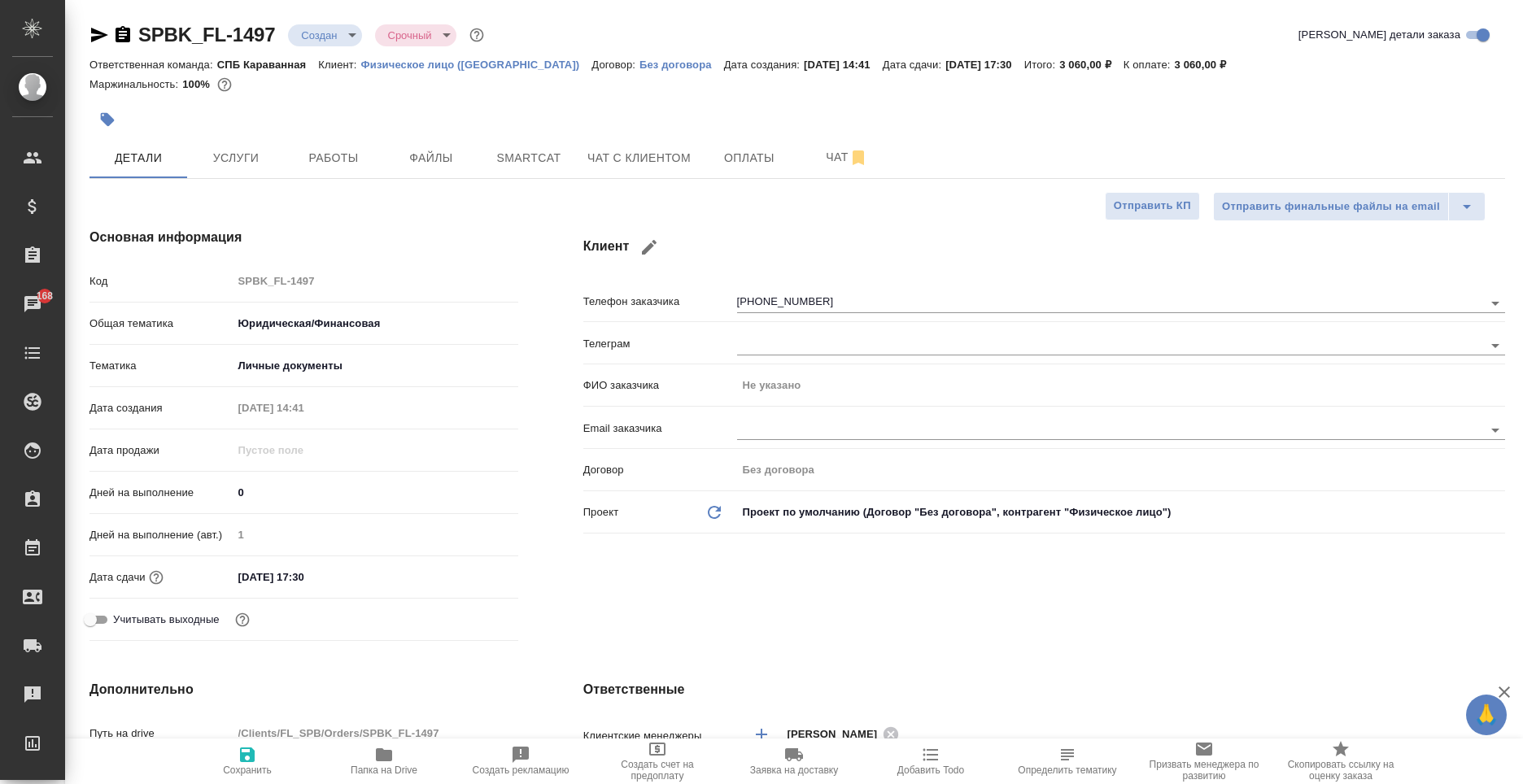
type textarea "x"
click at [863, 277] on div "Клиент Телефон заказчика [PHONE_NUMBER] Телеграм ФИО заказчика Не указано Email…" at bounding box center [1045, 438] width 987 height 485
click at [859, 293] on input "[PHONE_NUMBER]" at bounding box center [1082, 303] width 692 height 19
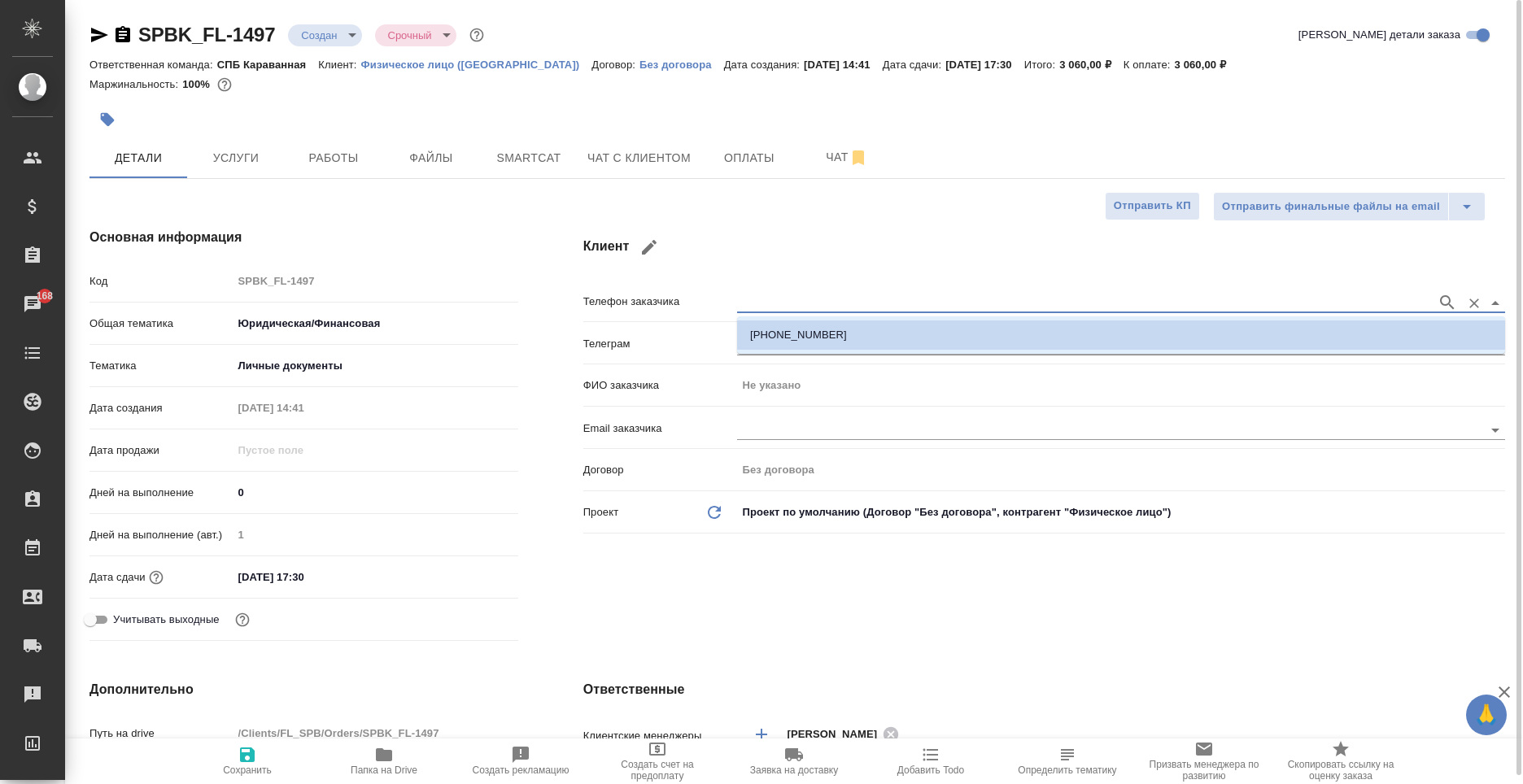
click at [648, 248] on icon "button" at bounding box center [649, 247] width 15 height 15
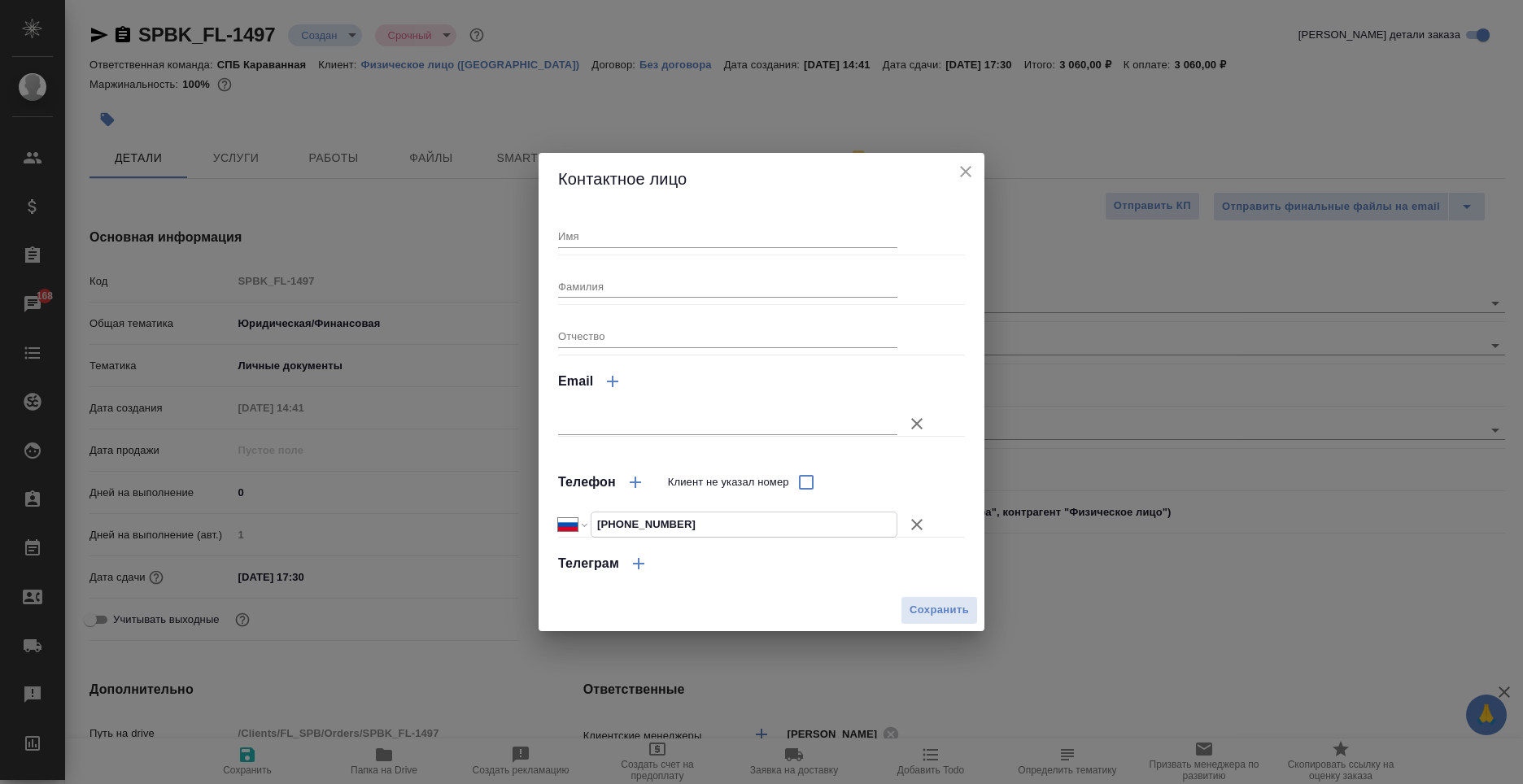
drag, startPoint x: 713, startPoint y: 522, endPoint x: 614, endPoint y: 523, distance: 99.0
click at [614, 523] on input "[PHONE_NUMBER]" at bounding box center [744, 524] width 305 height 24
type input "[PHONE_NUMBER]"
click at [952, 606] on span "Сохранить" at bounding box center [939, 610] width 59 height 18
type textarea "x"
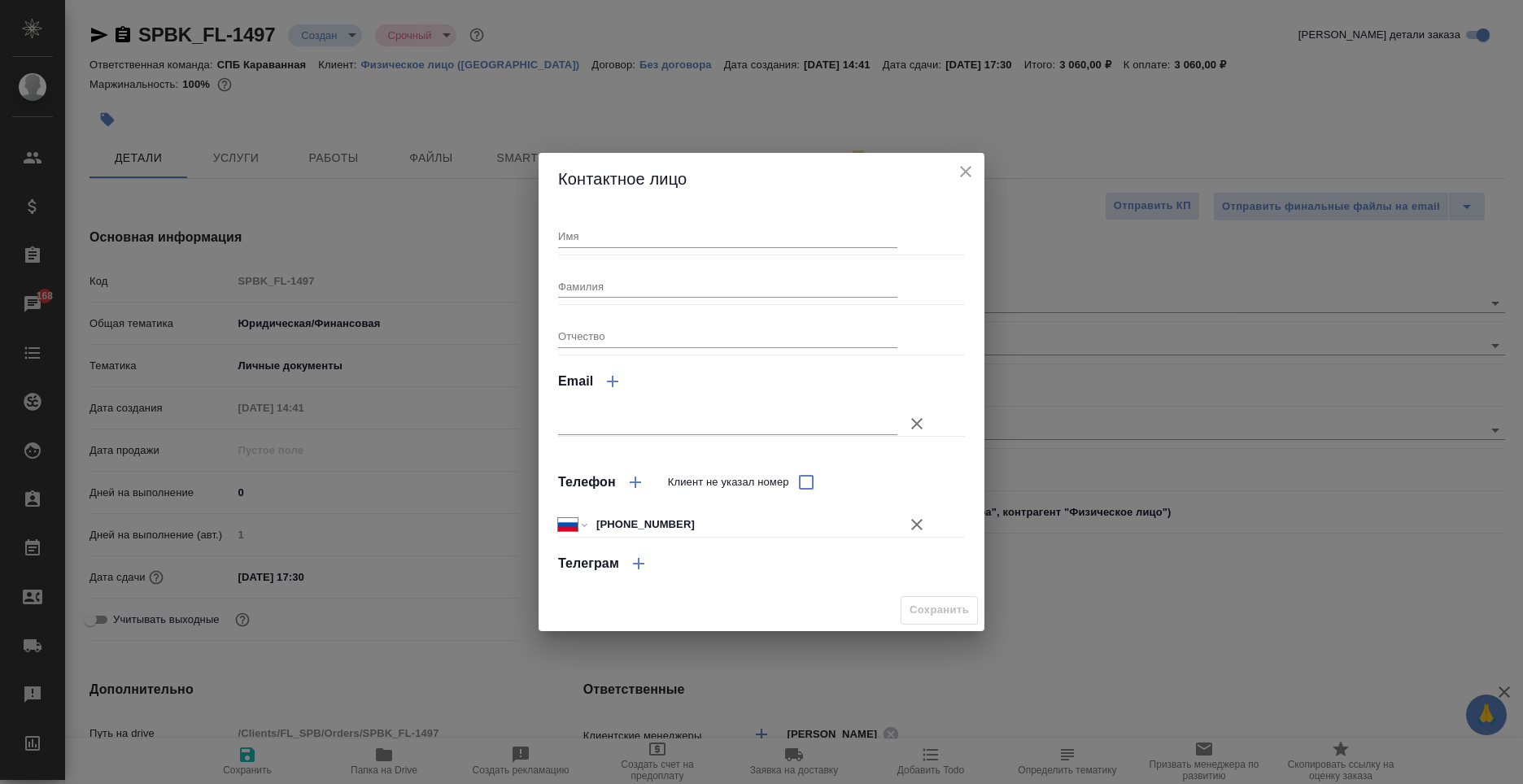
type textarea "x"
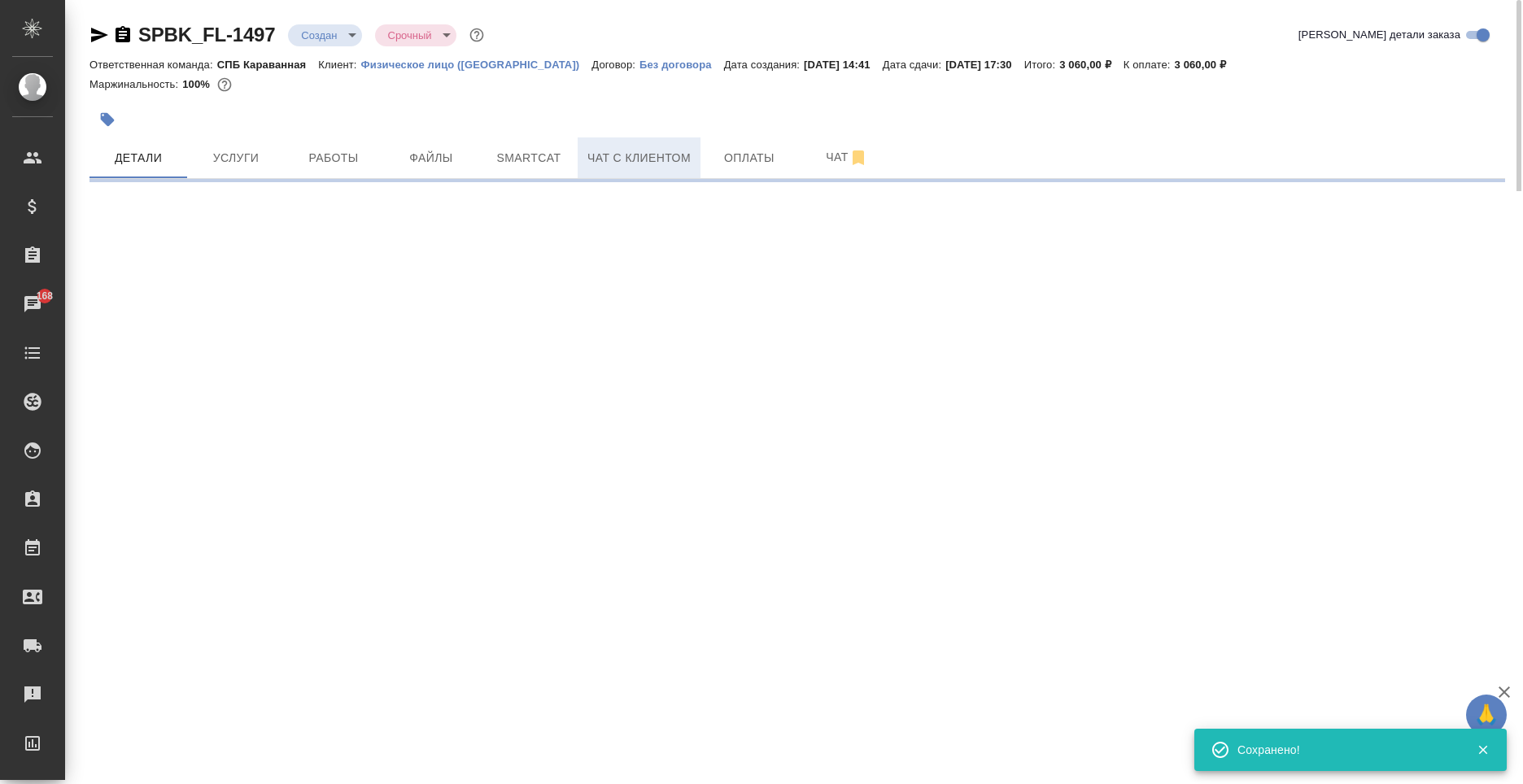
select select "RU"
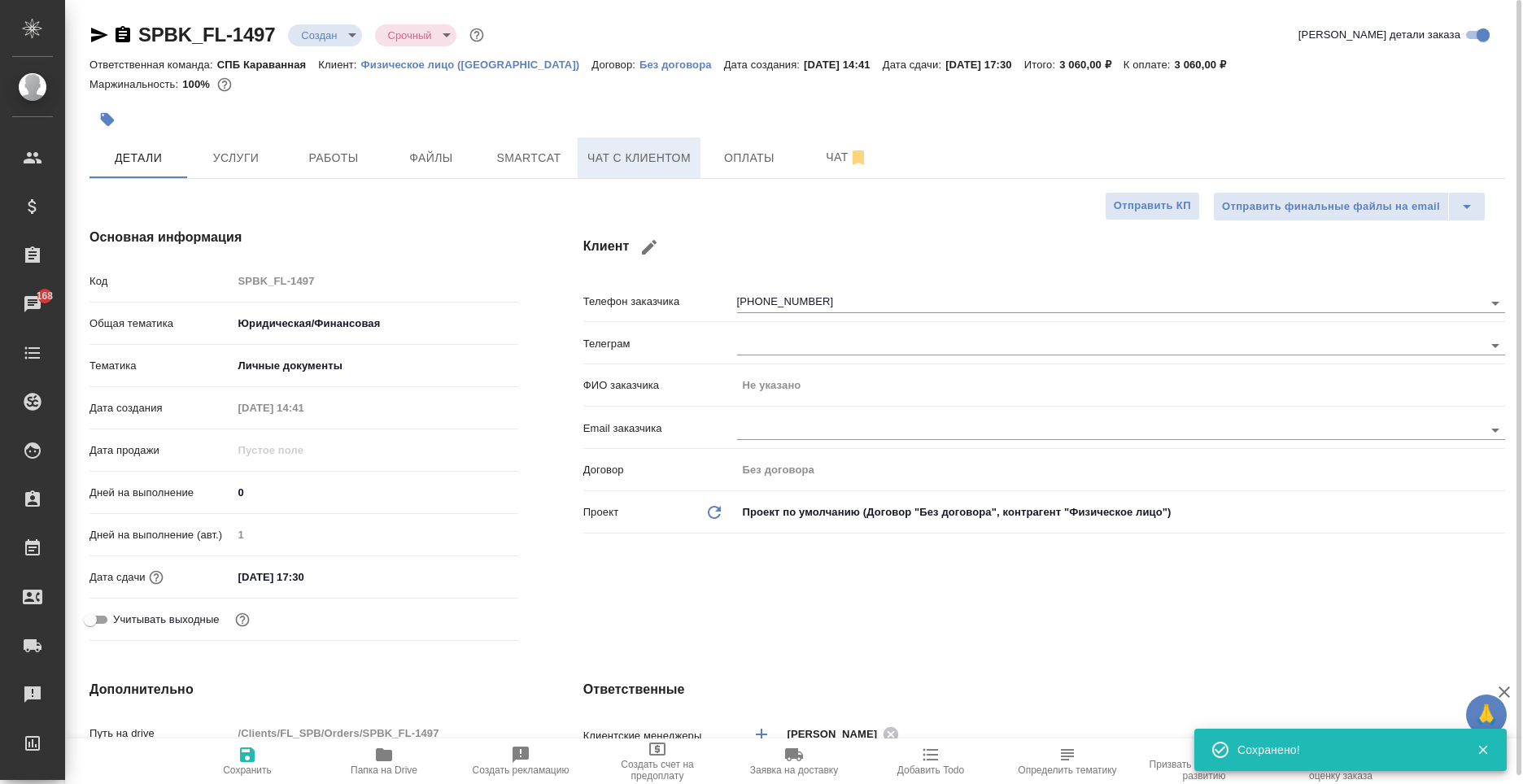
type textarea "x"
click at [659, 160] on span "Чат с клиентом" at bounding box center [639, 158] width 103 height 20
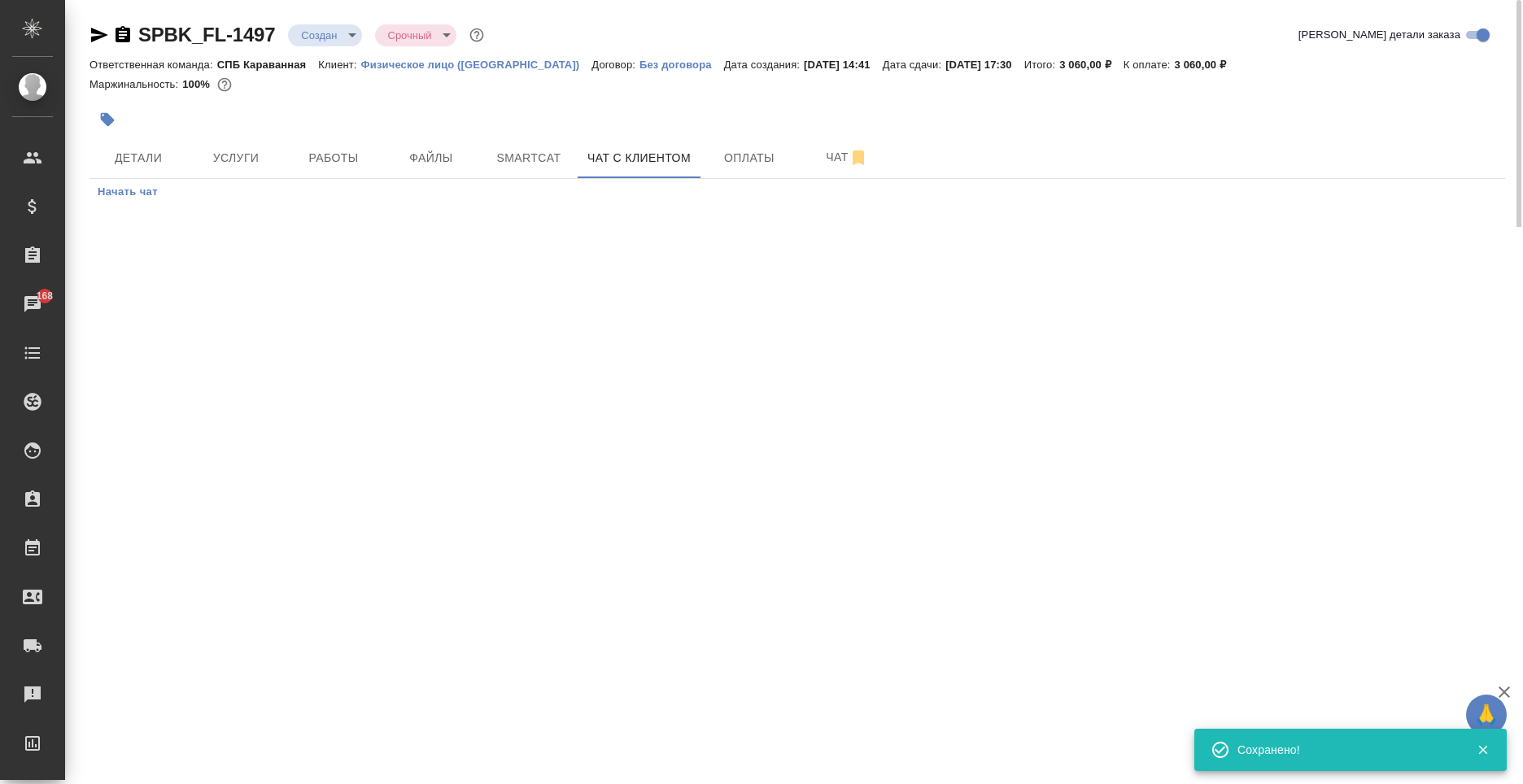
click at [139, 196] on span "Начать чат" at bounding box center [127, 192] width 60 height 18
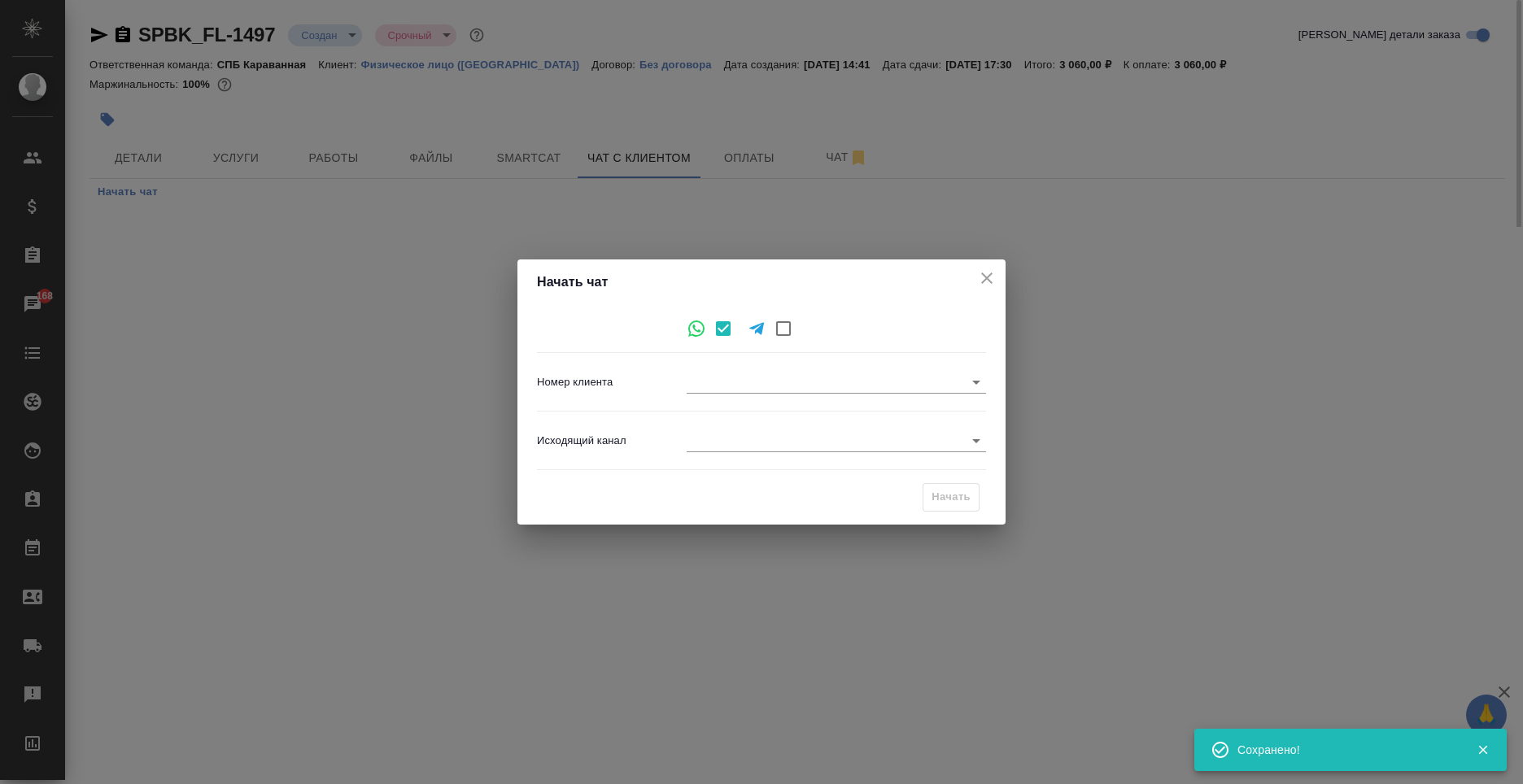
type input "[PHONE_NUMBER]"
click at [880, 453] on div "Исходящий канал ​" at bounding box center [762, 440] width 449 height 44
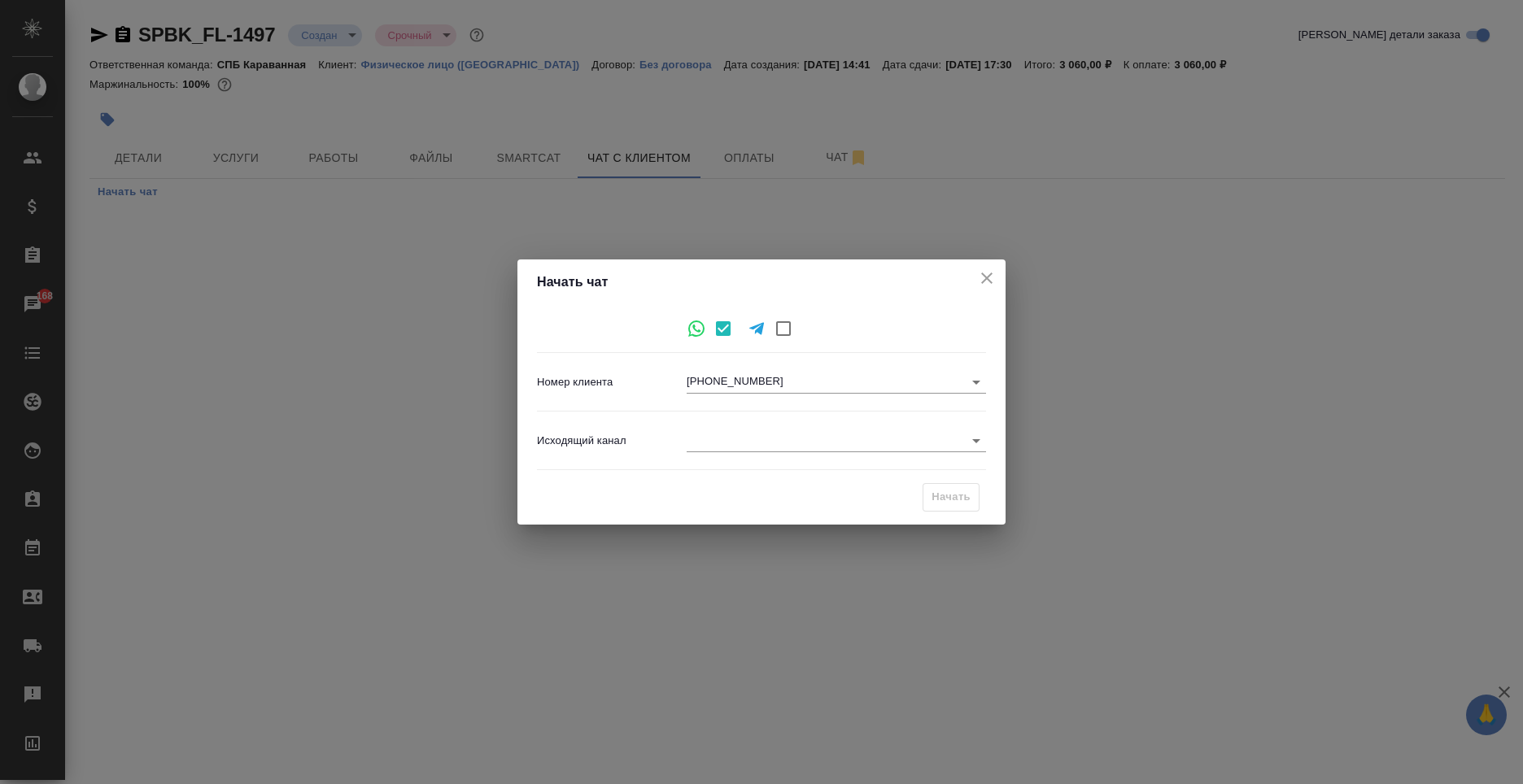
click at [845, 443] on body "🙏 .cls-1 fill:#fff; AWATERA [PERSON_NAME] Спецификации Заказы 168 Чаты Todo Про…" at bounding box center [762, 392] width 1523 height 784
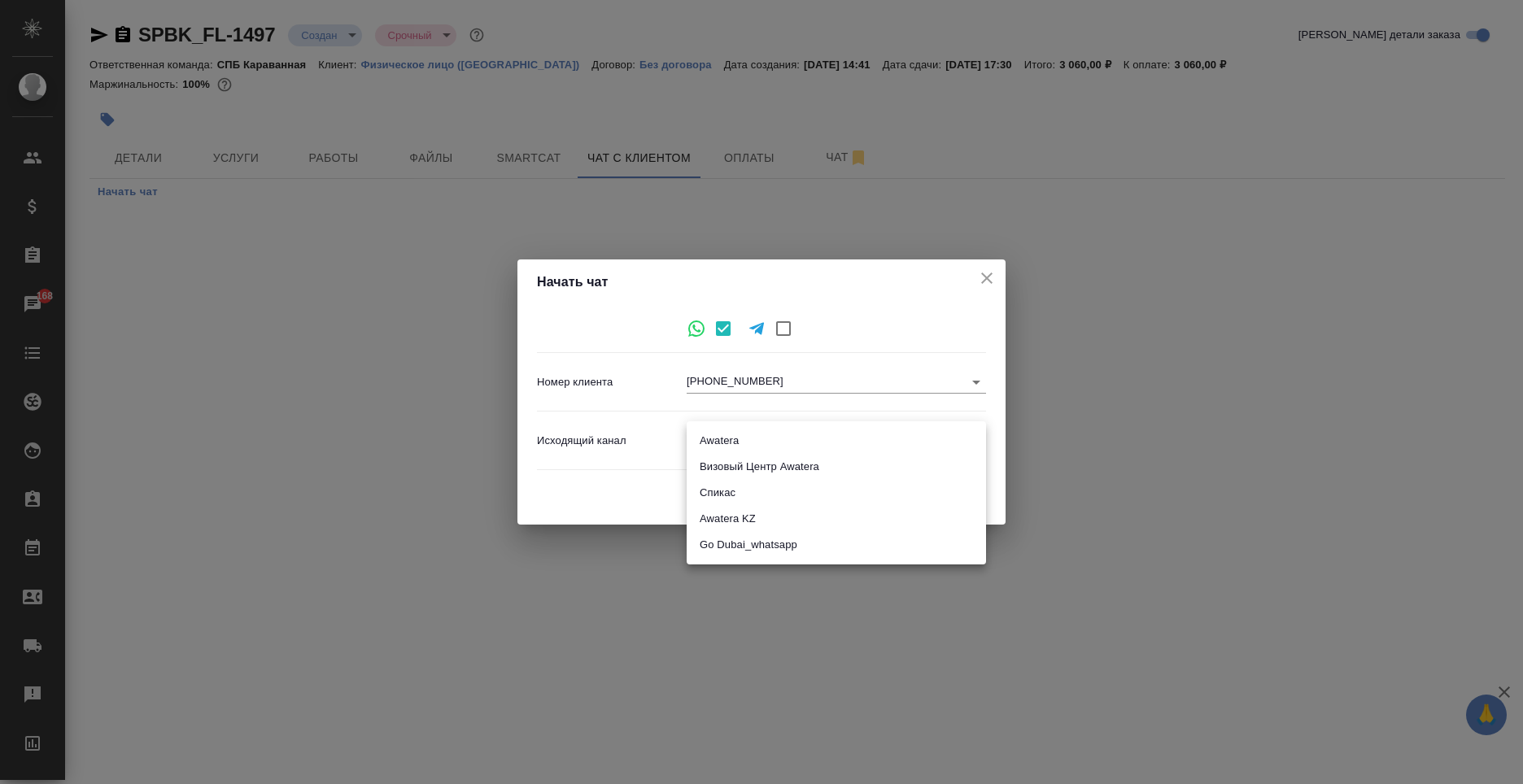
click at [752, 447] on li "Awatera" at bounding box center [836, 441] width 299 height 26
type input "2"
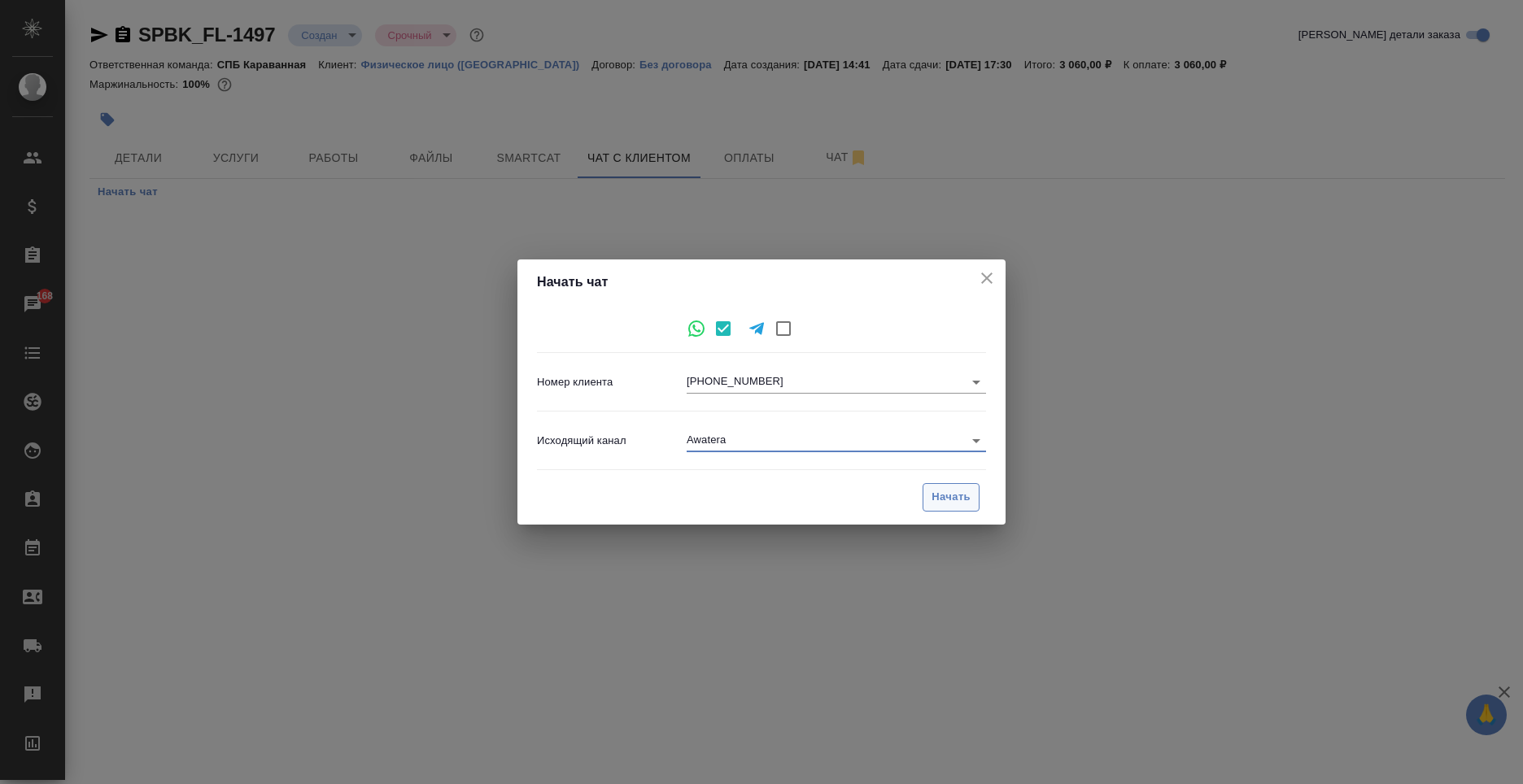
click at [934, 494] on span "Начать" at bounding box center [951, 497] width 39 height 18
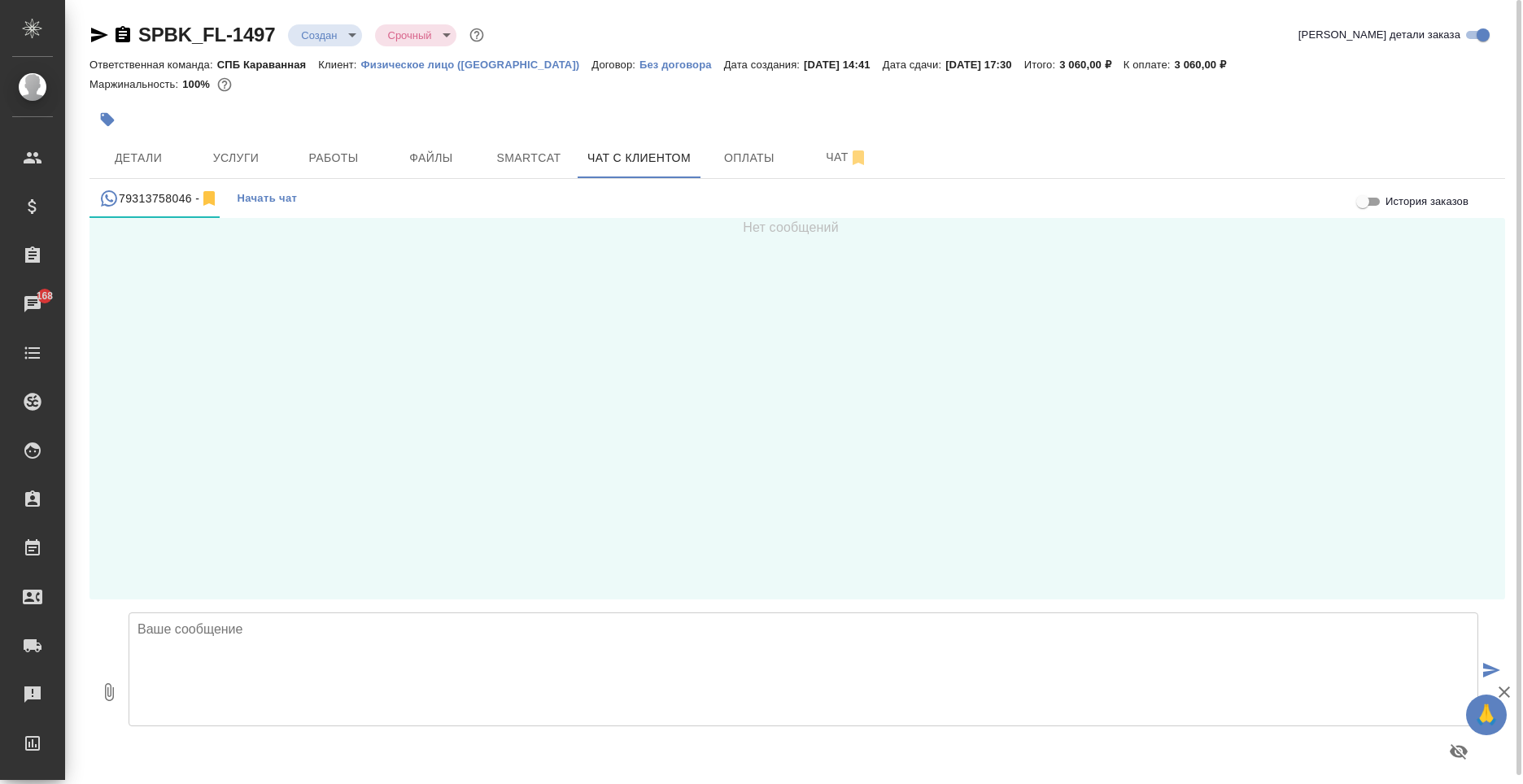
click at [304, 672] on textarea at bounding box center [803, 670] width 1350 height 114
paste textarea "Loremips Dolor (sitametc) Adipis elit! Sed doei temporinc UTLABOR. Et dol magna…"
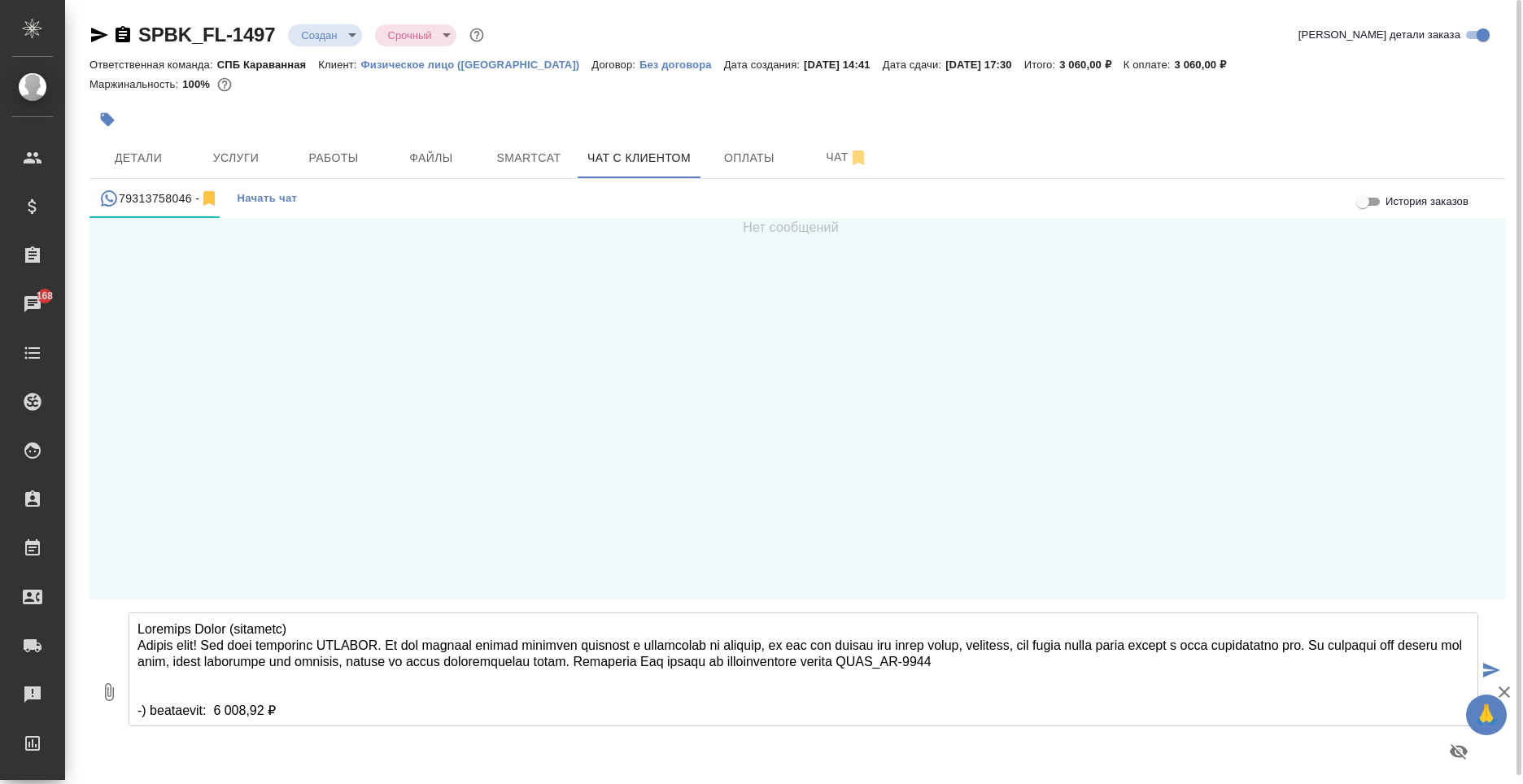
drag, startPoint x: 331, startPoint y: 625, endPoint x: 127, endPoint y: 620, distance: 204.1
click at [127, 620] on div at bounding box center [803, 692] width 1363 height 172
type textarea "Loremi dolo! Sit amet consectet ADIPISC. El sed doeiusm tempor incididu utlabor…"
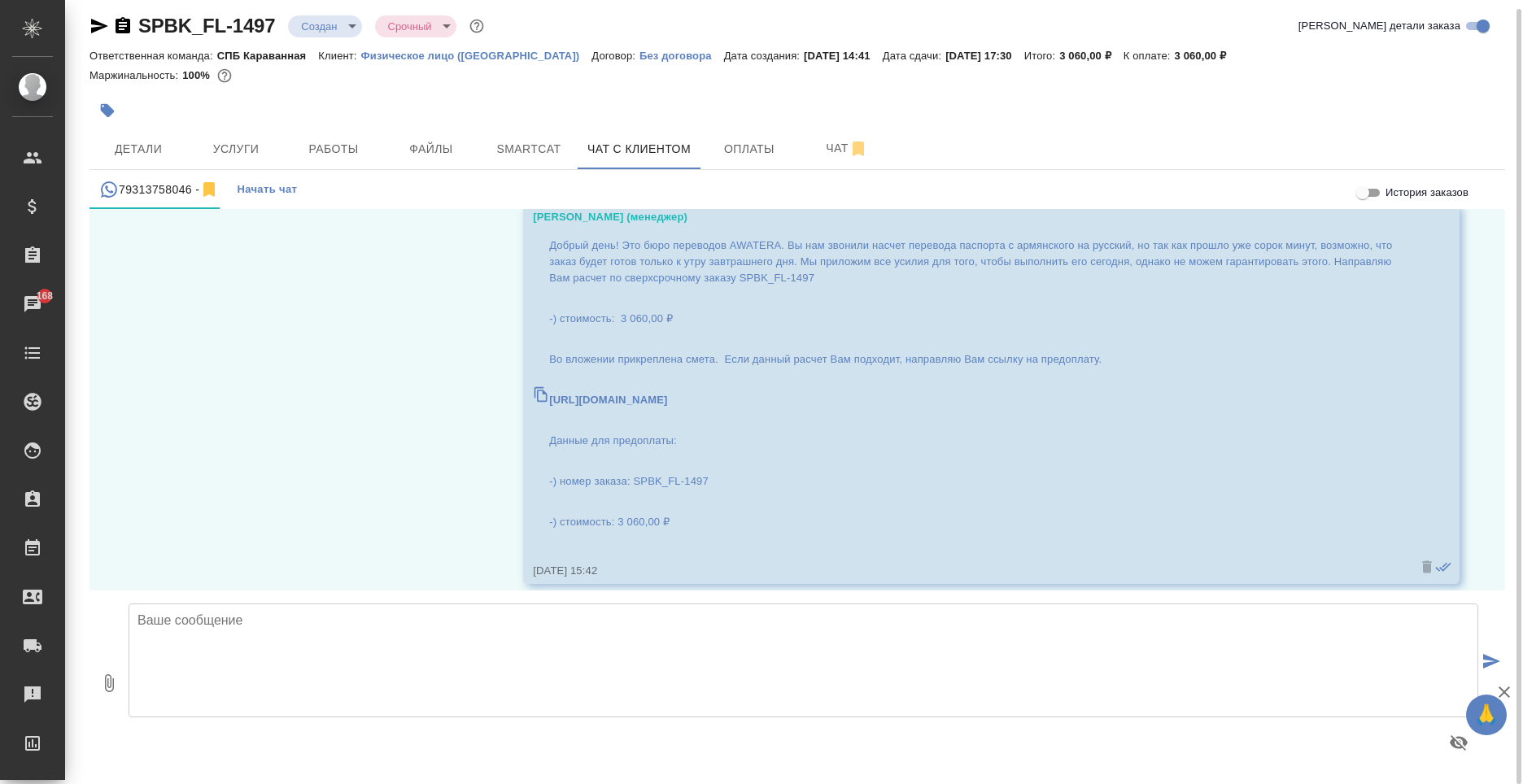
scroll to position [93, 0]
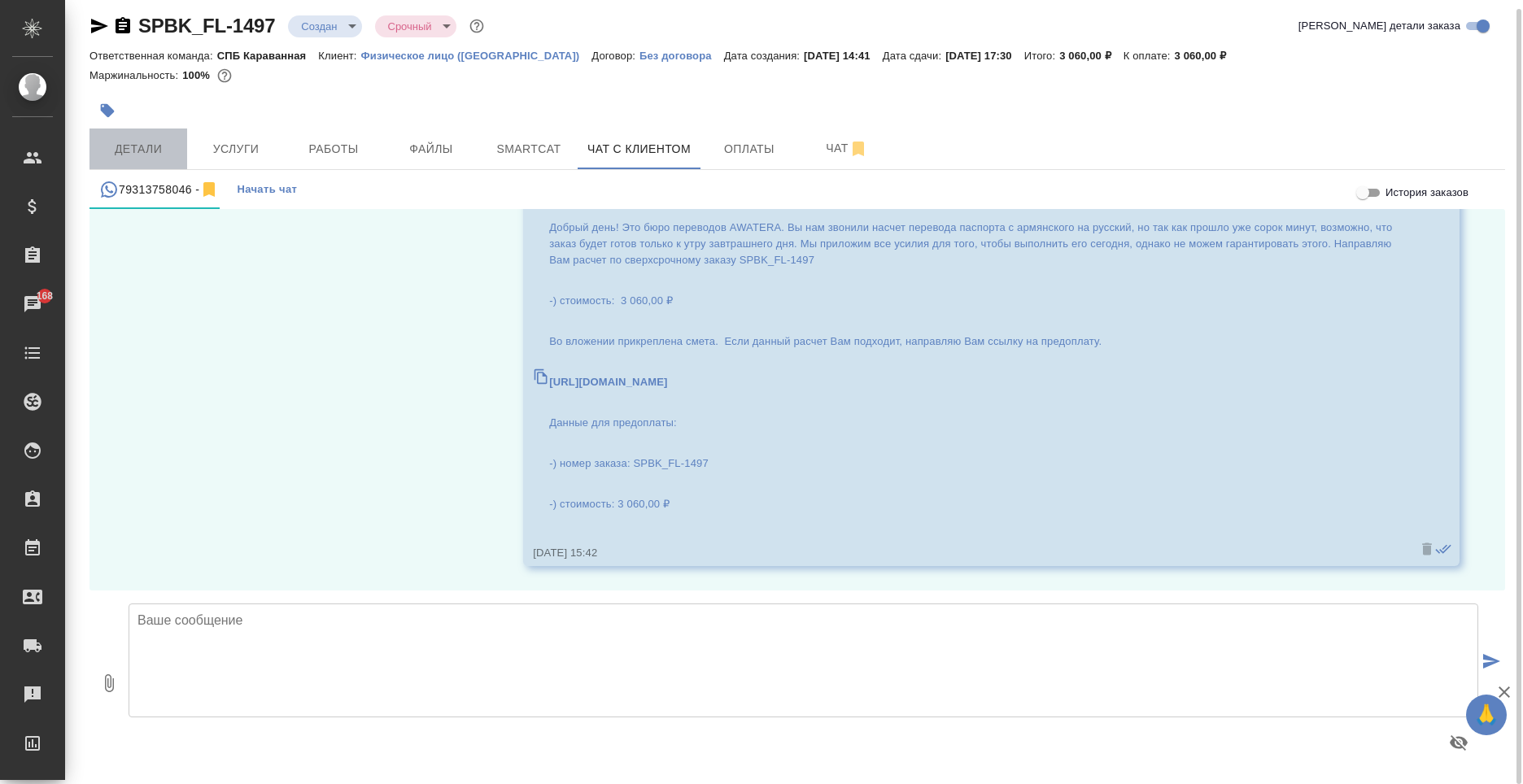
click at [147, 136] on button "Детали" at bounding box center [139, 148] width 98 height 41
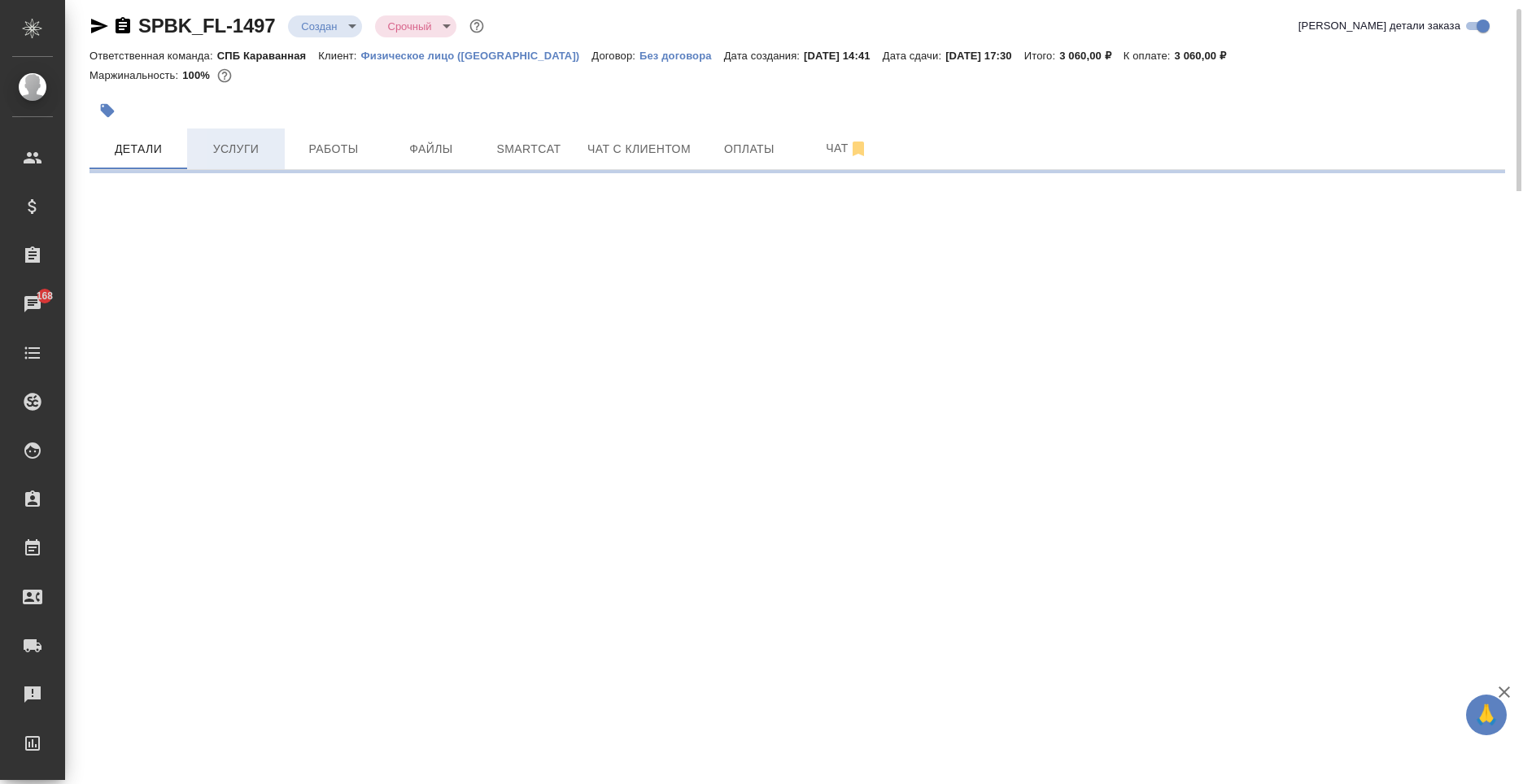
select select "RU"
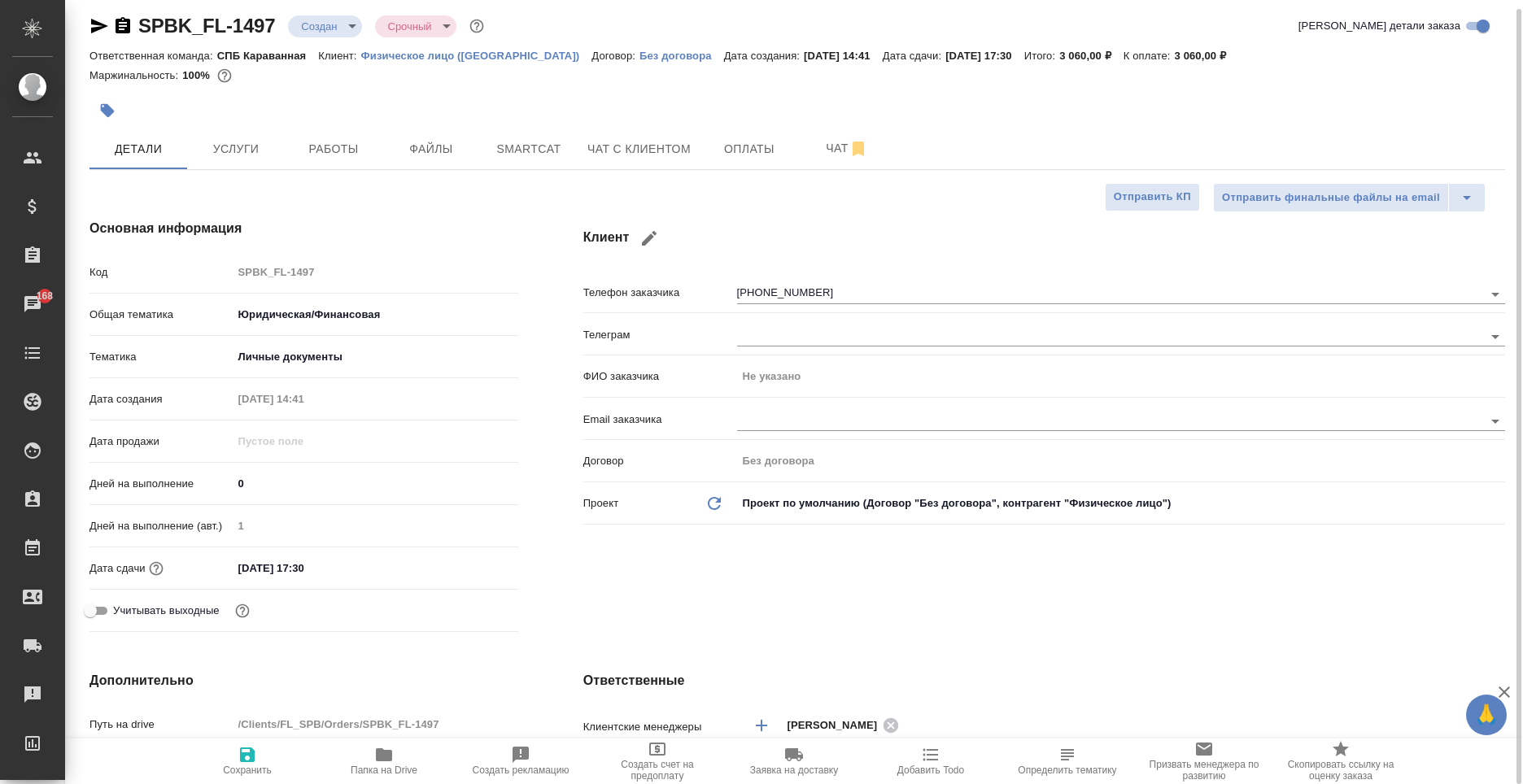
type textarea "x"
click at [591, 150] on span "Чат с клиентом" at bounding box center [639, 149] width 103 height 20
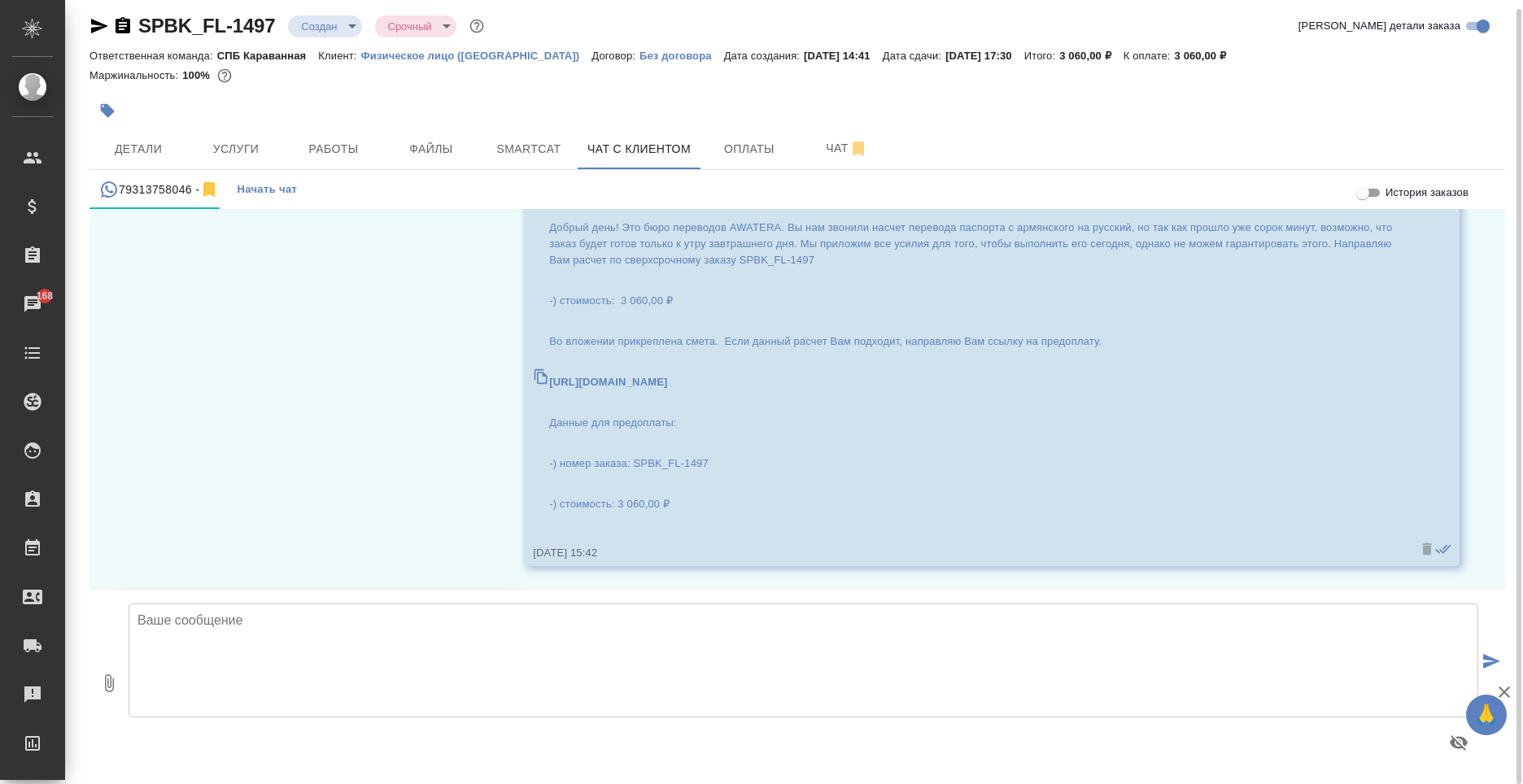
scroll to position [205, 0]
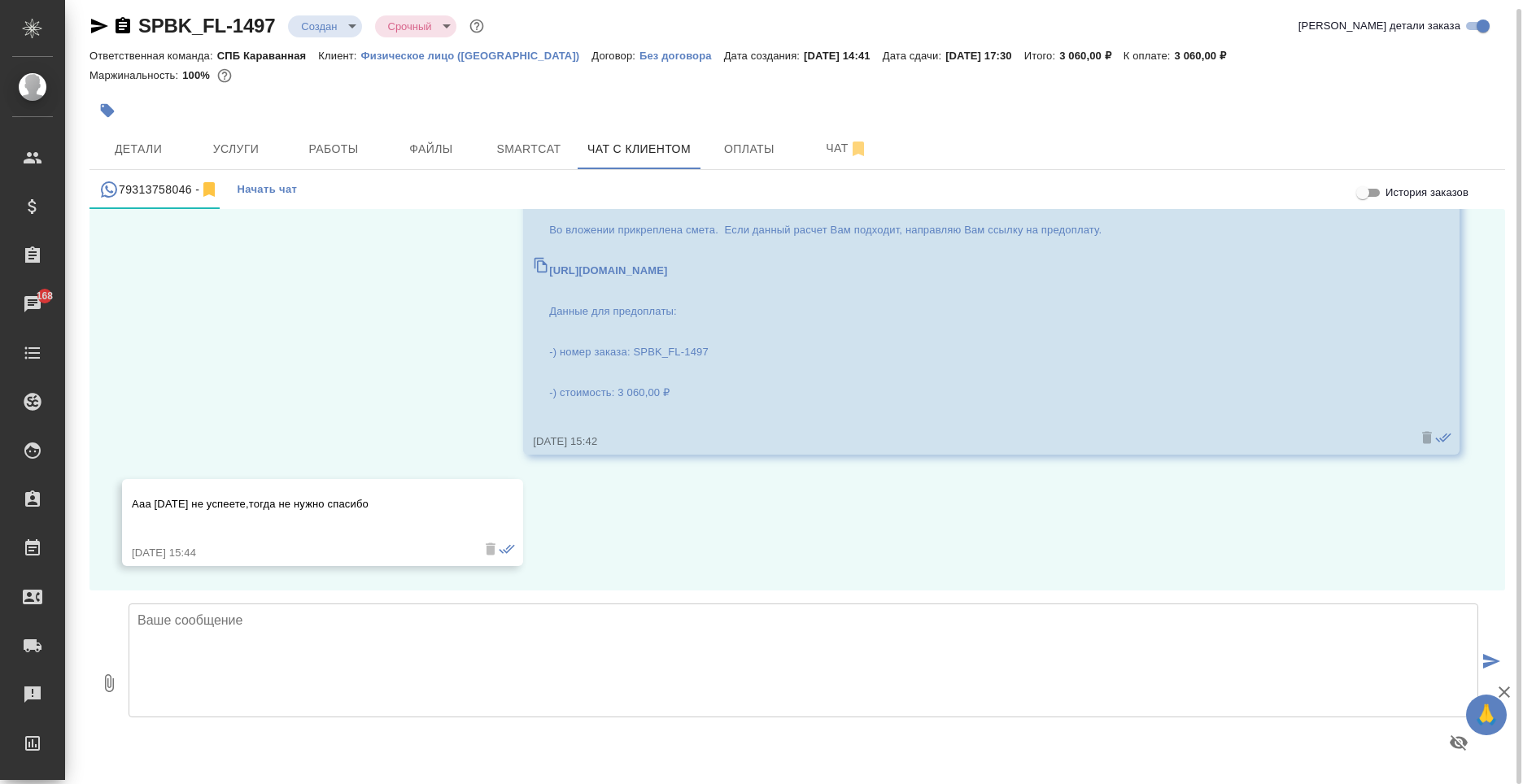
click at [278, 700] on textarea at bounding box center [803, 660] width 1350 height 114
type textarea "Принято! Будем рады новым запросам. Хорошего дня!"
click at [1495, 659] on icon "submit" at bounding box center [1492, 661] width 17 height 15
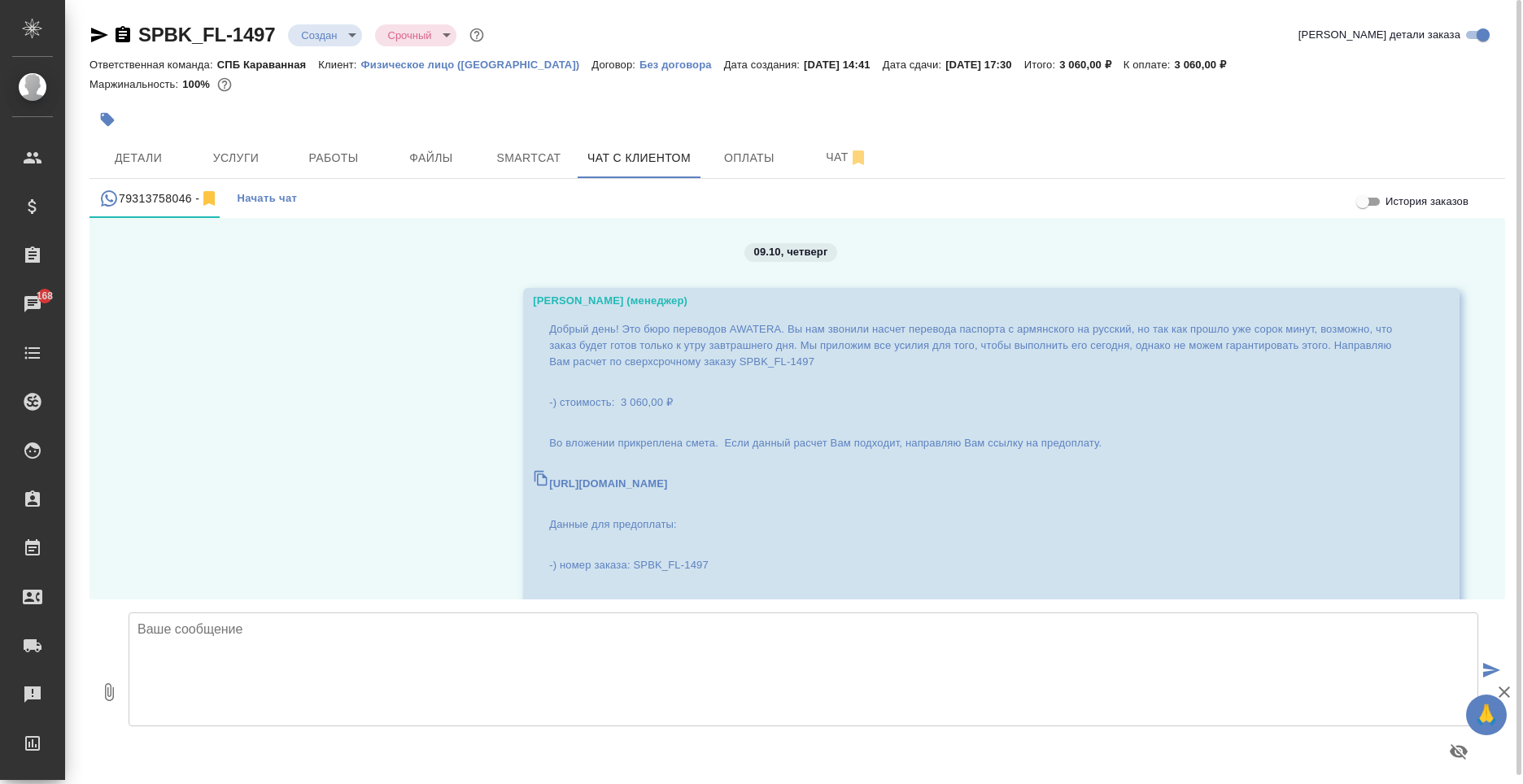
scroll to position [0, 0]
